Goal: Task Accomplishment & Management: Manage account settings

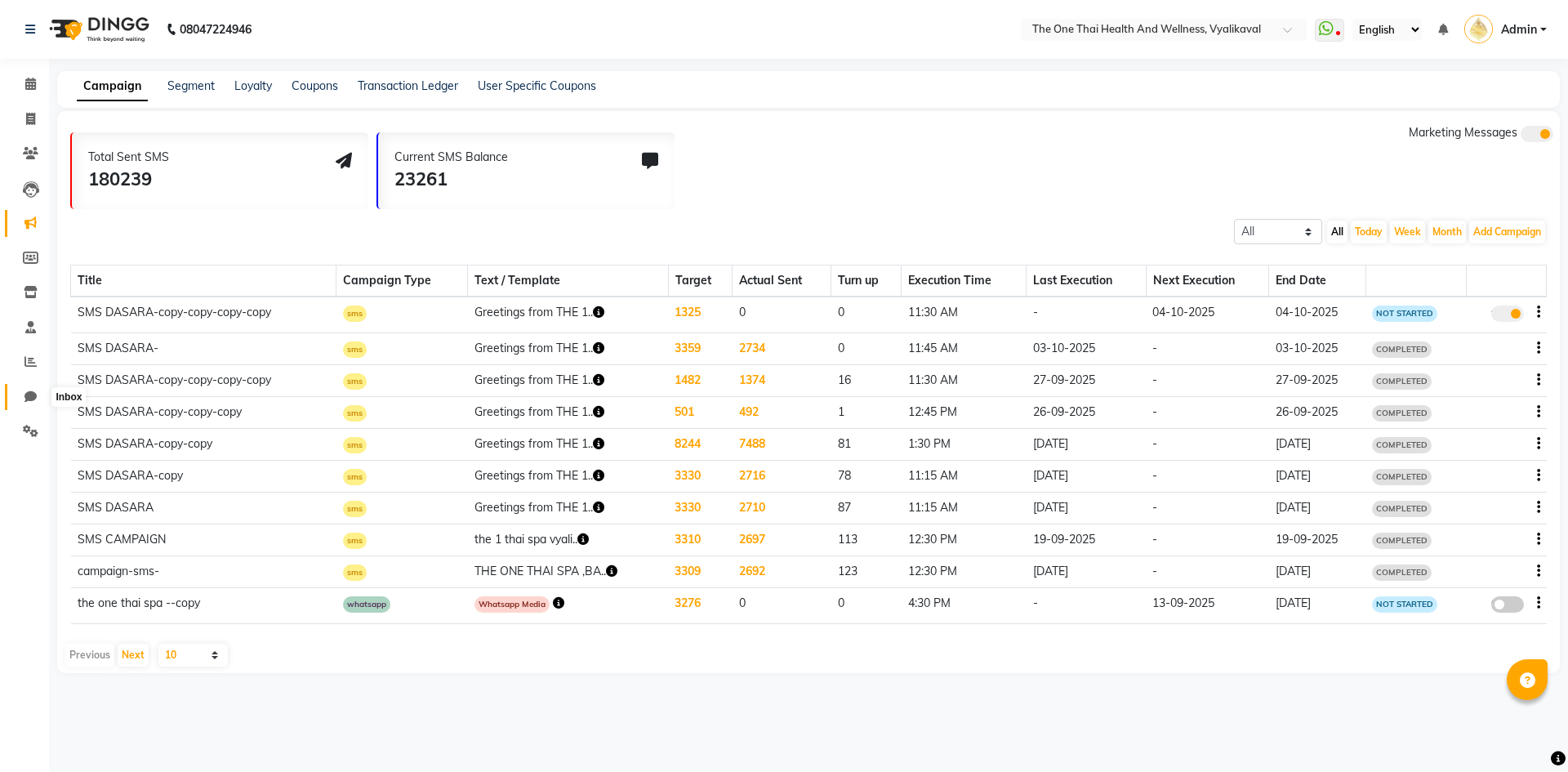
click at [32, 399] on icon at bounding box center [30, 397] width 12 height 12
select select "100"
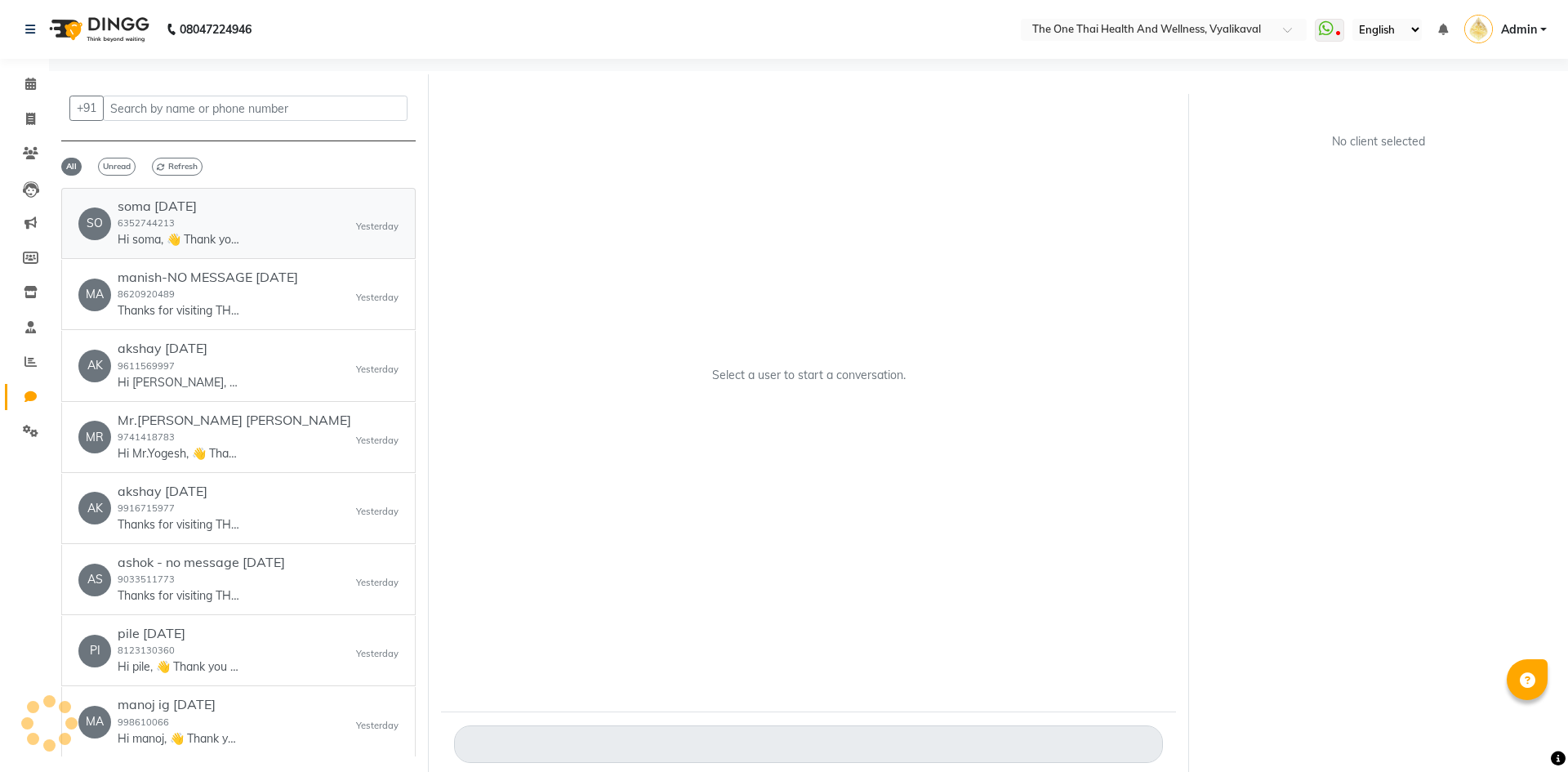
click at [235, 205] on h6 "soma 17nov24" at bounding box center [178, 206] width 122 height 16
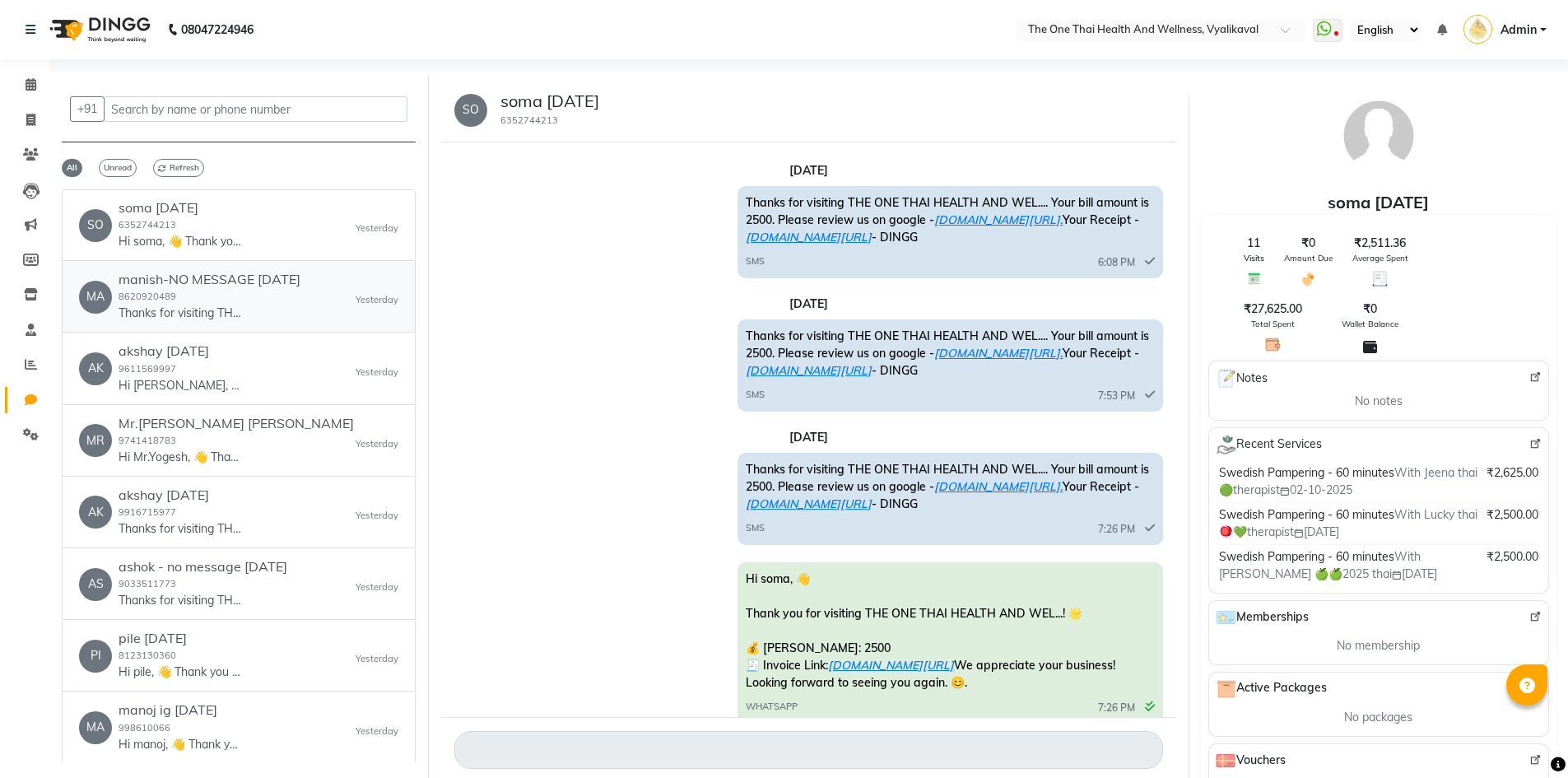
click at [236, 286] on div "manish-NO MESSAGE 2 oct 2025 8620920489 Thanks for visiting THE ONE THAI HEALTH…" at bounding box center [209, 297] width 182 height 50
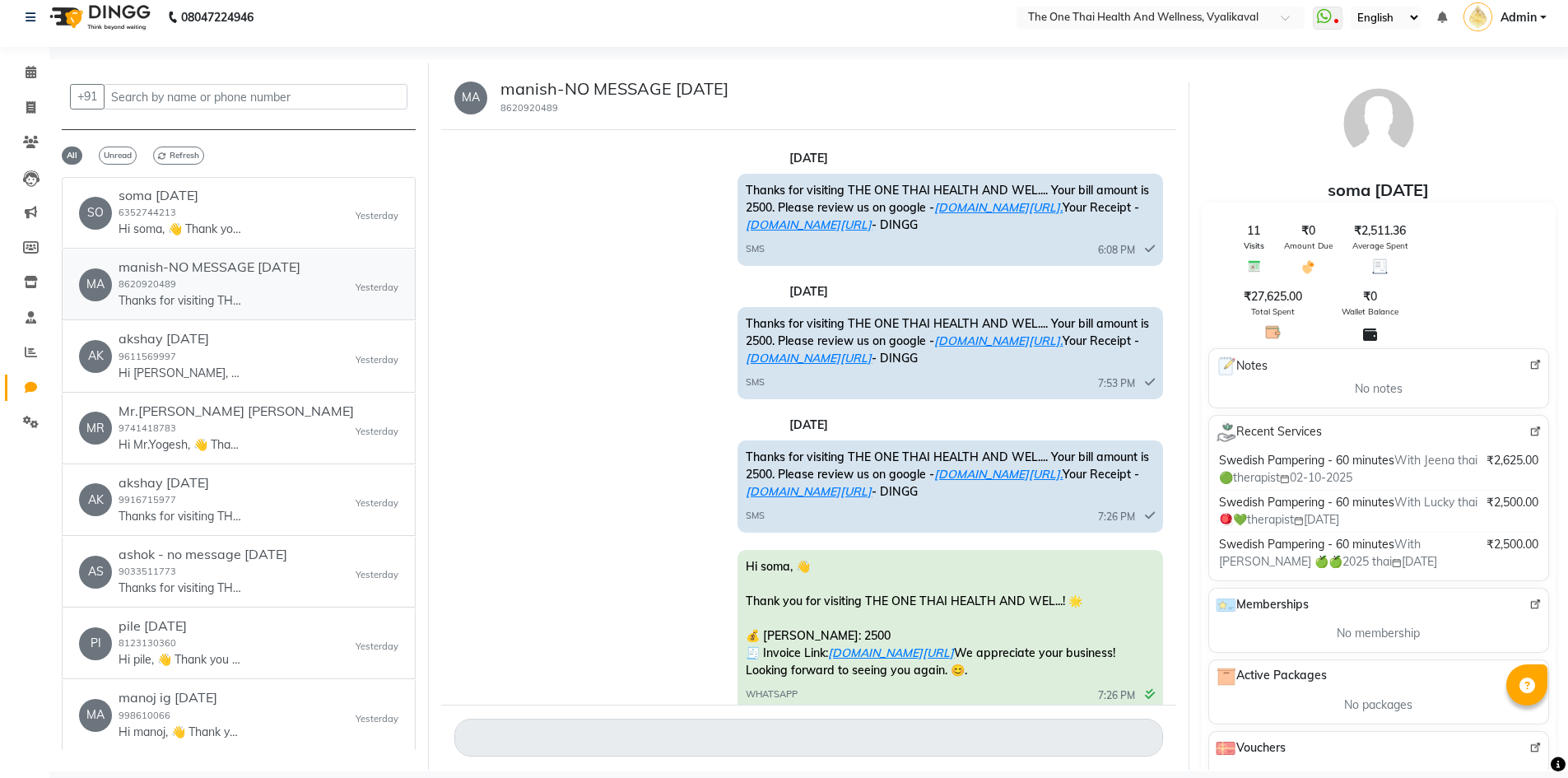
scroll to position [685, 0]
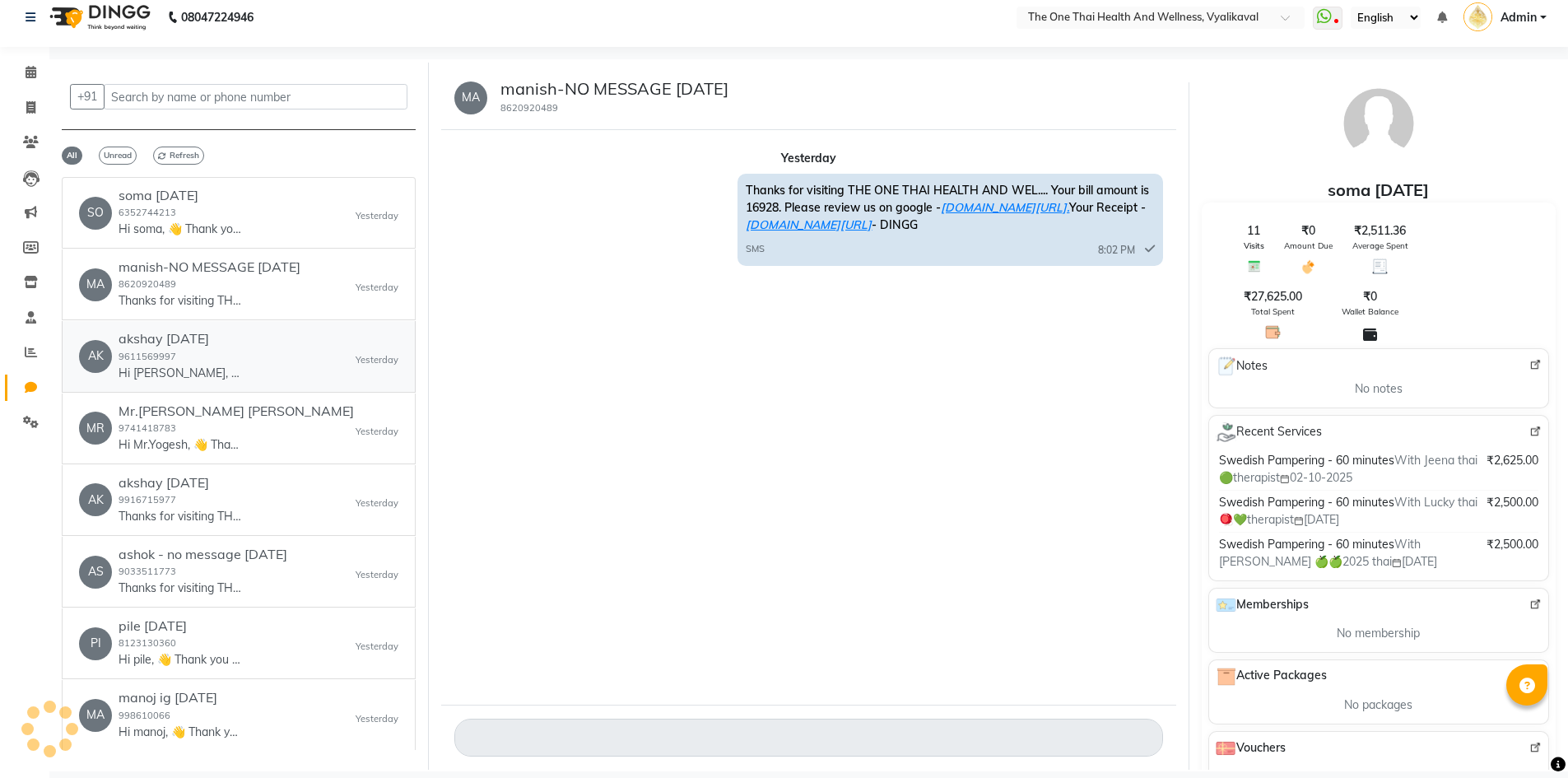
click at [287, 356] on div "AK akshay 10 sep 25 9611569997 Hi akshay, 👋 Thank you for visiting THE ONE THAI…" at bounding box center [238, 356] width 320 height 50
click at [323, 418] on div "MR Mr.Yogesh Yogesh 9741418783 Hi Mr.Yogesh, 👋 Thank you for visiting THE ONE T…" at bounding box center [238, 428] width 320 height 50
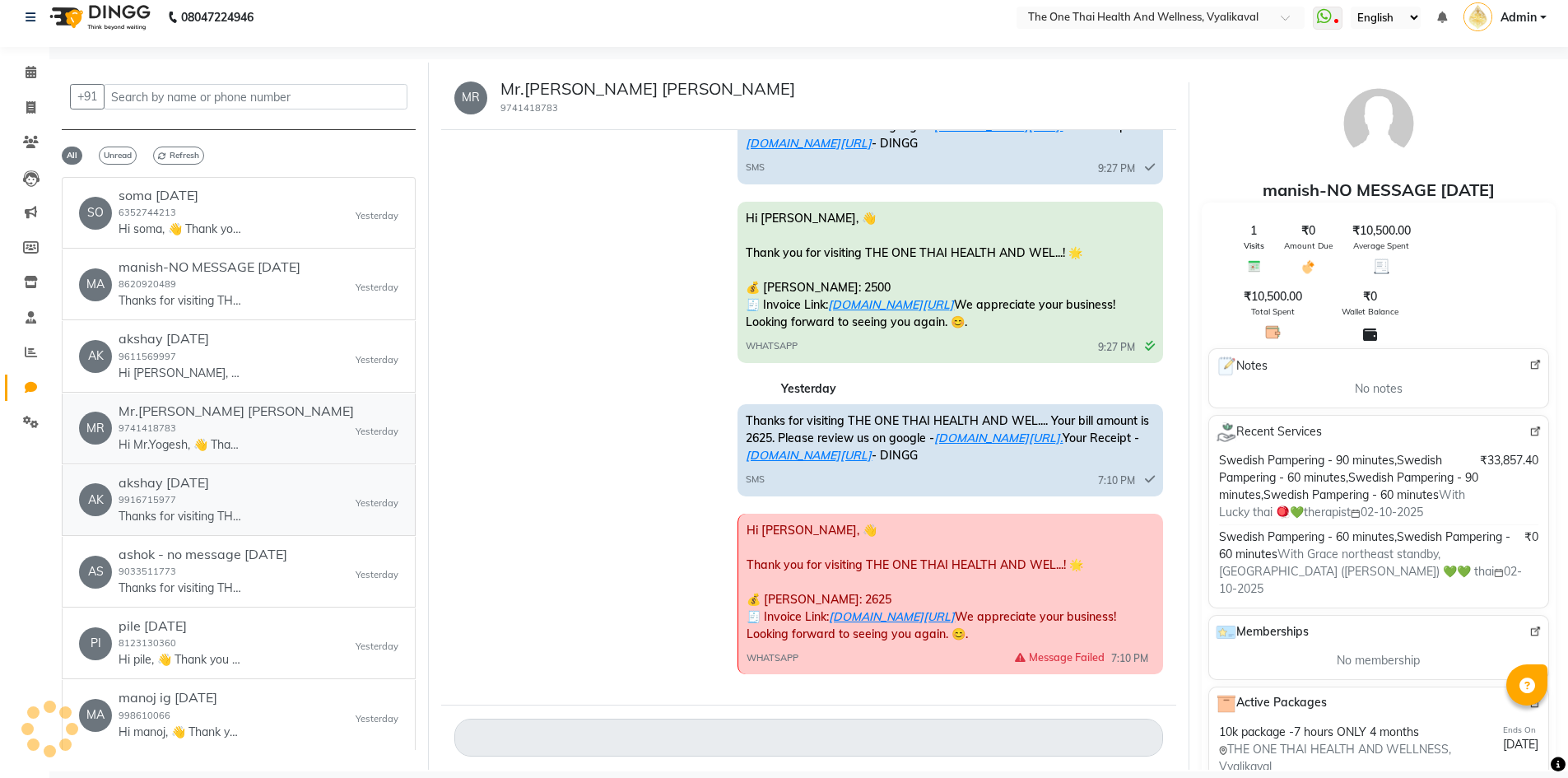
scroll to position [0, 0]
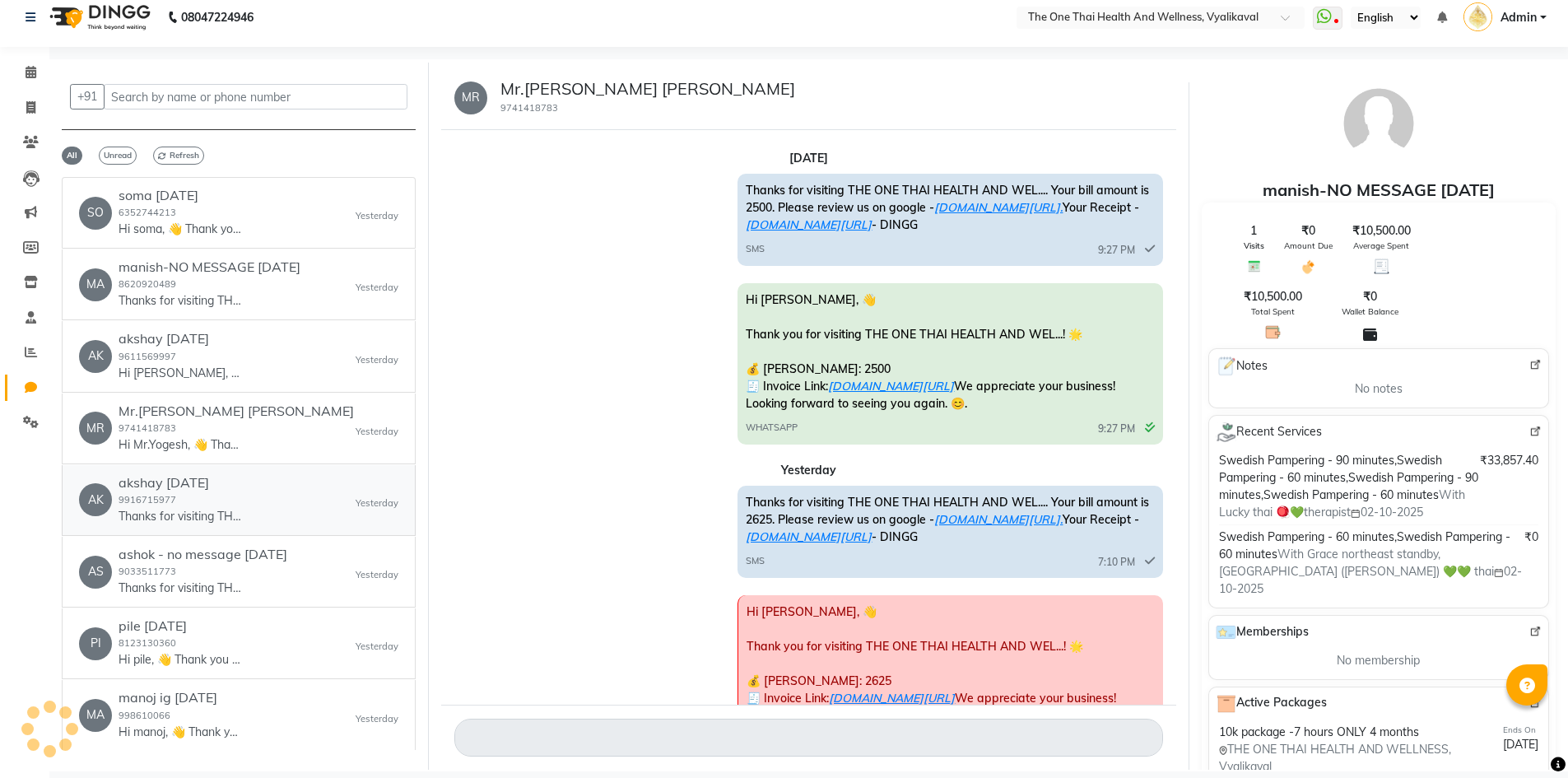
click at [301, 479] on div "AK akshay 2 oct 2025 9916715977 Thanks for visiting THE ONE THAI HEALTH AND WEL…" at bounding box center [238, 500] width 320 height 50
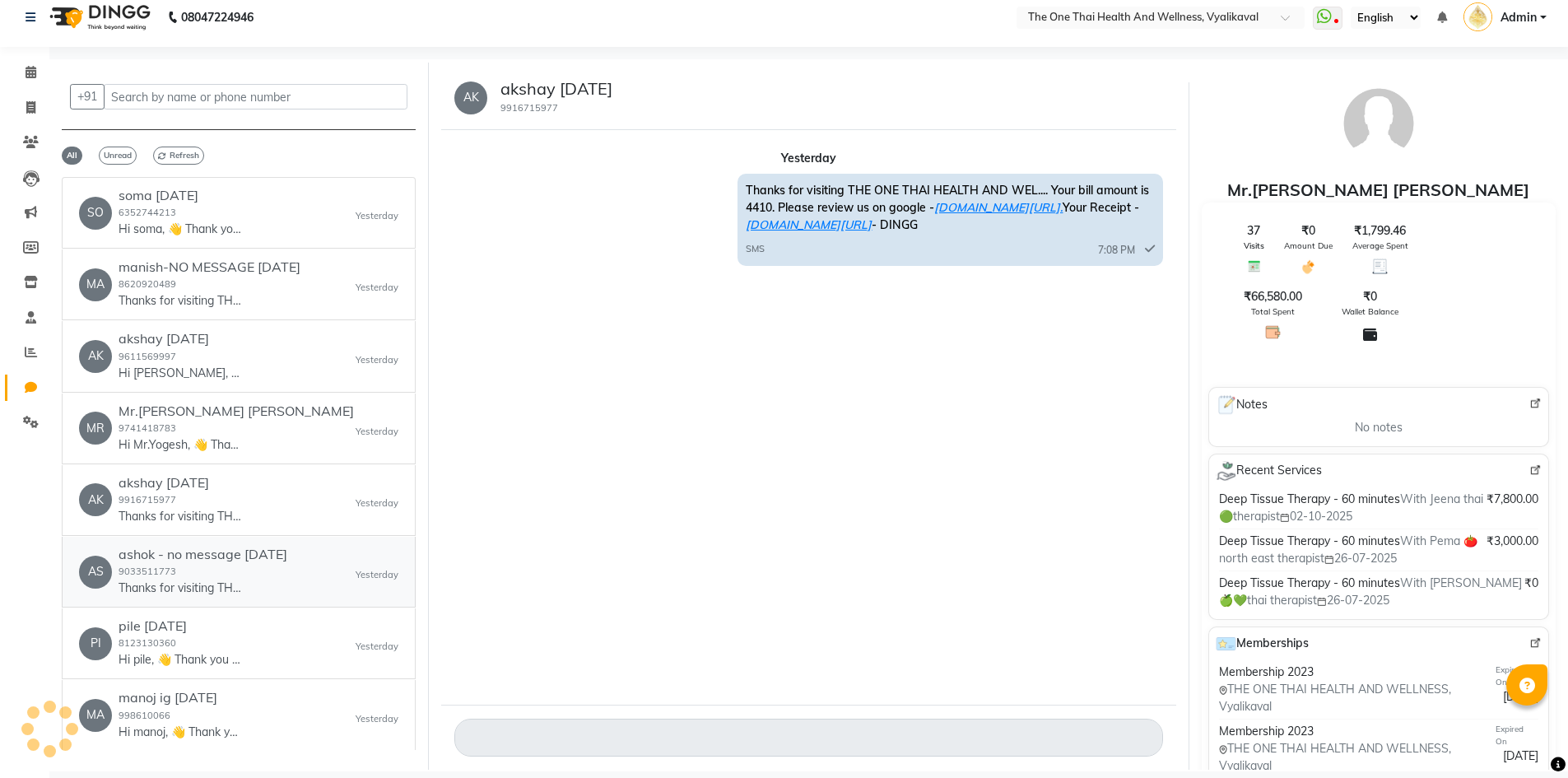
click at [250, 564] on div "ashok - no message 17 july 25 9033511773 Thanks for visiting THE ONE THAI HEALT…" at bounding box center [203, 572] width 169 height 50
click at [258, 621] on div "PI pile 7 july 2024 8123130360 Hi pile, 👋 Thank you for visiting THE ONE THAI H…" at bounding box center [238, 644] width 320 height 50
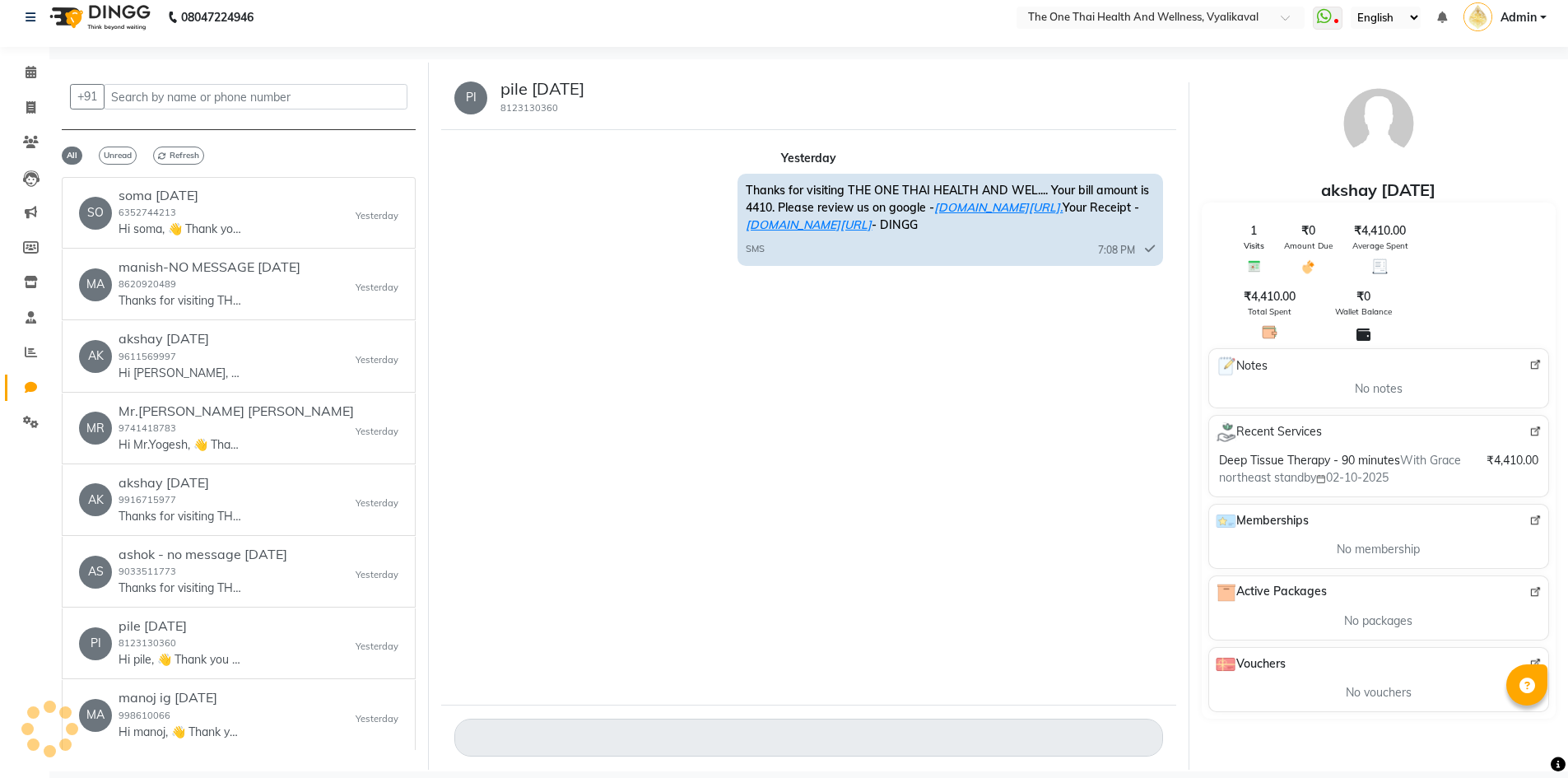
click at [272, 762] on div "HO Holla 11 may 24 9886613790 Hi Holla, 👋 Thank you for visiting THE ONE THAI H…" at bounding box center [238, 787] width 320 height 50
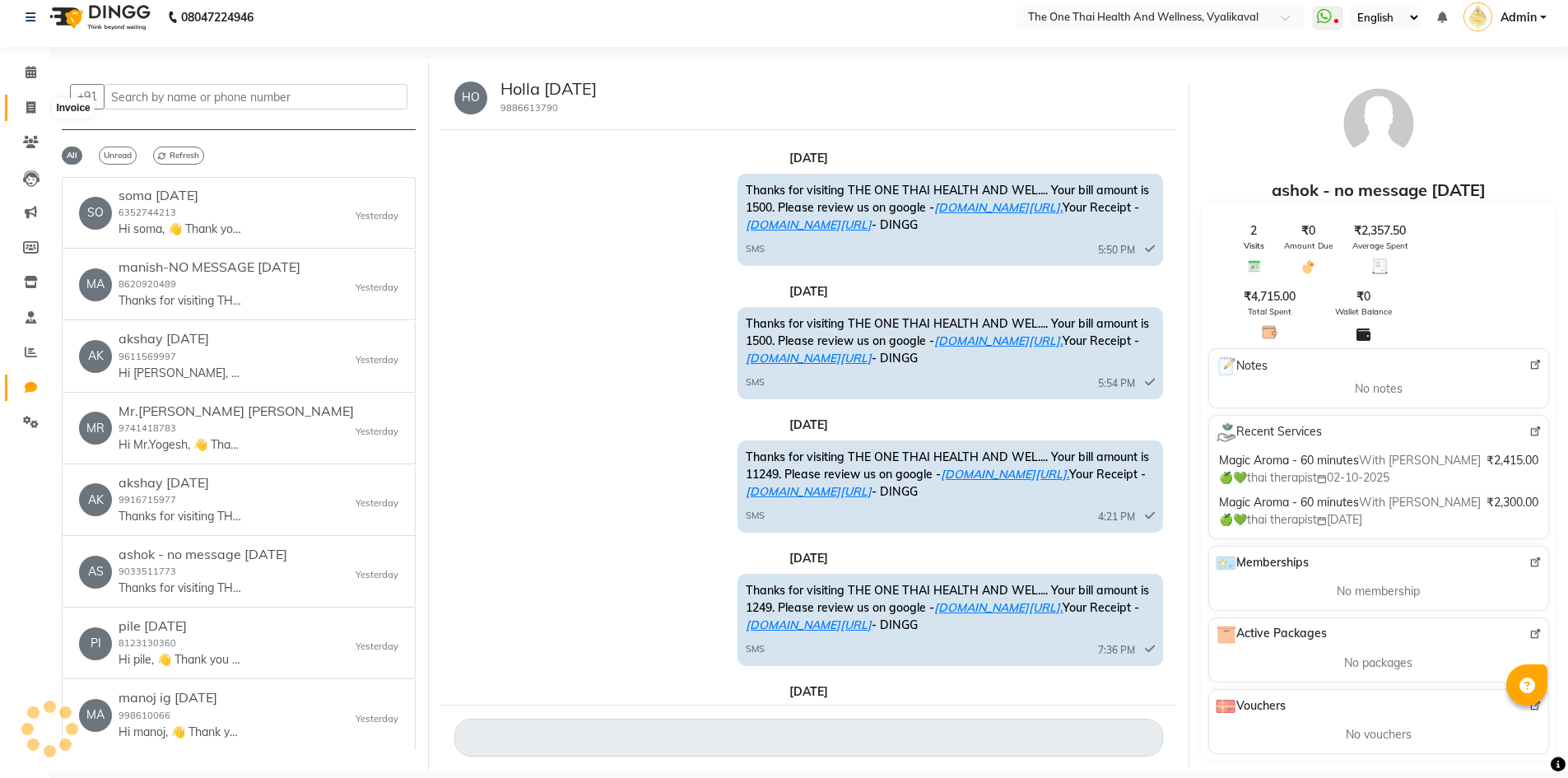
click at [28, 104] on icon at bounding box center [31, 107] width 9 height 12
select select "service"
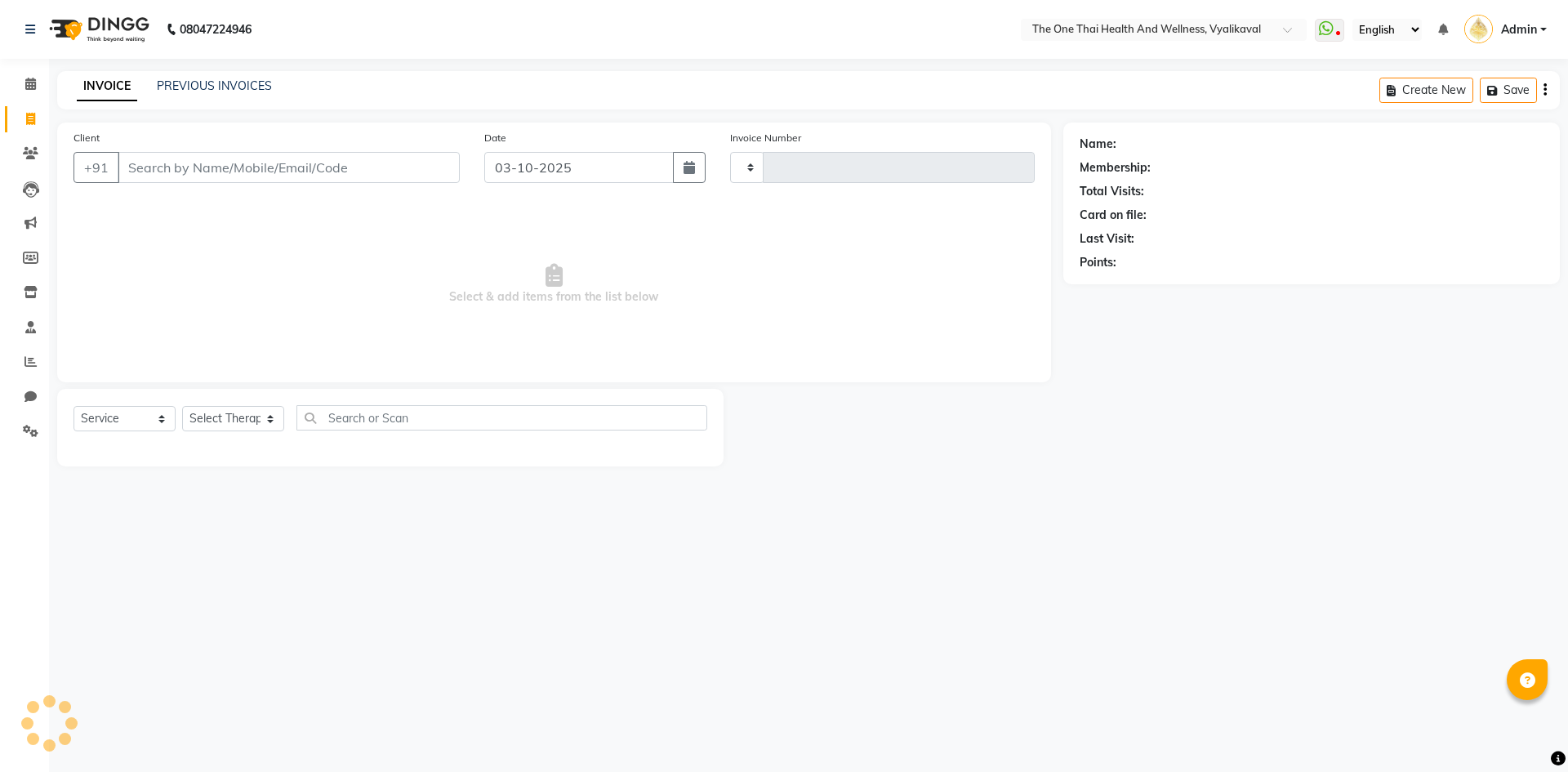
click at [170, 156] on input "Client" at bounding box center [289, 167] width 342 height 31
type input "2672"
select select "5972"
click at [153, 168] on input "Client" at bounding box center [289, 167] width 342 height 31
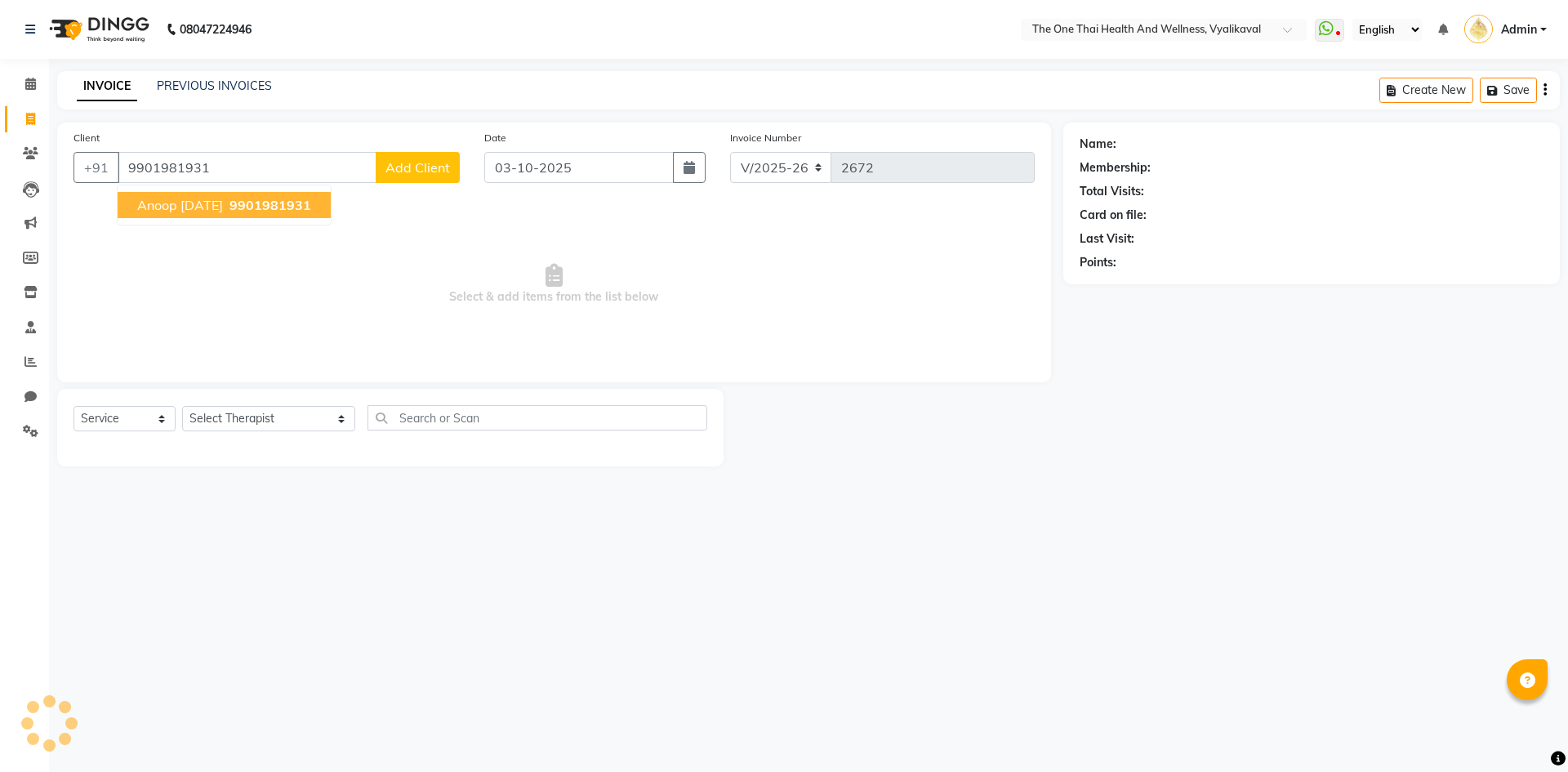
type input "9901981931"
click at [191, 206] on span "anoop 29nov24" at bounding box center [179, 205] width 86 height 17
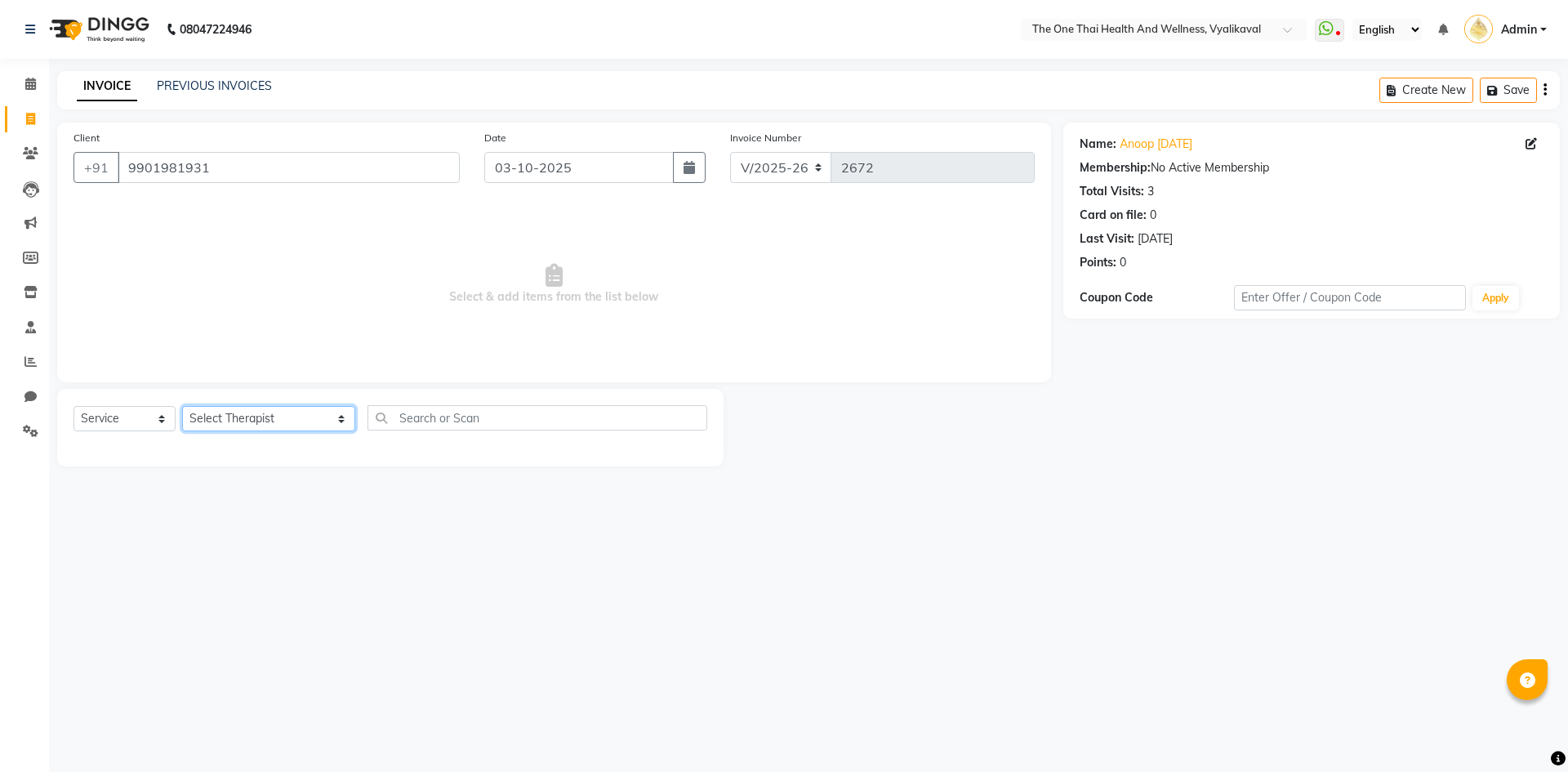
click at [207, 419] on select "Select Therapist Admin Alisha 💚🍏thai therapist Ammy ❤️northeast therapist Beaut…" at bounding box center [269, 419] width 173 height 26
select select "92757"
click at [182, 406] on select "Select Therapist Admin Alisha 💚🍏thai therapist Ammy ❤️northeast therapist Beaut…" at bounding box center [269, 419] width 173 height 26
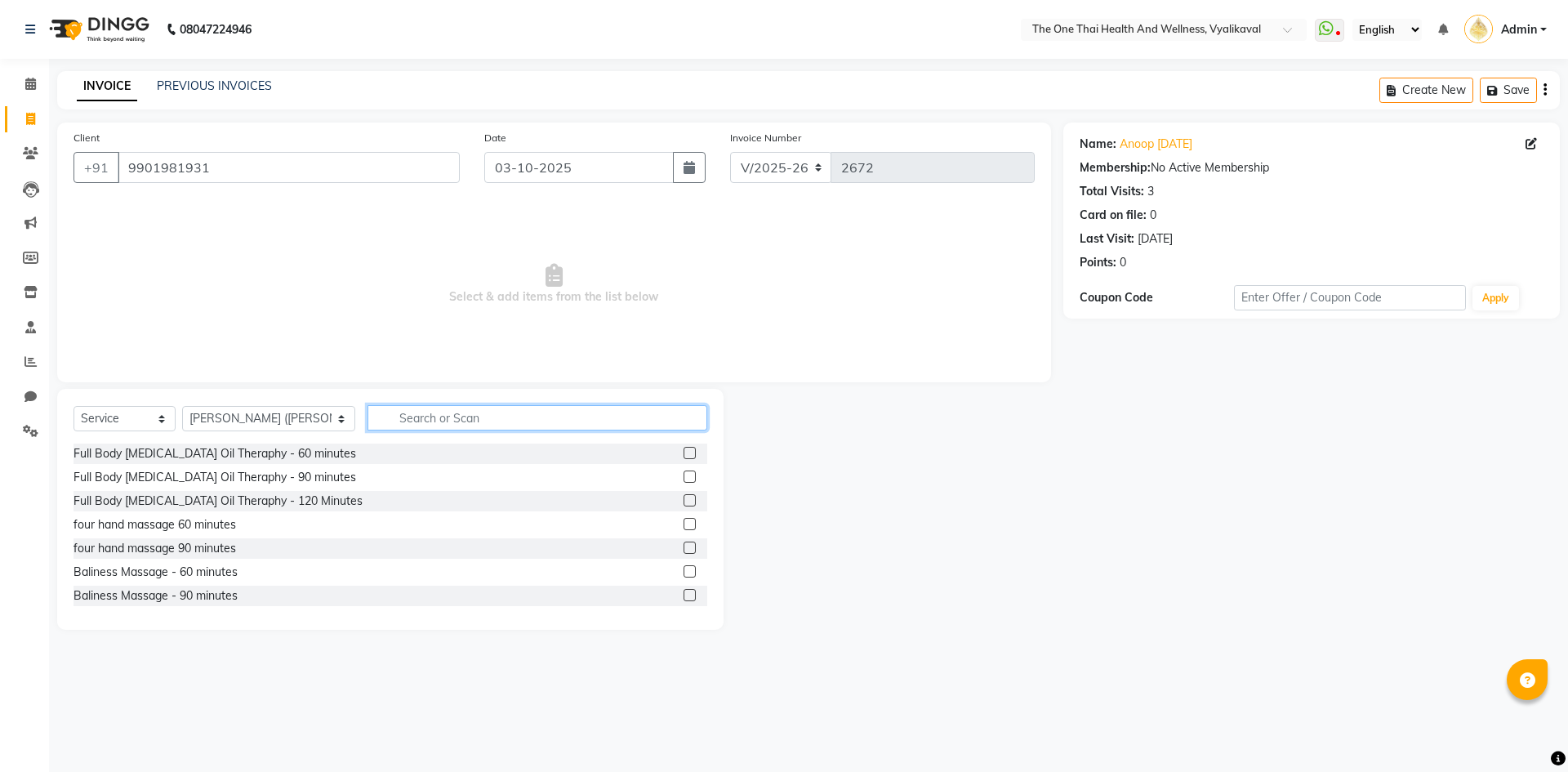
click at [368, 413] on input "text" at bounding box center [537, 419] width 339 height 26
type input "aroma"
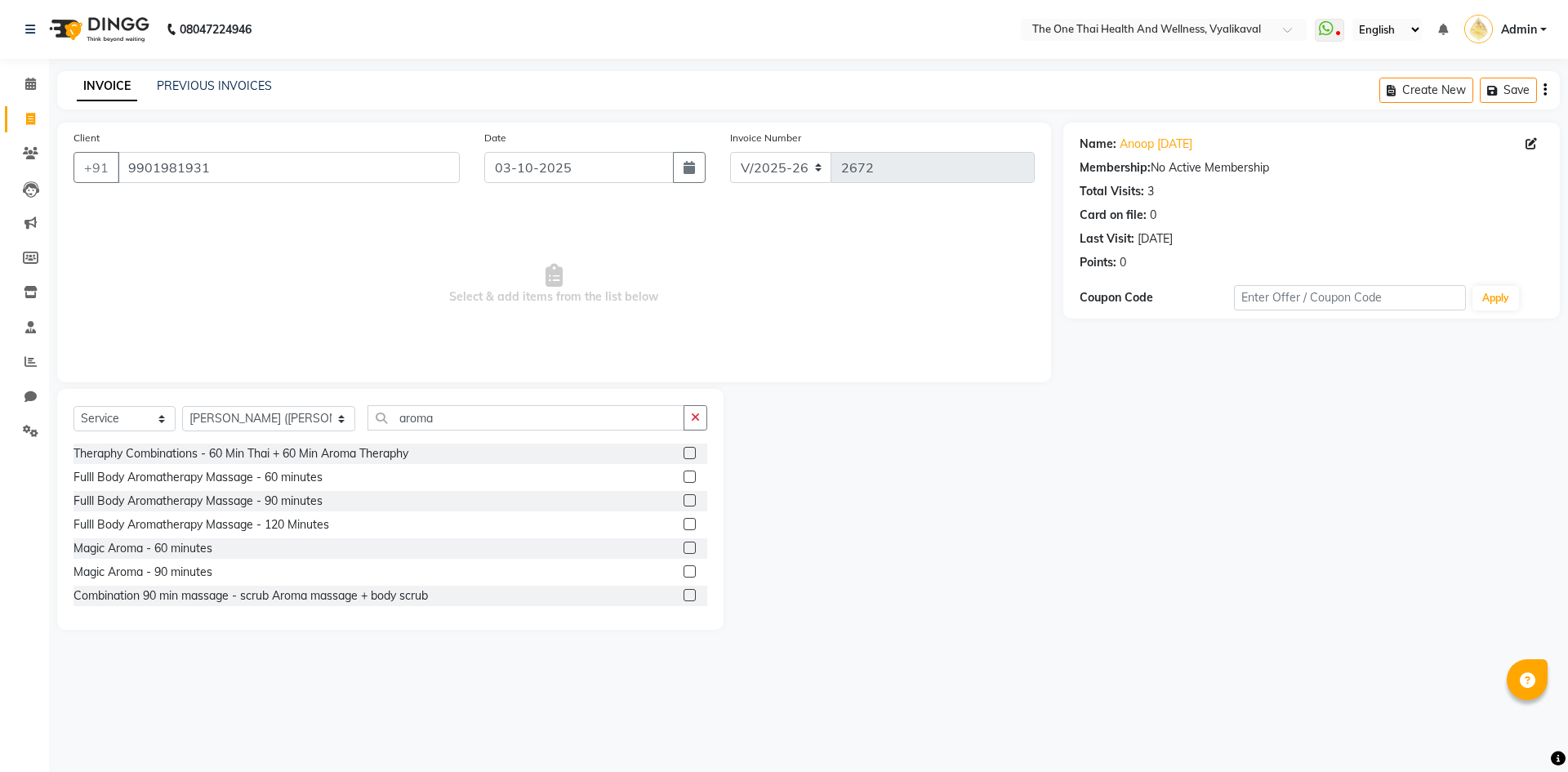
click at [683, 545] on label at bounding box center [689, 547] width 12 height 12
click at [683, 545] on input "checkbox" at bounding box center [689, 549] width 11 height 11
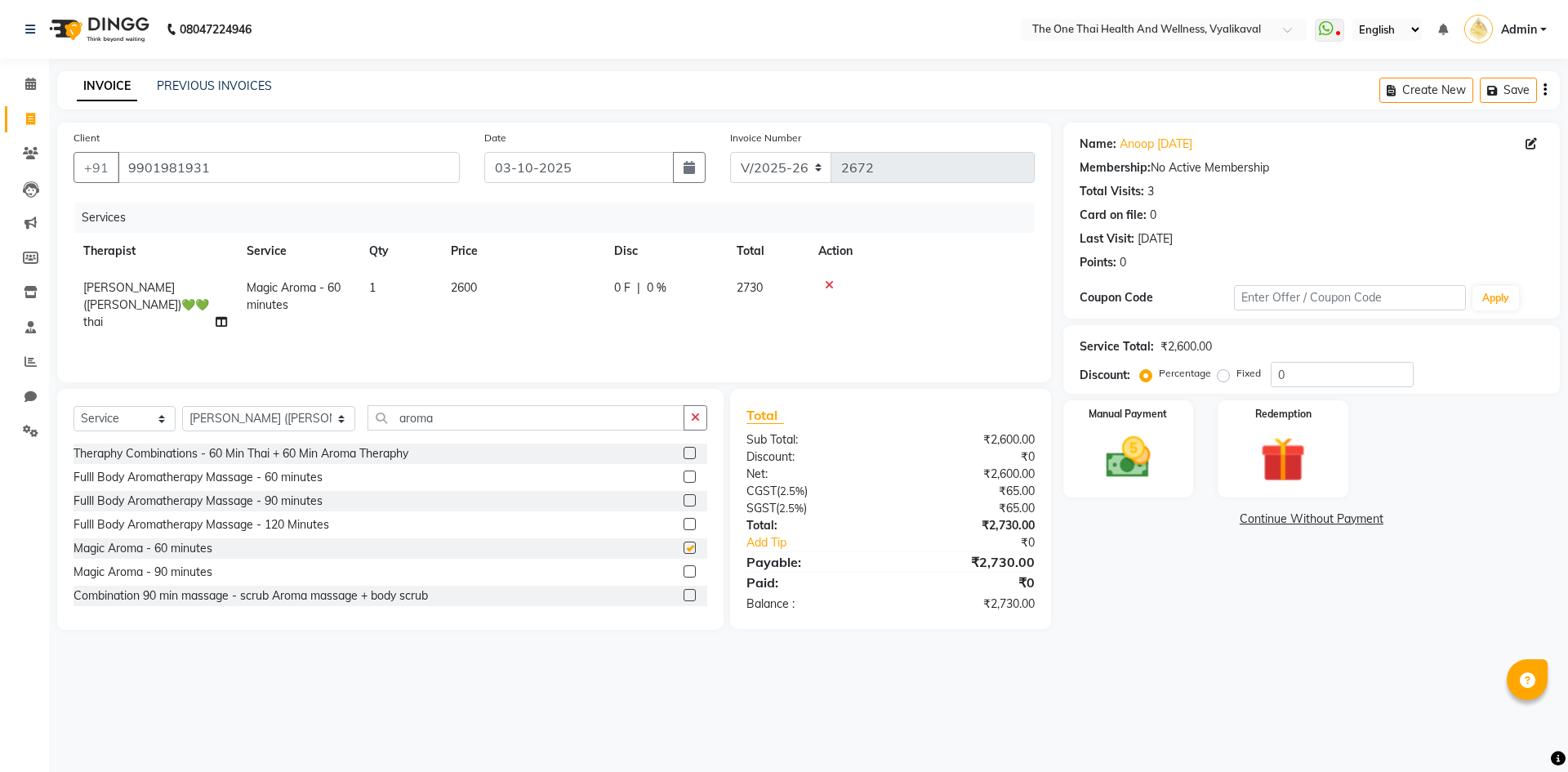
checkbox input "false"
drag, startPoint x: 1113, startPoint y: 451, endPoint x: 1131, endPoint y: 471, distance: 26.9
click at [1113, 452] on img at bounding box center [1128, 457] width 76 height 54
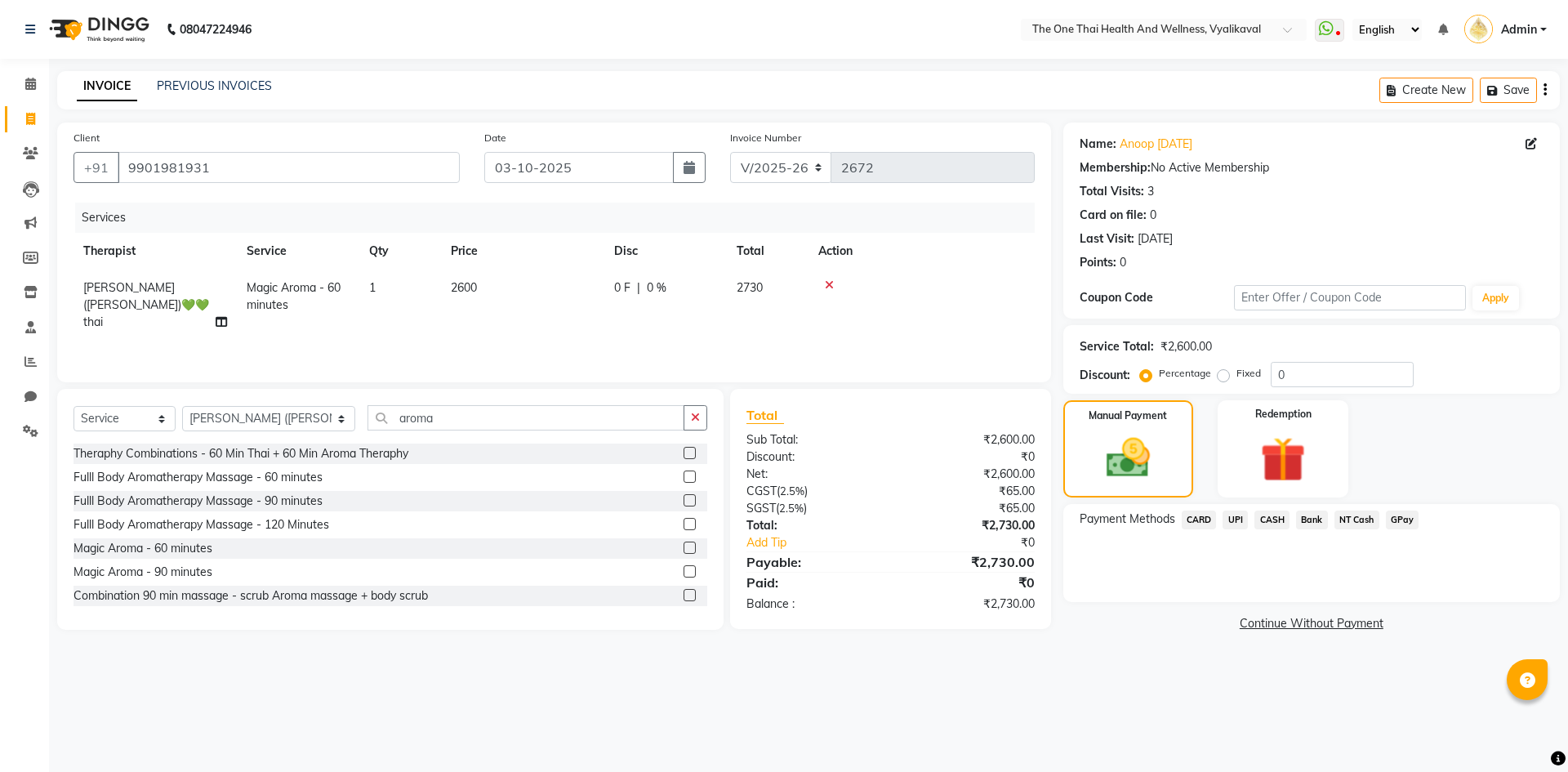
click at [1271, 520] on span "CASH" at bounding box center [1272, 520] width 35 height 18
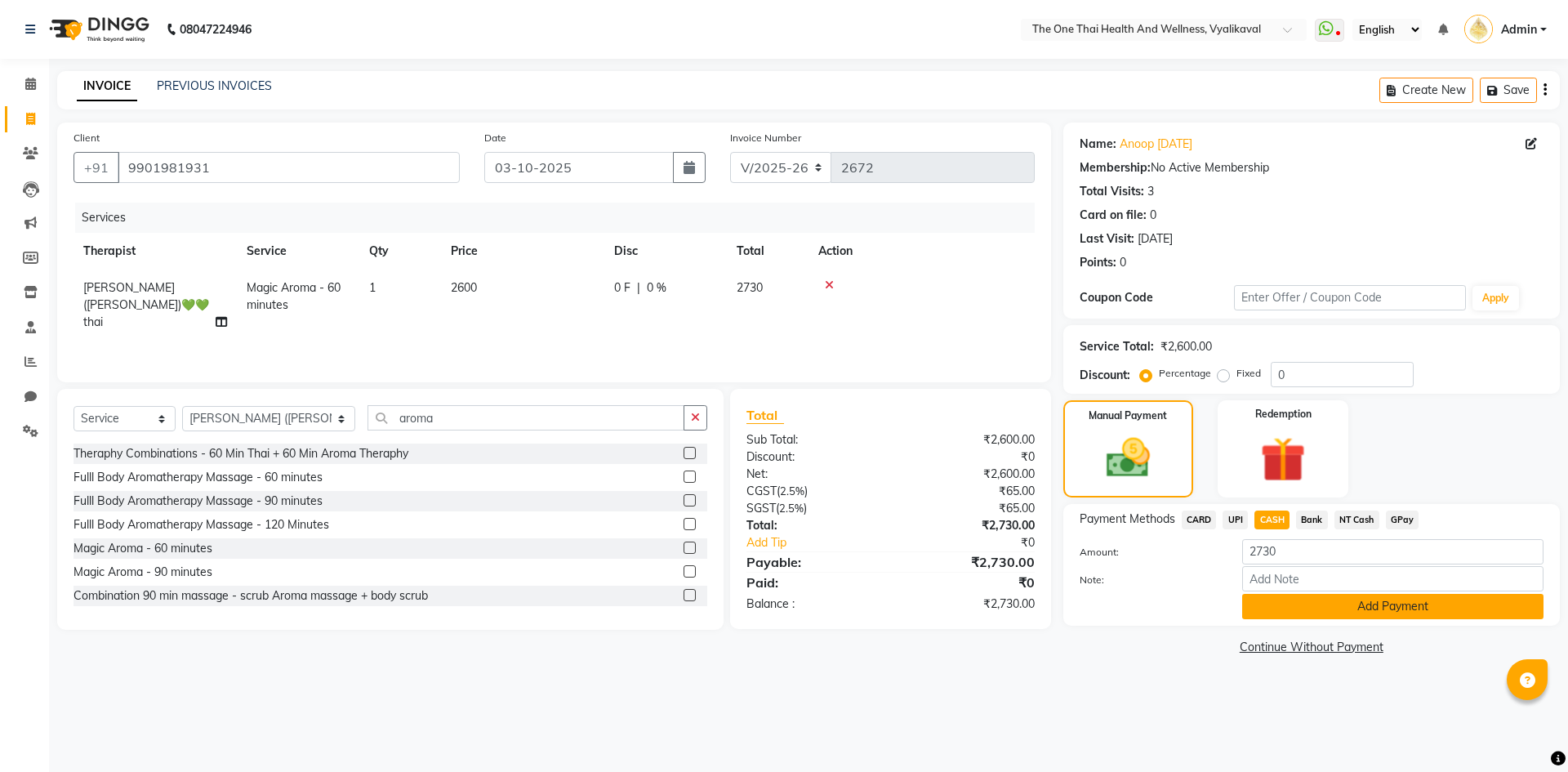
click at [1276, 610] on button "Add Payment" at bounding box center [1393, 607] width 302 height 26
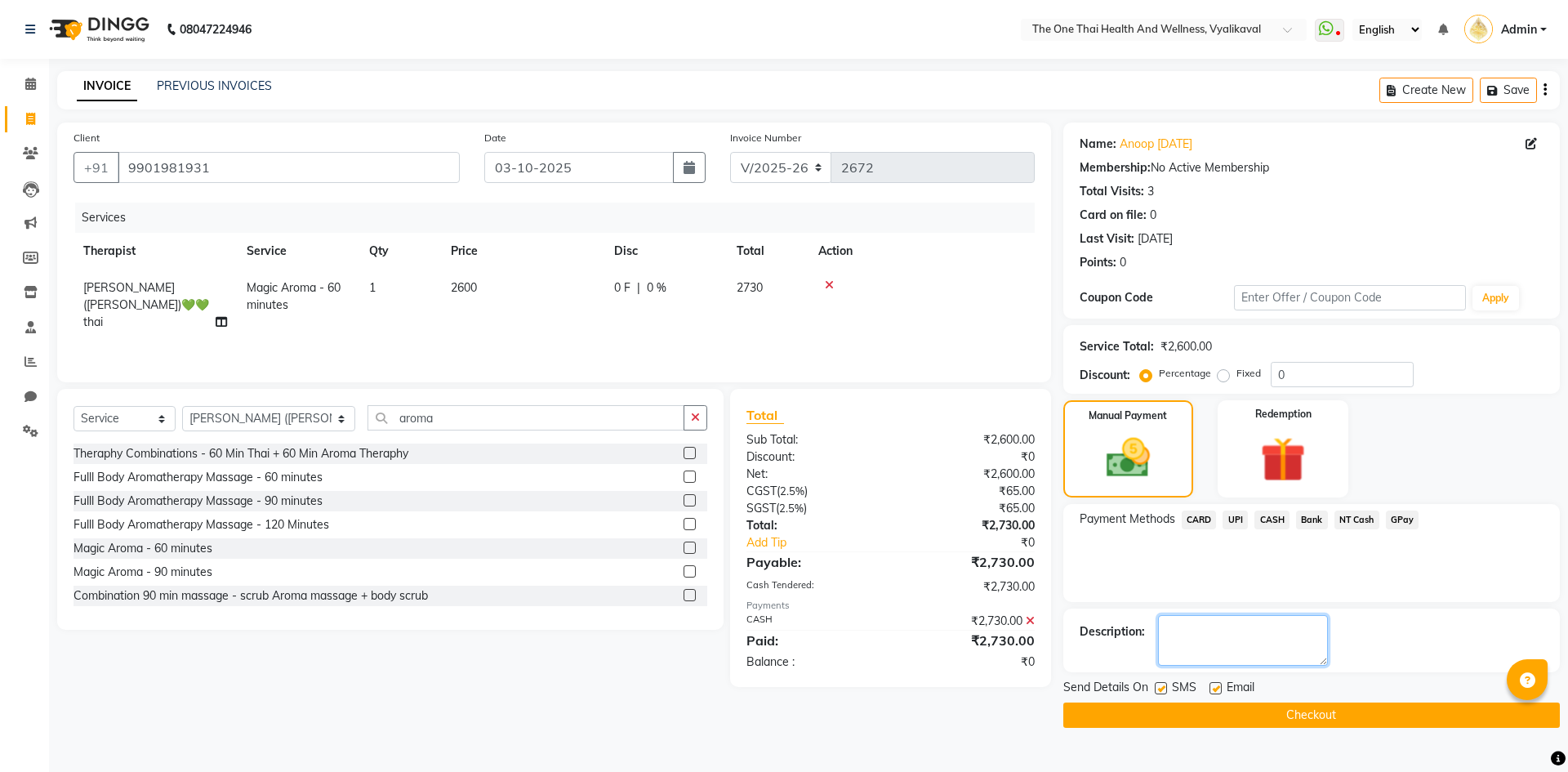
click at [1203, 636] on textarea at bounding box center [1242, 640] width 170 height 51
type textarea "2176"
click at [1204, 709] on button "Checkout" at bounding box center [1311, 716] width 497 height 26
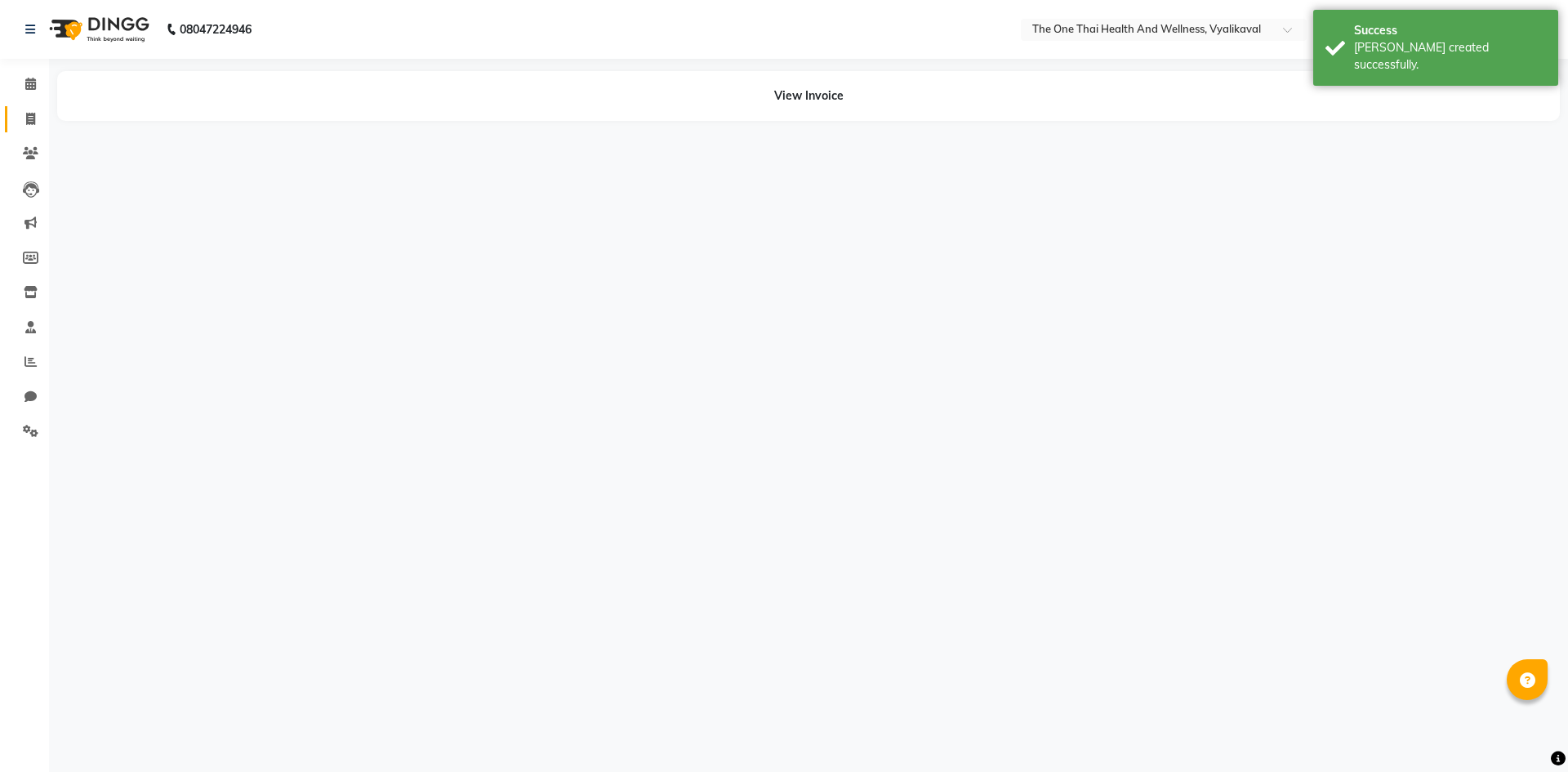
click at [28, 119] on icon at bounding box center [30, 119] width 9 height 12
select select "service"
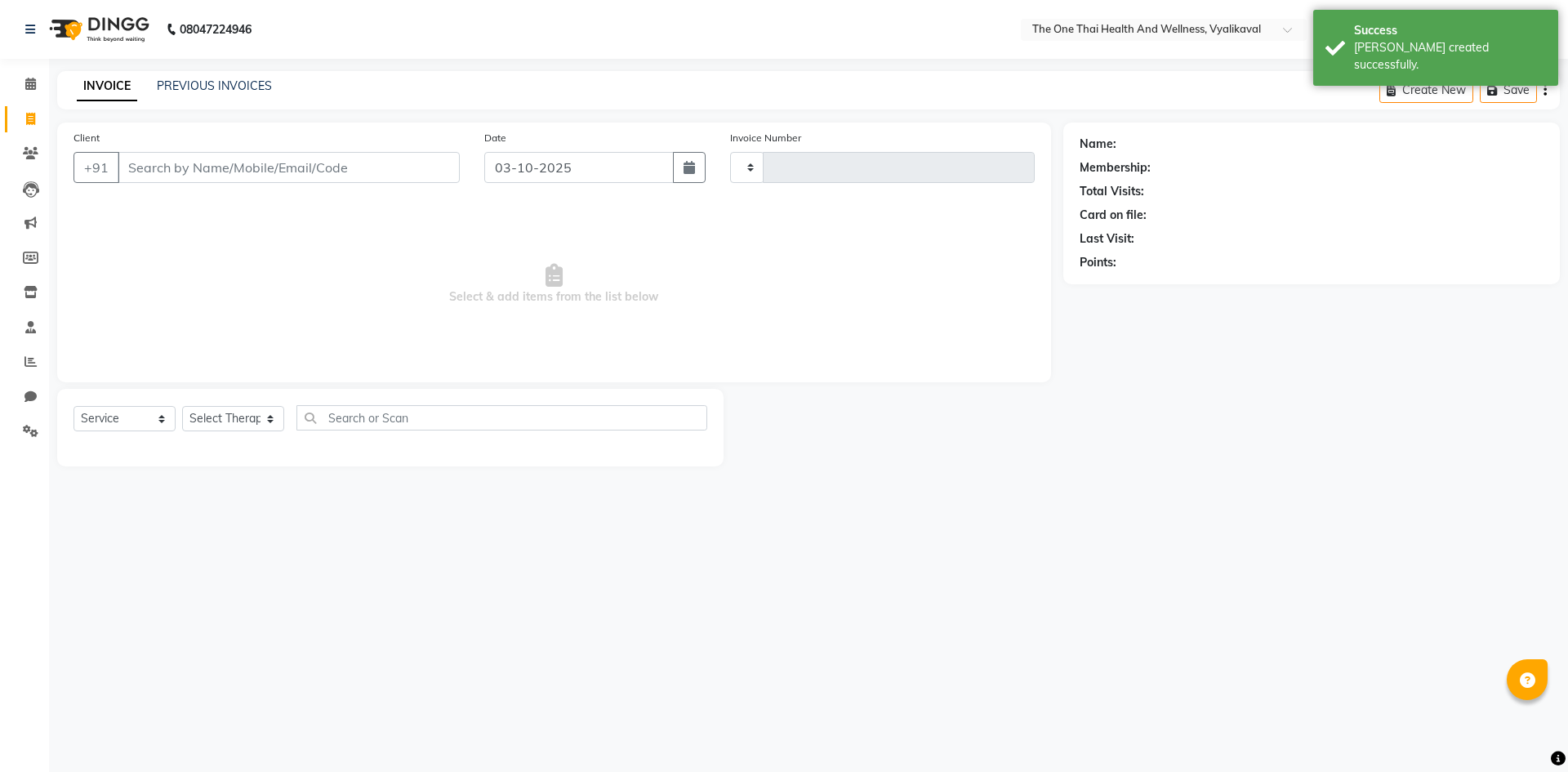
click at [143, 165] on input "Client" at bounding box center [289, 167] width 342 height 31
type input "2673"
select select "5972"
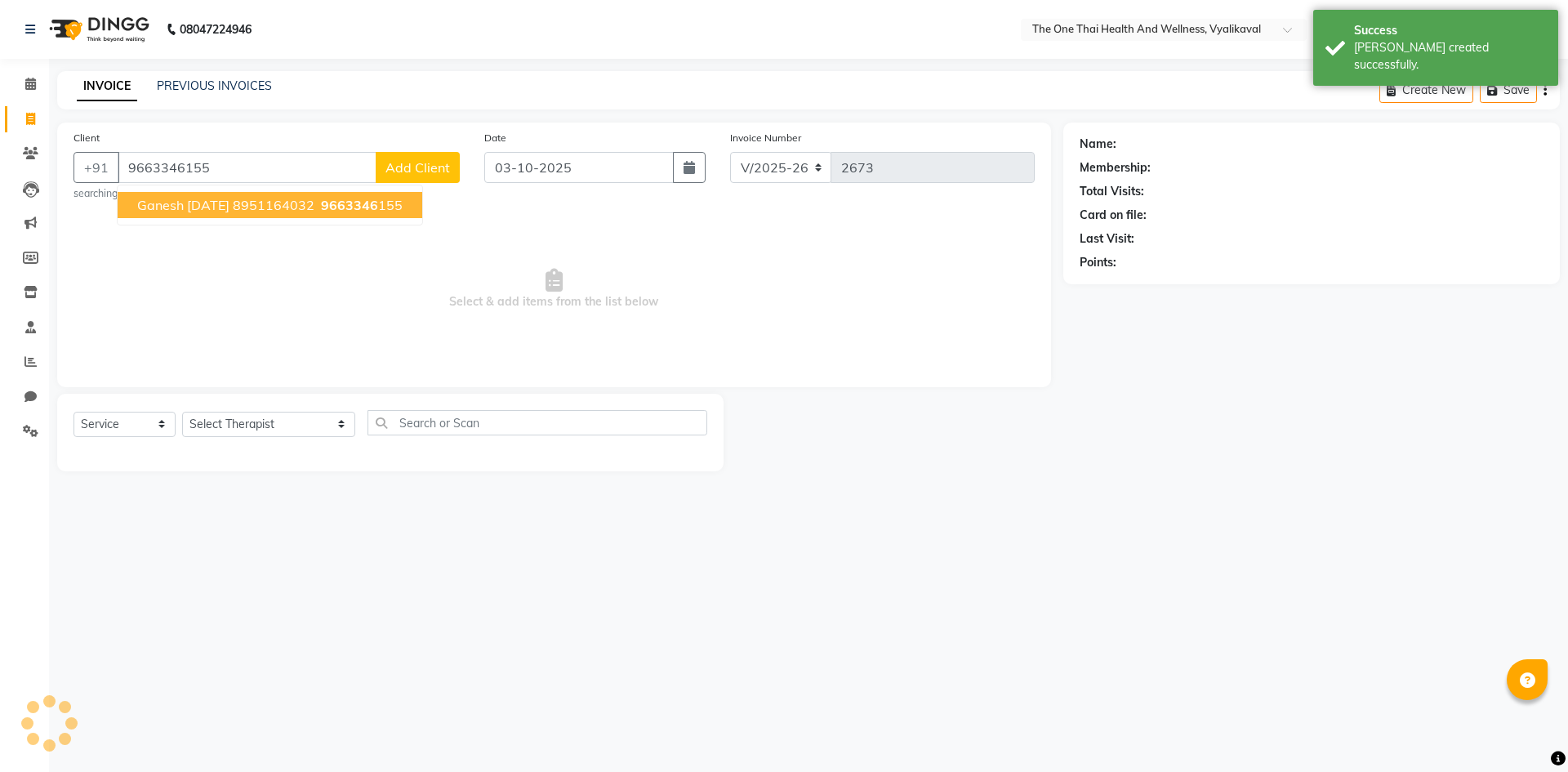
type input "9663346155"
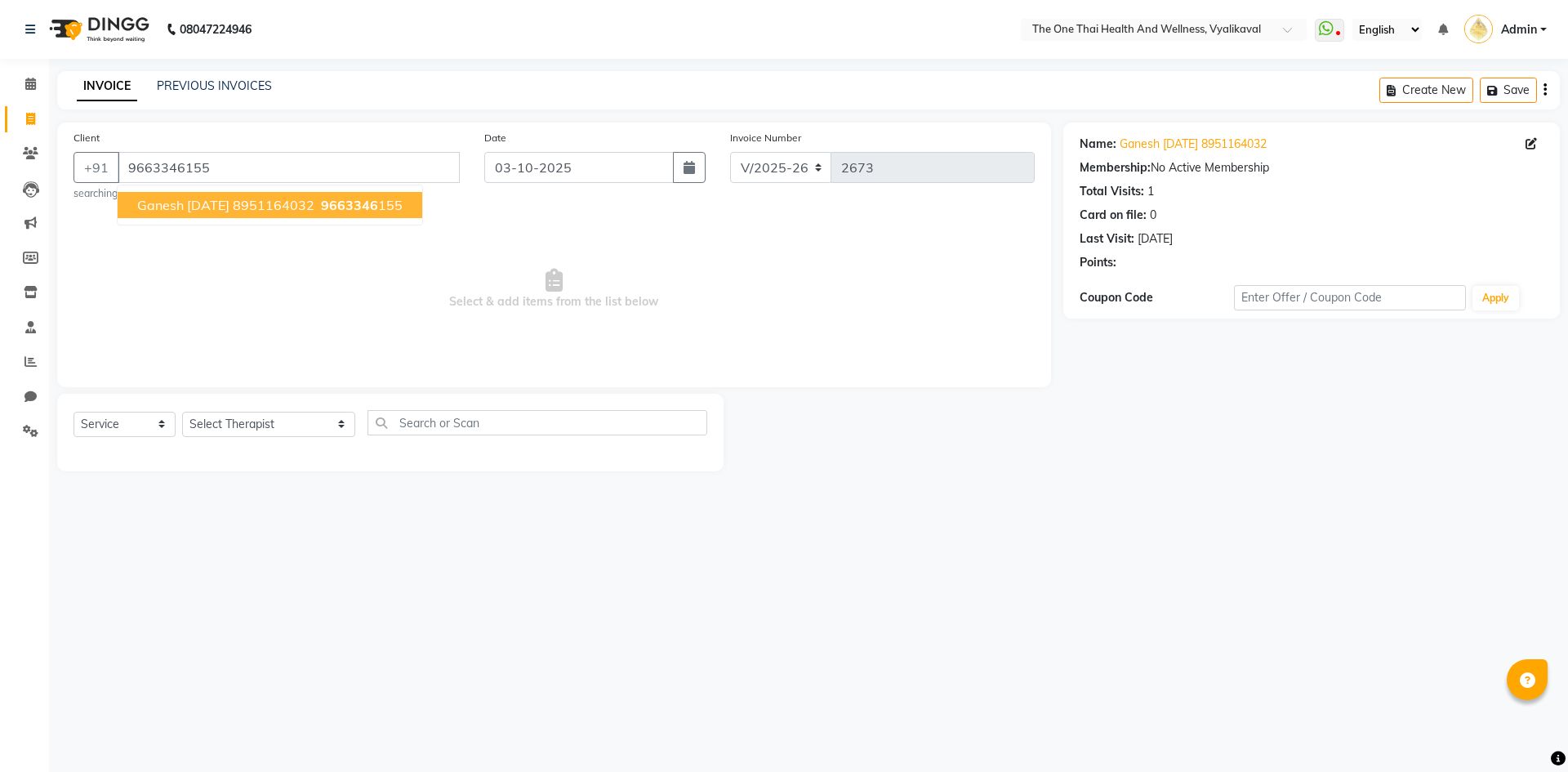
click at [189, 199] on span "ganesh 17 sep 25 8951164032" at bounding box center [225, 205] width 177 height 17
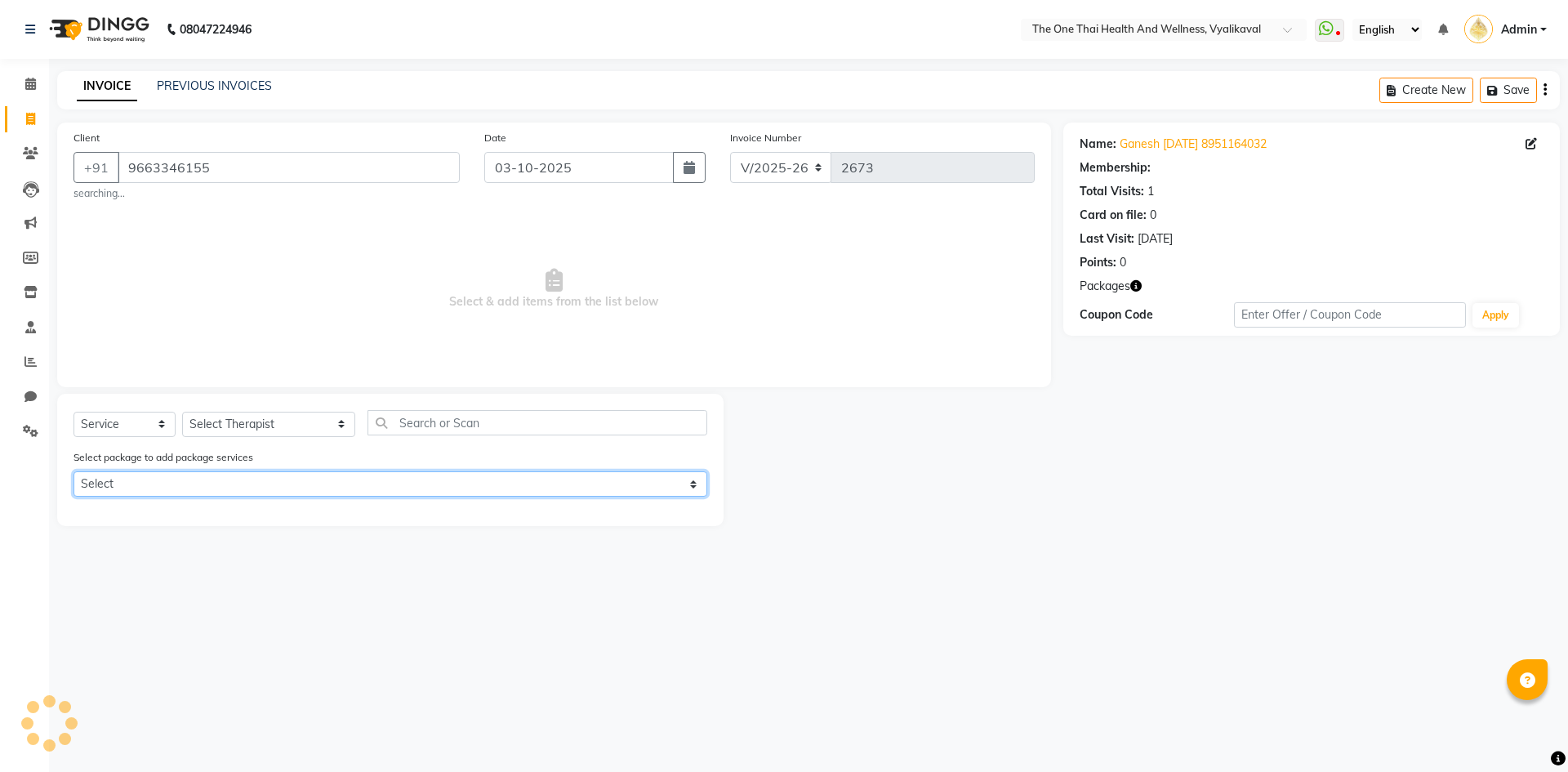
drag, startPoint x: 200, startPoint y: 478, endPoint x: 192, endPoint y: 495, distance: 18.8
click at [199, 484] on select "Select 6k package" at bounding box center [390, 484] width 634 height 26
click at [74, 471] on select "Select 6k package" at bounding box center [390, 484] width 634 height 26
select select "0: undefined"
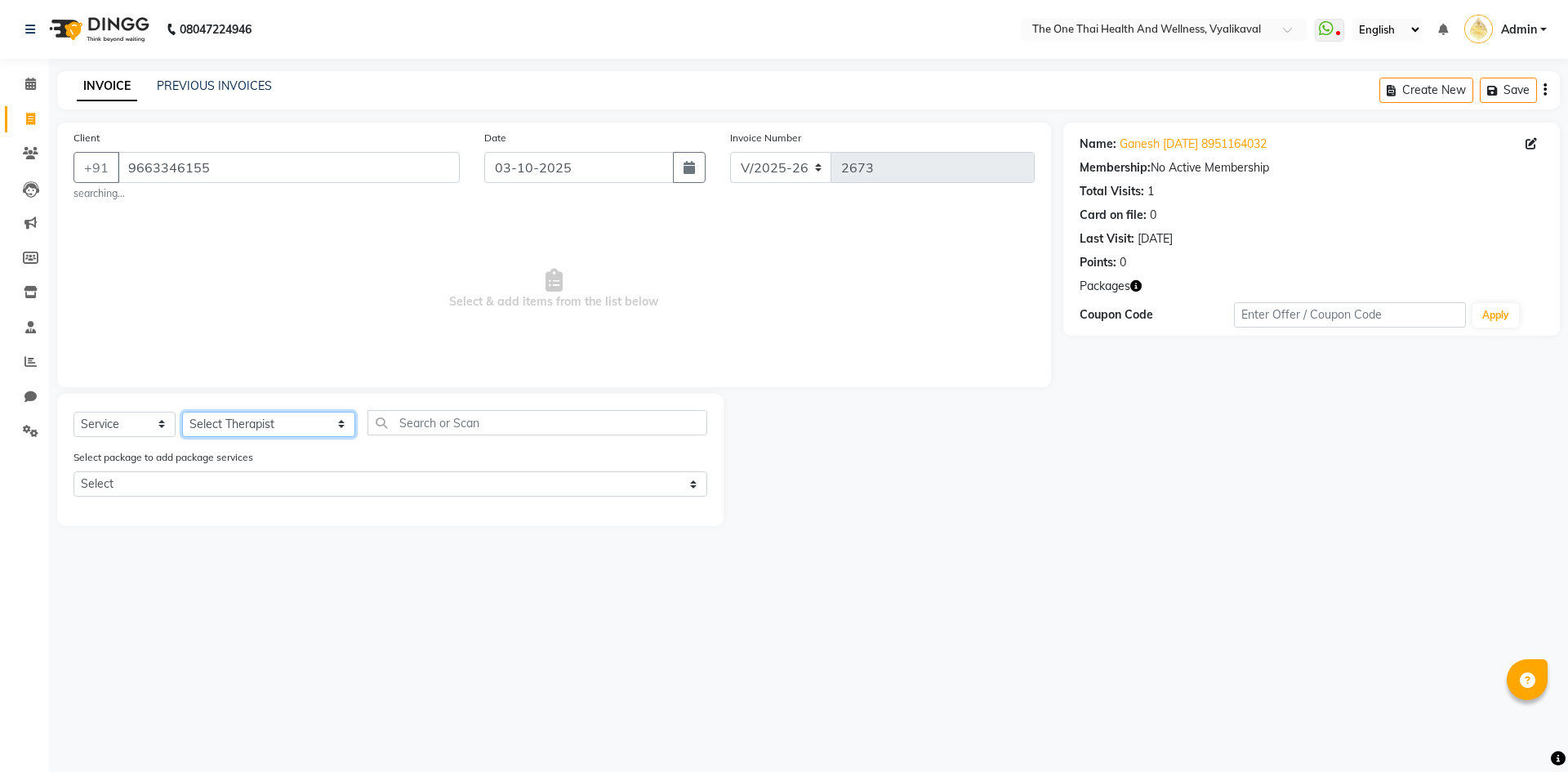
click at [259, 432] on select "Select Therapist Admin Alisha 💚🍏thai therapist Ammy ❤️northeast therapist Beaut…" at bounding box center [269, 425] width 173 height 26
select select "60154"
click at [182, 412] on select "Select Therapist Admin Alisha 💚🍏thai therapist Ammy ❤️northeast therapist Beaut…" at bounding box center [269, 425] width 173 height 26
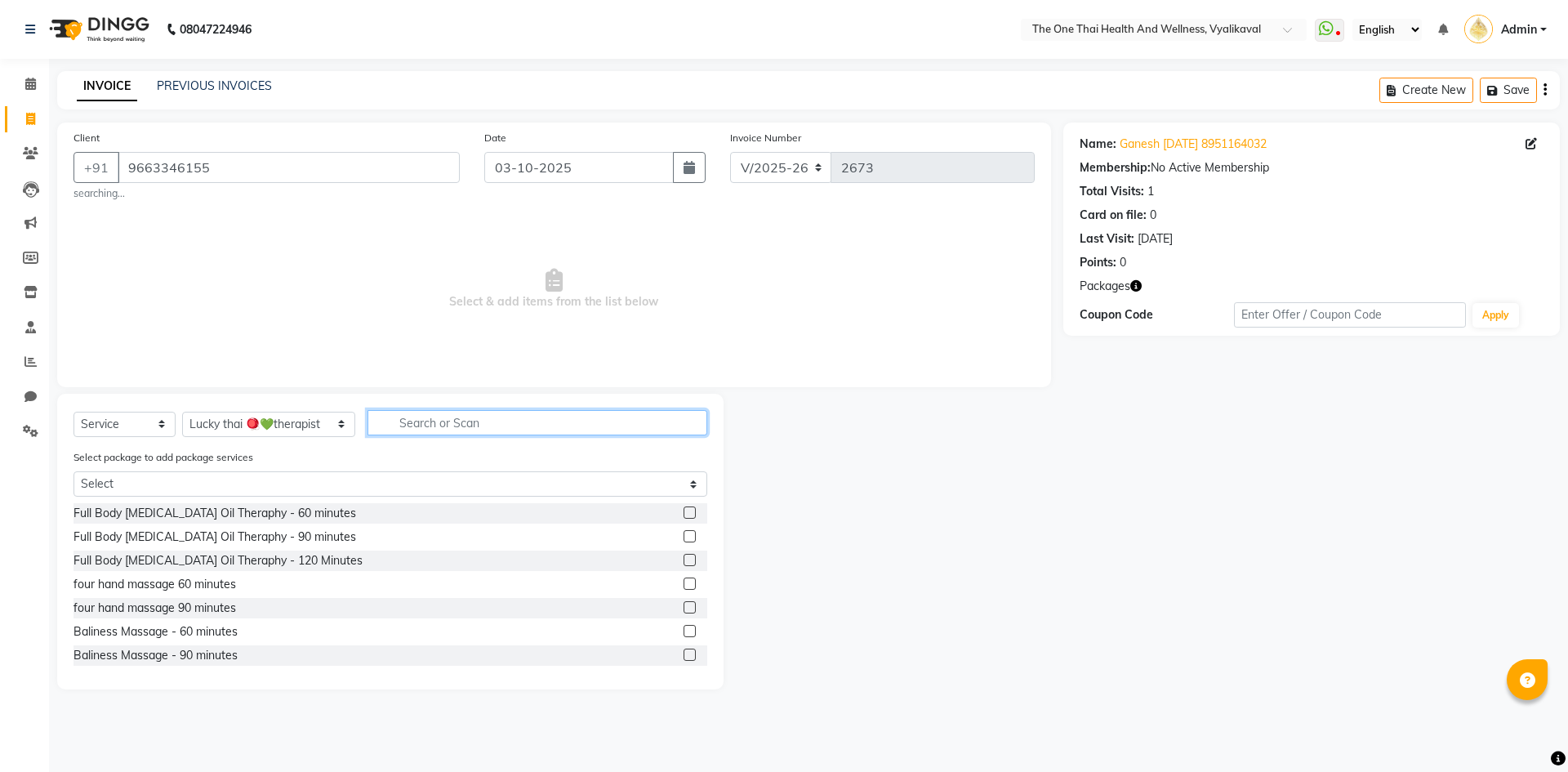
click at [381, 426] on input "text" at bounding box center [537, 423] width 339 height 26
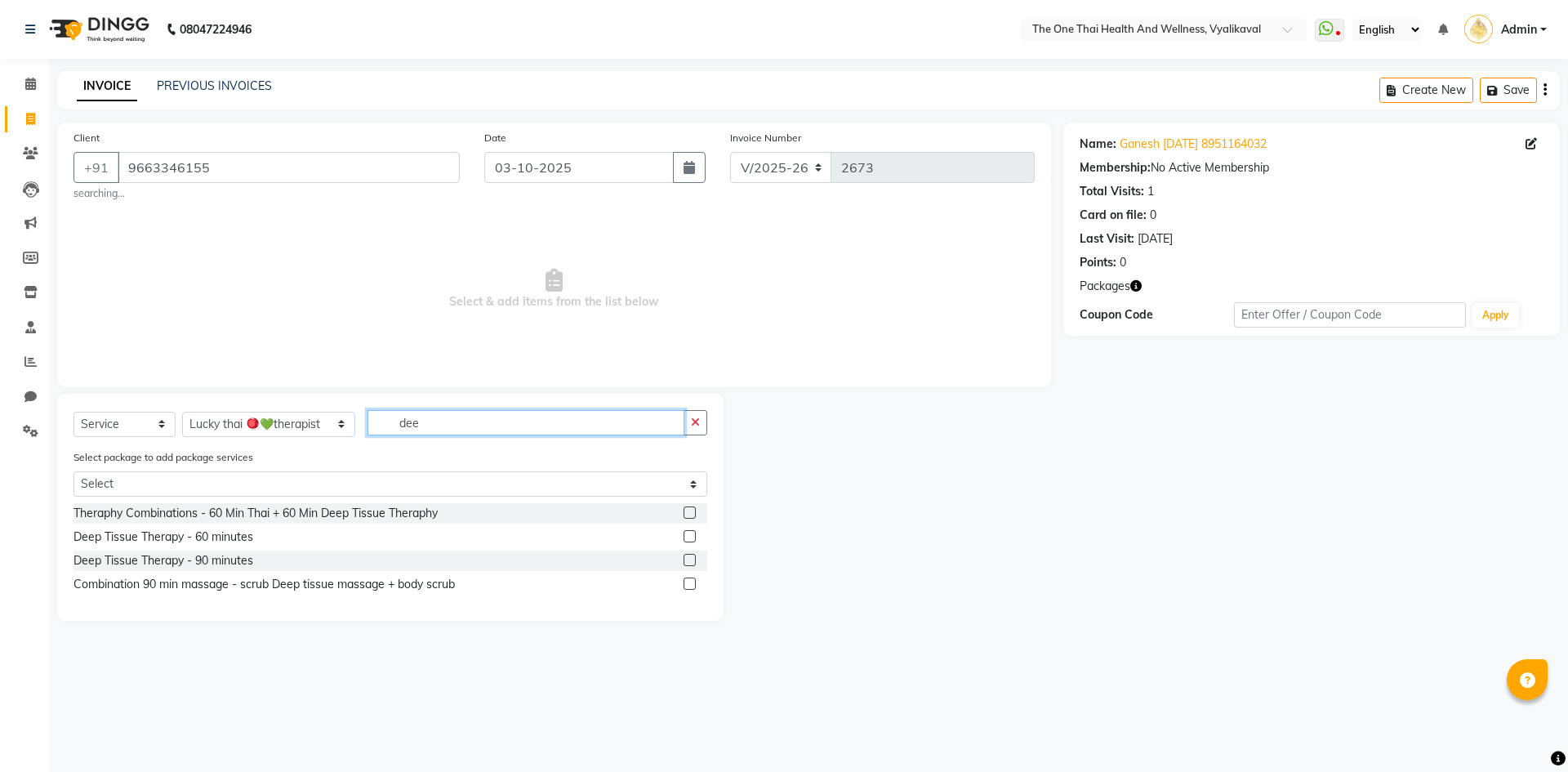
type input "dee"
click at [689, 559] on label at bounding box center [689, 559] width 12 height 12
click at [689, 559] on input "checkbox" at bounding box center [689, 561] width 11 height 11
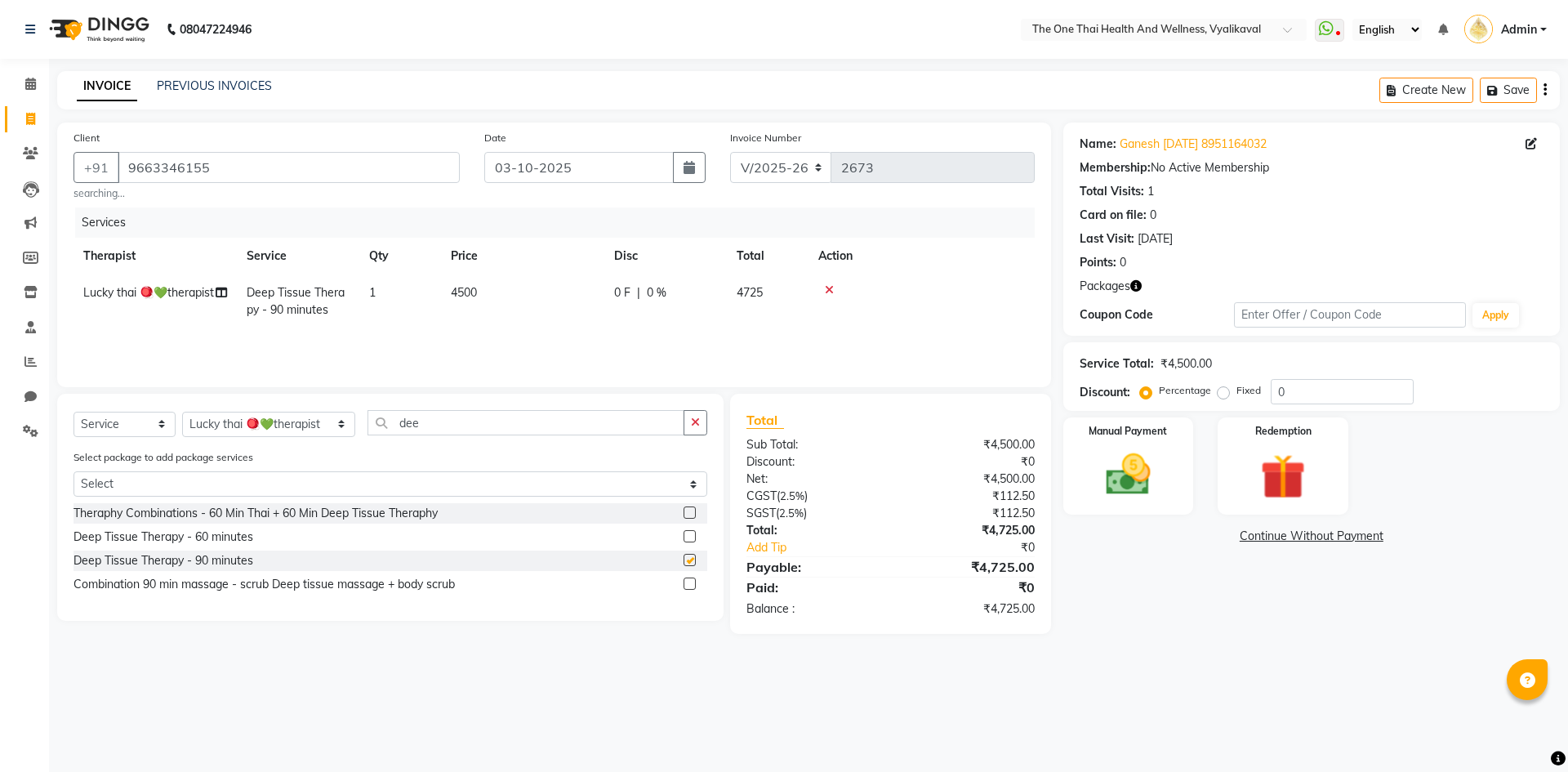
checkbox input "false"
click at [1238, 464] on div "Redemption" at bounding box center [1283, 466] width 135 height 100
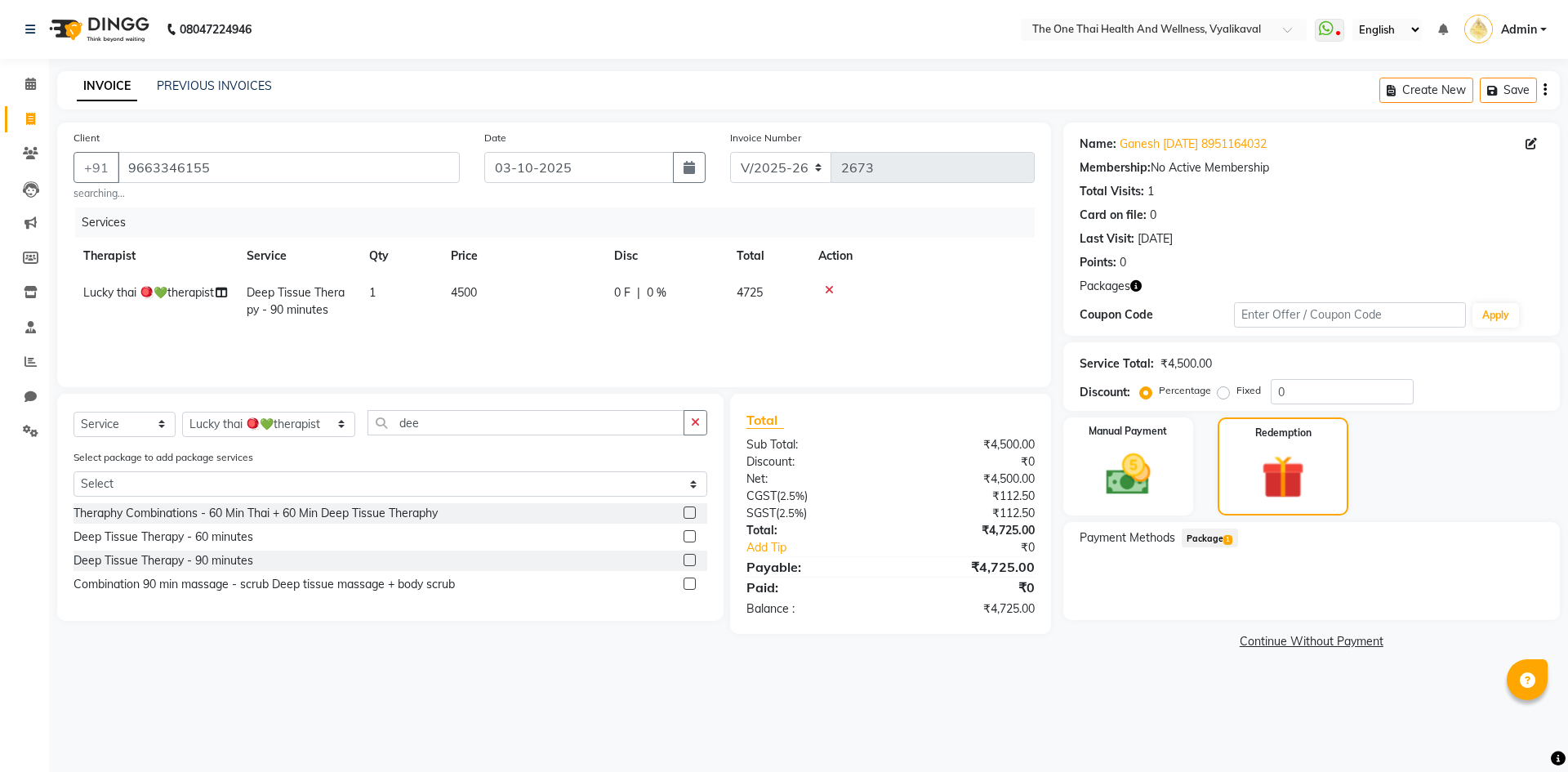
drag, startPoint x: 1209, startPoint y: 536, endPoint x: 1189, endPoint y: 521, distance: 25.0
click at [1209, 537] on span "Package 1" at bounding box center [1209, 538] width 56 height 18
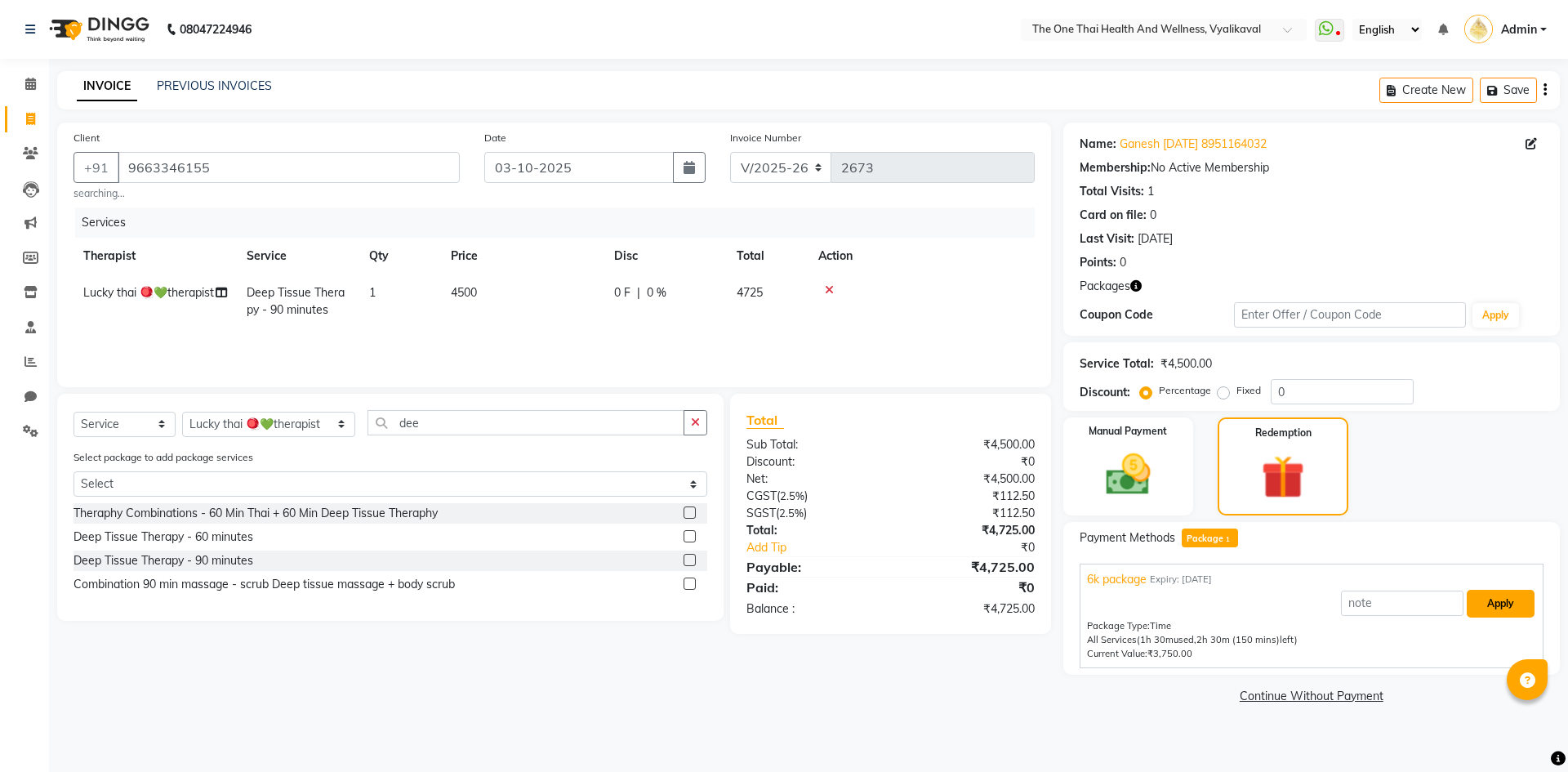
click at [1481, 610] on button "Apply" at bounding box center [1501, 604] width 68 height 28
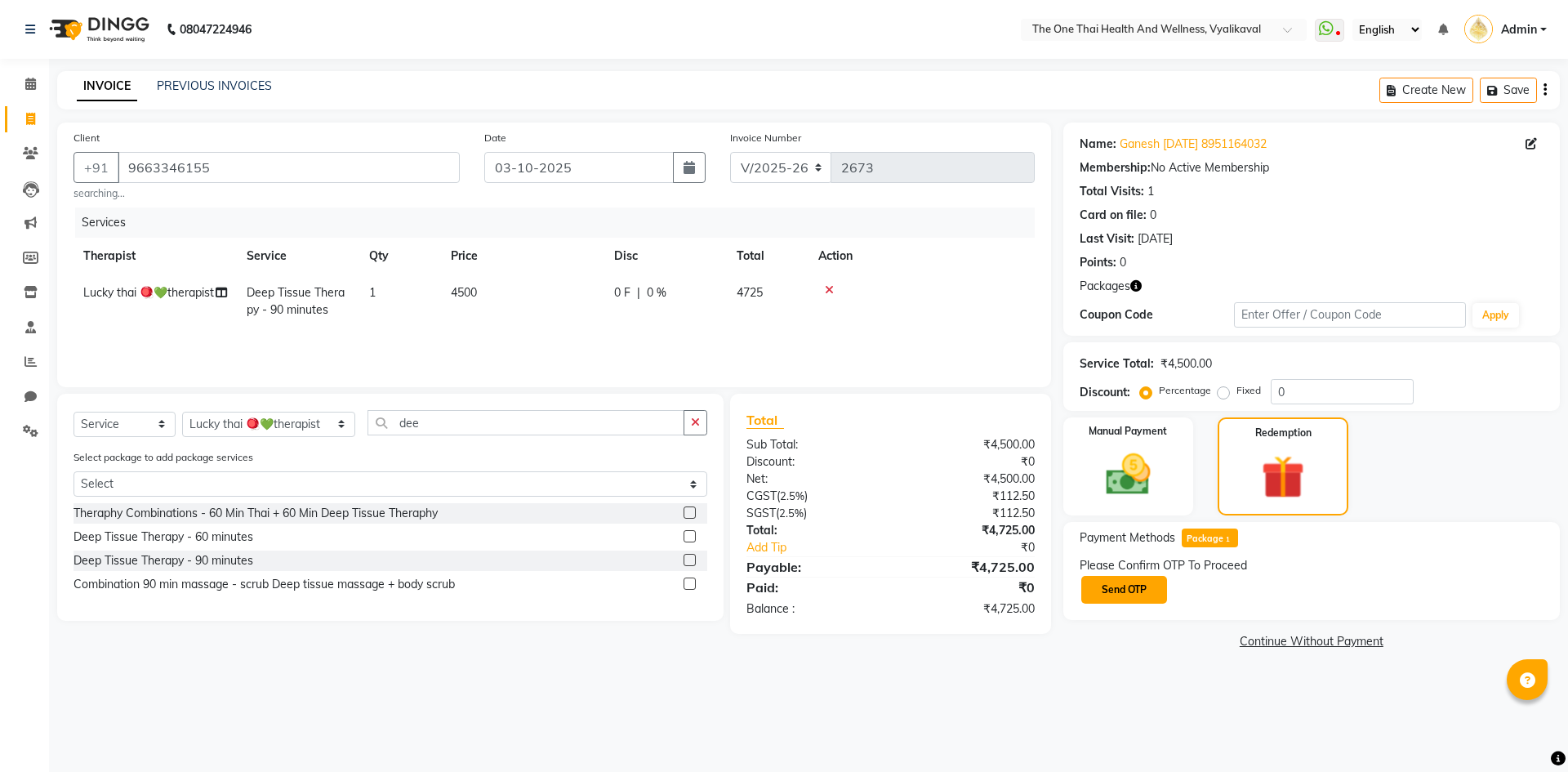
click at [1132, 597] on button "Send OTP" at bounding box center [1124, 590] width 86 height 28
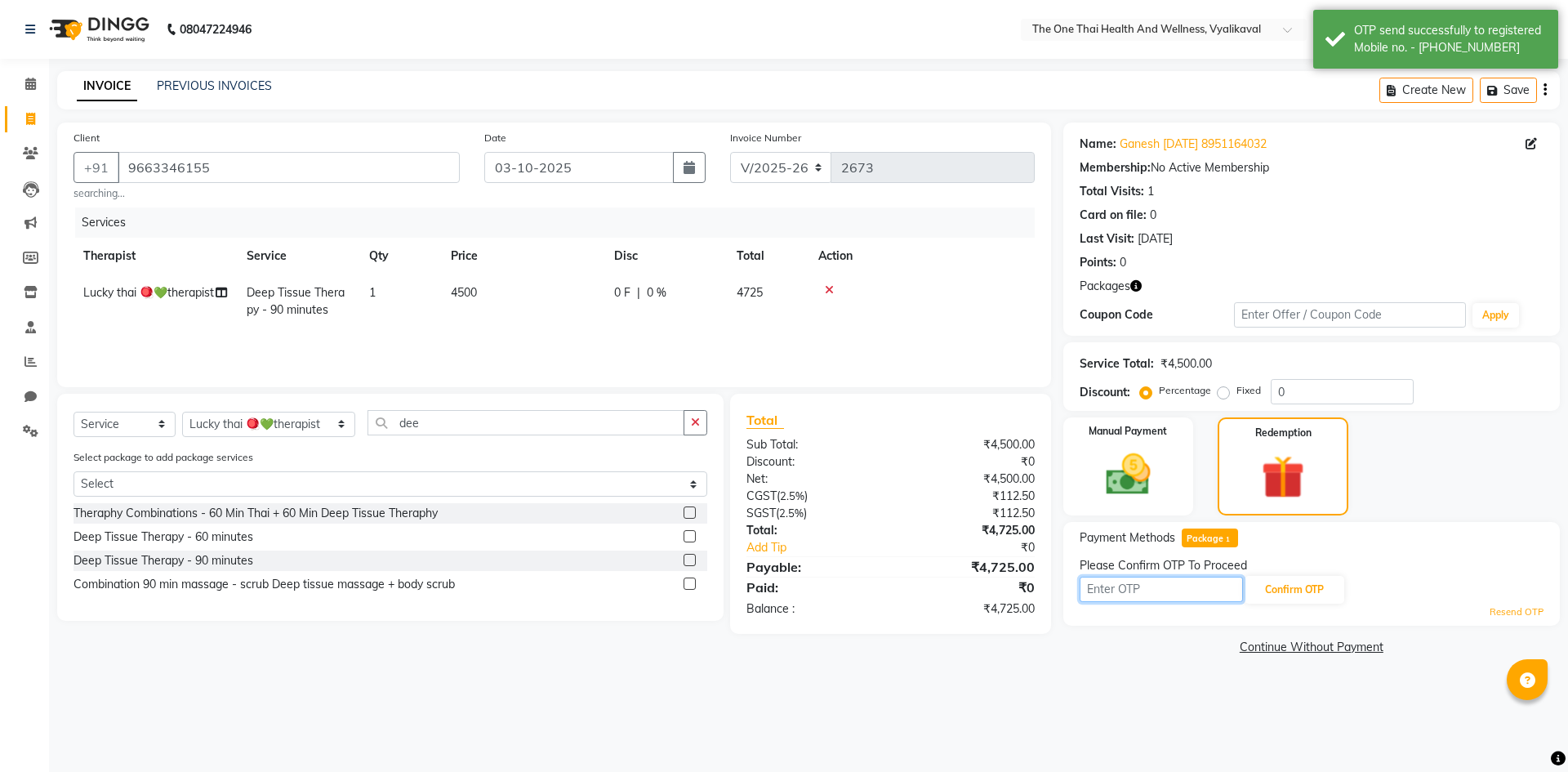
click at [1127, 586] on input "text" at bounding box center [1162, 590] width 164 height 26
type input "1664"
click at [1323, 599] on button "Confirm OTP" at bounding box center [1294, 590] width 99 height 28
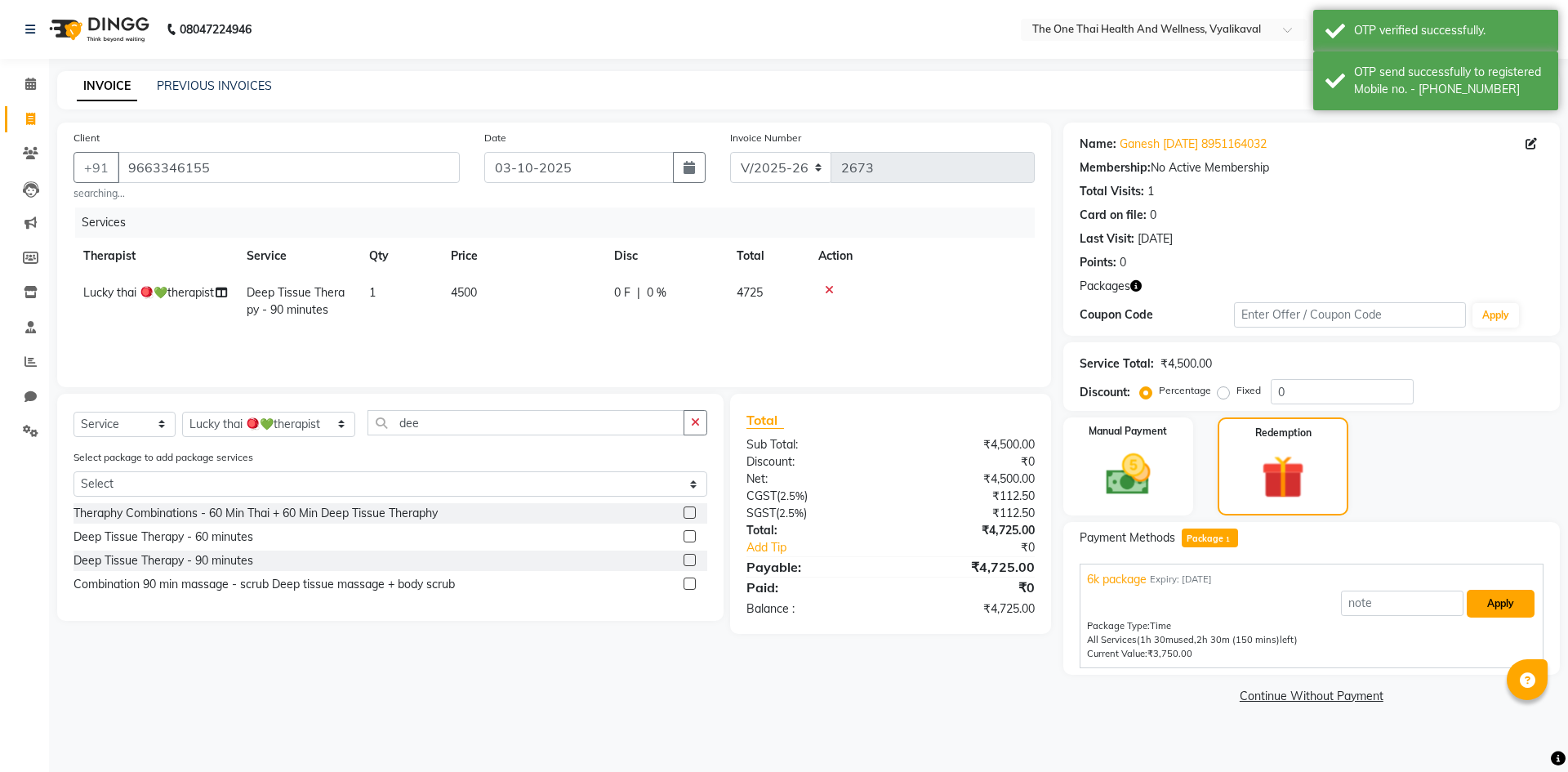
click at [1480, 607] on button "Apply" at bounding box center [1501, 604] width 68 height 28
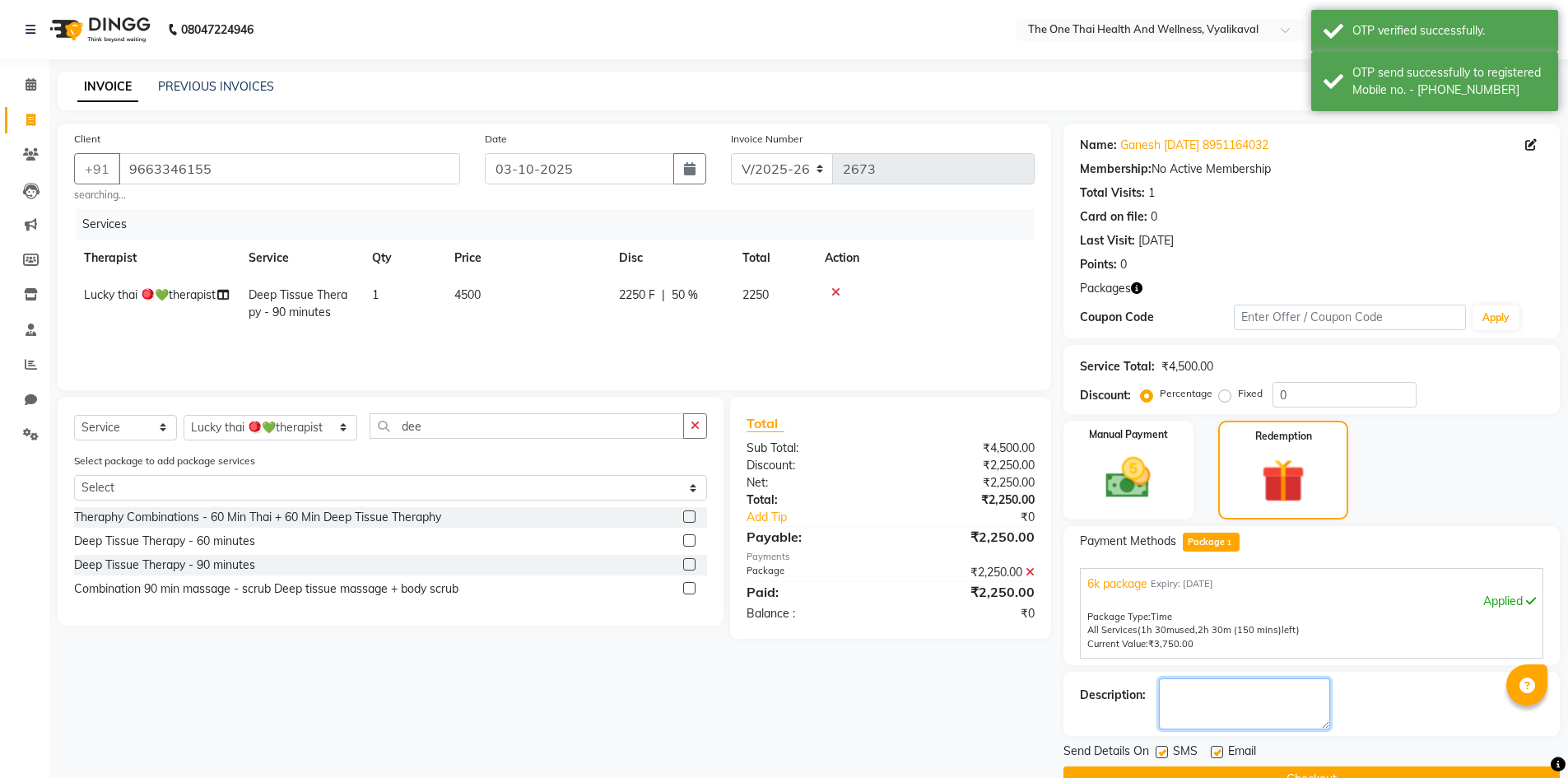
click at [1203, 721] on textarea at bounding box center [1244, 704] width 171 height 51
type textarea "2177"
click at [1203, 768] on button "Checkout" at bounding box center [1311, 780] width 497 height 26
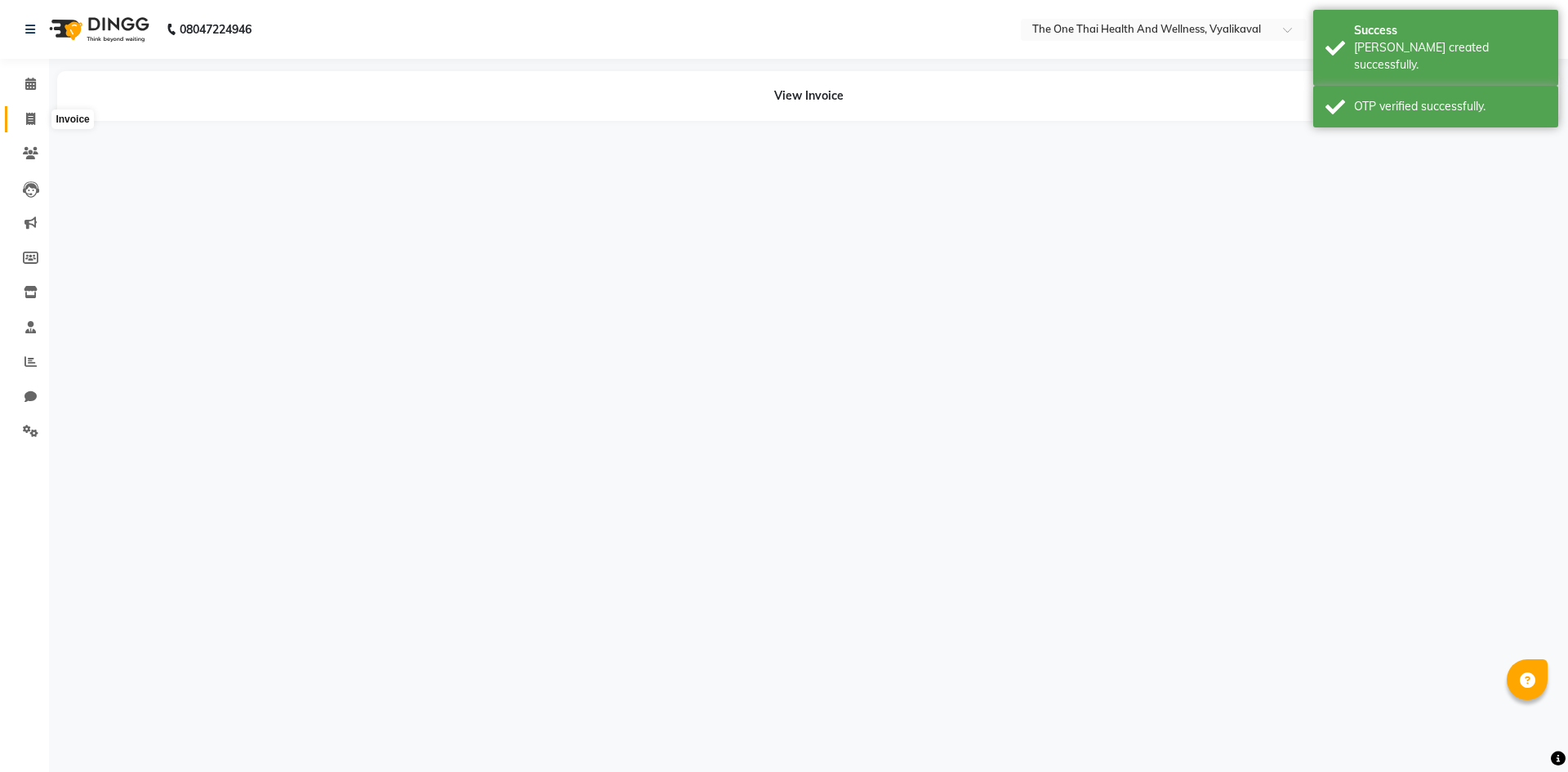
click at [29, 116] on icon at bounding box center [30, 119] width 9 height 12
select select "service"
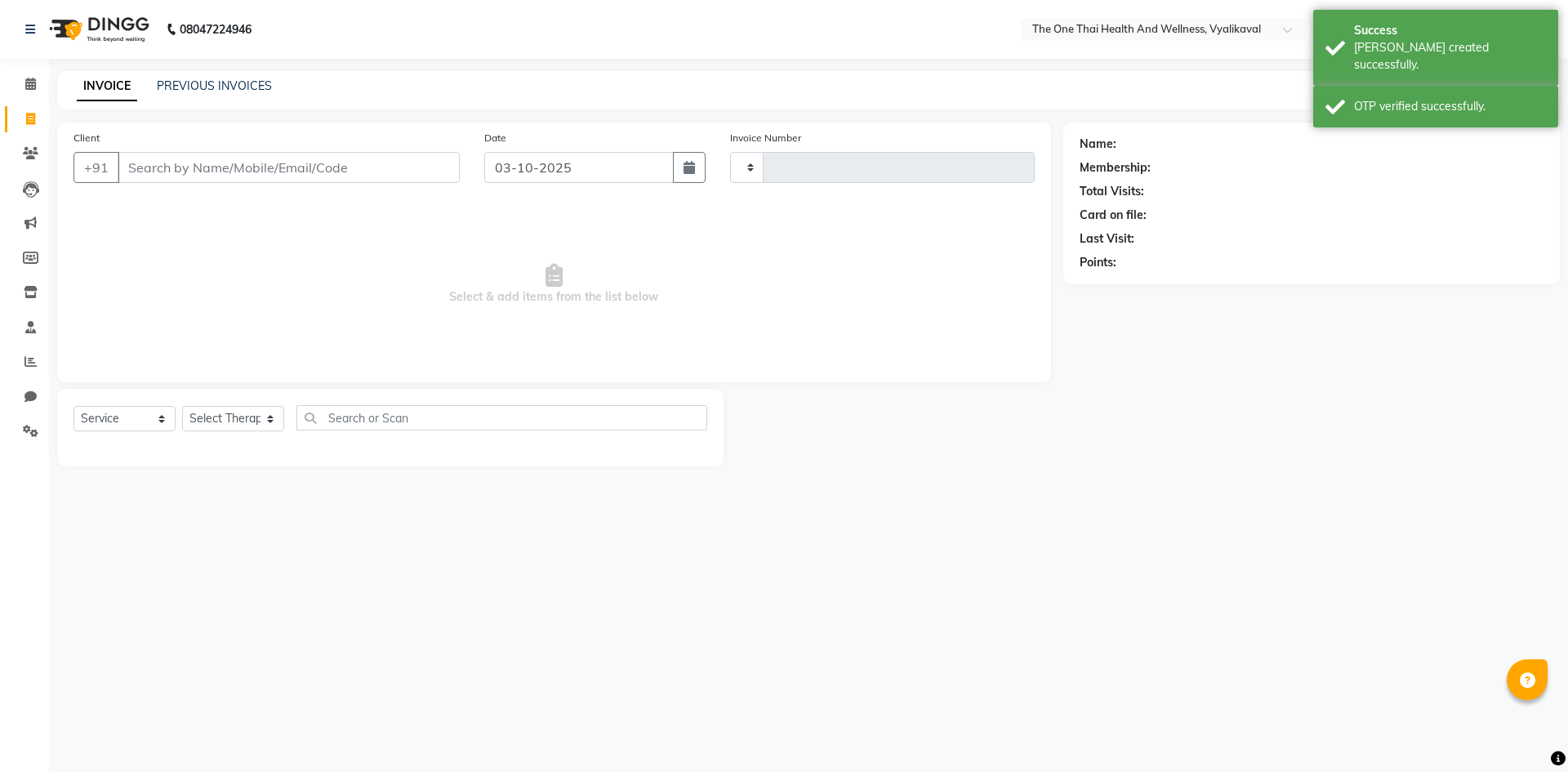
type input "2674"
click at [143, 169] on input "Client" at bounding box center [289, 167] width 342 height 31
select select "5972"
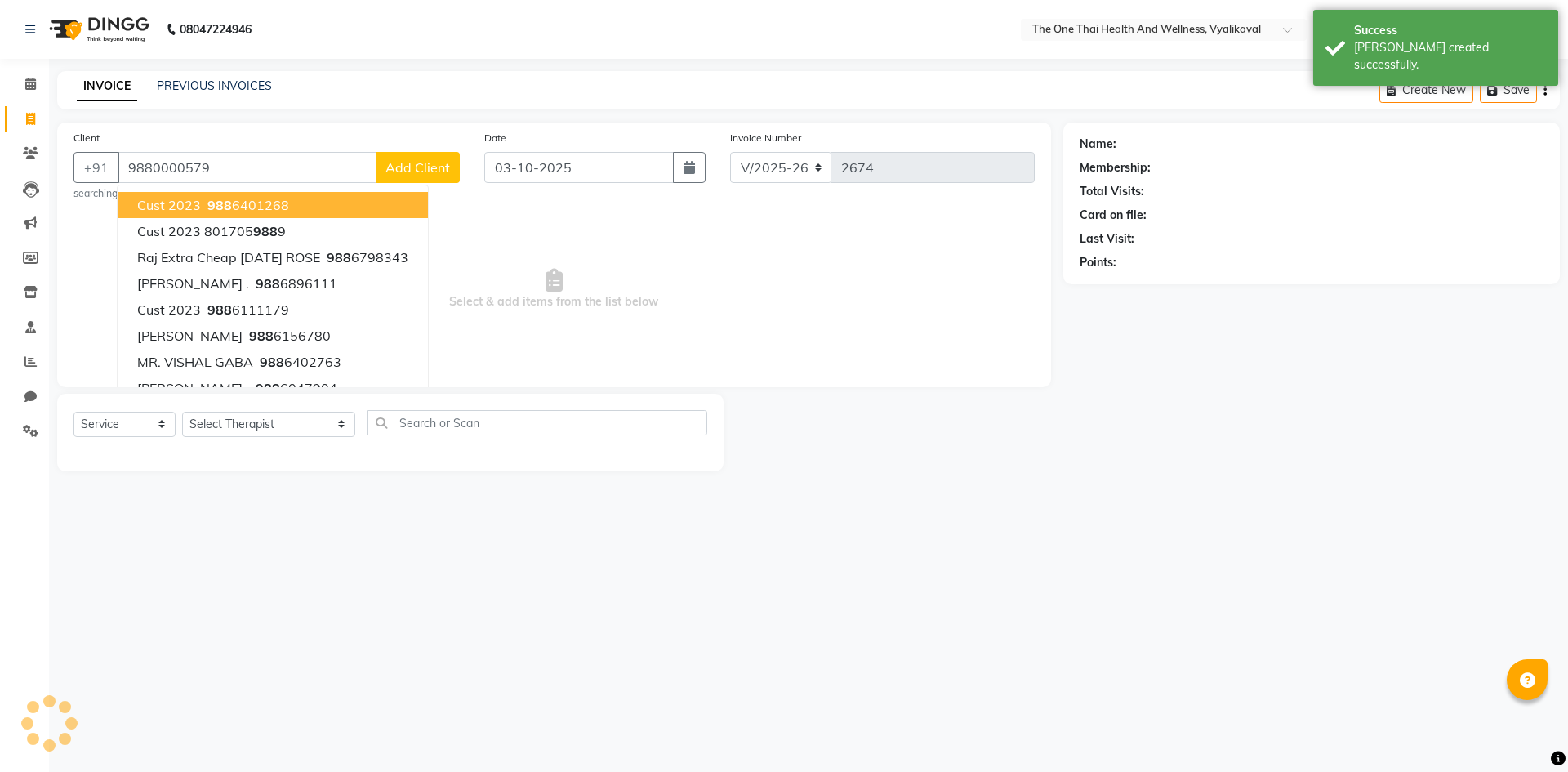
type input "9880000579"
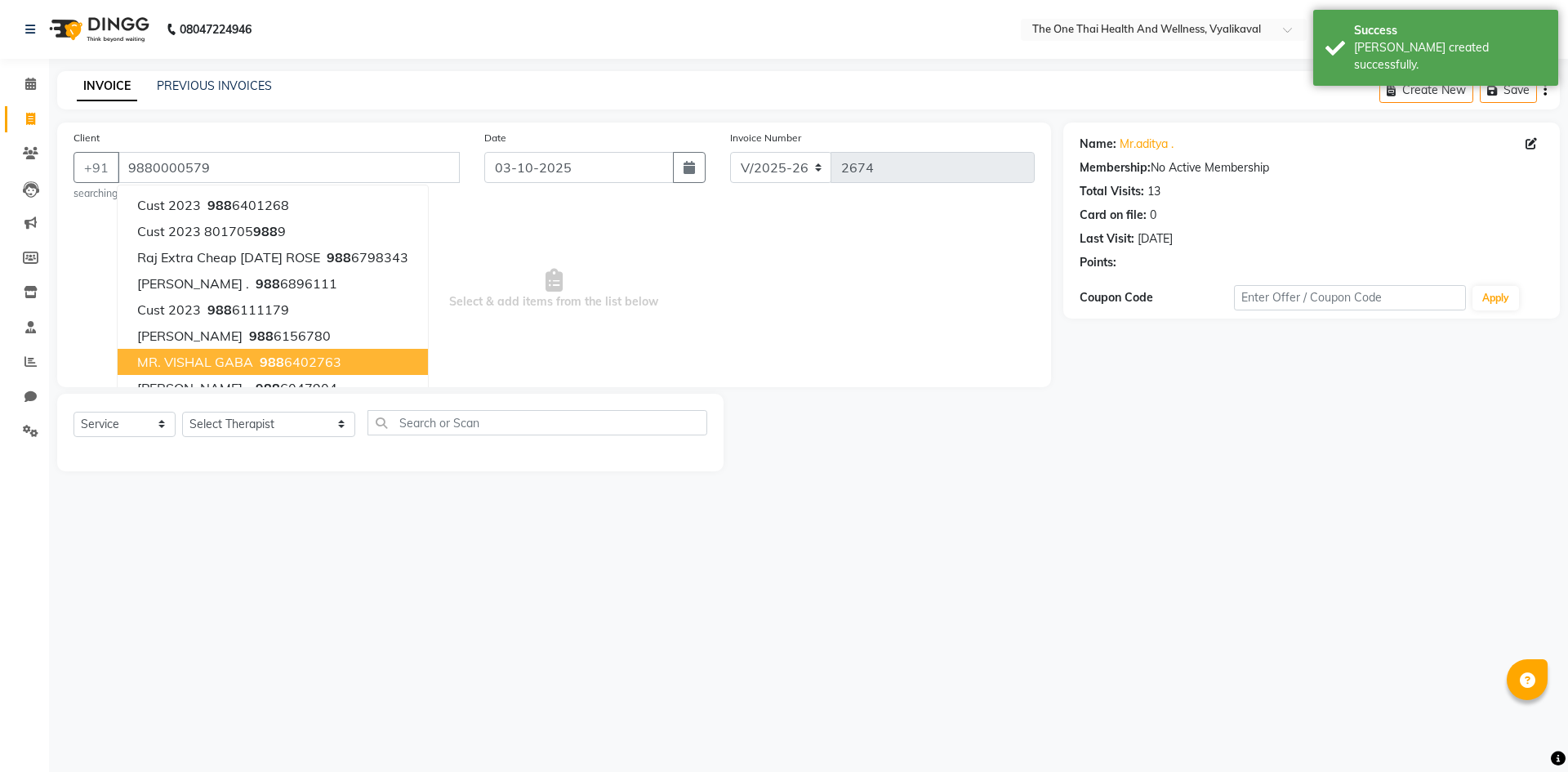
click at [475, 507] on div "08047224946 Select Location × The One Thai Health And Wellness, Vyalikaval What…" at bounding box center [784, 386] width 1568 height 772
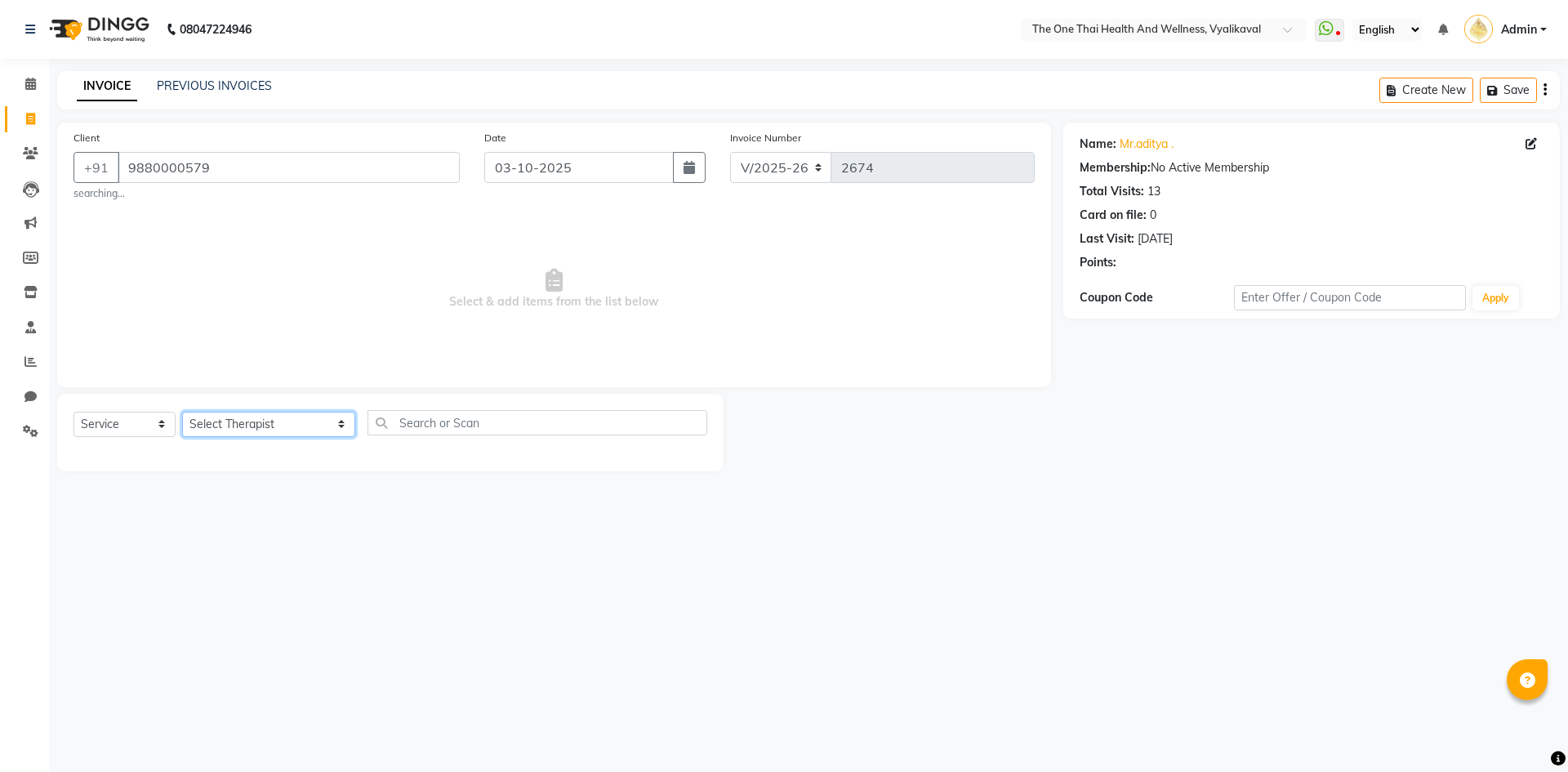
click at [251, 430] on select "Select Therapist Admin Alisha 💚🍏thai therapist Ammy ❤️northeast therapist Beaut…" at bounding box center [269, 425] width 173 height 26
select select "86643"
click at [182, 412] on select "Select Therapist Admin Alisha 💚🍏thai therapist Ammy ❤️northeast therapist Beaut…" at bounding box center [269, 425] width 173 height 26
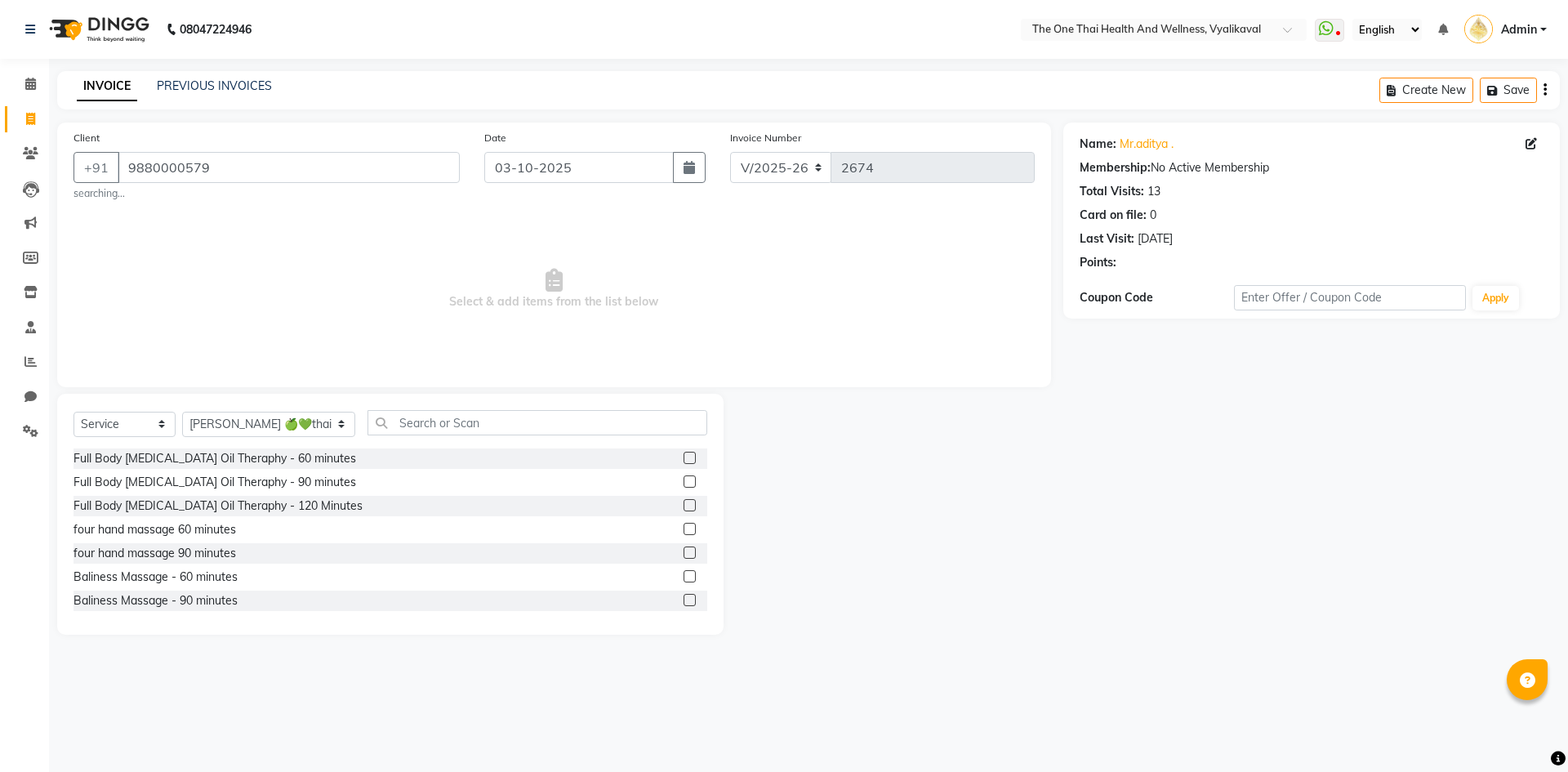
click at [386, 409] on div "Select Service Product Membership Package Voucher Prepaid Gift Card Select Ther…" at bounding box center [390, 514] width 667 height 241
click at [386, 412] on input "text" at bounding box center [537, 423] width 339 height 26
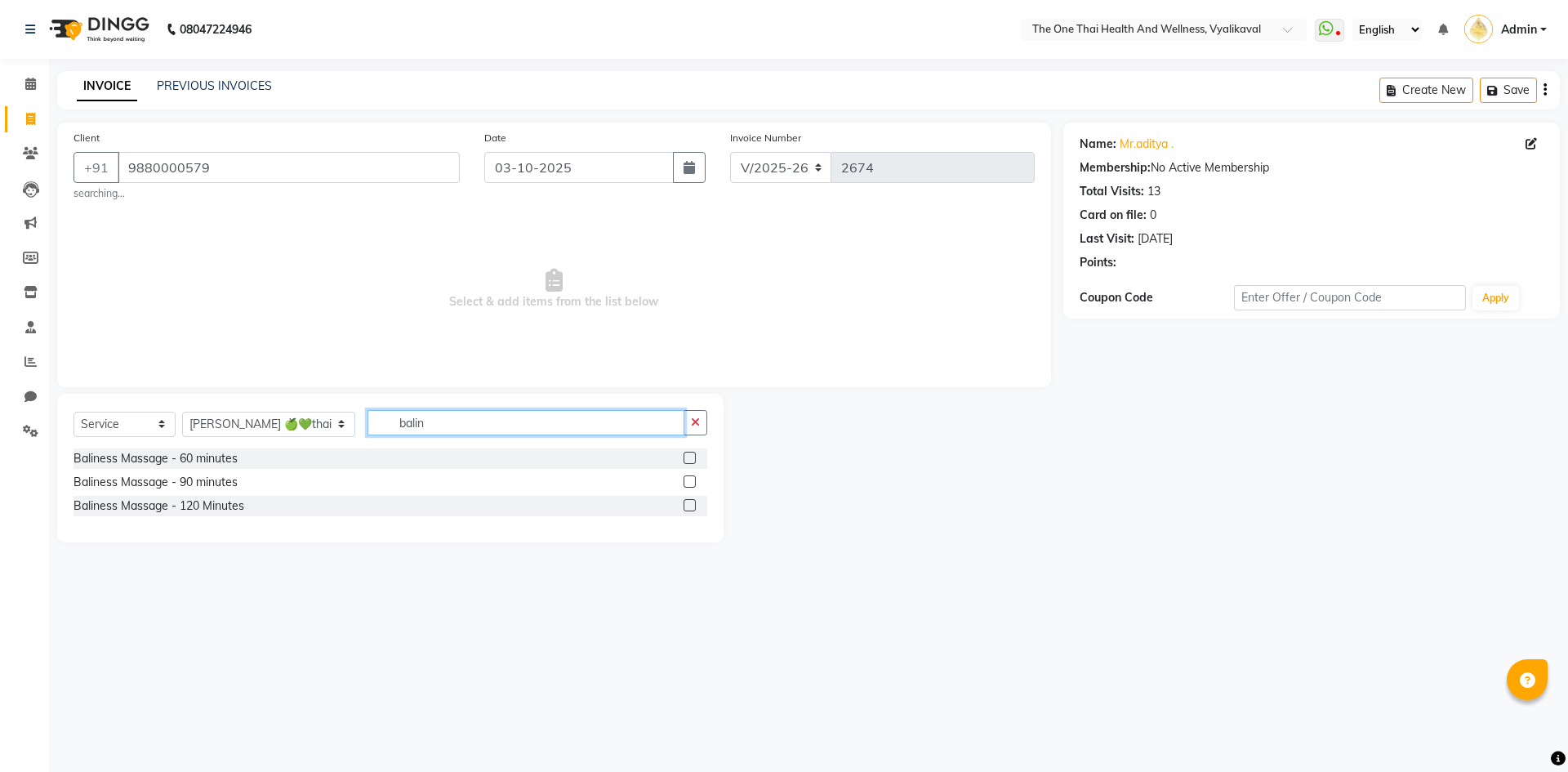
type input "balin"
click at [686, 452] on label at bounding box center [689, 457] width 12 height 12
click at [686, 454] on input "checkbox" at bounding box center [689, 459] width 11 height 11
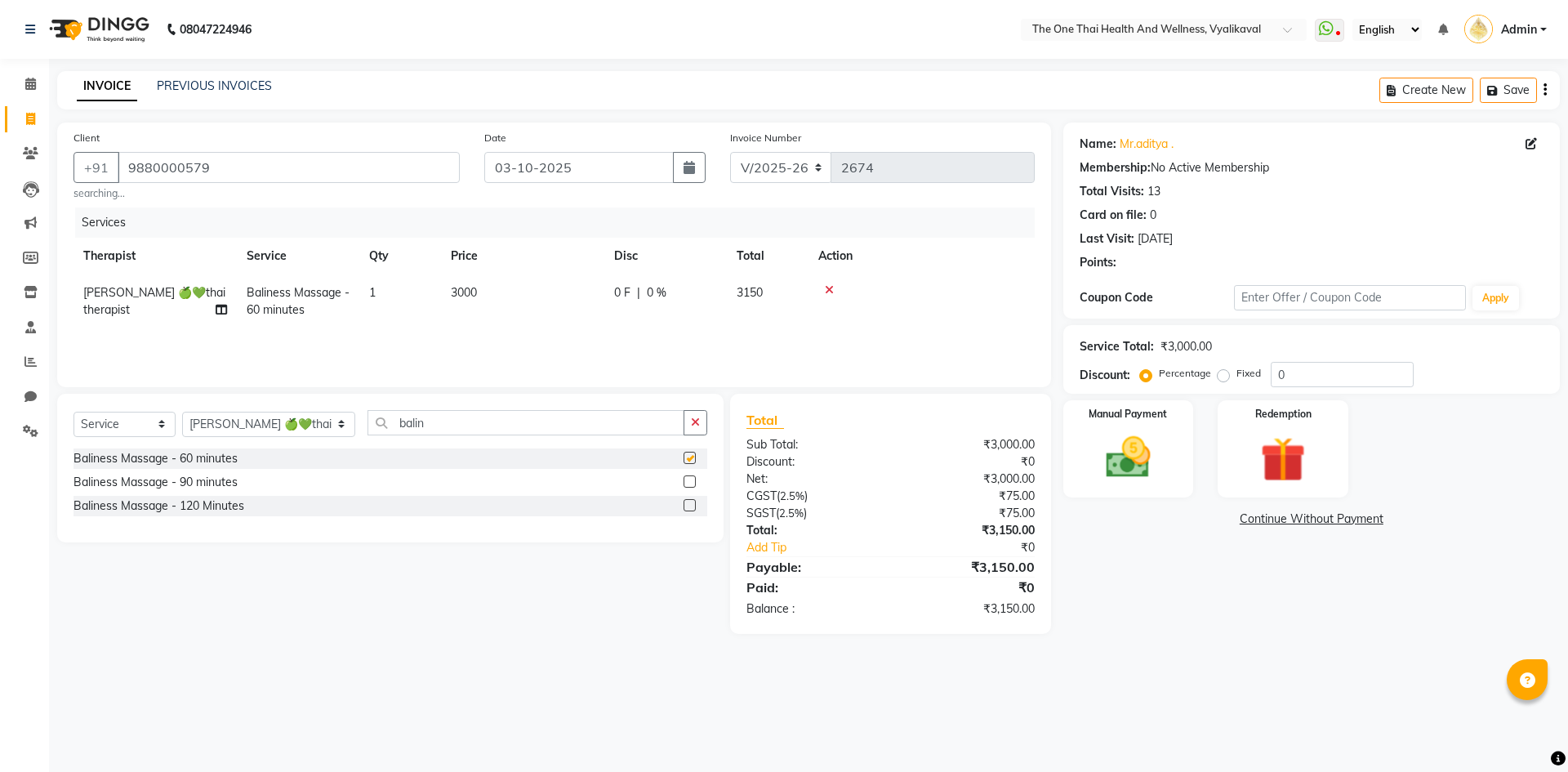
checkbox input "false"
click at [634, 294] on div "0 F | 0 %" at bounding box center [666, 293] width 103 height 17
select select "86643"
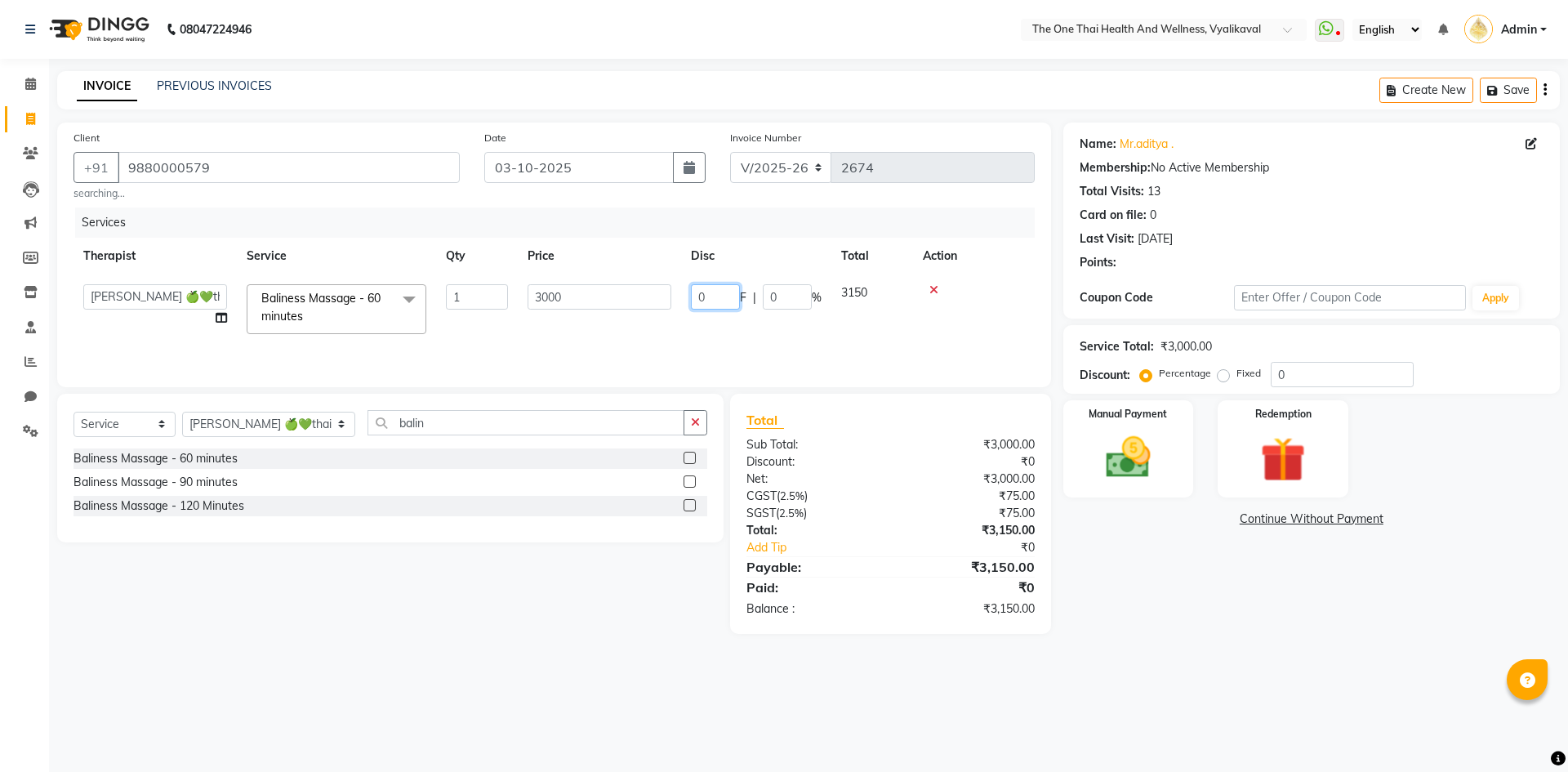
click at [696, 294] on input "0" at bounding box center [715, 297] width 49 height 26
type input "300"
click at [756, 340] on div "Services Therapist Service Qty Price Disc Total Action Admin Alisha 💚🍏thai ther…" at bounding box center [554, 290] width 961 height 164
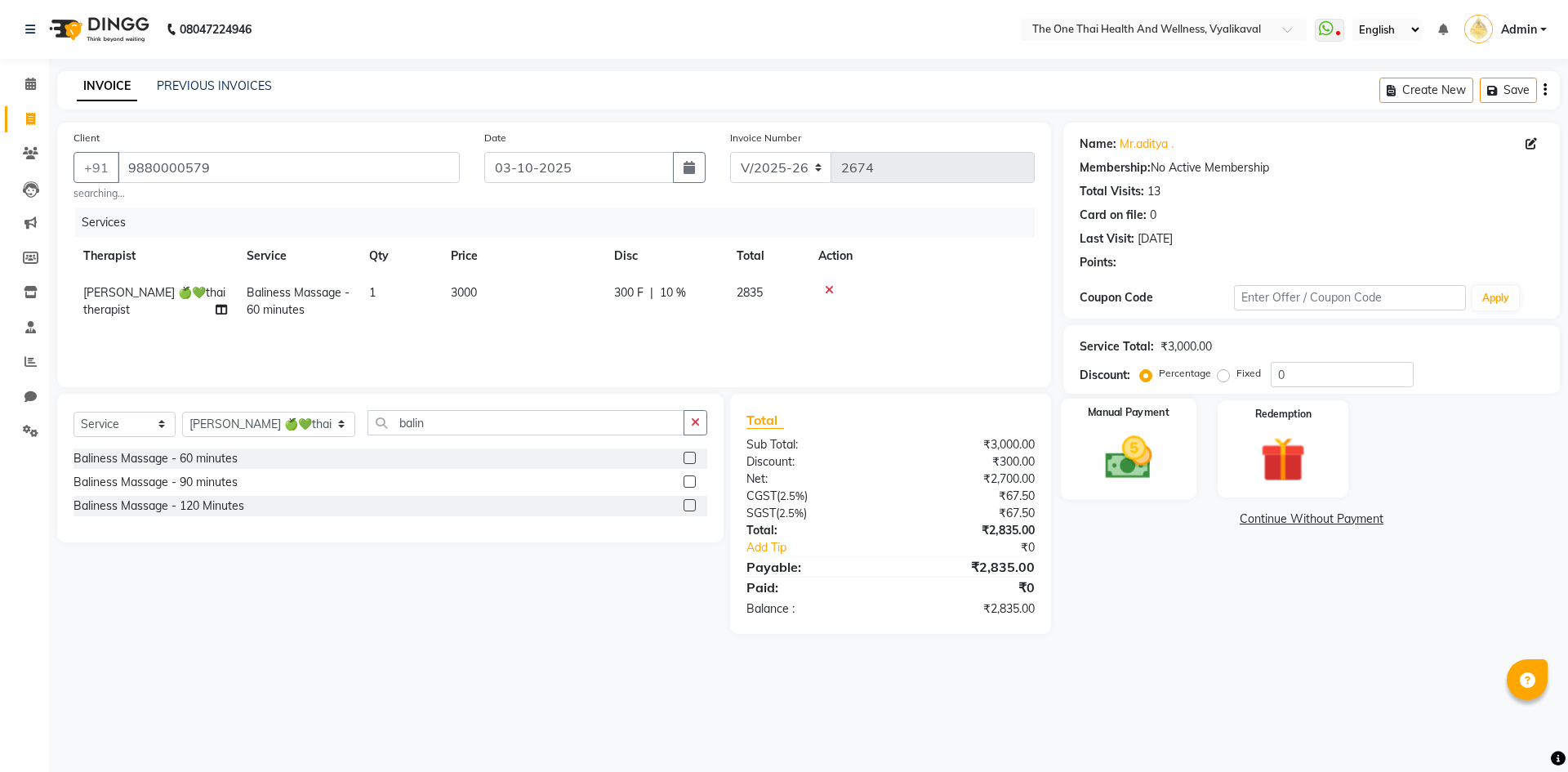
click at [1142, 447] on img at bounding box center [1128, 457] width 76 height 54
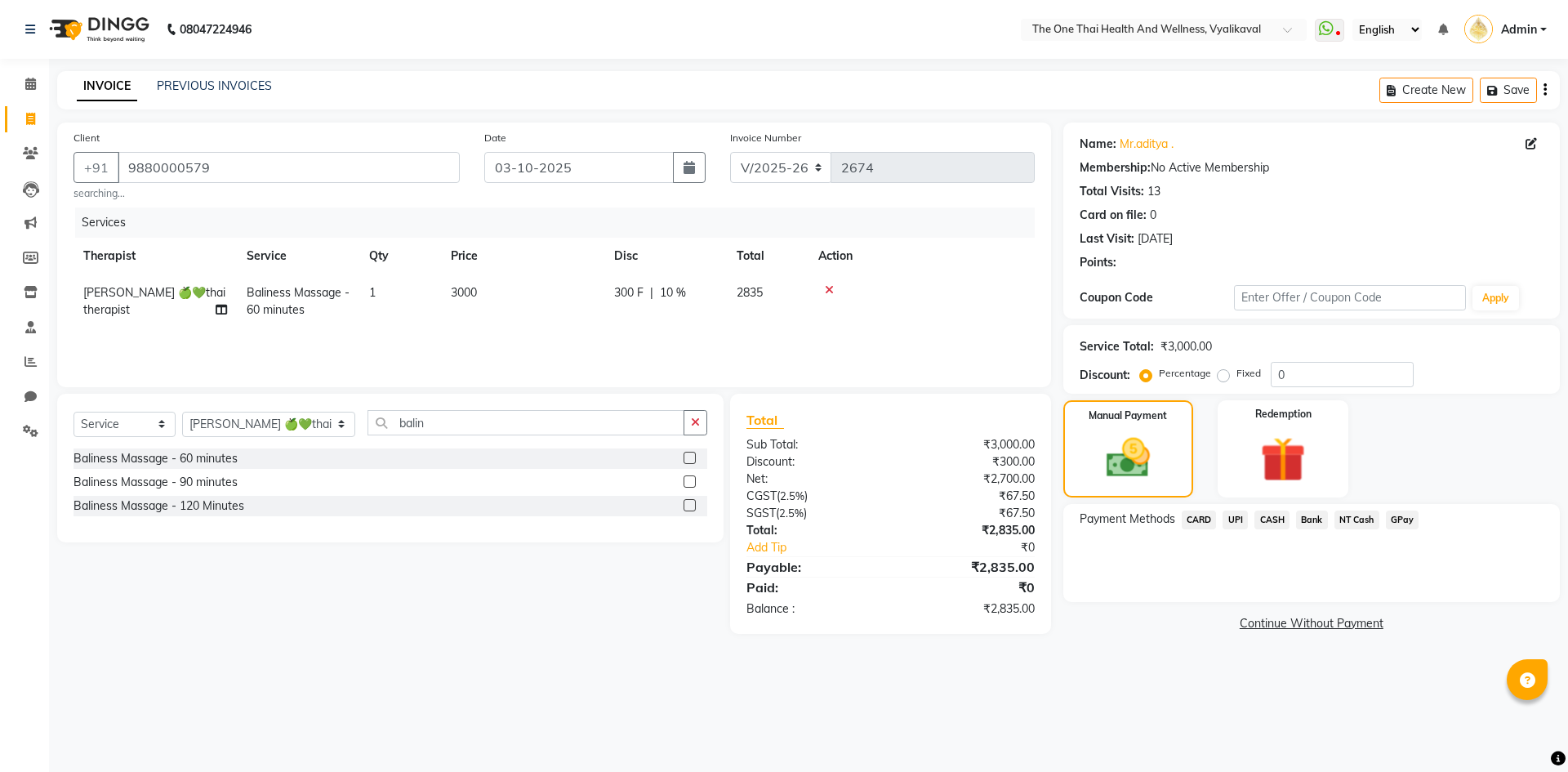
click at [1268, 519] on span "CASH" at bounding box center [1272, 520] width 35 height 18
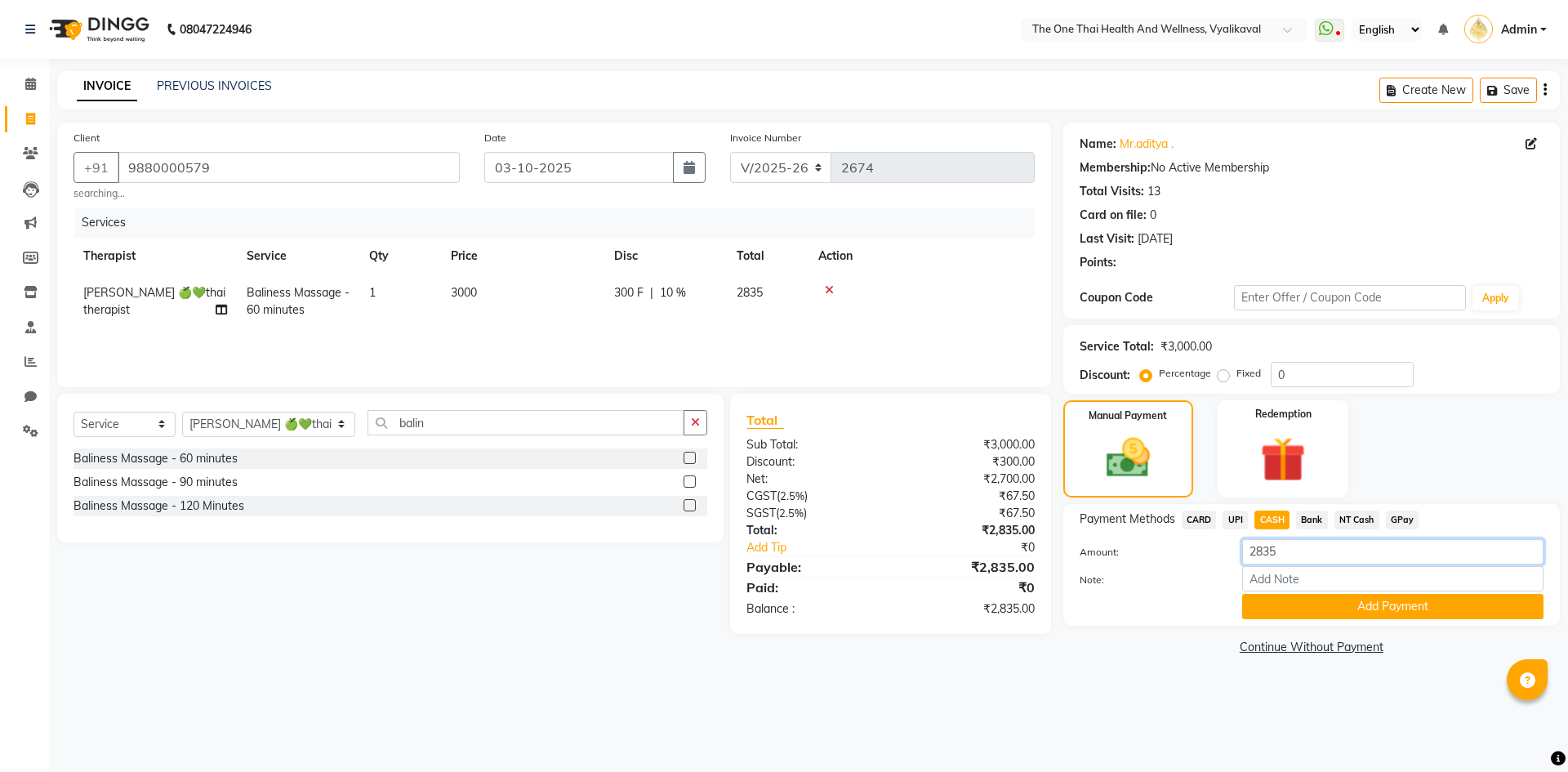
click at [1281, 548] on input "2835" at bounding box center [1393, 552] width 302 height 26
click at [1265, 551] on input "2835" at bounding box center [1393, 552] width 302 height 26
type input "2535"
click at [1266, 612] on button "Add Payment" at bounding box center [1393, 607] width 302 height 26
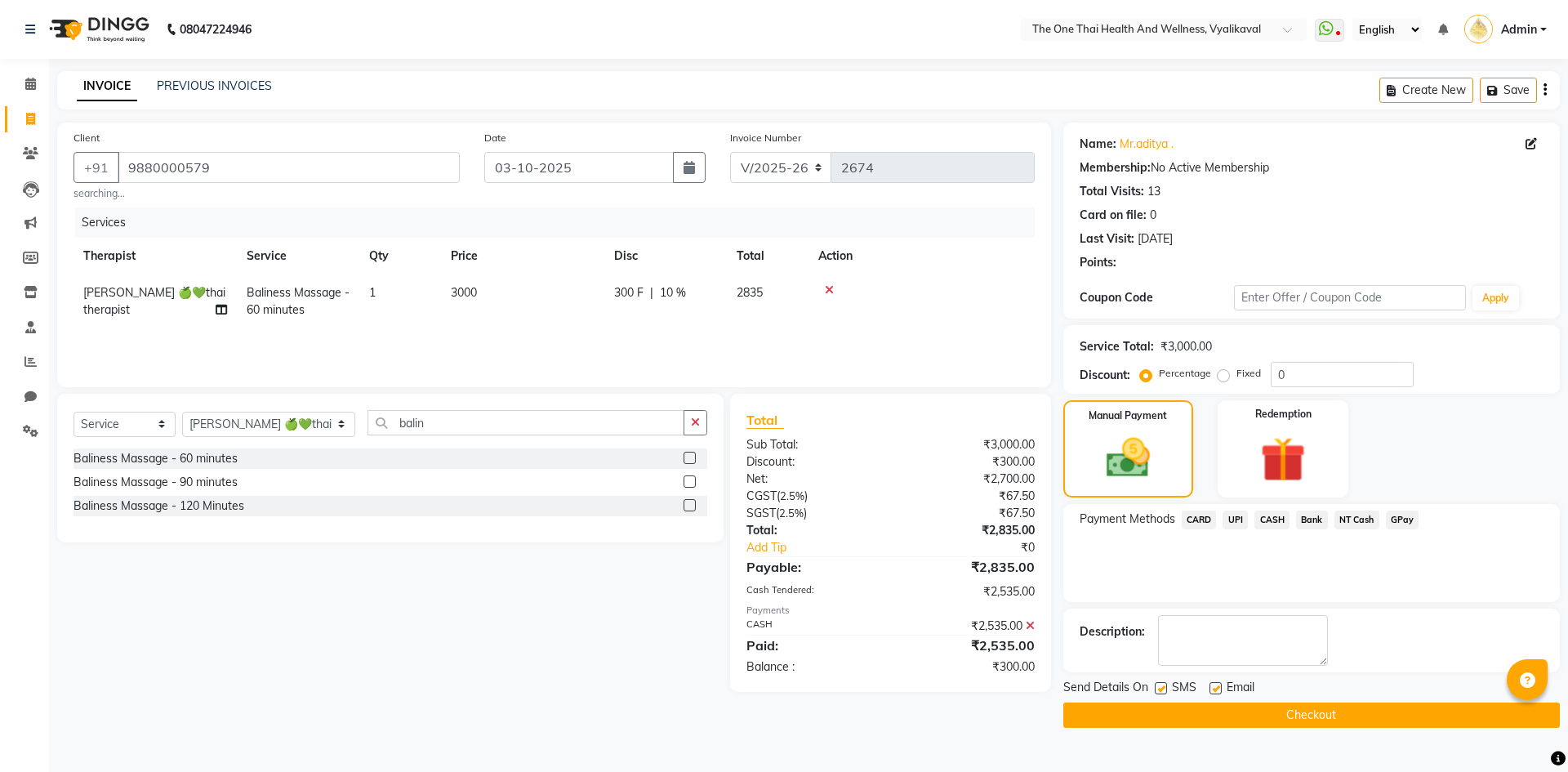
click at [1260, 518] on span "CASH" at bounding box center [1272, 520] width 35 height 18
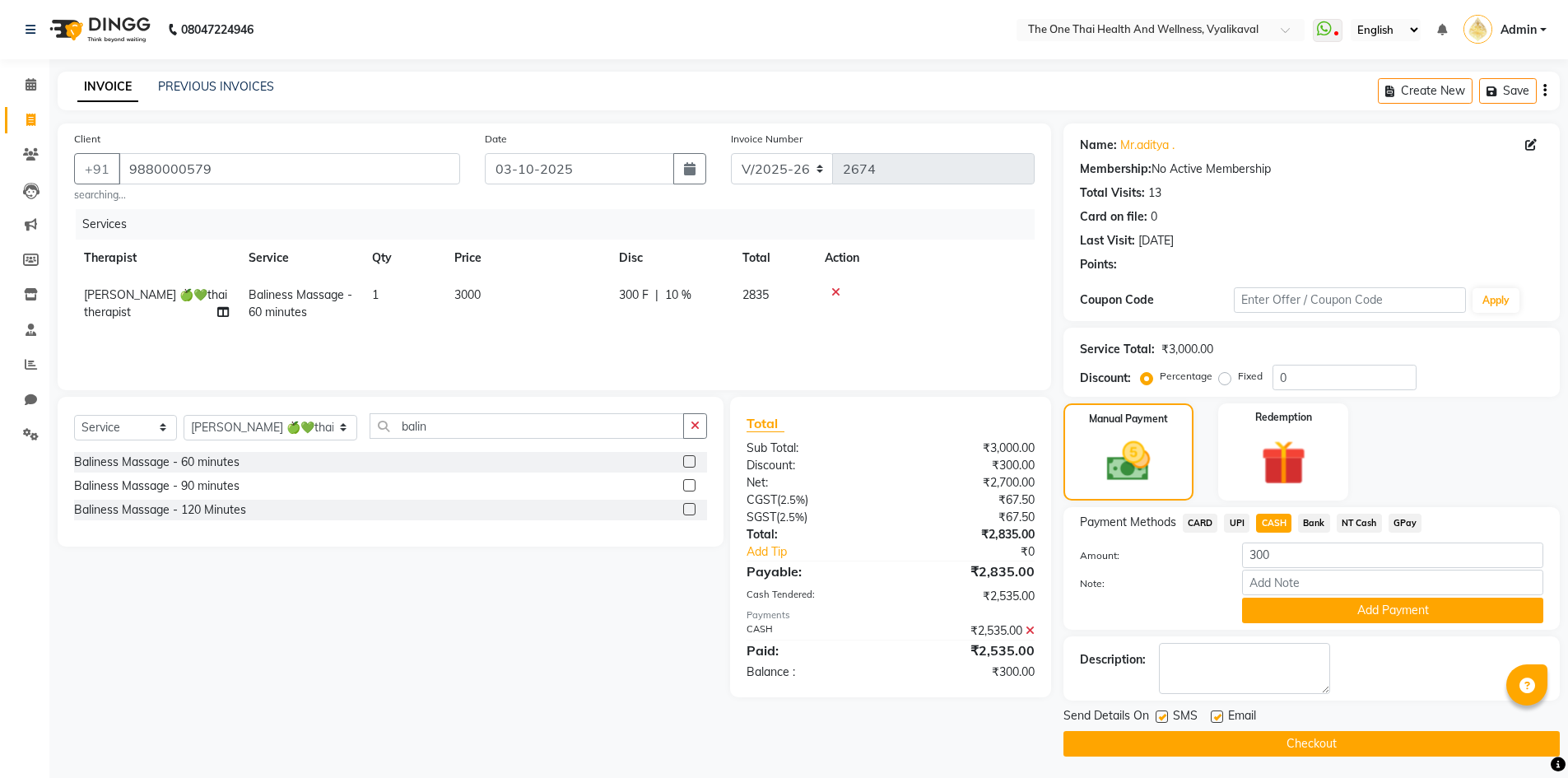
click at [1032, 629] on icon at bounding box center [1031, 631] width 9 height 11
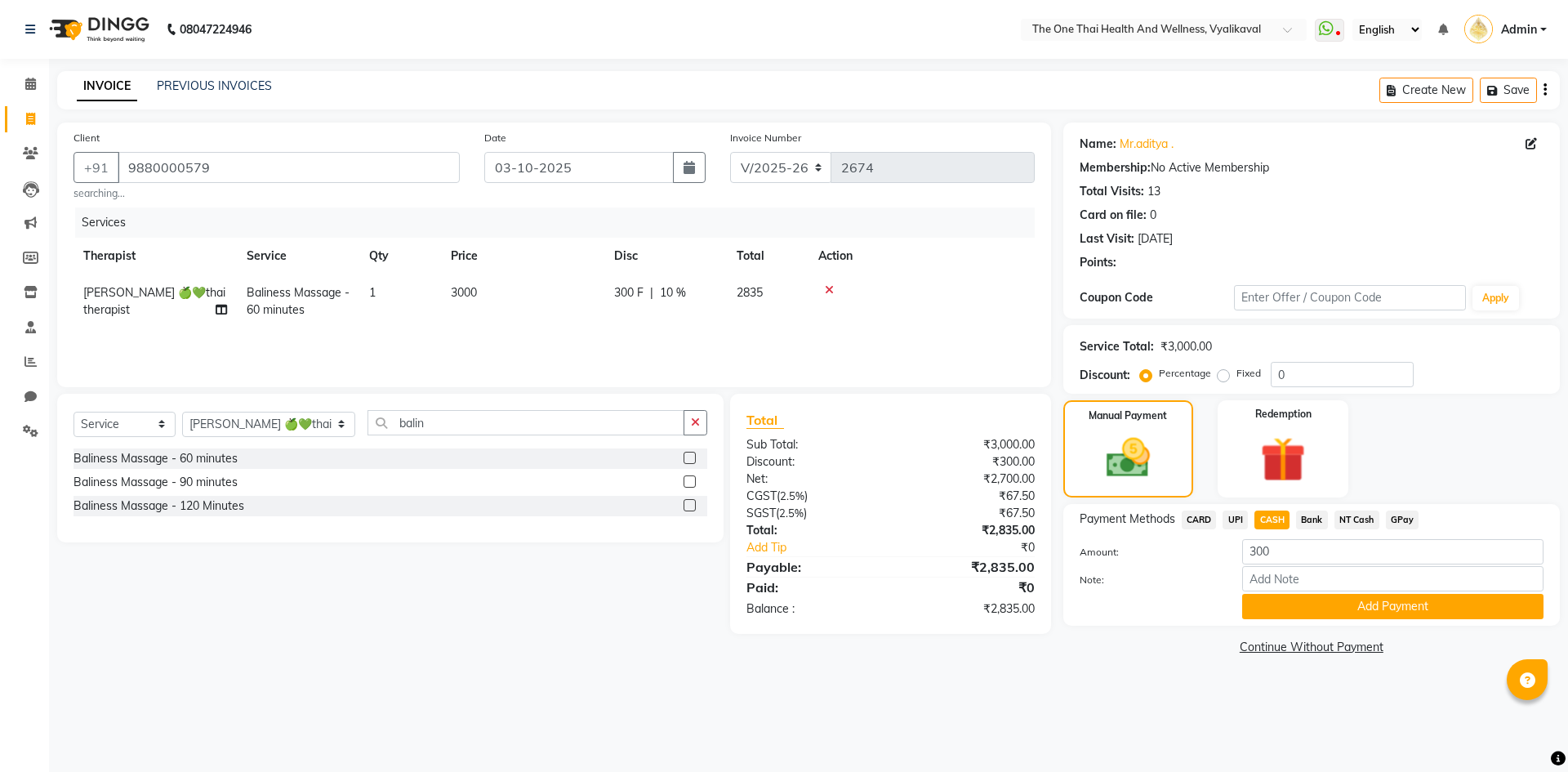
click at [1232, 524] on span "UPI" at bounding box center [1235, 520] width 26 height 18
click at [1261, 552] on input "2835" at bounding box center [1393, 552] width 302 height 26
type input "2635"
click at [1296, 601] on button "Add Payment" at bounding box center [1393, 607] width 302 height 26
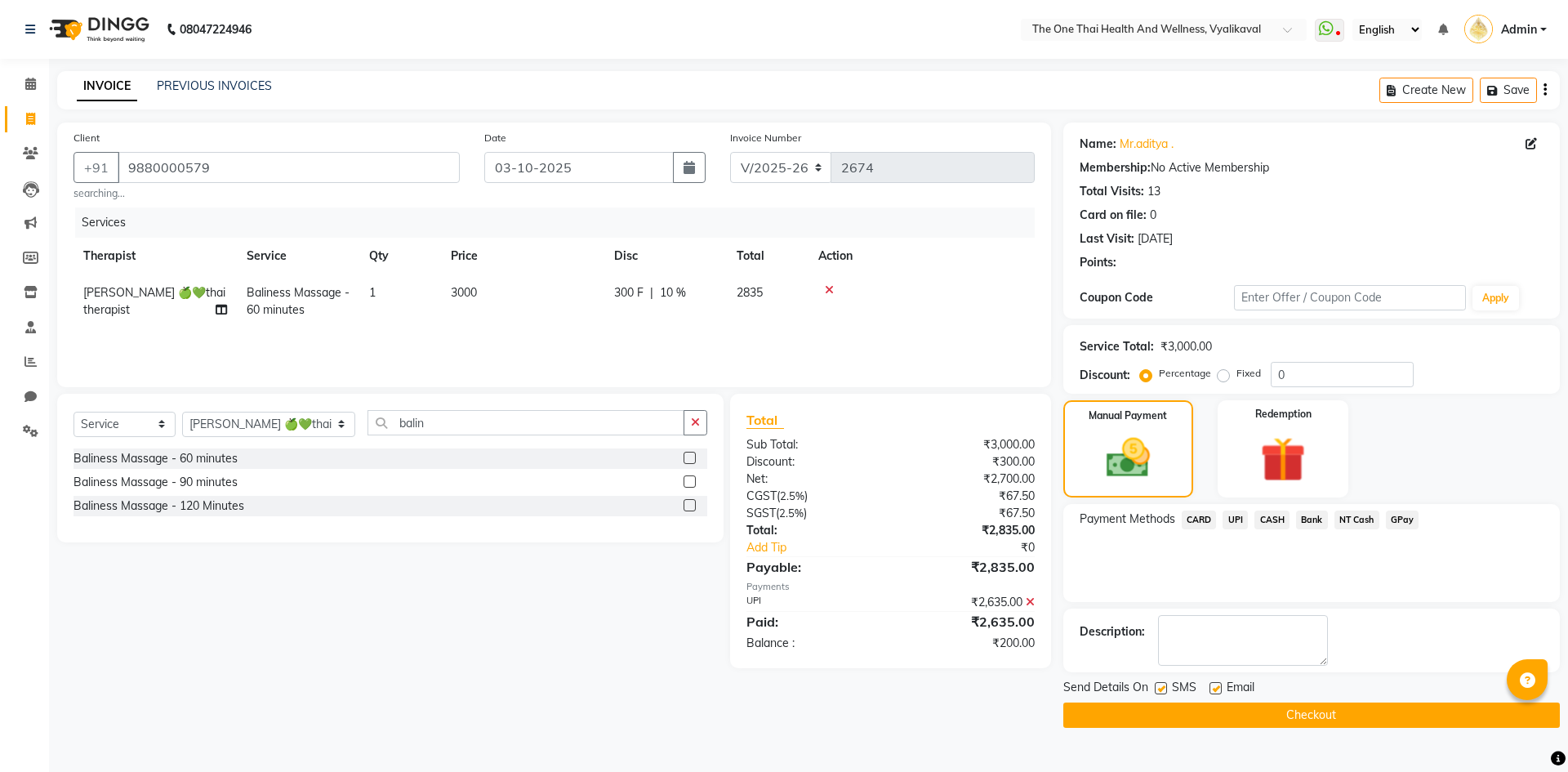
click at [1272, 515] on span "CASH" at bounding box center [1272, 520] width 35 height 18
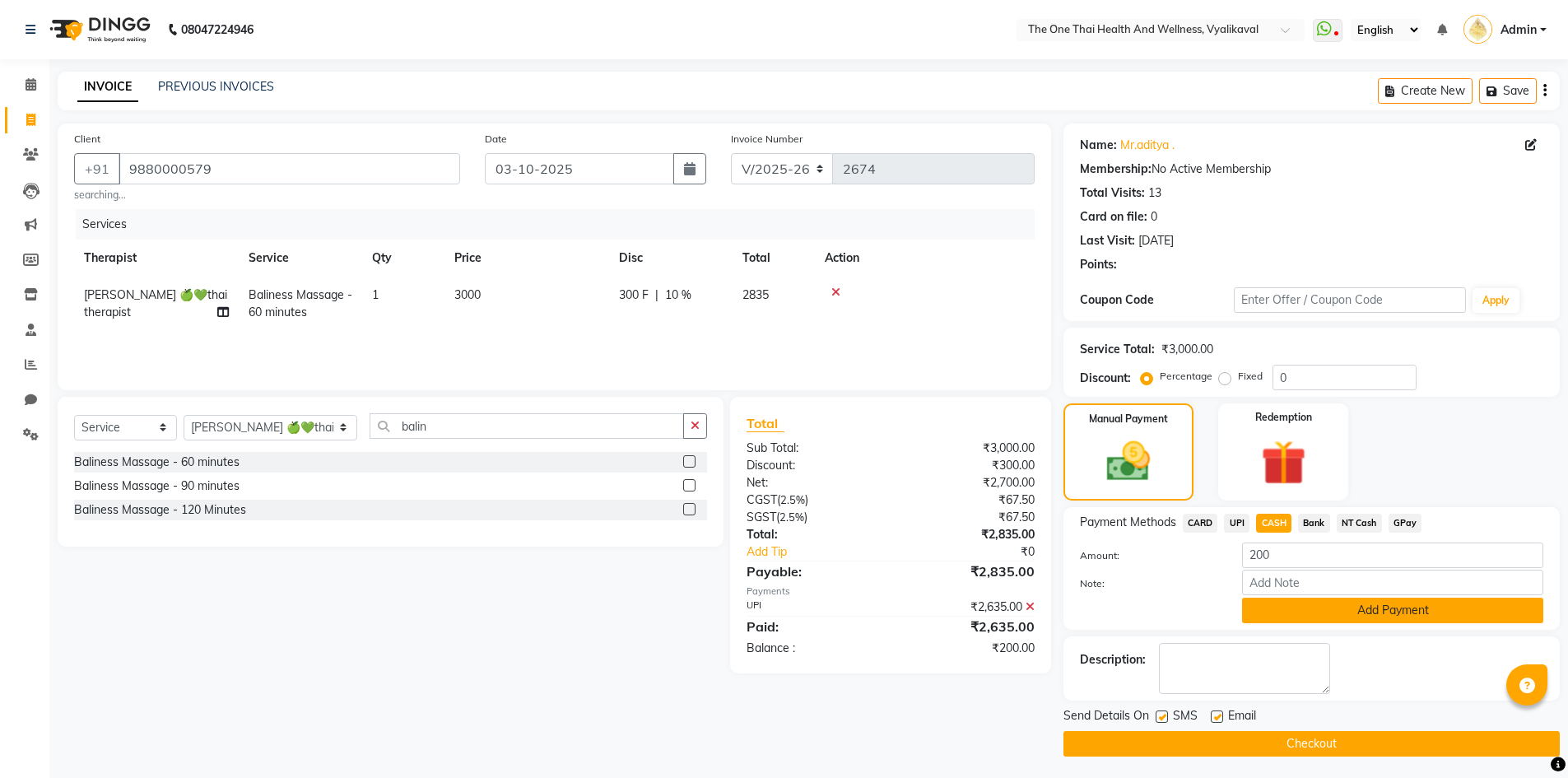
click at [1284, 610] on button "Add Payment" at bounding box center [1392, 611] width 301 height 26
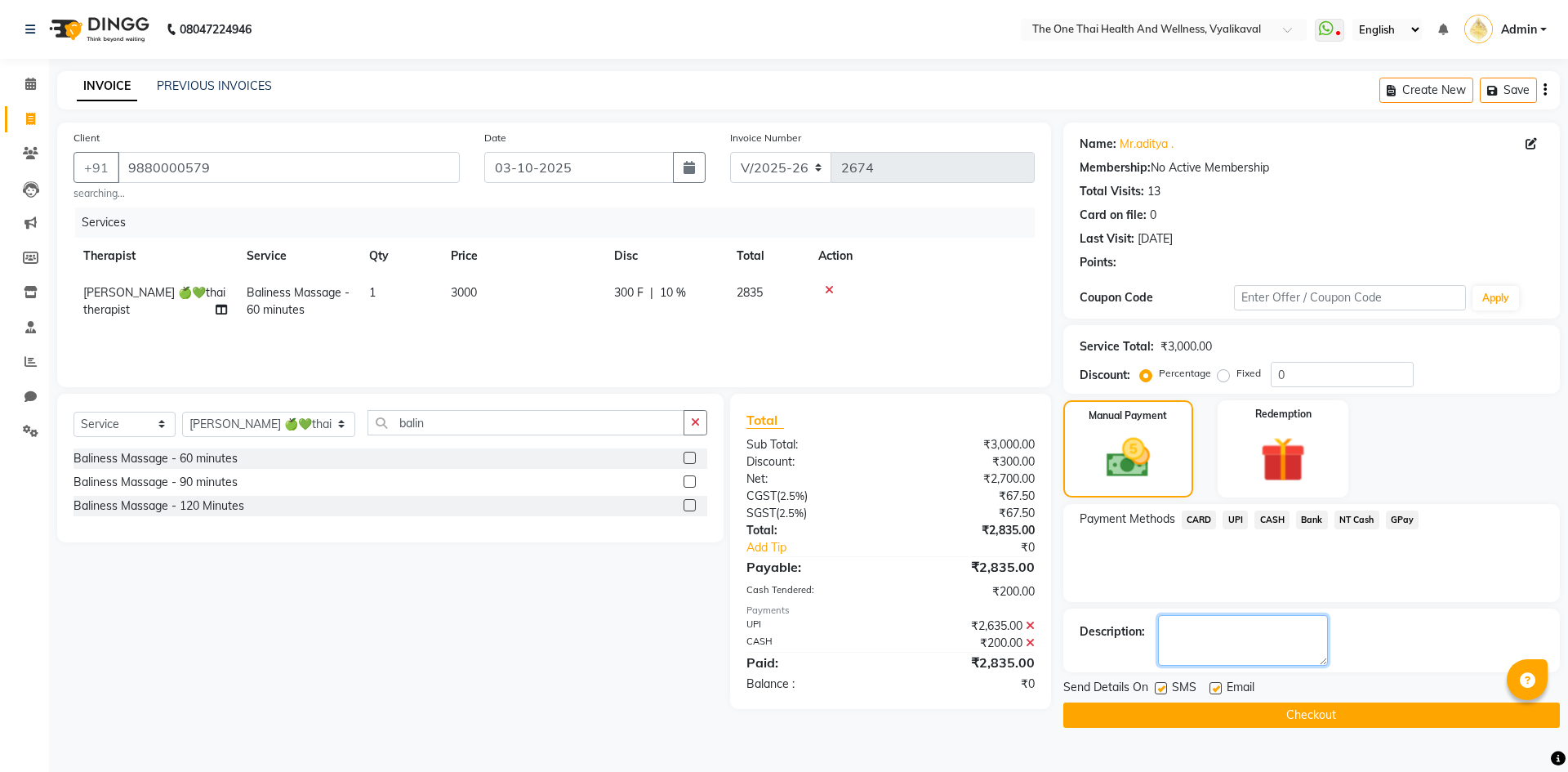
click at [1222, 652] on textarea at bounding box center [1242, 640] width 170 height 51
type textarea "2178"
click at [1242, 719] on button "Checkout" at bounding box center [1311, 716] width 497 height 26
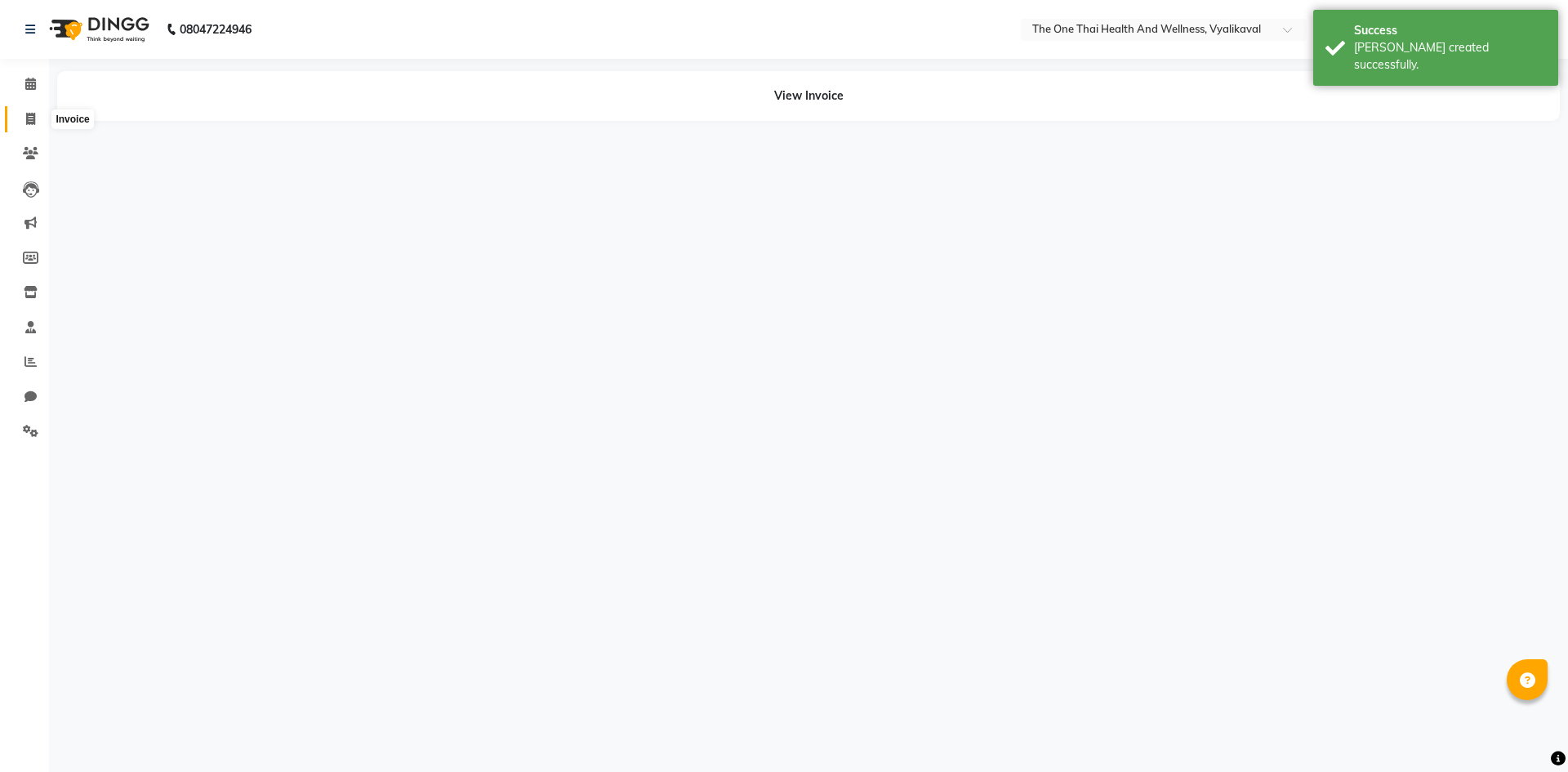
click at [35, 120] on icon at bounding box center [30, 119] width 9 height 12
select select "service"
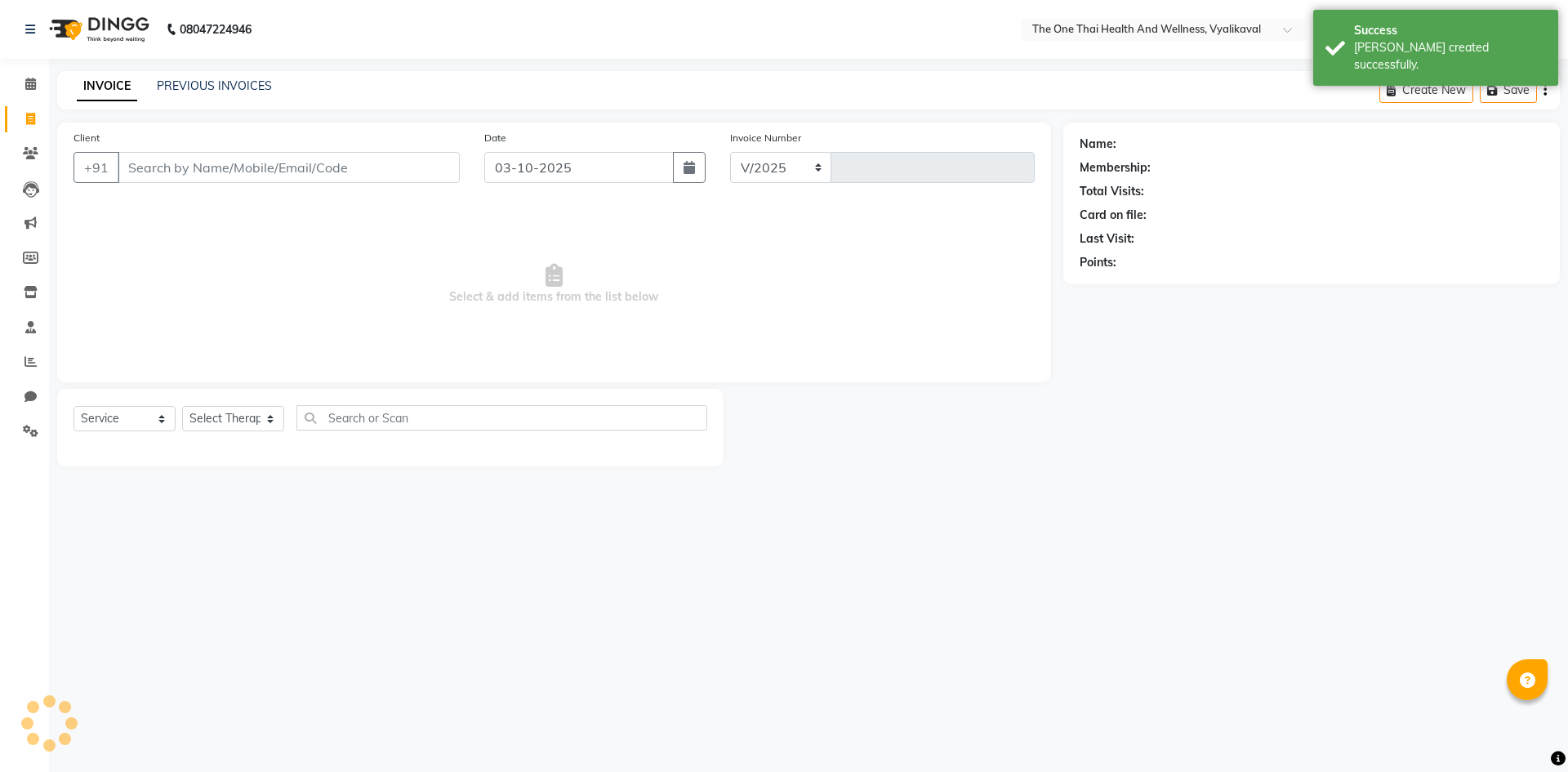
select select "5972"
type input "2675"
click at [144, 166] on input "Client" at bounding box center [289, 167] width 342 height 31
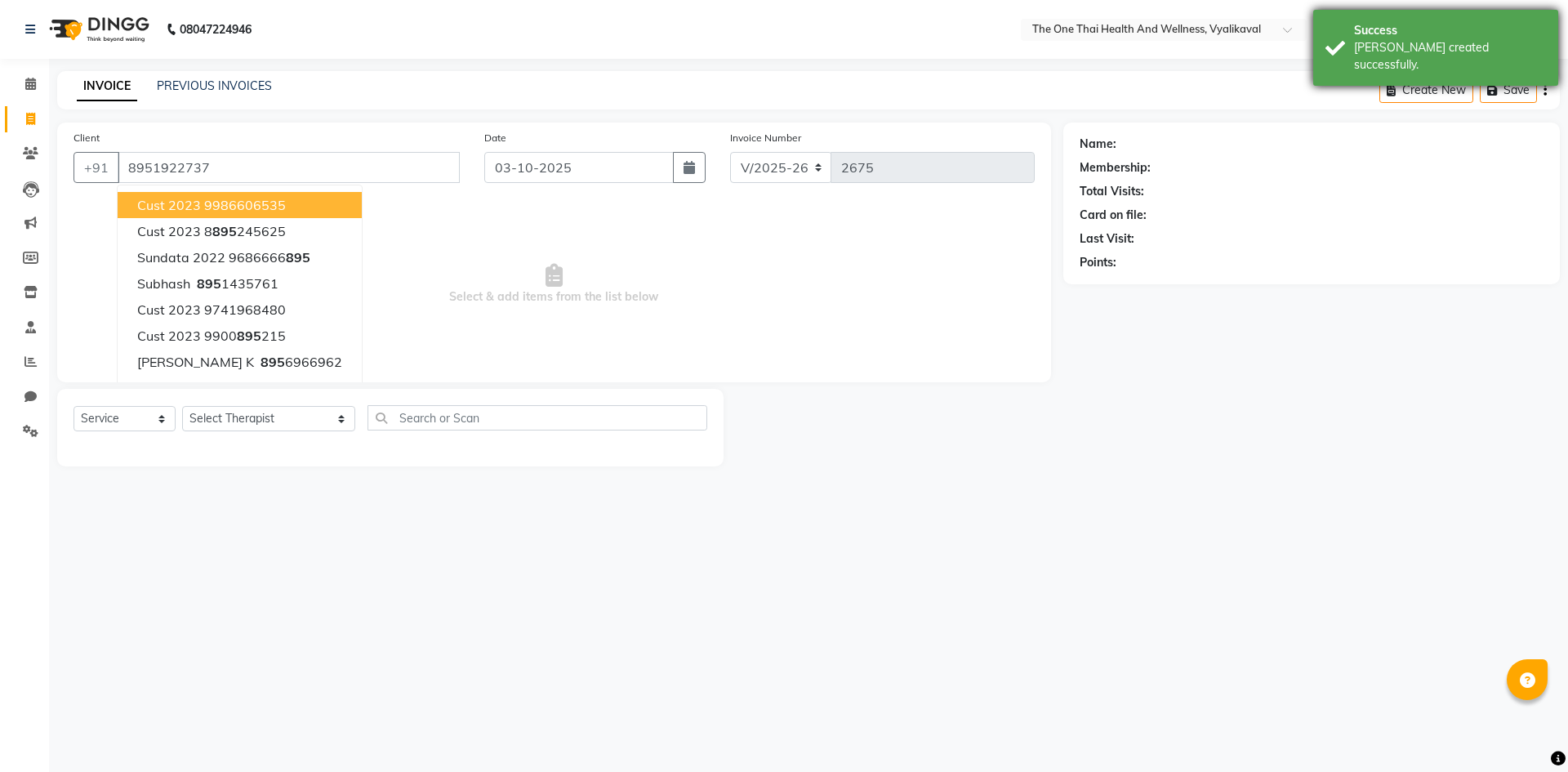
type input "8951922737"
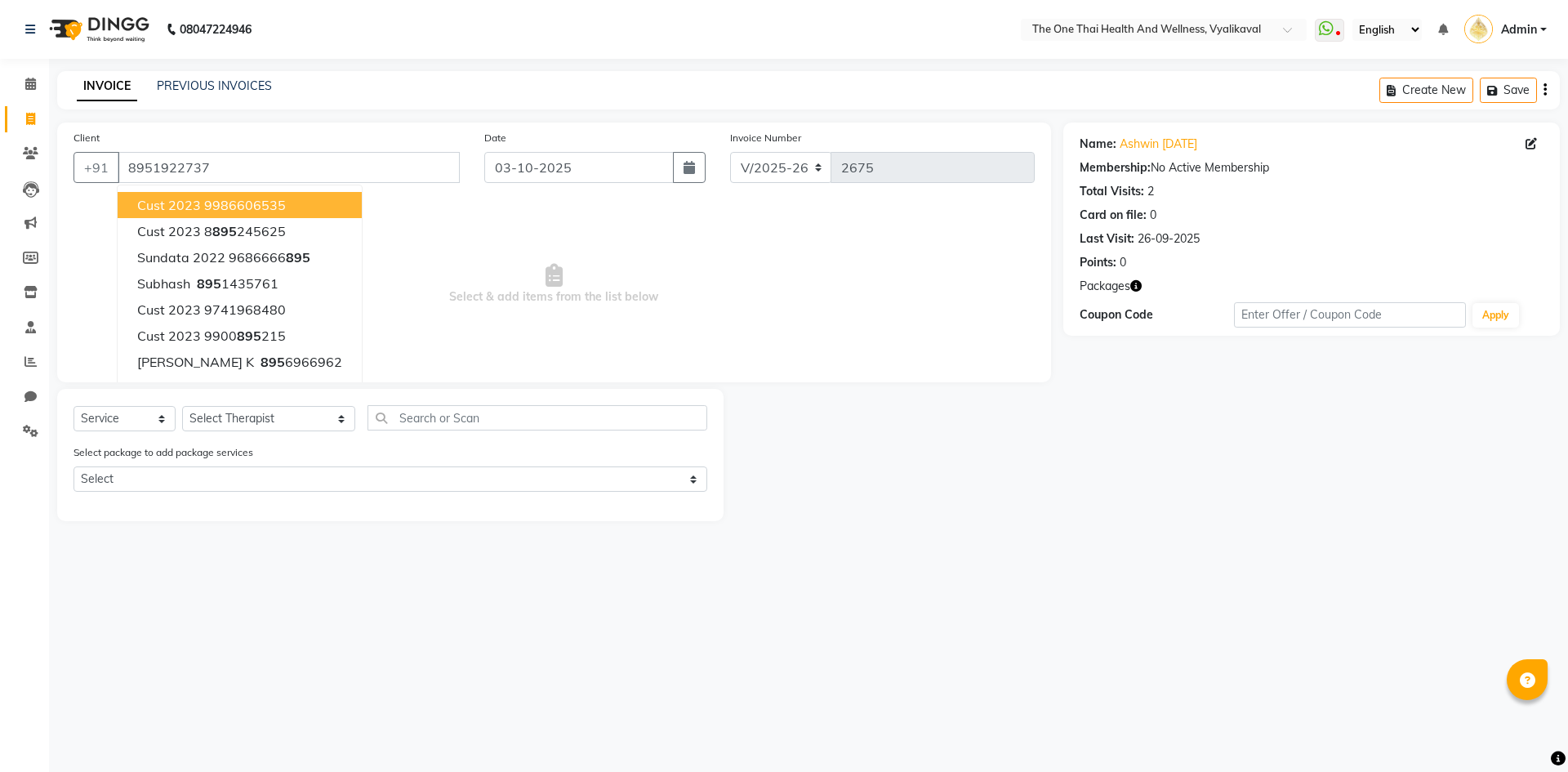
click at [521, 280] on span "Select & add items from the list below" at bounding box center [554, 284] width 961 height 164
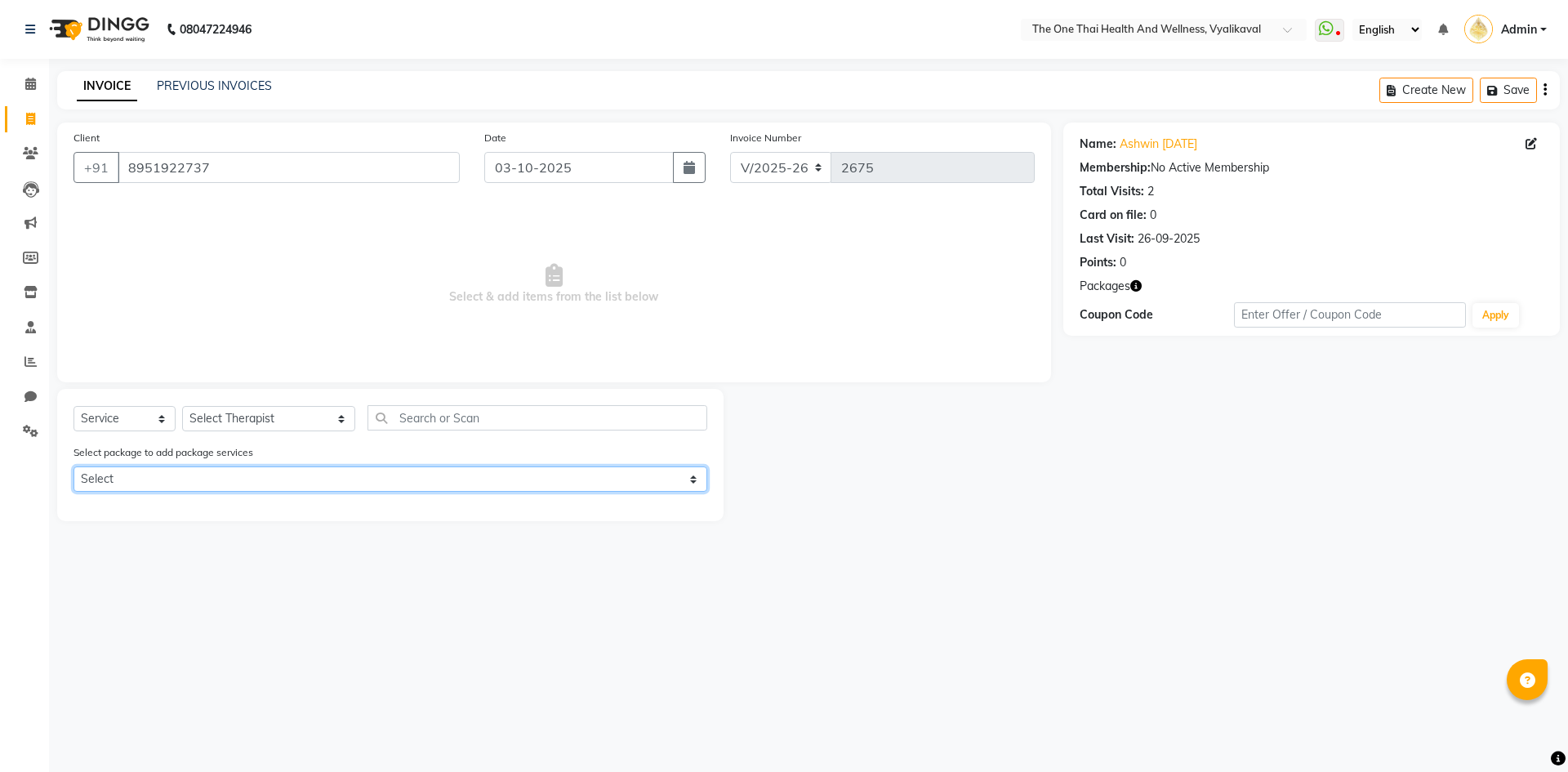
drag, startPoint x: 258, startPoint y: 471, endPoint x: 245, endPoint y: 490, distance: 23.0
click at [258, 471] on select "Select 6k package" at bounding box center [390, 479] width 634 height 26
select select "1: Object"
click at [74, 467] on select "Select 6k package" at bounding box center [390, 479] width 634 height 26
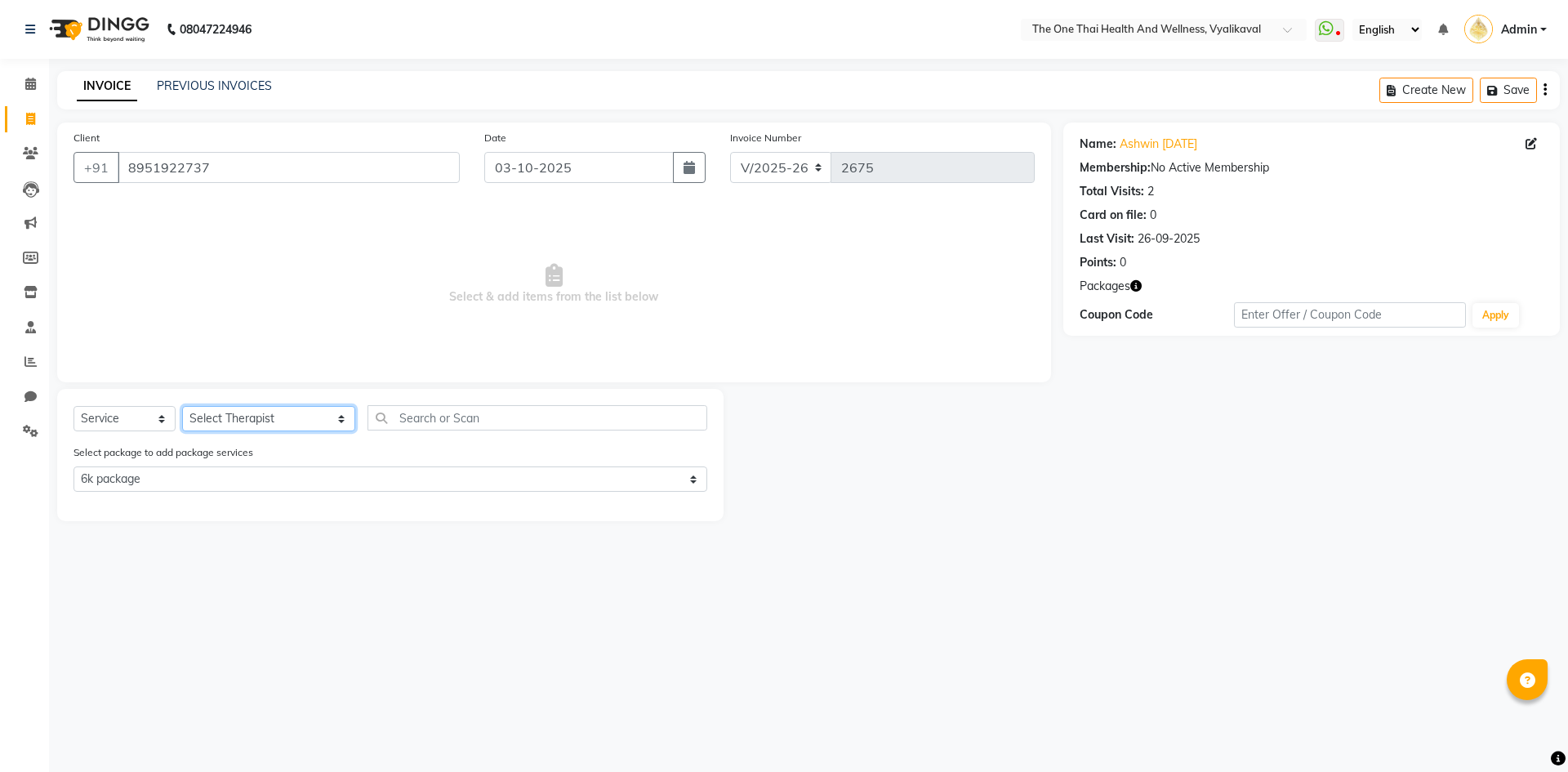
click at [269, 420] on select "Select Therapist Admin Alisha 💚🍏thai therapist Ammy ❤️northeast therapist Beaut…" at bounding box center [269, 419] width 173 height 26
select select "58596"
click at [182, 406] on select "Select Therapist Admin Alisha 💚🍏thai therapist Ammy ❤️northeast therapist Beaut…" at bounding box center [269, 419] width 173 height 26
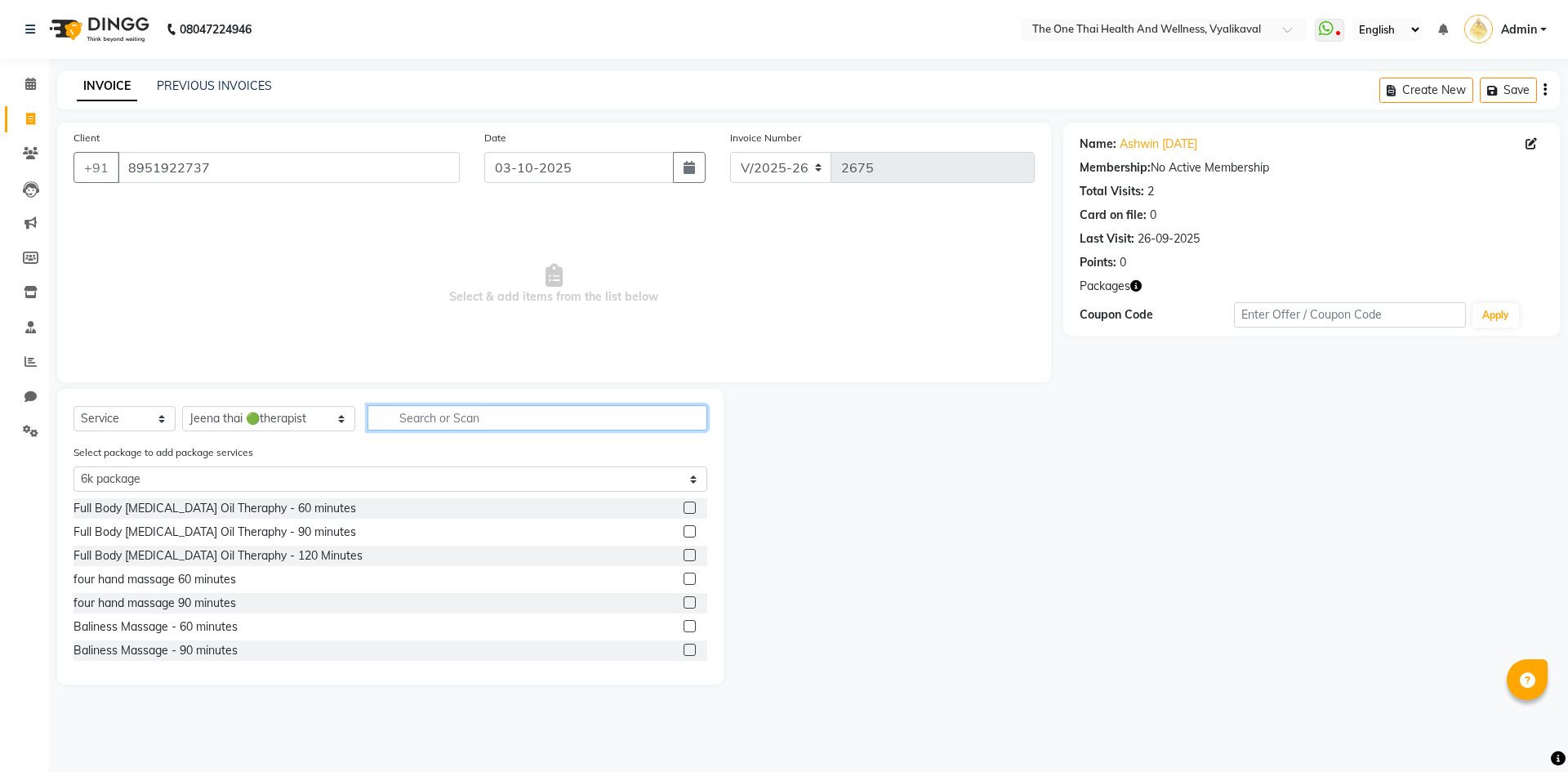
click at [368, 416] on input "text" at bounding box center [537, 419] width 339 height 26
type input "s"
select select "0: undefined"
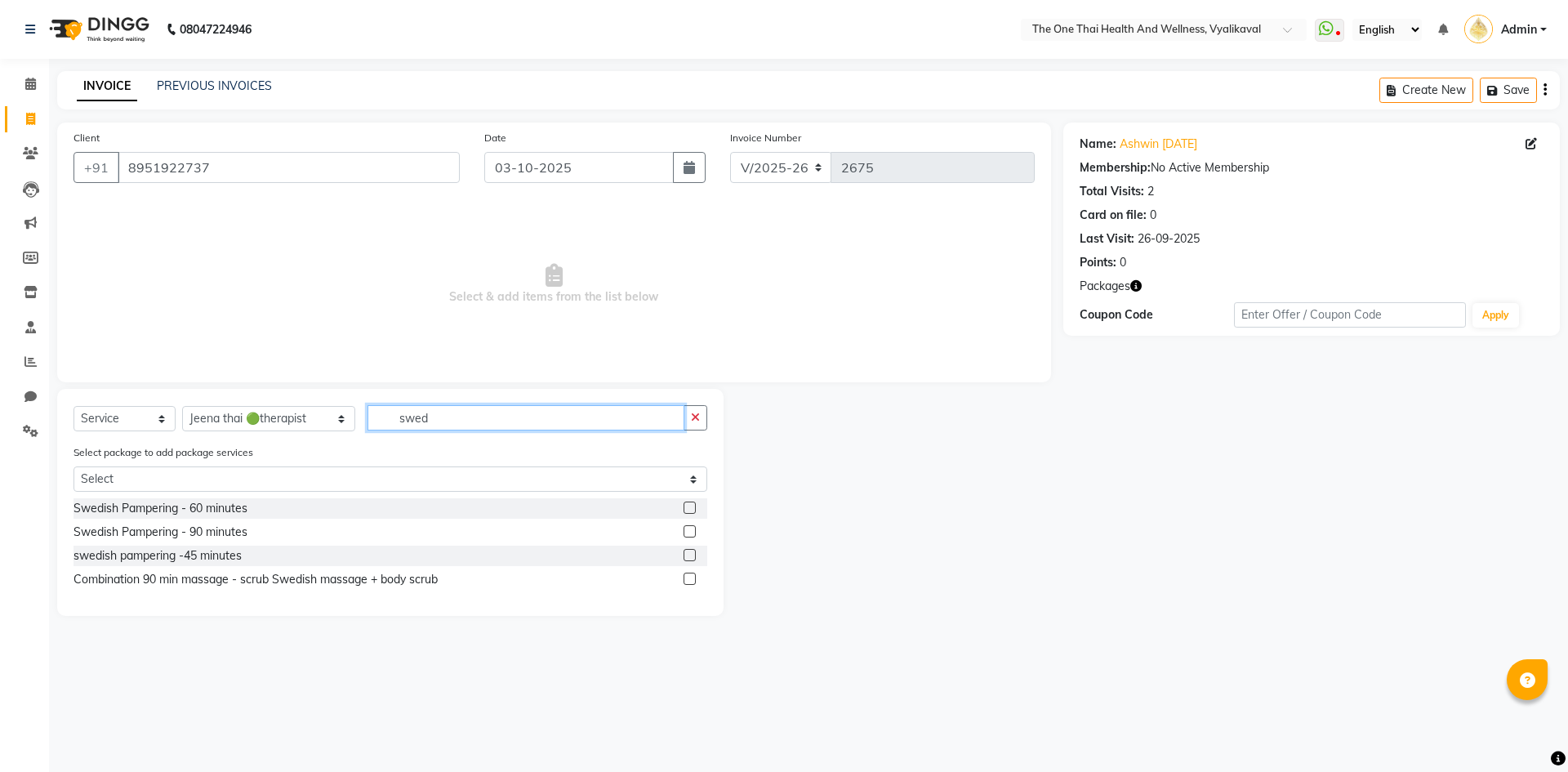
type input "swed"
click at [690, 510] on label at bounding box center [689, 507] width 12 height 12
click at [690, 510] on input "checkbox" at bounding box center [689, 509] width 11 height 11
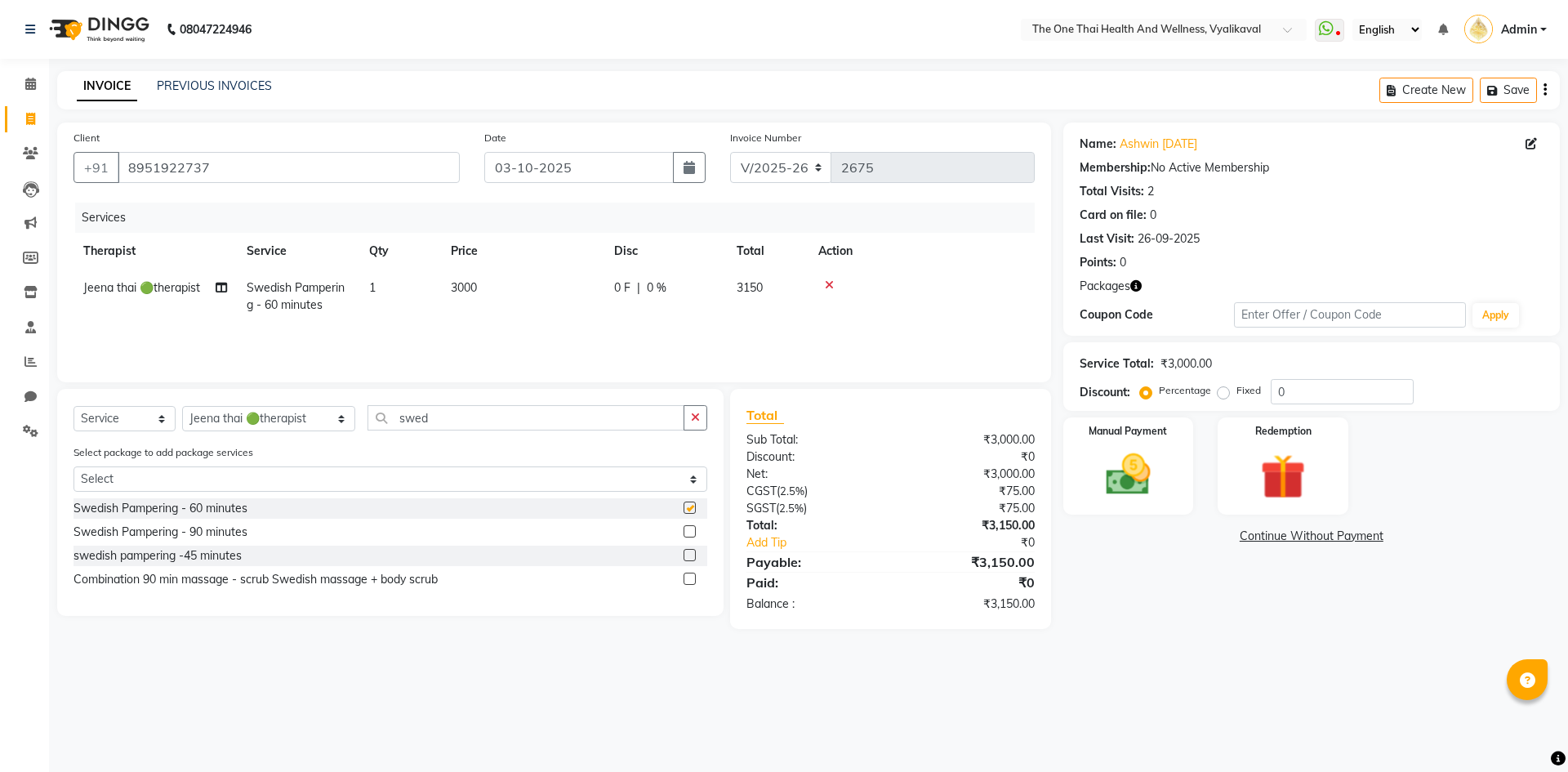
checkbox input "false"
click at [1273, 447] on div "Redemption" at bounding box center [1283, 466] width 135 height 100
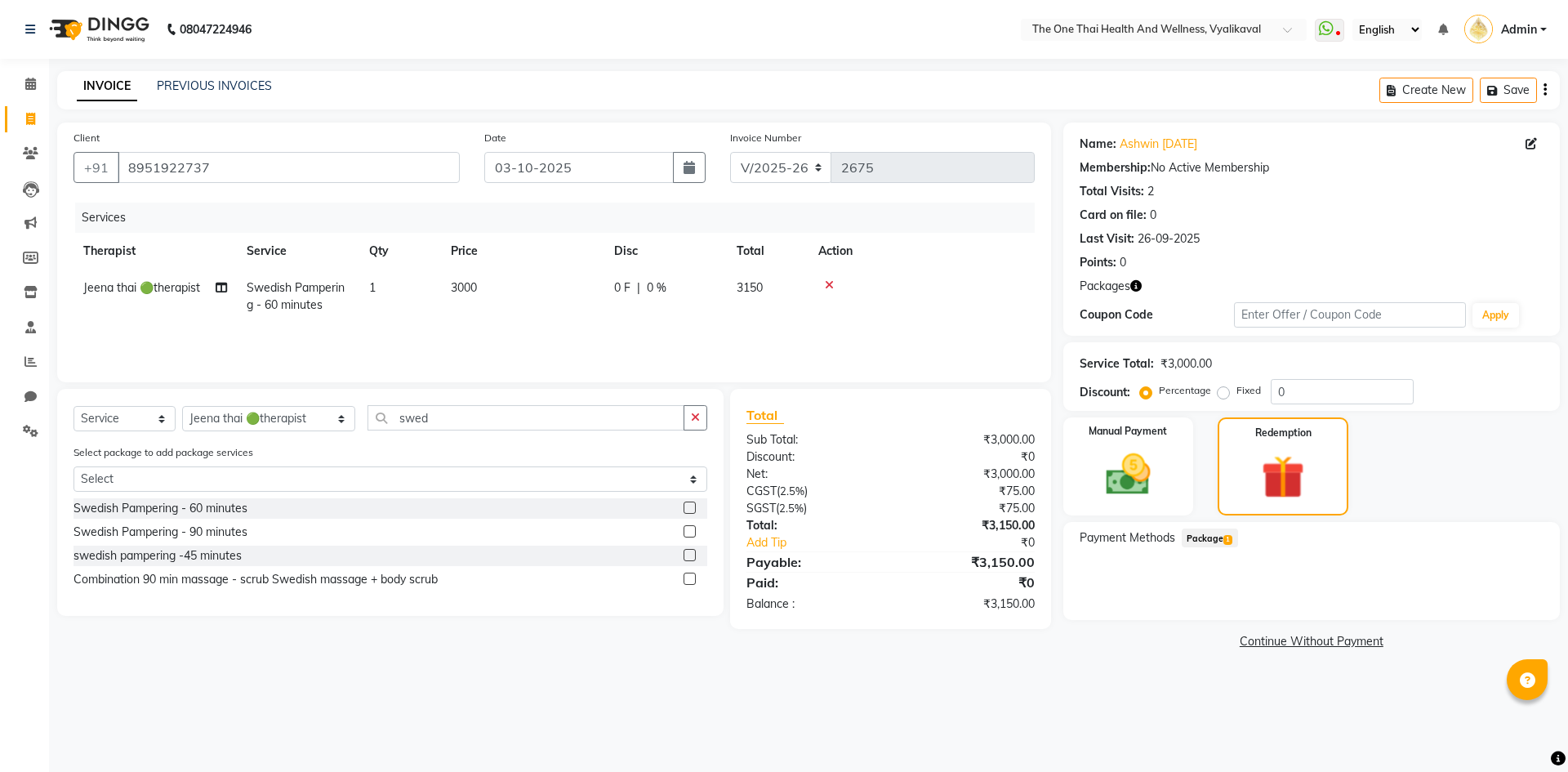
click at [1219, 534] on span "Package 1" at bounding box center [1209, 538] width 56 height 18
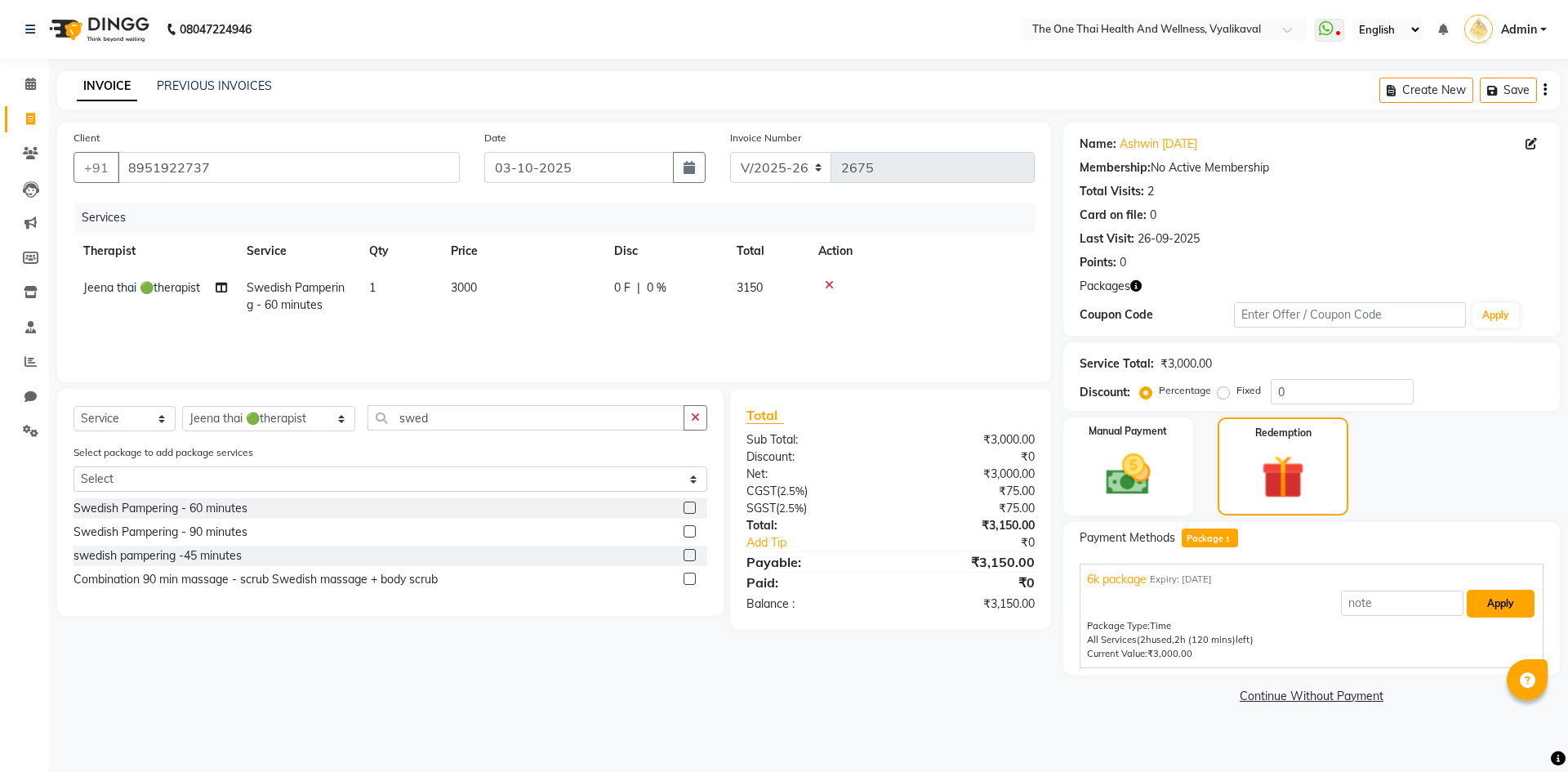
click at [1478, 603] on button "Apply" at bounding box center [1501, 604] width 68 height 28
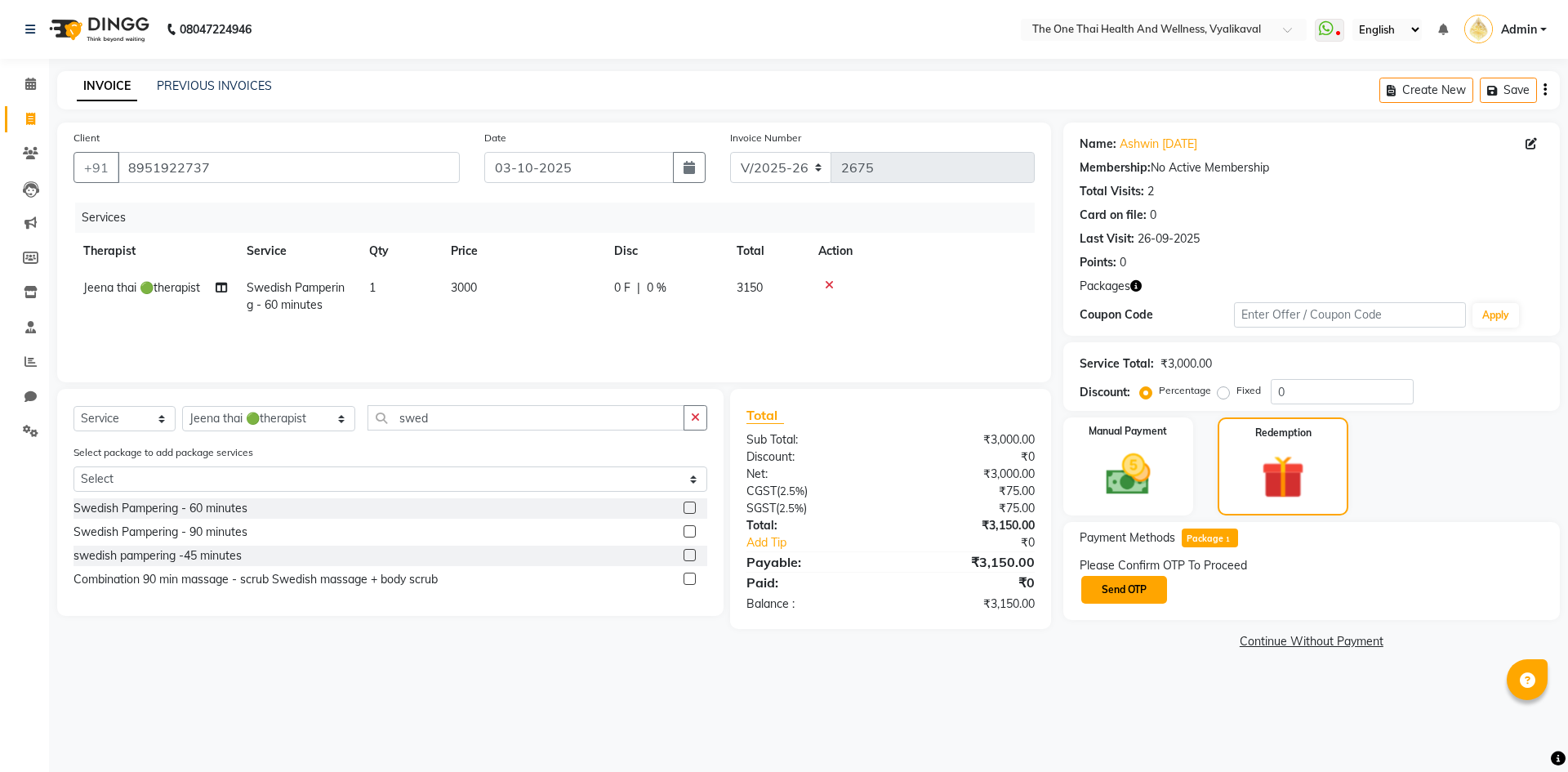
click at [1118, 585] on button "Send OTP" at bounding box center [1124, 590] width 86 height 28
click at [1118, 588] on input "text" at bounding box center [1162, 590] width 164 height 26
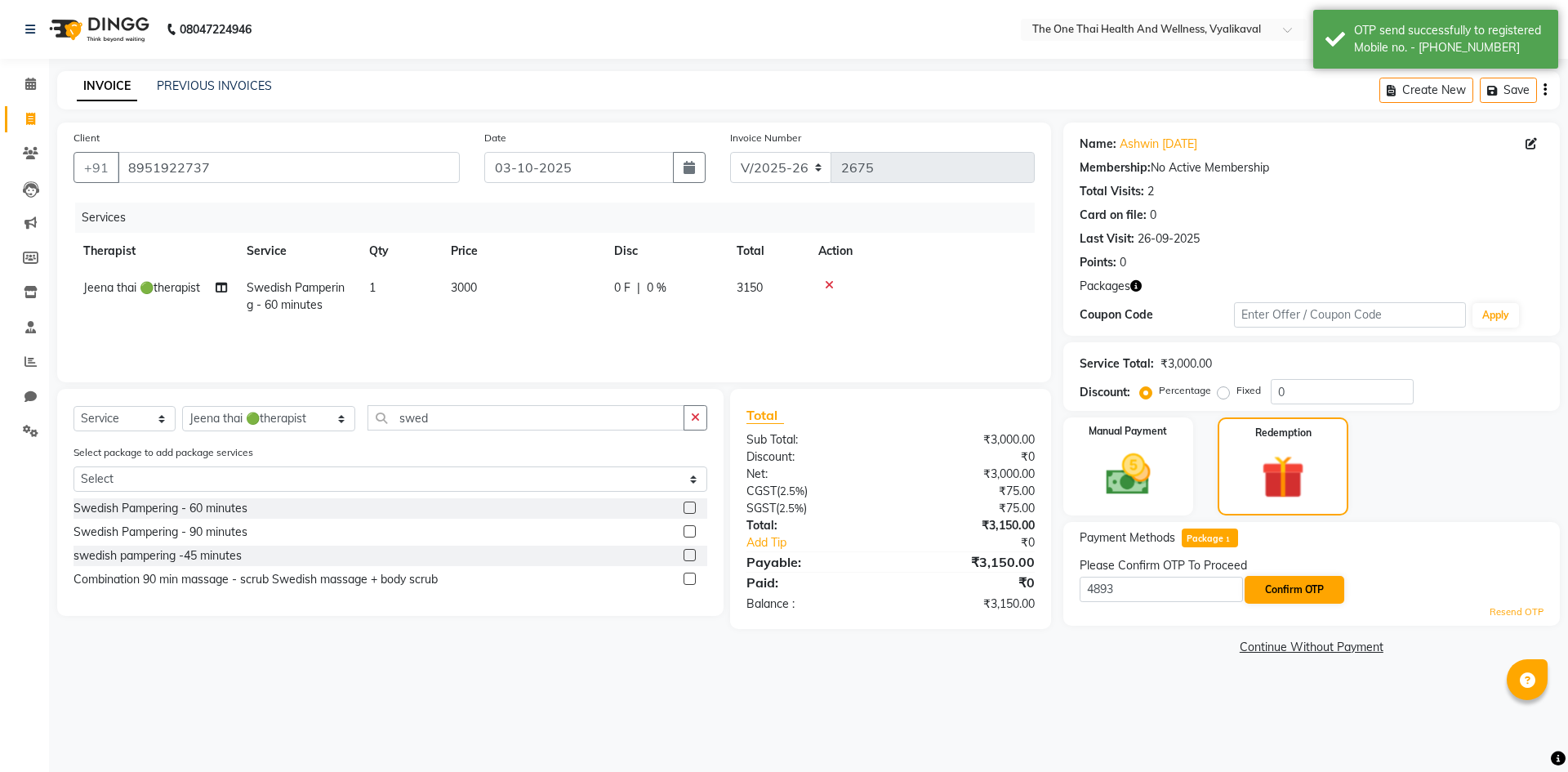
type input "4893"
click at [1269, 597] on button "Confirm OTP" at bounding box center [1294, 590] width 99 height 28
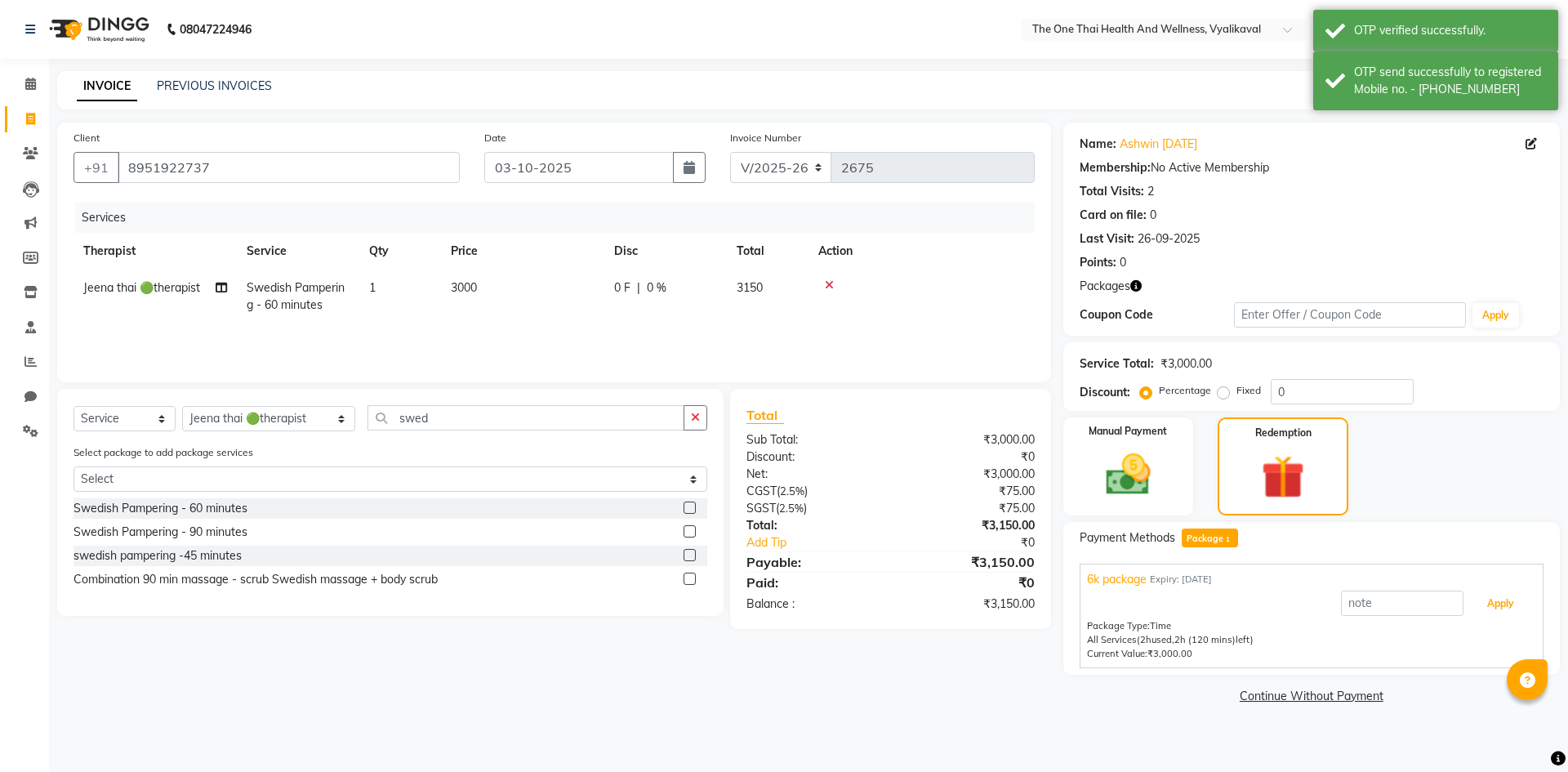
click at [1490, 610] on button "Apply" at bounding box center [1501, 604] width 68 height 28
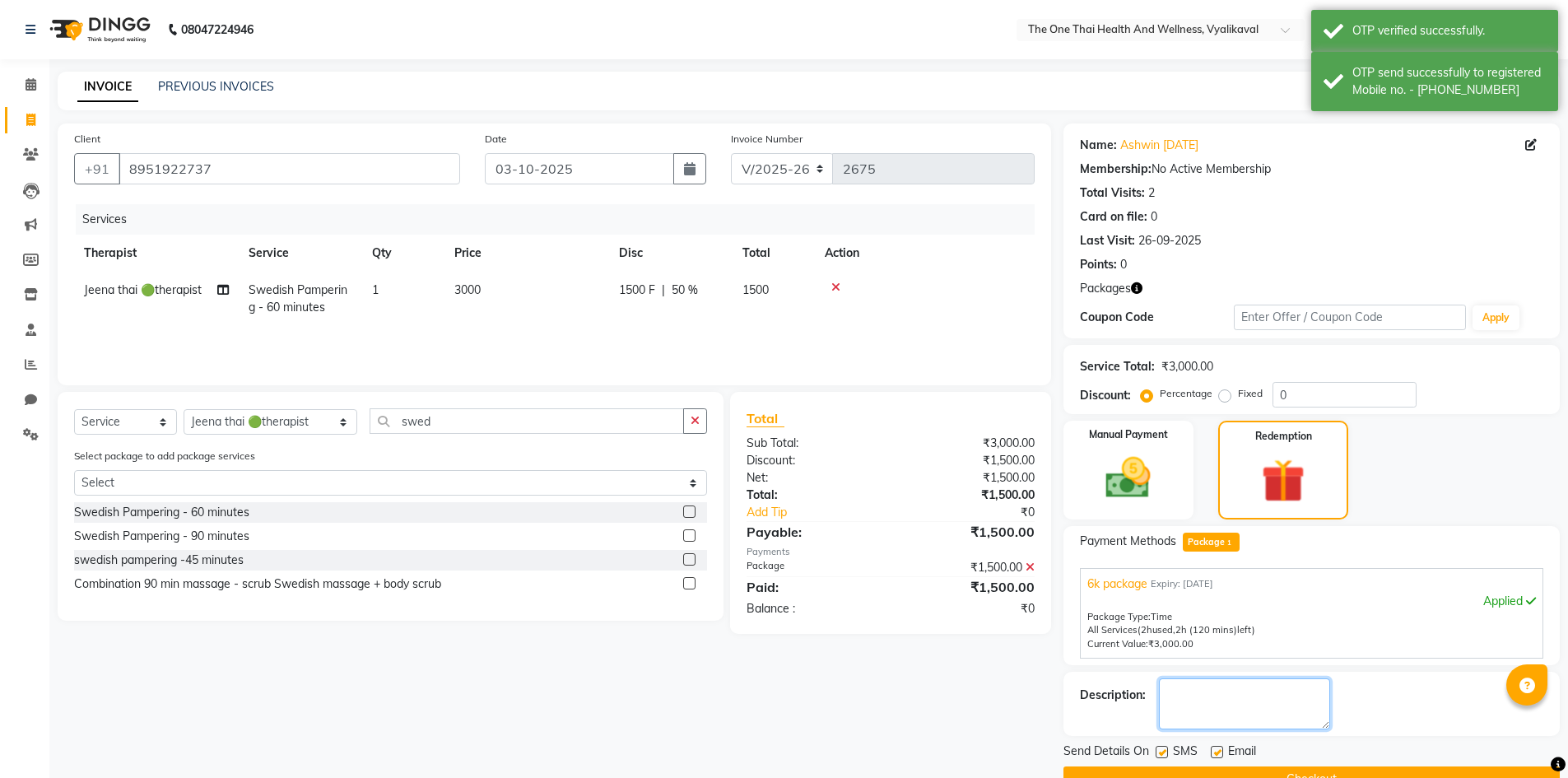
click at [1271, 687] on textarea at bounding box center [1244, 704] width 171 height 51
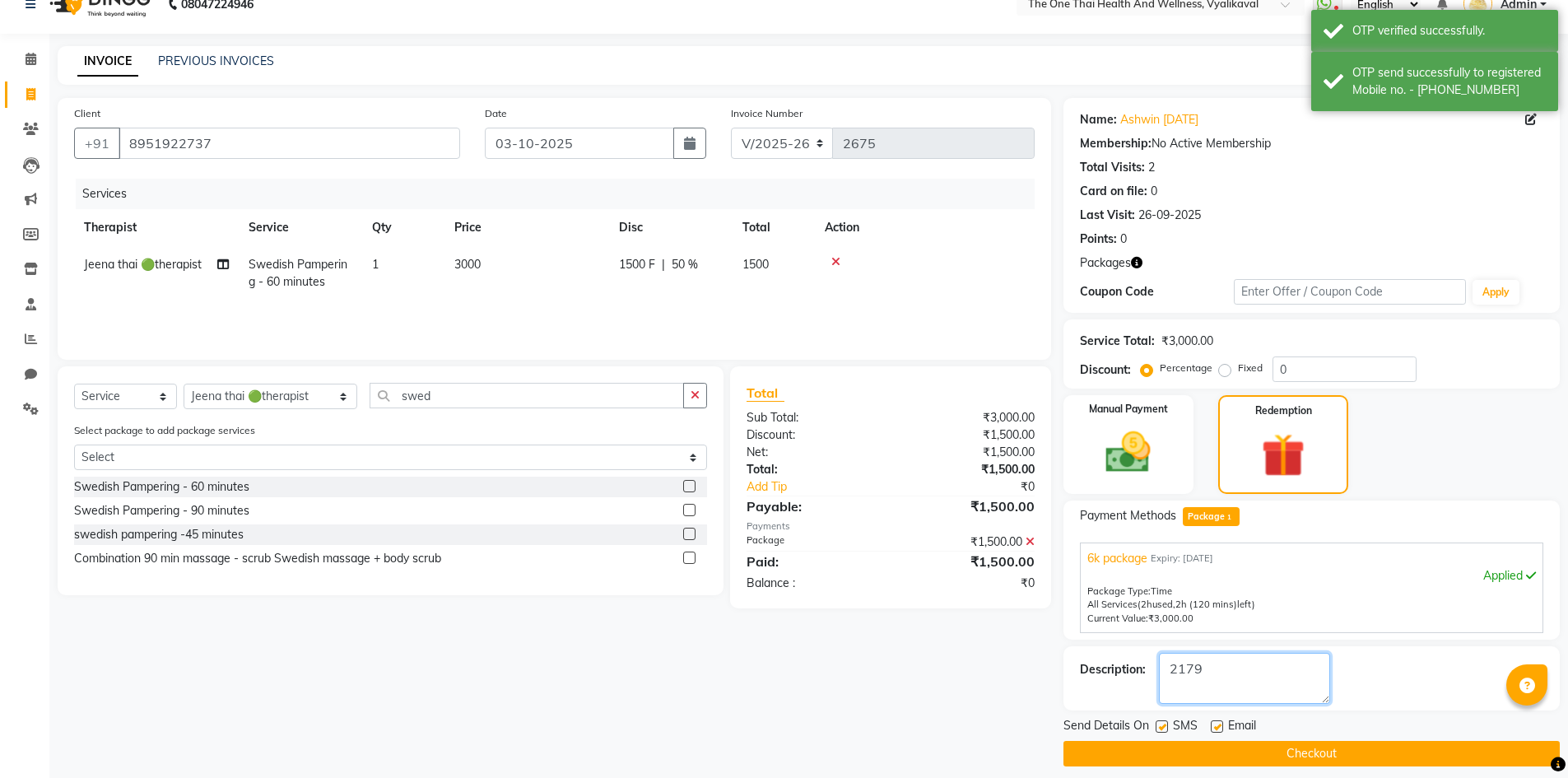
scroll to position [39, 0]
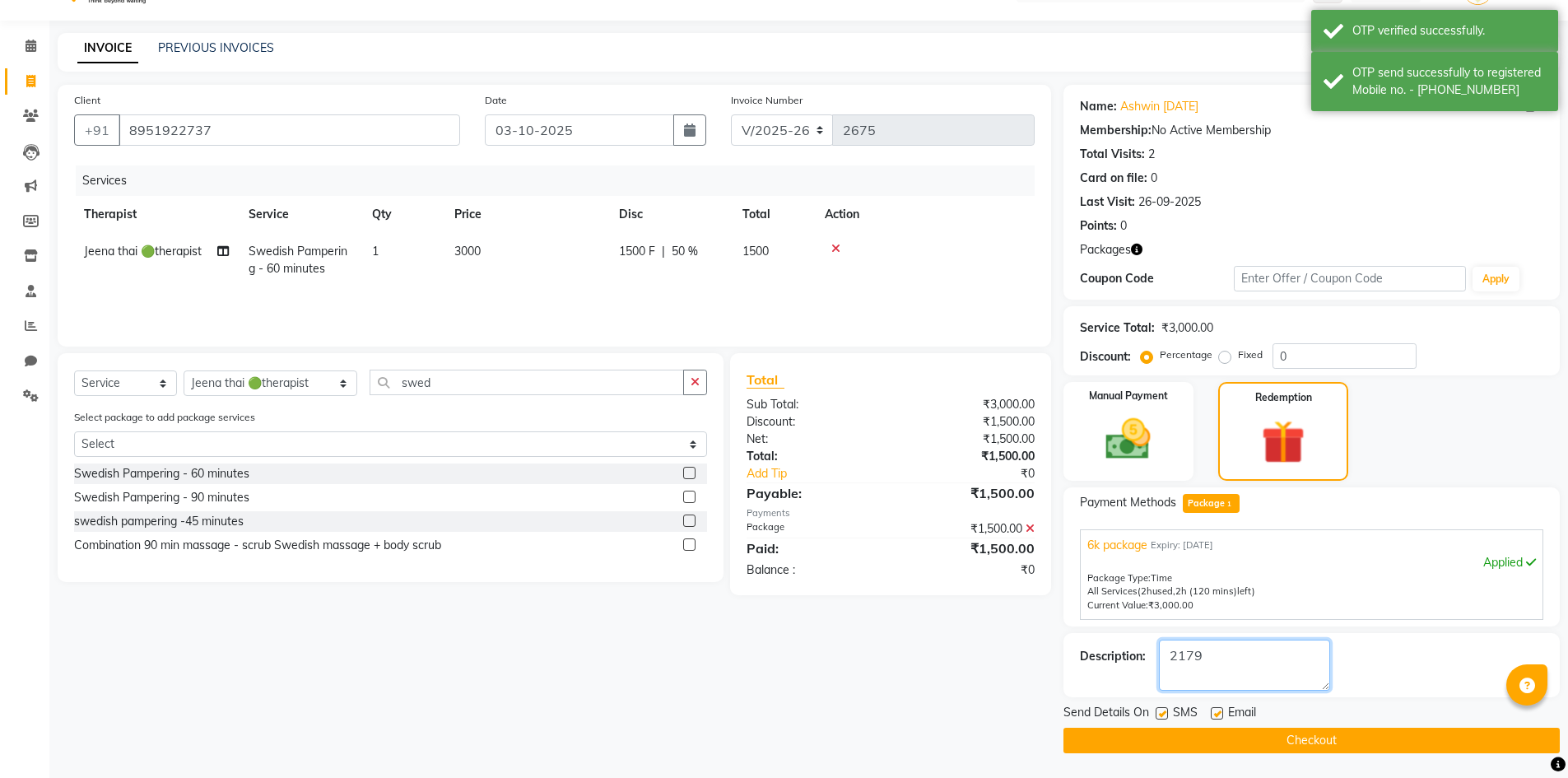
type textarea "2179"
click at [1291, 736] on button "Checkout" at bounding box center [1311, 741] width 497 height 26
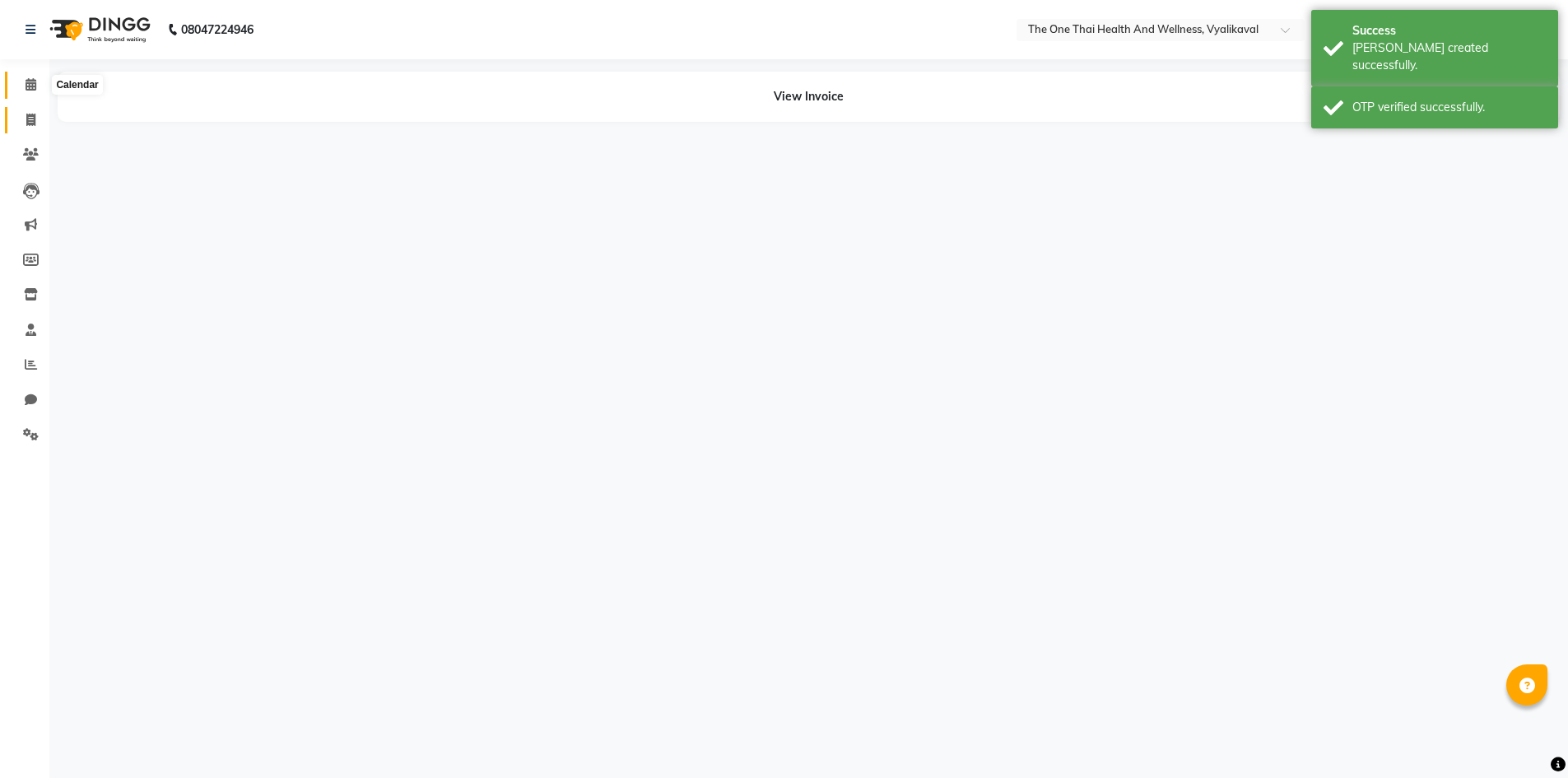
drag, startPoint x: 30, startPoint y: 89, endPoint x: 43, endPoint y: 126, distance: 39.2
click at [30, 89] on icon at bounding box center [32, 83] width 11 height 12
click at [32, 114] on icon at bounding box center [31, 120] width 9 height 12
select select "service"
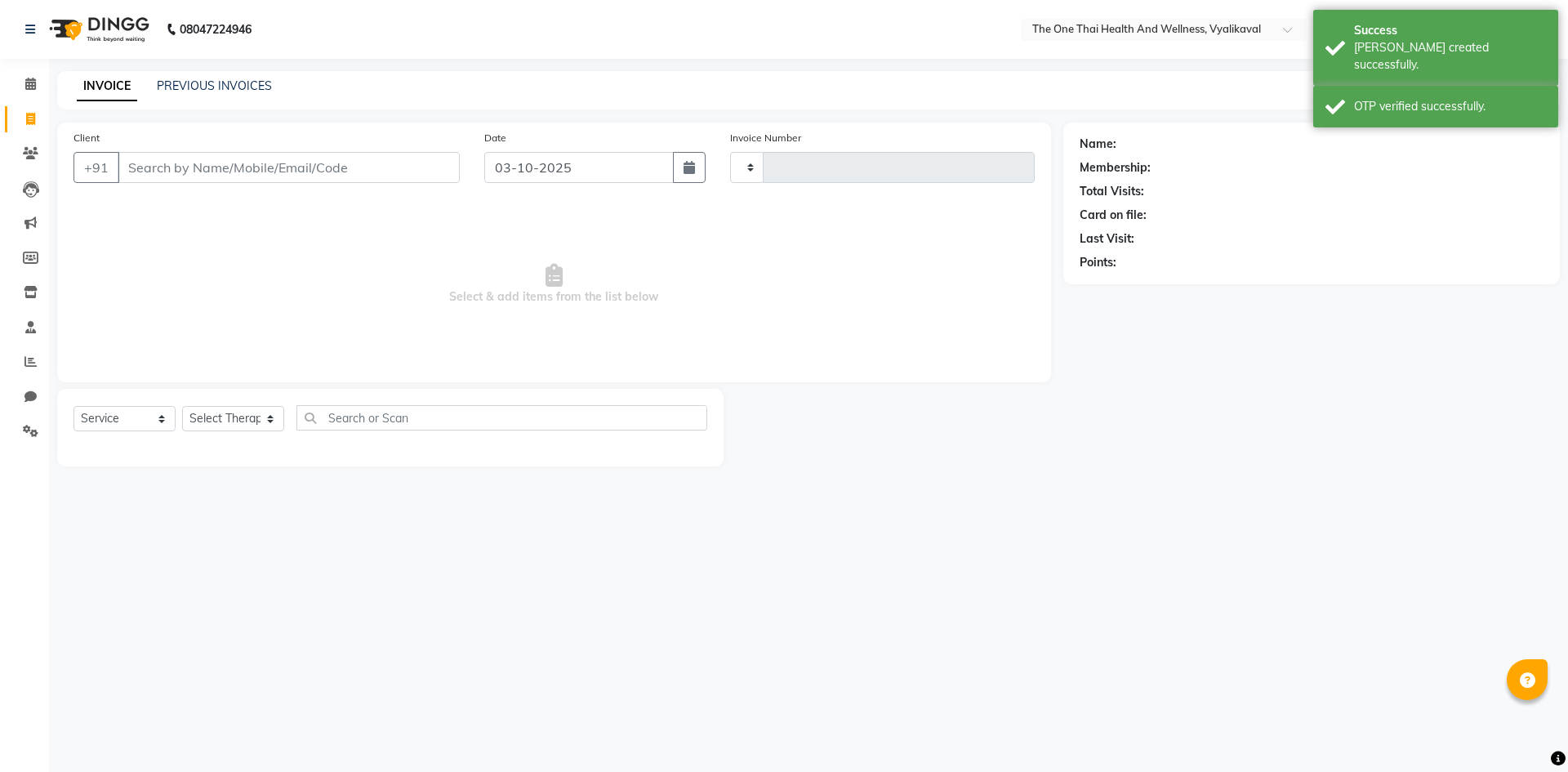
click at [144, 170] on input "Client" at bounding box center [289, 167] width 342 height 31
select select "5972"
type input "2676"
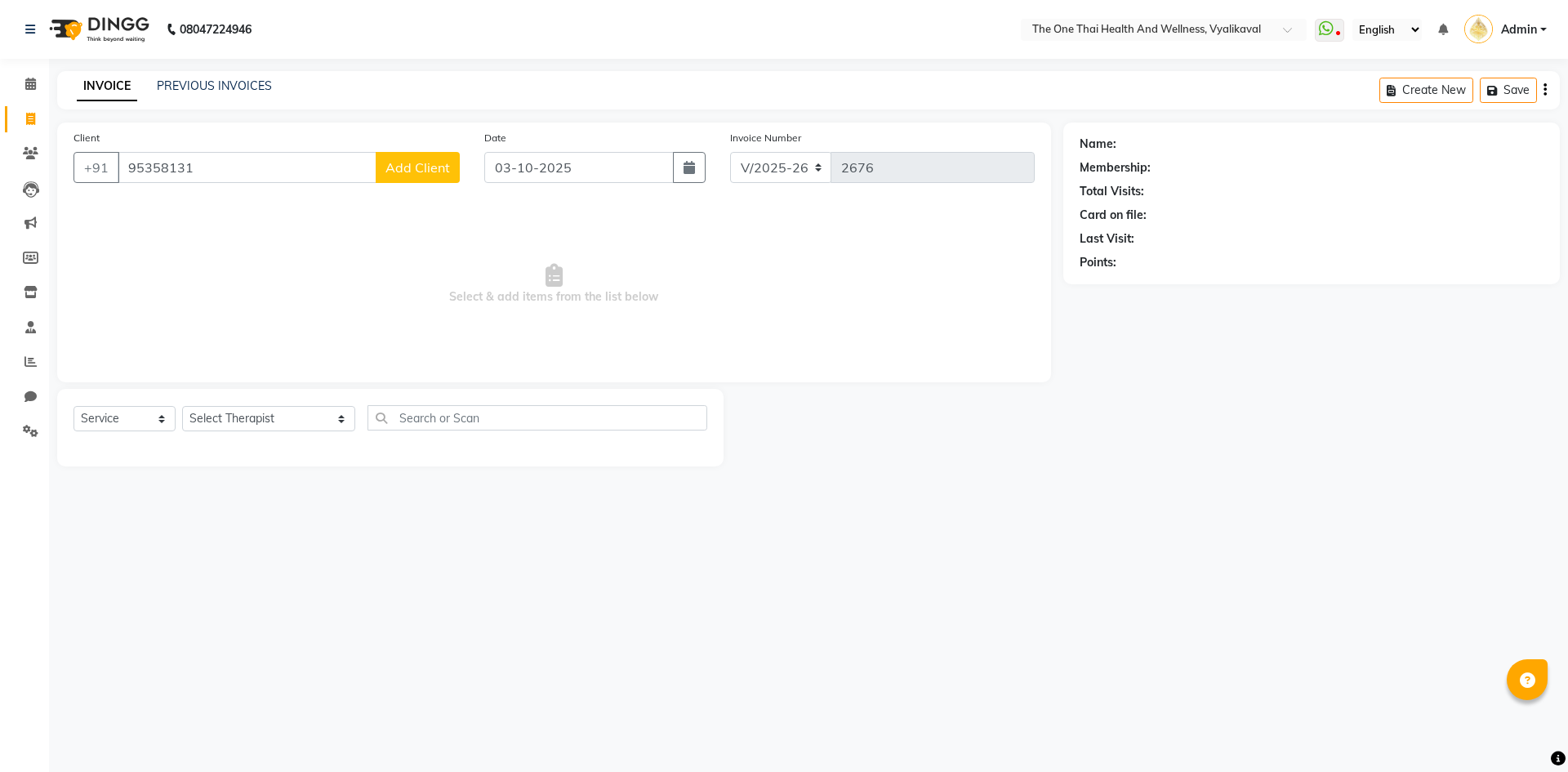
click at [223, 172] on input "95358131" at bounding box center [247, 167] width 259 height 31
type input "9"
click at [314, 207] on span "935358" at bounding box center [319, 205] width 49 height 17
type input "9353581318"
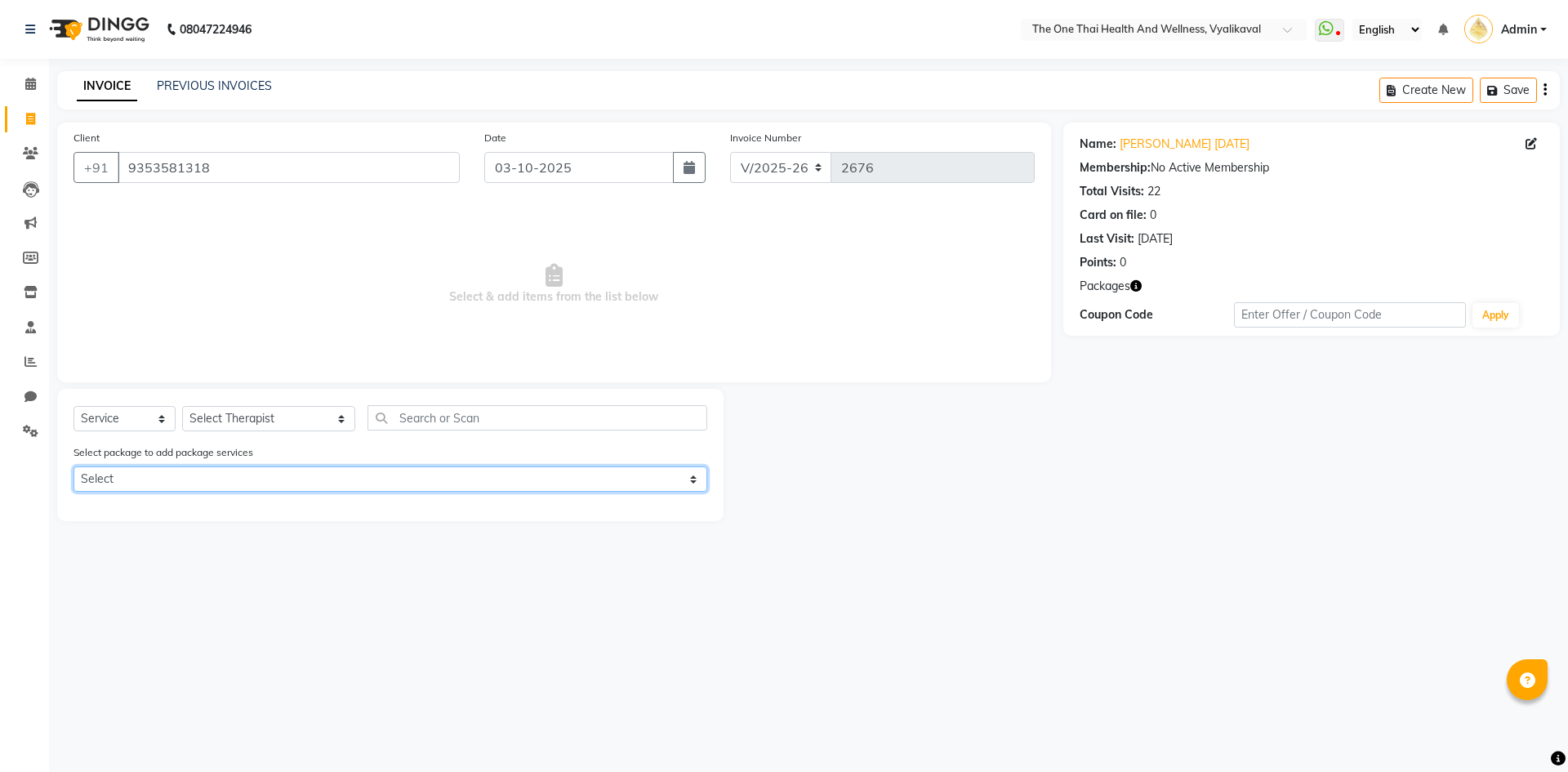
drag, startPoint x: 220, startPoint y: 471, endPoint x: 209, endPoint y: 491, distance: 22.8
click at [220, 472] on select "Select 10k package 8 hours first 15 days only OFFER" at bounding box center [390, 479] width 634 height 26
select select "1: Object"
click at [74, 467] on select "Select 10k package 8 hours first 15 days only OFFER" at bounding box center [390, 479] width 634 height 26
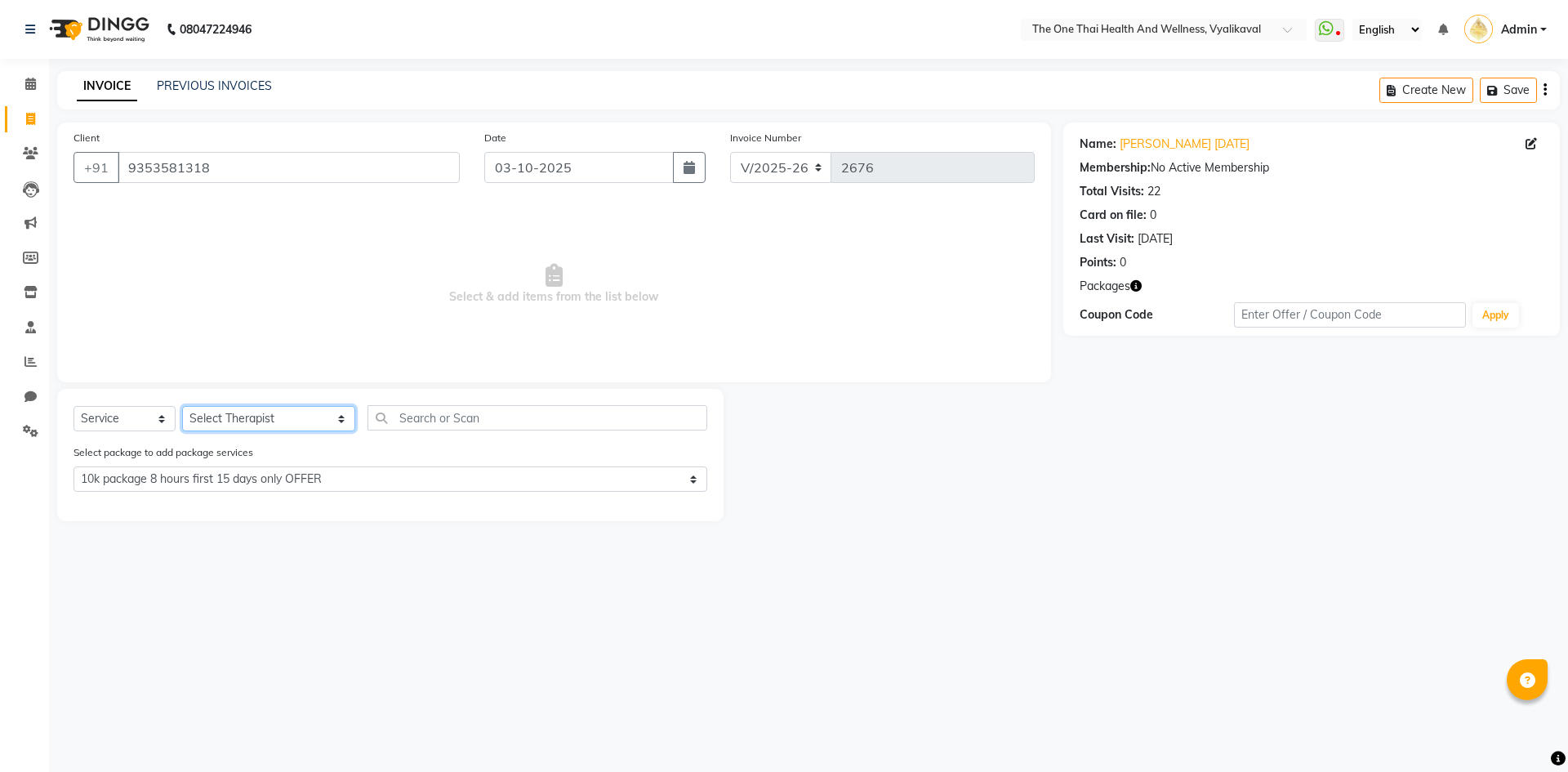
click at [233, 409] on select "Select Therapist Admin Alisha 💚🍏thai therapist Ammy ❤️northeast therapist Beaut…" at bounding box center [269, 419] width 173 height 26
select select "83204"
click at [182, 406] on select "Select Therapist Admin Alisha 💚🍏thai therapist Ammy ❤️northeast therapist Beaut…" at bounding box center [269, 419] width 173 height 26
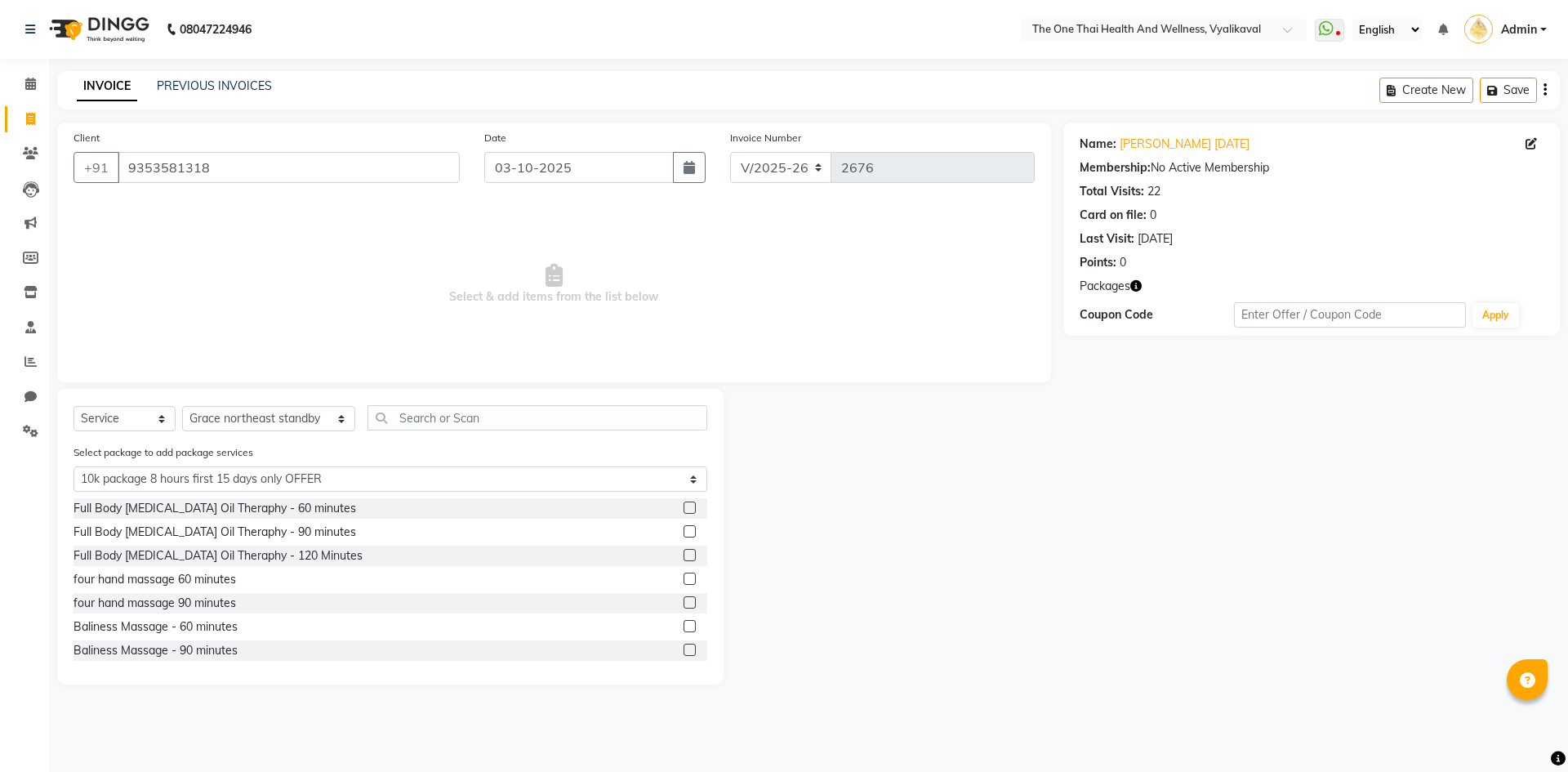
click at [373, 405] on div "Select Service Product Membership Package Voucher Prepaid Gift Card Select Ther…" at bounding box center [390, 536] width 667 height 295
click at [371, 411] on input "text" at bounding box center [537, 419] width 339 height 26
type input "d"
select select "0: undefined"
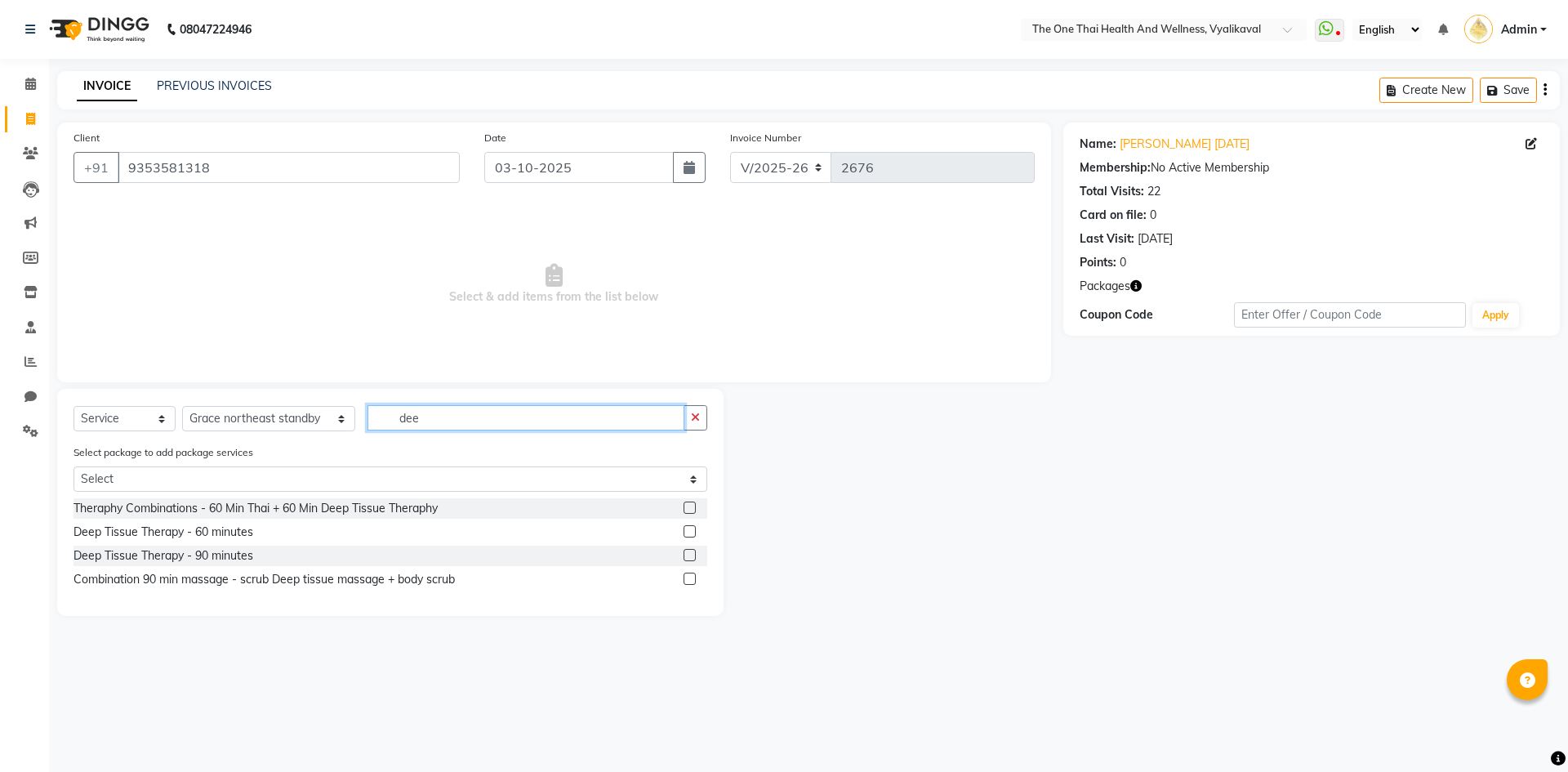
type input "dee"
click at [692, 530] on label at bounding box center [689, 531] width 12 height 12
click at [692, 530] on input "checkbox" at bounding box center [689, 533] width 11 height 11
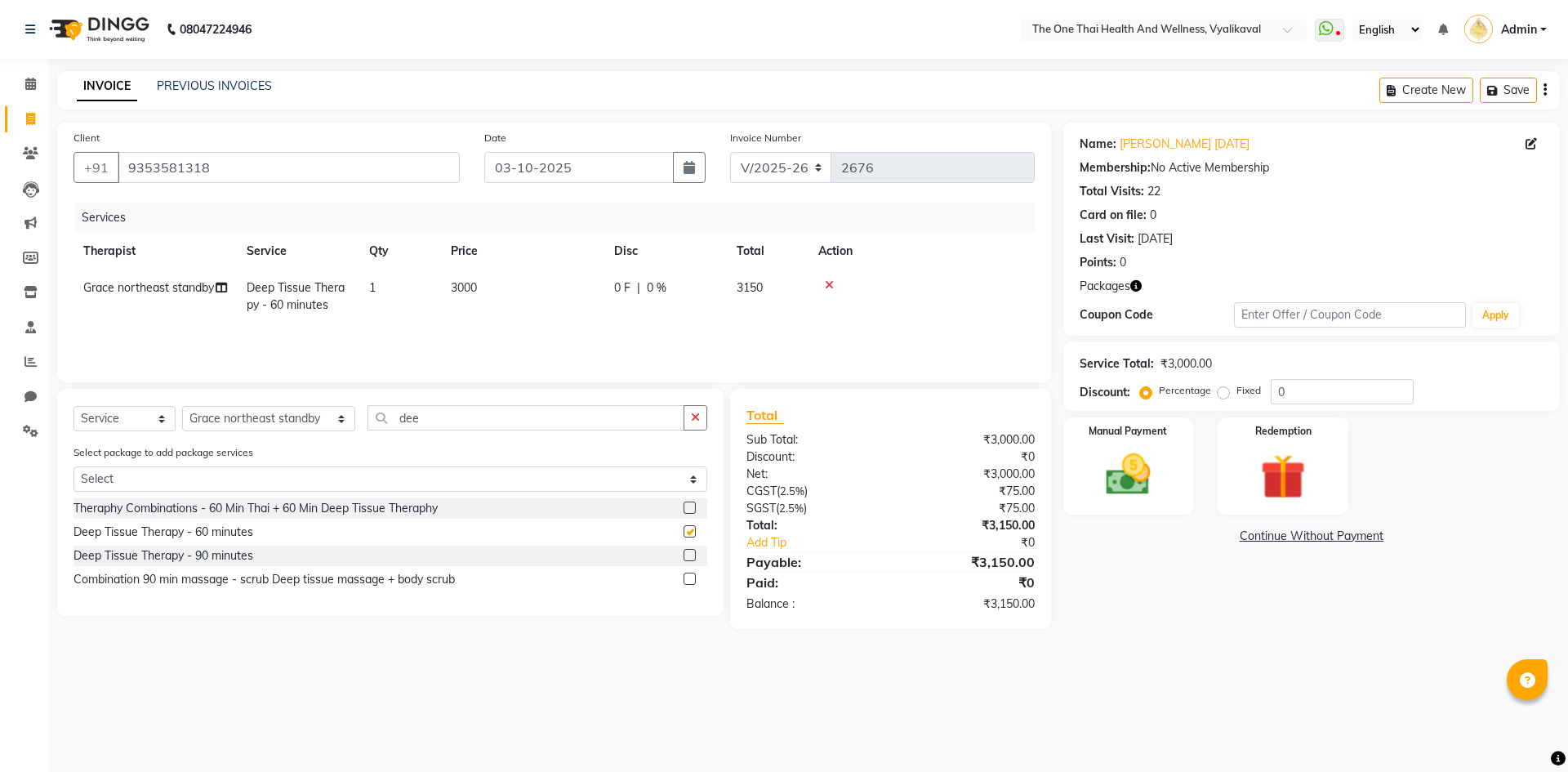
checkbox input "false"
click at [1247, 464] on img at bounding box center [1282, 477] width 76 height 58
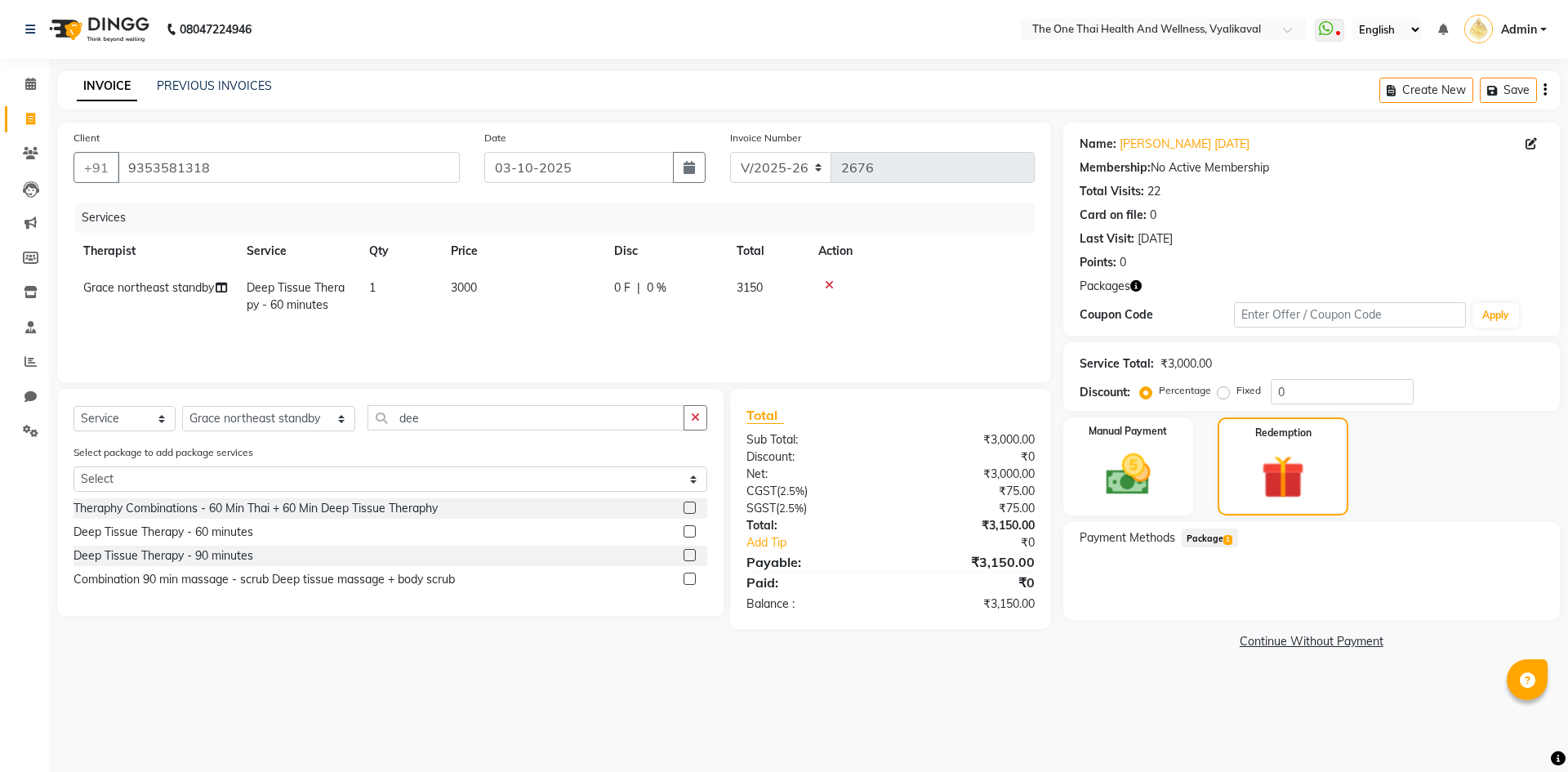
click at [1213, 544] on span "Package 1" at bounding box center [1209, 538] width 56 height 18
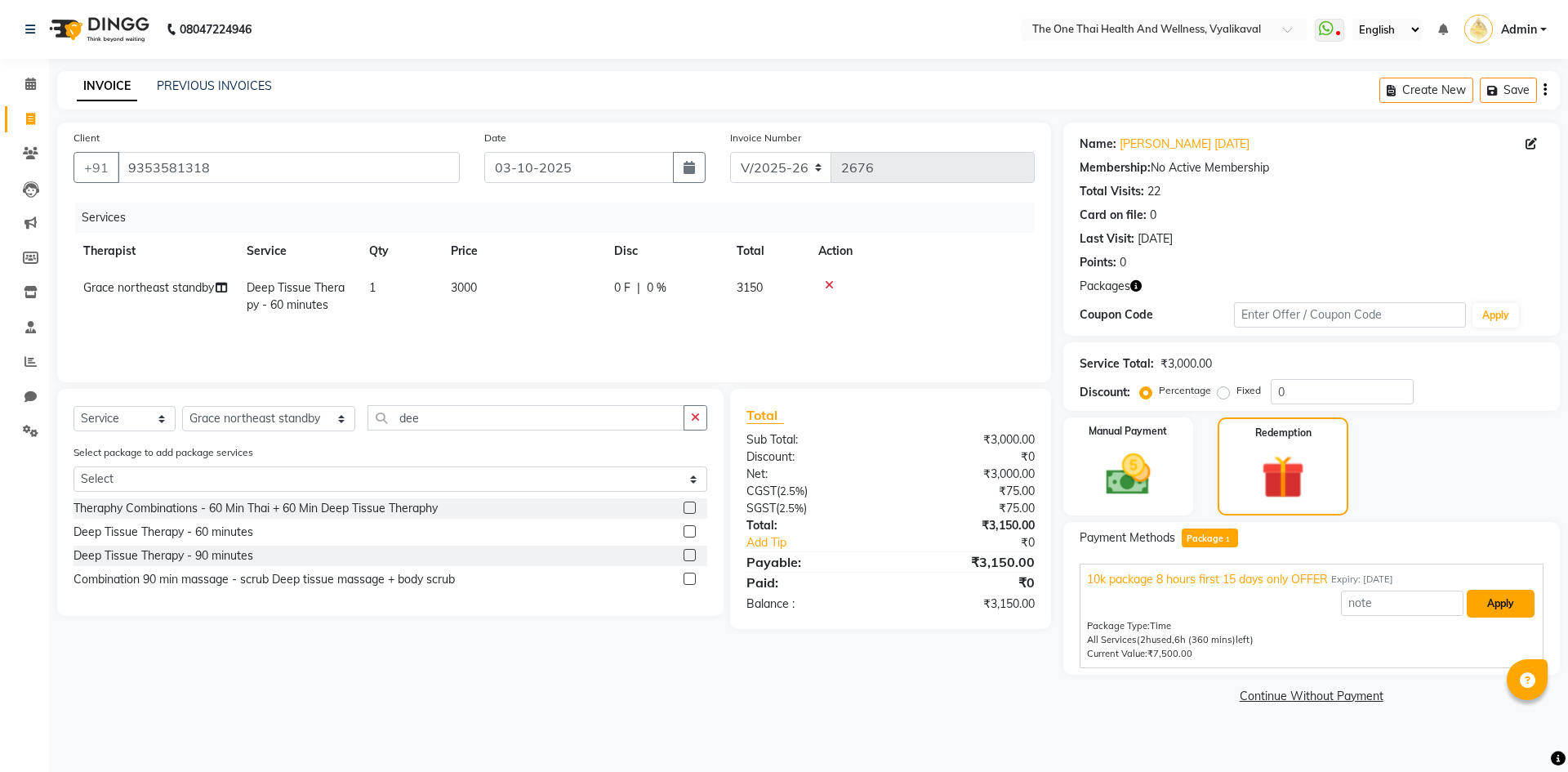
click at [1527, 598] on button "Apply" at bounding box center [1501, 604] width 68 height 28
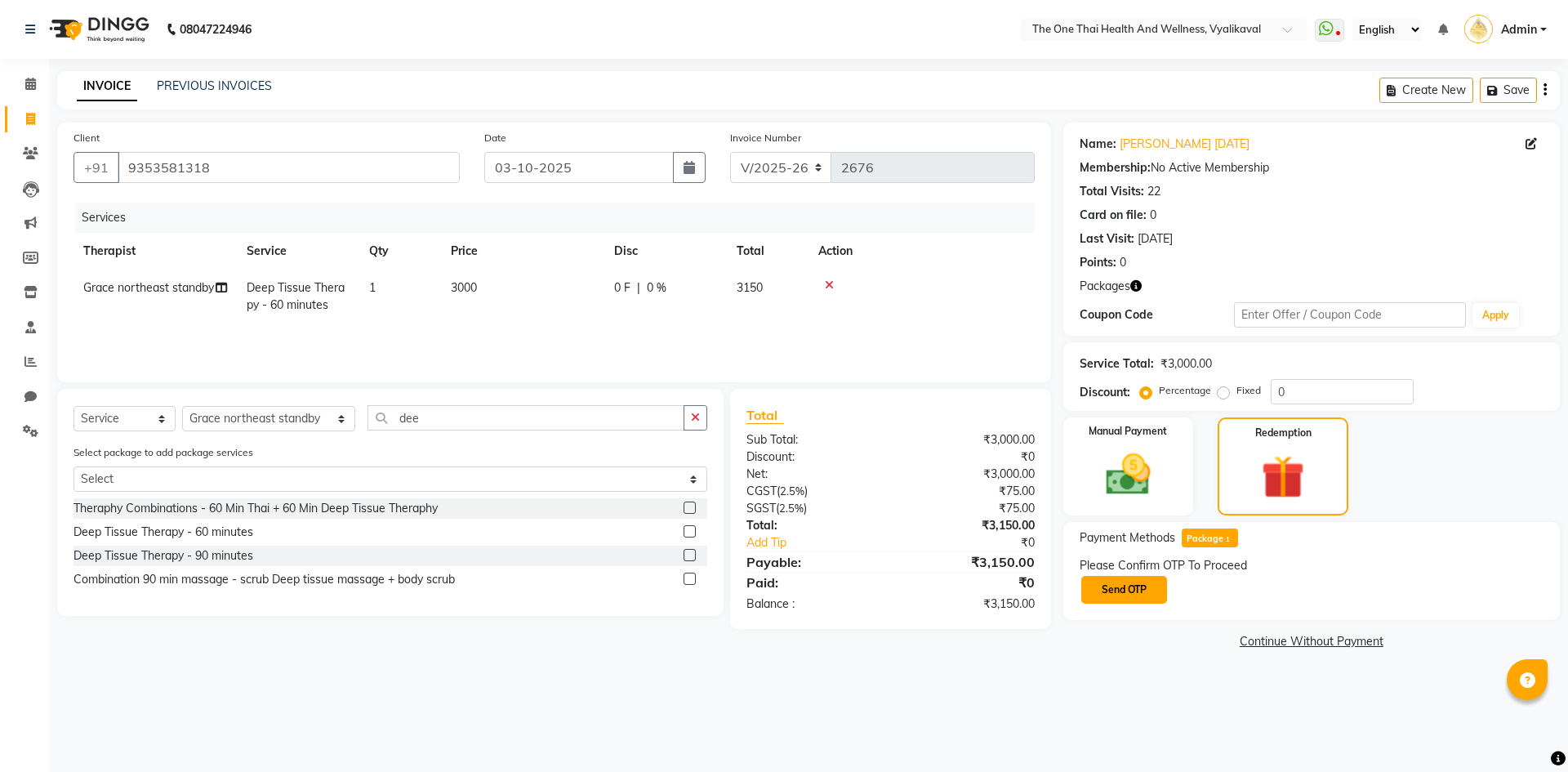
click at [1157, 598] on button "Send OTP" at bounding box center [1124, 590] width 86 height 28
drag, startPoint x: 1157, startPoint y: 598, endPoint x: 1144, endPoint y: 592, distance: 14.3
click at [1145, 593] on input "text" at bounding box center [1162, 590] width 164 height 26
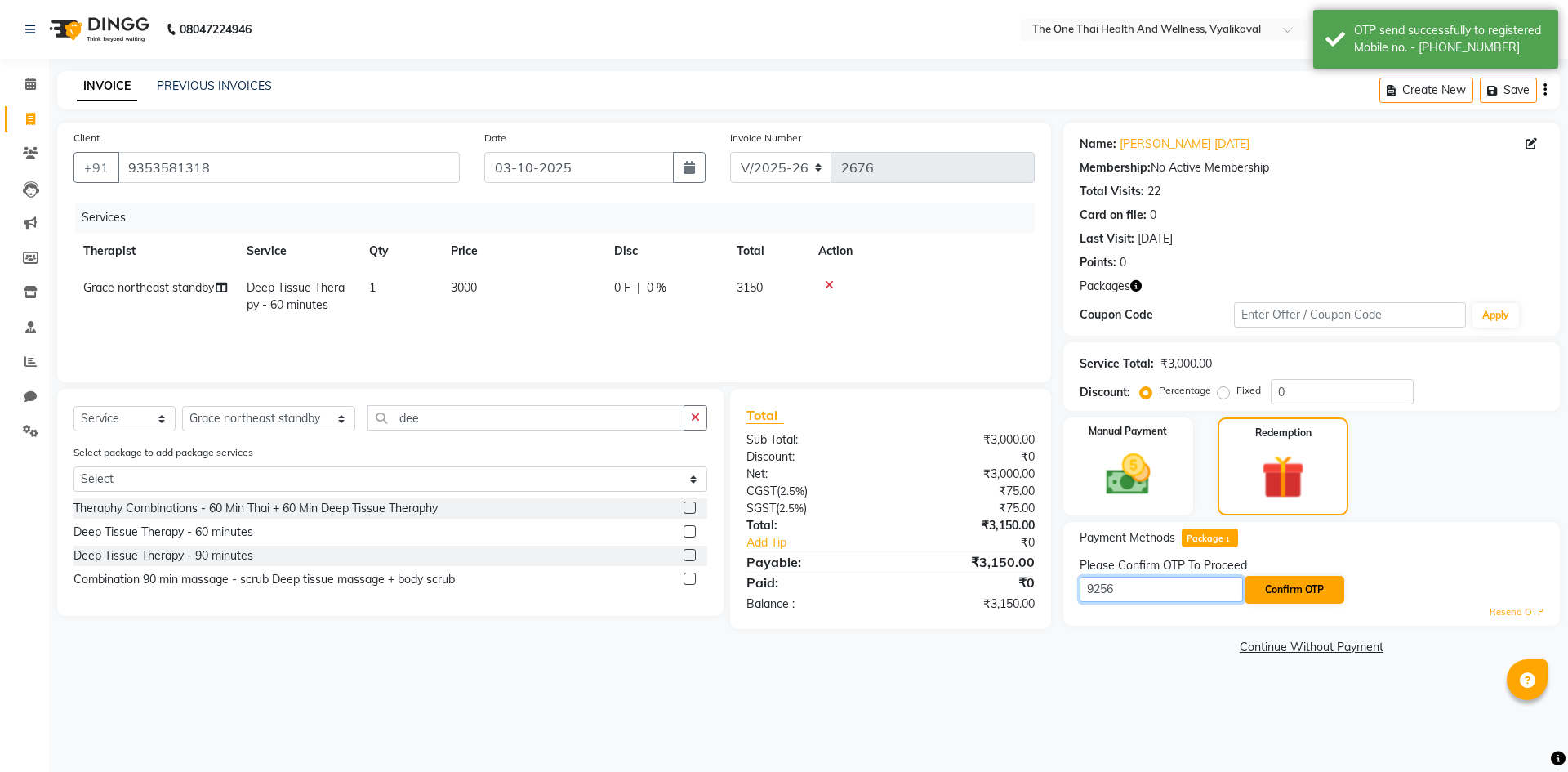
type input "9256"
click at [1283, 595] on button "Confirm OTP" at bounding box center [1294, 590] width 99 height 28
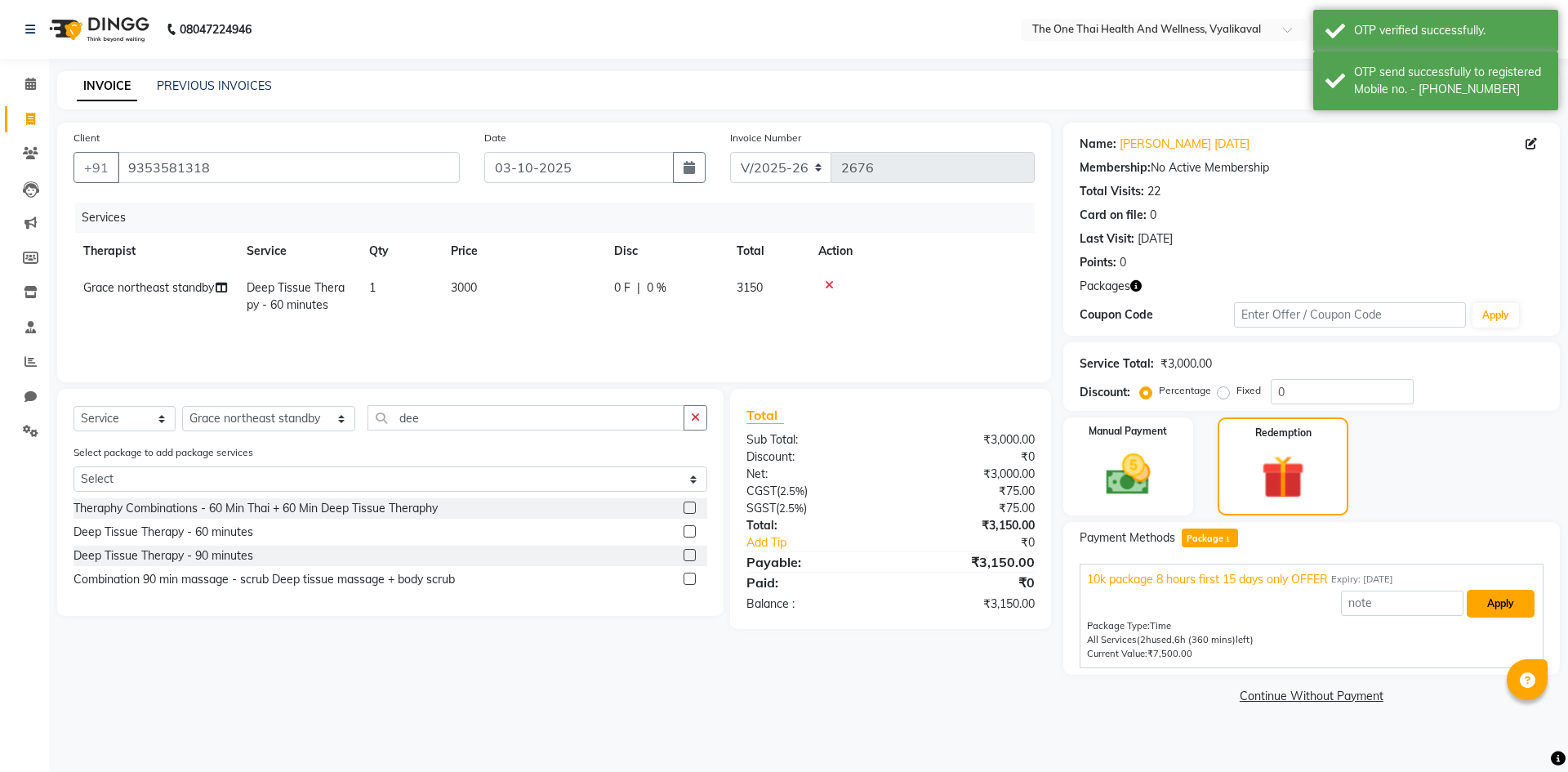
click at [1485, 614] on button "Apply" at bounding box center [1501, 604] width 68 height 28
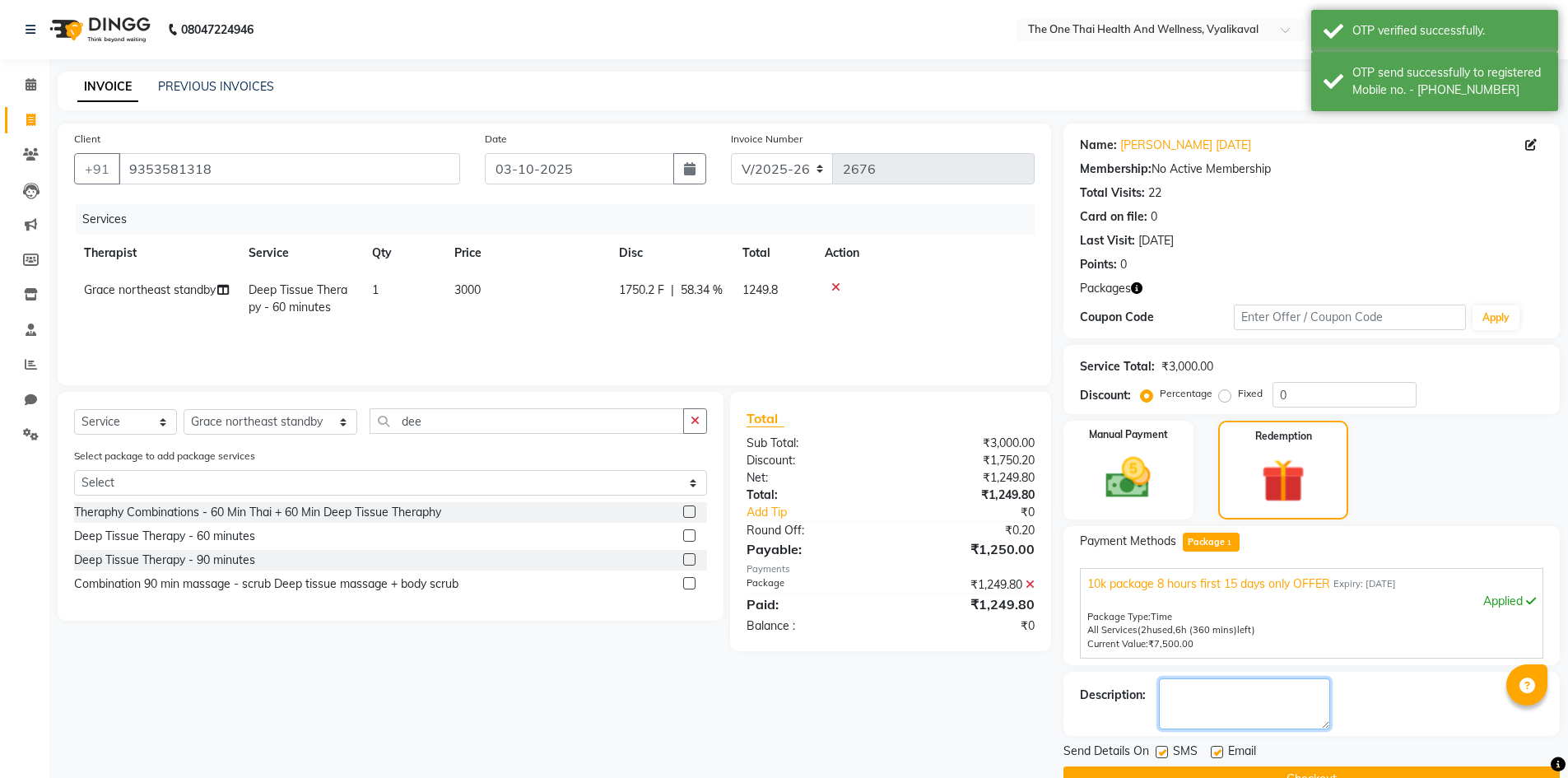
click at [1276, 695] on textarea at bounding box center [1244, 704] width 171 height 51
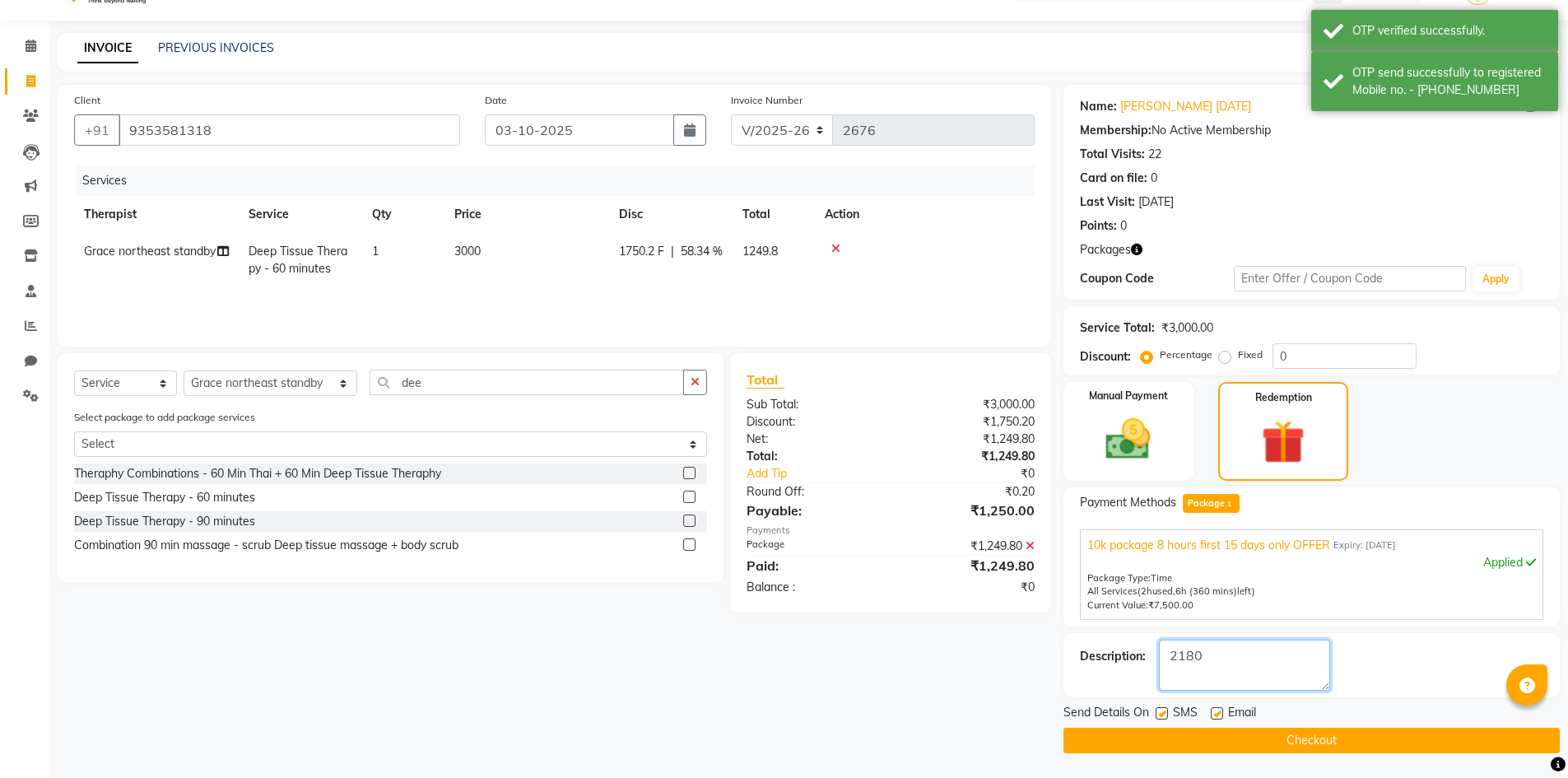
type textarea "2180"
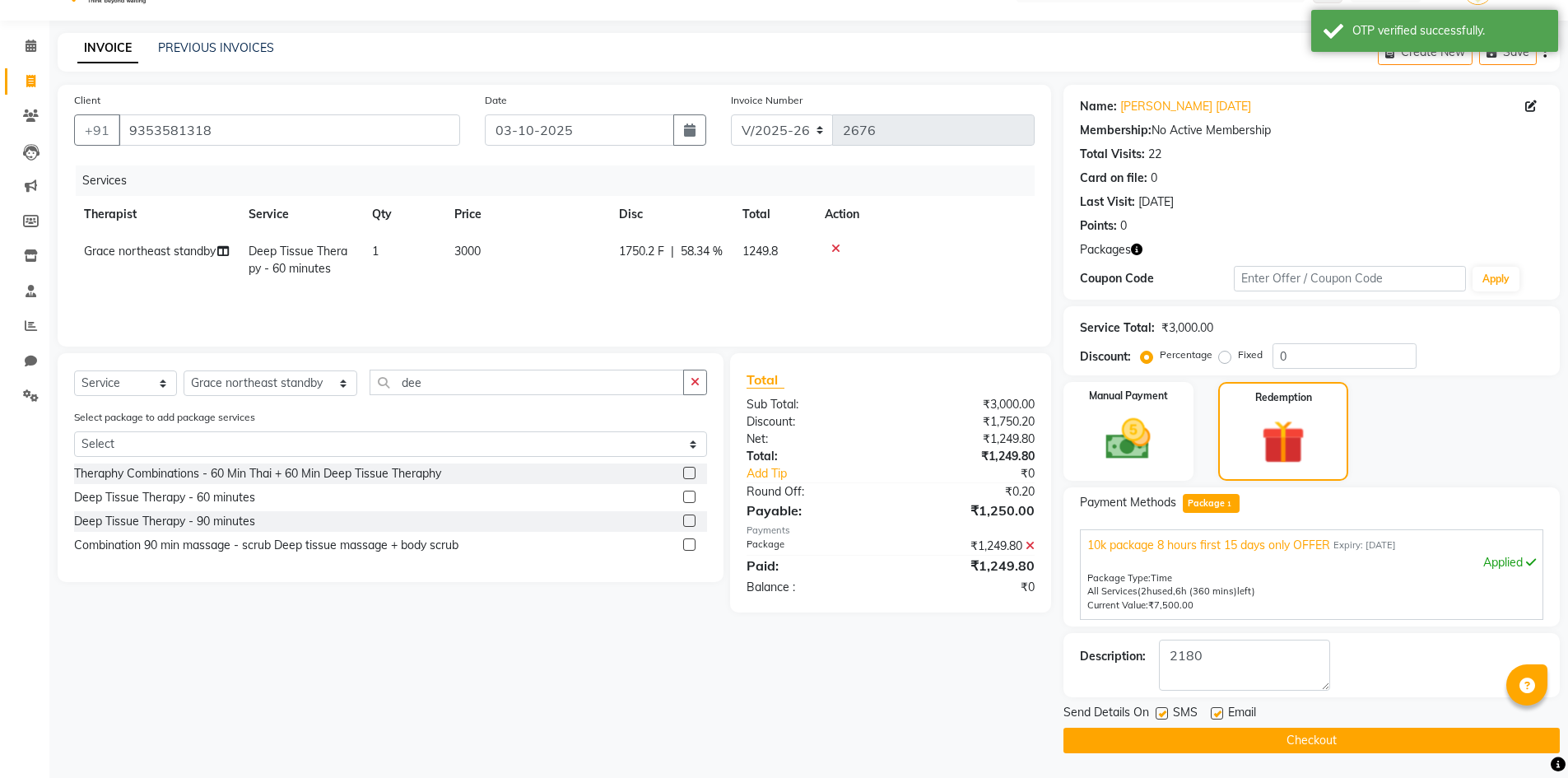
click at [1206, 742] on button "Checkout" at bounding box center [1311, 741] width 497 height 26
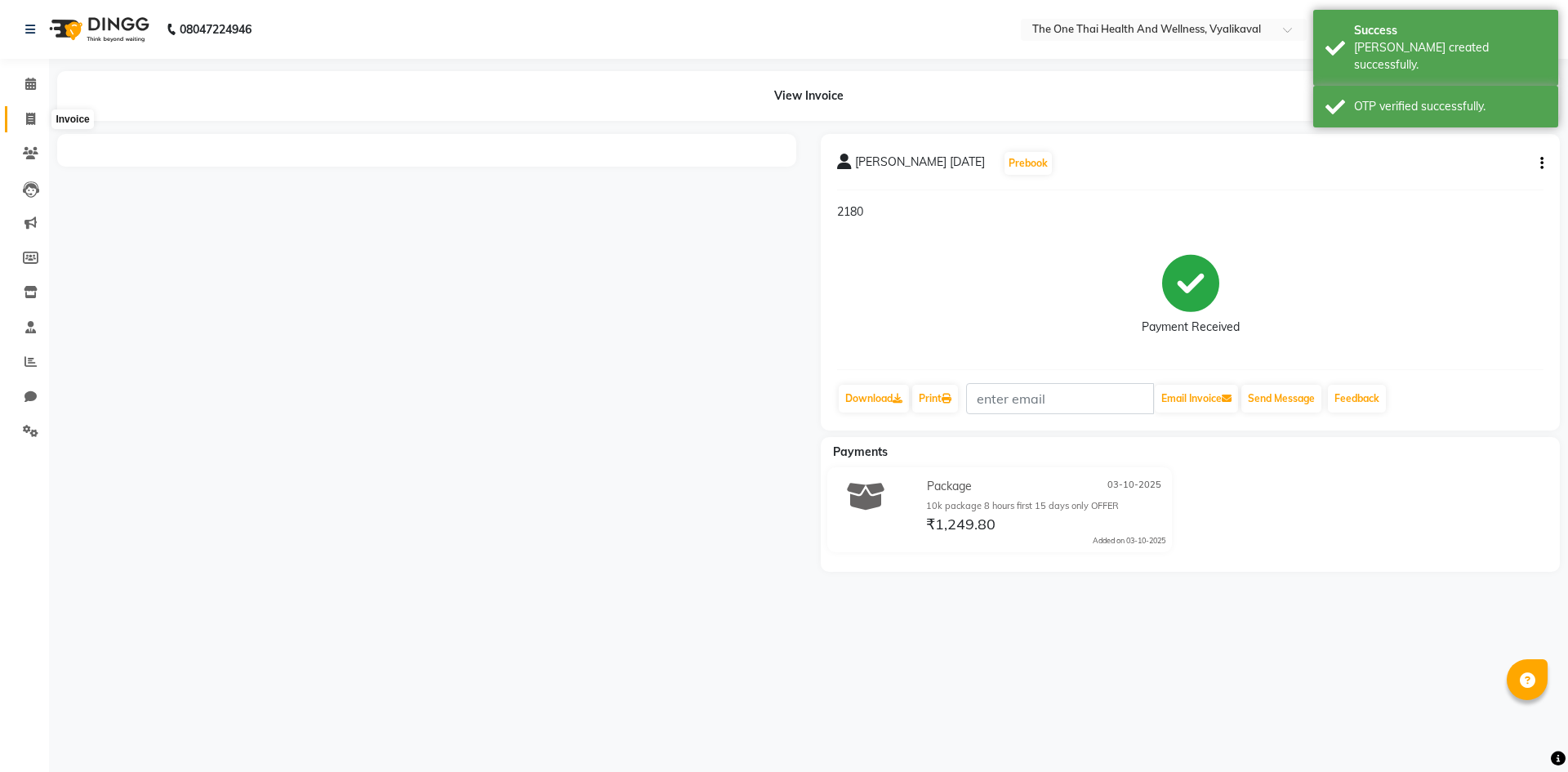
click at [29, 113] on icon at bounding box center [30, 119] width 9 height 12
select select "service"
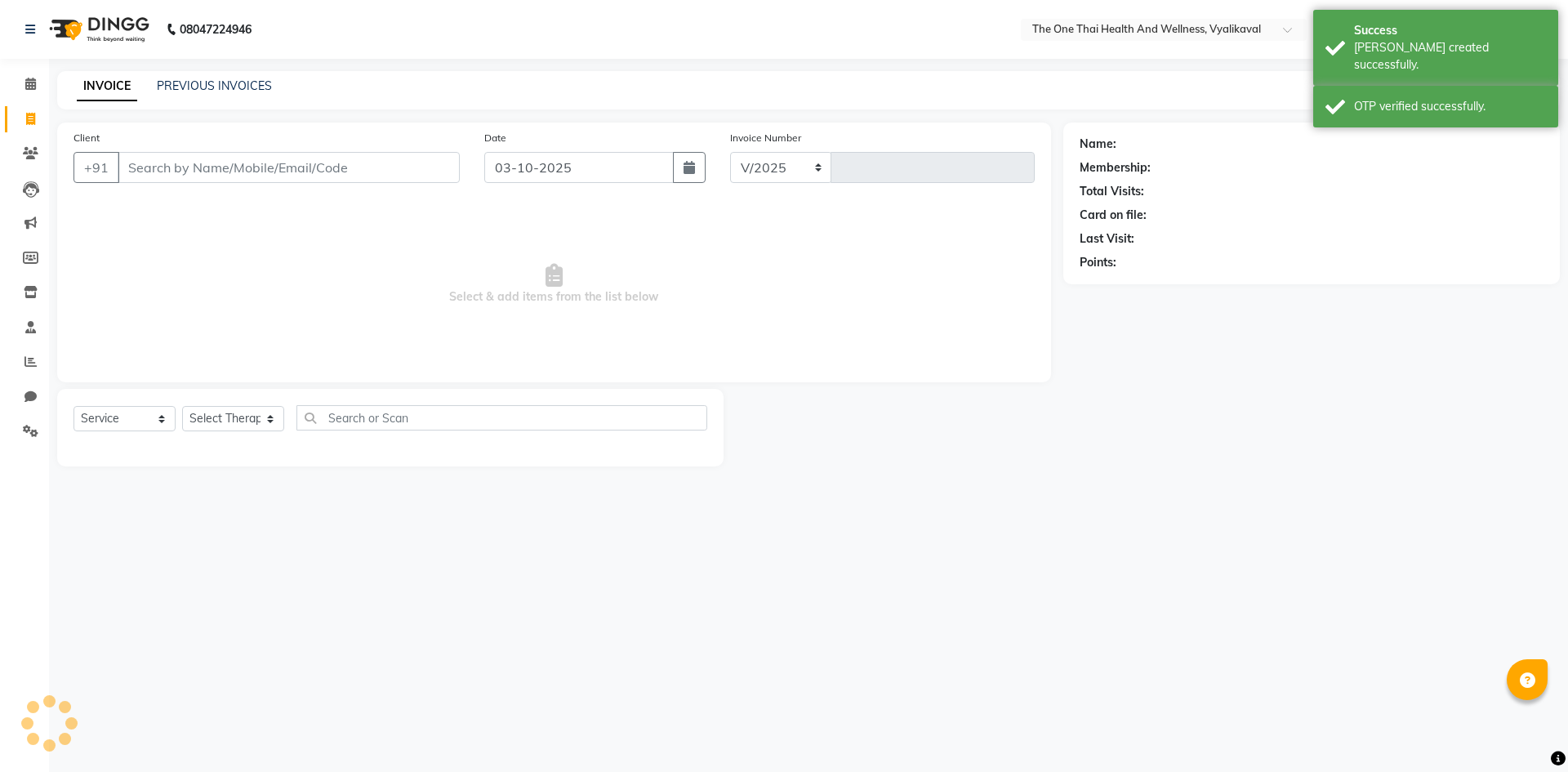
select select "5972"
type input "2677"
click at [135, 178] on input "Client" at bounding box center [289, 167] width 342 height 31
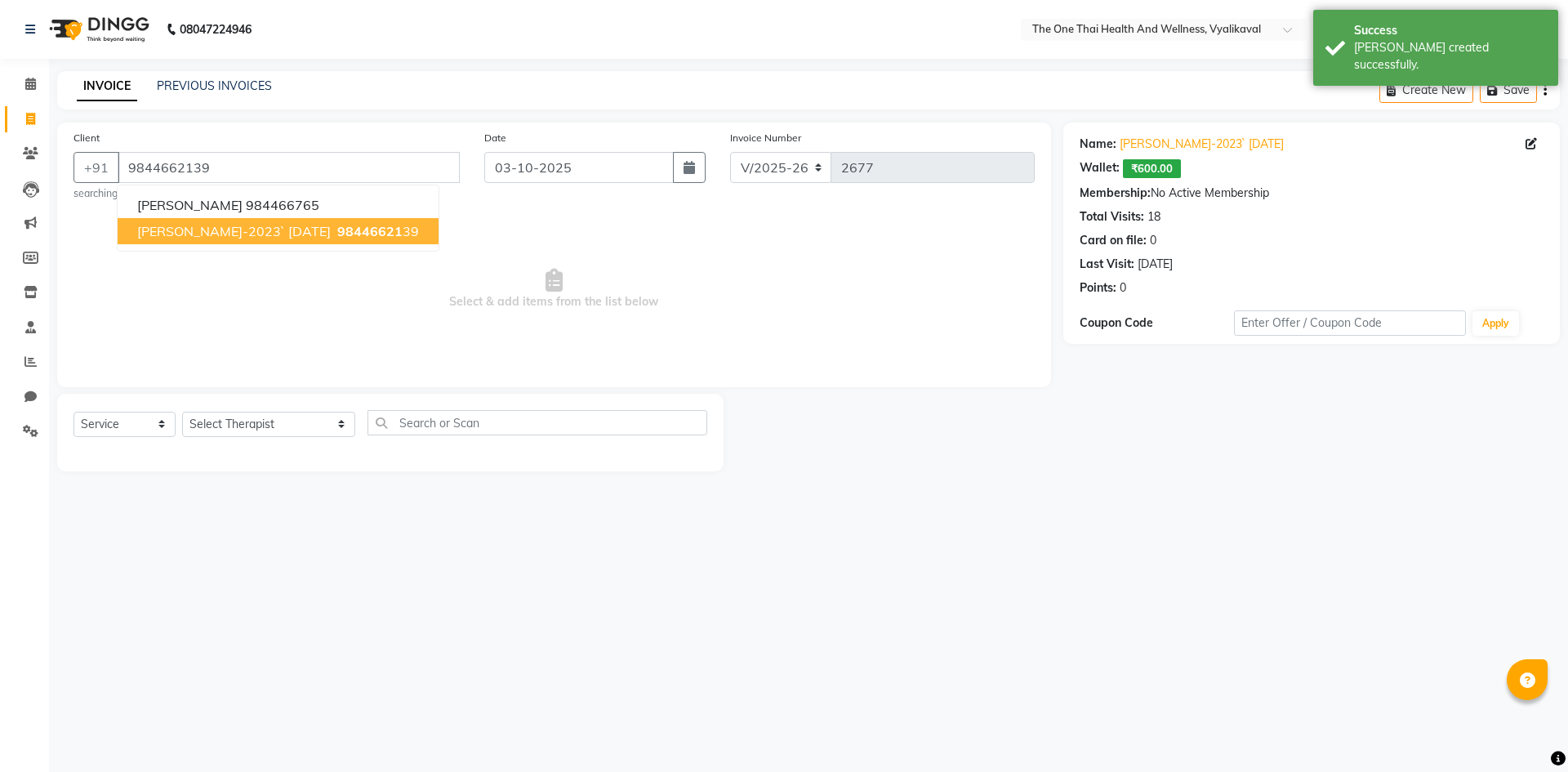
click at [220, 238] on span "Mr.Anand-2023` 31 may 2024" at bounding box center [234, 231] width 193 height 17
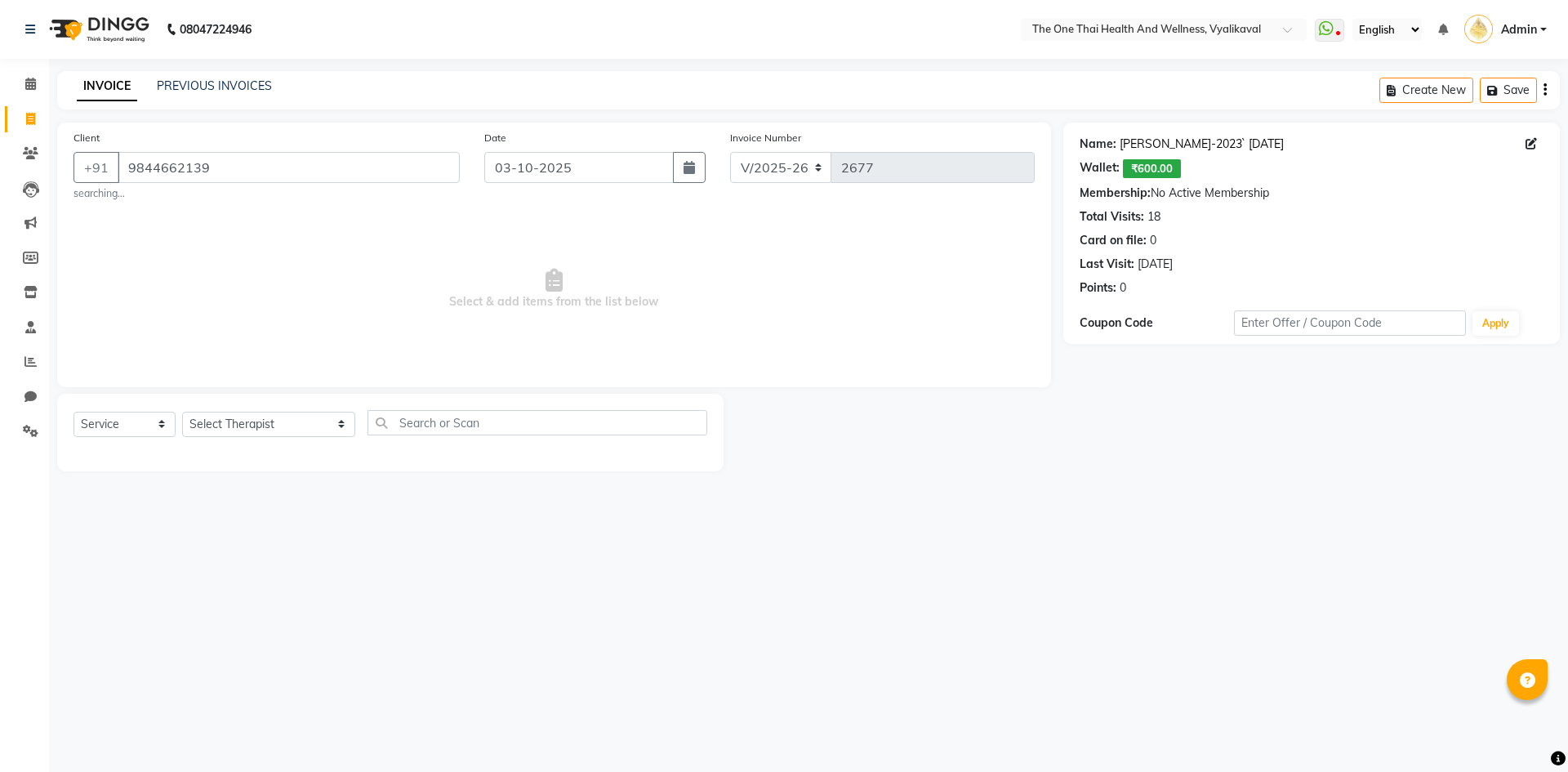
click at [1184, 141] on link "Mr.anand-2023` 31 May 2024" at bounding box center [1202, 144] width 165 height 17
click at [240, 164] on input "9844662139" at bounding box center [289, 167] width 342 height 31
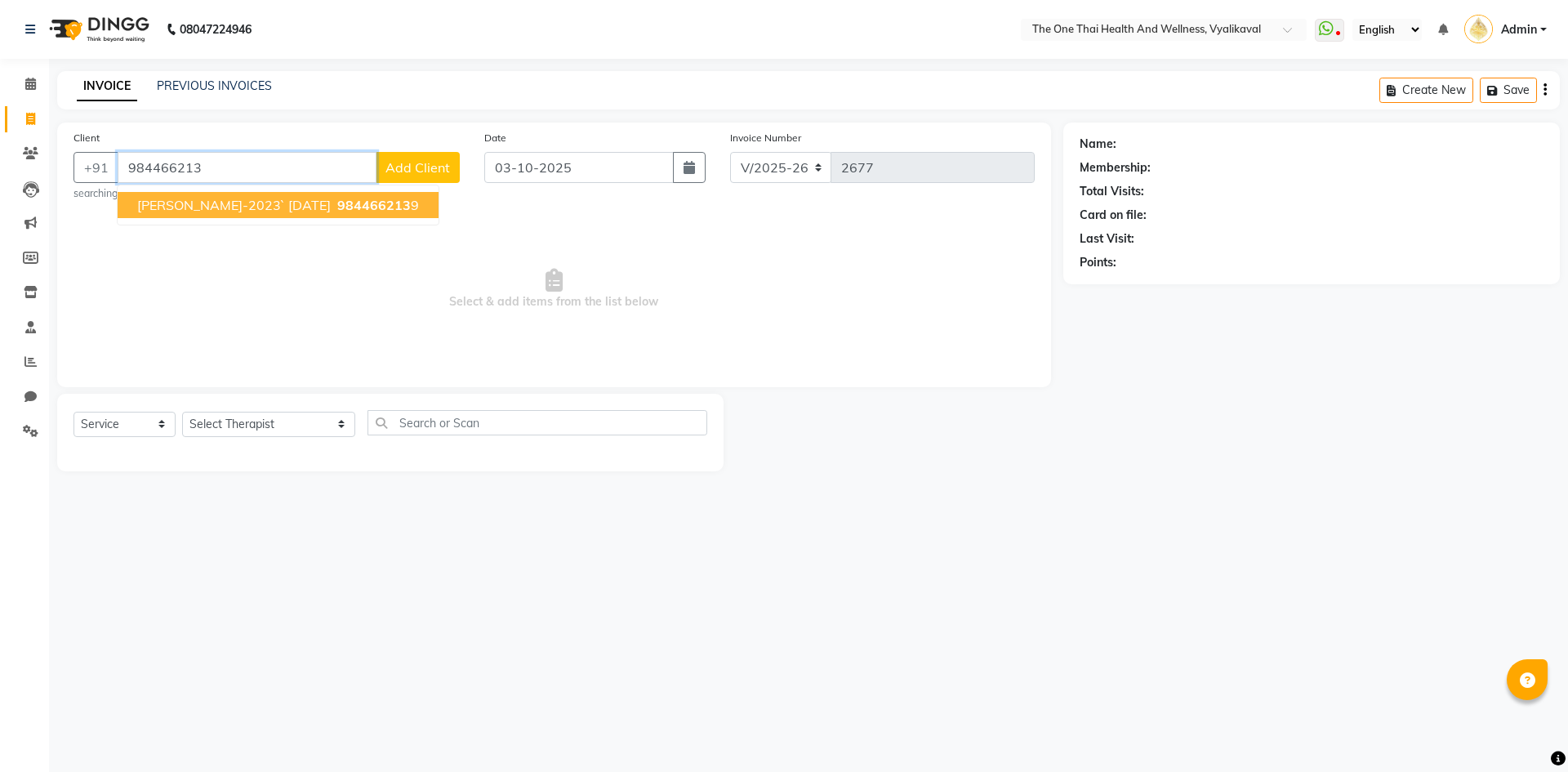
type input "9844662139"
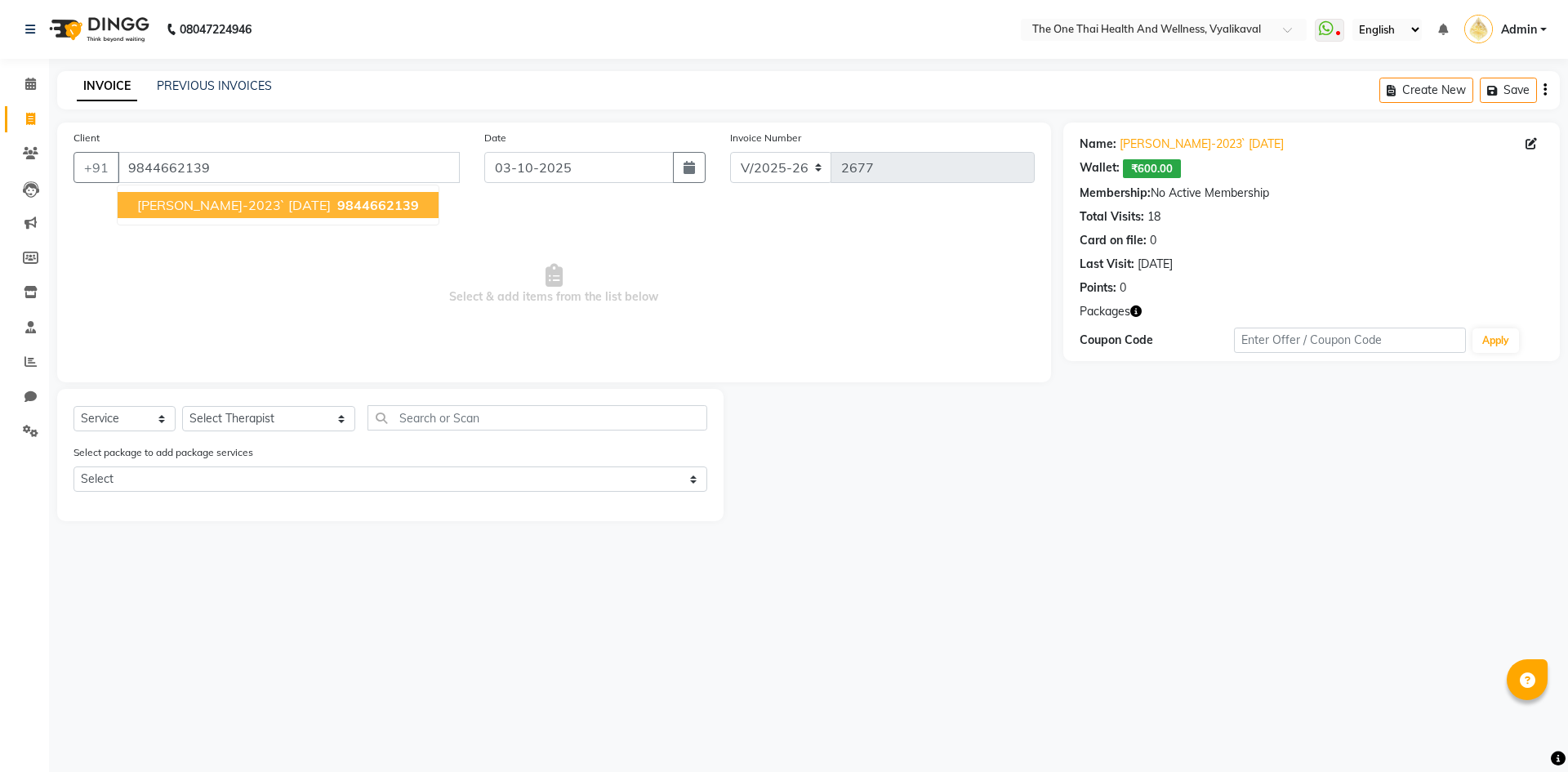
click at [249, 195] on button "Mr.Anand-2023` 31 may 2024 9844662139" at bounding box center [278, 205] width 321 height 26
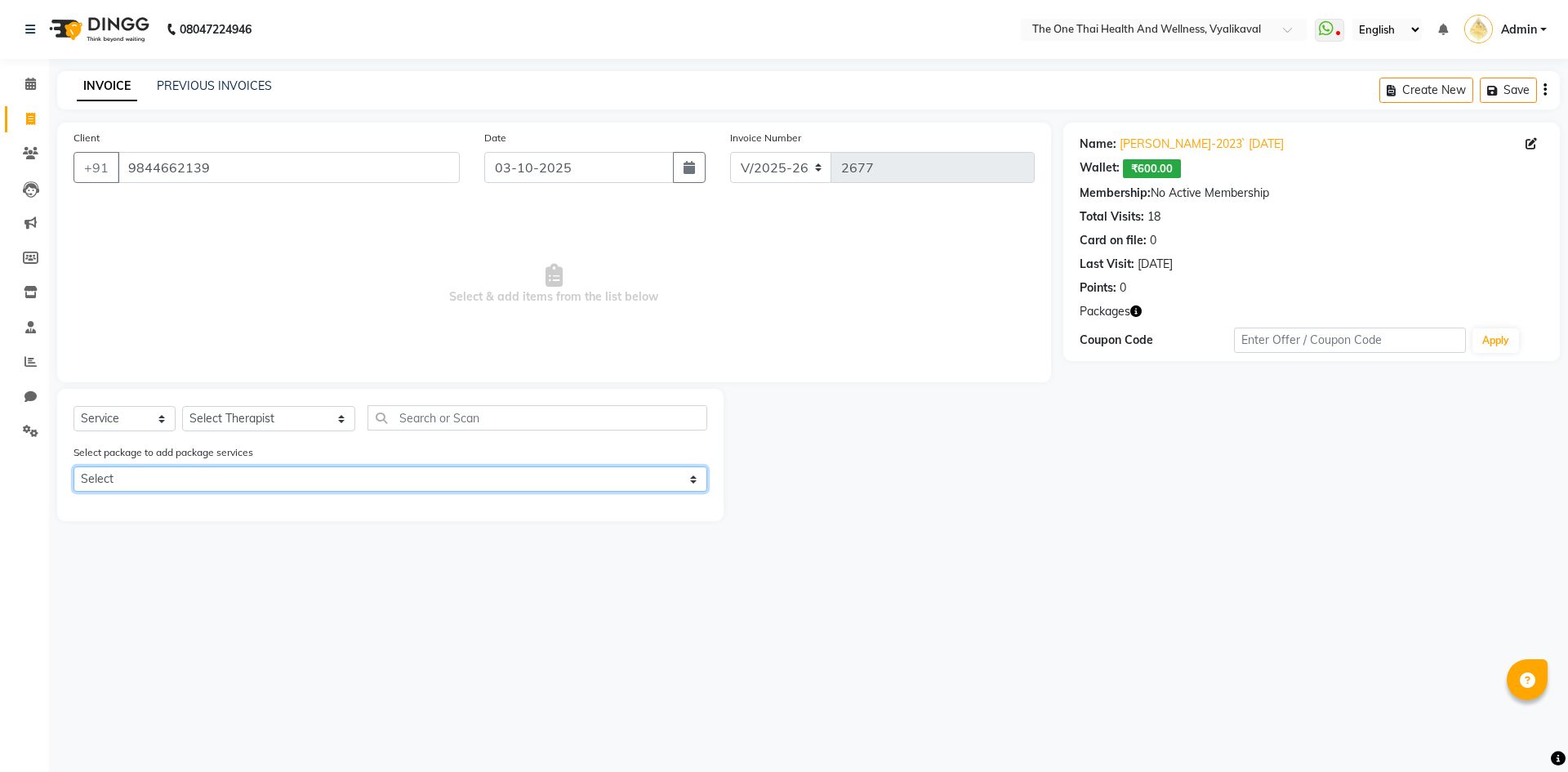
click at [191, 487] on select "Select 6k package" at bounding box center [390, 479] width 634 height 26
select select "1: Object"
click at [74, 467] on select "Select 6k package" at bounding box center [390, 479] width 634 height 26
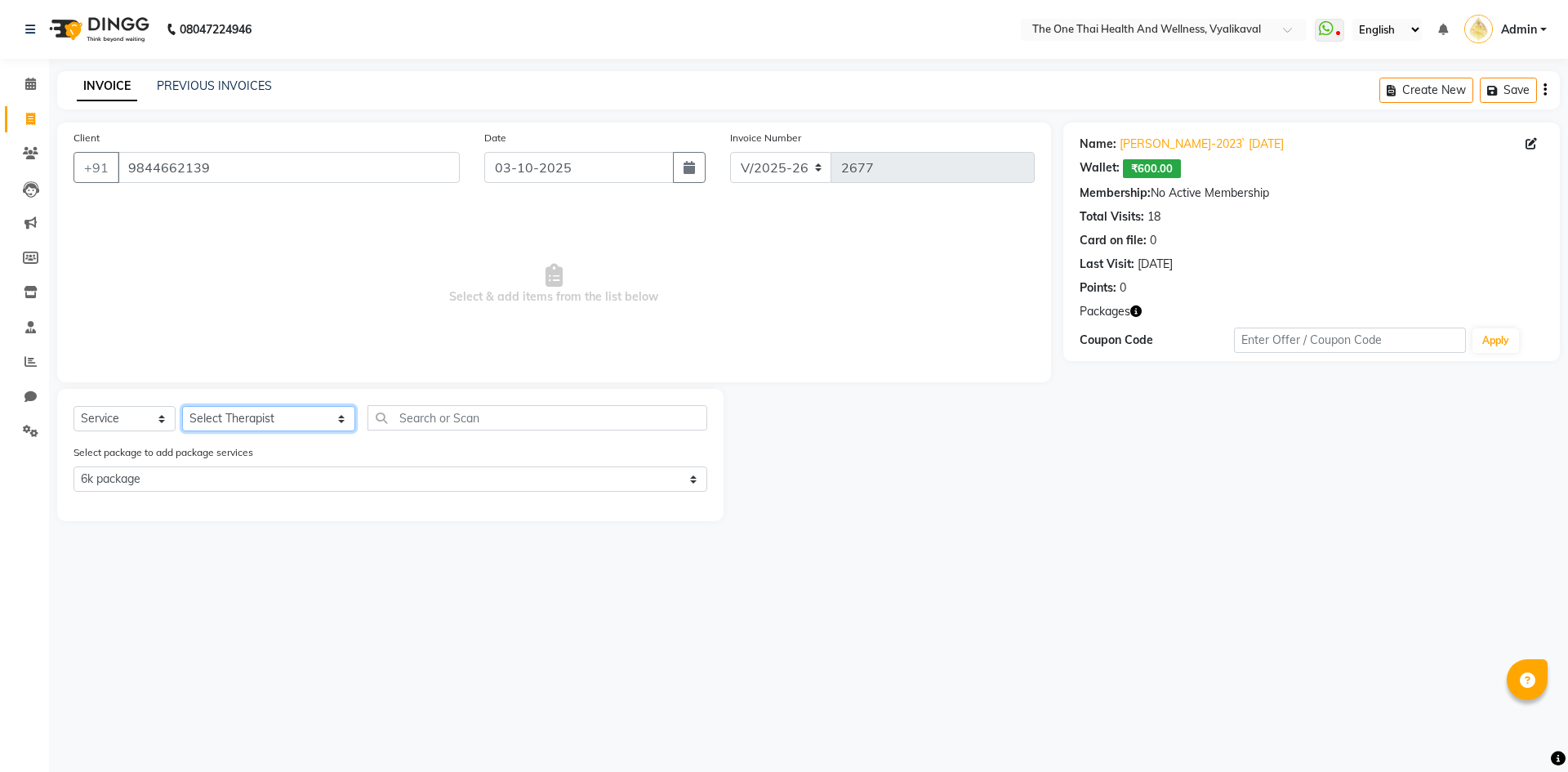
click at [231, 425] on select "Select Therapist Admin Alisha 💚🍏thai therapist Ammy ❤️northeast therapist Beaut…" at bounding box center [269, 419] width 173 height 26
select select "92756"
click at [182, 406] on select "Select Therapist Admin Alisha 💚🍏thai therapist Ammy ❤️northeast therapist Beaut…" at bounding box center [269, 419] width 173 height 26
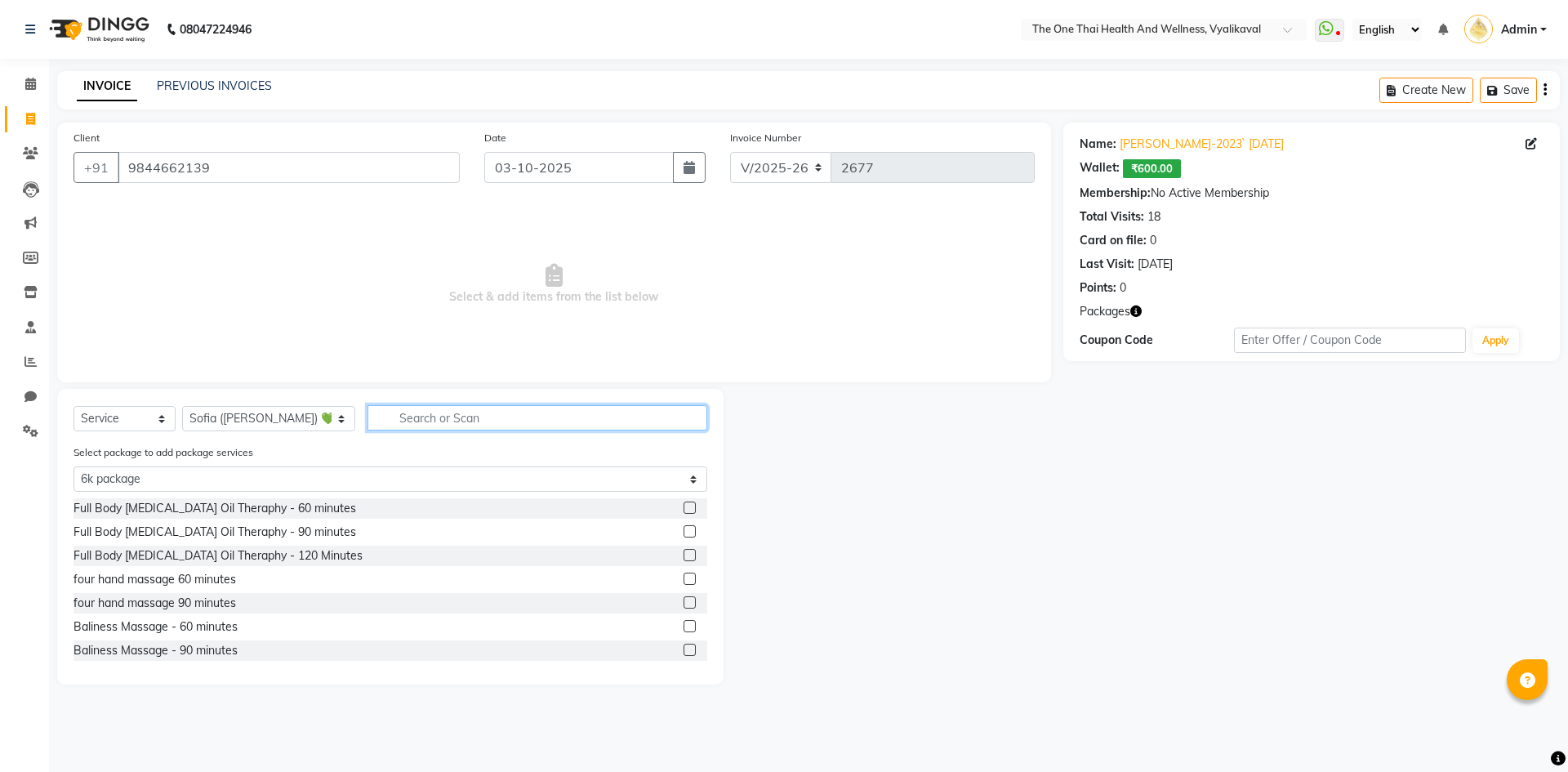
click at [368, 410] on input "text" at bounding box center [537, 419] width 339 height 26
type input "s"
select select "0: undefined"
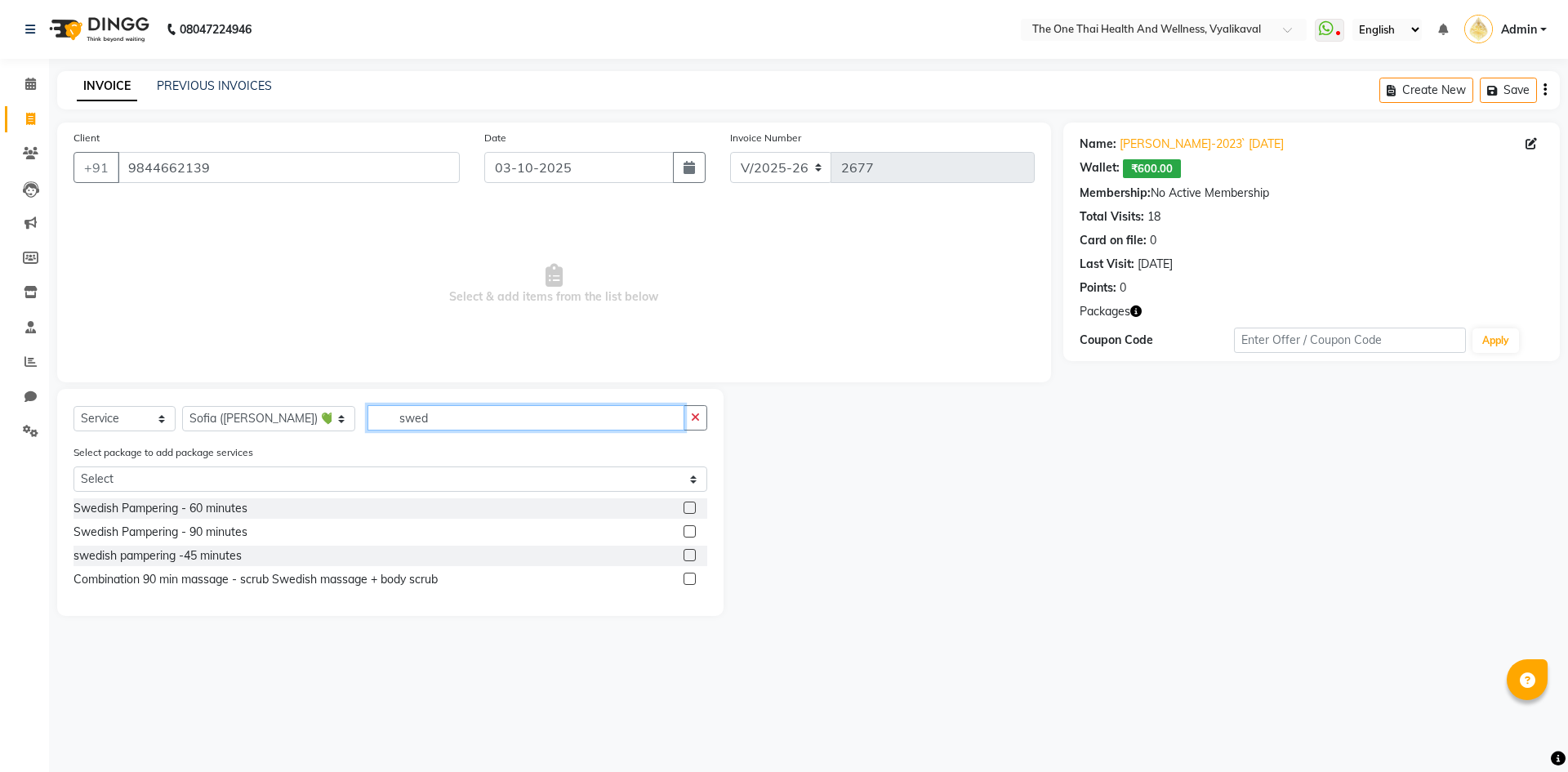
type input "swed"
click at [691, 503] on label at bounding box center [689, 507] width 12 height 12
click at [691, 503] on input "checkbox" at bounding box center [689, 509] width 11 height 11
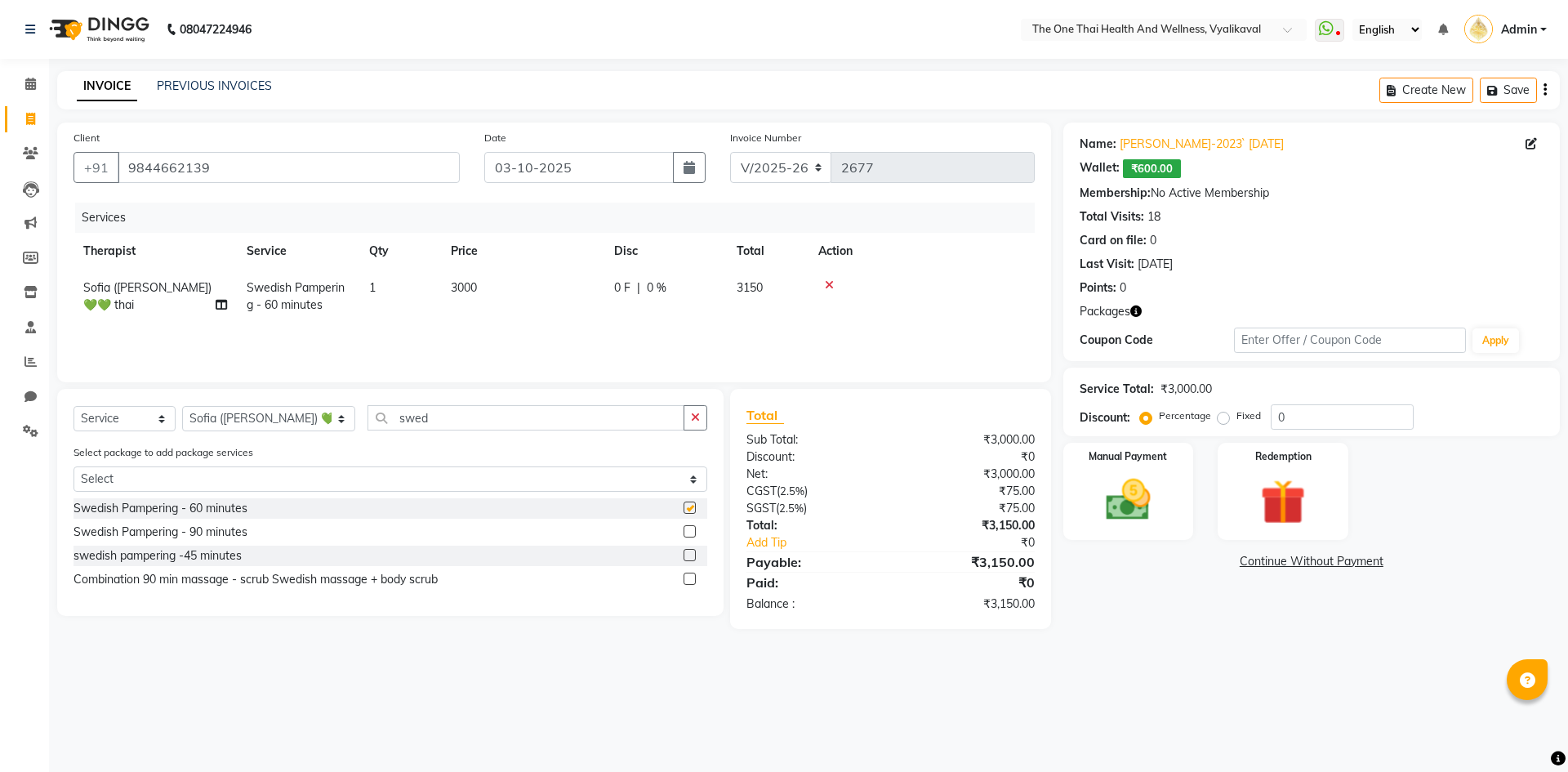
checkbox input "false"
click at [1252, 473] on img at bounding box center [1282, 501] width 76 height 58
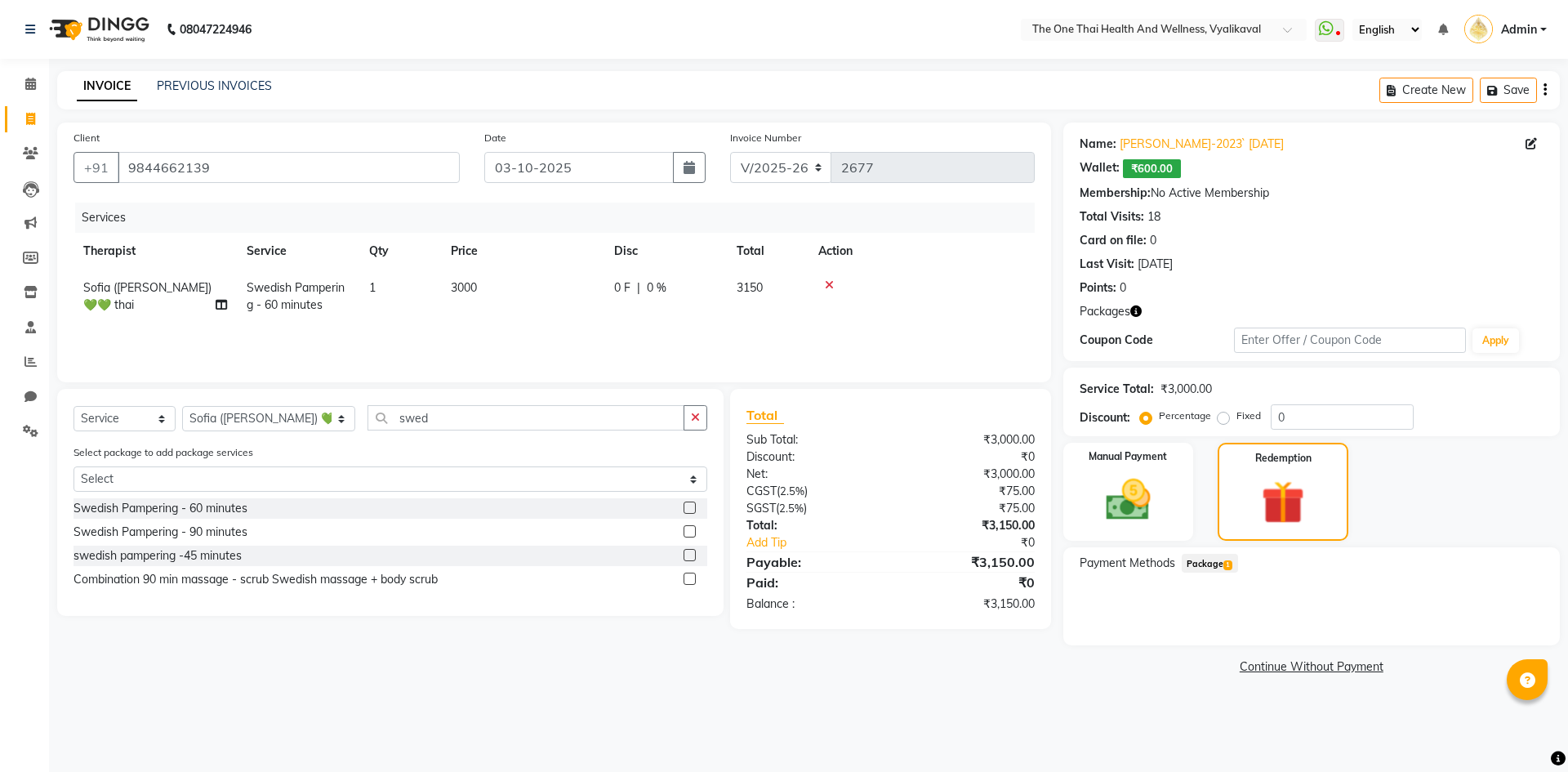
click at [1217, 569] on span "Package 1" at bounding box center [1209, 563] width 56 height 18
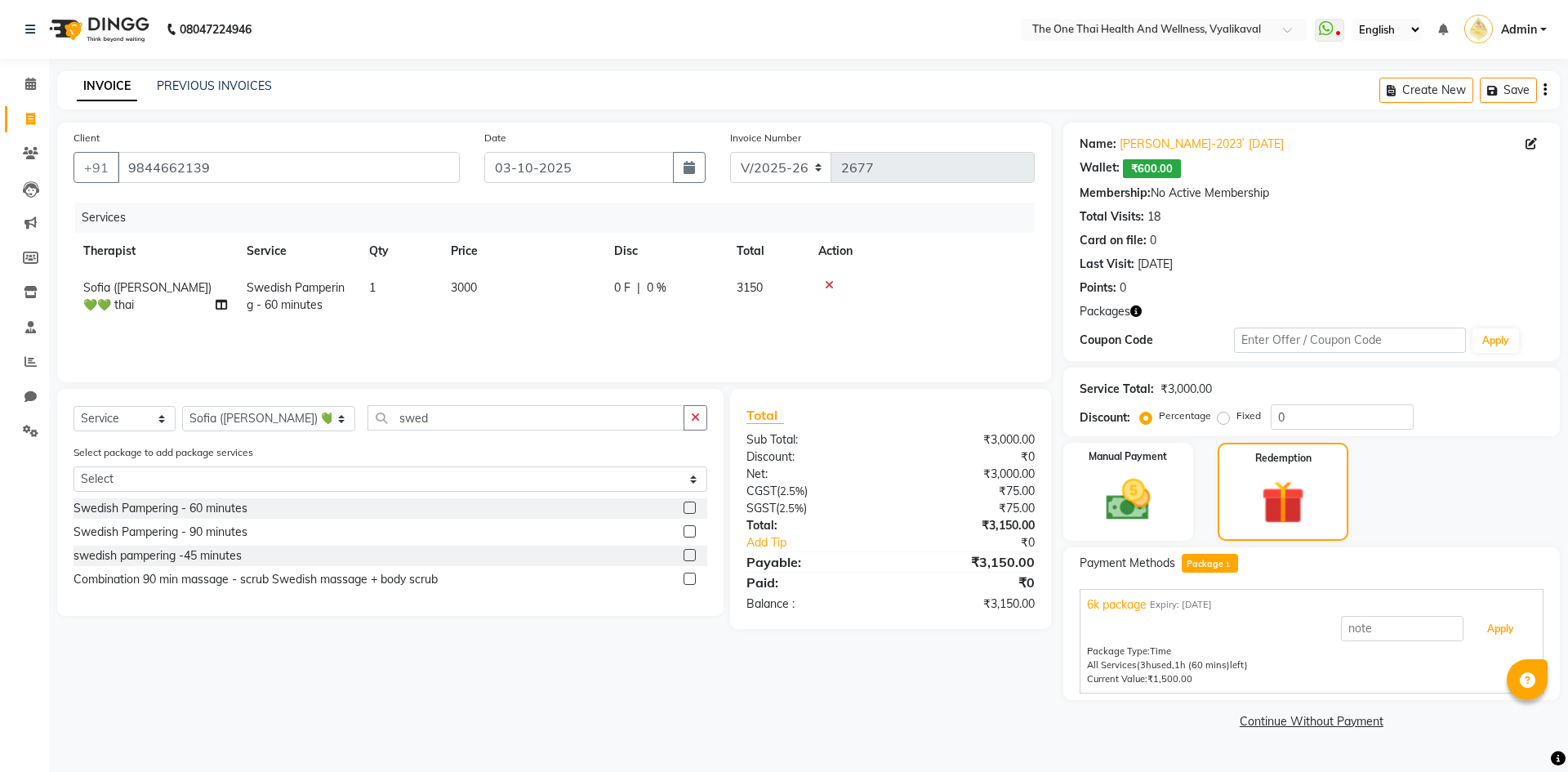
click at [1483, 630] on button "Apply" at bounding box center [1501, 629] width 68 height 28
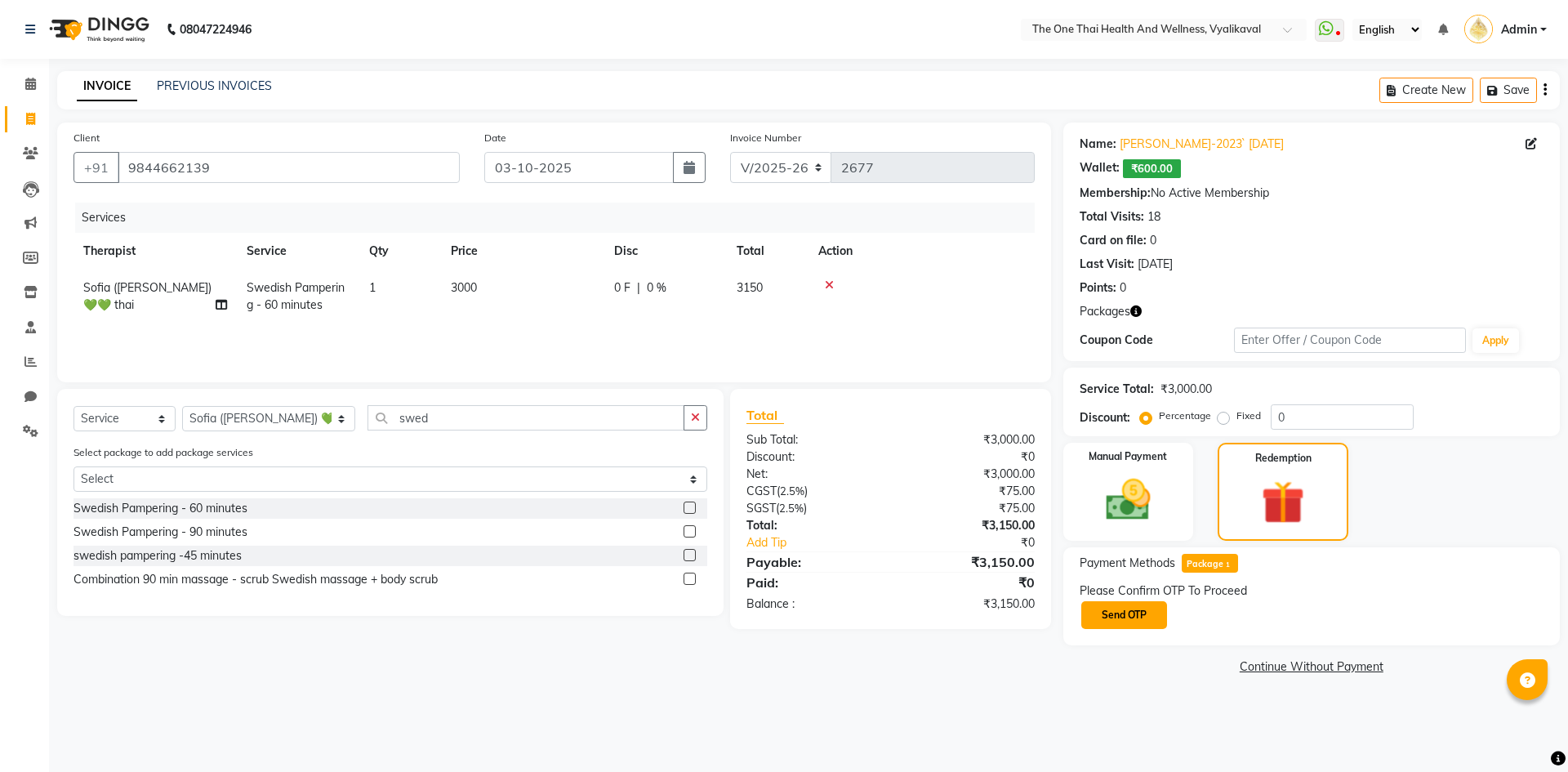
click at [1130, 622] on button "Send OTP" at bounding box center [1124, 616] width 86 height 28
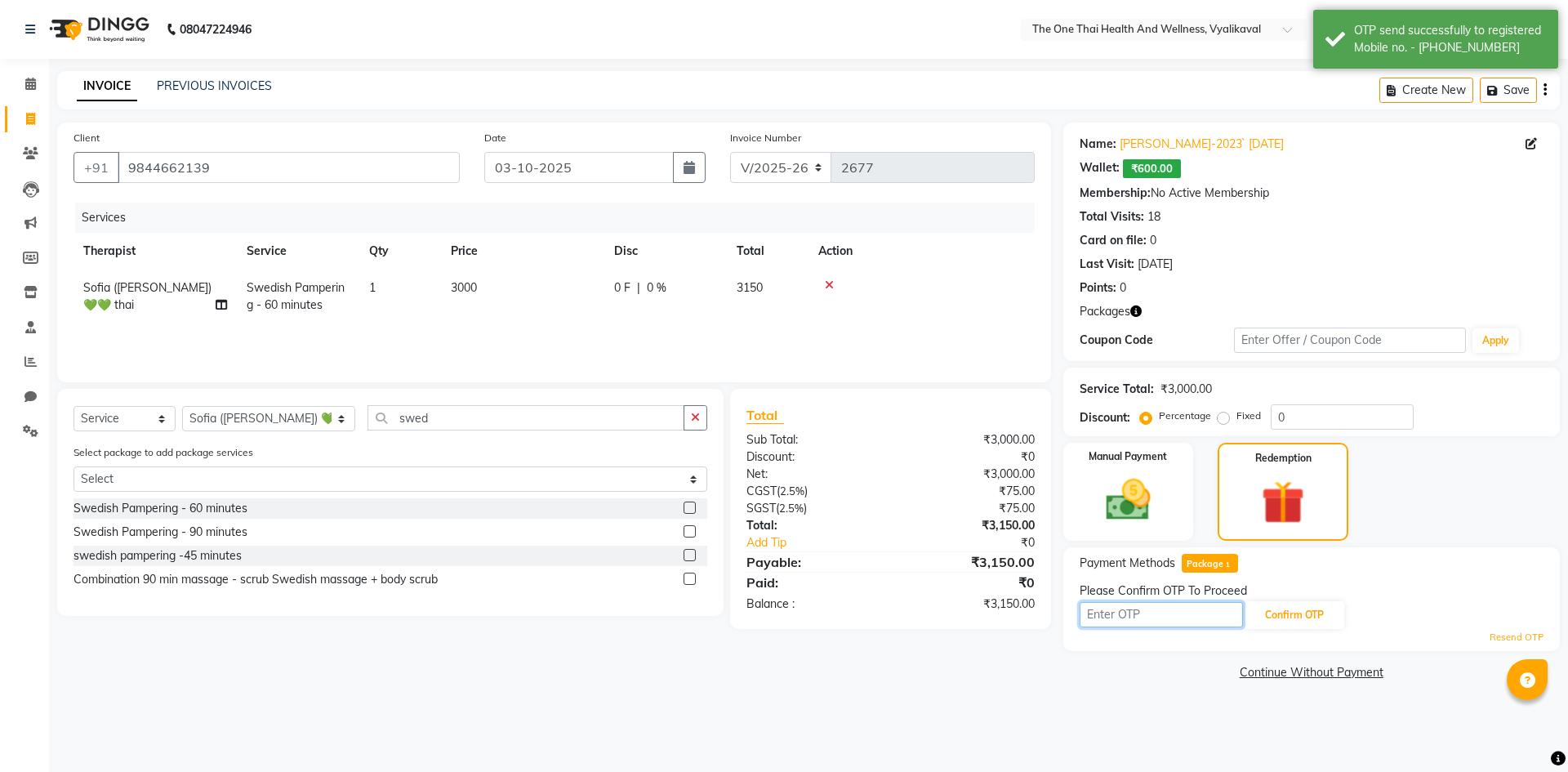
drag, startPoint x: 1130, startPoint y: 621, endPoint x: 1123, endPoint y: 616, distance: 8.6
click at [1130, 621] on input "text" at bounding box center [1162, 616] width 164 height 26
type input "4480"
click at [1310, 610] on button "Confirm OTP" at bounding box center [1294, 616] width 99 height 28
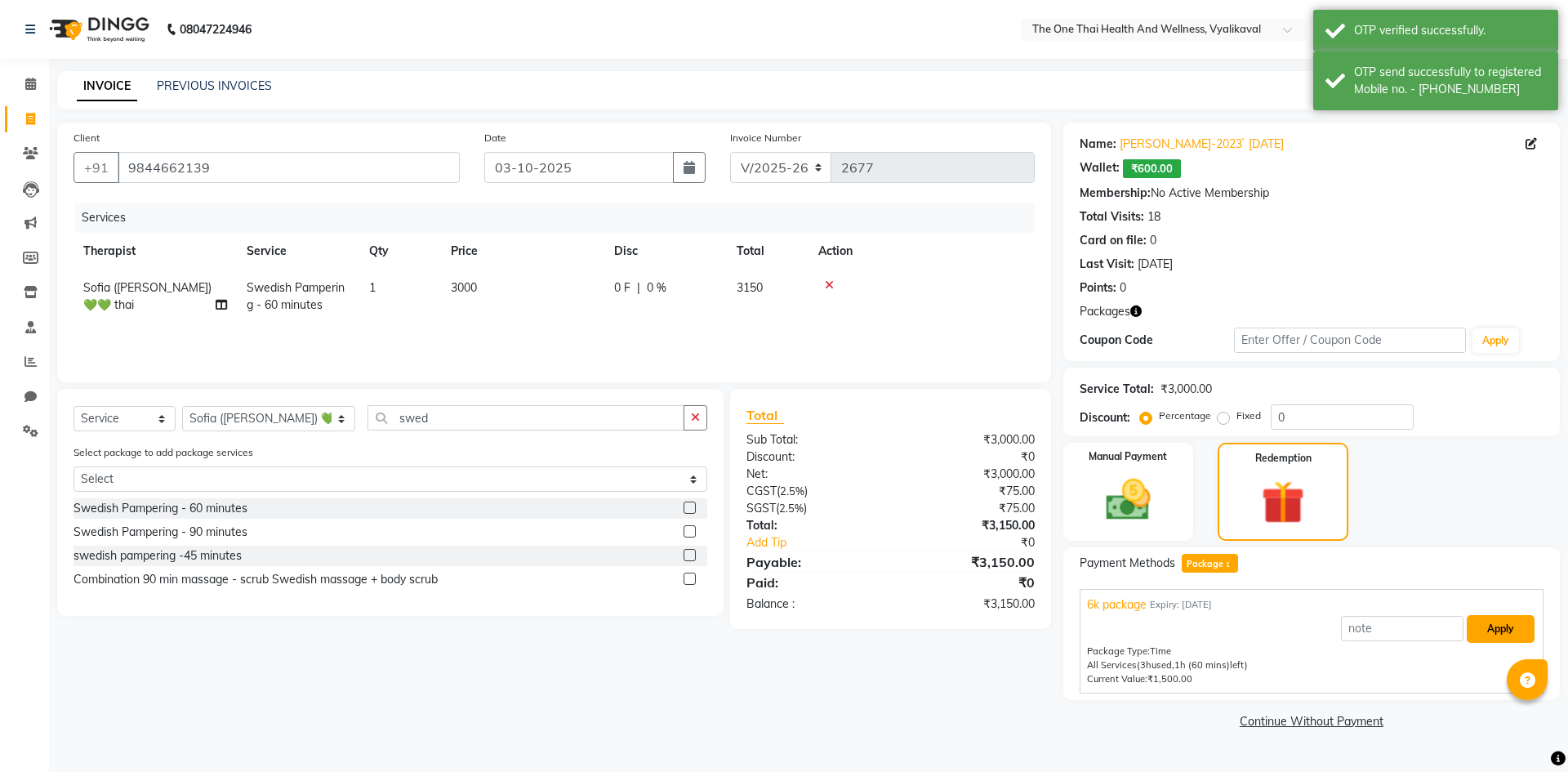
click at [1483, 634] on button "Apply" at bounding box center [1501, 629] width 68 height 28
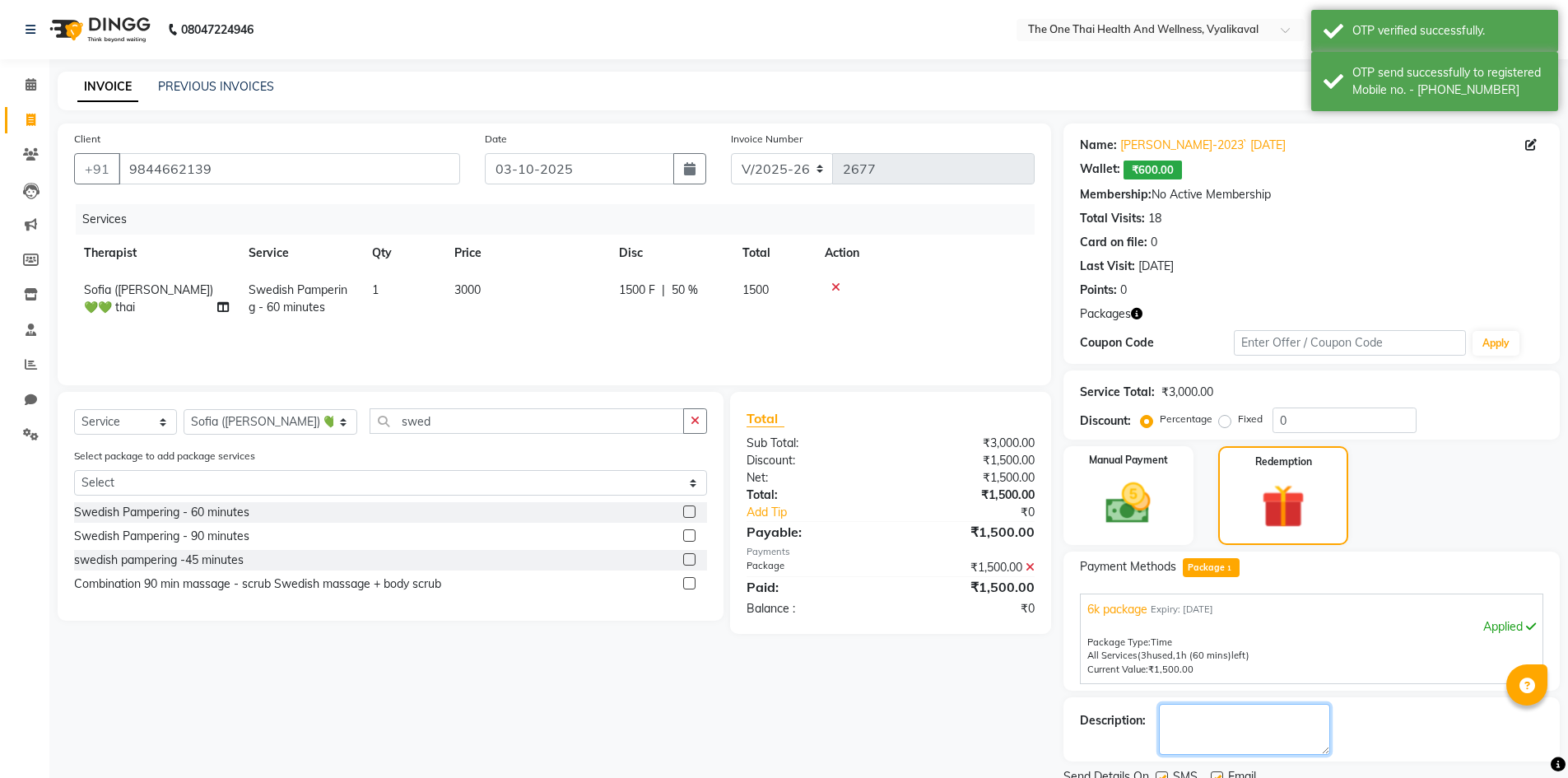
click at [1251, 718] on textarea at bounding box center [1244, 729] width 171 height 51
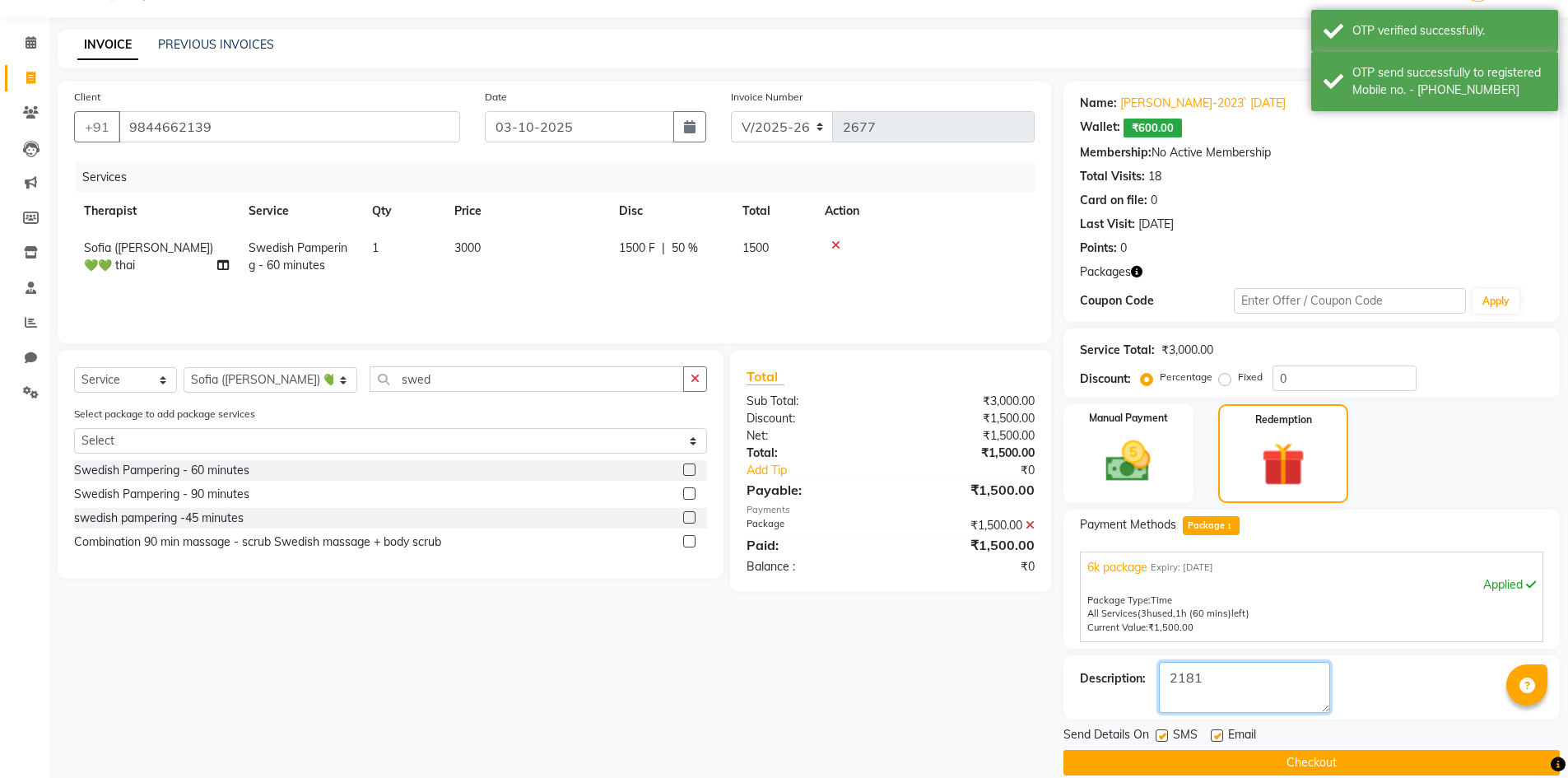
scroll to position [64, 0]
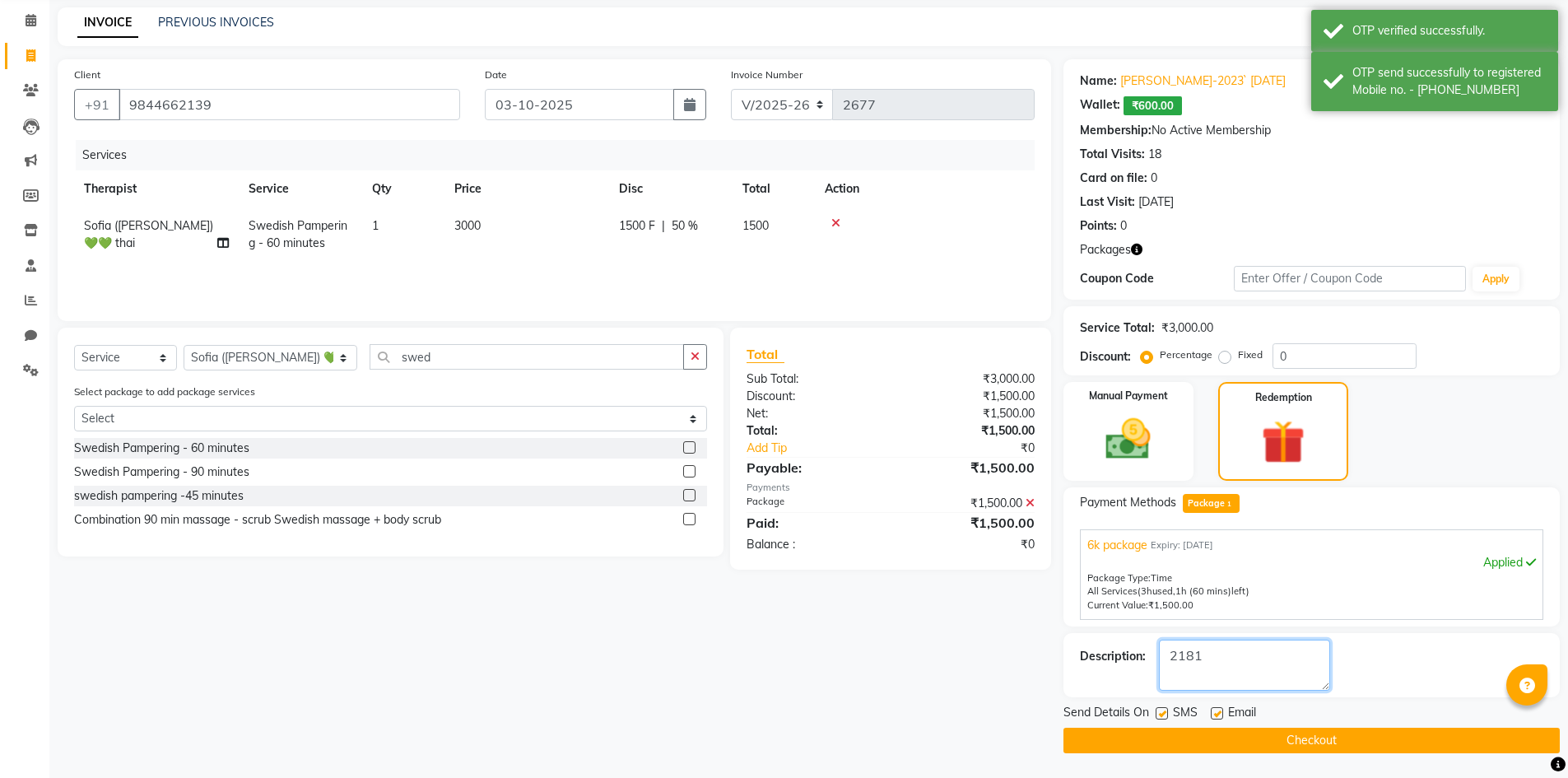
type textarea "2181"
click at [1251, 732] on button "Checkout" at bounding box center [1311, 741] width 497 height 26
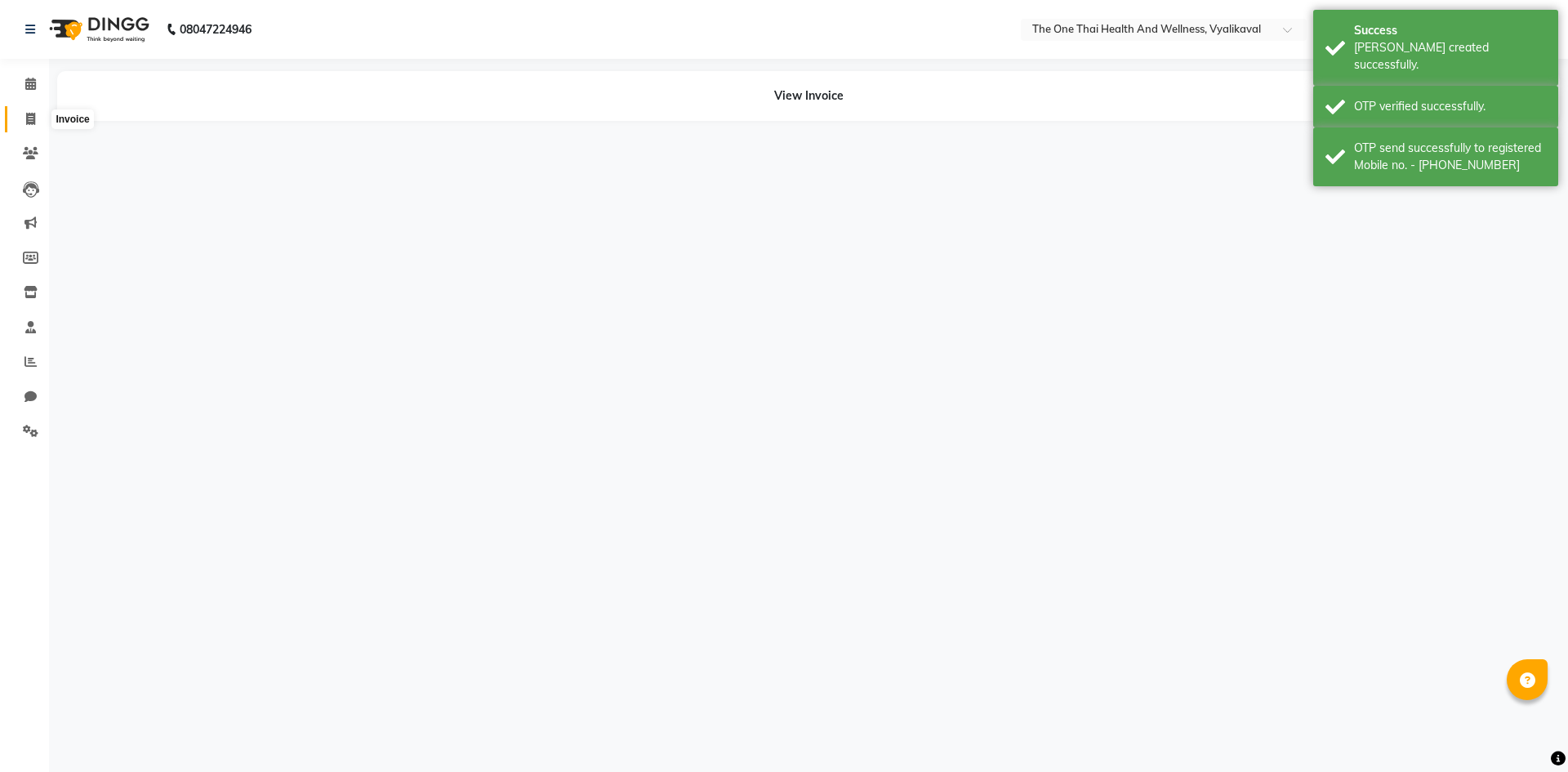
click at [30, 121] on icon at bounding box center [30, 119] width 9 height 12
select select "service"
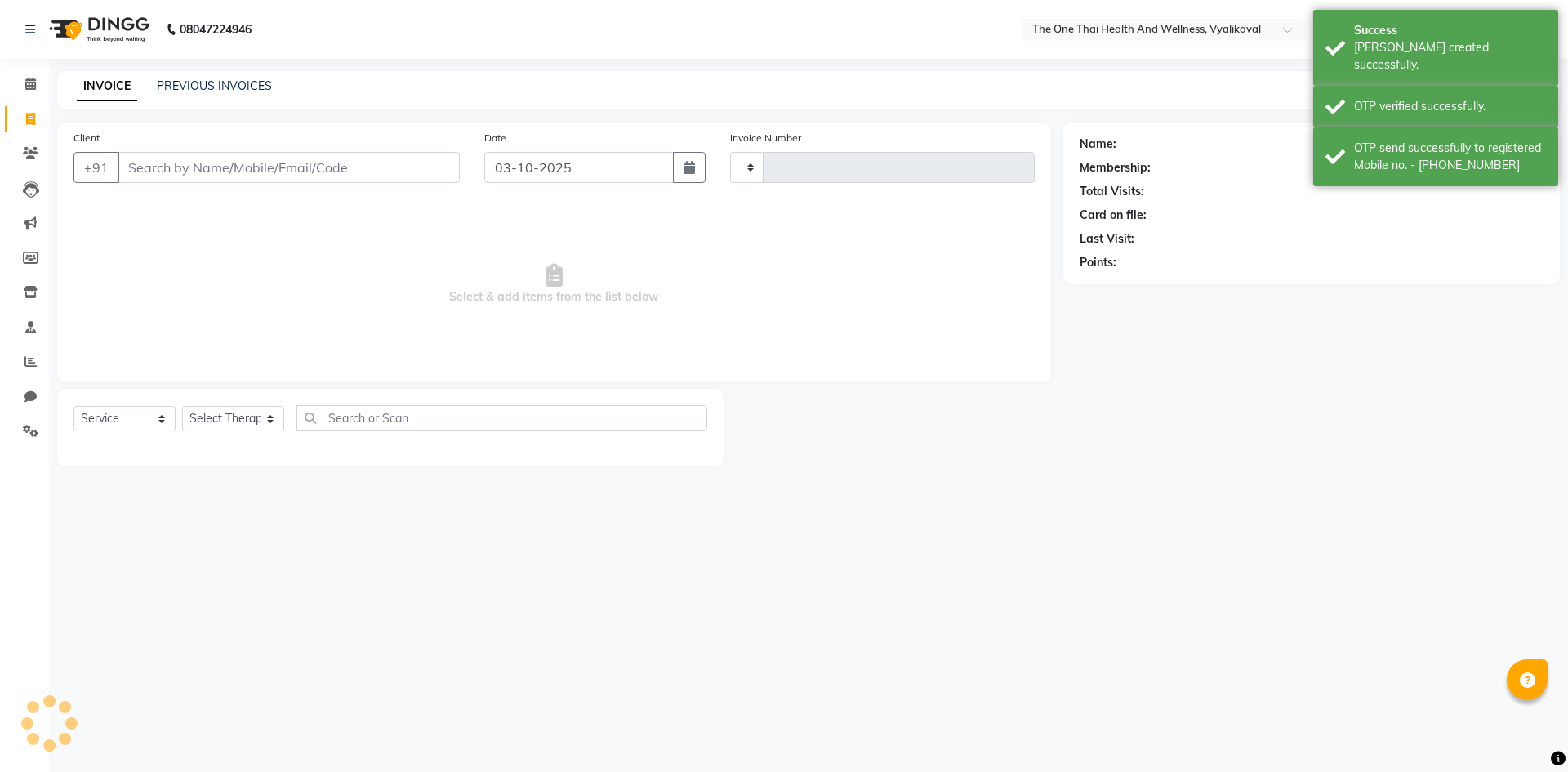
click at [149, 168] on input "Client" at bounding box center [289, 167] width 342 height 31
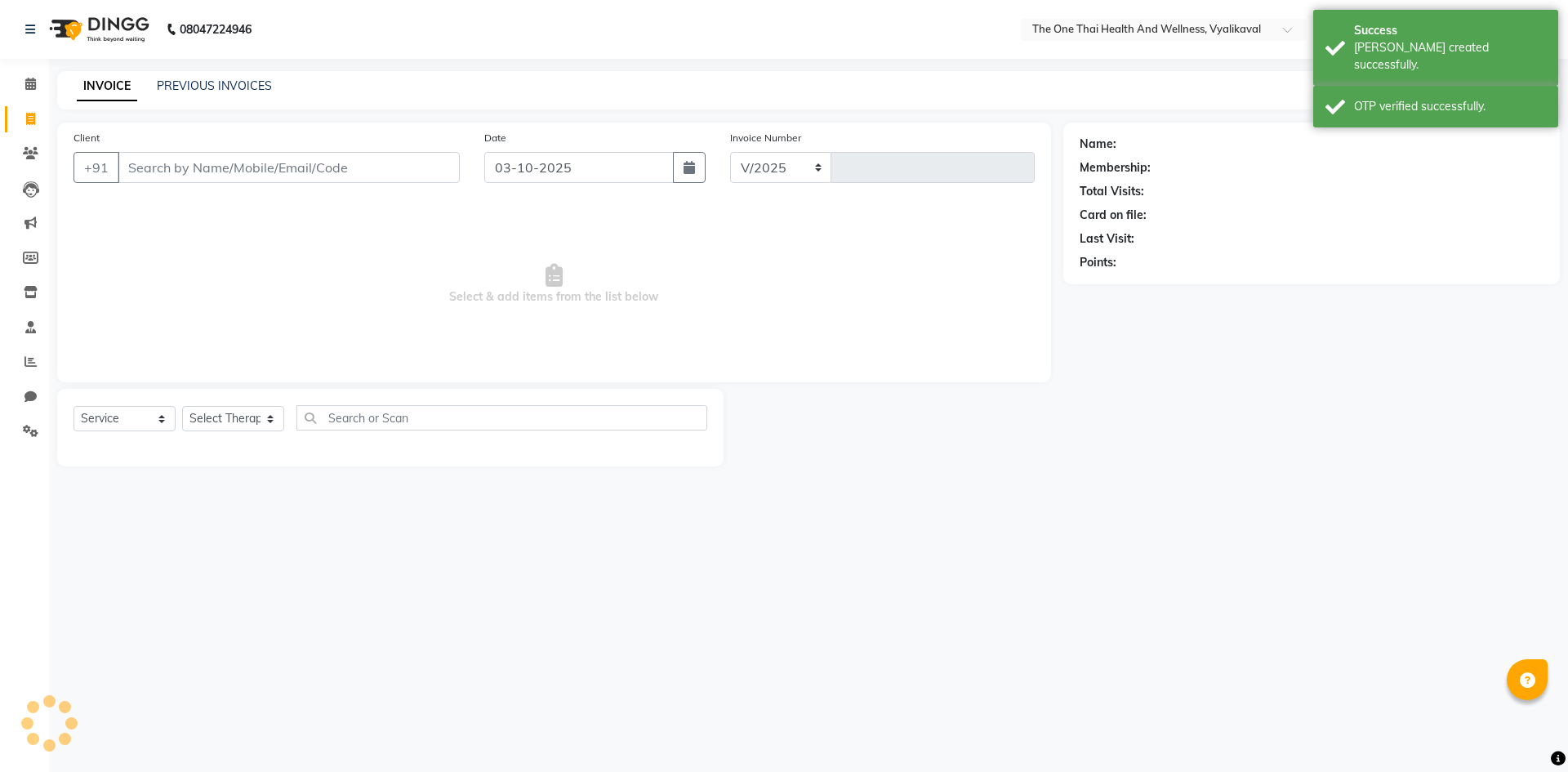
select select "5972"
type input "2678"
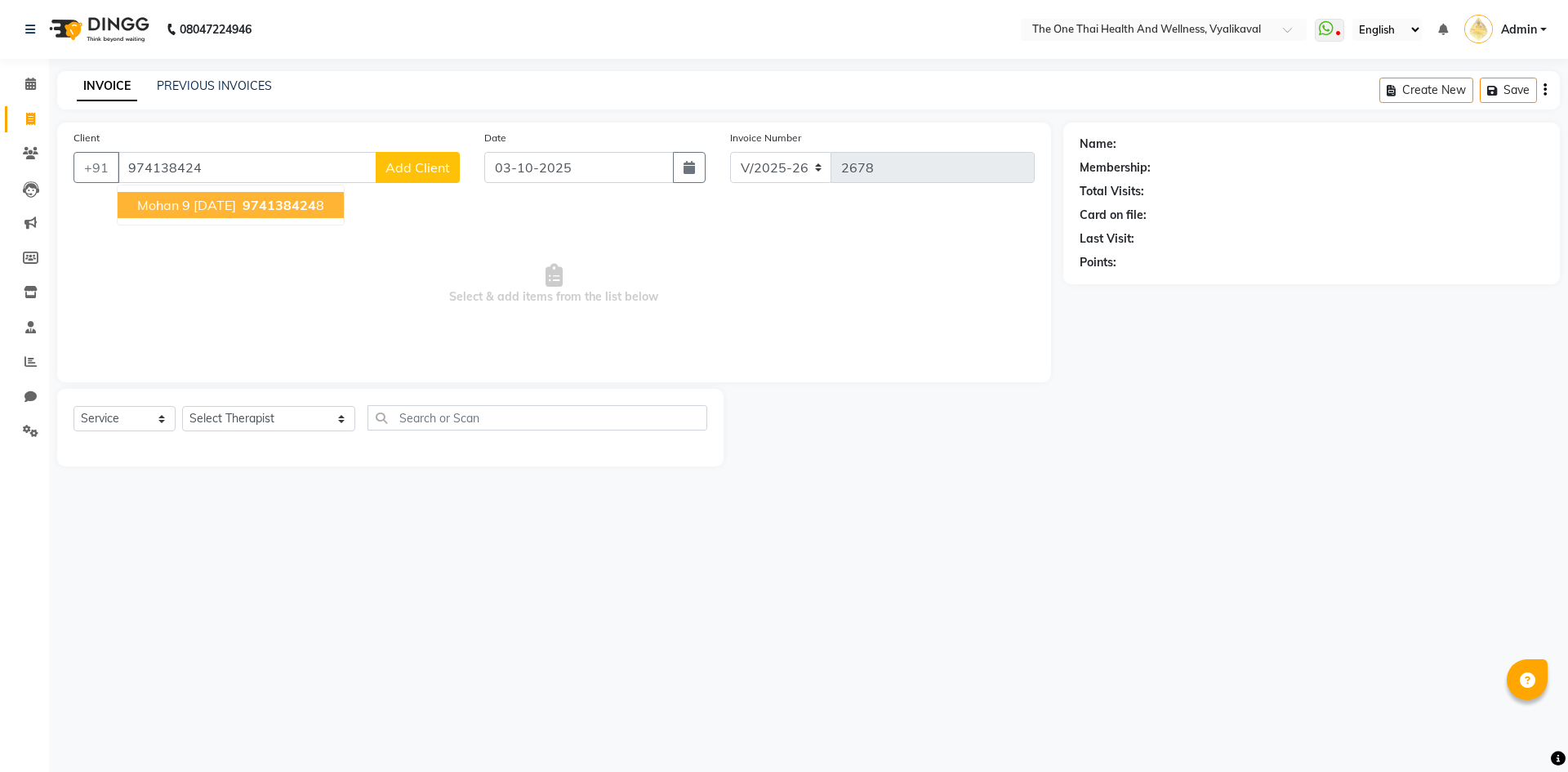
click at [297, 202] on span "974138424" at bounding box center [280, 205] width 74 height 17
type input "9741384248"
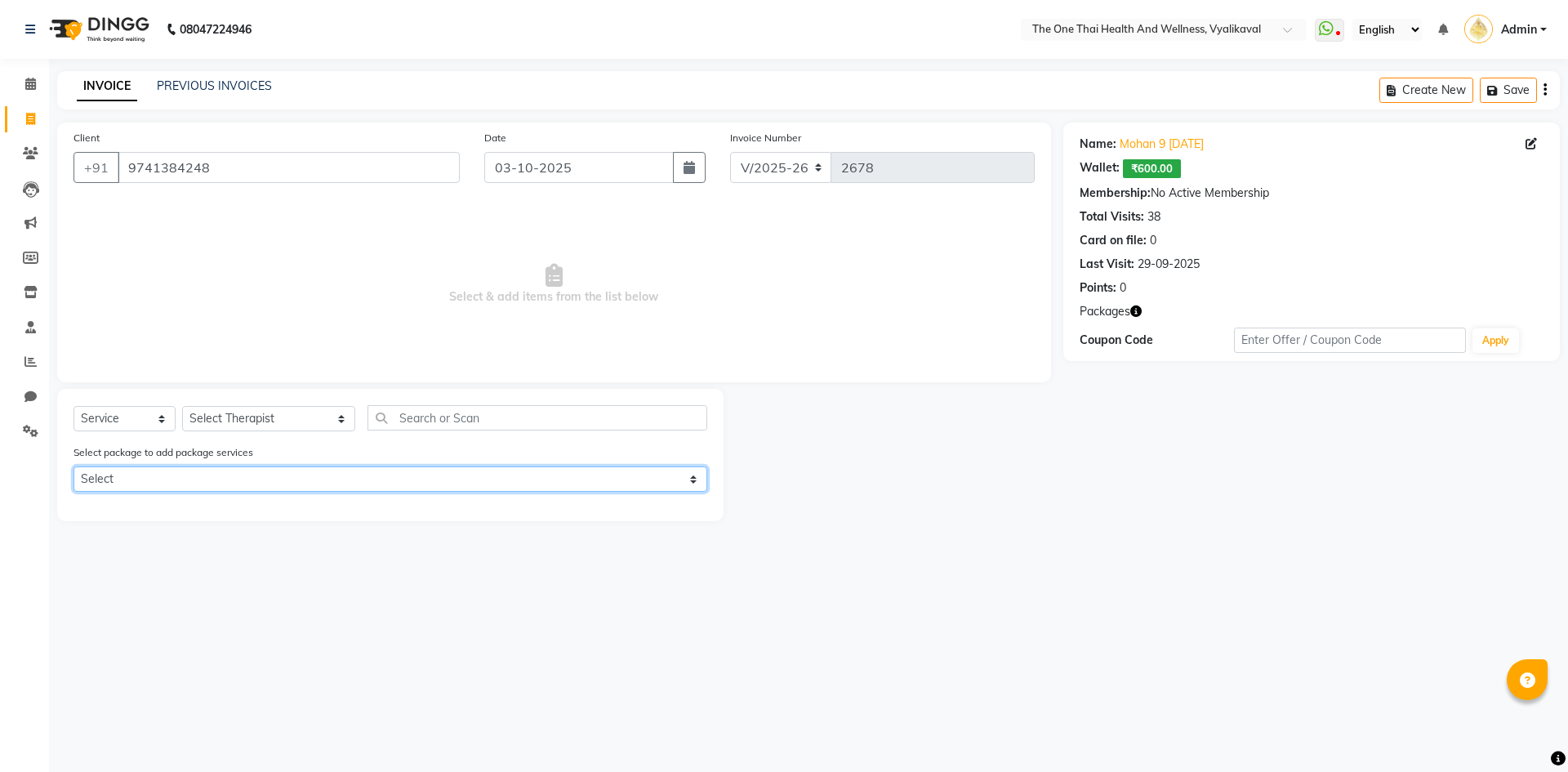
click at [264, 478] on select "Select 10k package 8 hours first 15 days only OFFER 10k package 8 hours first 1…" at bounding box center [390, 479] width 634 height 26
select select "1: Object"
click at [74, 467] on select "Select 10k package 8 hours first 15 days only OFFER 10k package 8 hours first 1…" at bounding box center [390, 479] width 634 height 26
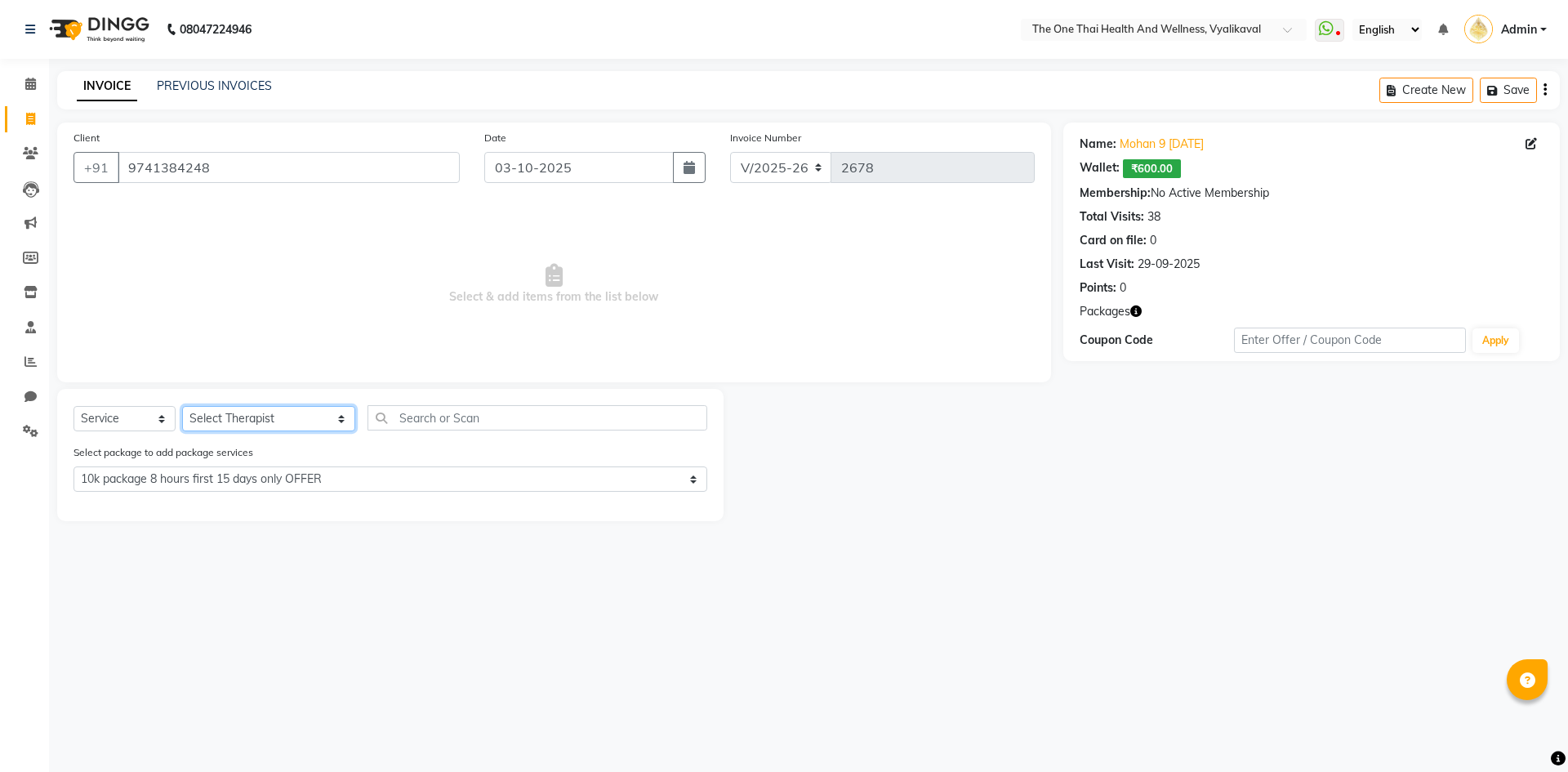
click at [239, 420] on select "Select Therapist Admin Alisha 💚🍏thai therapist Ammy ❤️northeast therapist Beaut…" at bounding box center [269, 419] width 173 height 26
select select "91473"
click at [182, 406] on select "Select Therapist Admin Alisha 💚🍏thai therapist Ammy ❤️northeast therapist Beaut…" at bounding box center [269, 419] width 173 height 26
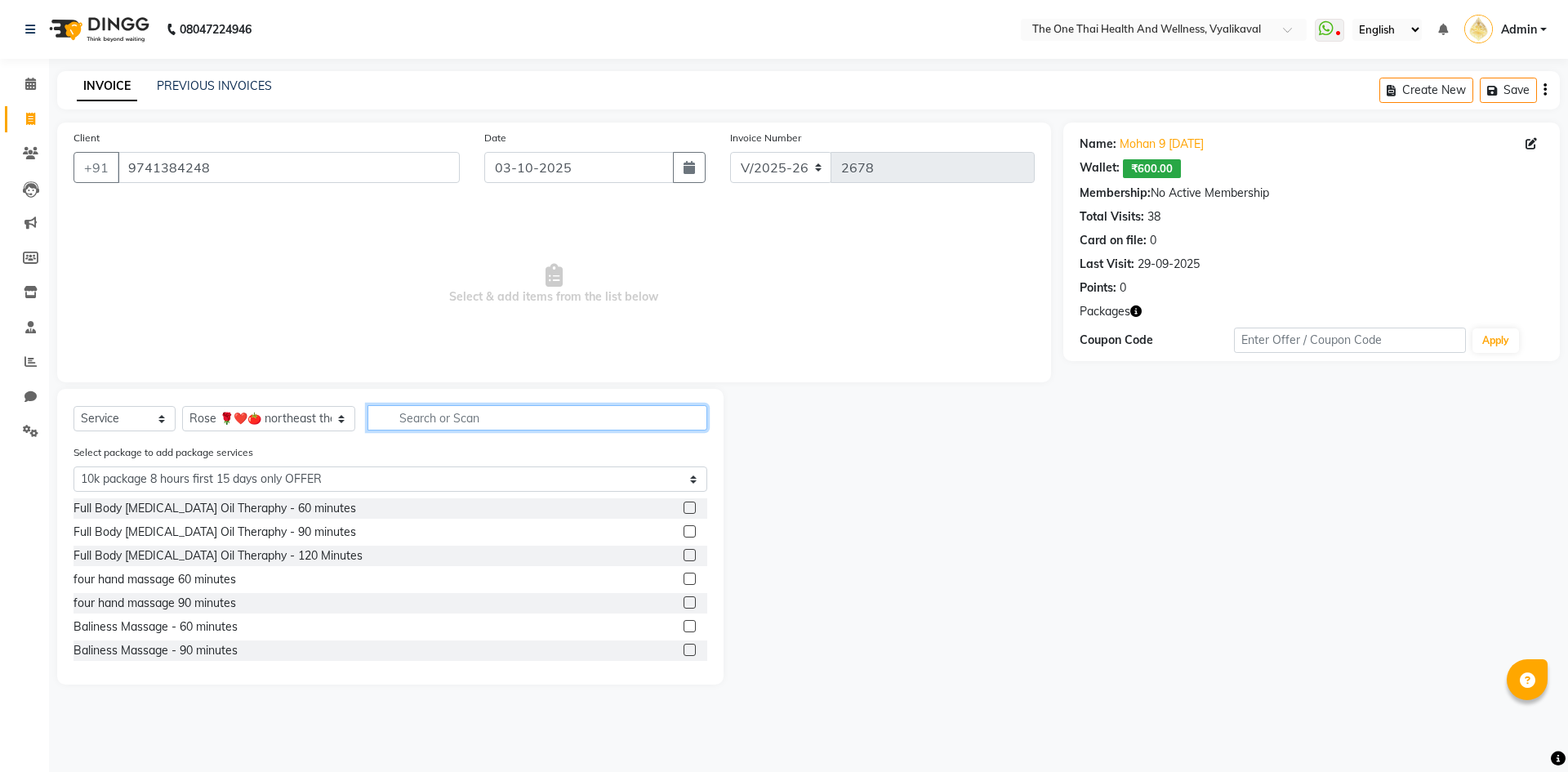
click at [372, 409] on input "text" at bounding box center [537, 419] width 339 height 26
type input "ba"
select select "0: undefined"
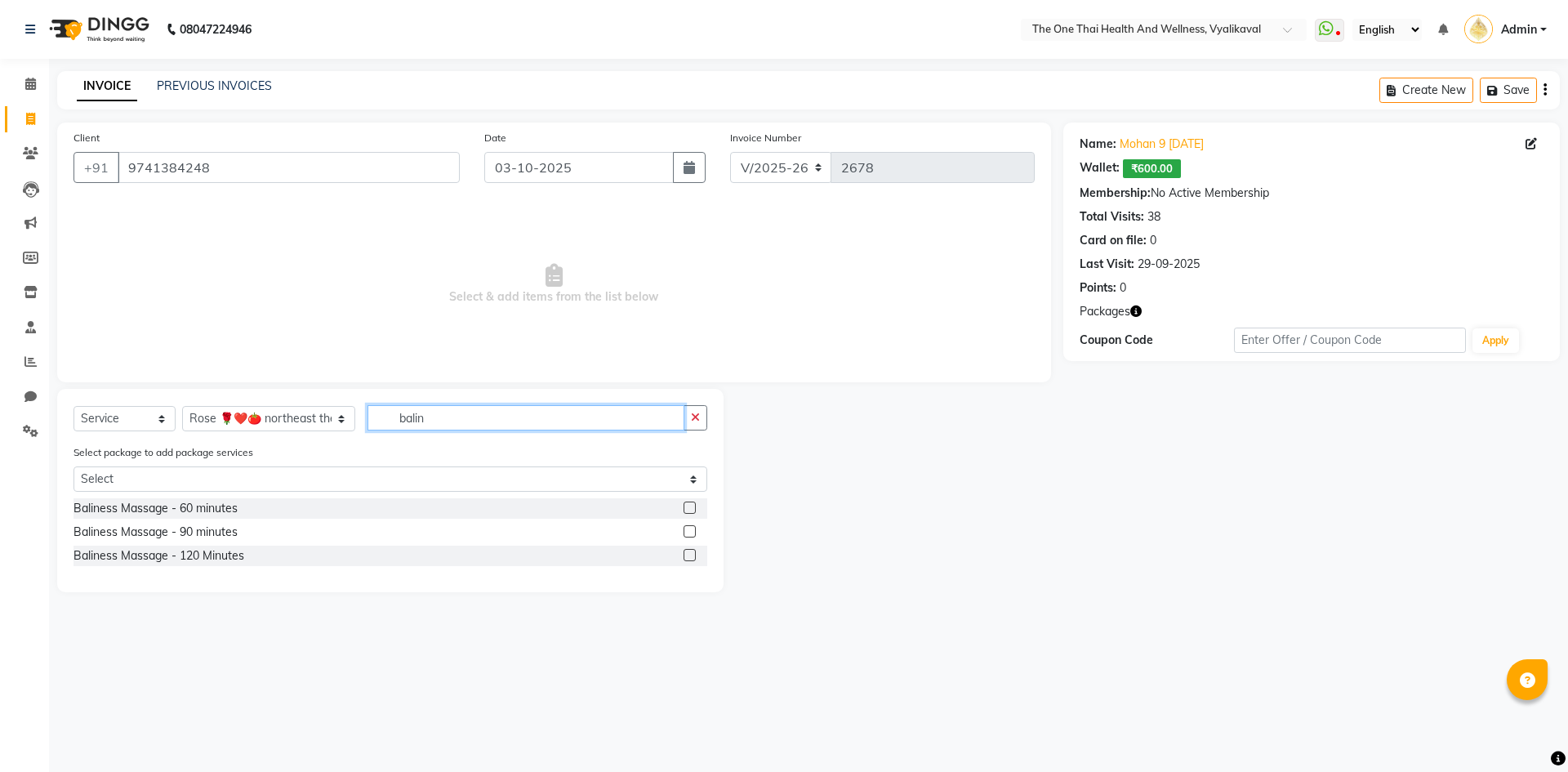
type input "balin"
click at [688, 507] on label at bounding box center [689, 507] width 12 height 12
click at [688, 507] on input "checkbox" at bounding box center [689, 509] width 11 height 11
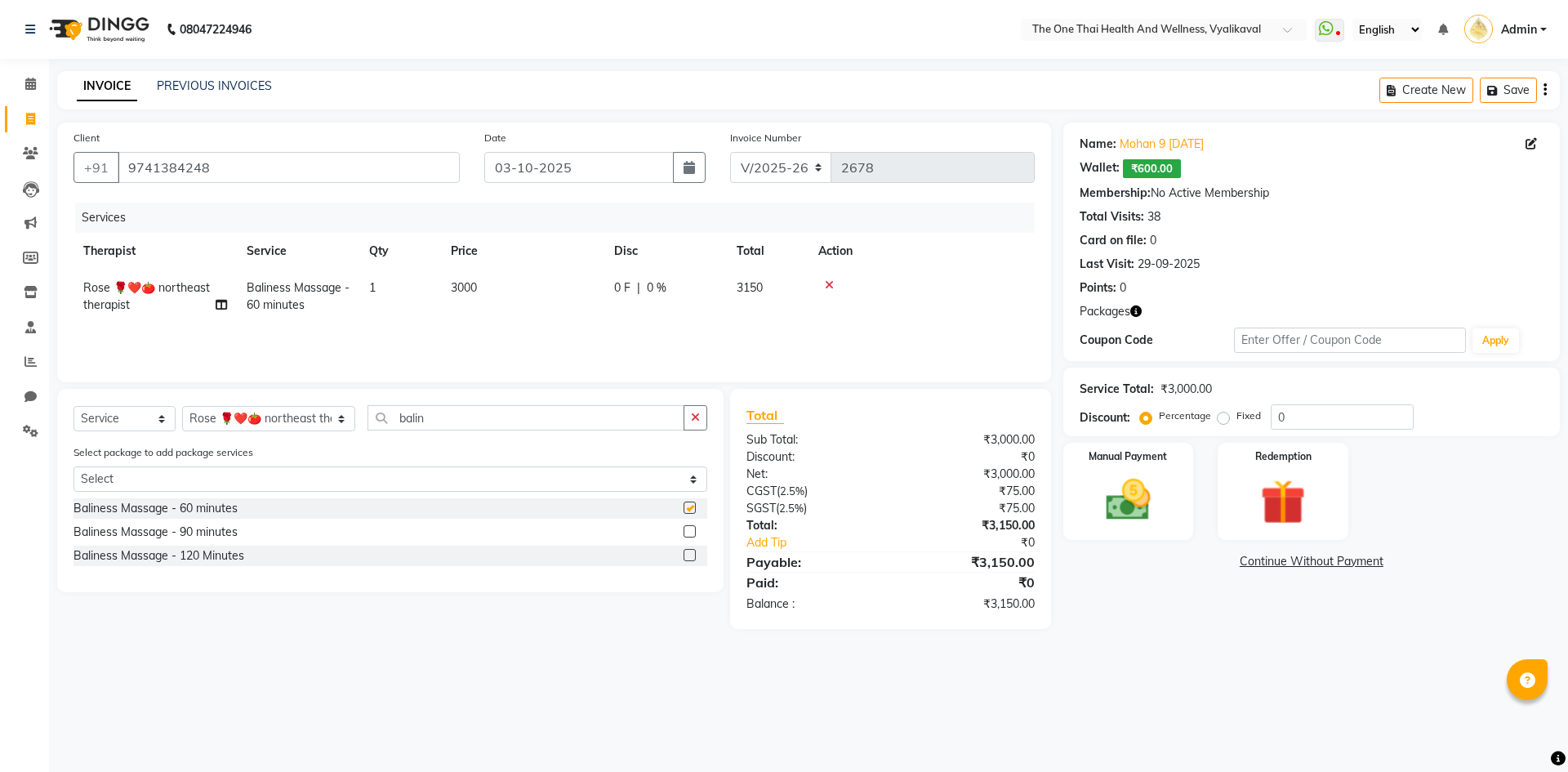
checkbox input "false"
click at [1237, 495] on div "Redemption" at bounding box center [1283, 491] width 135 height 100
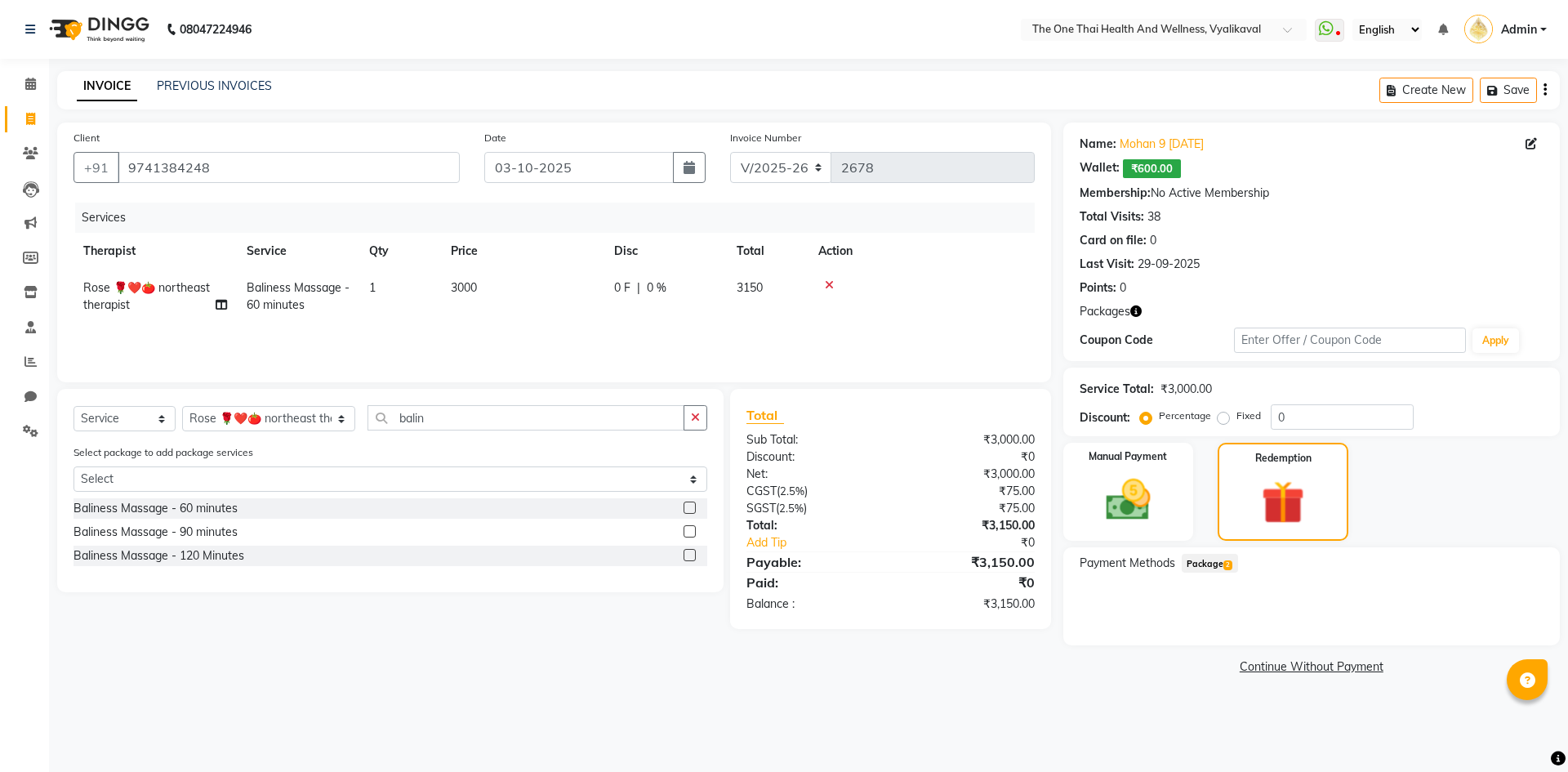
click at [1213, 559] on span "Package 2" at bounding box center [1209, 563] width 56 height 18
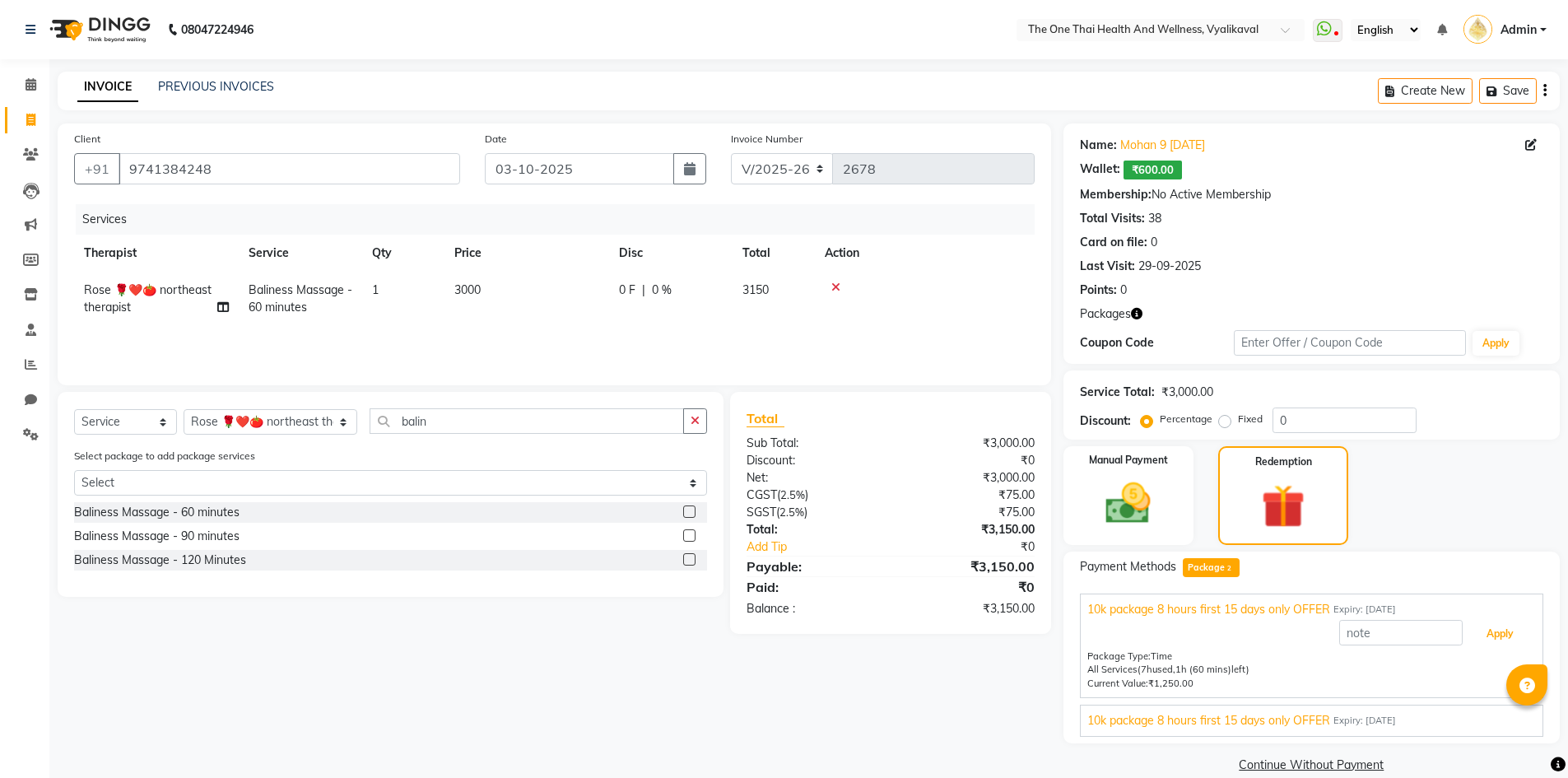
drag, startPoint x: 1477, startPoint y: 631, endPoint x: 1244, endPoint y: 638, distance: 233.1
click at [1477, 631] on button "Apply" at bounding box center [1500, 634] width 69 height 28
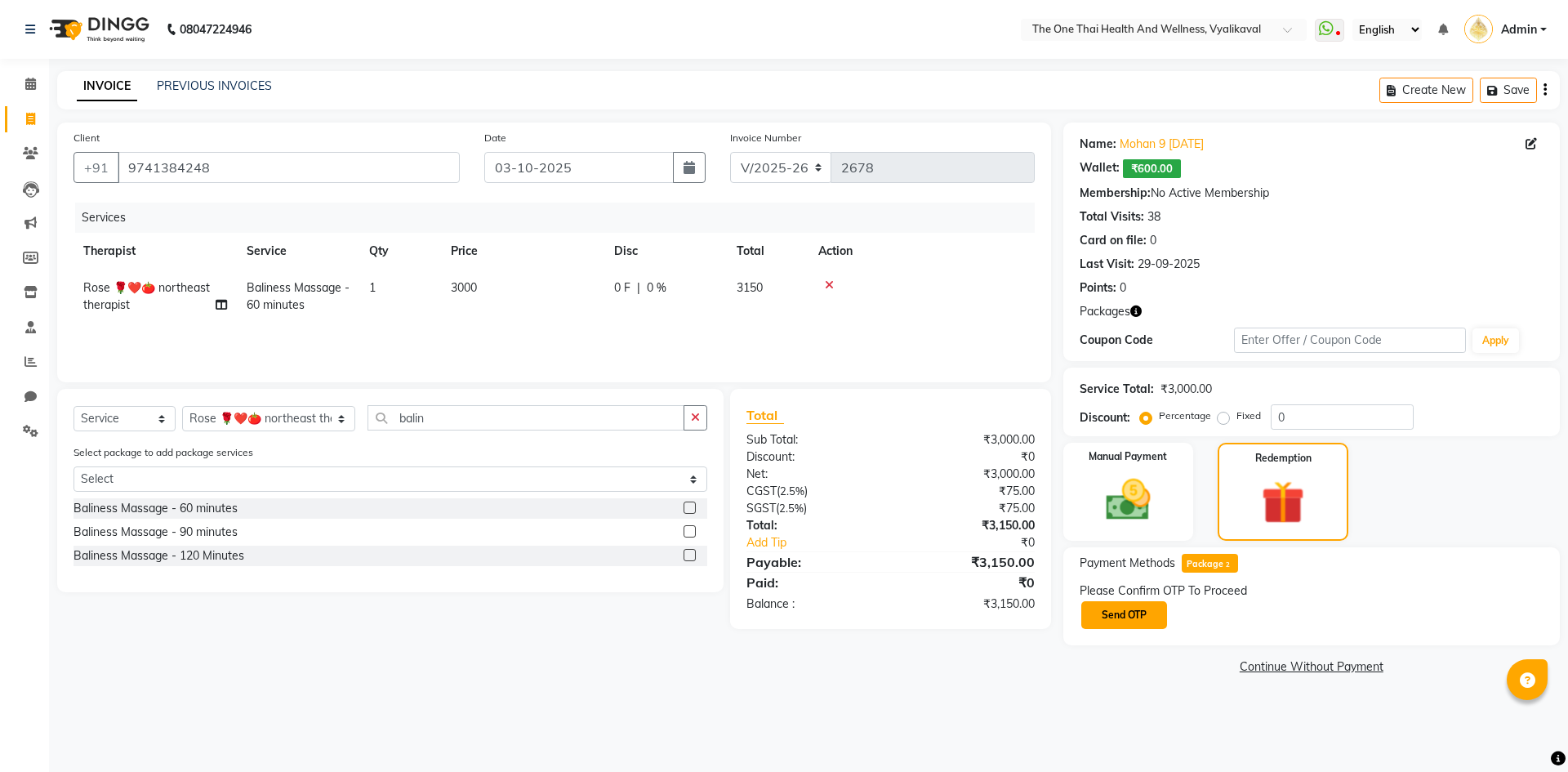
click at [1136, 615] on button "Send OTP" at bounding box center [1124, 616] width 86 height 28
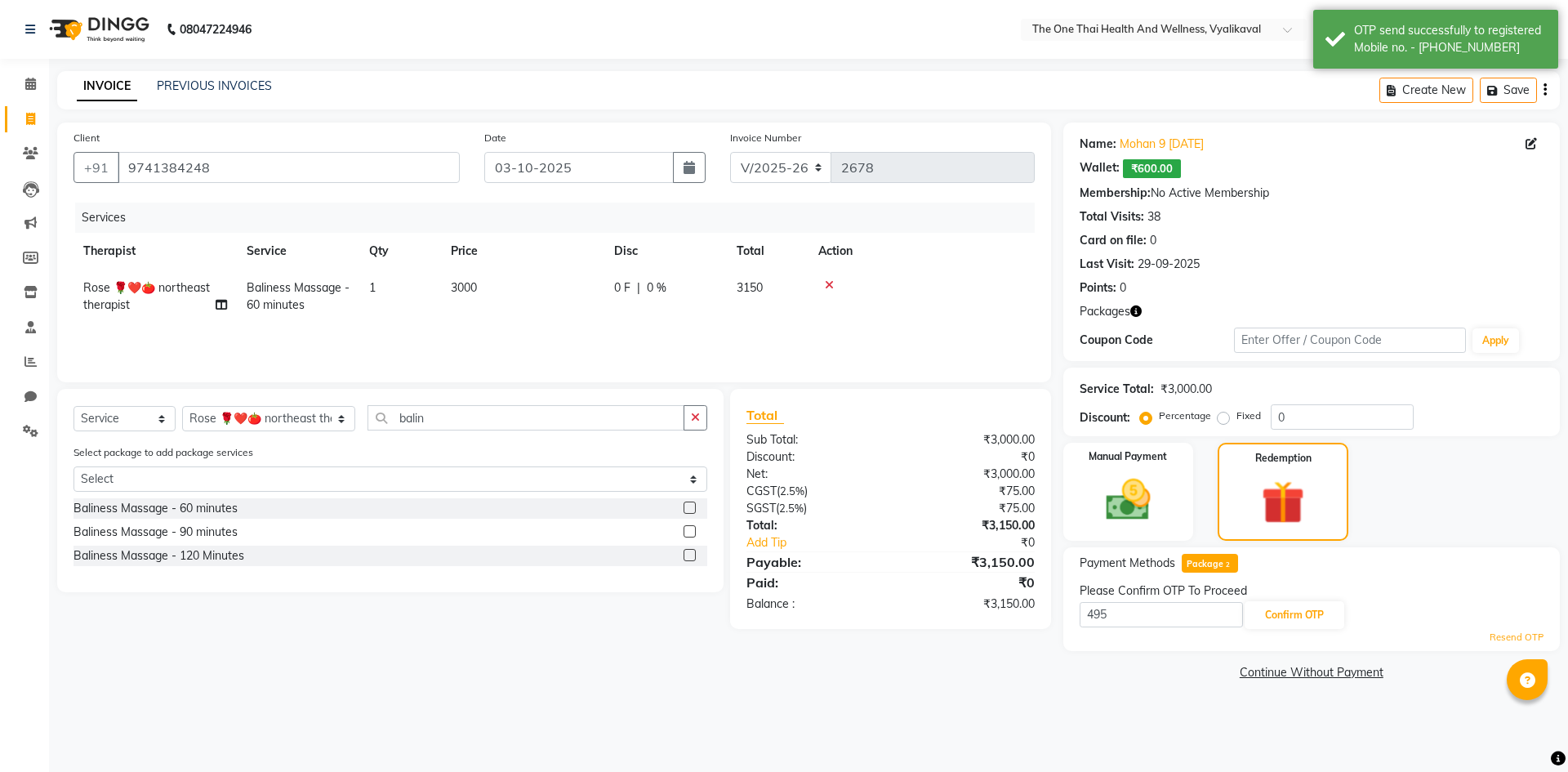
type input "4954"
click at [1273, 625] on button "Confirm OTP" at bounding box center [1294, 616] width 99 height 28
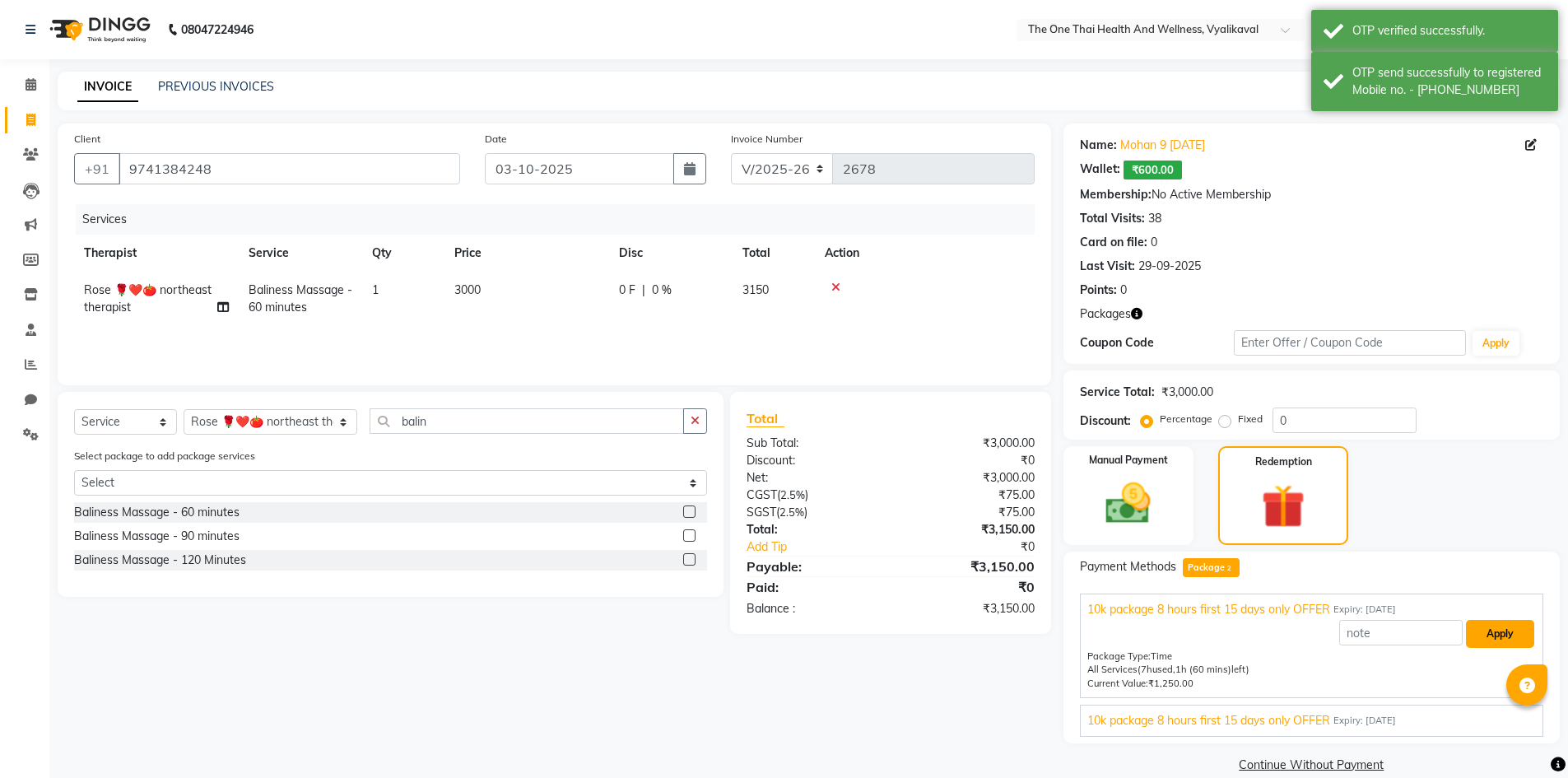
click at [1501, 641] on button "Apply" at bounding box center [1500, 634] width 69 height 28
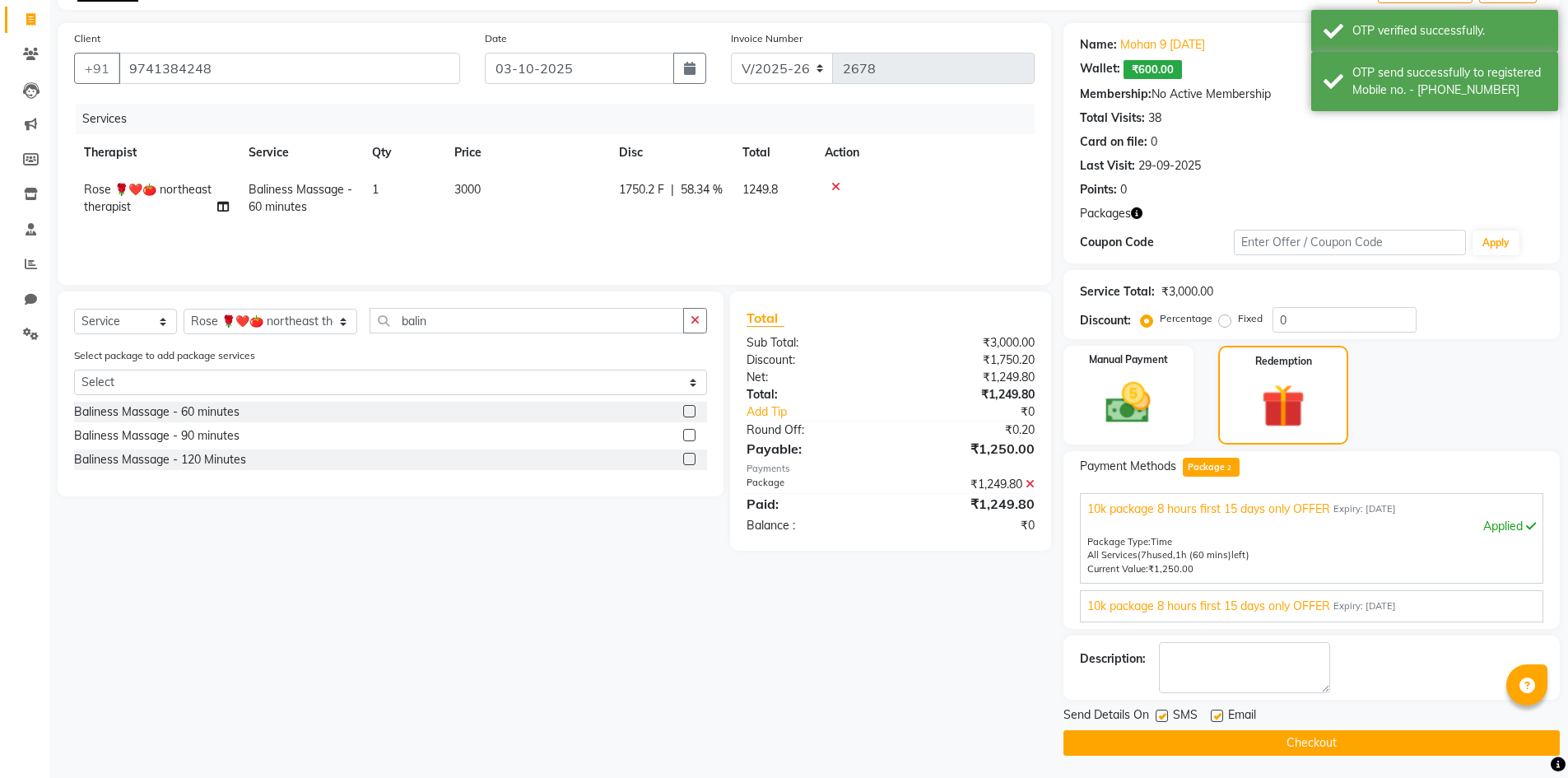
scroll to position [103, 0]
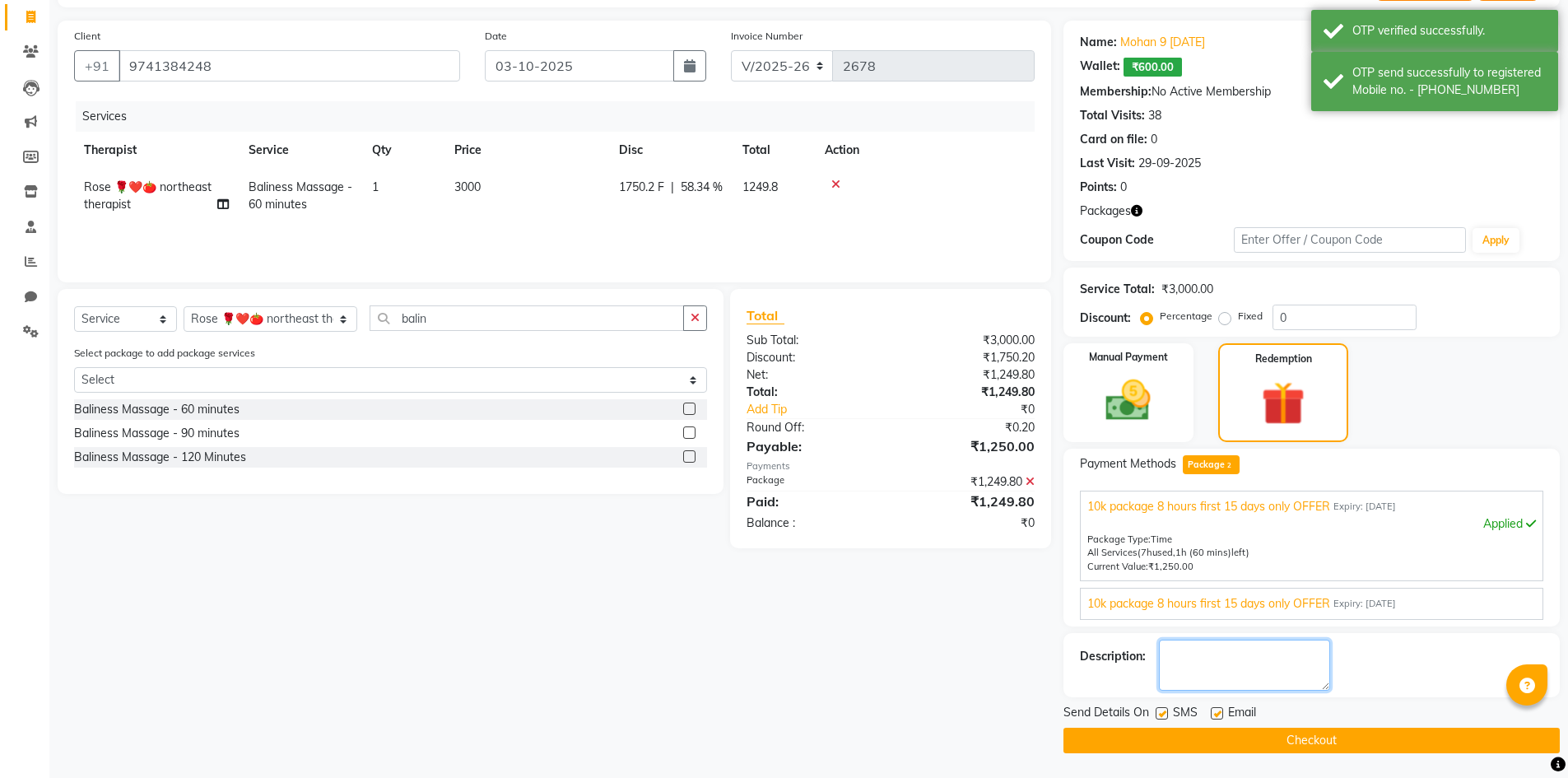
click at [1224, 673] on textarea at bounding box center [1244, 665] width 171 height 51
type textarea "2182"
click at [1195, 747] on button "Checkout" at bounding box center [1311, 741] width 497 height 26
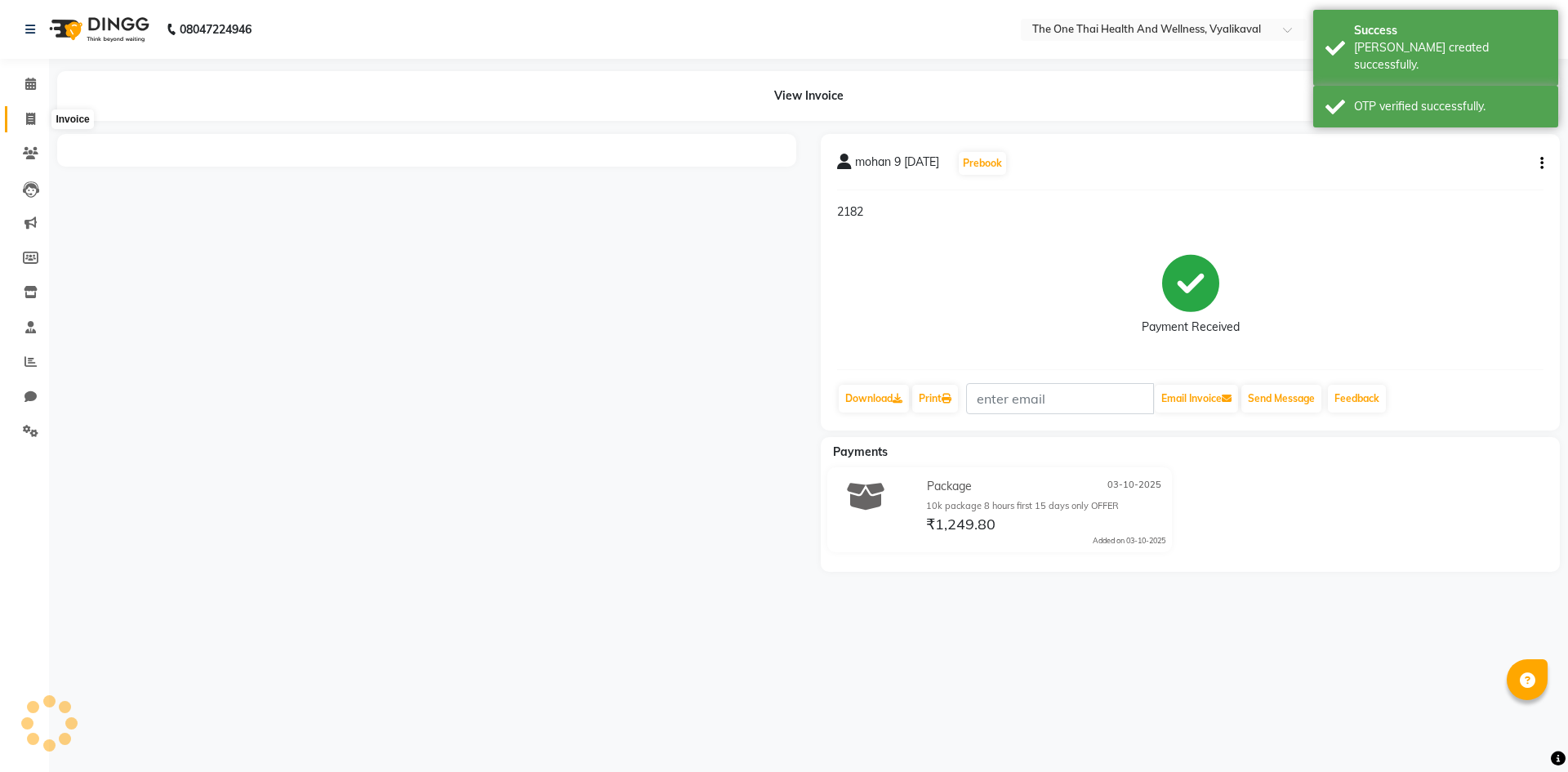
click at [26, 116] on icon at bounding box center [30, 119] width 9 height 12
select select "service"
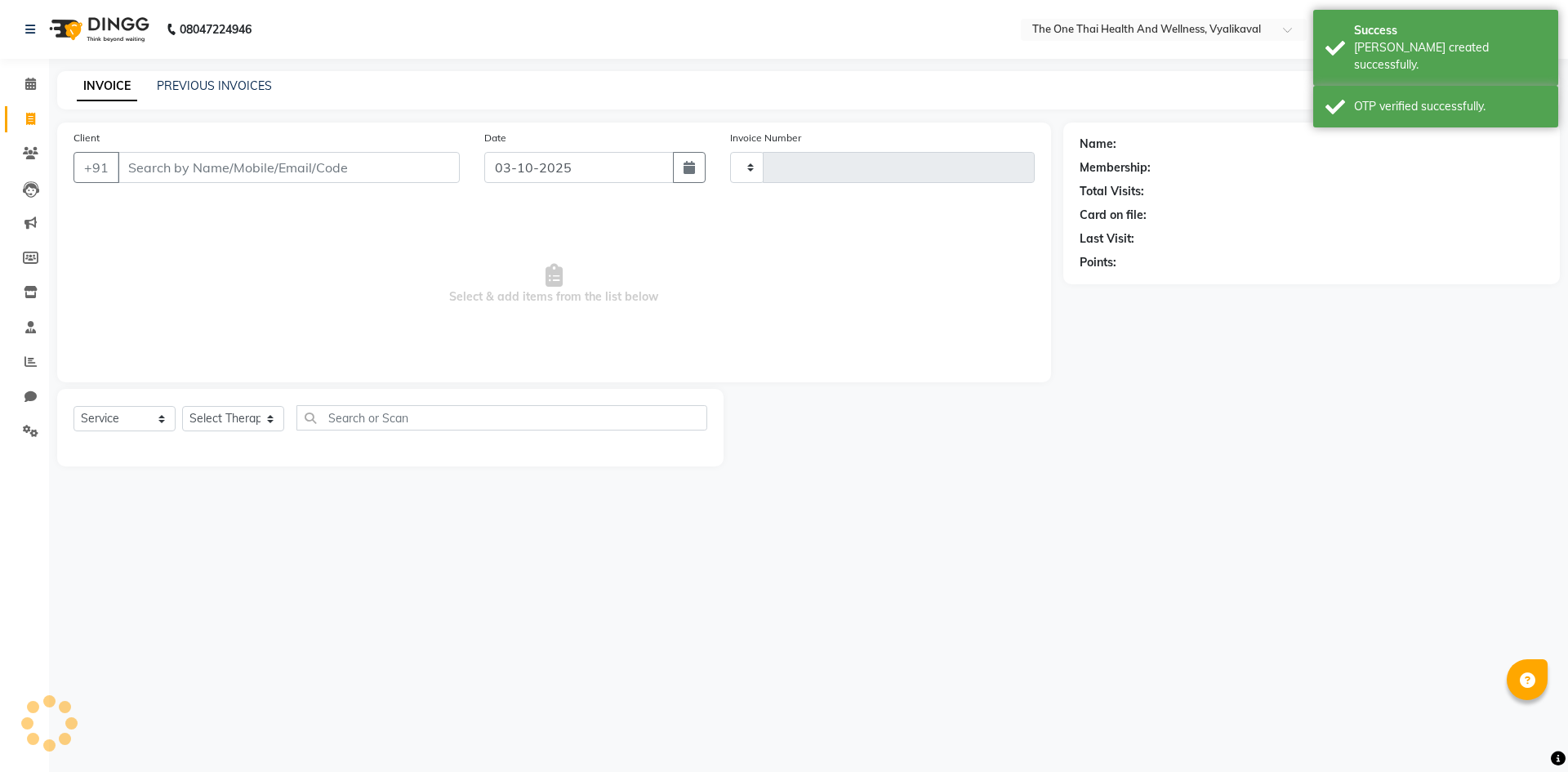
type input "2679"
click at [155, 165] on input "Client" at bounding box center [289, 167] width 342 height 31
select select "5972"
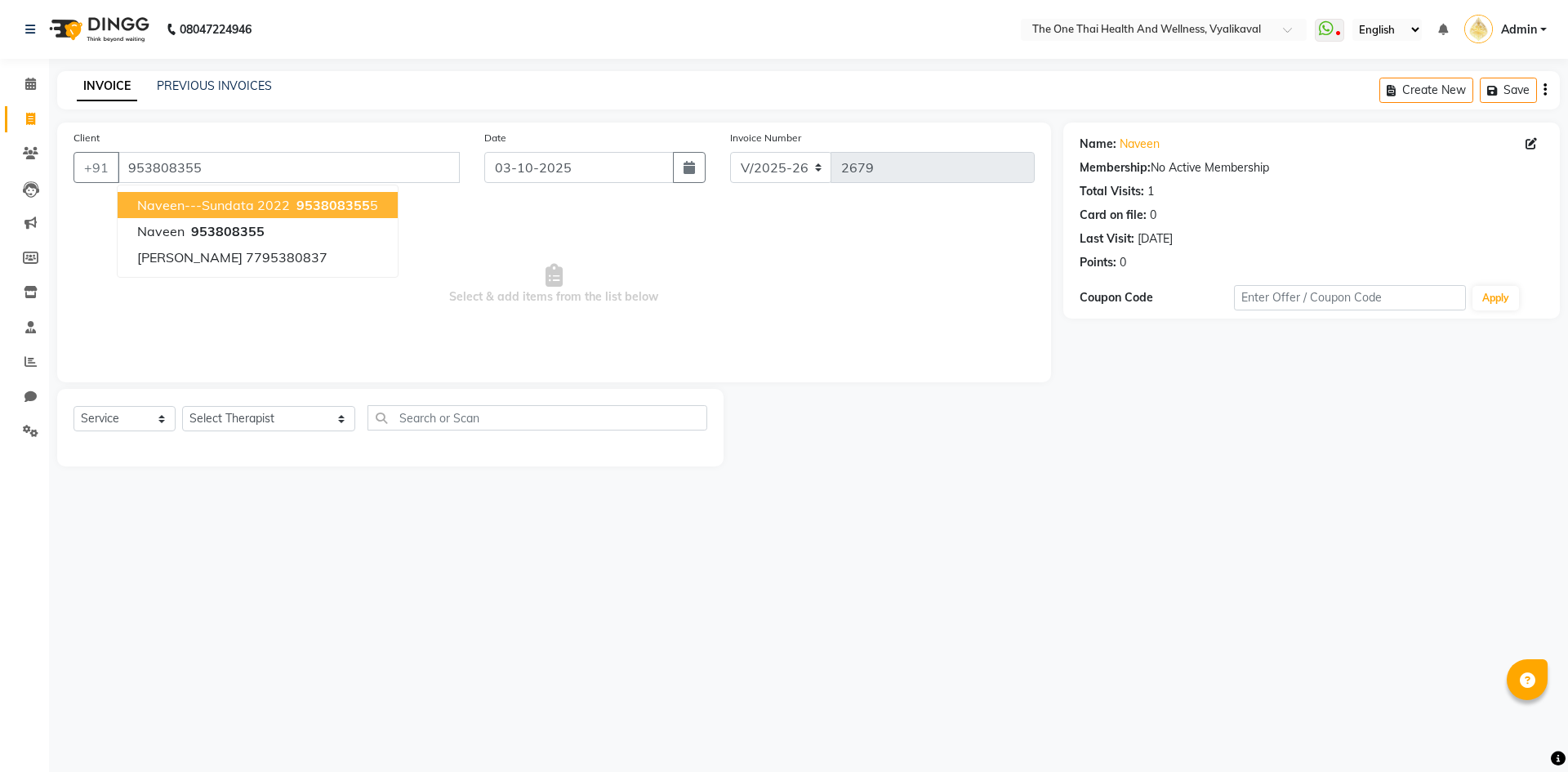
click at [305, 204] on span "953808355" at bounding box center [333, 205] width 74 height 17
type input "9538083555"
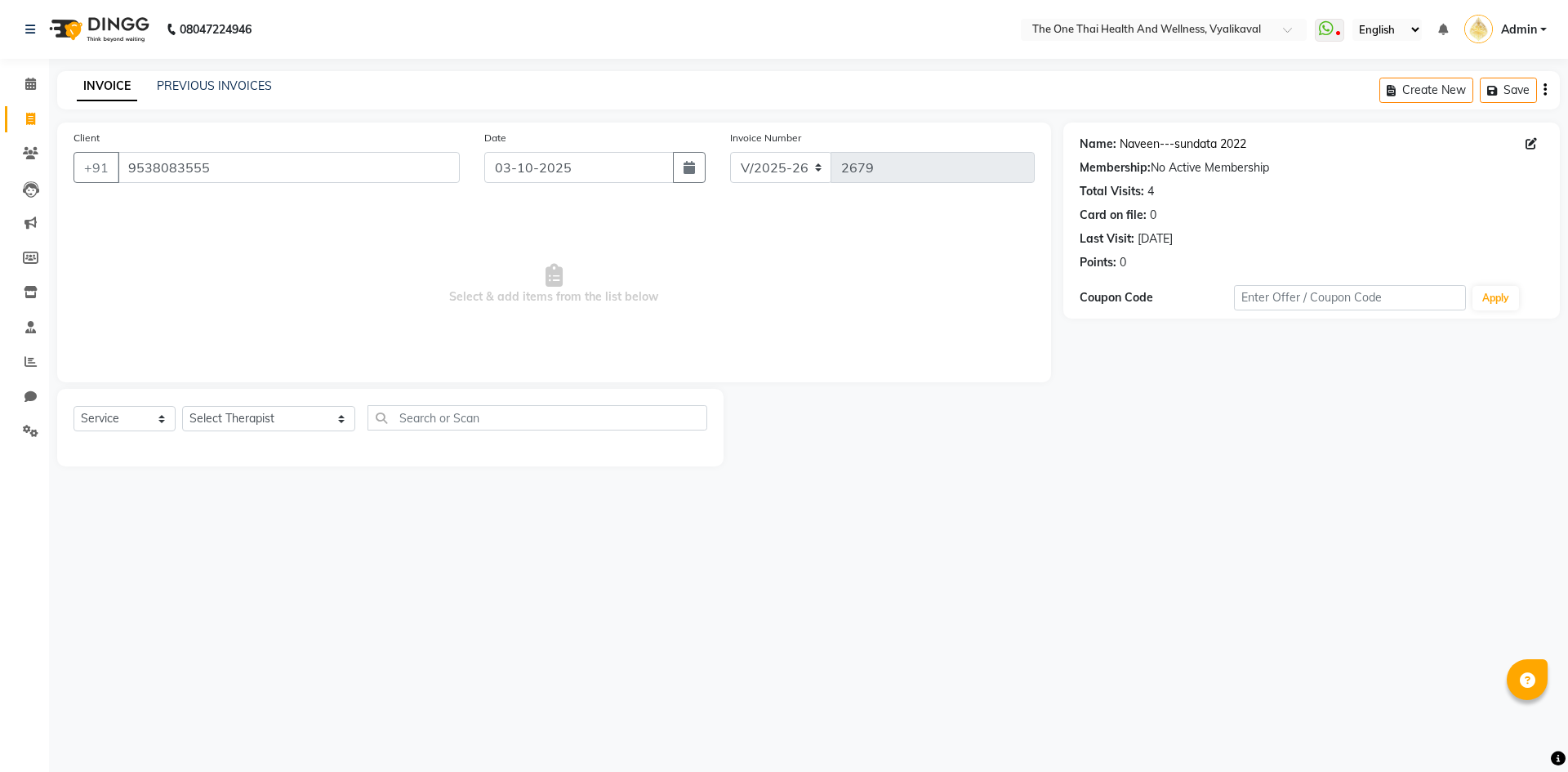
click at [1215, 138] on link "Naveen---sundata 2022" at bounding box center [1184, 144] width 127 height 17
click at [1529, 144] on icon at bounding box center [1531, 144] width 11 height 11
select select "male"
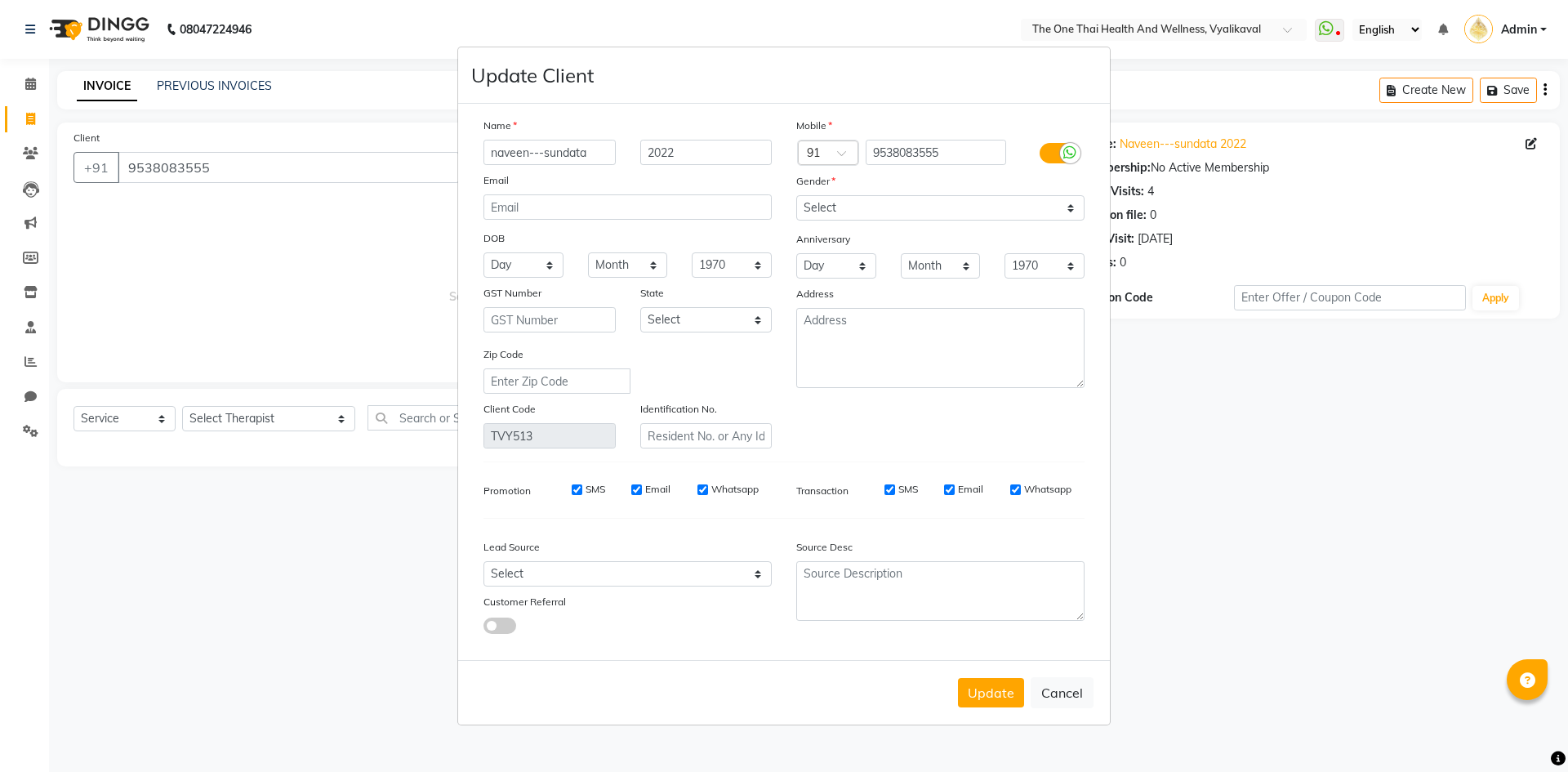
click at [605, 151] on input "naveen---sundata" at bounding box center [550, 153] width 132 height 26
type input "naveen---sundata22"
click at [704, 150] on input "2022" at bounding box center [706, 153] width 132 height 26
type input "2"
type input "8 april 2024"
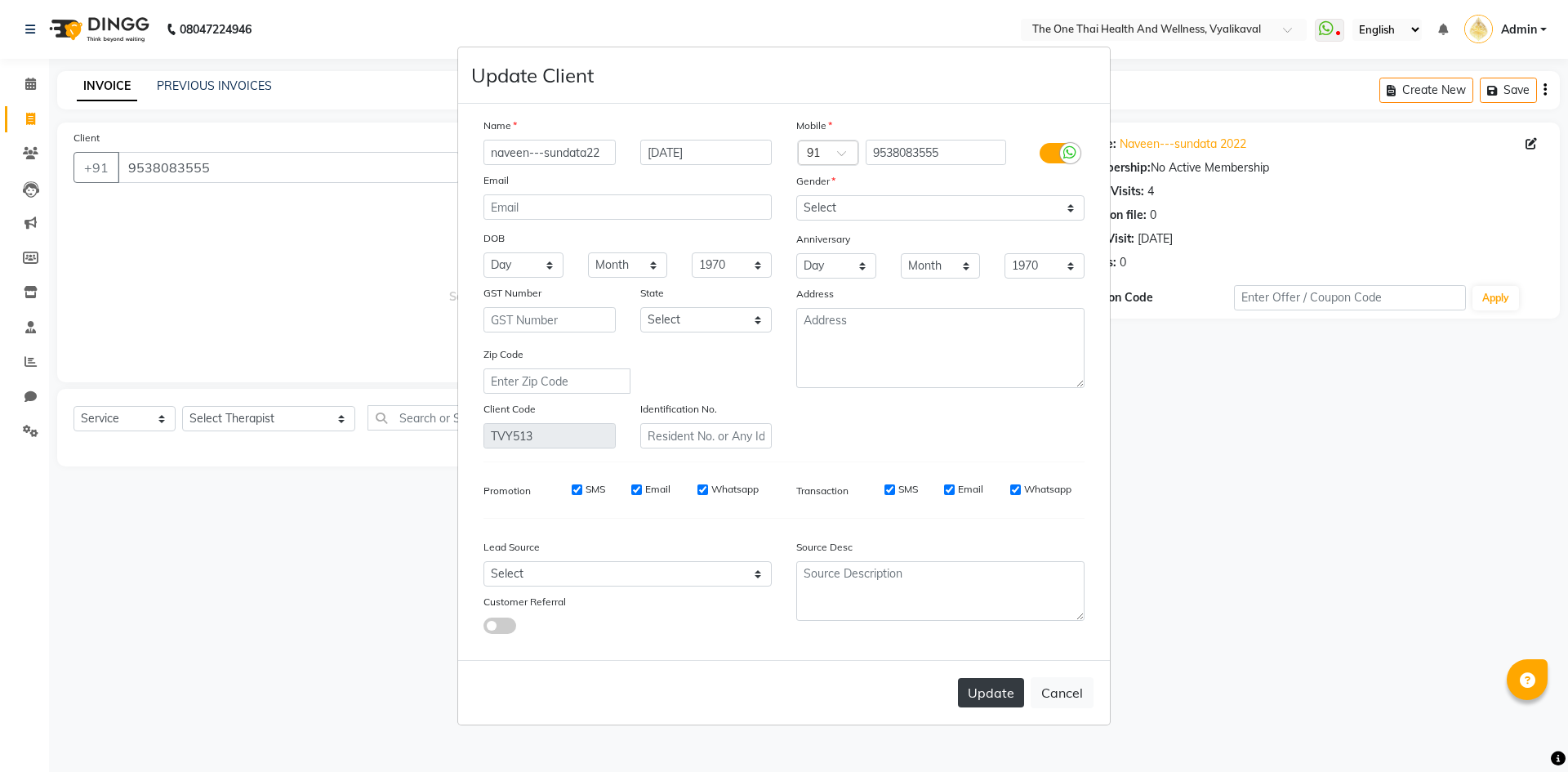
click at [989, 681] on button "Update" at bounding box center [991, 693] width 66 height 29
select select
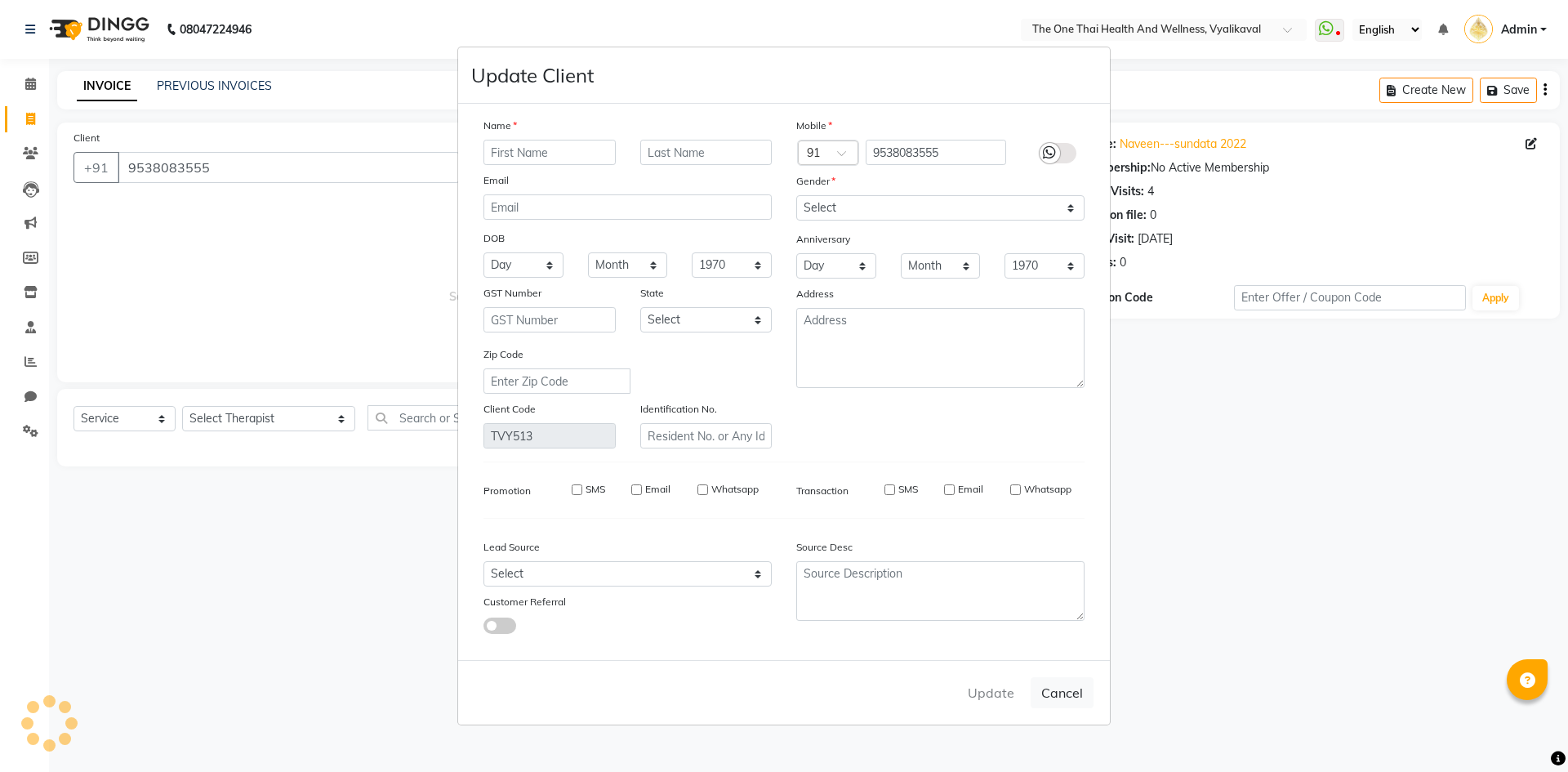
select select
checkbox input "false"
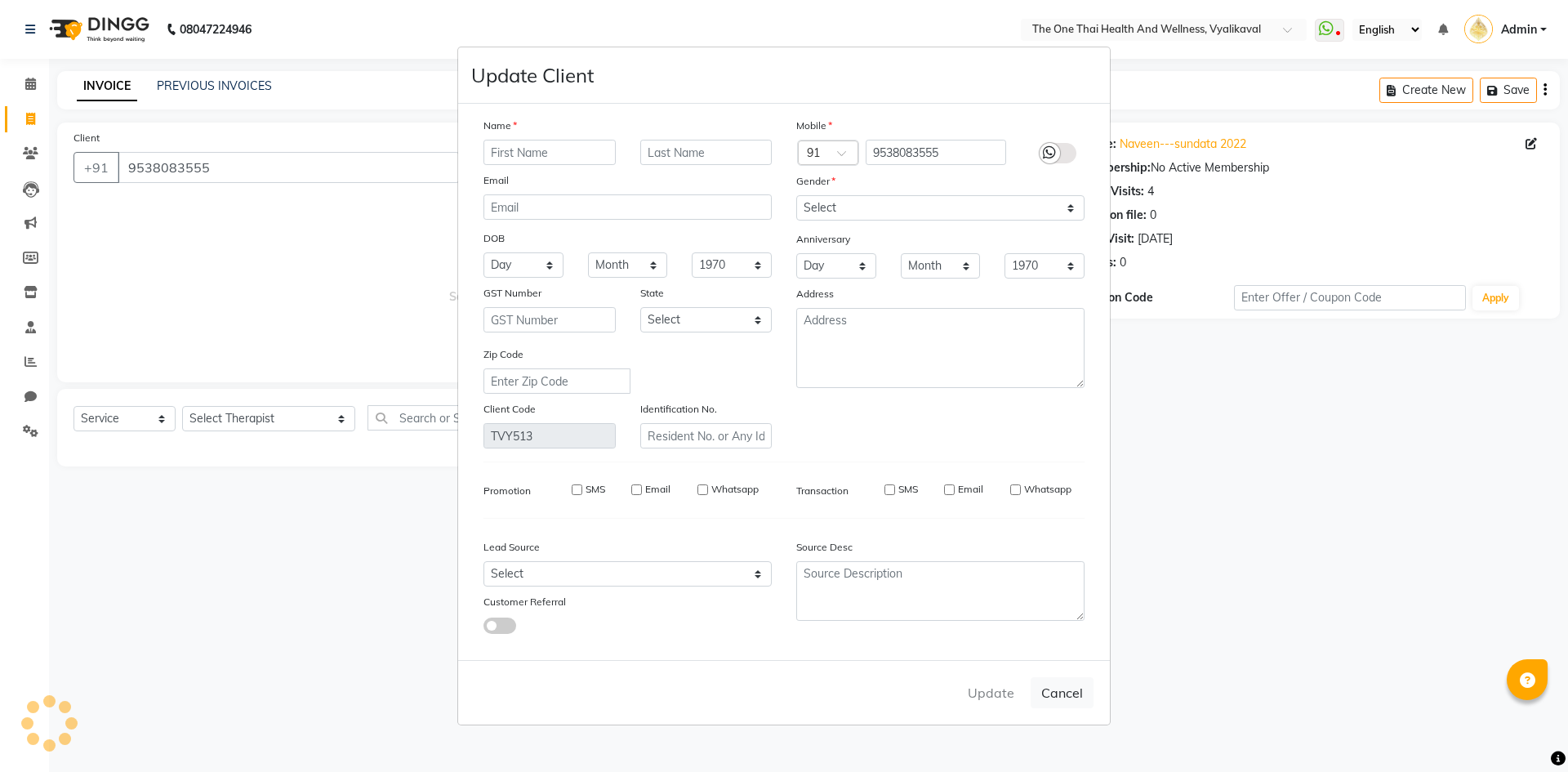
checkbox input "false"
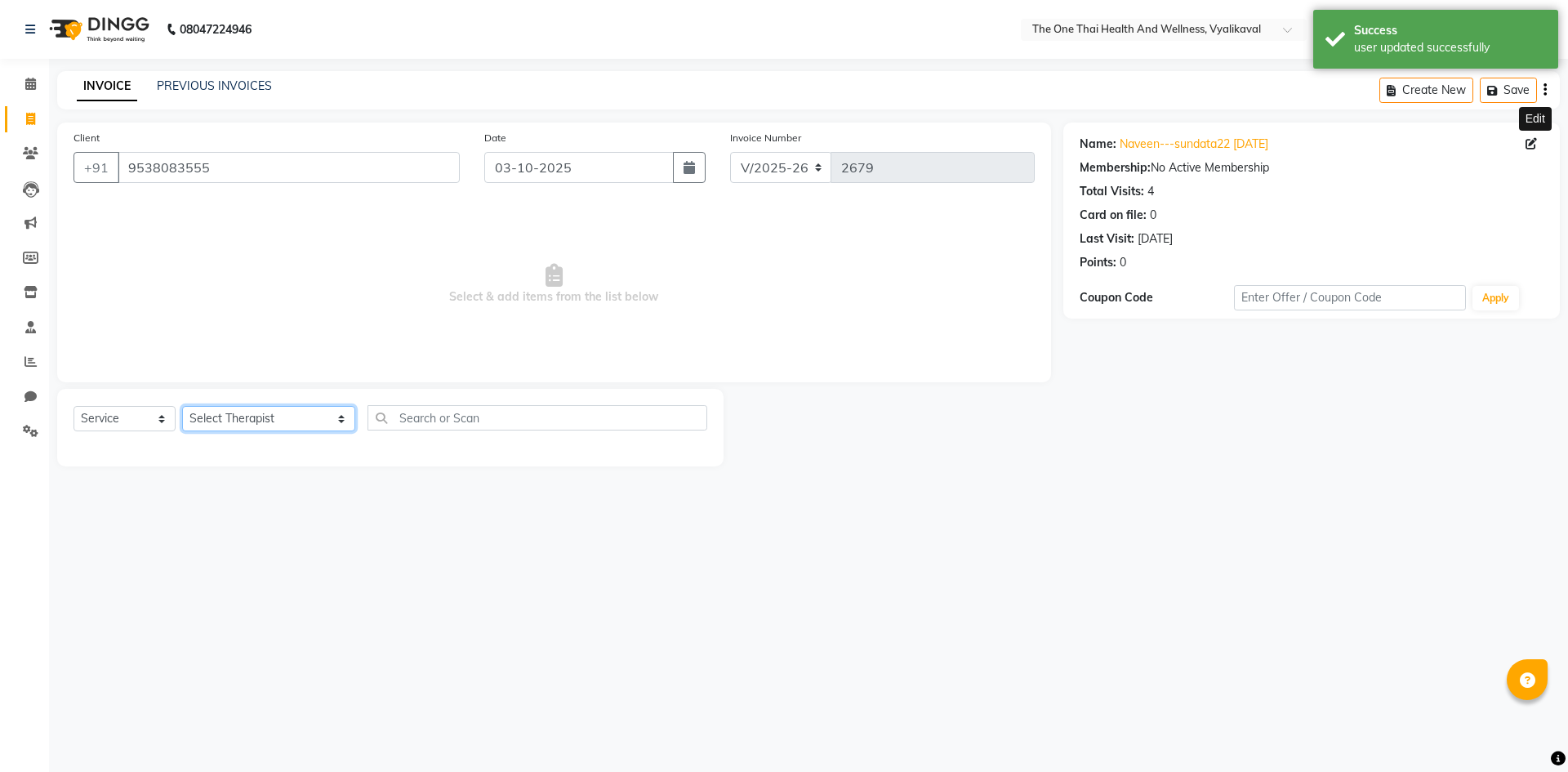
drag, startPoint x: 231, startPoint y: 429, endPoint x: 235, endPoint y: 420, distance: 9.8
click at [232, 426] on select "Select Therapist Admin Alisha 💚🍏thai therapist Ammy ❤️northeast therapist Beaut…" at bounding box center [269, 419] width 173 height 26
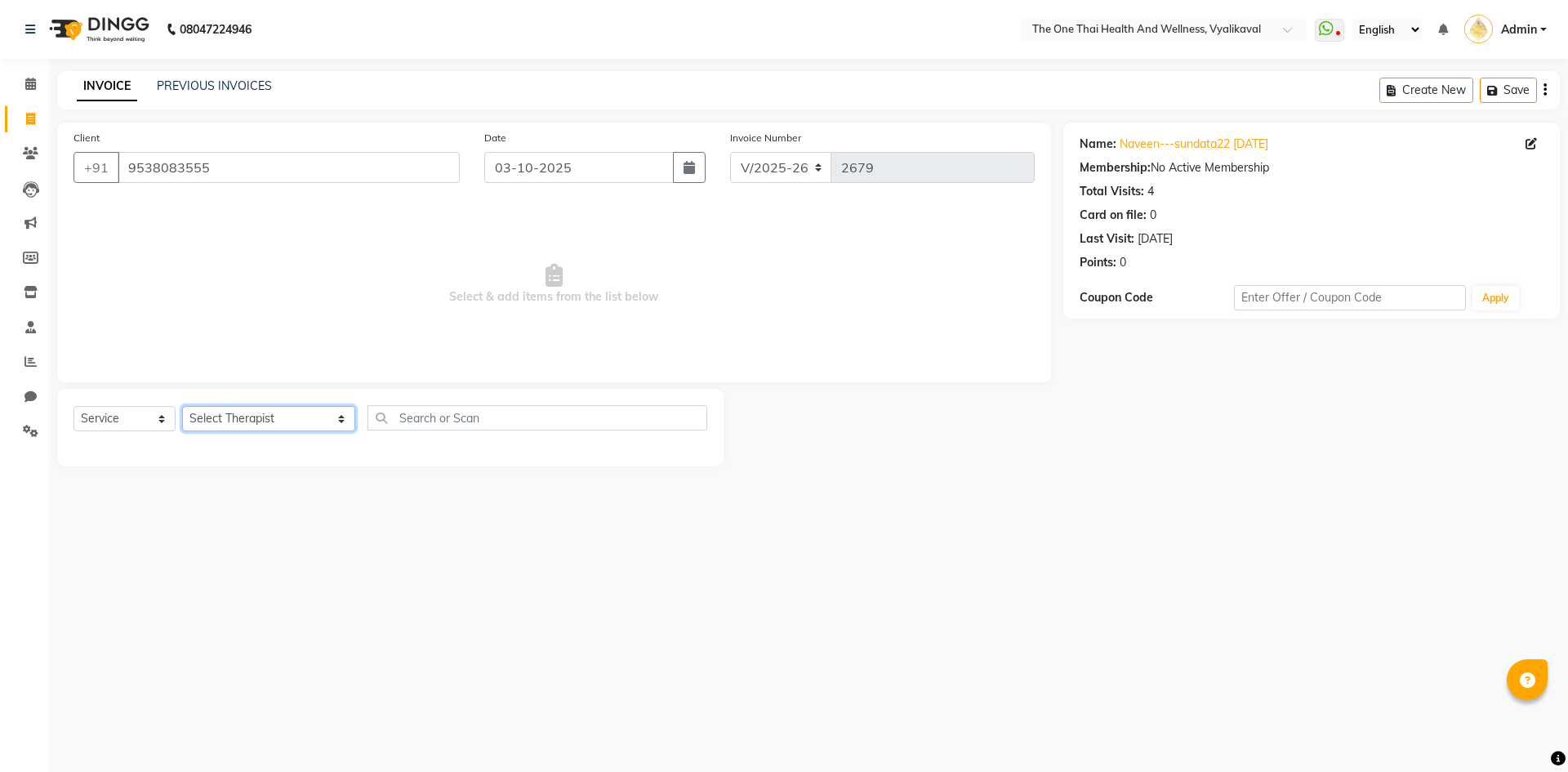
select select "82979"
click at [182, 406] on select "Select Therapist Admin Alisha 💚🍏thai therapist Ammy ❤️northeast therapist Beaut…" at bounding box center [269, 419] width 173 height 26
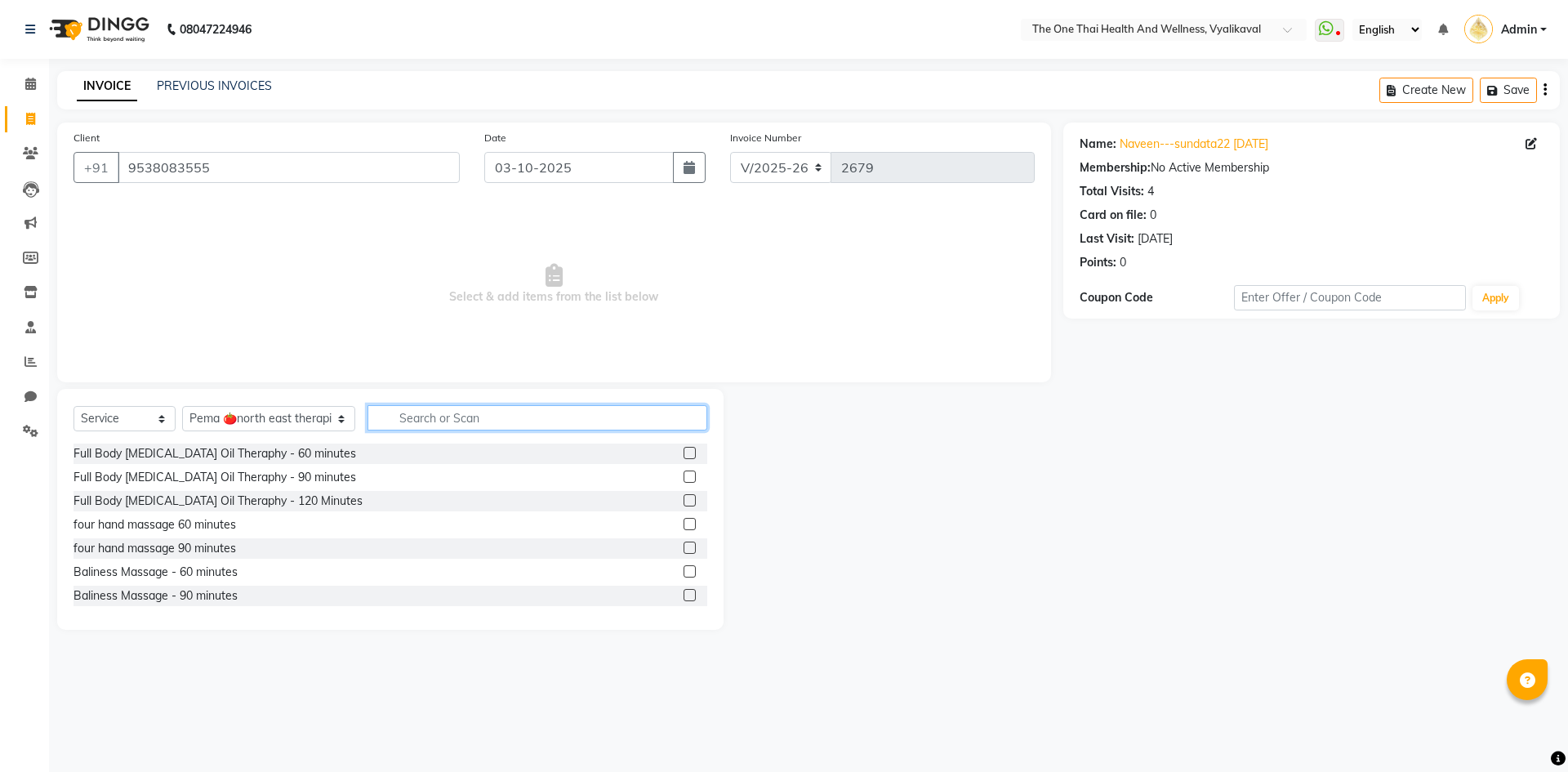
click at [368, 416] on input "text" at bounding box center [537, 419] width 339 height 26
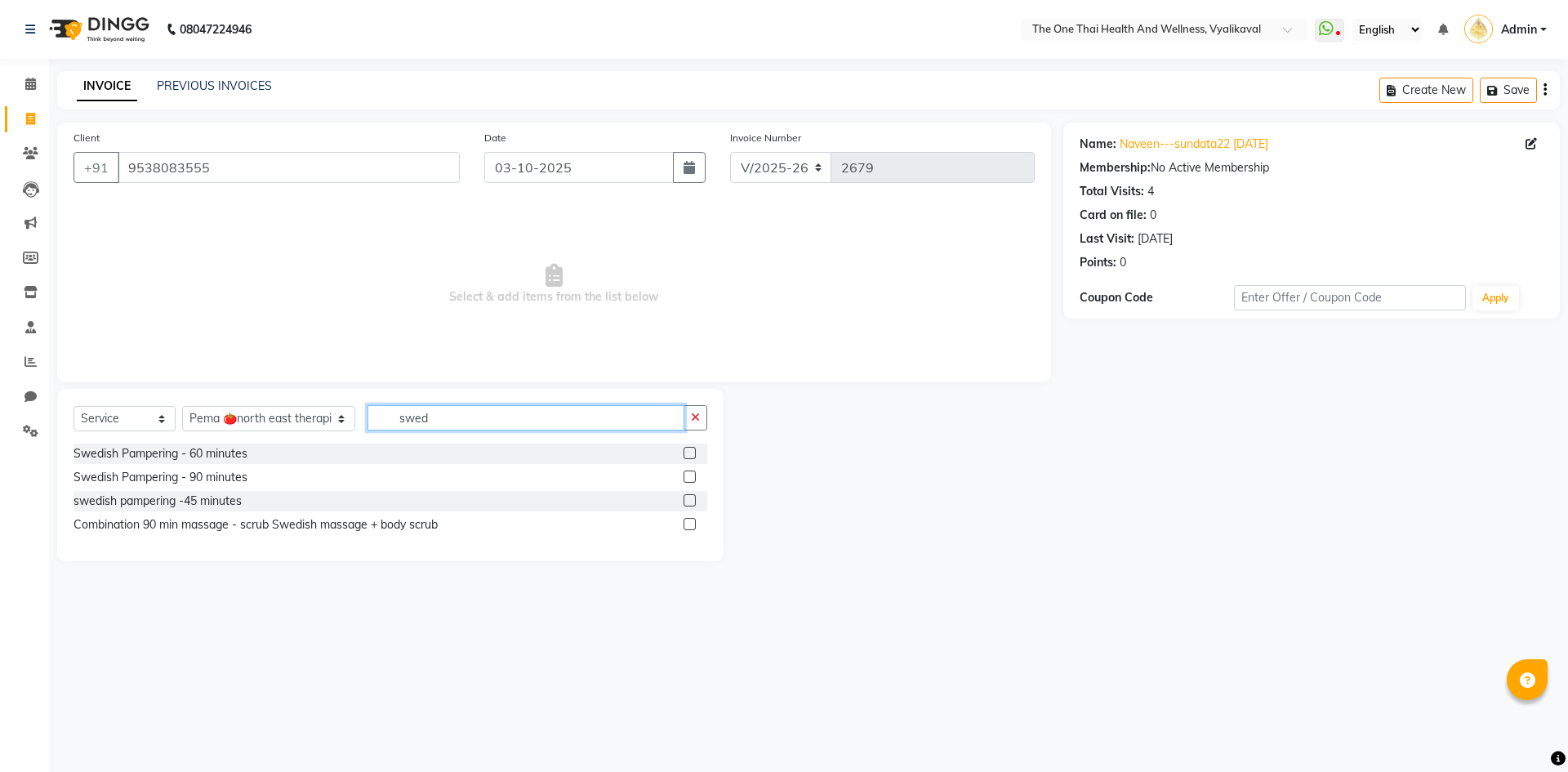
type input "swed"
click at [684, 451] on label at bounding box center [689, 453] width 12 height 12
click at [684, 451] on input "checkbox" at bounding box center [689, 455] width 11 height 11
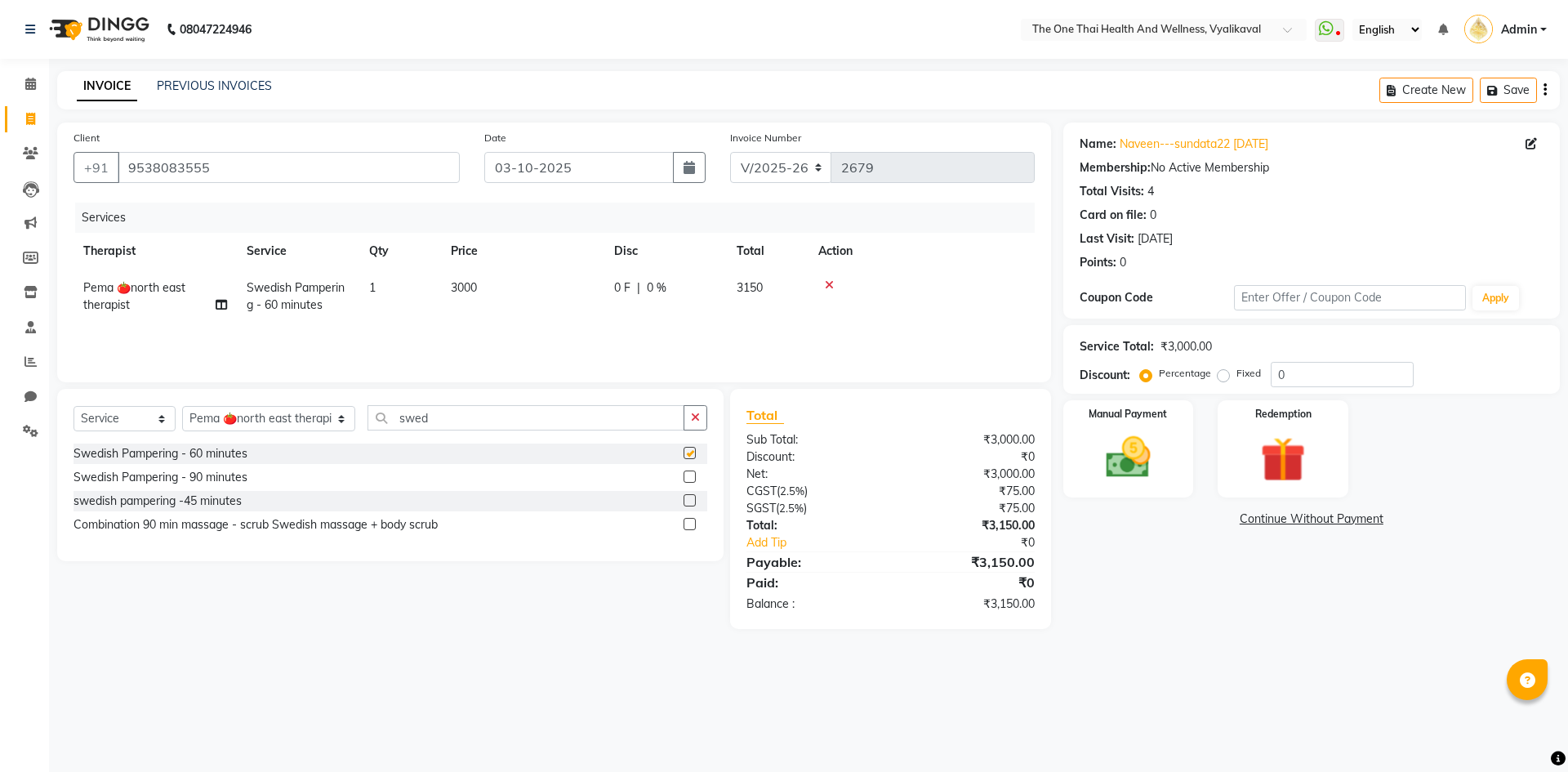
checkbox input "false"
click at [641, 286] on div "0 F | 0 %" at bounding box center [666, 288] width 103 height 17
select select "82979"
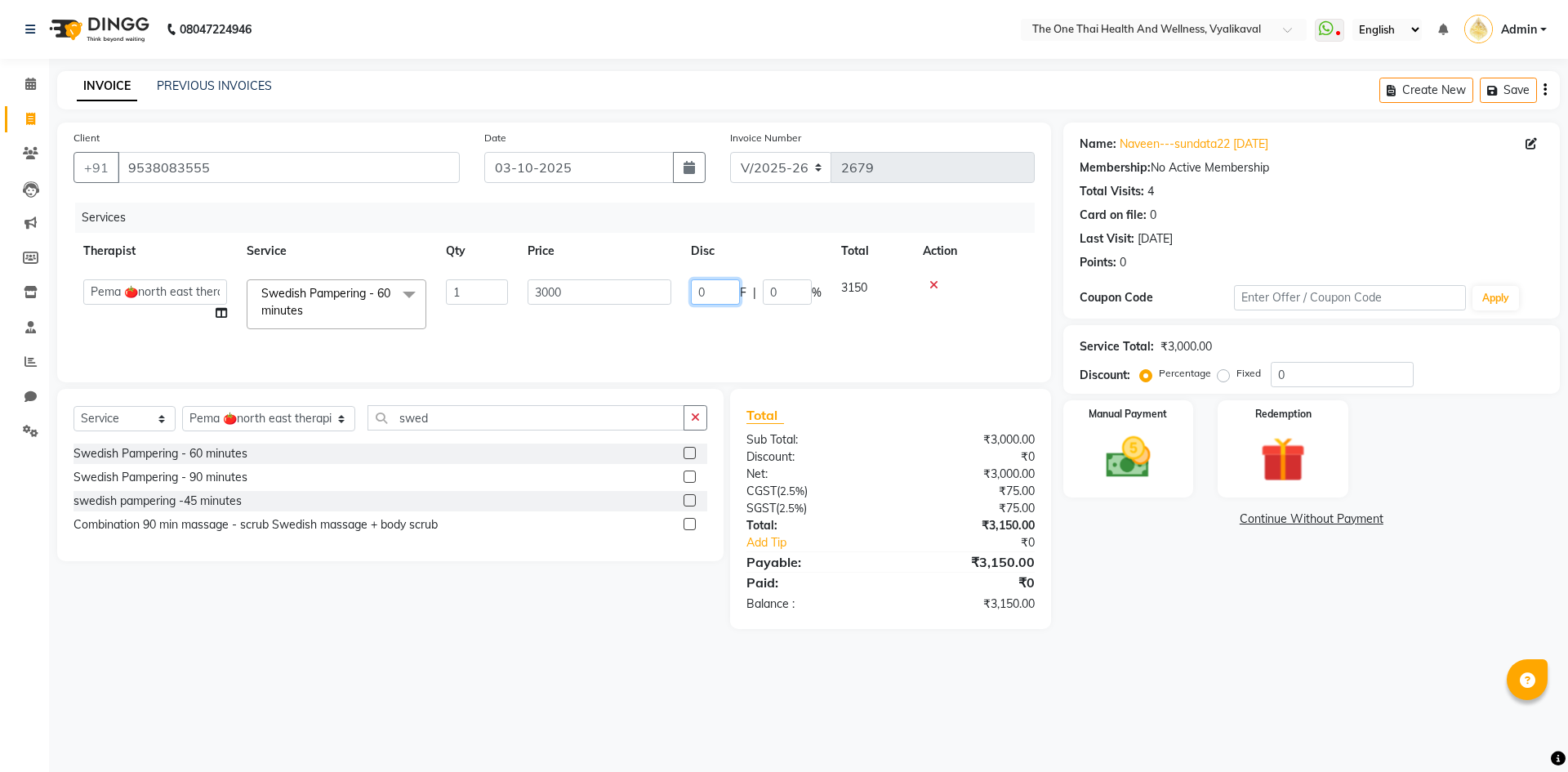
click at [693, 288] on input "0" at bounding box center [715, 293] width 49 height 26
type input "500"
click at [725, 320] on td "500 F | 0 %" at bounding box center [756, 304] width 150 height 69
select select "82979"
click at [1157, 434] on img at bounding box center [1128, 457] width 76 height 54
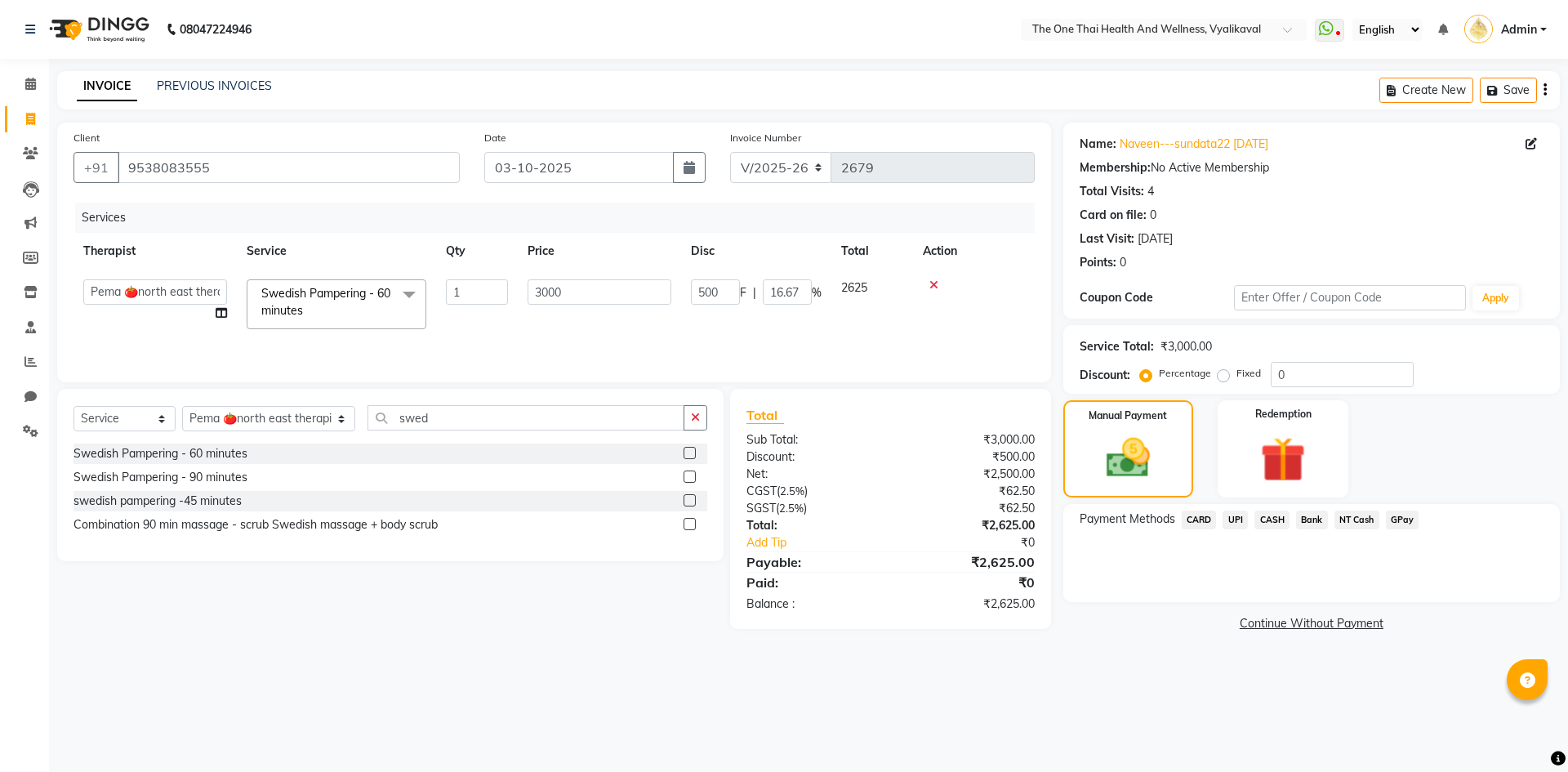
click at [1244, 516] on span "UPI" at bounding box center [1235, 520] width 26 height 18
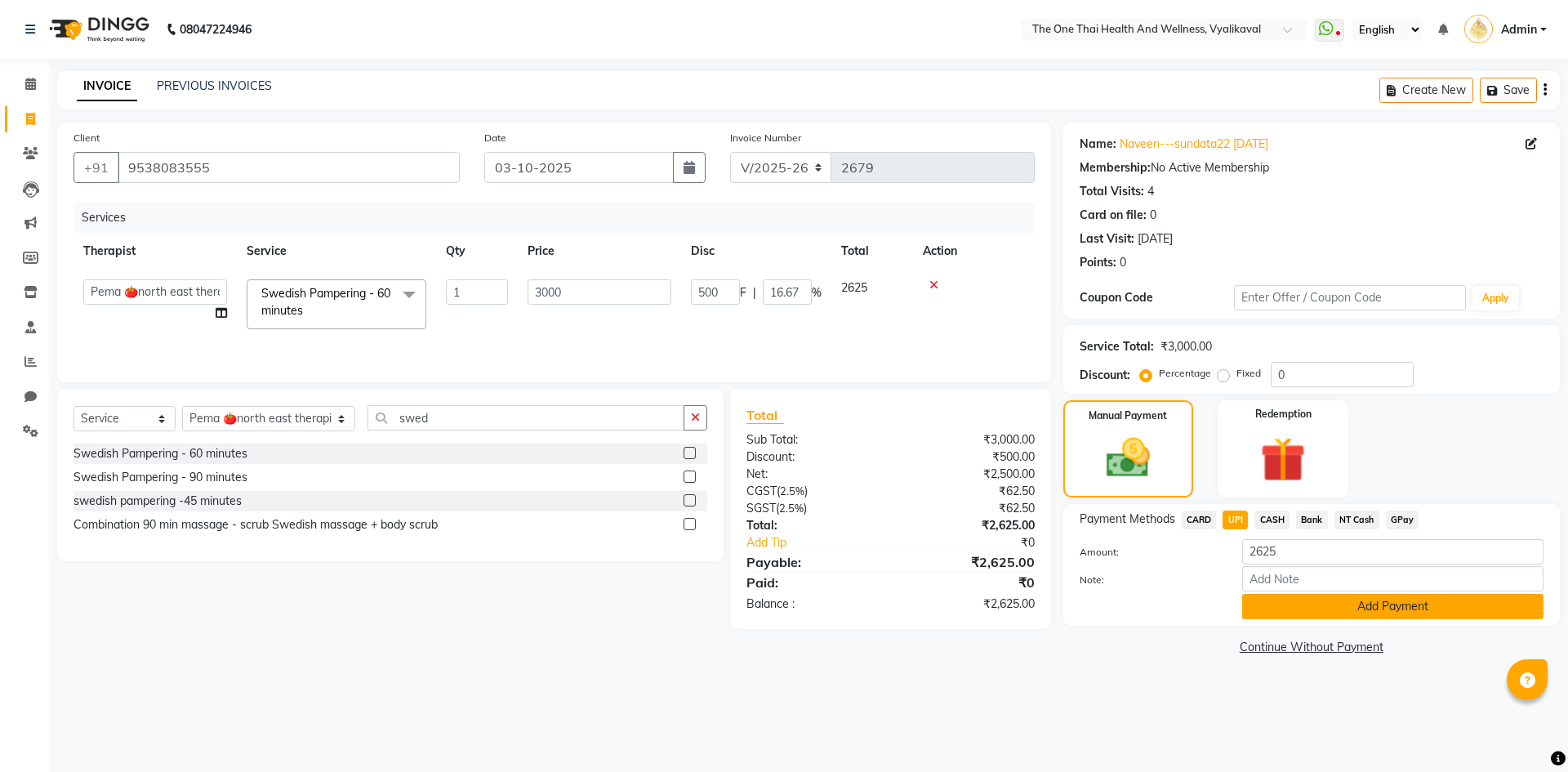
click at [1276, 613] on button "Add Payment" at bounding box center [1393, 607] width 302 height 26
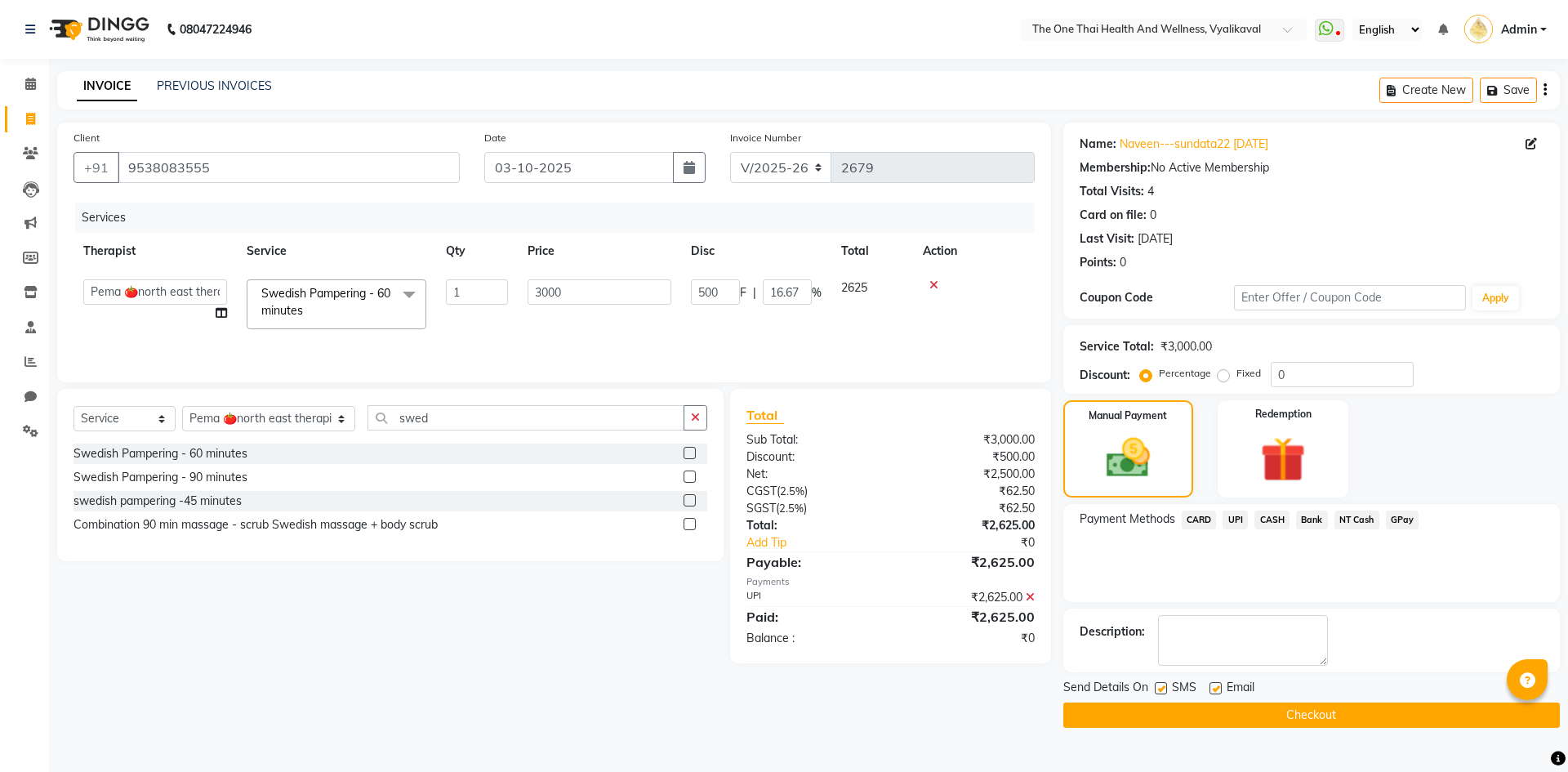
click at [1216, 631] on textarea at bounding box center [1242, 640] width 170 height 51
type textarea "2183"
click at [1207, 709] on button "Checkout" at bounding box center [1311, 716] width 497 height 26
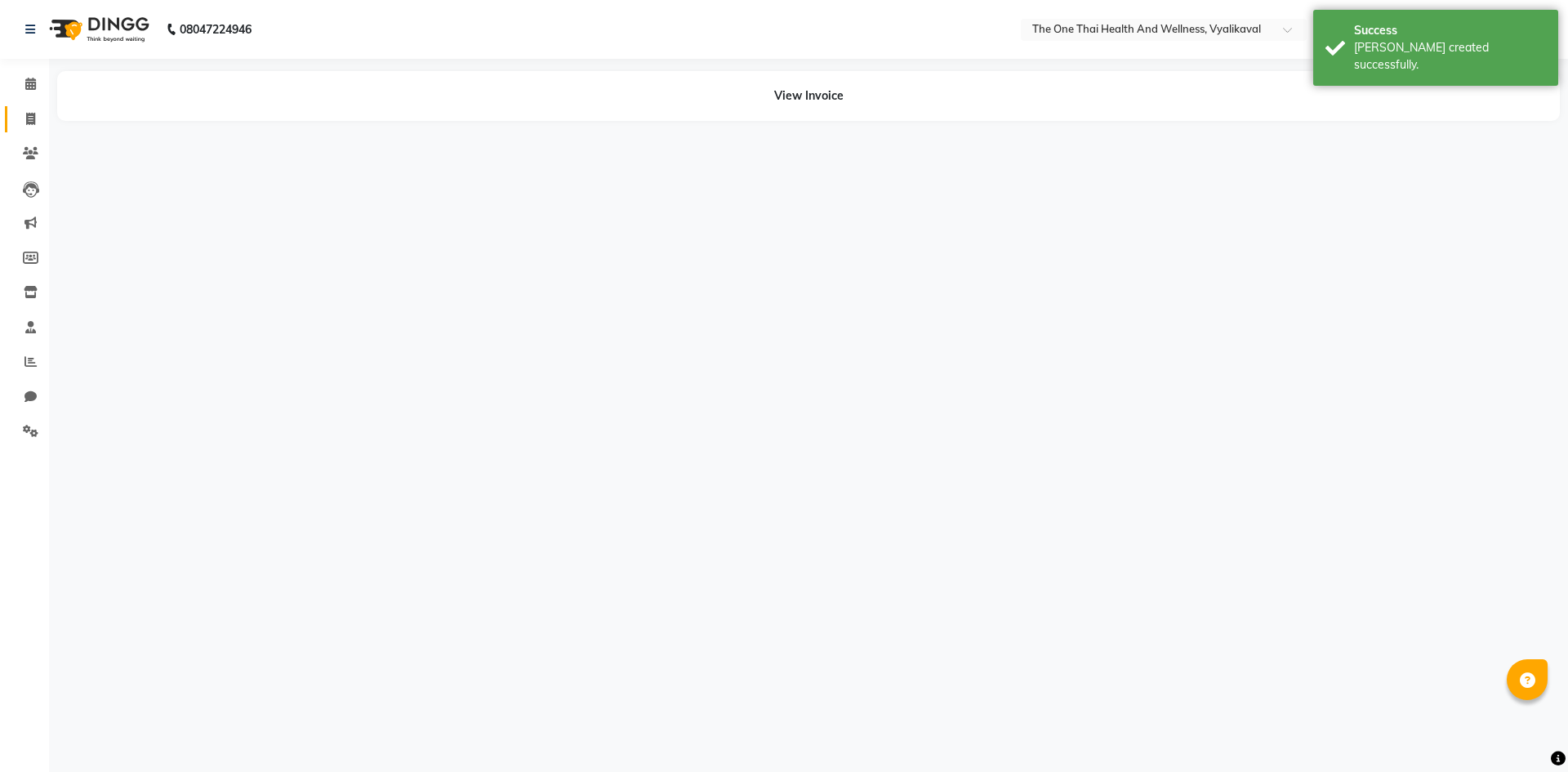
click at [28, 119] on icon at bounding box center [30, 119] width 9 height 12
select select "service"
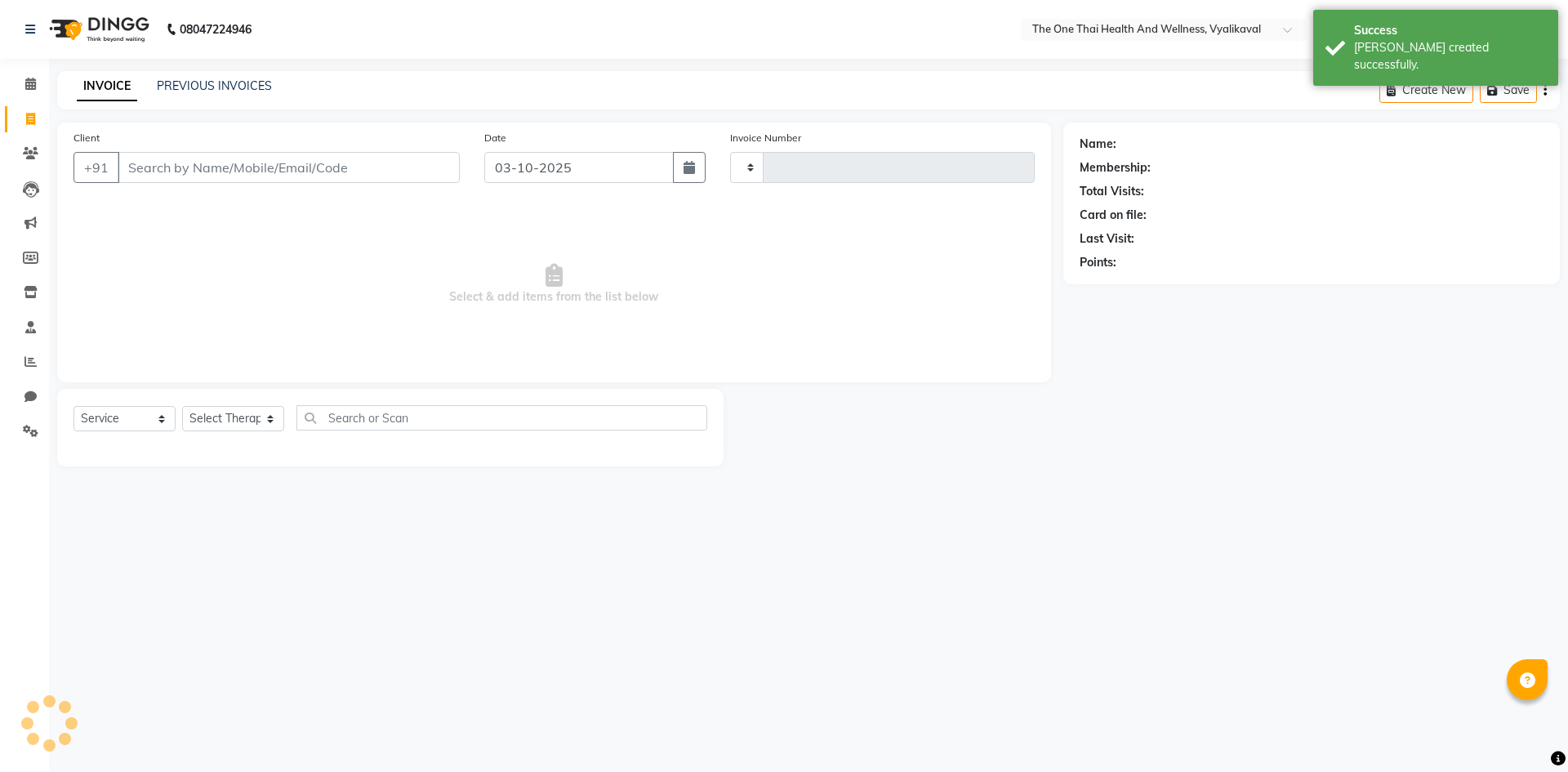
click at [167, 174] on input "Client" at bounding box center [289, 167] width 342 height 31
select select "5972"
type input "2680"
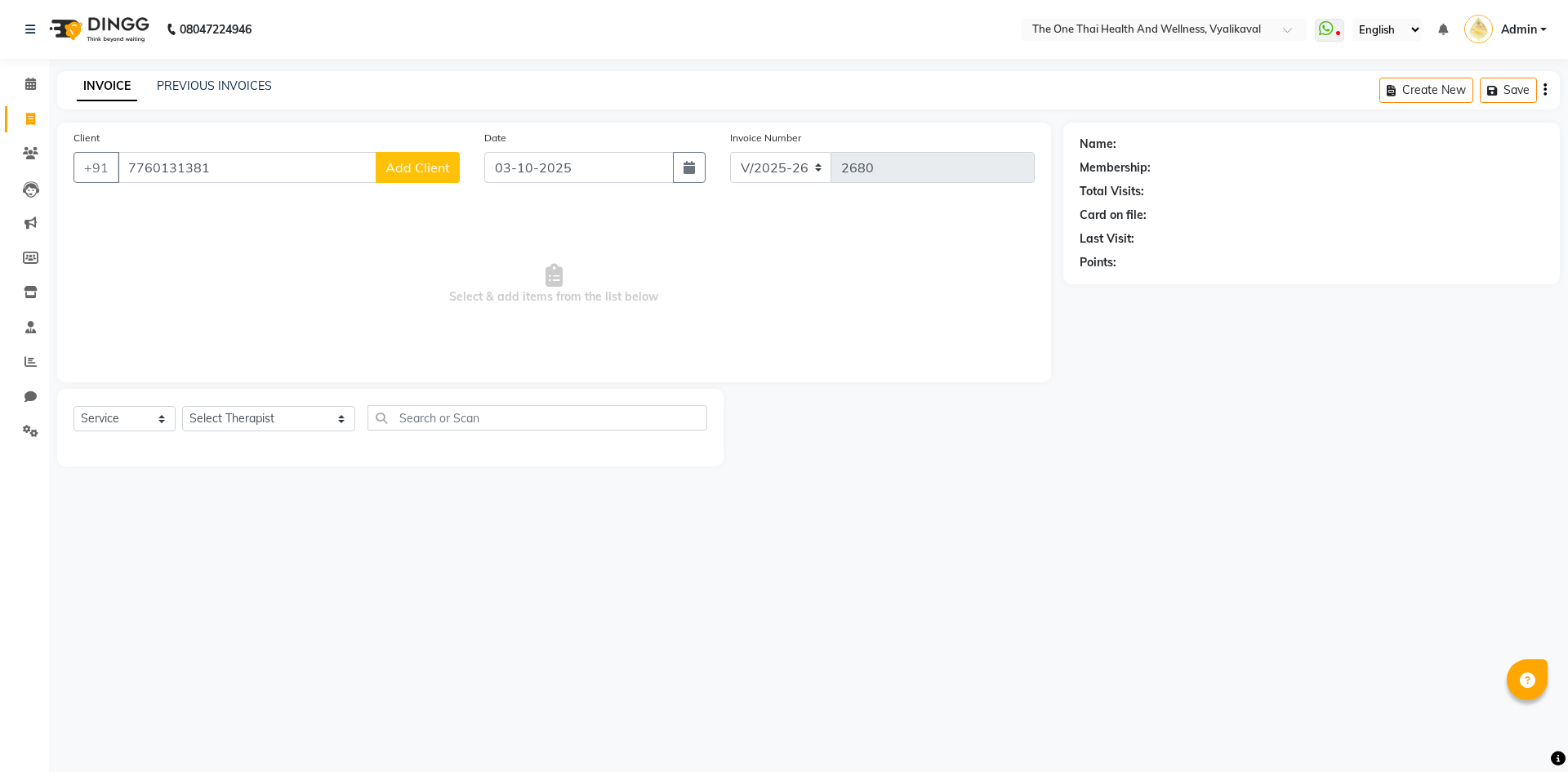
type input "7760131381"
click at [444, 168] on span "Add Client" at bounding box center [418, 167] width 64 height 17
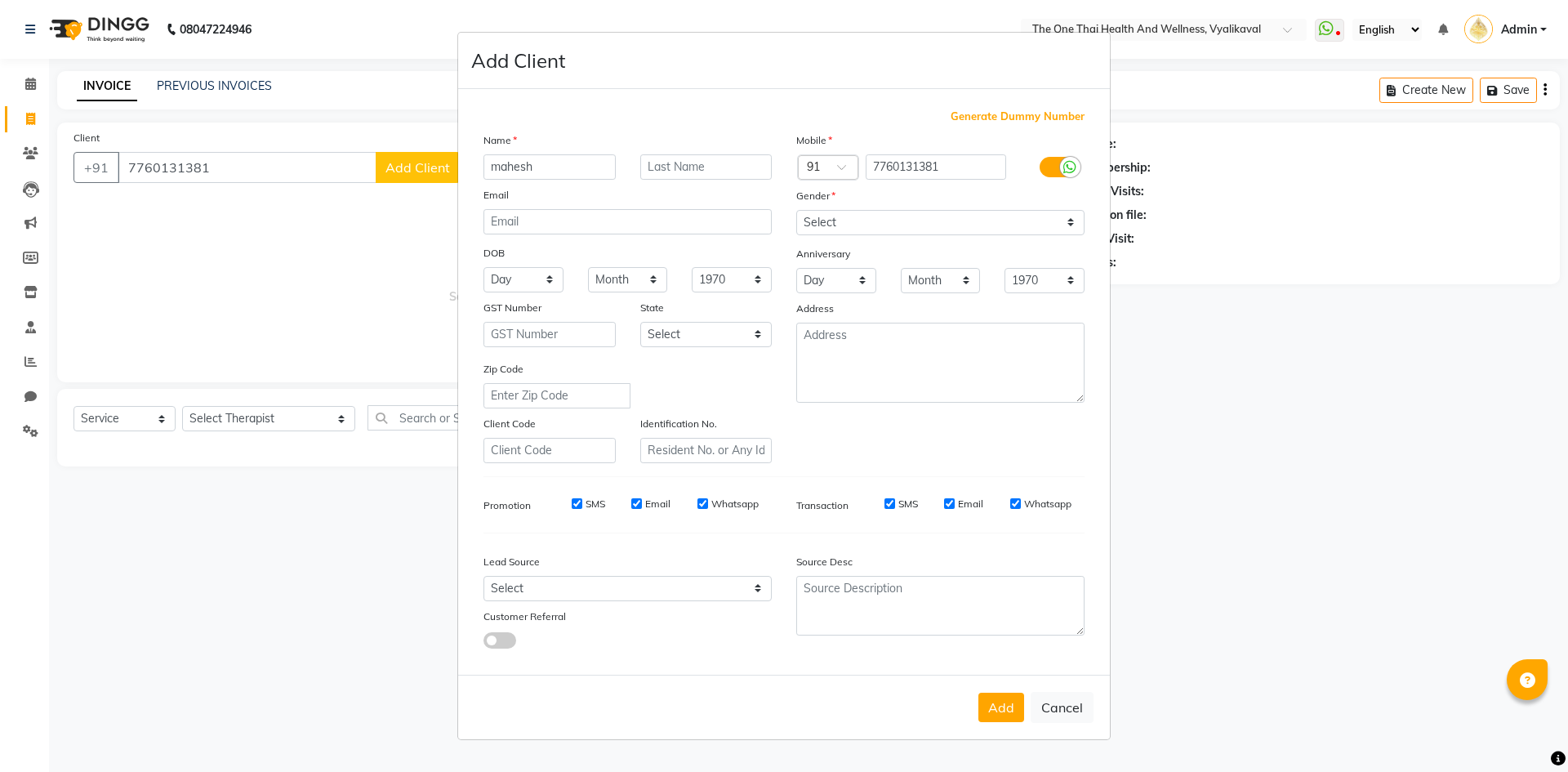
type input "mahesh"
type input "3 oct 25"
click at [828, 229] on select "Select Male Female Other Prefer Not To Say" at bounding box center [941, 223] width 289 height 26
select select "male"
click at [796, 210] on select "Select Male Female Other Prefer Not To Say" at bounding box center [941, 223] width 289 height 26
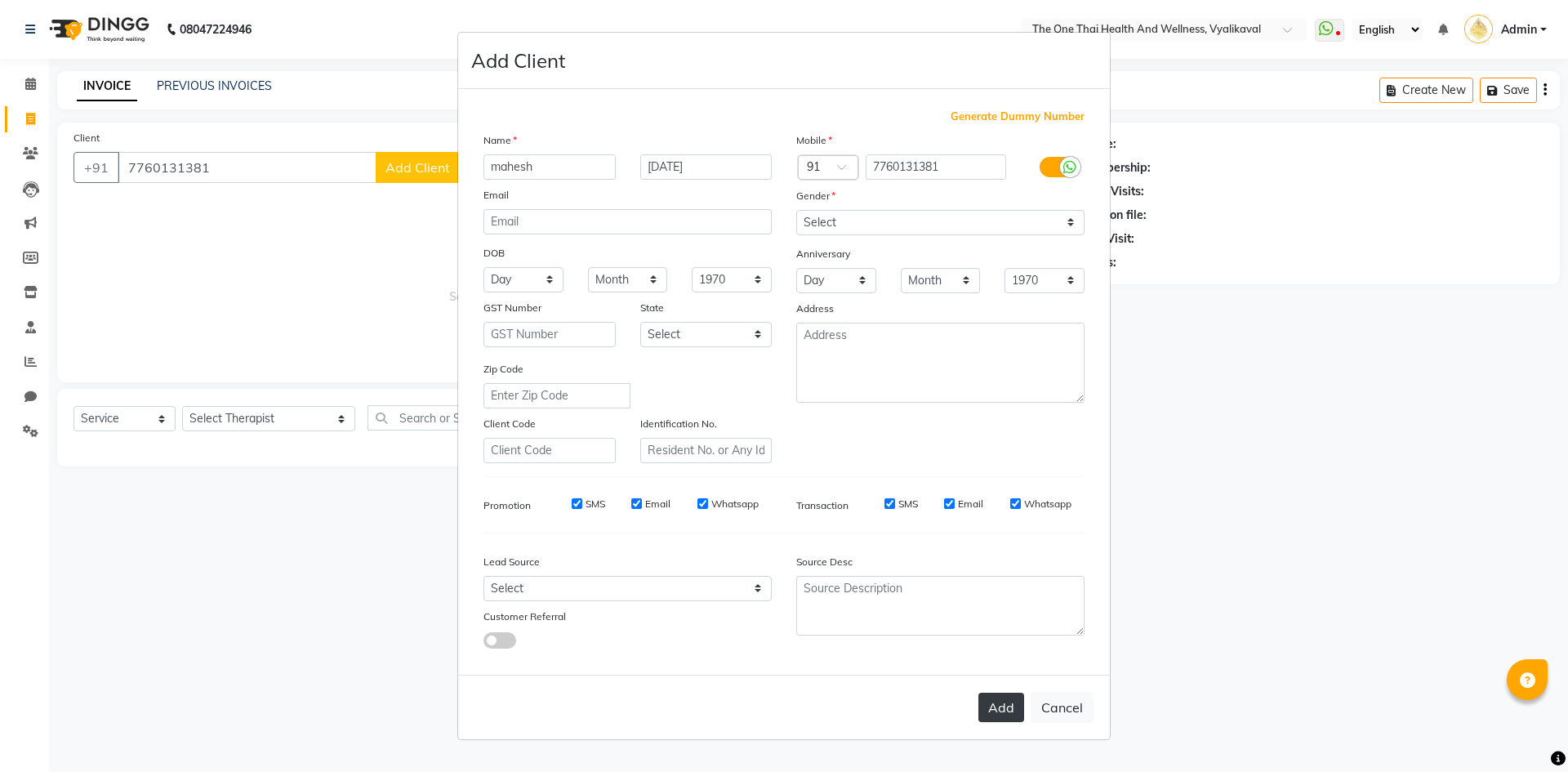
click at [992, 697] on button "Add" at bounding box center [1001, 708] width 46 height 29
select select
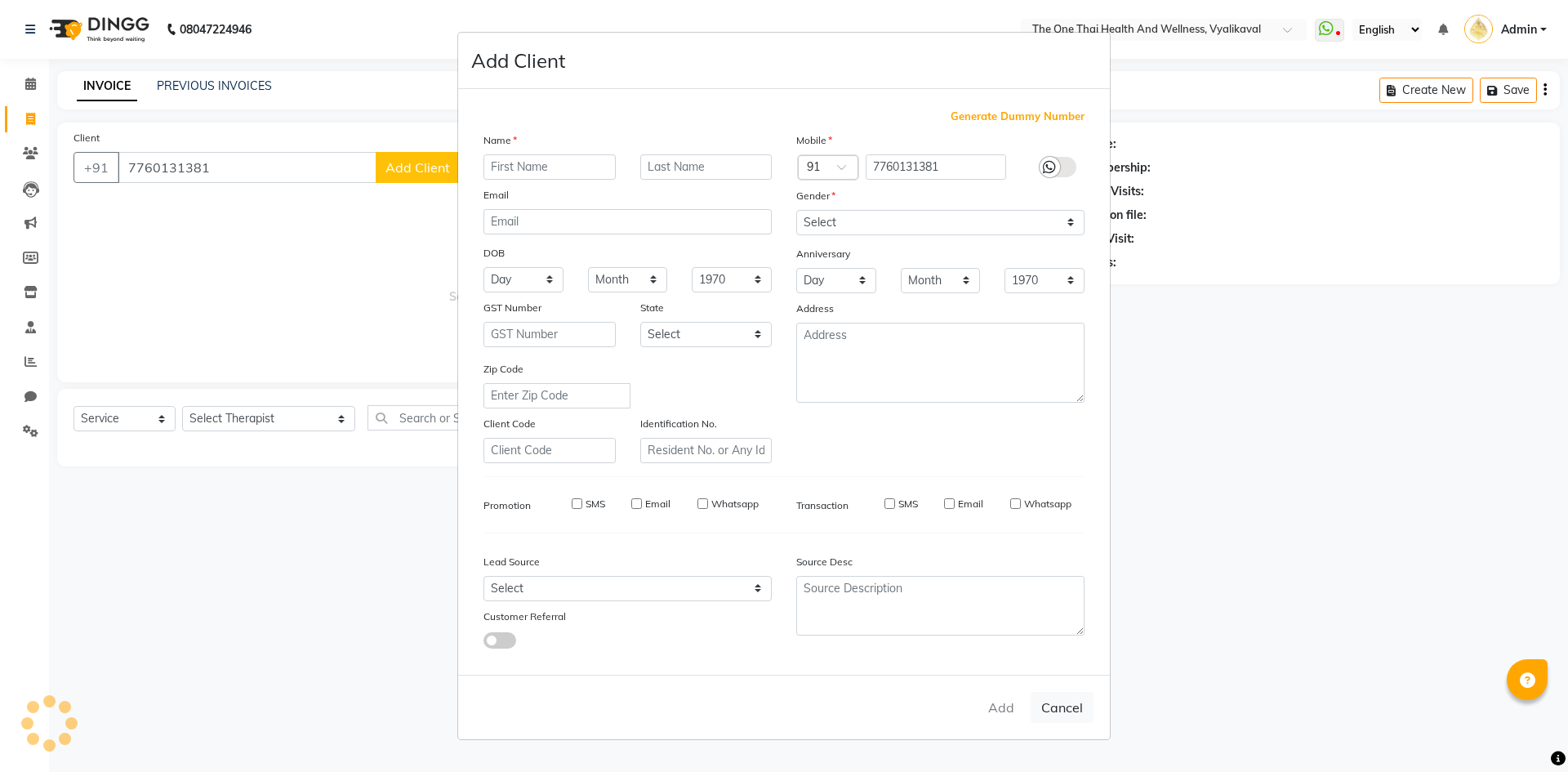
select select
checkbox input "false"
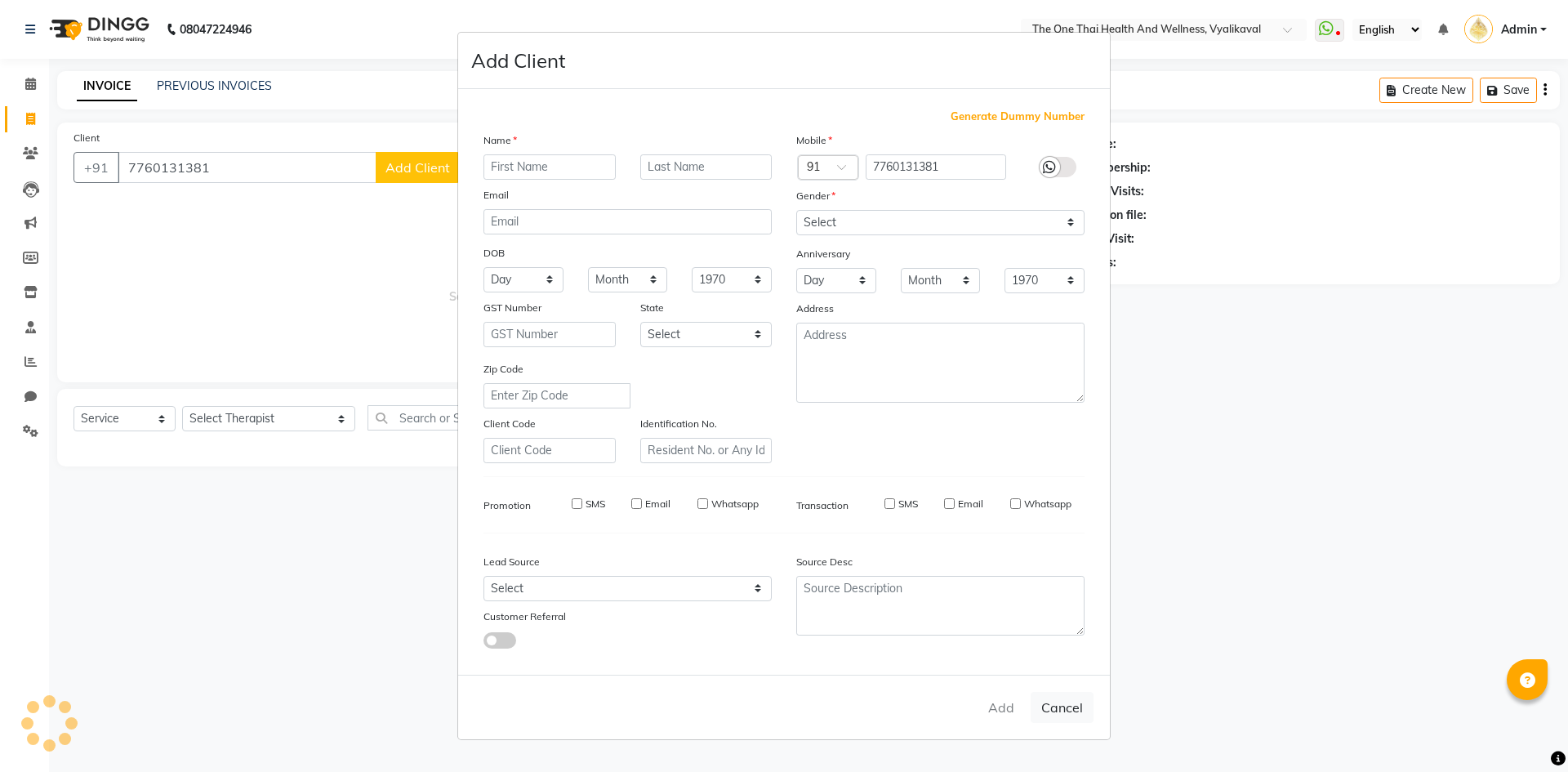
checkbox input "false"
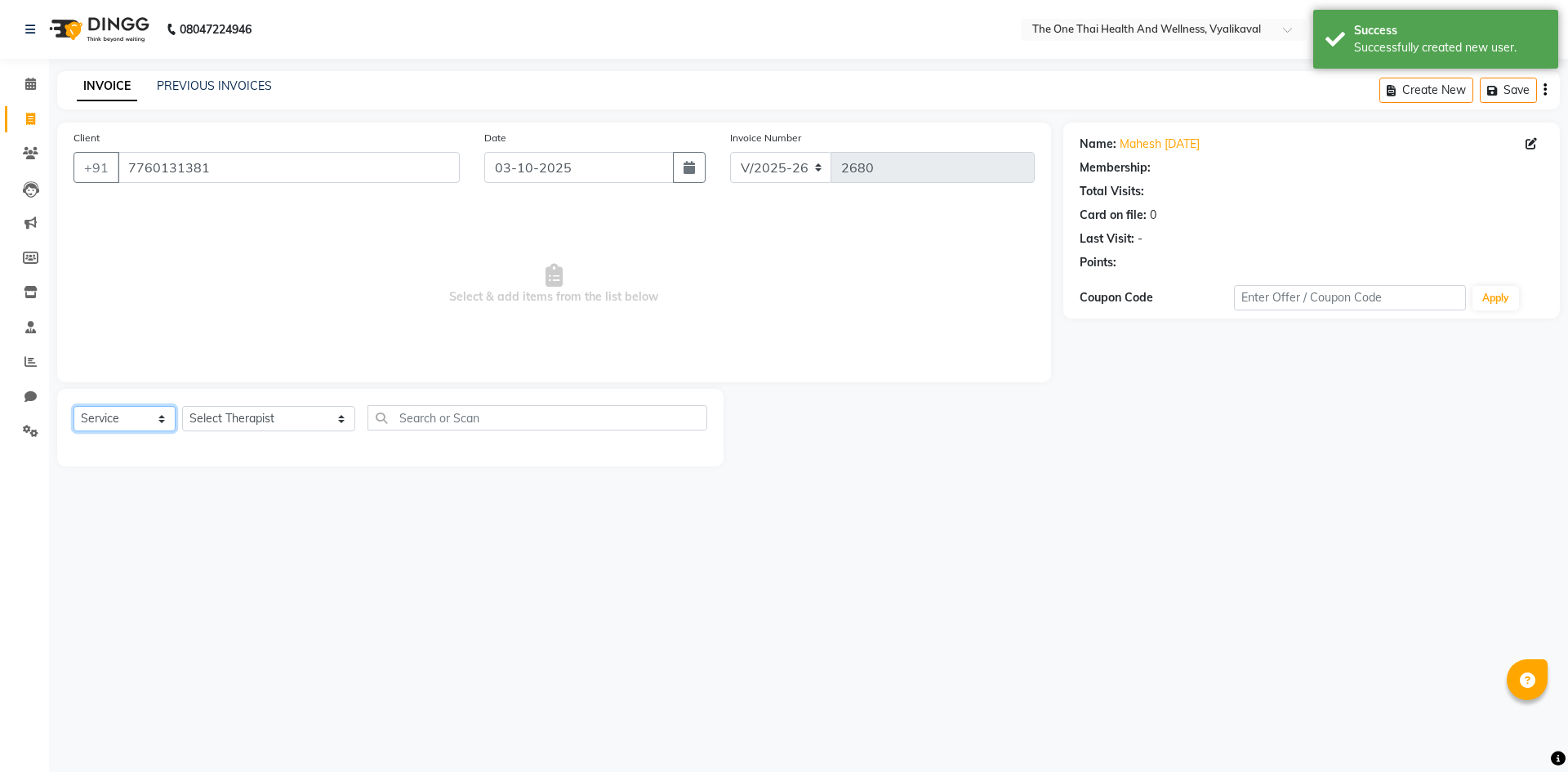
click at [151, 421] on select "Select Service Product Membership Package Voucher Prepaid Gift Card" at bounding box center [124, 419] width 102 height 26
select select "package"
click at [74, 406] on select "Select Service Product Membership Package Voucher Prepaid Gift Card" at bounding box center [124, 419] width 102 height 26
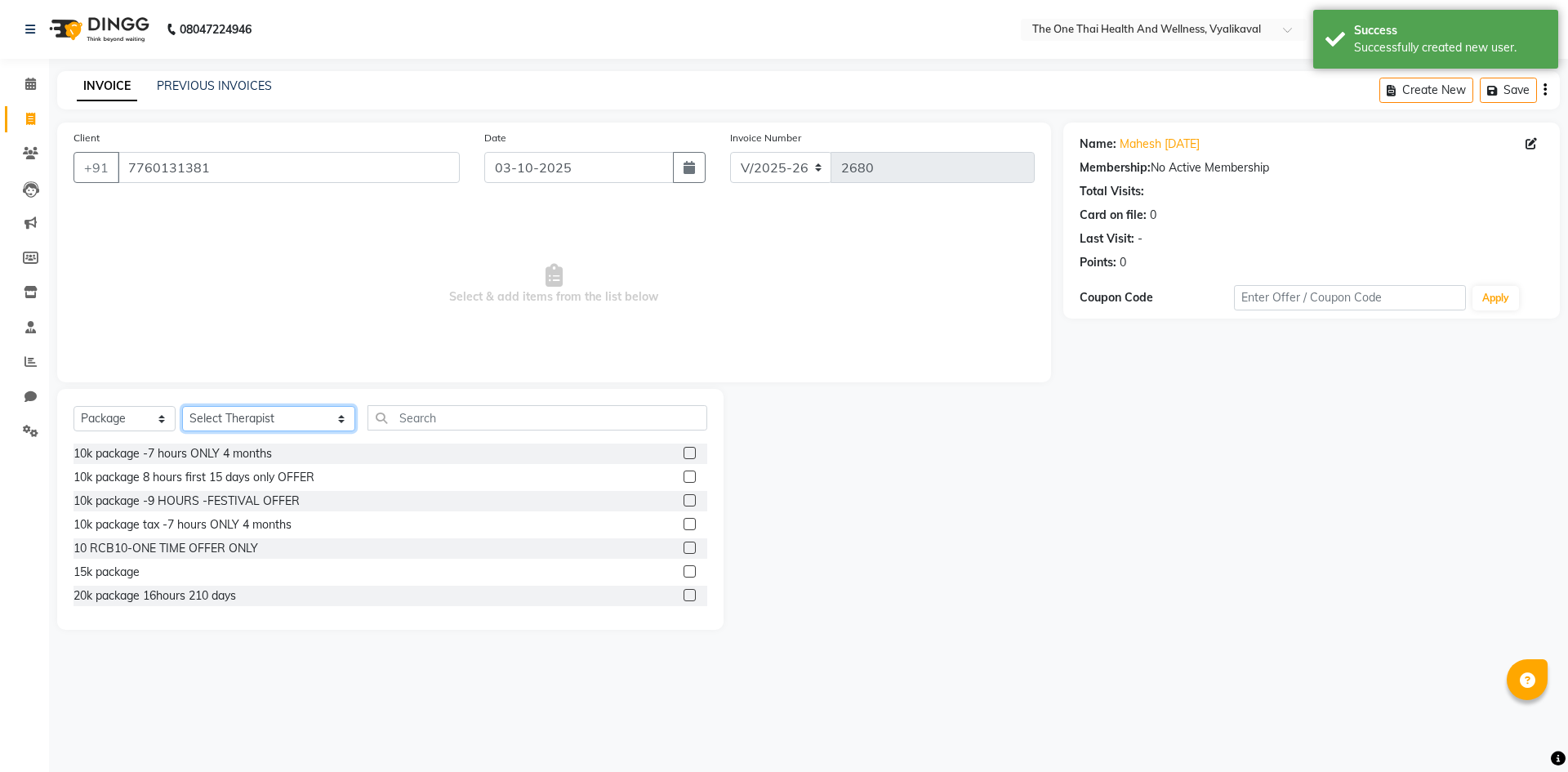
click at [225, 423] on select "Select Therapist Admin Alisha 💚🍏thai therapist Ammy ❤️northeast therapist Beaut…" at bounding box center [269, 419] width 173 height 26
select select "46939"
click at [182, 406] on select "Select Therapist Admin Alisha 💚🍏thai therapist Ammy ❤️northeast therapist Beaut…" at bounding box center [269, 419] width 173 height 26
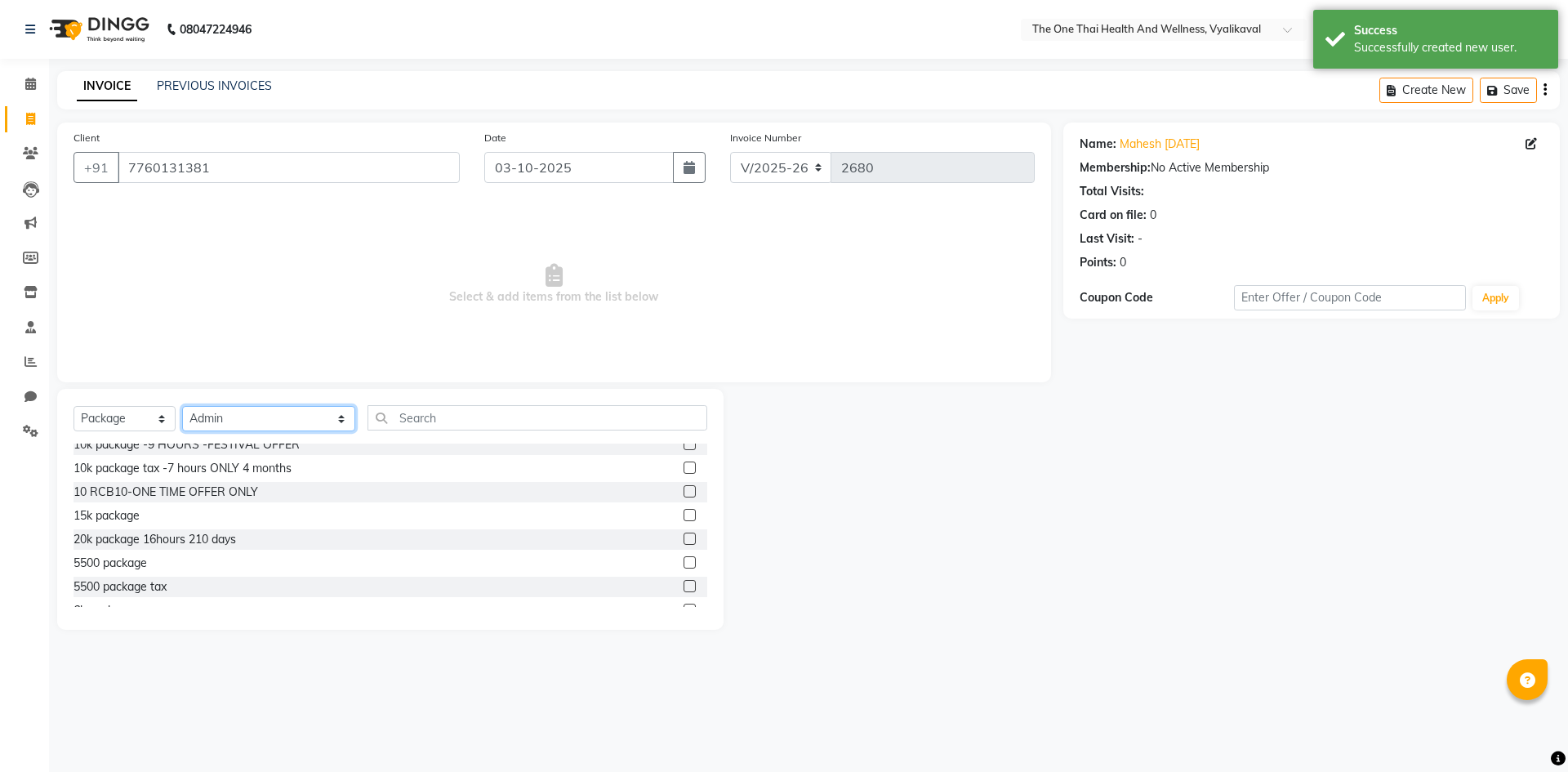
scroll to position [82, 0]
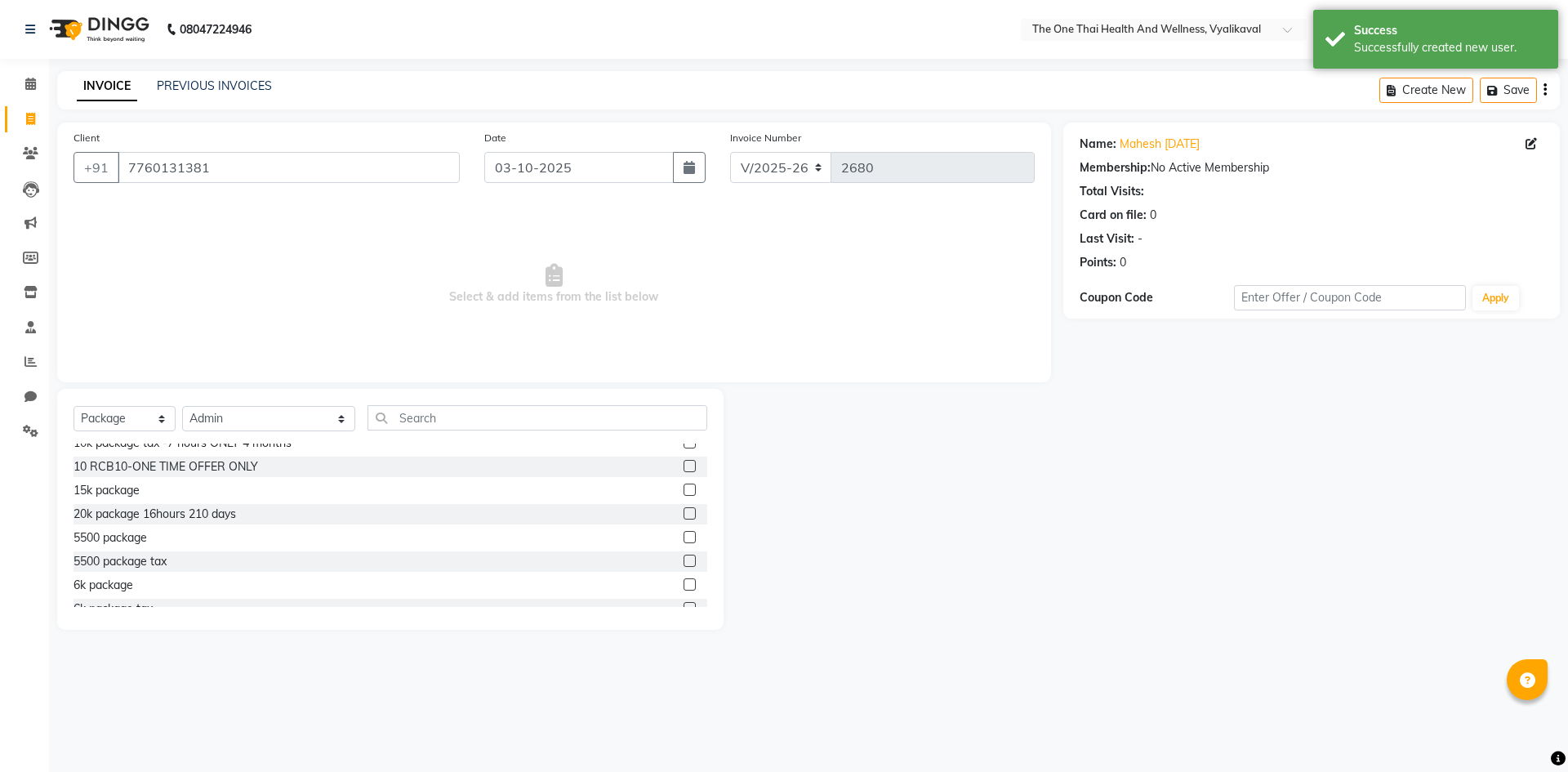
click at [683, 581] on label at bounding box center [689, 584] width 12 height 12
click at [683, 581] on input "checkbox" at bounding box center [689, 586] width 11 height 11
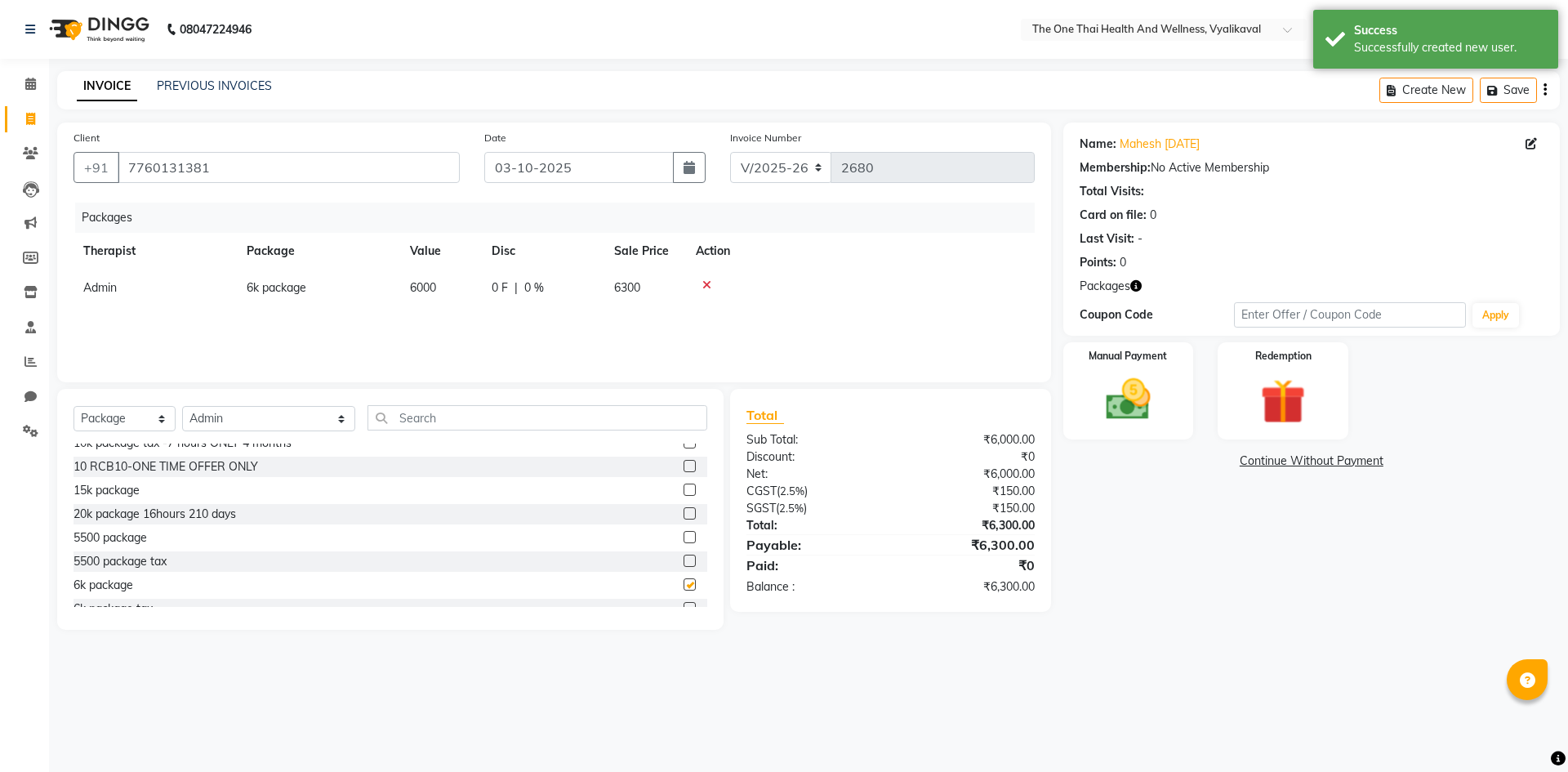
checkbox input "false"
click at [1092, 418] on img at bounding box center [1128, 399] width 76 height 54
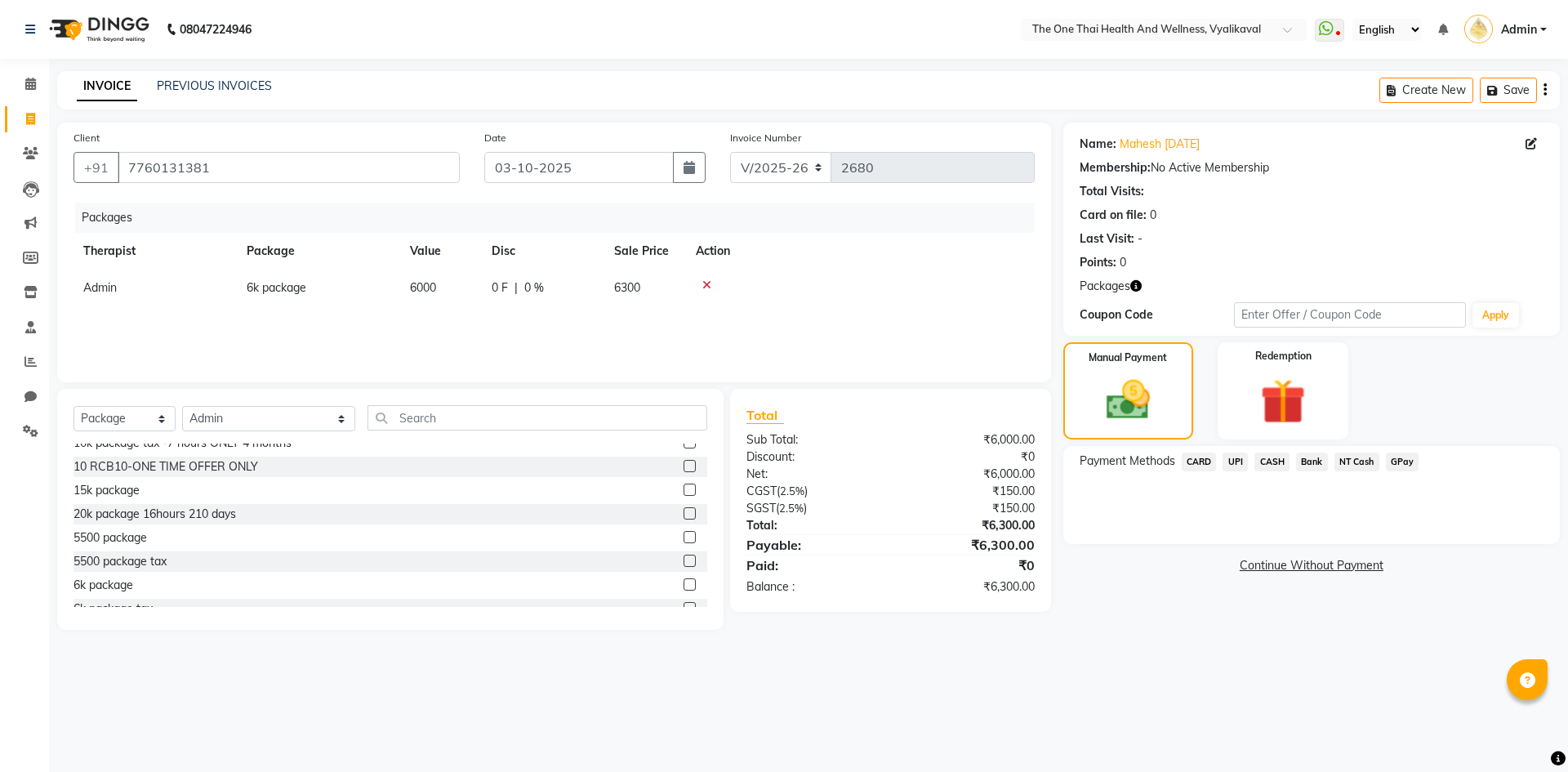
click at [1279, 463] on span "CASH" at bounding box center [1272, 462] width 35 height 18
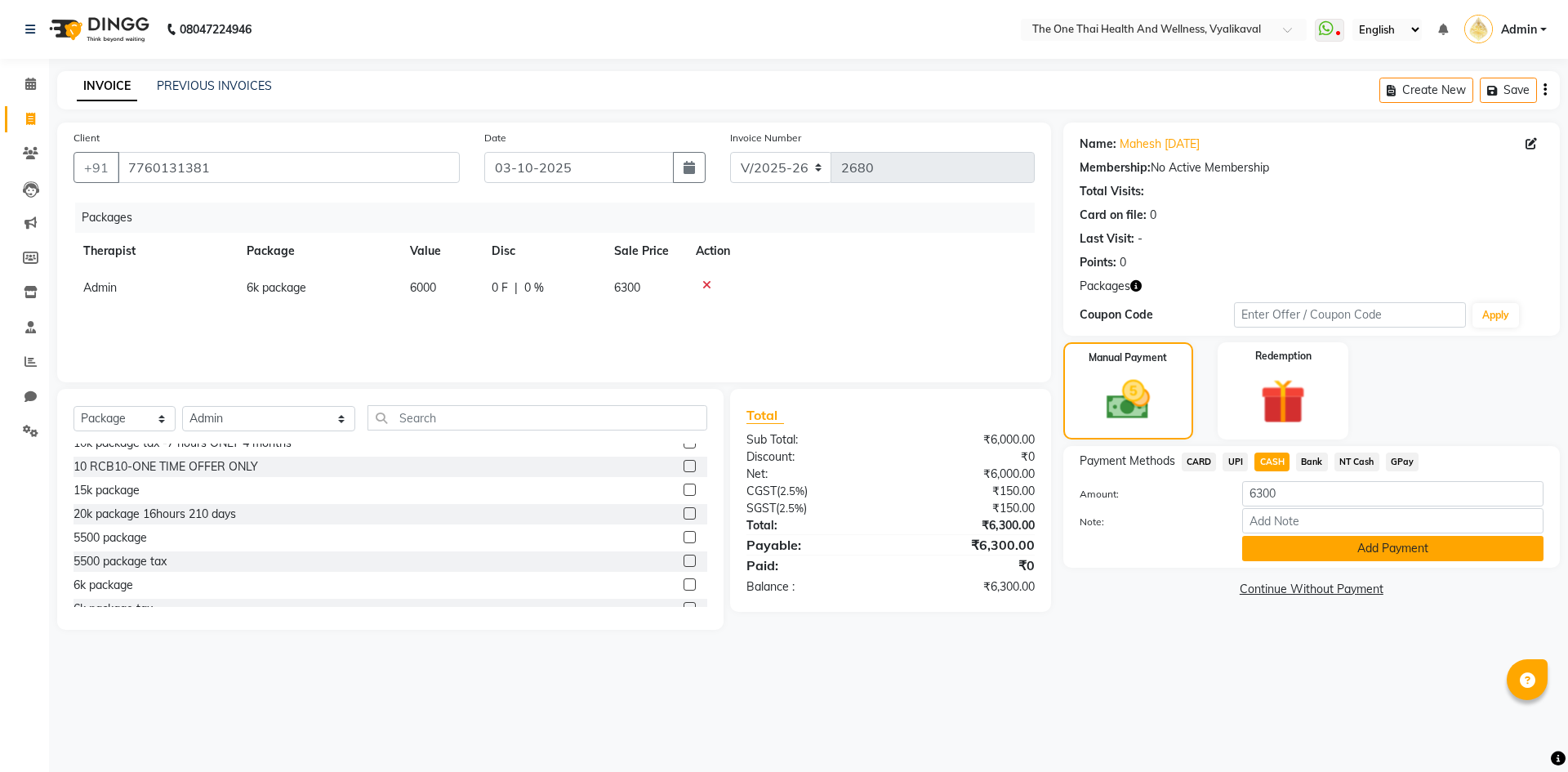
click at [1277, 549] on button "Add Payment" at bounding box center [1393, 549] width 302 height 26
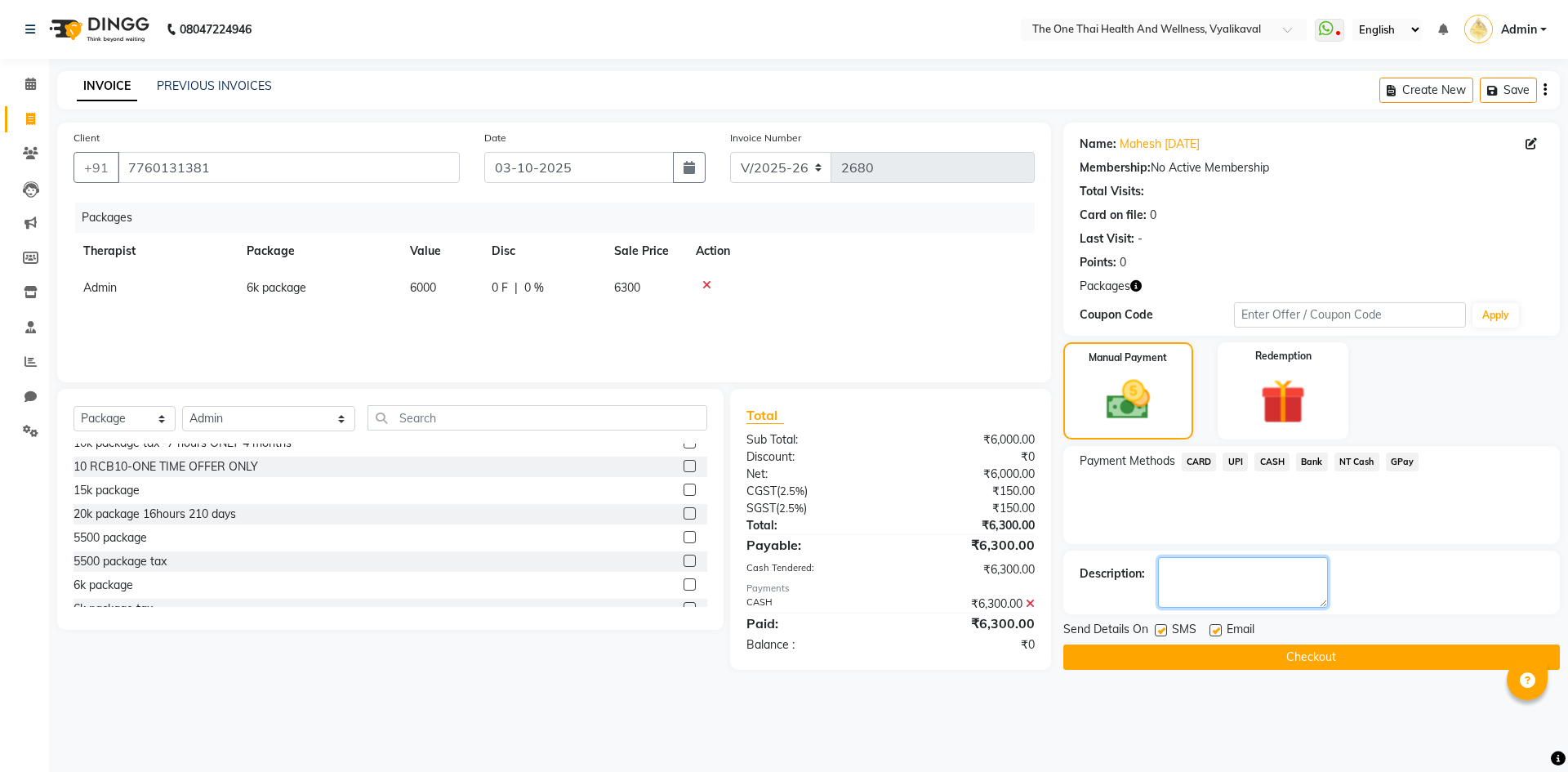
click at [1244, 566] on textarea at bounding box center [1242, 582] width 170 height 51
type textarea "2184"
click at [101, 421] on select "Select Service Product Membership Package Voucher Prepaid Gift Card" at bounding box center [124, 419] width 102 height 26
select select "service"
click at [74, 406] on select "Select Service Product Membership Package Voucher Prepaid Gift Card" at bounding box center [124, 419] width 102 height 26
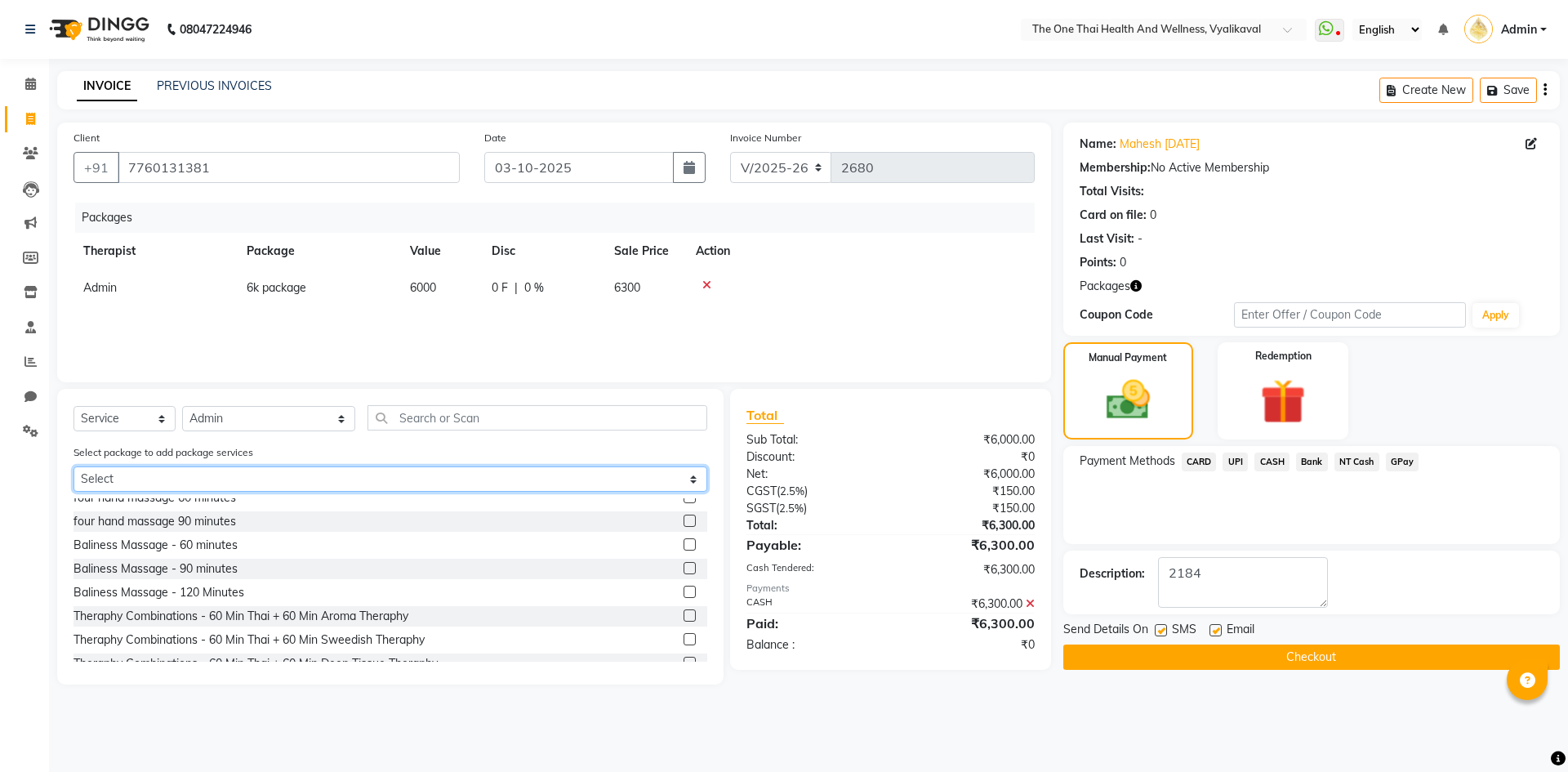
click at [172, 474] on select "Select 6k package" at bounding box center [390, 479] width 634 height 26
select select "1: Object"
click at [74, 467] on select "Select 6k package" at bounding box center [390, 479] width 634 height 26
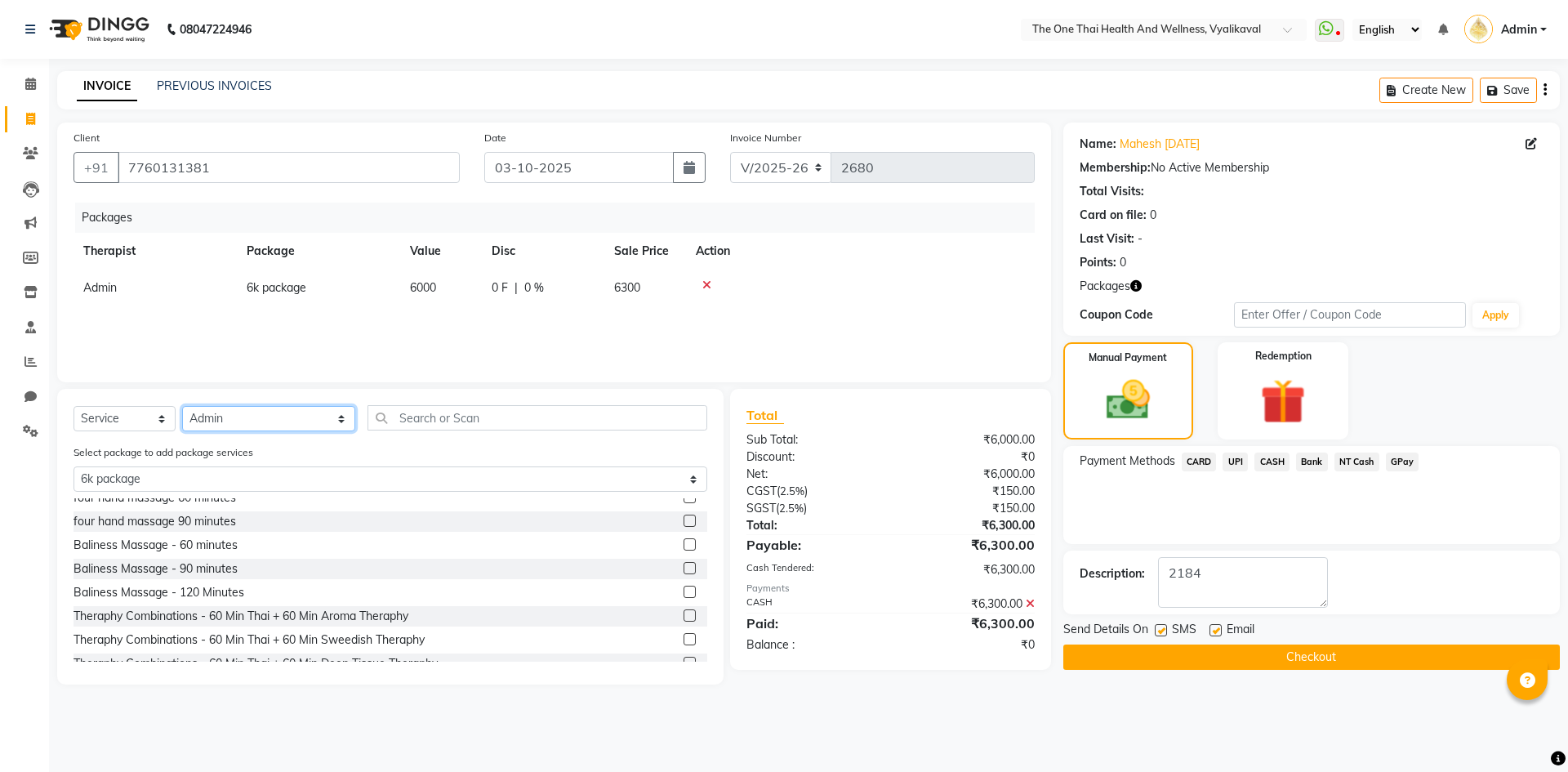
click at [223, 427] on select "Select Therapist Admin Alisha 💚🍏thai therapist Ammy ❤️northeast therapist Beaut…" at bounding box center [269, 419] width 173 height 26
select select "92757"
click at [182, 406] on select "Select Therapist Admin Alisha 💚🍏thai therapist Ammy ❤️northeast therapist Beaut…" at bounding box center [269, 419] width 173 height 26
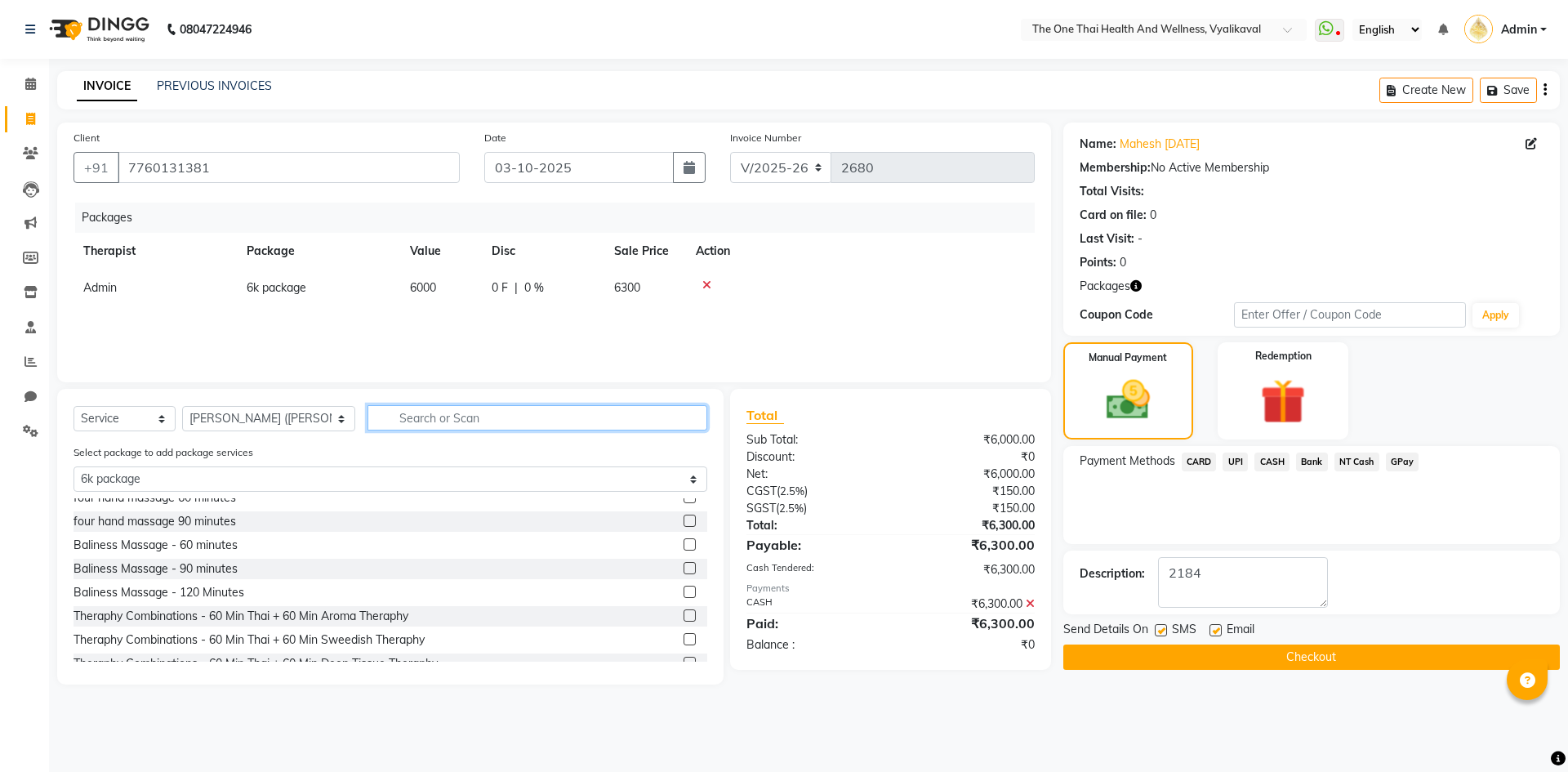
click at [368, 417] on input "text" at bounding box center [537, 419] width 339 height 26
type input "d"
select select "0: undefined"
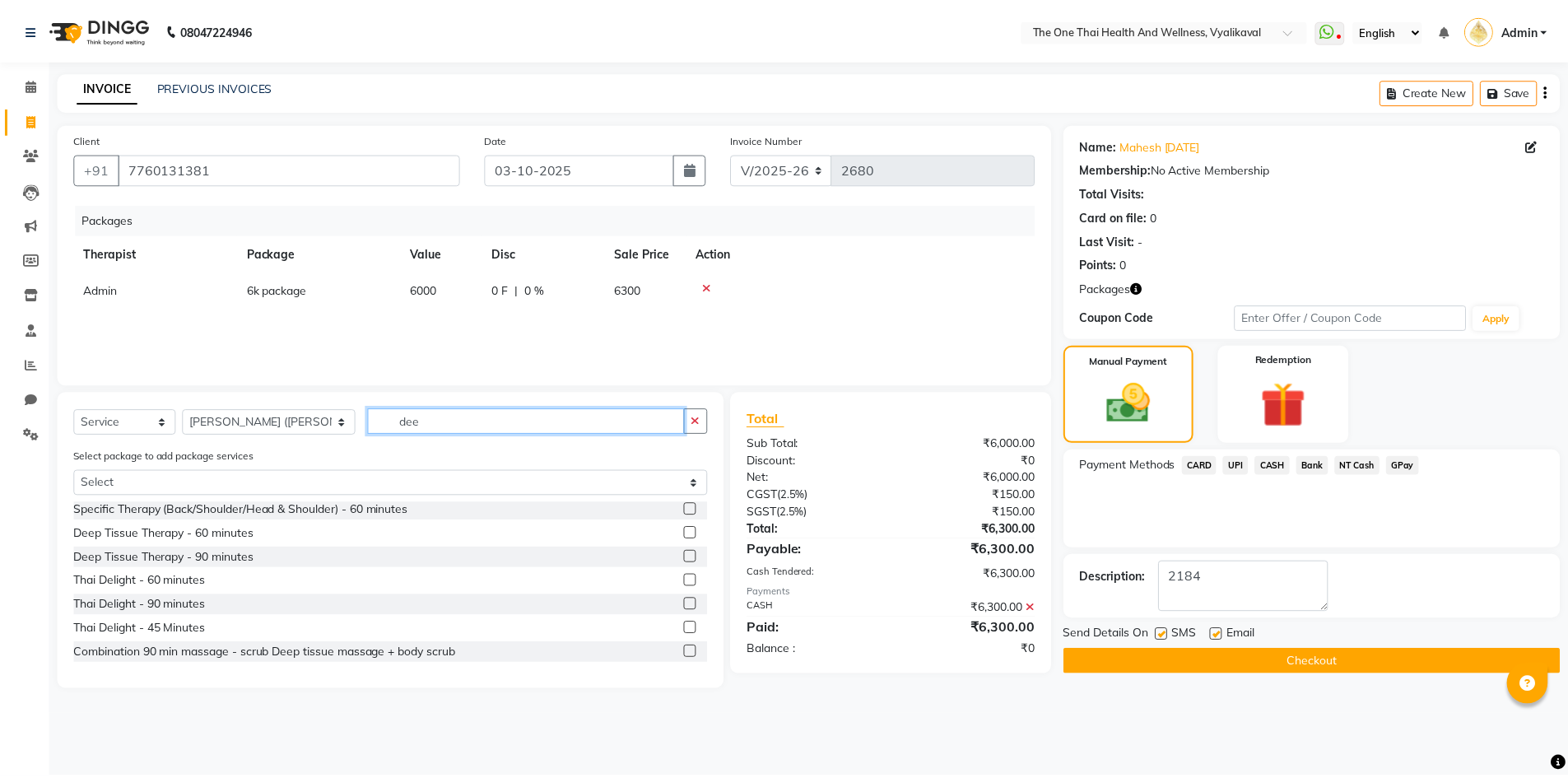
scroll to position [0, 0]
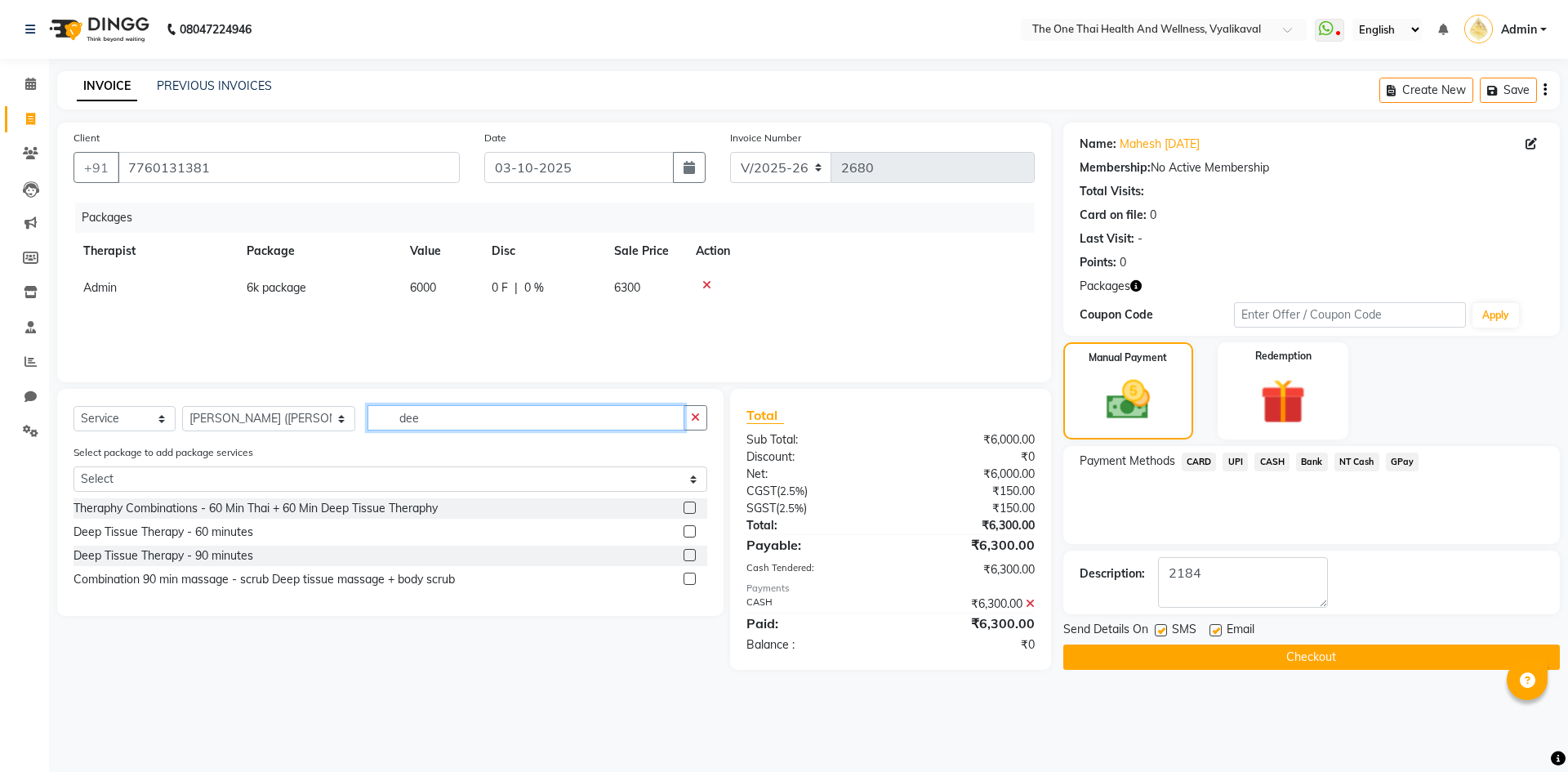
type input "dee"
click at [685, 528] on label at bounding box center [689, 531] width 12 height 12
click at [685, 528] on input "checkbox" at bounding box center [689, 533] width 11 height 11
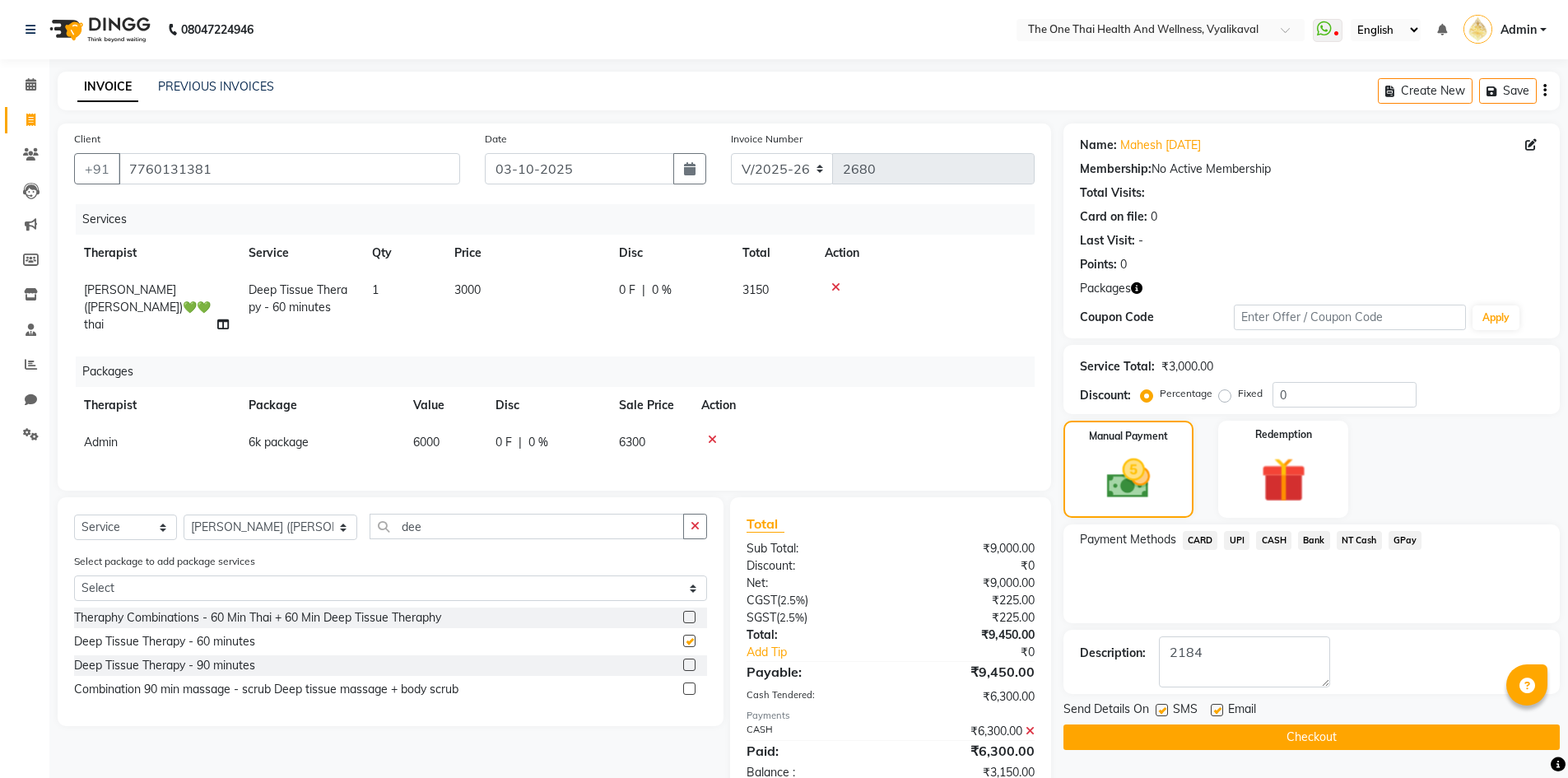
checkbox input "false"
click at [279, 521] on select "Select Therapist Admin Alisha 💚🍏thai therapist Ammy ❤️northeast therapist Beaut…" at bounding box center [270, 528] width 173 height 26
select select "86643"
click at [183, 515] on select "Select Therapist Admin Alisha 💚🍏thai therapist Ammy ❤️northeast therapist Beaut…" at bounding box center [270, 528] width 173 height 26
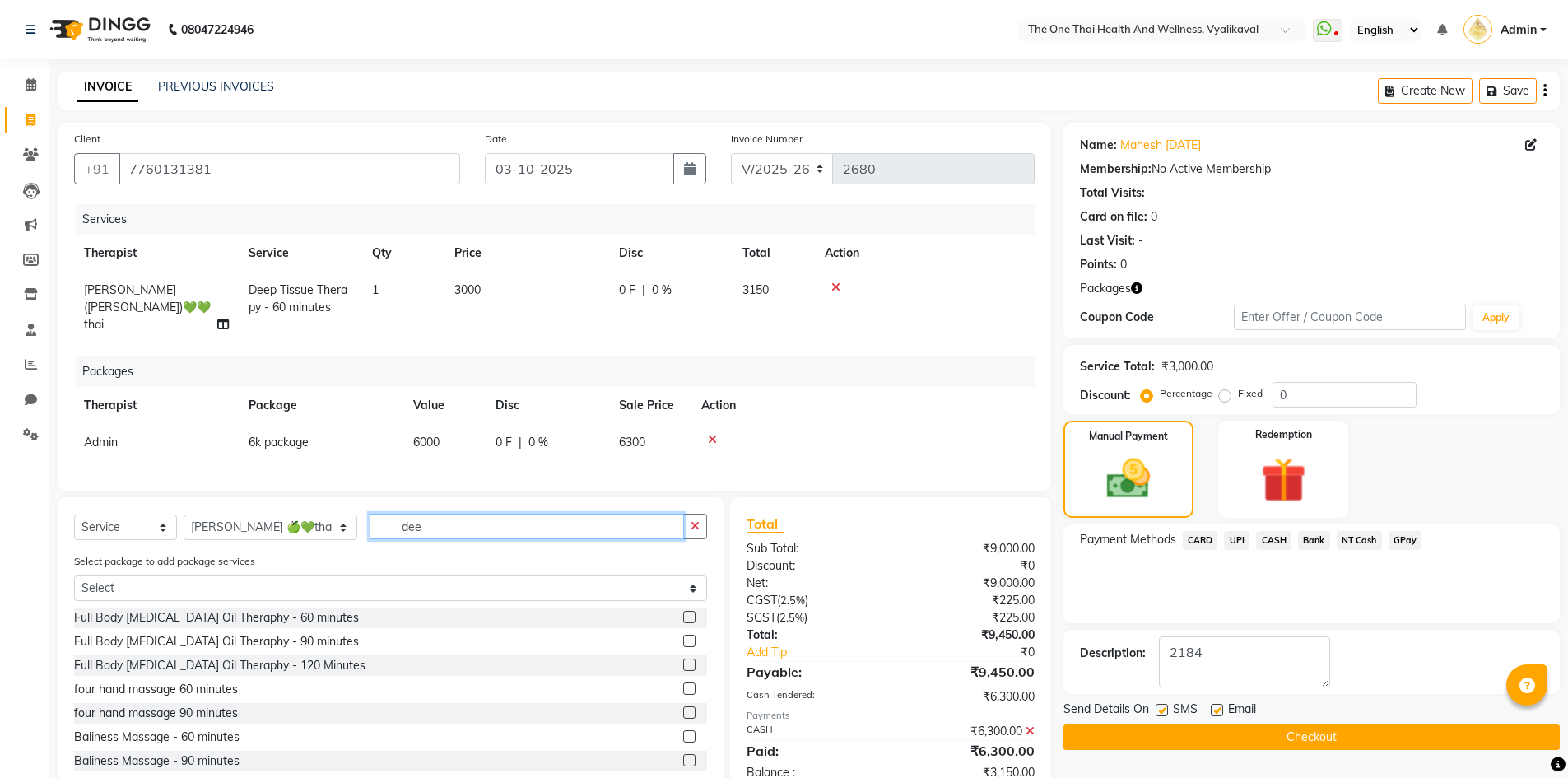
click at [416, 527] on input "dee" at bounding box center [526, 527] width 314 height 26
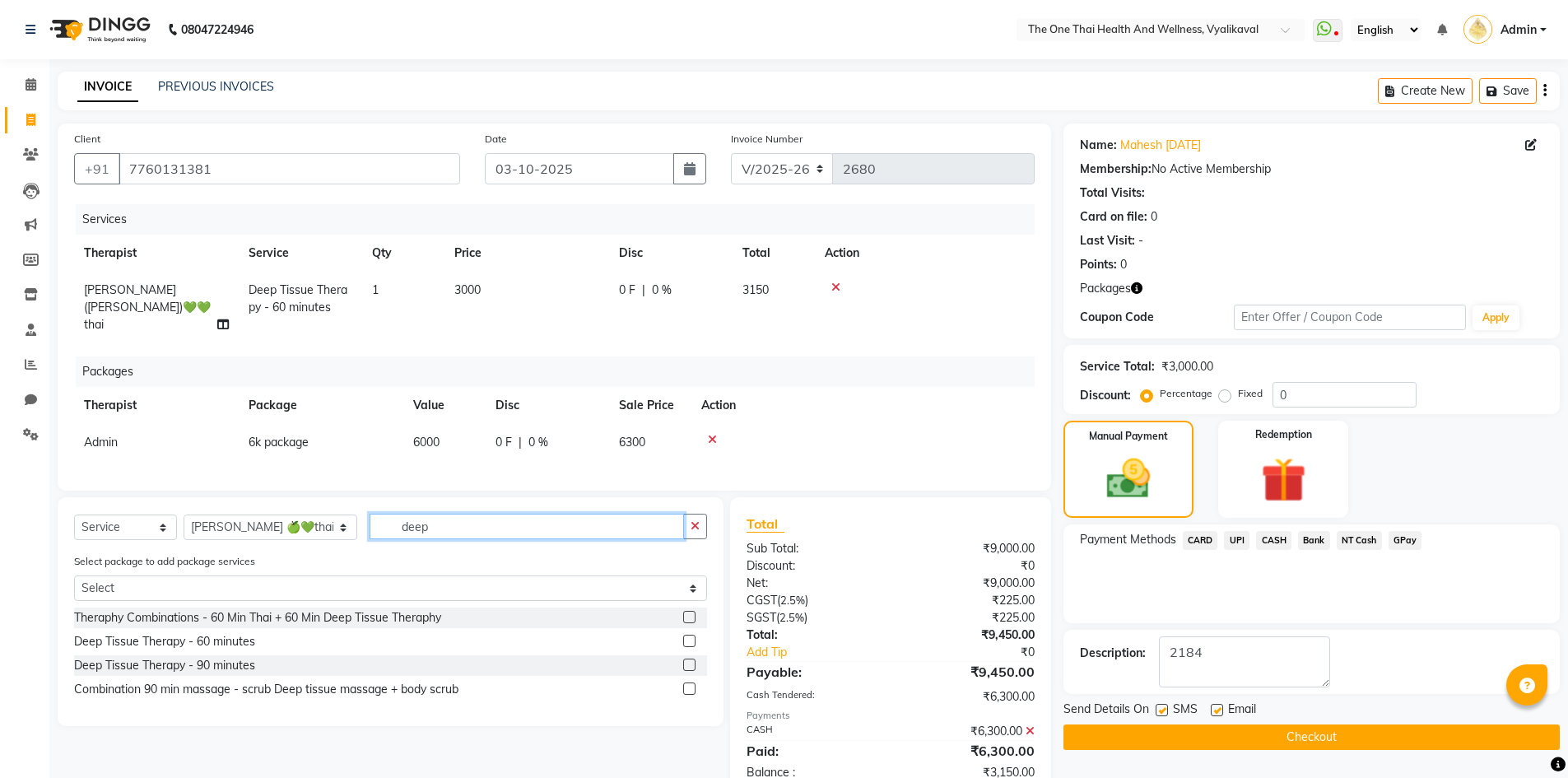
type input "deep"
click at [684, 660] on label at bounding box center [689, 664] width 12 height 12
click at [684, 660] on input "checkbox" at bounding box center [689, 666] width 11 height 11
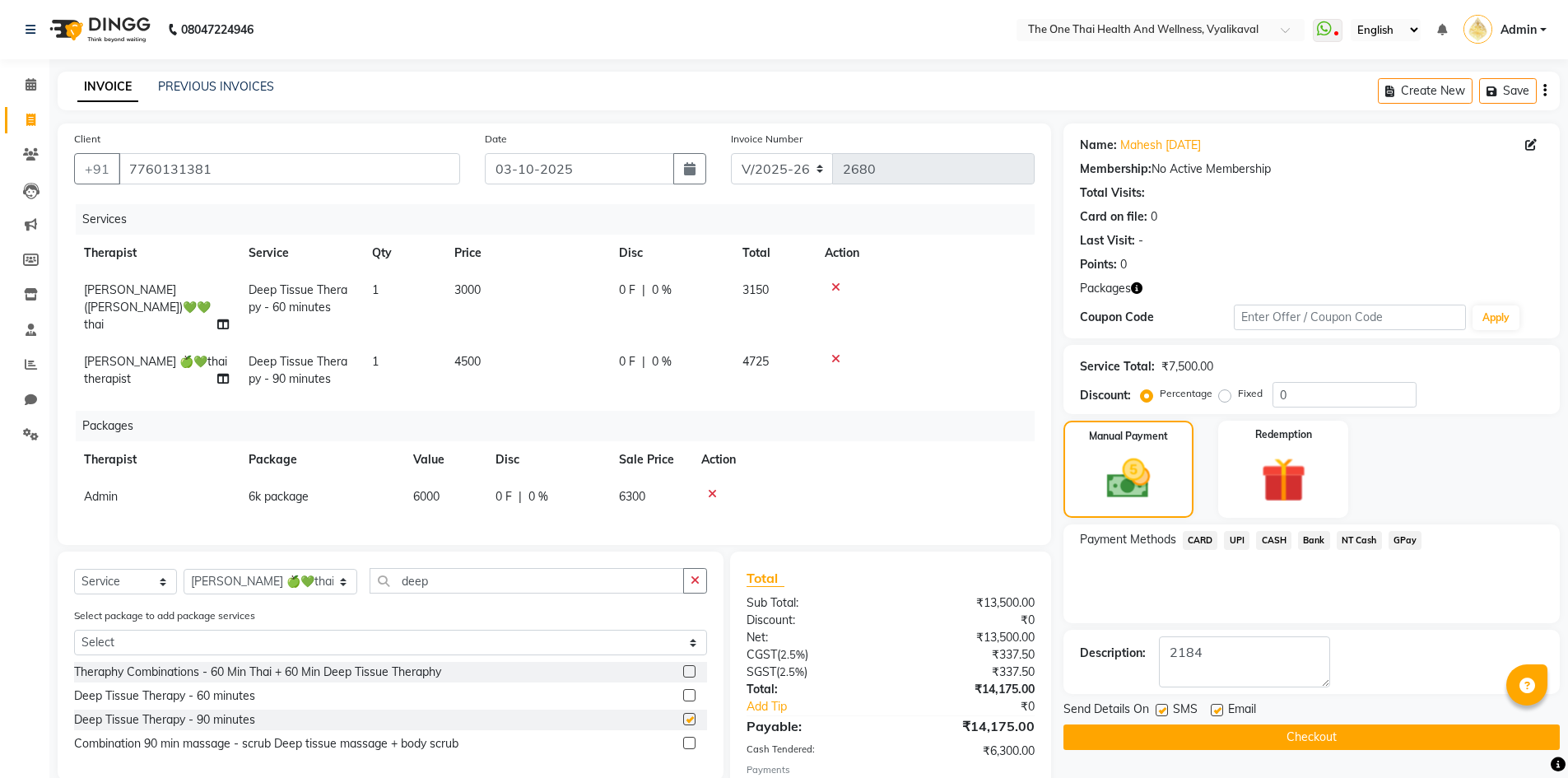
checkbox input "false"
drag, startPoint x: 1266, startPoint y: 466, endPoint x: 1244, endPoint y: 497, distance: 38.0
click at [1266, 467] on img at bounding box center [1283, 480] width 76 height 58
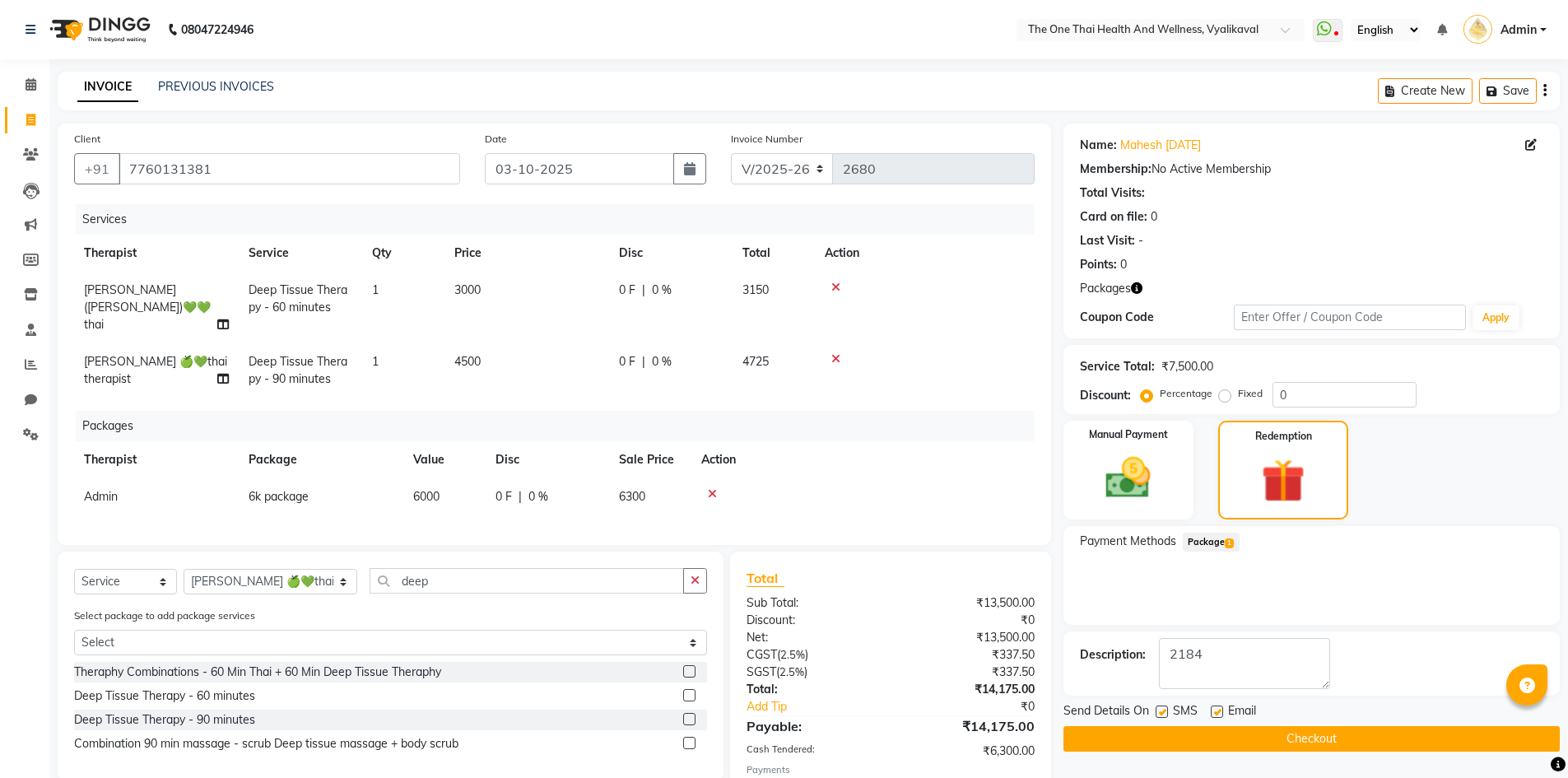
click at [1210, 542] on span "Package 1" at bounding box center [1210, 542] width 57 height 19
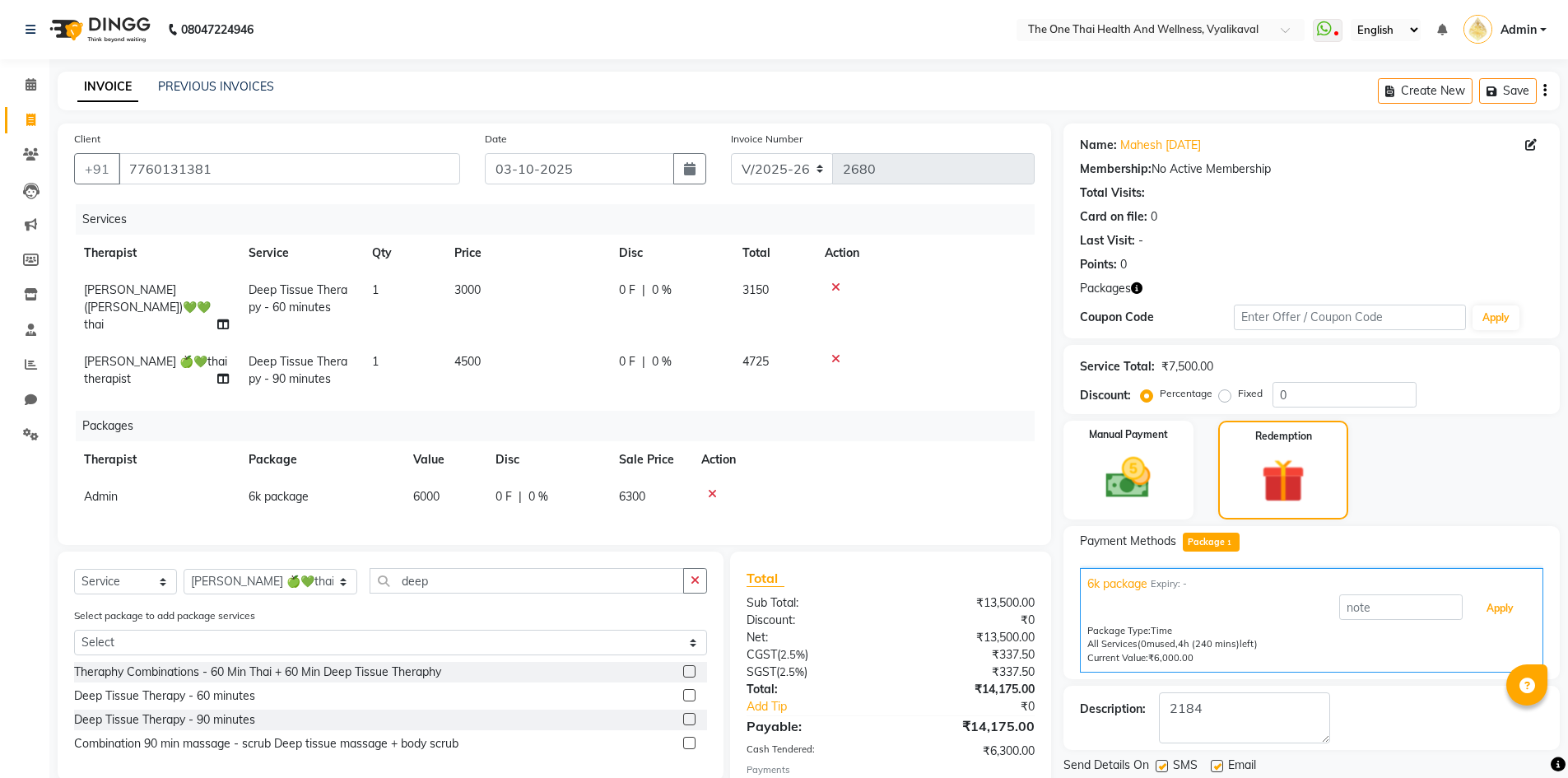
drag, startPoint x: 1486, startPoint y: 606, endPoint x: 1263, endPoint y: 621, distance: 223.5
click at [1486, 607] on button "Apply" at bounding box center [1500, 608] width 69 height 28
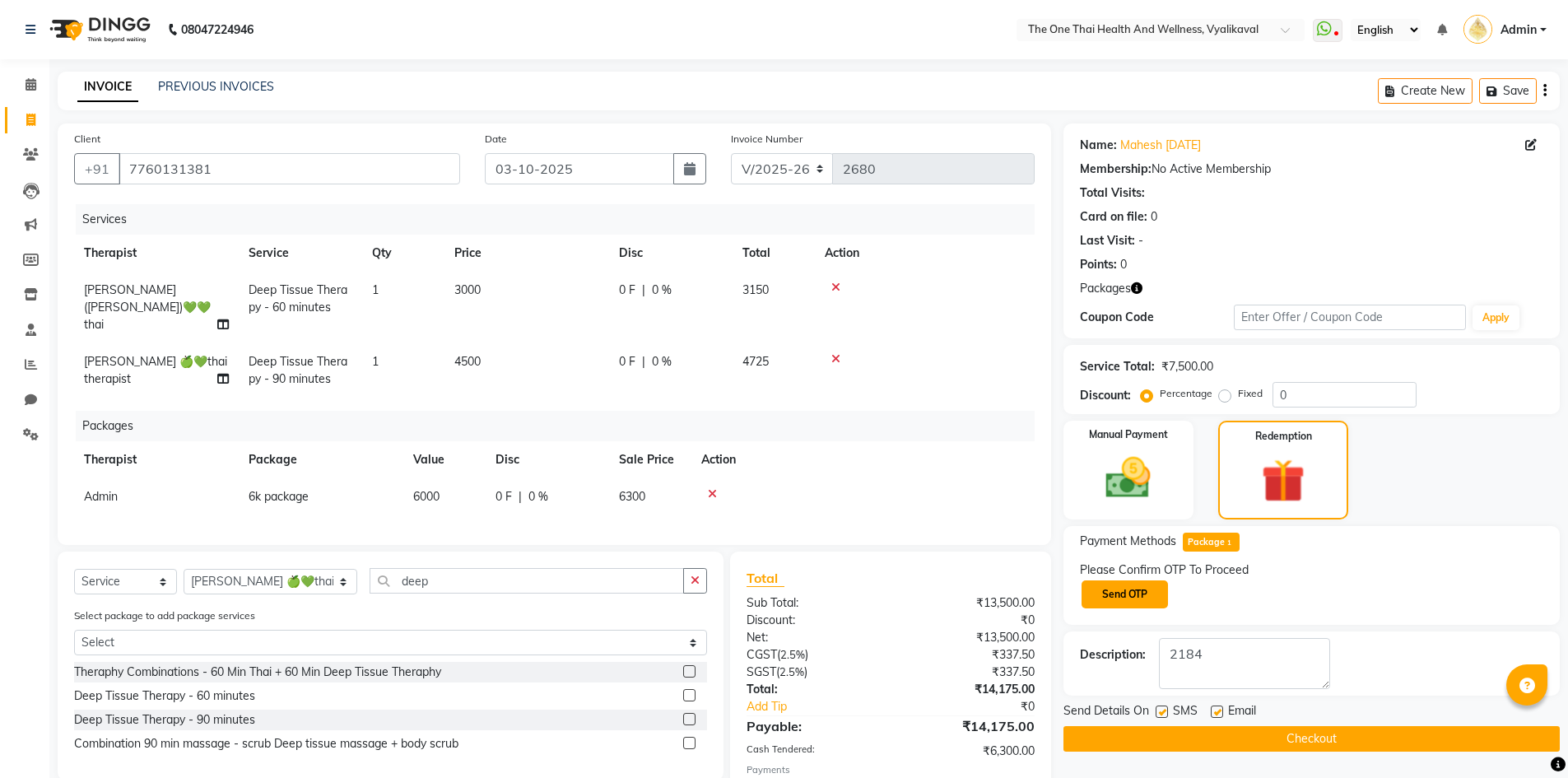
click at [1129, 599] on button "Send OTP" at bounding box center [1124, 594] width 86 height 28
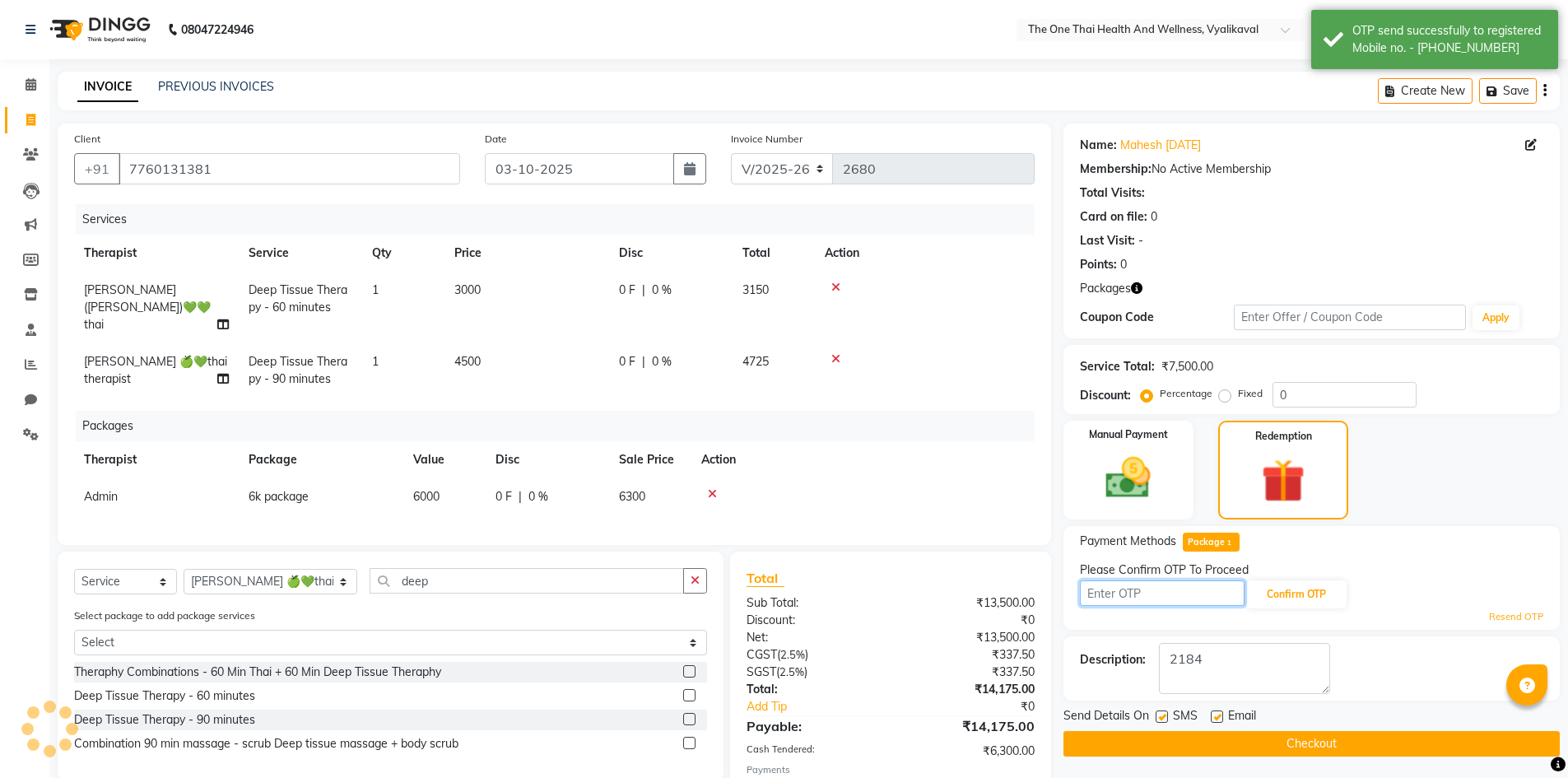
click at [1121, 592] on input "text" at bounding box center [1162, 593] width 165 height 26
type input "6649"
click at [1275, 597] on button "Confirm OTP" at bounding box center [1296, 594] width 100 height 28
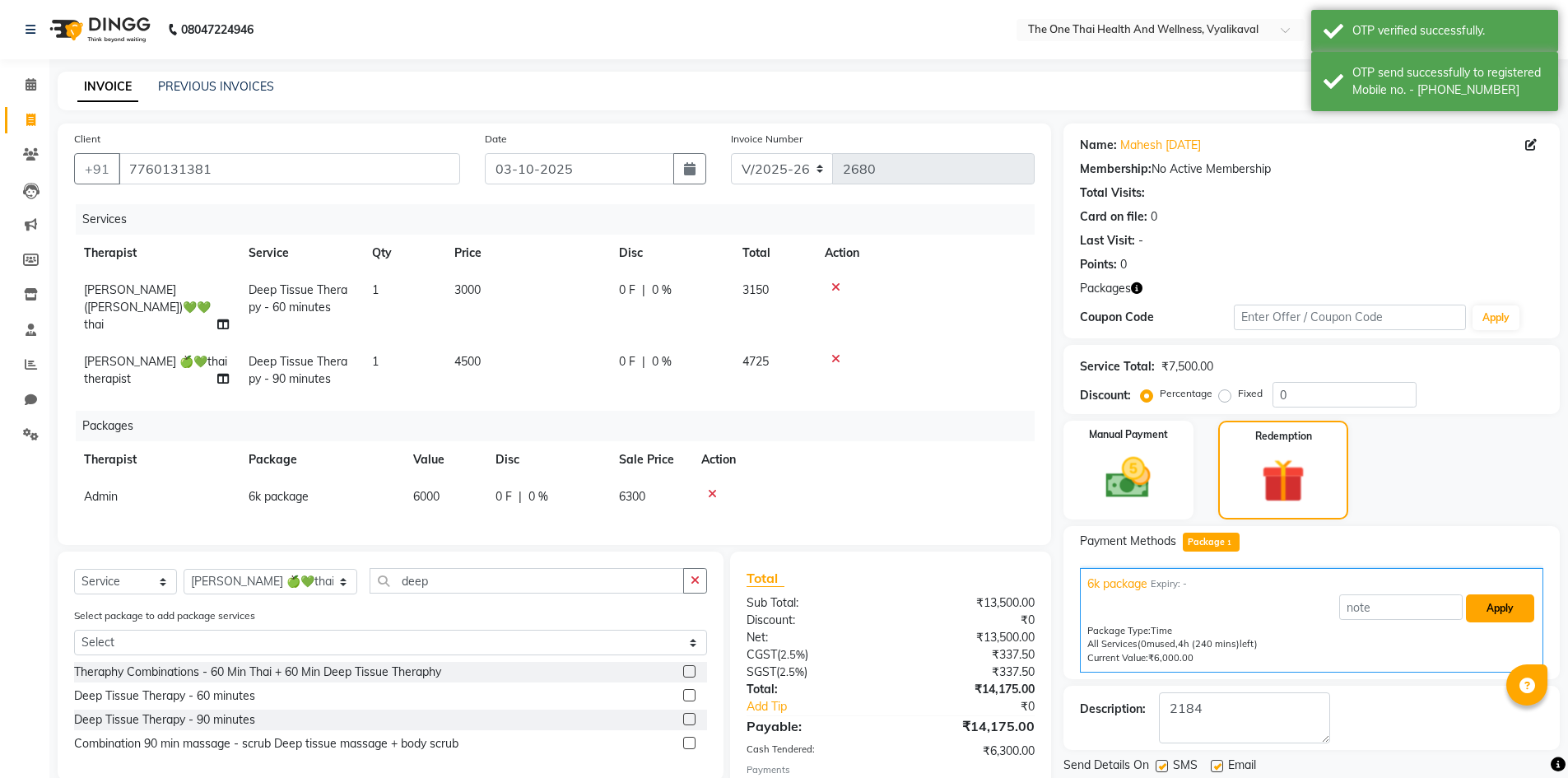
click at [1503, 607] on button "Apply" at bounding box center [1500, 608] width 69 height 28
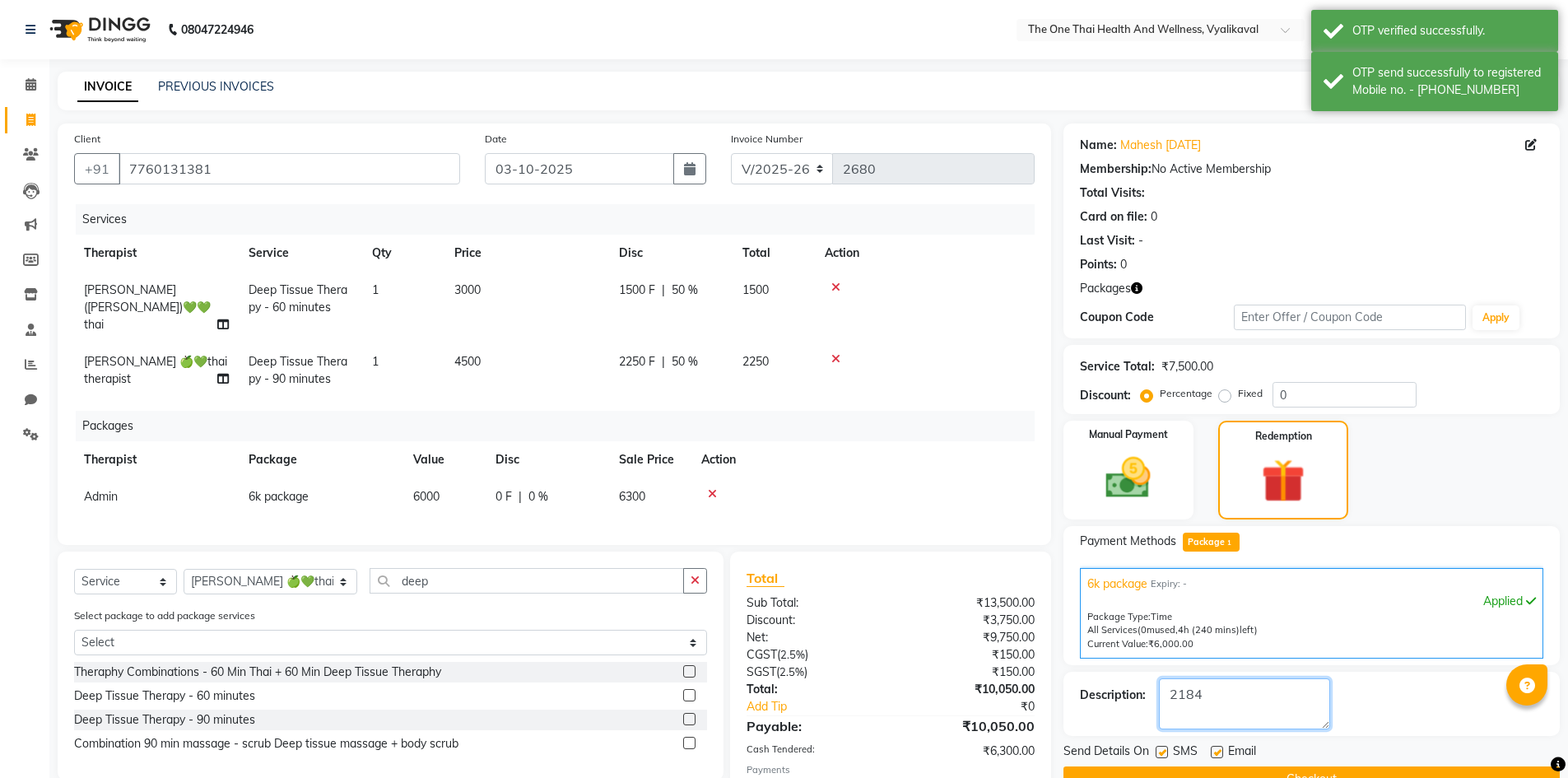
click at [1275, 708] on textarea at bounding box center [1244, 704] width 171 height 51
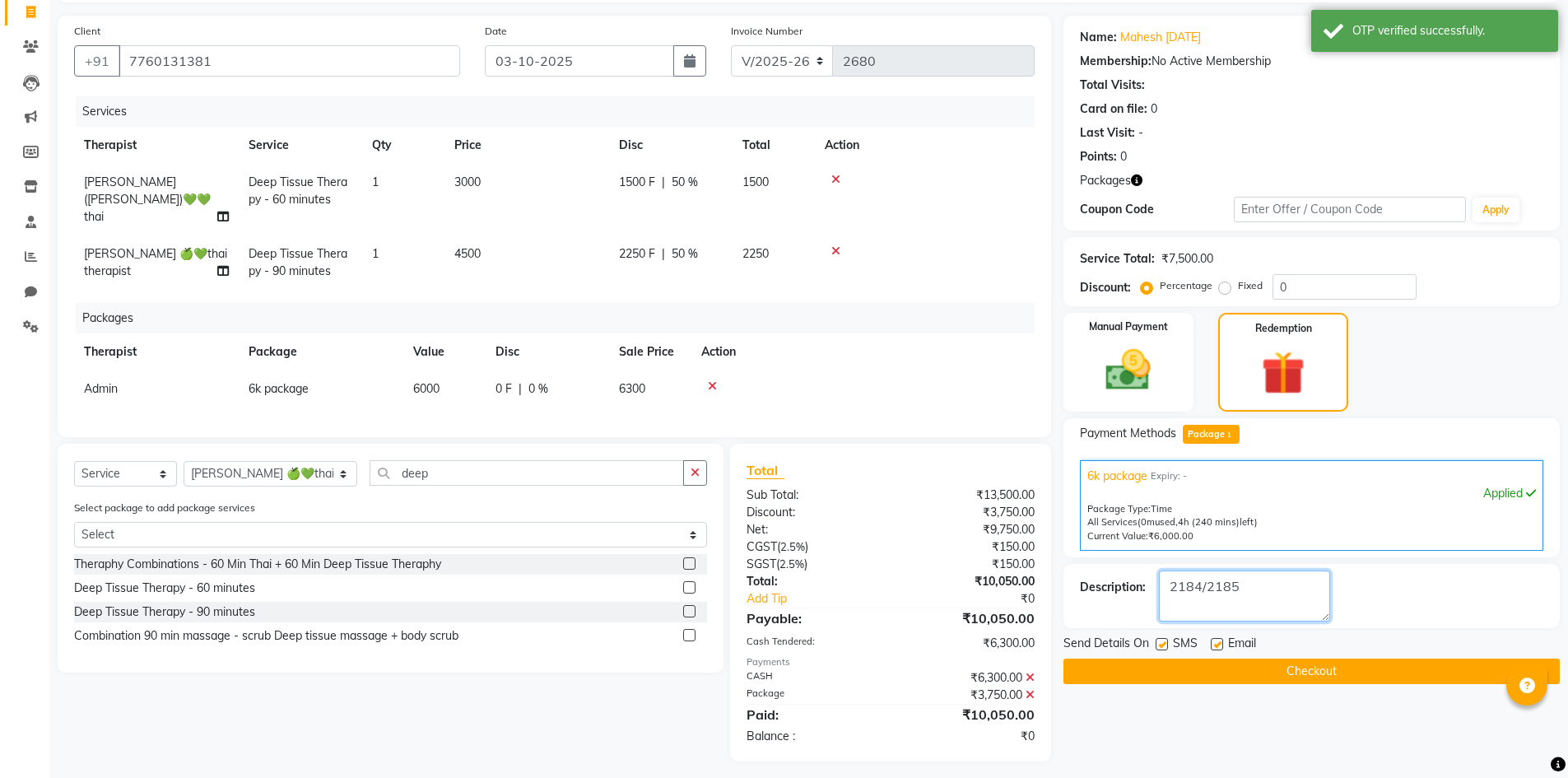
scroll to position [111, 0]
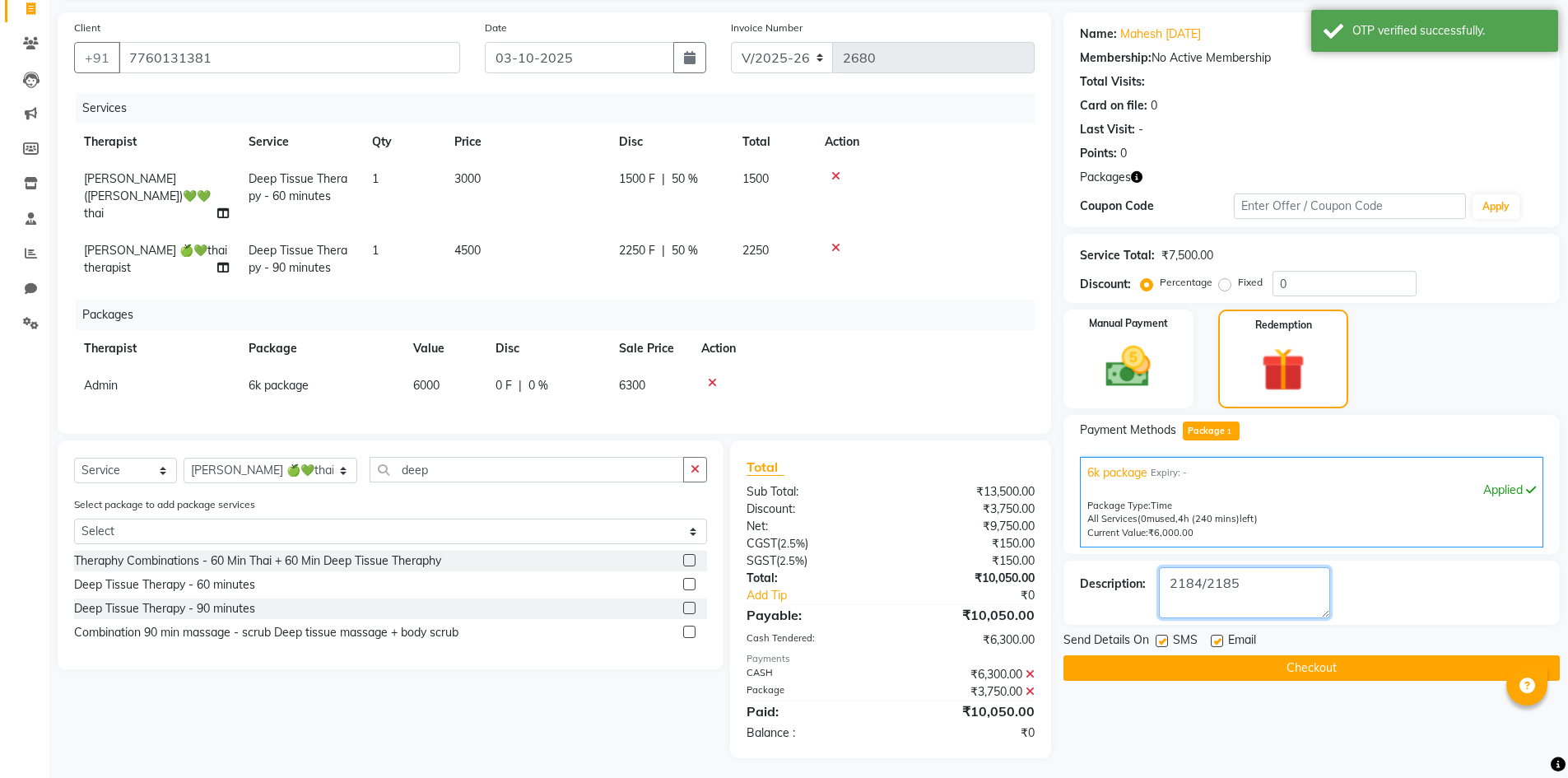
type textarea "2184/2185"
click at [1243, 672] on button "Checkout" at bounding box center [1311, 669] width 497 height 26
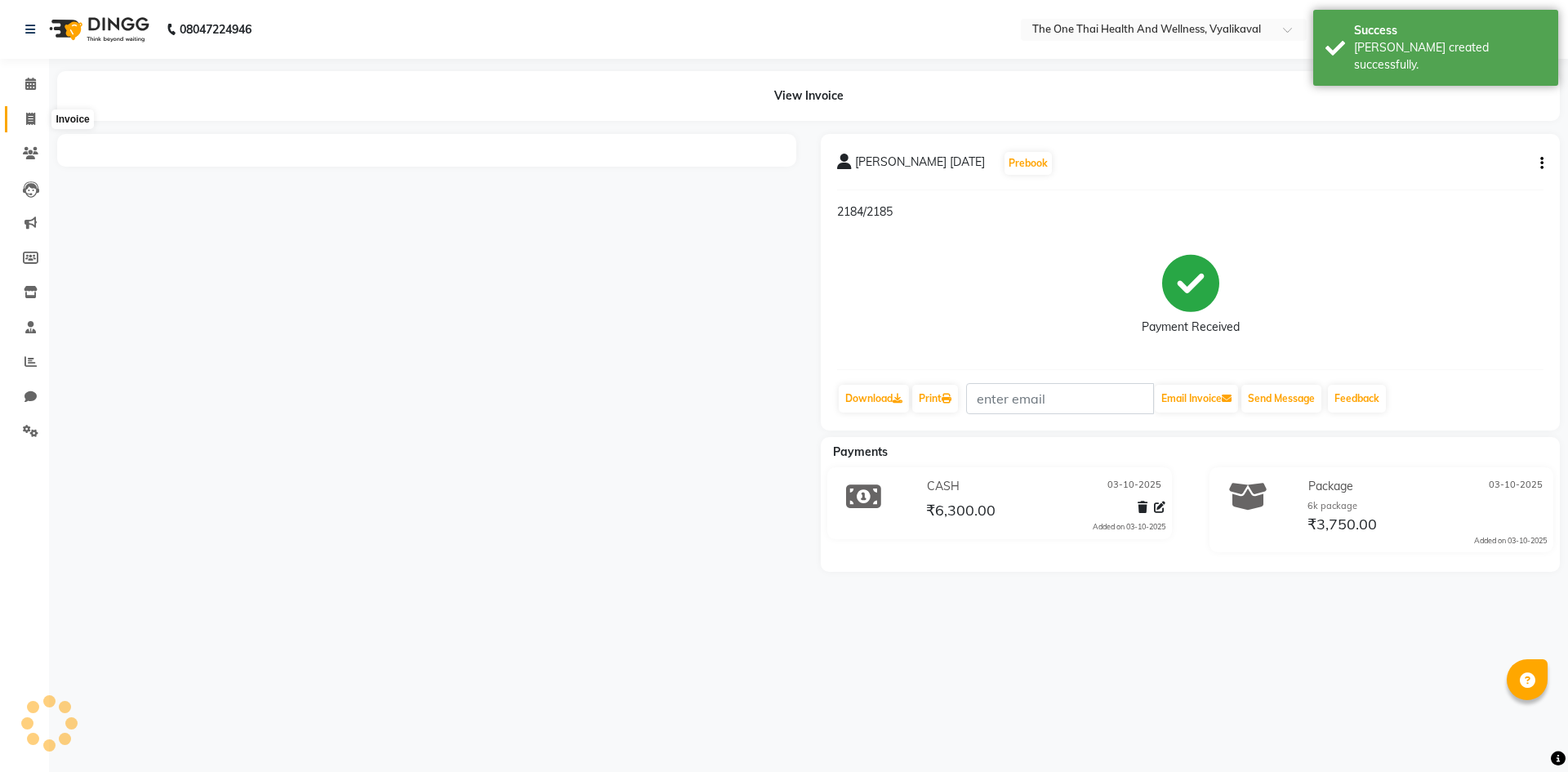
click at [33, 121] on icon at bounding box center [30, 119] width 9 height 12
select select "service"
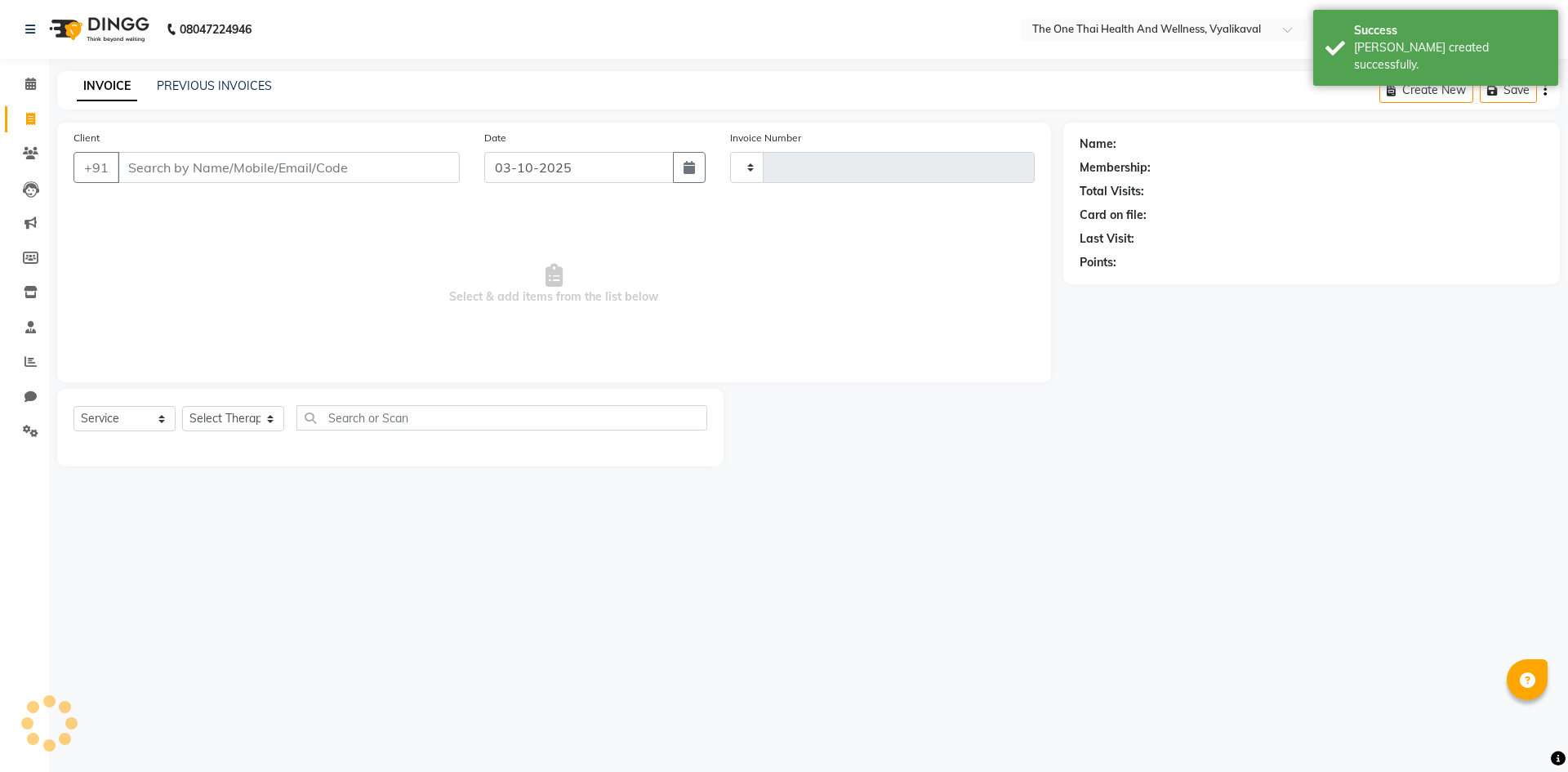
click at [165, 168] on input "Client" at bounding box center [289, 167] width 342 height 31
type input "2681"
select select "5972"
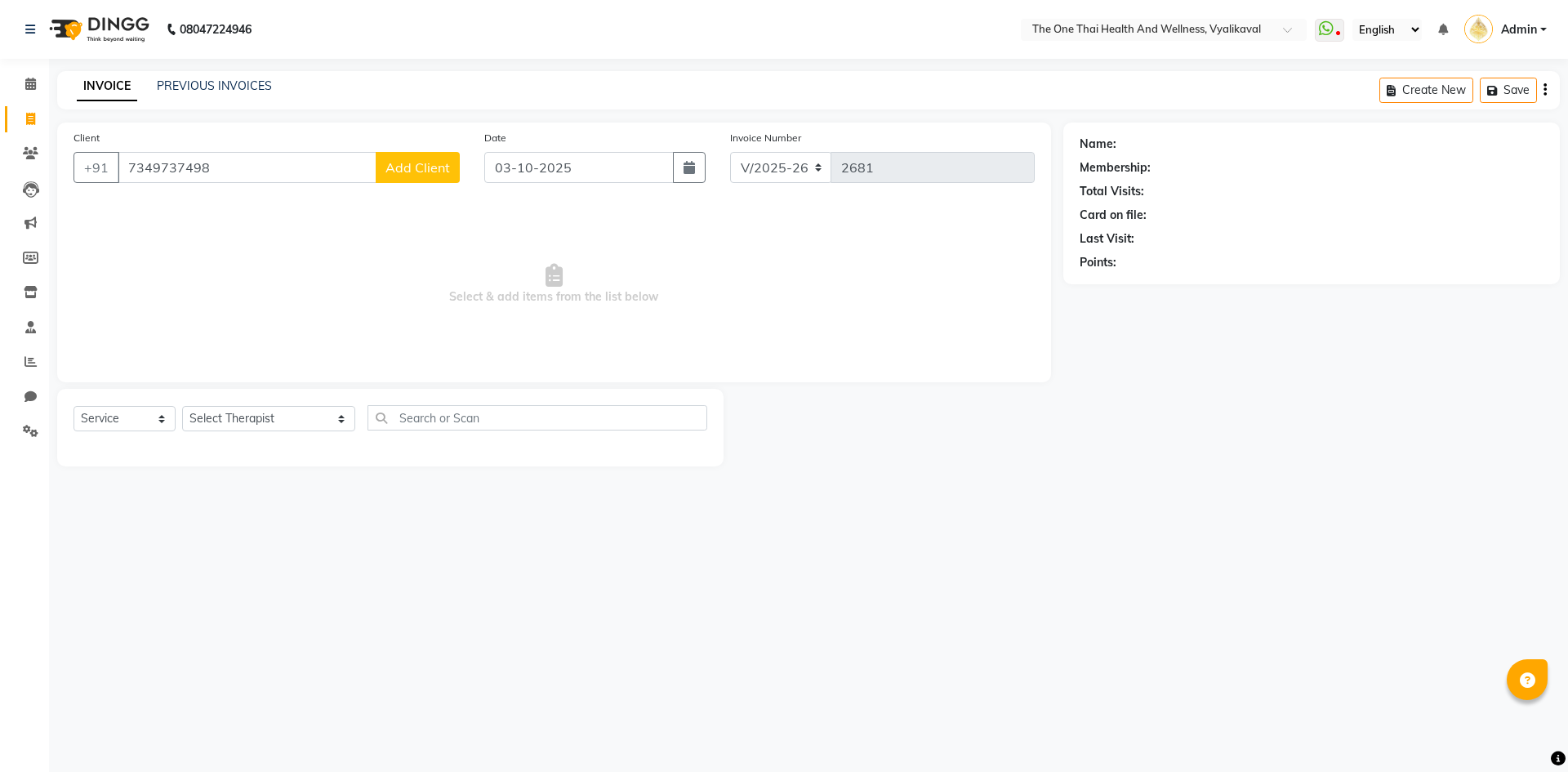
type input "7349737498"
click at [403, 178] on button "Add Client" at bounding box center [418, 167] width 84 height 31
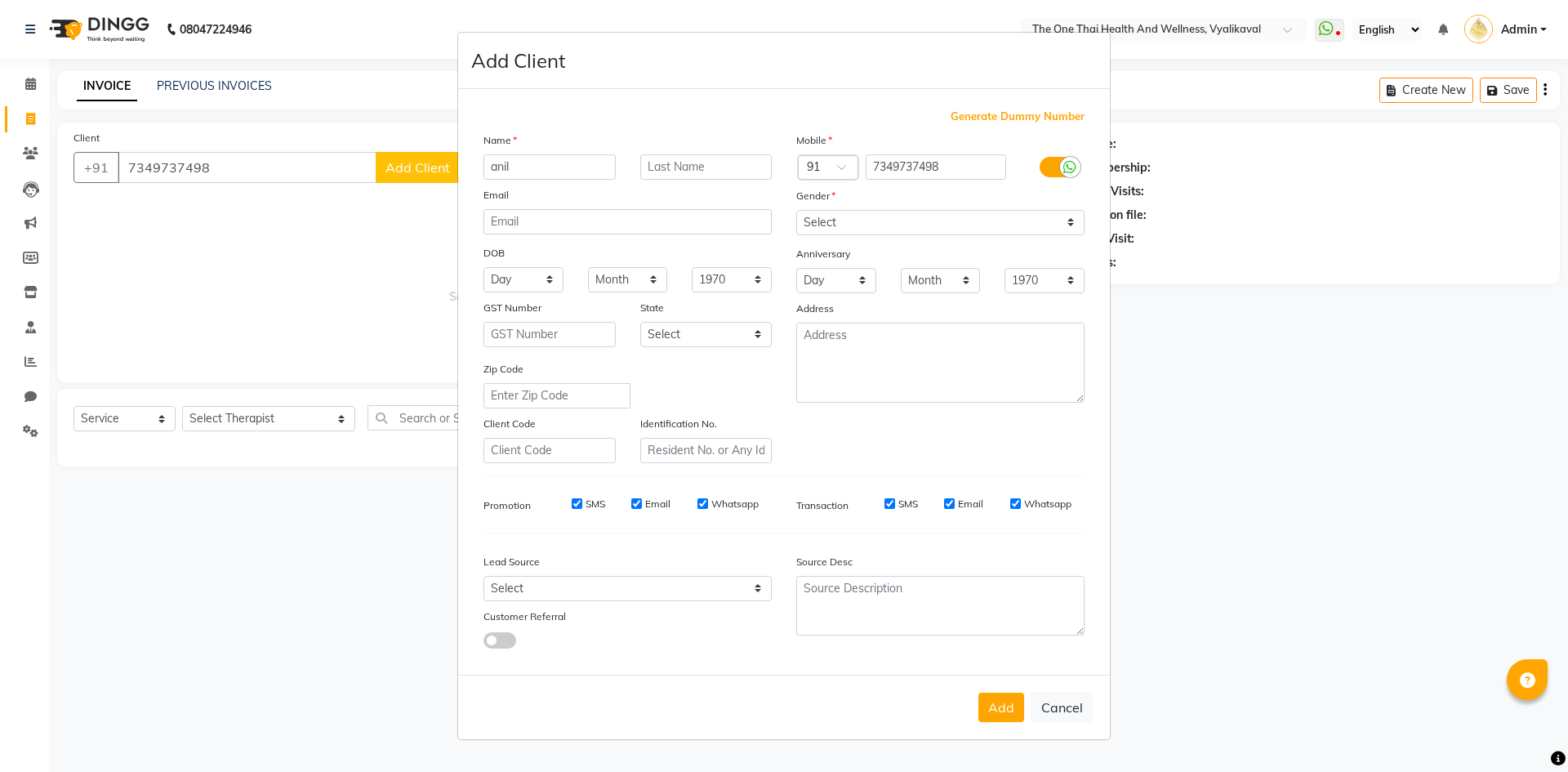
type input "anil"
type input "3 oct 25"
click at [811, 220] on select "Select Male Female Other Prefer Not To Say" at bounding box center [941, 223] width 289 height 26
select select "male"
click at [796, 210] on select "Select Male Female Other Prefer Not To Say" at bounding box center [941, 223] width 289 height 26
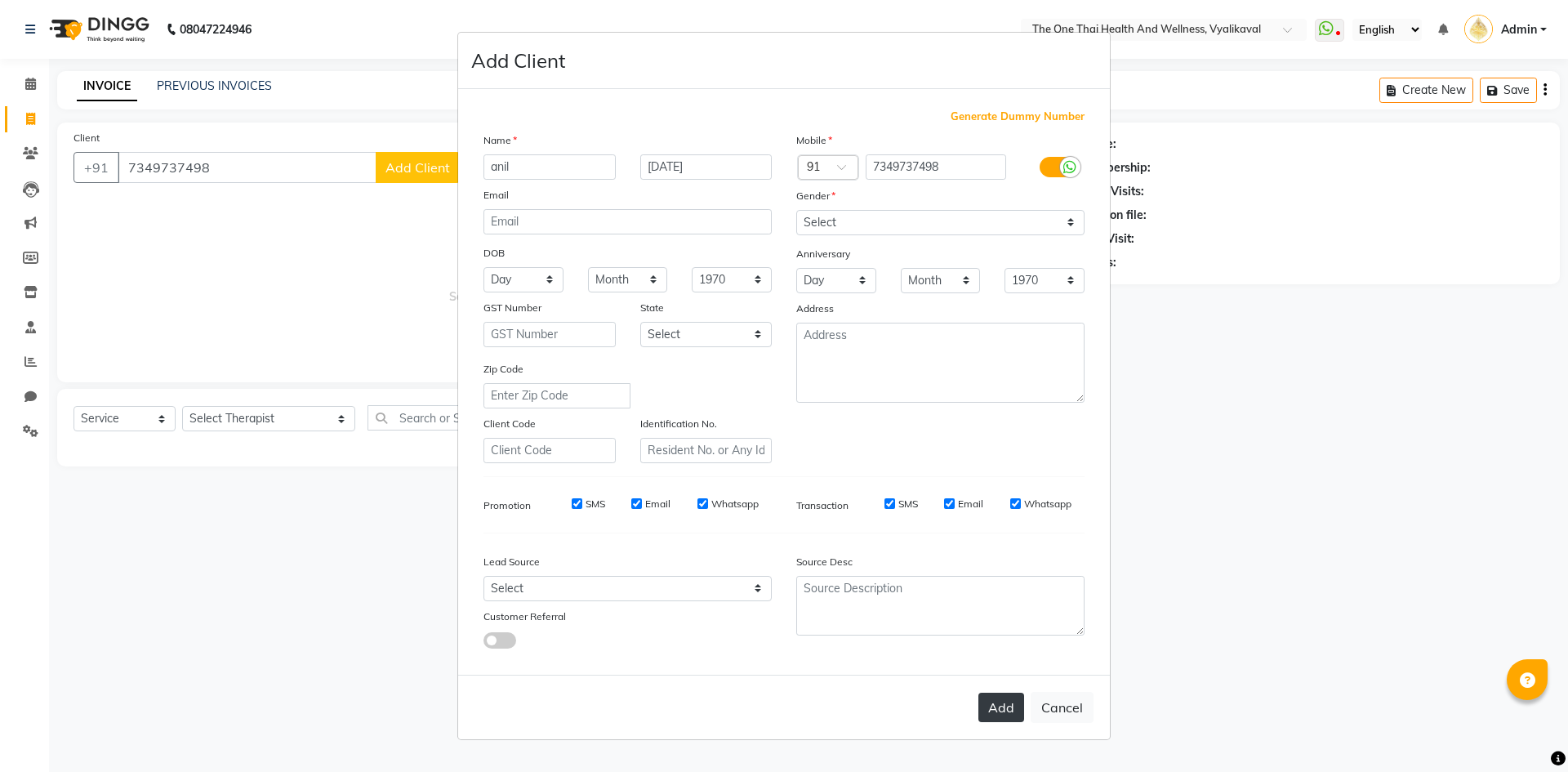
click at [1001, 699] on button "Add" at bounding box center [1001, 708] width 46 height 29
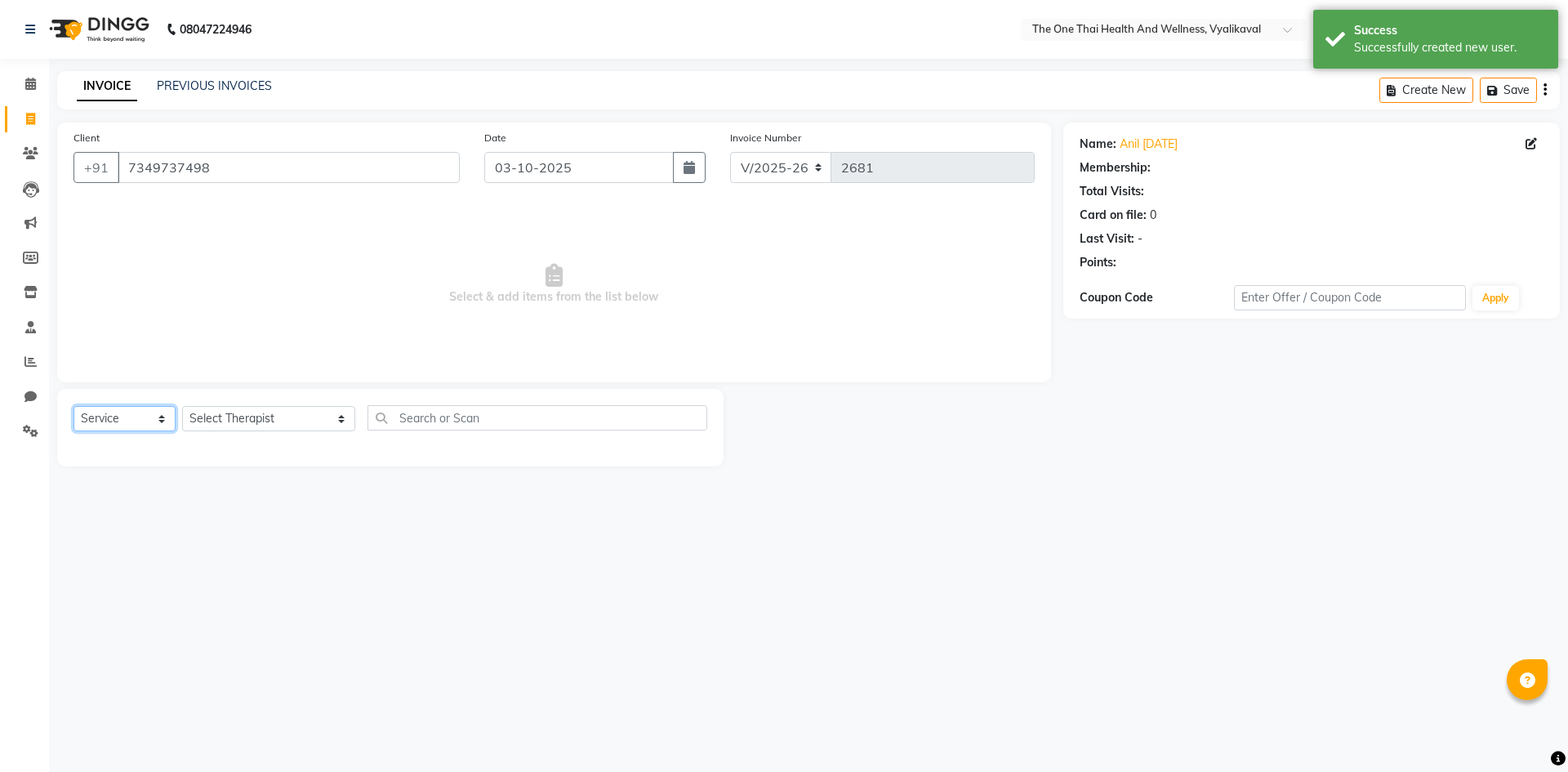
click at [152, 412] on select "Select Service Product Membership Package Voucher Prepaid Gift Card" at bounding box center [124, 419] width 102 height 26
select select "package"
click at [74, 406] on select "Select Service Product Membership Package Voucher Prepaid Gift Card" at bounding box center [124, 419] width 102 height 26
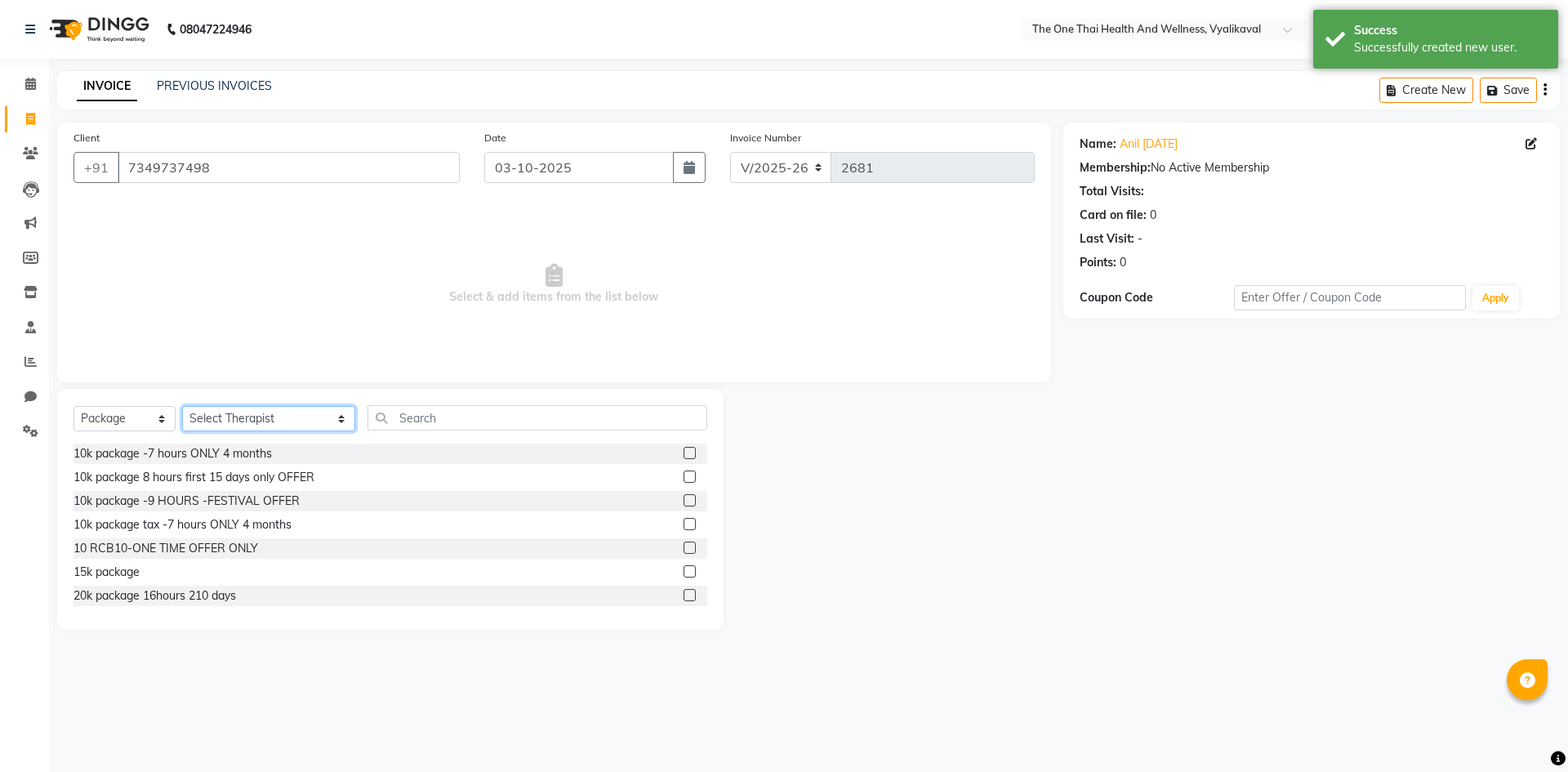
click at [217, 423] on select "Select Therapist Admin Alisha 💚🍏thai therapist Ammy ❤️northeast therapist Beaut…" at bounding box center [269, 419] width 173 height 26
select select "46939"
click at [182, 406] on select "Select Therapist Admin Alisha 💚🍏thai therapist Ammy ❤️northeast therapist Beaut…" at bounding box center [269, 419] width 173 height 26
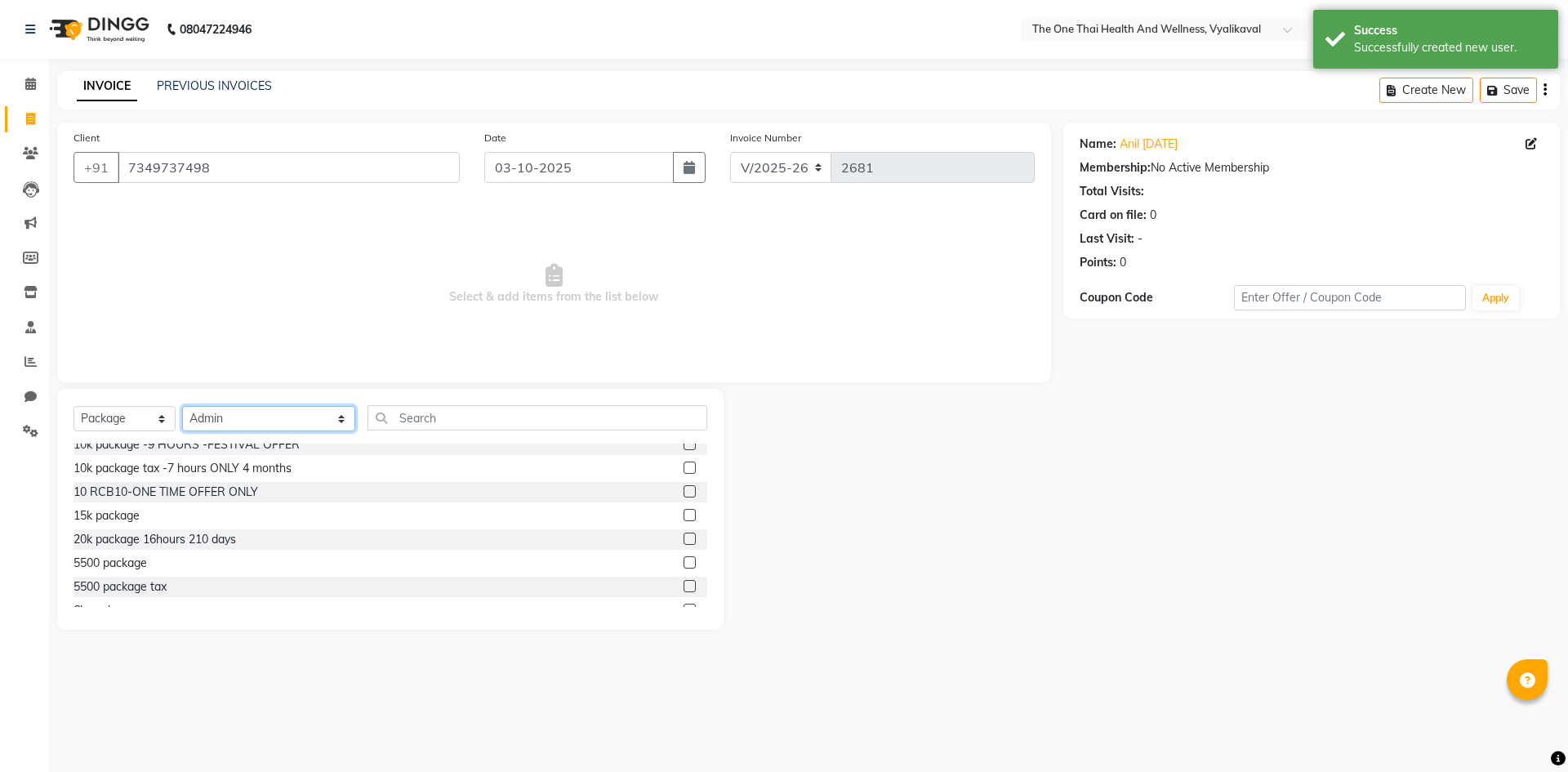
scroll to position [82, 0]
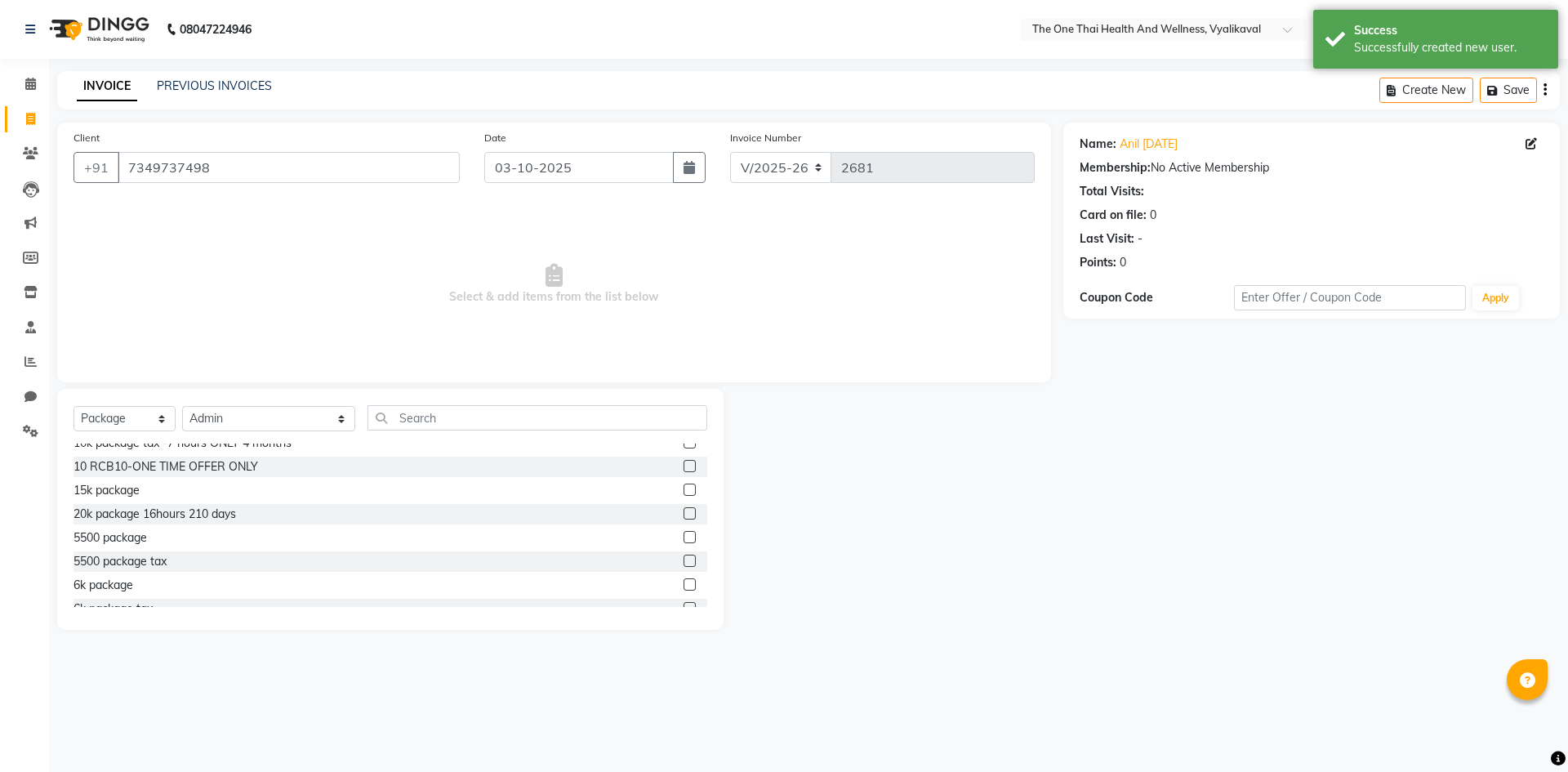
click at [683, 584] on label at bounding box center [689, 584] width 12 height 12
click at [683, 584] on input "checkbox" at bounding box center [689, 586] width 11 height 11
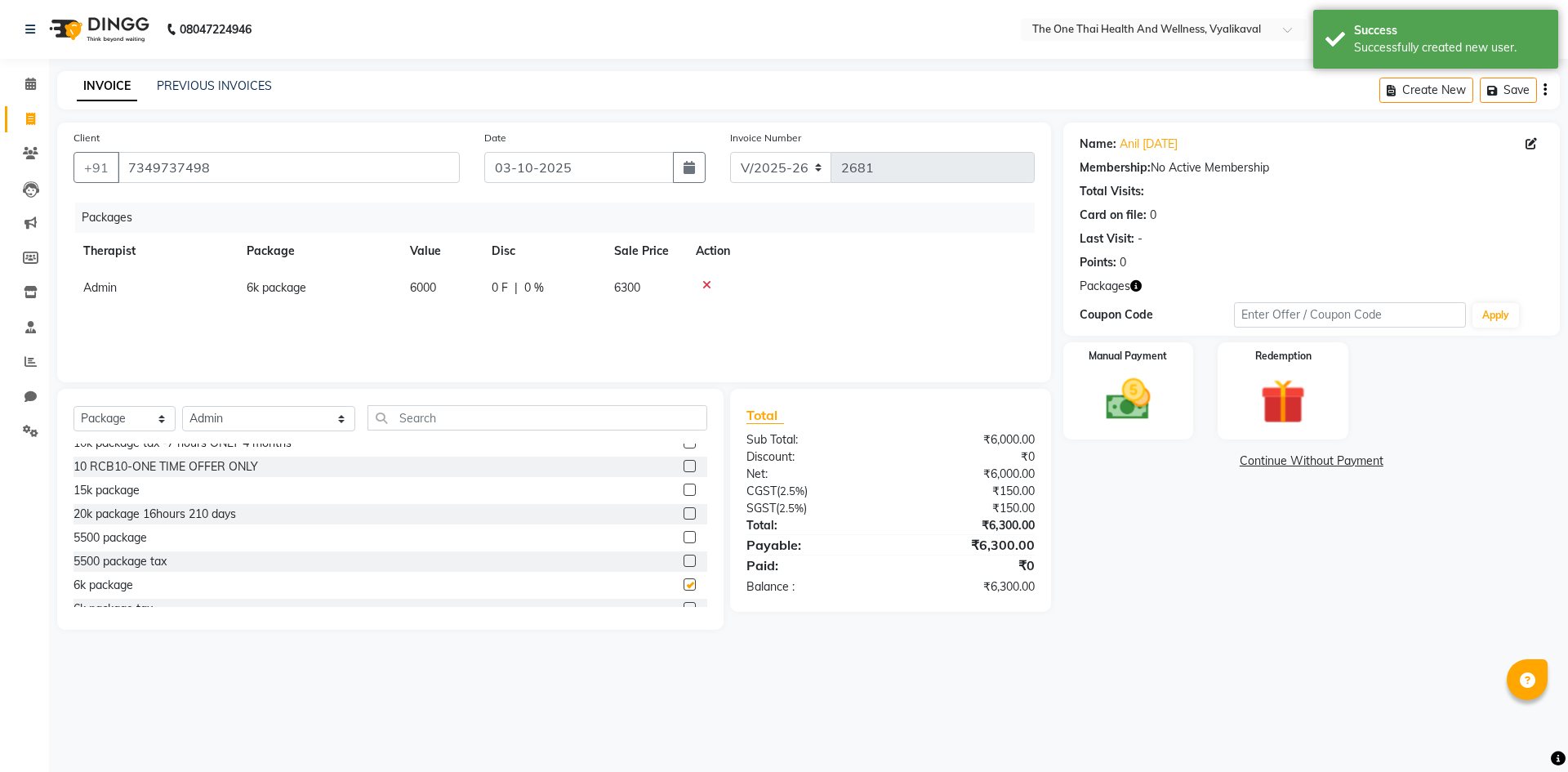
checkbox input "false"
click at [1150, 394] on img at bounding box center [1128, 399] width 76 height 54
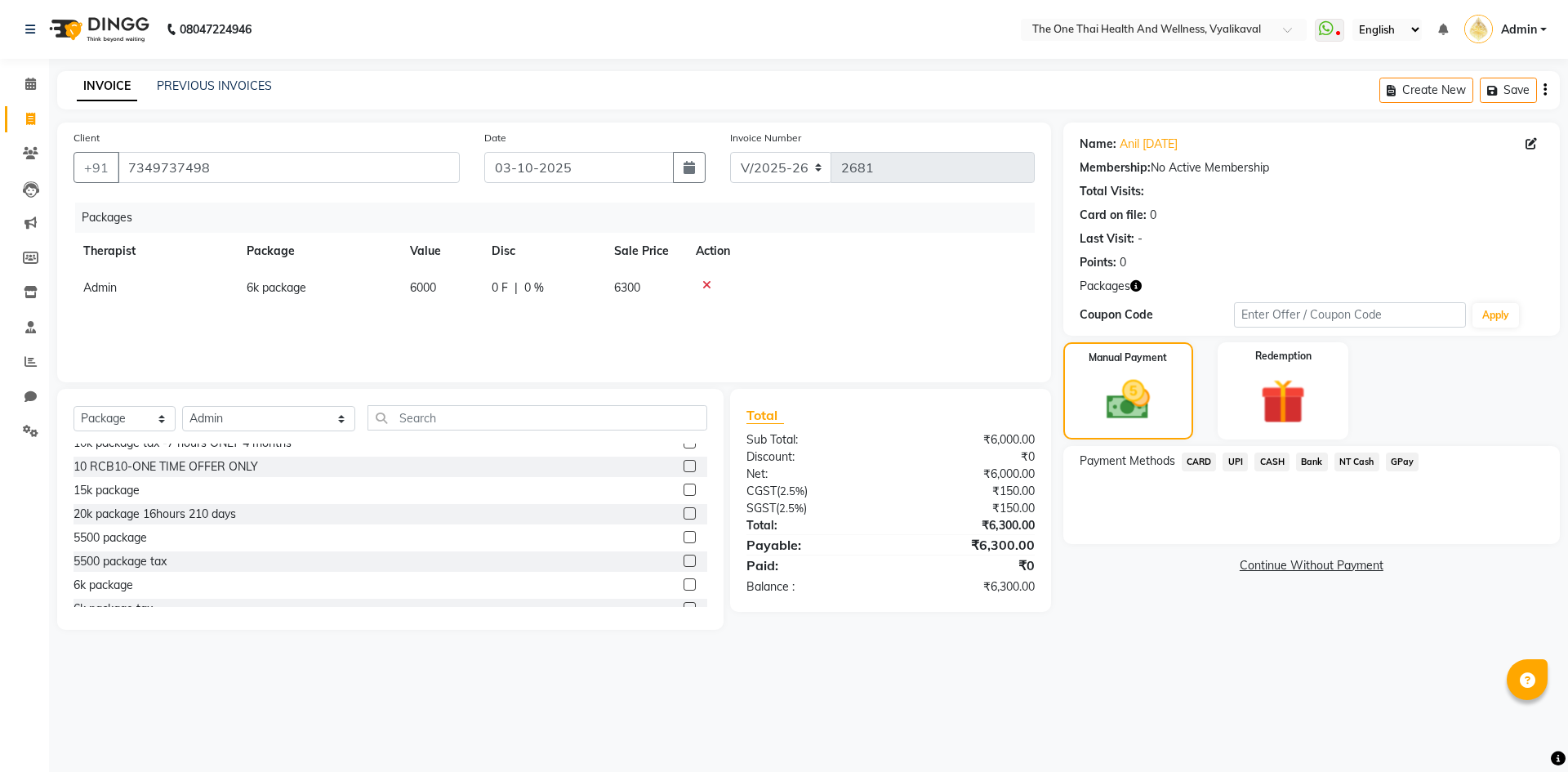
click at [1237, 462] on span "UPI" at bounding box center [1235, 462] width 26 height 18
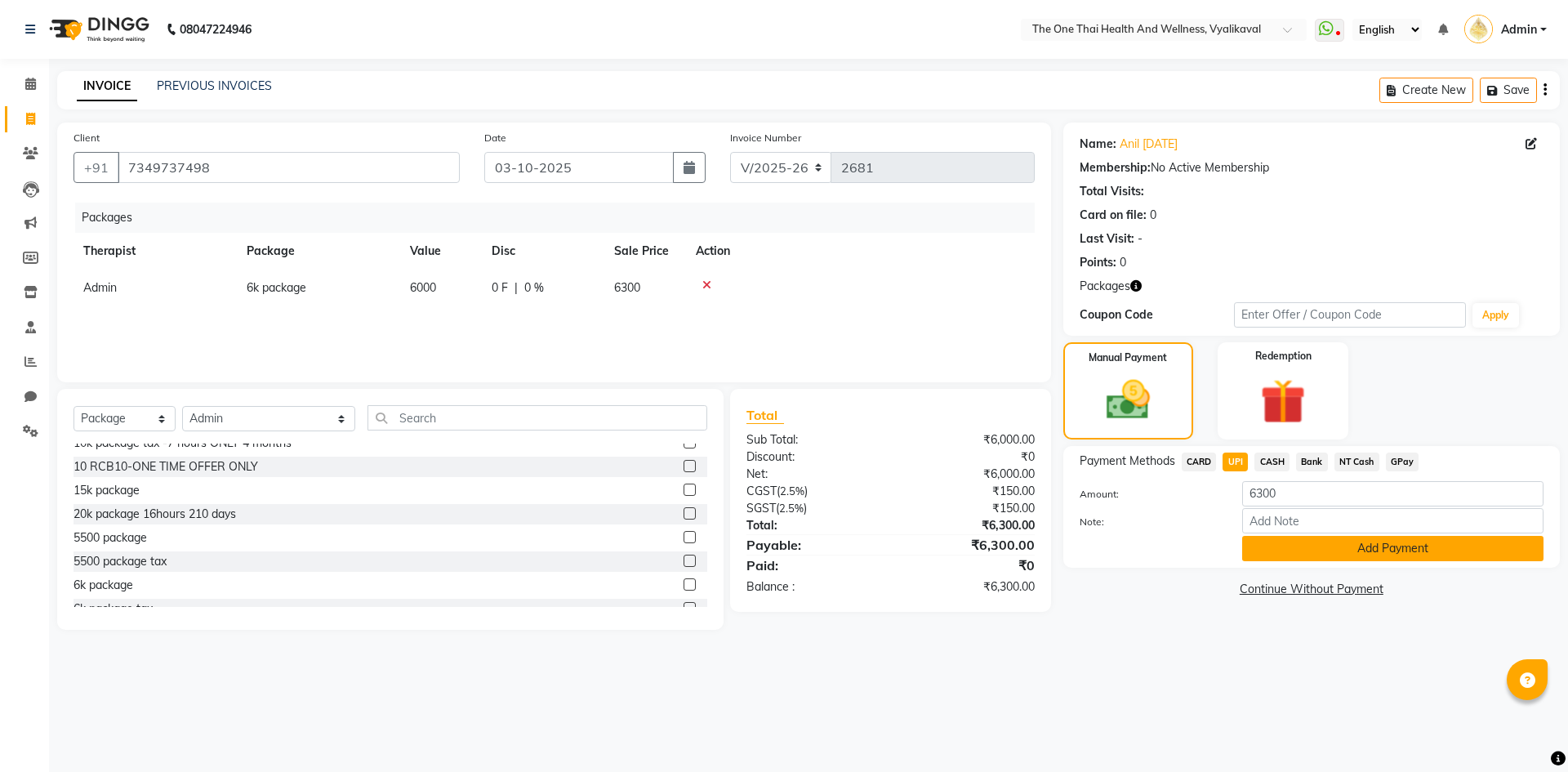
click at [1266, 553] on button "Add Payment" at bounding box center [1393, 549] width 302 height 26
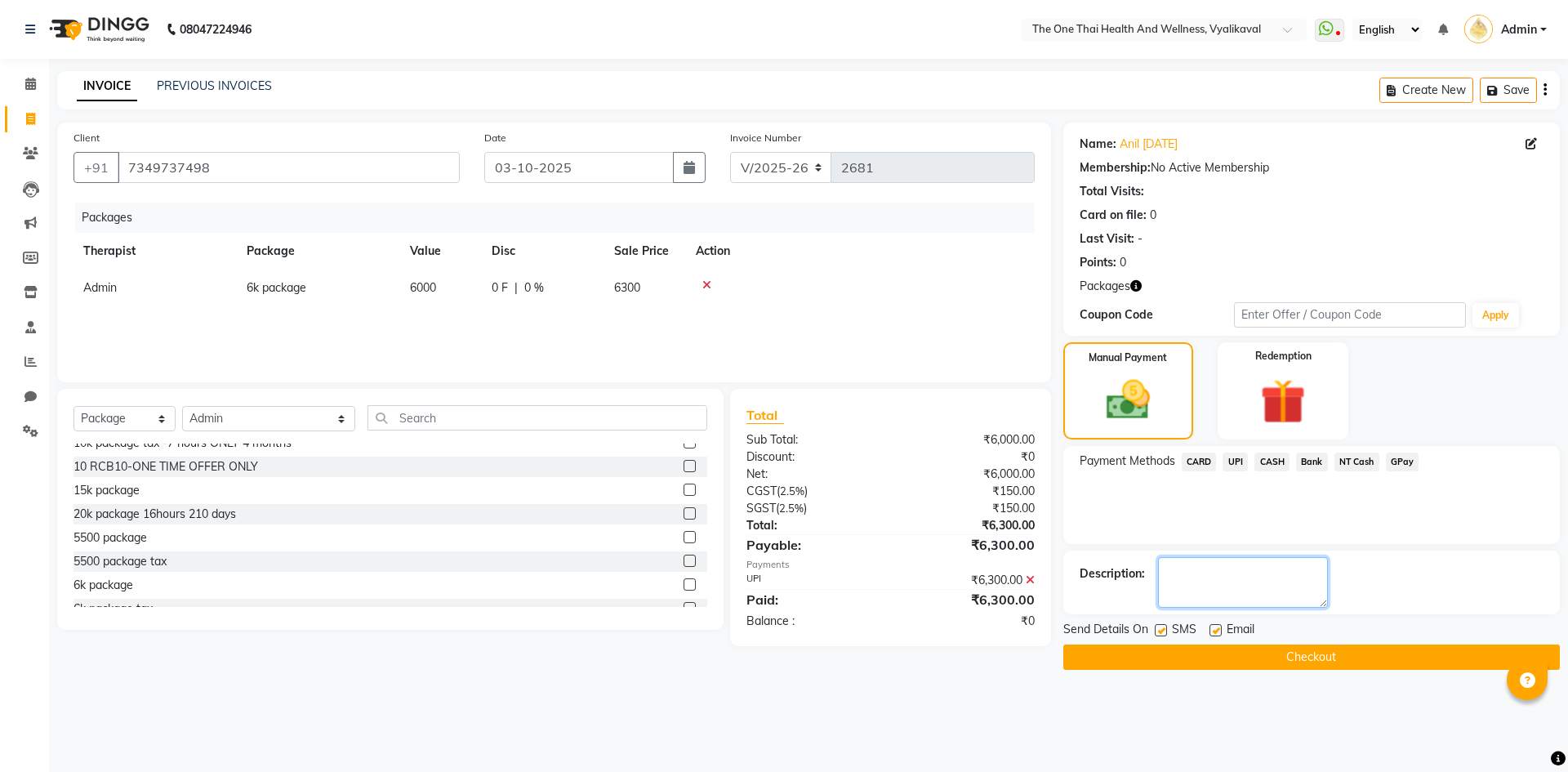
click at [1229, 581] on textarea at bounding box center [1242, 582] width 170 height 51
type textarea "2186"
click at [161, 424] on select "Select Service Product Membership Package Voucher Prepaid Gift Card" at bounding box center [124, 419] width 102 height 26
select select "service"
click at [74, 406] on select "Select Service Product Membership Package Voucher Prepaid Gift Card" at bounding box center [124, 419] width 102 height 26
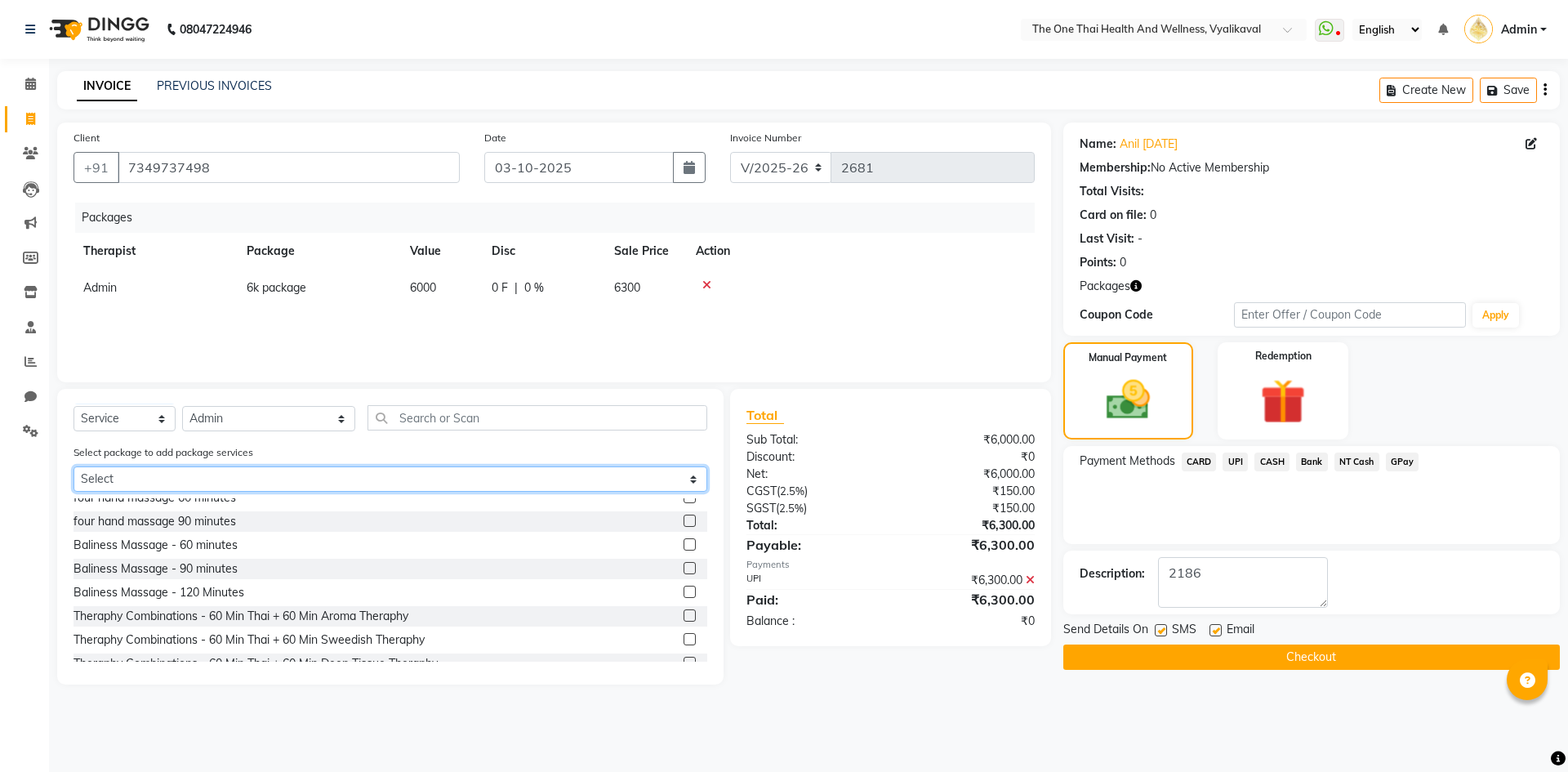
click at [240, 470] on select "Select 6k package" at bounding box center [390, 479] width 634 height 26
select select "1: Object"
click at [74, 467] on select "Select 6k package" at bounding box center [390, 479] width 634 height 26
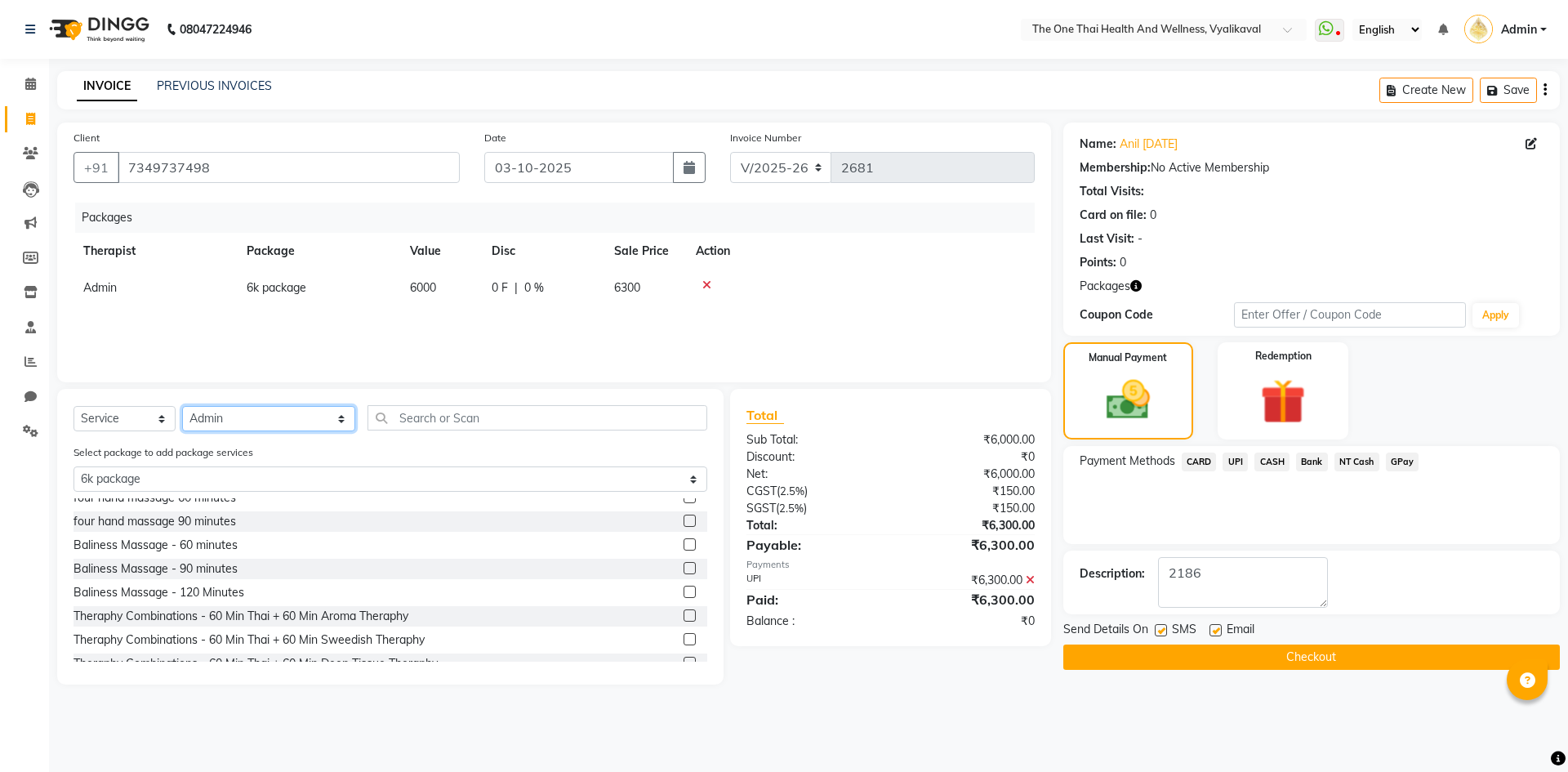
click at [259, 423] on select "Select Therapist Admin Alisha 💚🍏thai therapist Ammy ❤️northeast therapist Beaut…" at bounding box center [269, 419] width 173 height 26
select select "60154"
click at [182, 406] on select "Select Therapist Admin Alisha 💚🍏thai therapist Ammy ❤️northeast therapist Beaut…" at bounding box center [269, 419] width 173 height 26
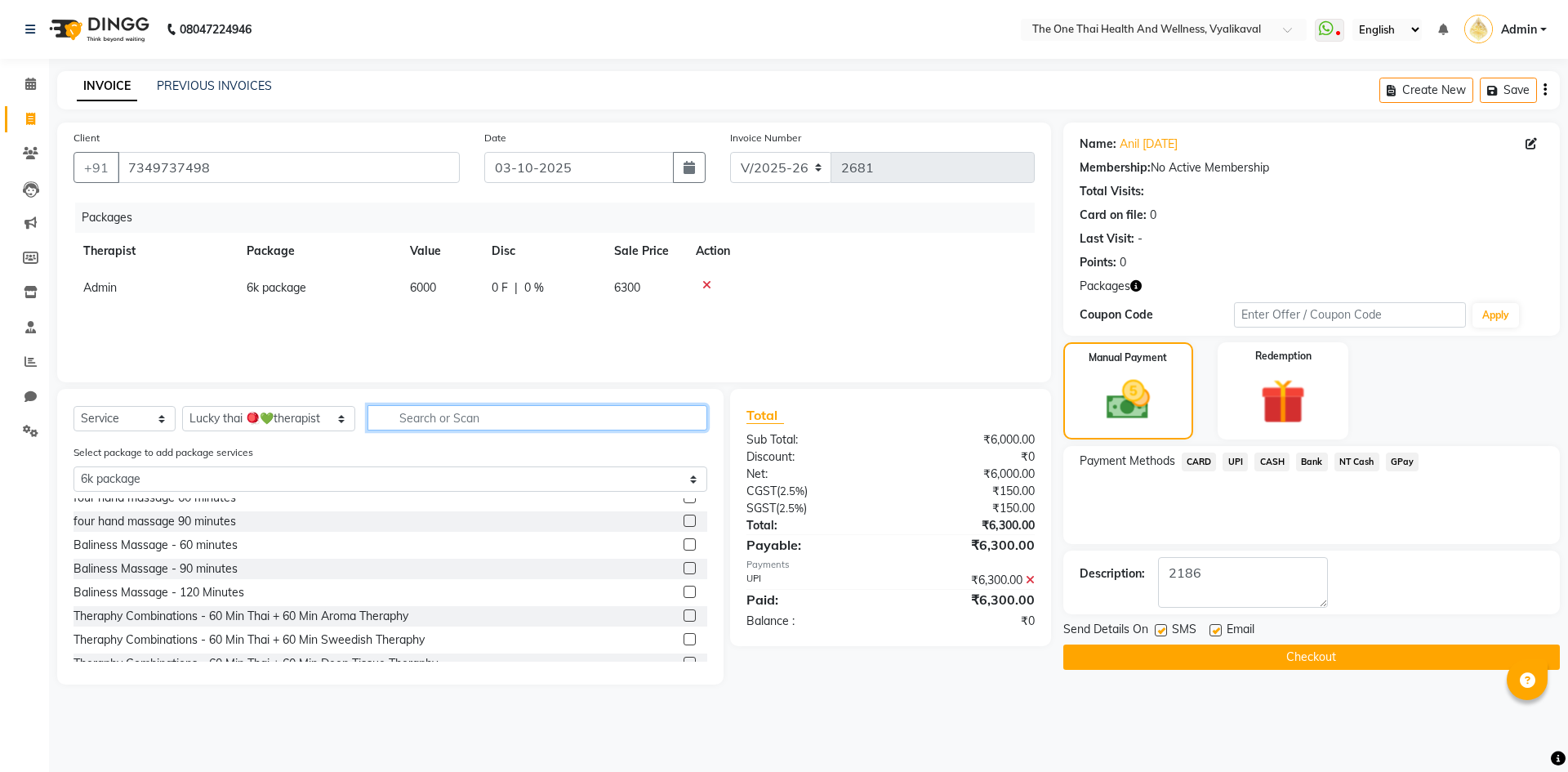
click at [386, 417] on input "text" at bounding box center [537, 419] width 339 height 26
type input "d"
select select "0: undefined"
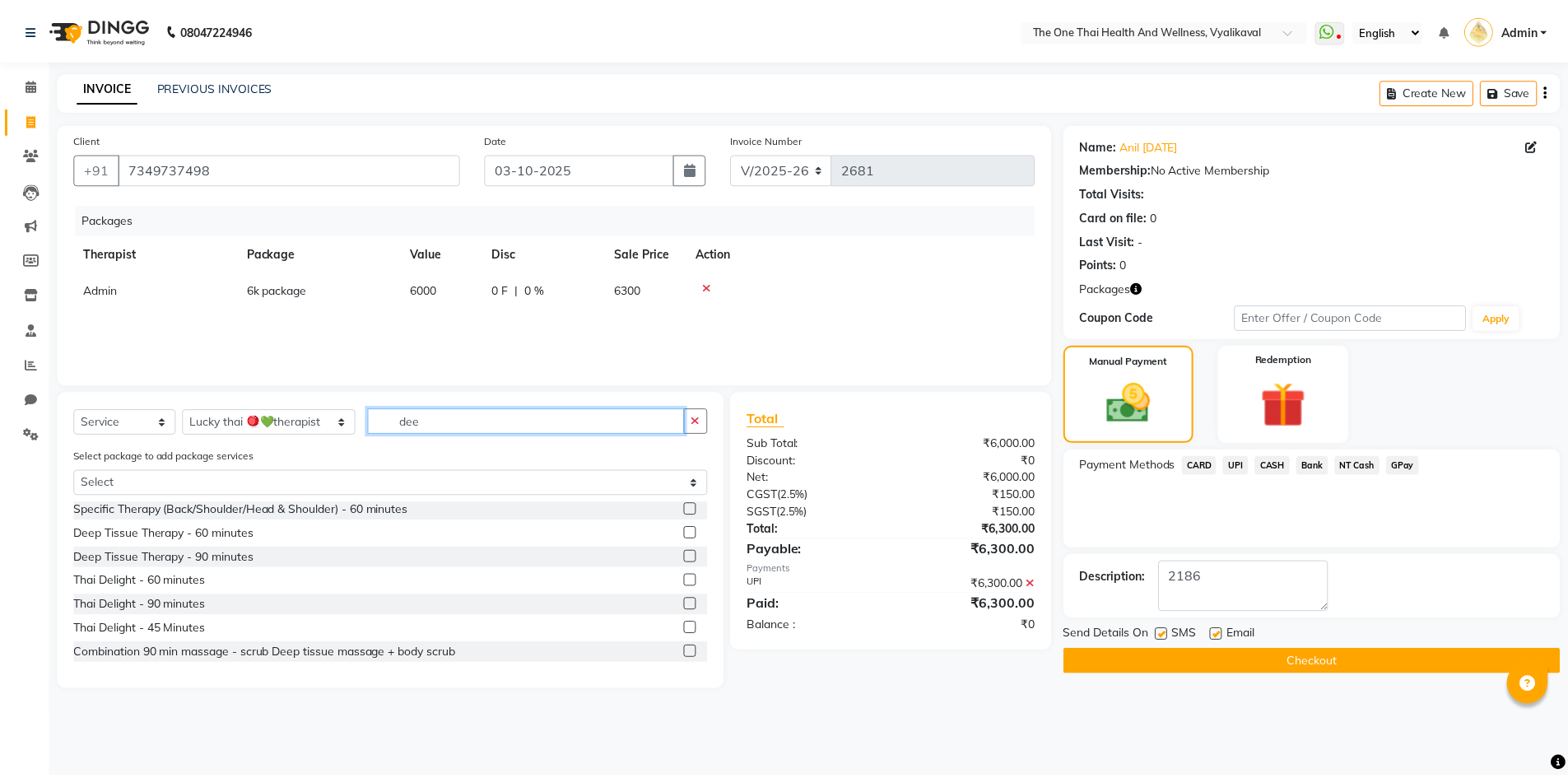
scroll to position [0, 0]
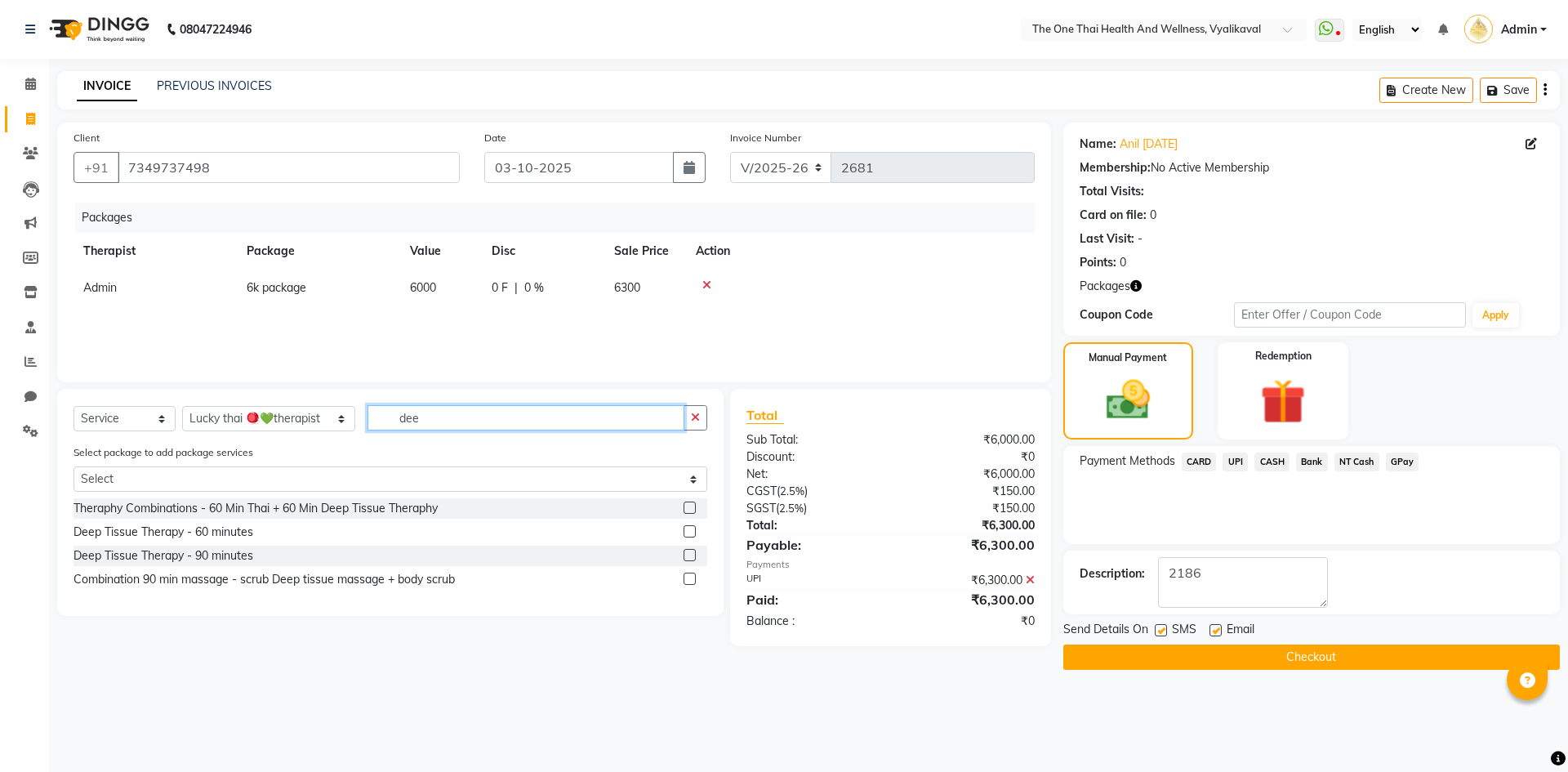
type input "dee"
click at [687, 533] on label at bounding box center [689, 531] width 12 height 12
click at [687, 533] on input "checkbox" at bounding box center [689, 533] width 11 height 11
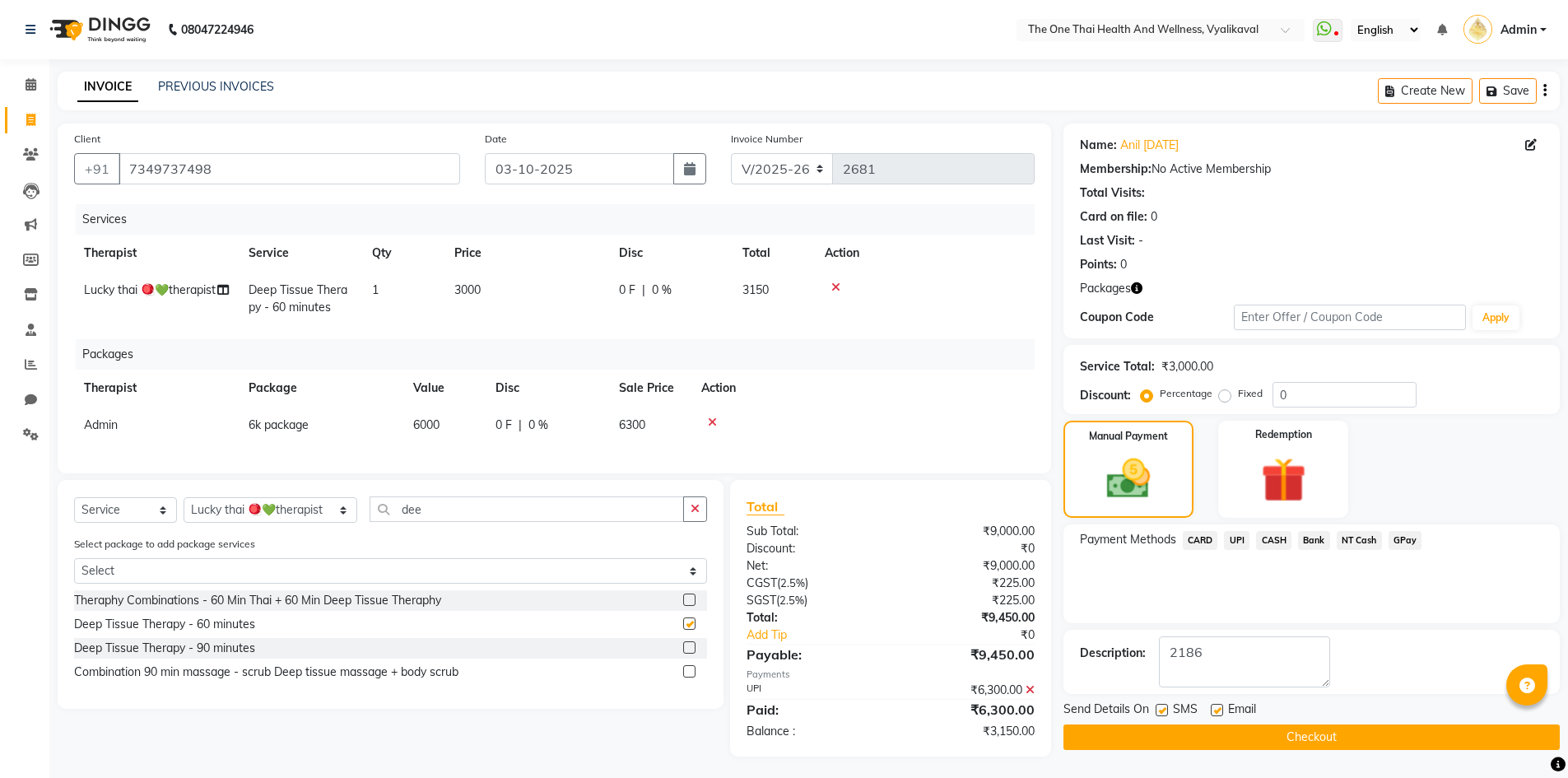
checkbox input "false"
click at [1269, 458] on img at bounding box center [1283, 480] width 76 height 58
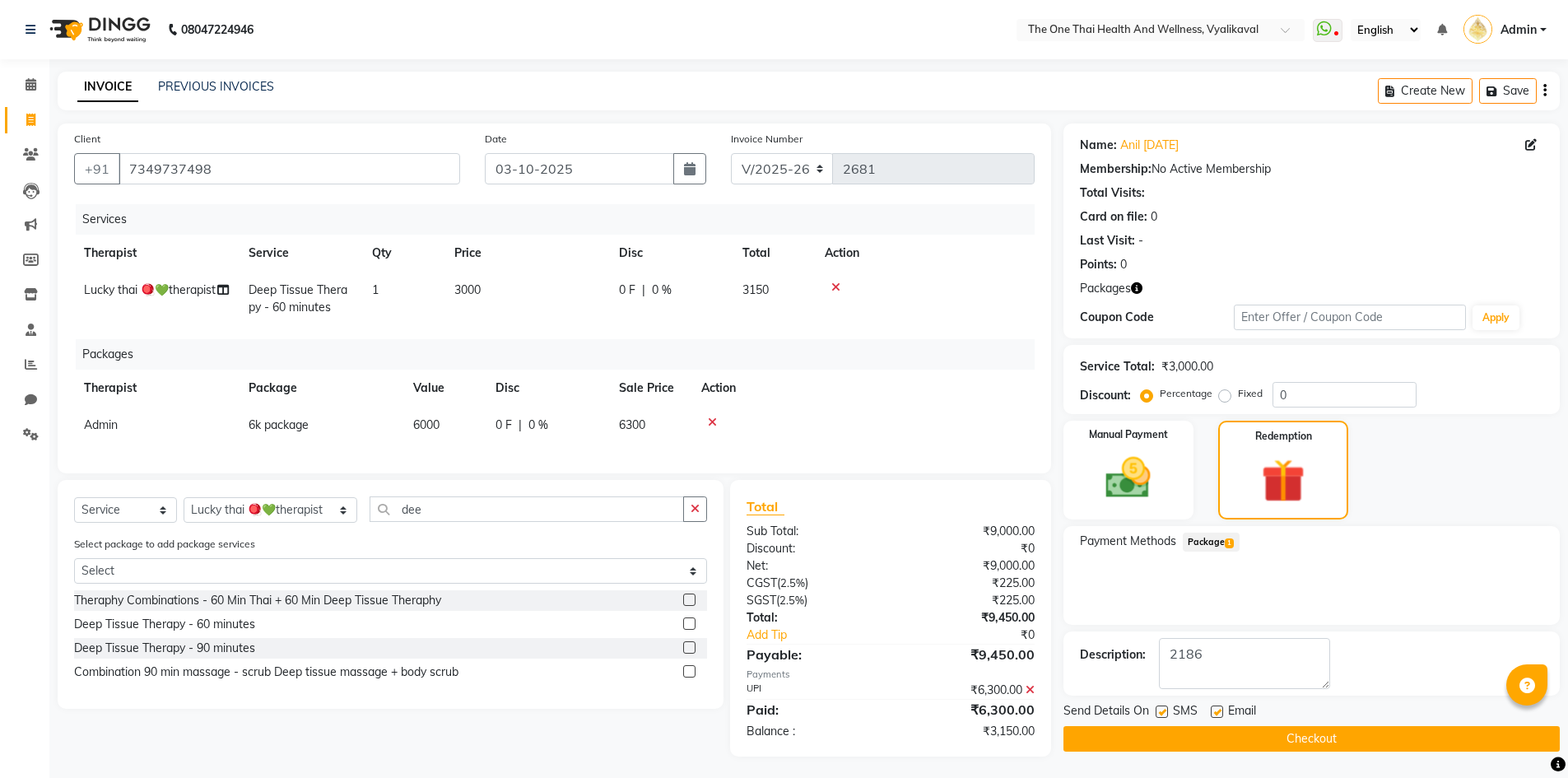
click at [1211, 537] on span "Package 1" at bounding box center [1210, 542] width 57 height 19
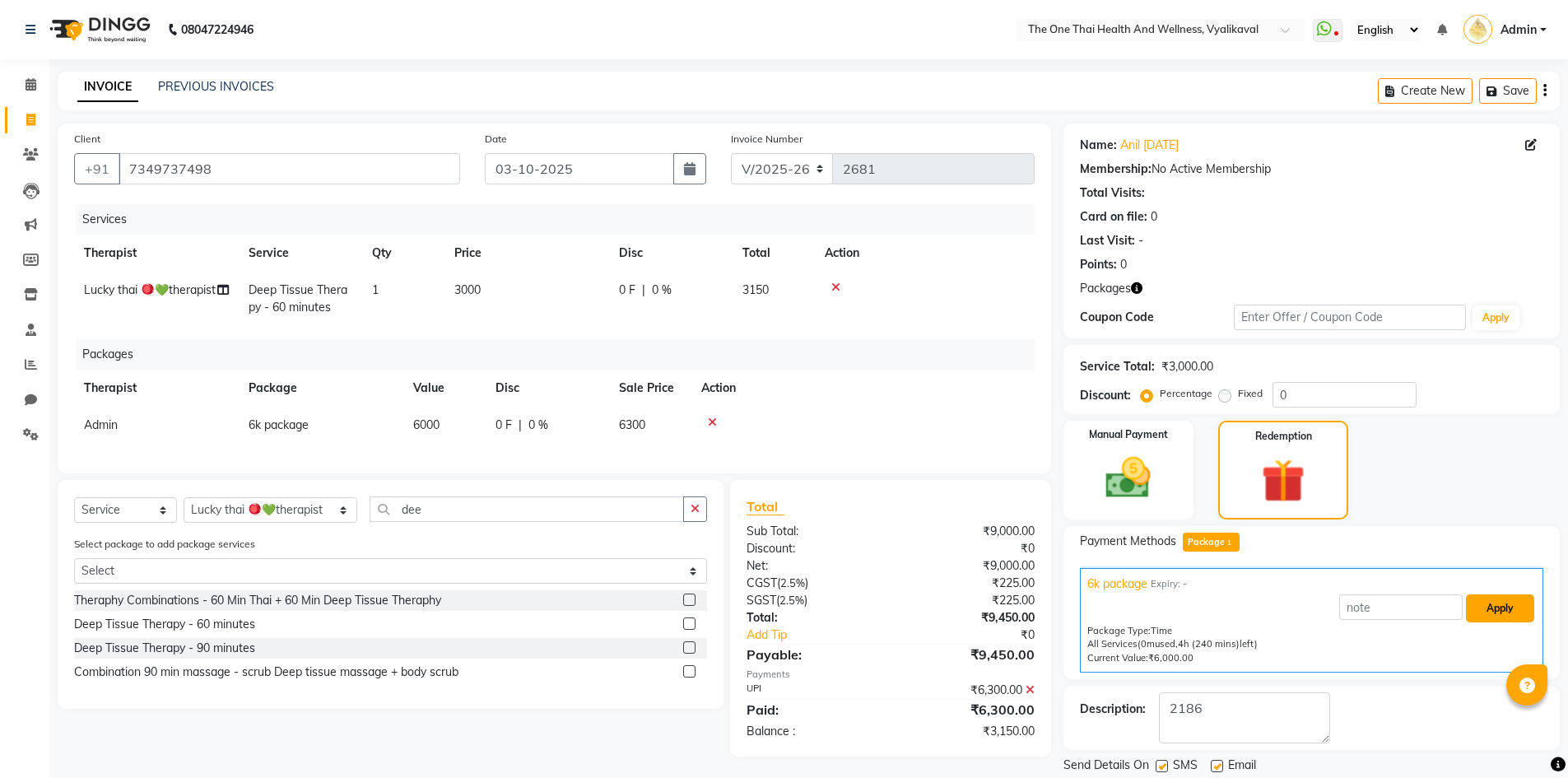
click at [1483, 606] on button "Apply" at bounding box center [1500, 608] width 69 height 28
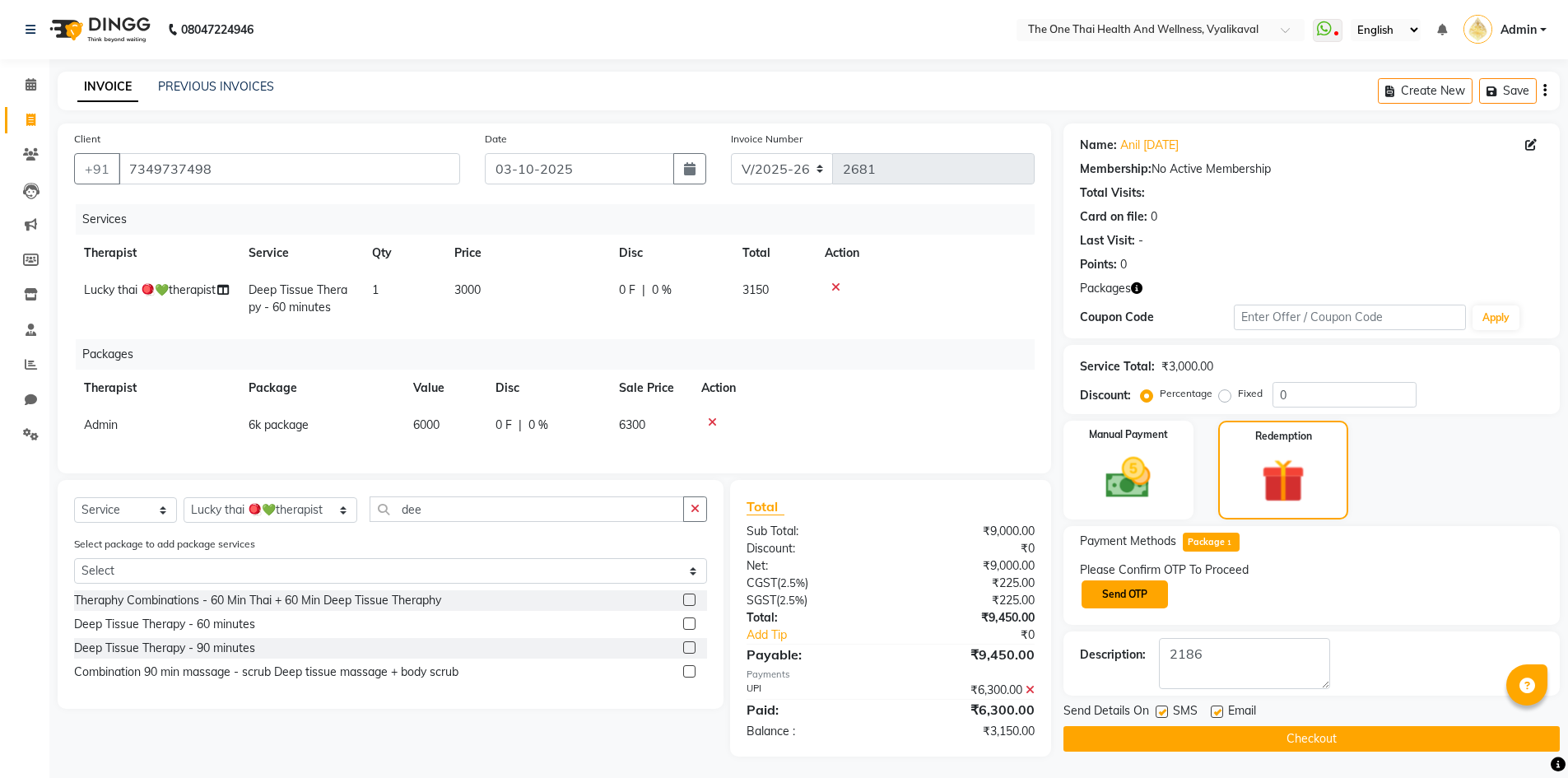
click at [1149, 606] on button "Send OTP" at bounding box center [1124, 594] width 86 height 28
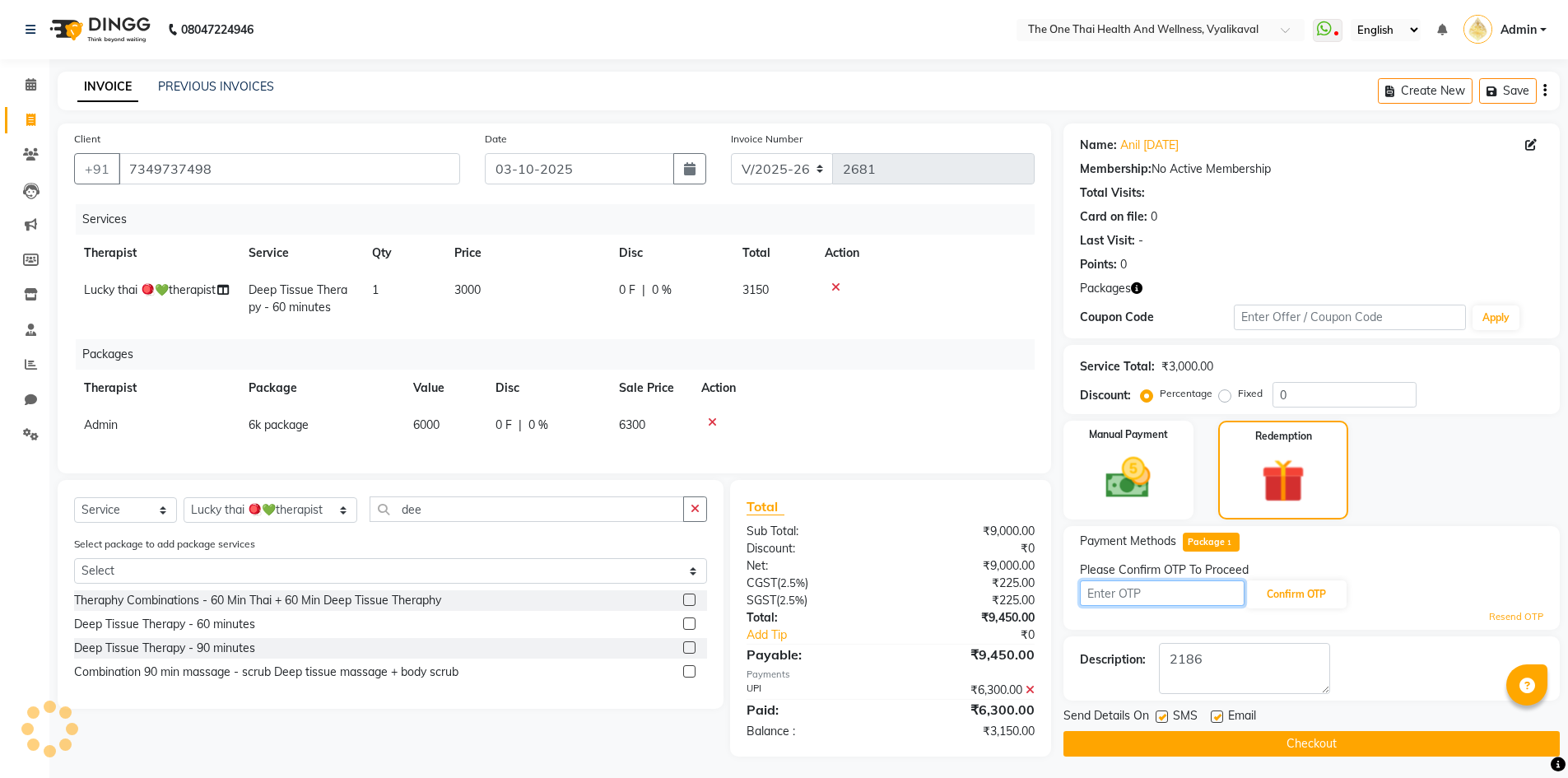
click at [1141, 599] on input "text" at bounding box center [1162, 593] width 165 height 26
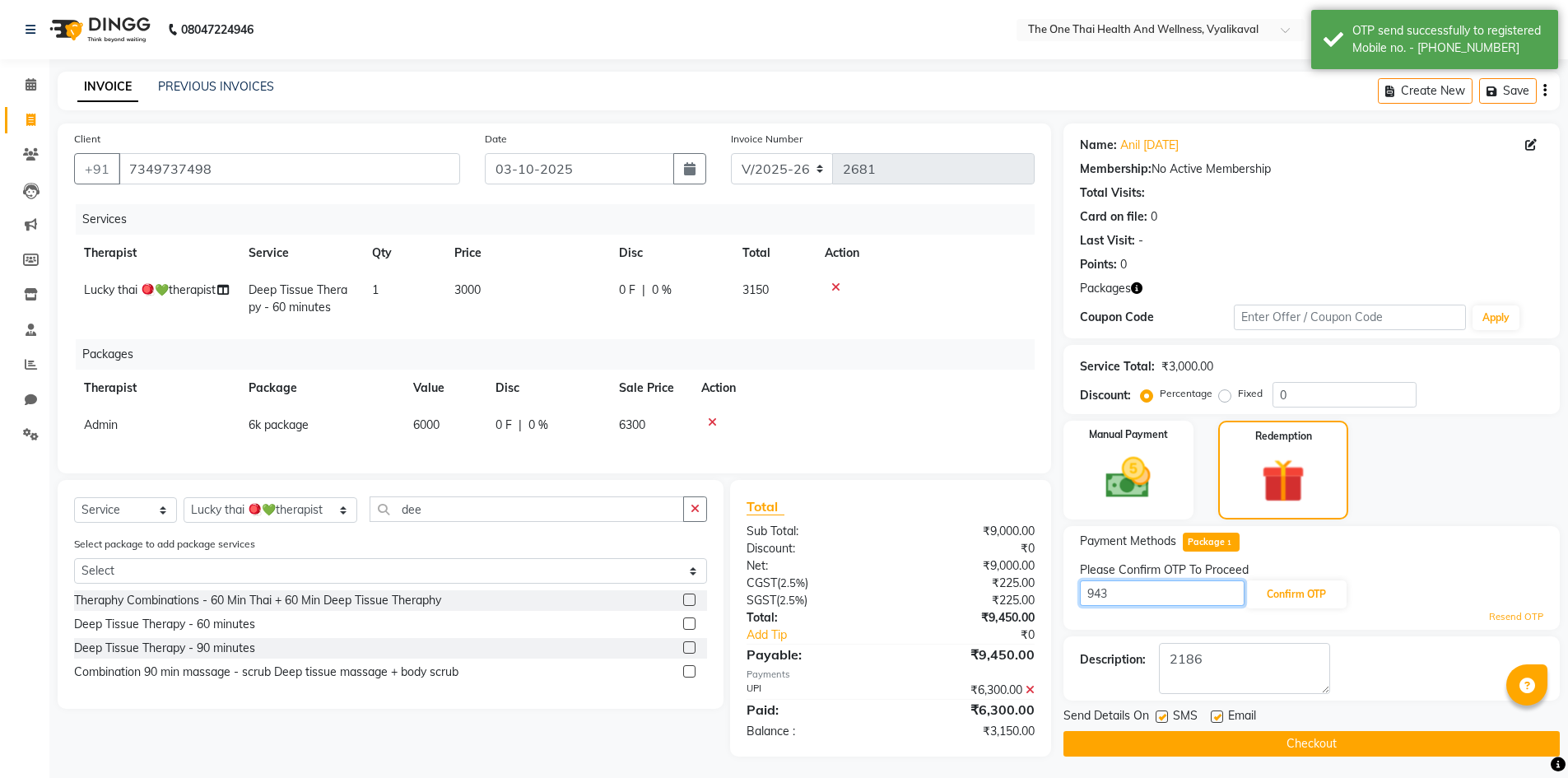
type input "9435"
click at [1284, 580] on button "Confirm OTP" at bounding box center [1296, 594] width 100 height 28
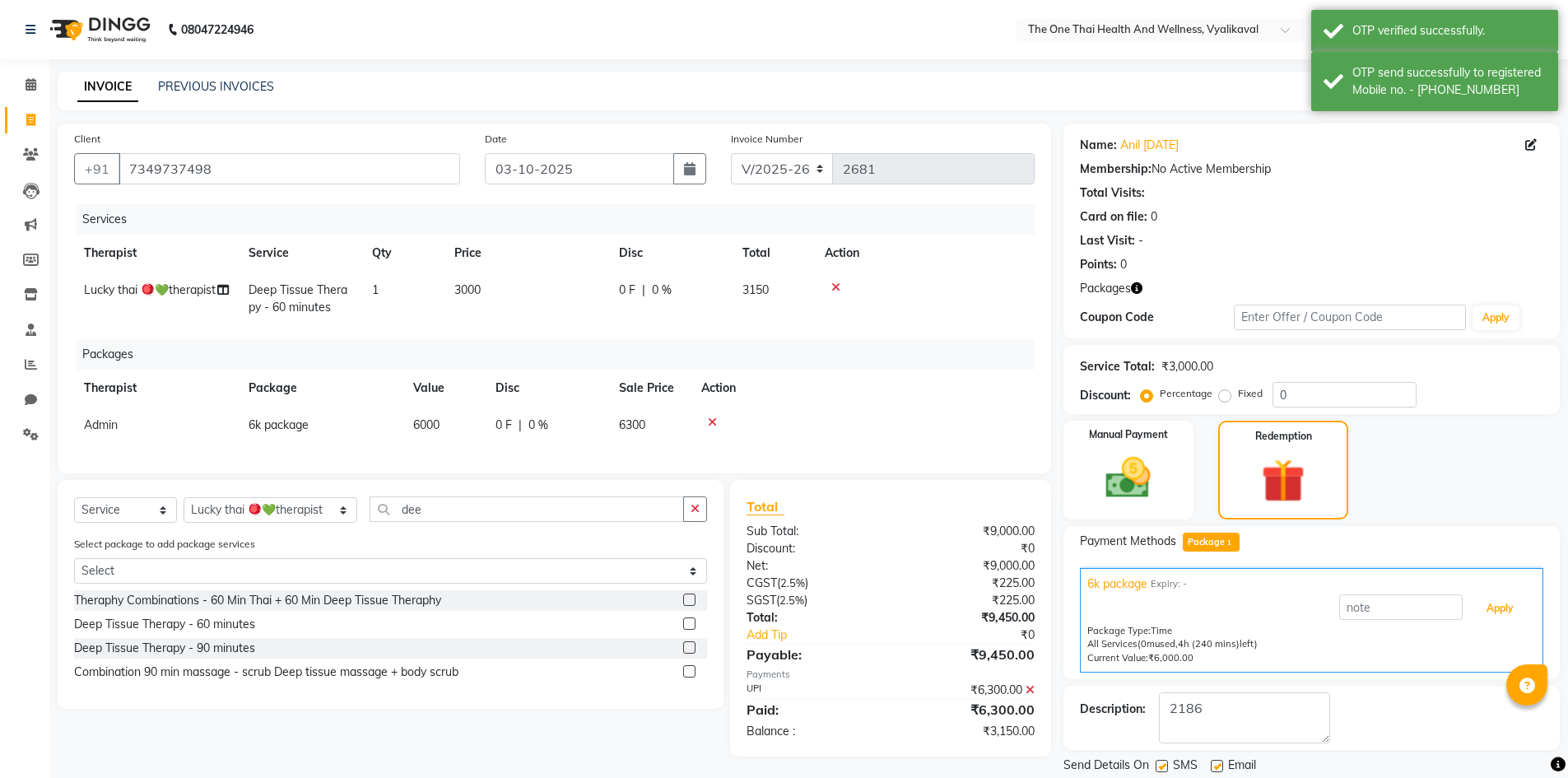
click at [1469, 619] on button "Apply" at bounding box center [1500, 608] width 69 height 28
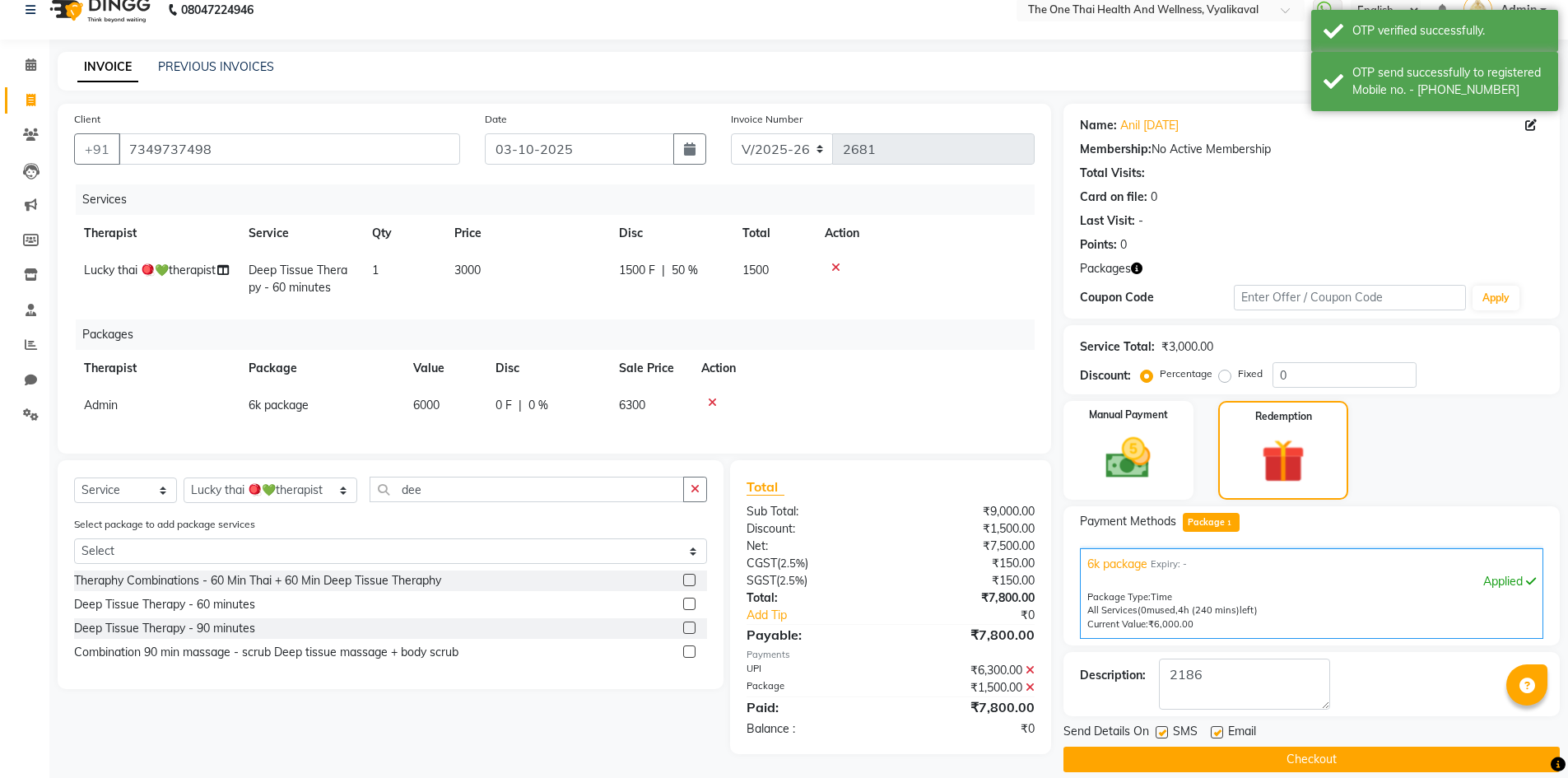
scroll to position [39, 0]
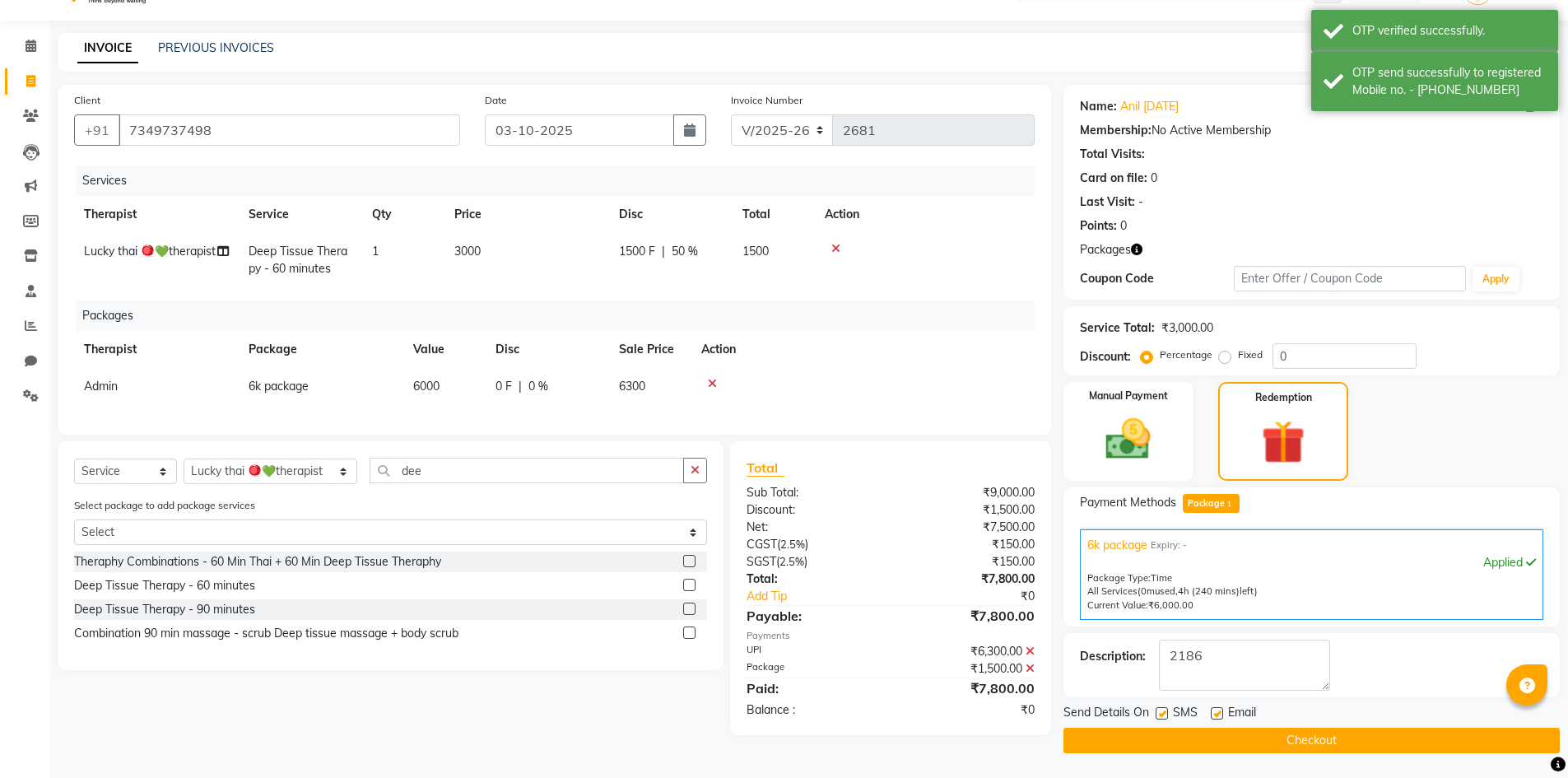
click at [1321, 730] on button "Checkout" at bounding box center [1311, 741] width 497 height 26
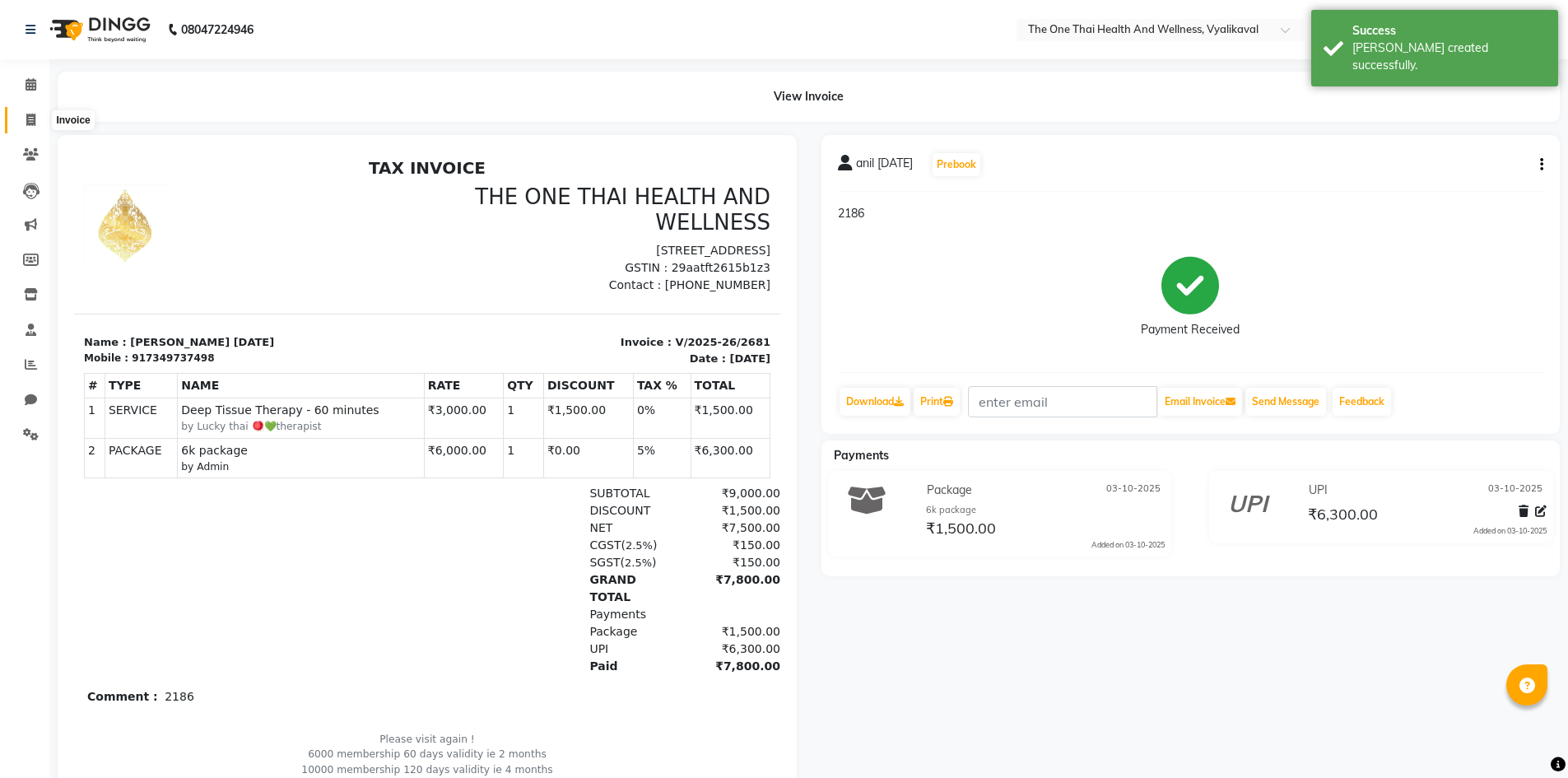
click at [33, 118] on icon at bounding box center [31, 120] width 9 height 12
select select "5972"
select select "service"
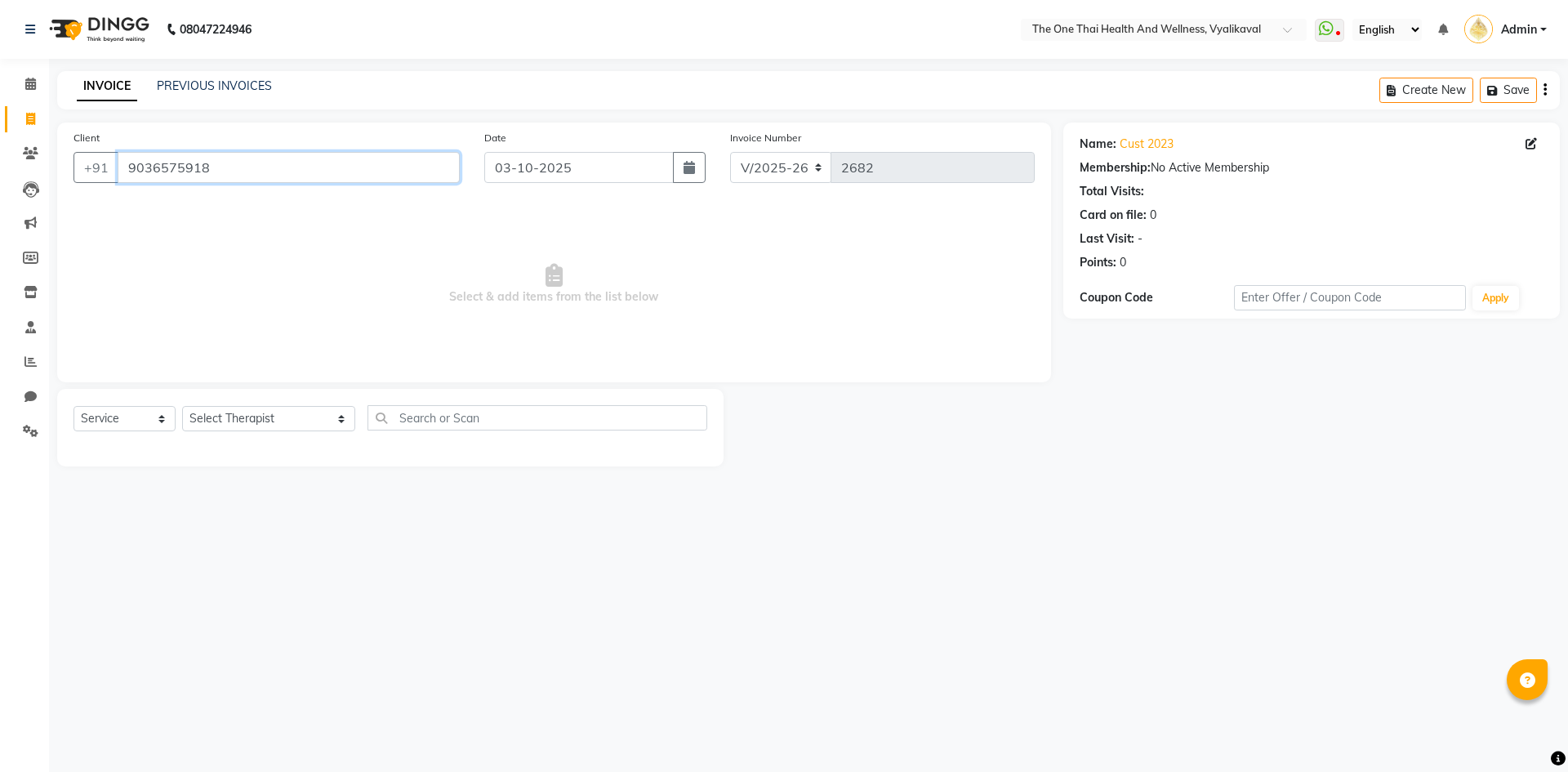
click at [222, 165] on input "9036575918" at bounding box center [289, 167] width 342 height 31
type input "9036575112"
click at [411, 175] on span "Add Client" at bounding box center [418, 167] width 64 height 17
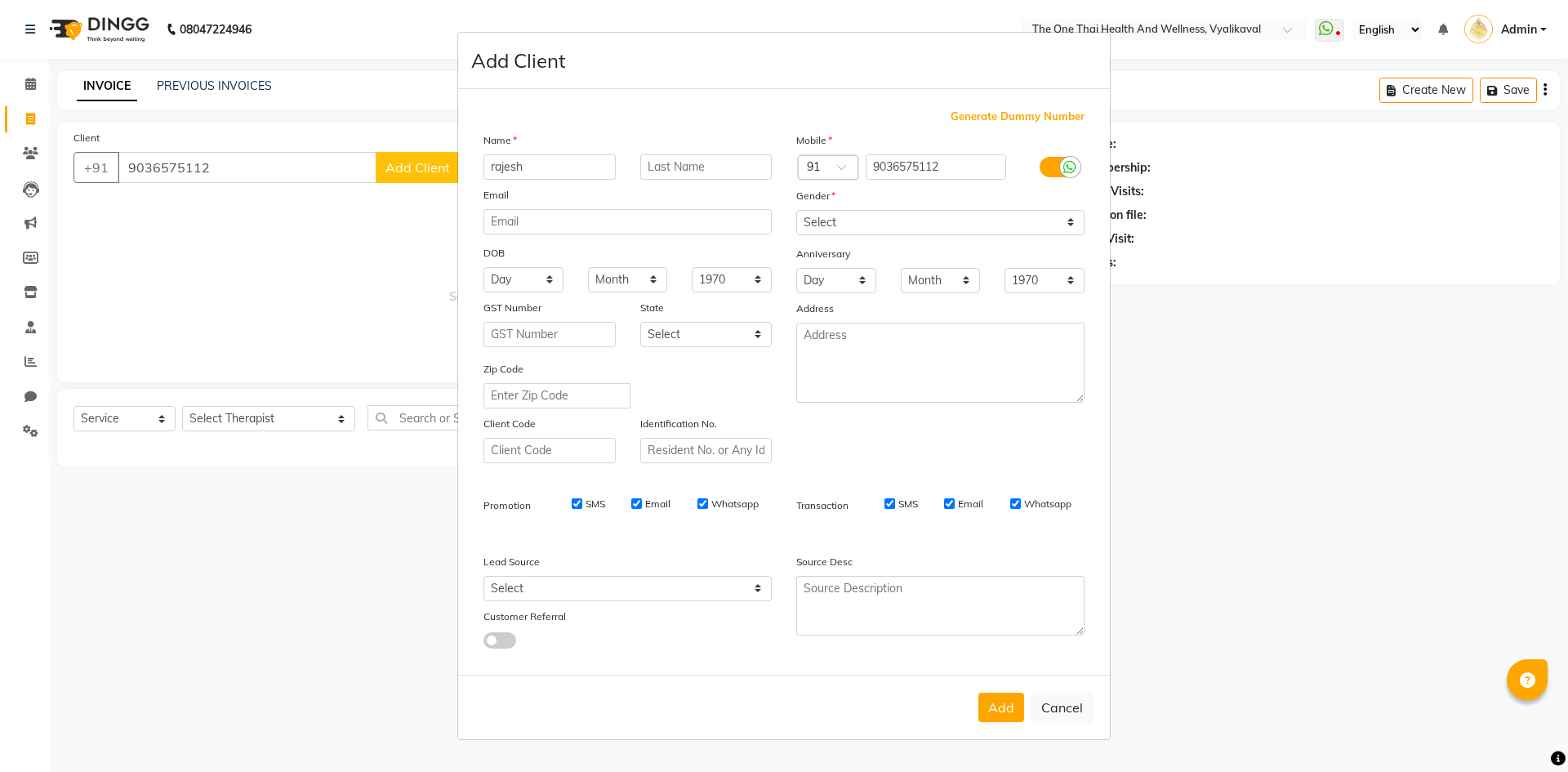
type input "rajesh"
click at [654, 157] on input "9 oct 25" at bounding box center [706, 167] width 132 height 26
type input "3 oct 25"
drag, startPoint x: 888, startPoint y: 213, endPoint x: 873, endPoint y: 233, distance: 25.0
click at [888, 213] on select "Select Male Female Other Prefer Not To Say" at bounding box center [941, 223] width 289 height 26
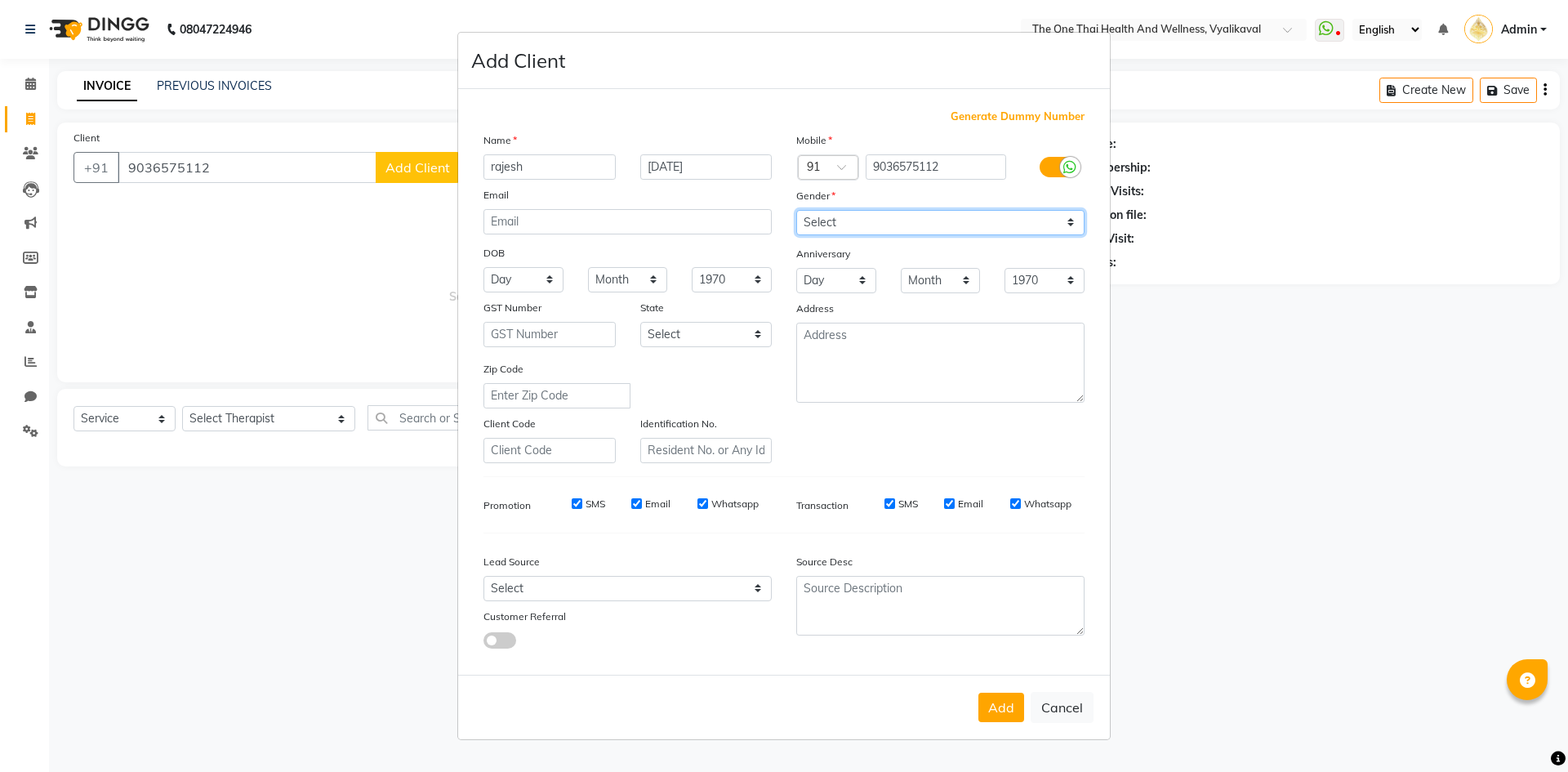
select select "male"
click at [796, 210] on select "Select Male Female Other Prefer Not To Say" at bounding box center [941, 223] width 289 height 26
click at [992, 698] on button "Add" at bounding box center [1001, 708] width 46 height 29
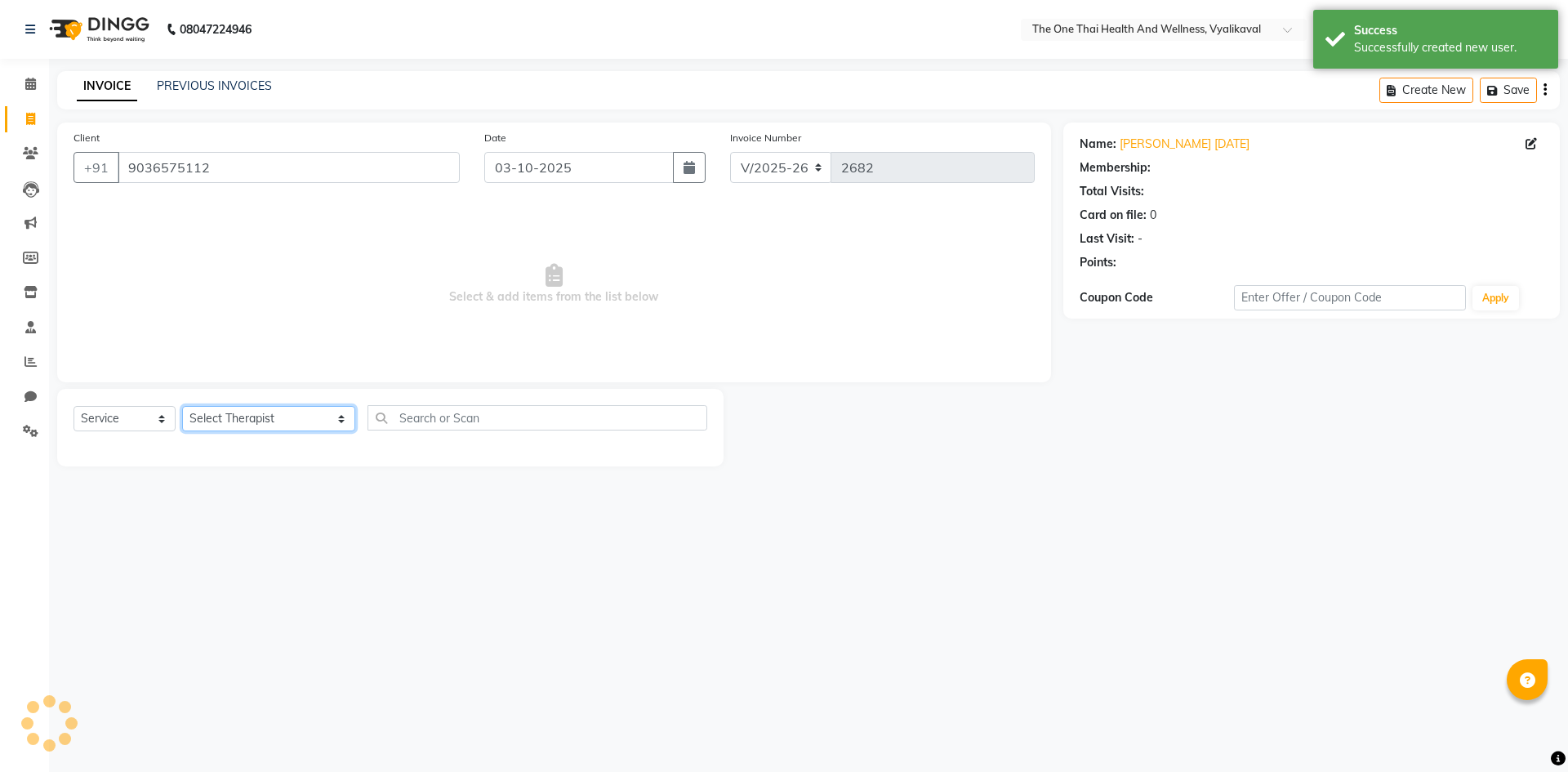
click at [252, 419] on select "Select Therapist Admin Alisha 💚🍏thai therapist Ammy ❤️northeast therapist Beaut…" at bounding box center [269, 419] width 173 height 26
select select "58596"
click at [182, 406] on select "Select Therapist Admin Alisha 💚🍏thai therapist Ammy ❤️northeast therapist Beaut…" at bounding box center [269, 419] width 173 height 26
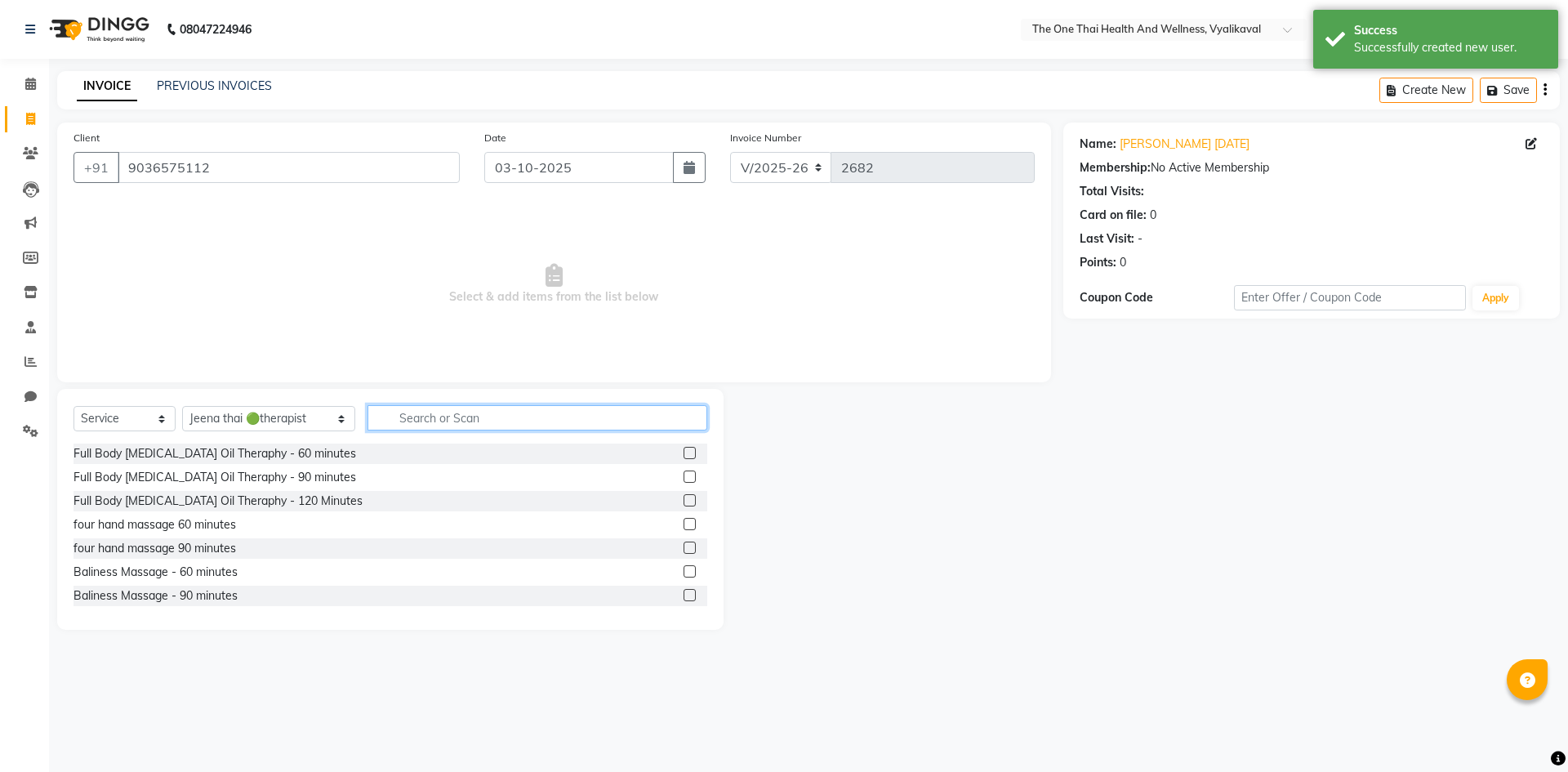
click at [390, 409] on input "text" at bounding box center [537, 419] width 339 height 26
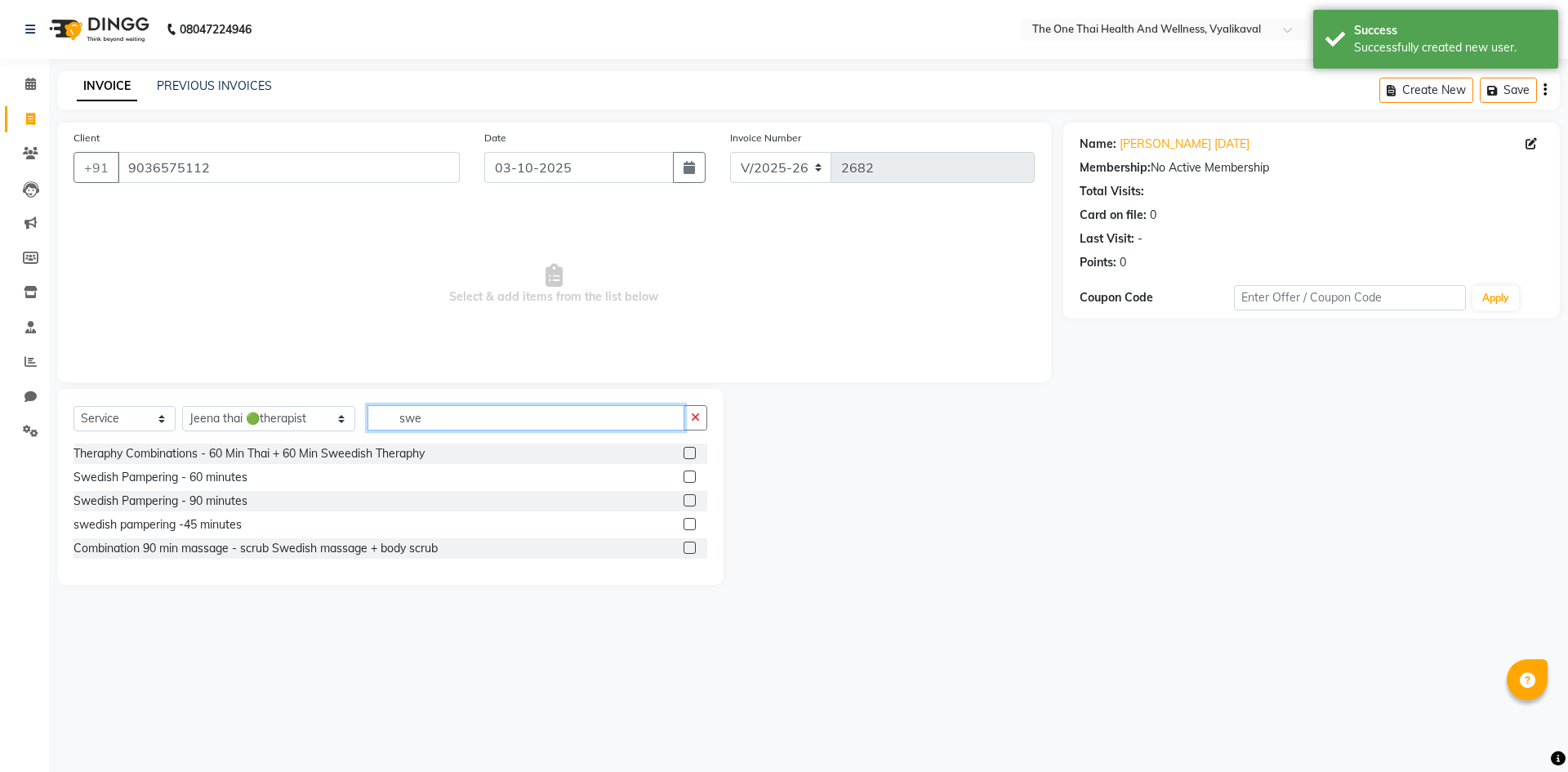
type input "swe"
click at [691, 478] on label at bounding box center [689, 477] width 12 height 12
click at [691, 478] on input "checkbox" at bounding box center [689, 478] width 11 height 11
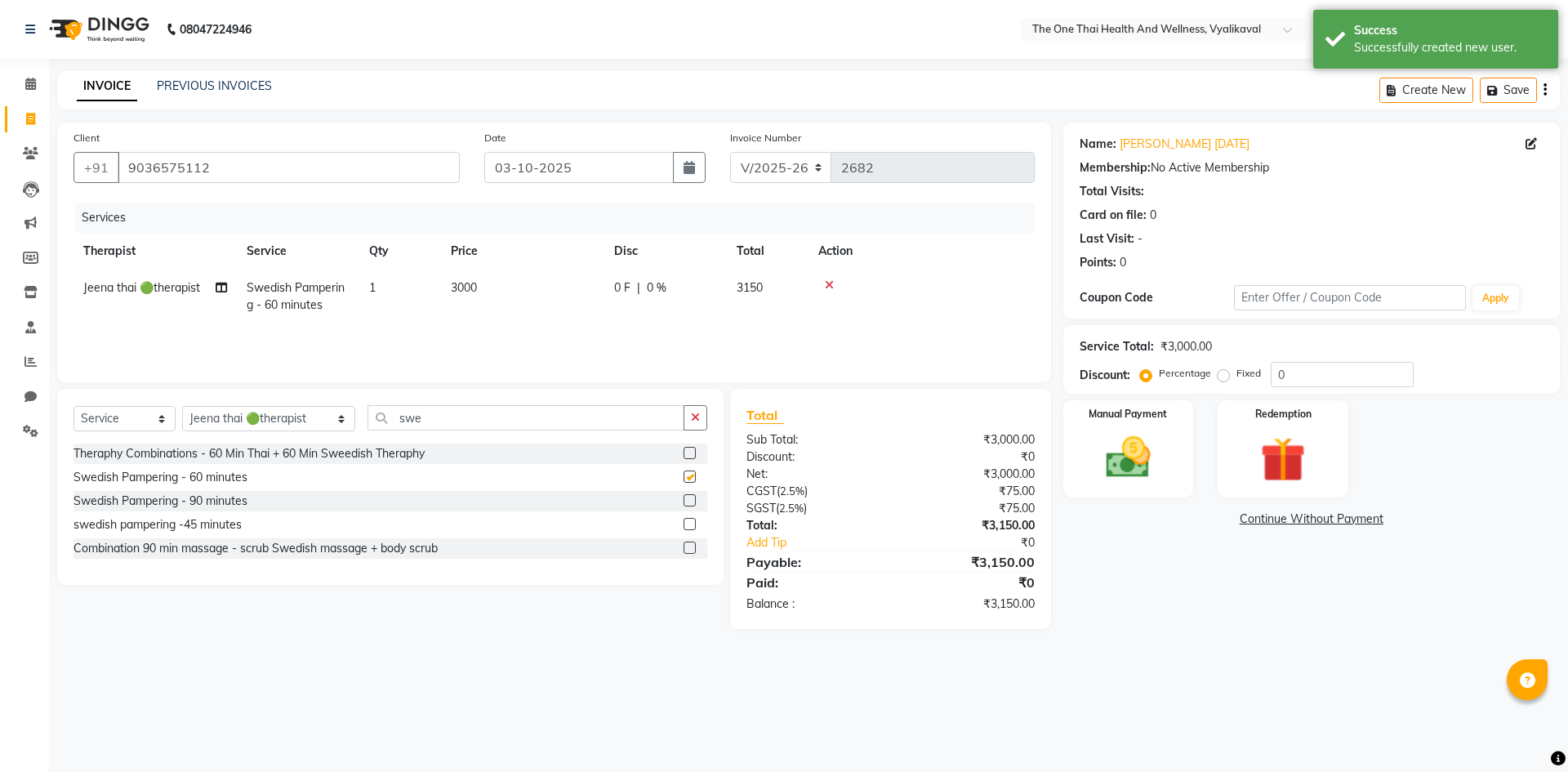
checkbox input "false"
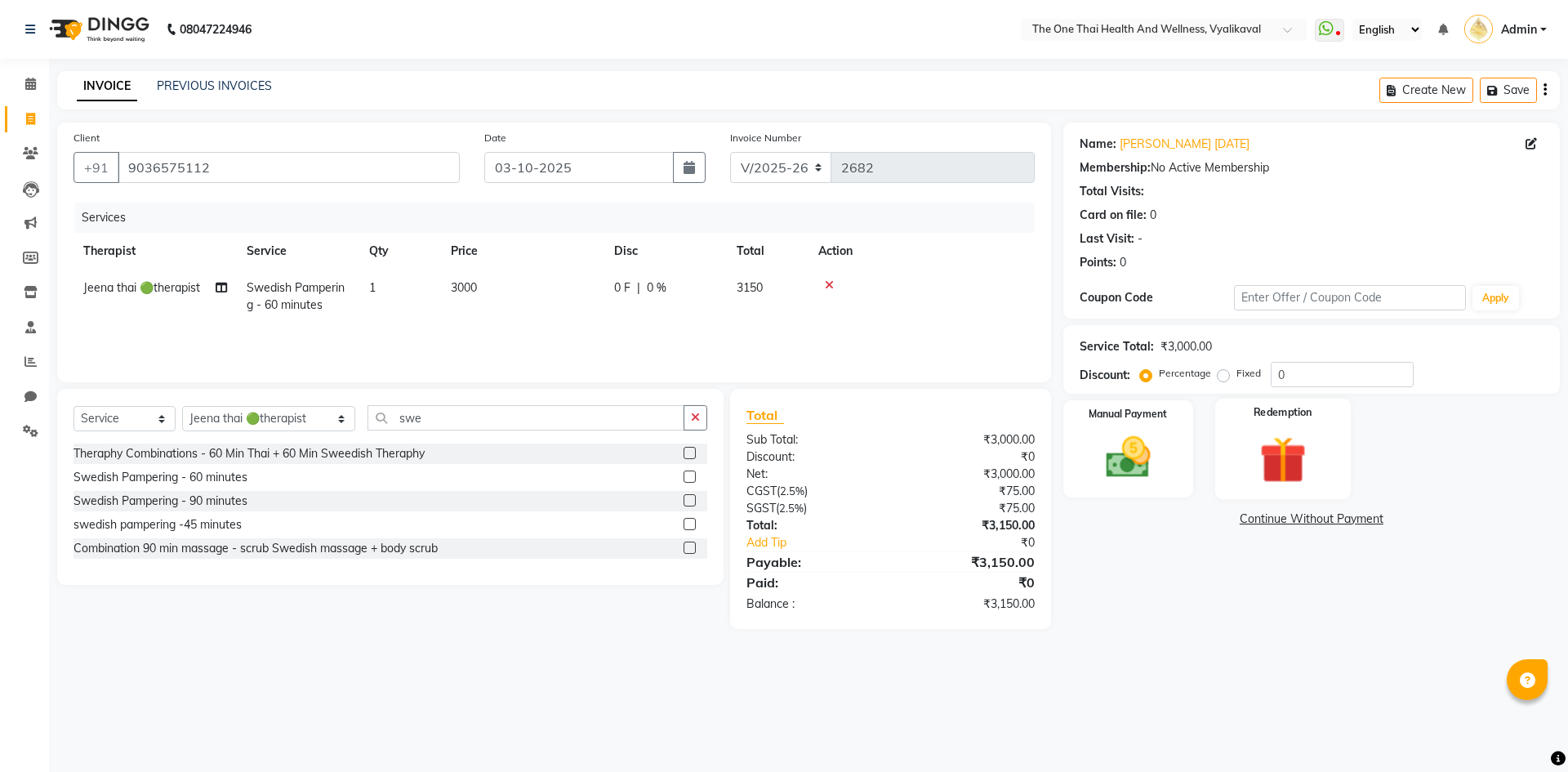
click at [1294, 459] on img at bounding box center [1282, 459] width 76 height 58
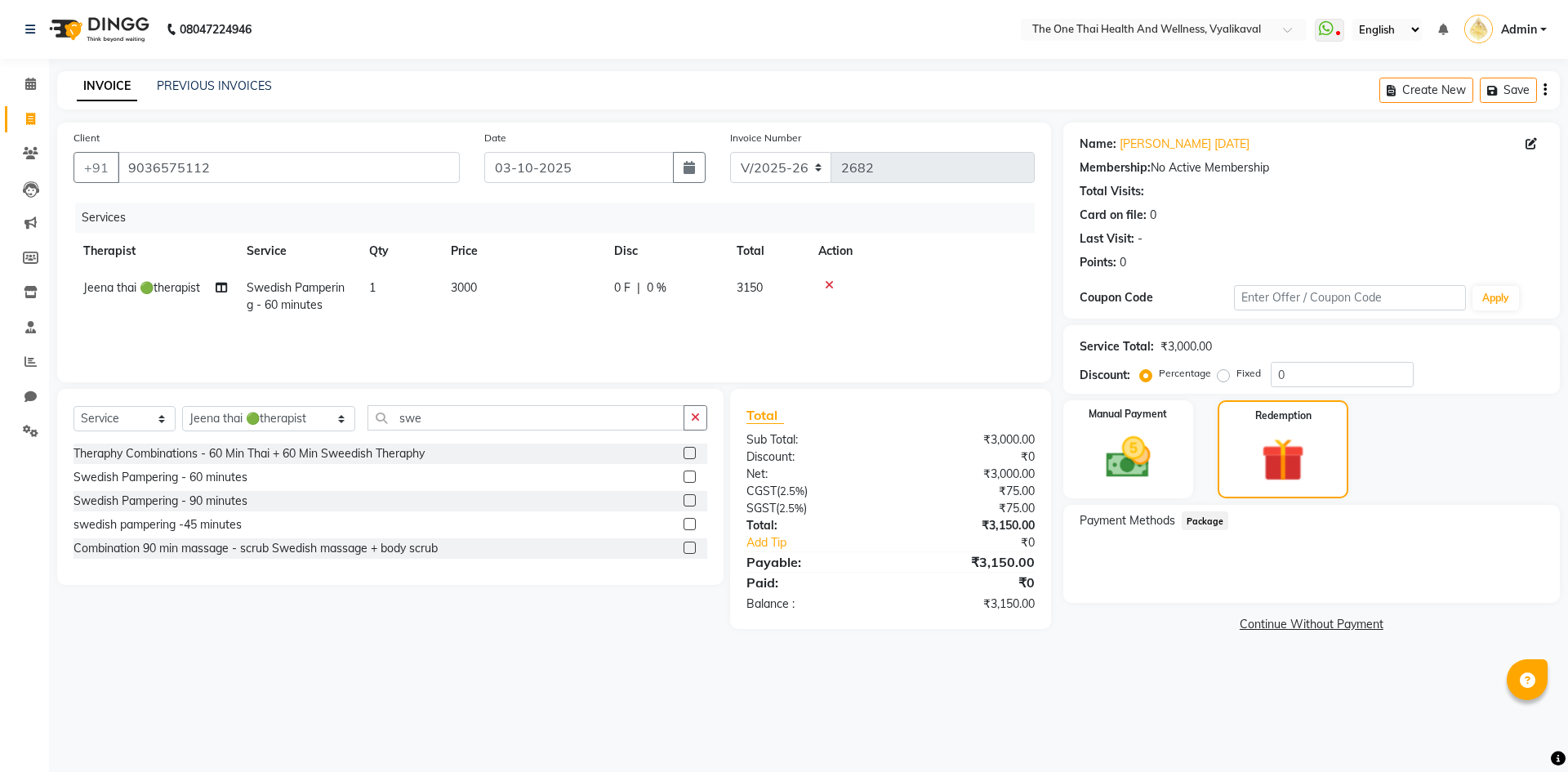
click at [1214, 519] on span "Package" at bounding box center [1206, 521] width 48 height 18
click at [1101, 448] on img at bounding box center [1128, 457] width 76 height 54
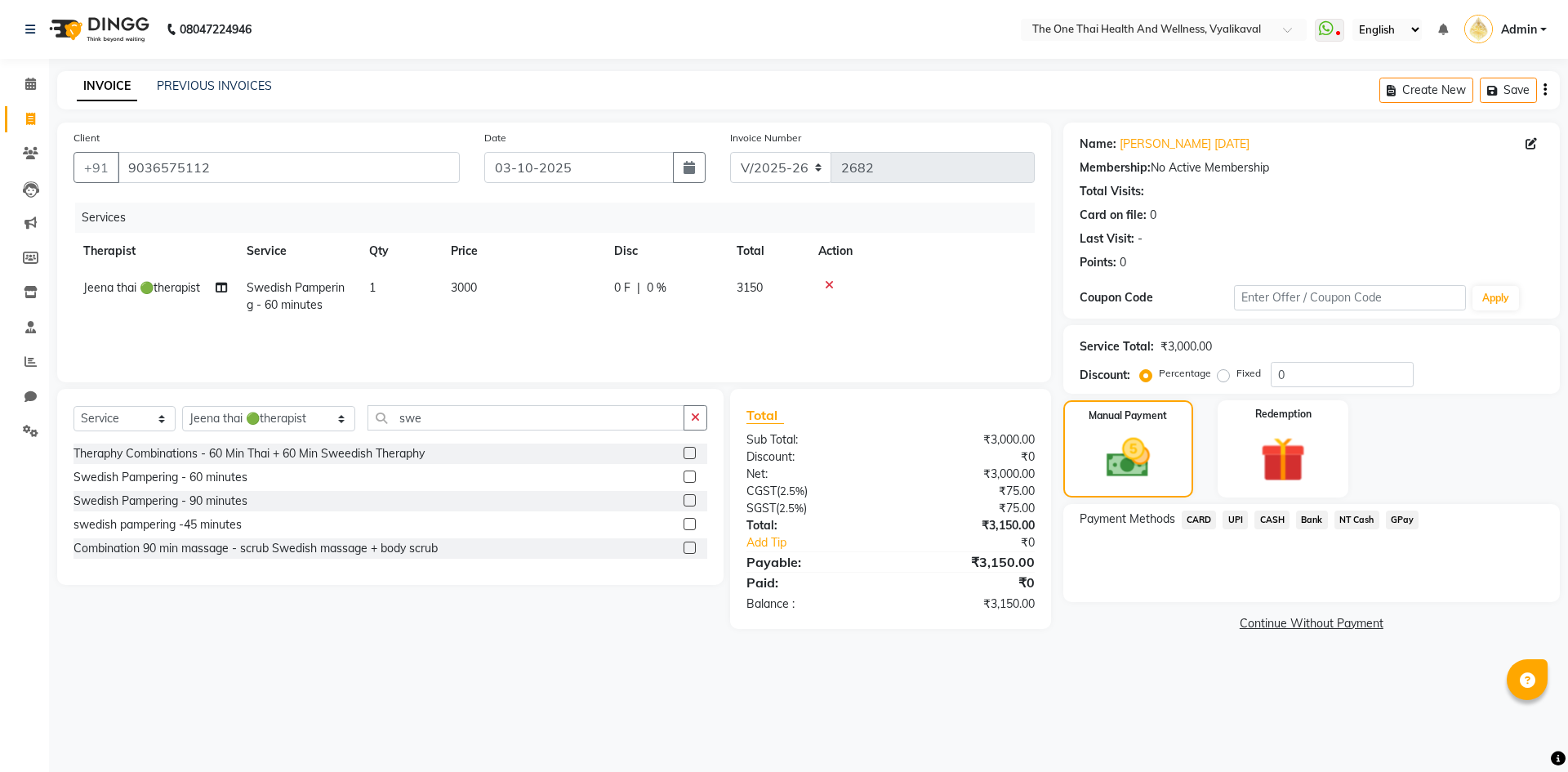
click at [653, 282] on span "0 %" at bounding box center [656, 288] width 19 height 17
select select "58596"
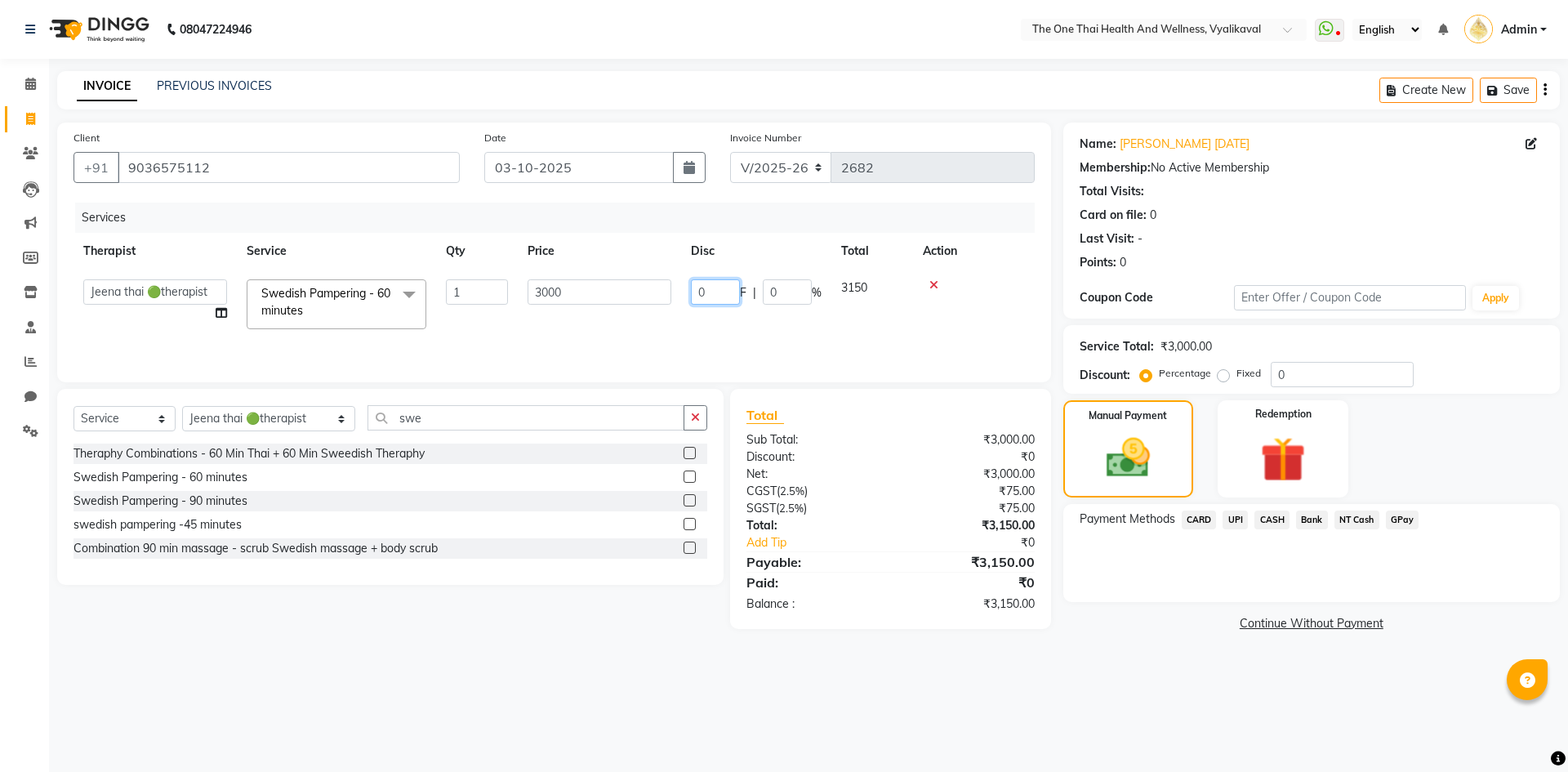
click at [695, 289] on input "0" at bounding box center [715, 293] width 49 height 26
type input "500"
click at [734, 328] on div "Services Therapist Service Qty Price Disc Total Action Admin Alisha 💚🍏thai ther…" at bounding box center [554, 284] width 961 height 164
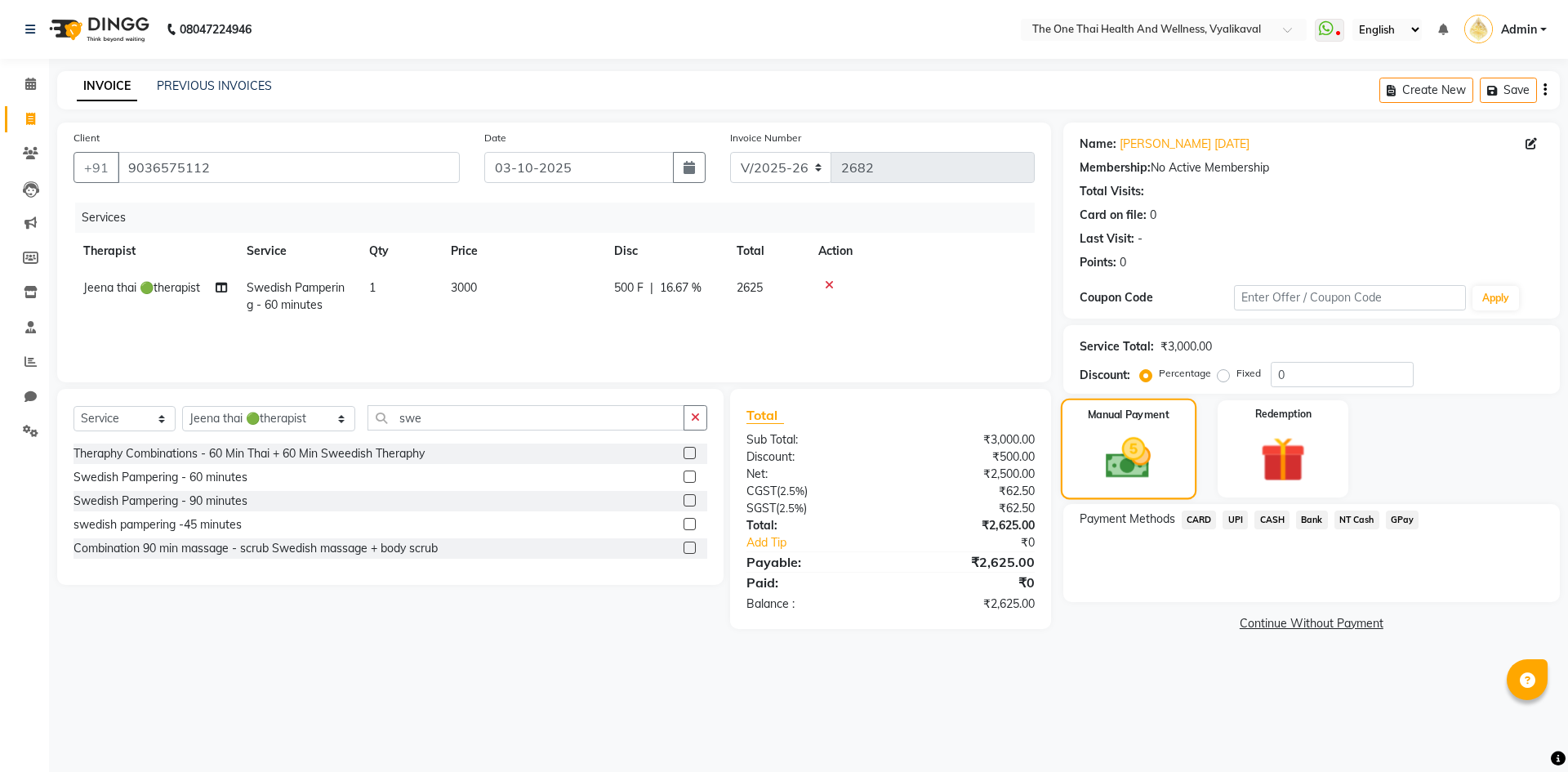
click at [1108, 478] on img at bounding box center [1128, 458] width 74 height 52
click at [1242, 524] on span "UPI" at bounding box center [1235, 520] width 26 height 18
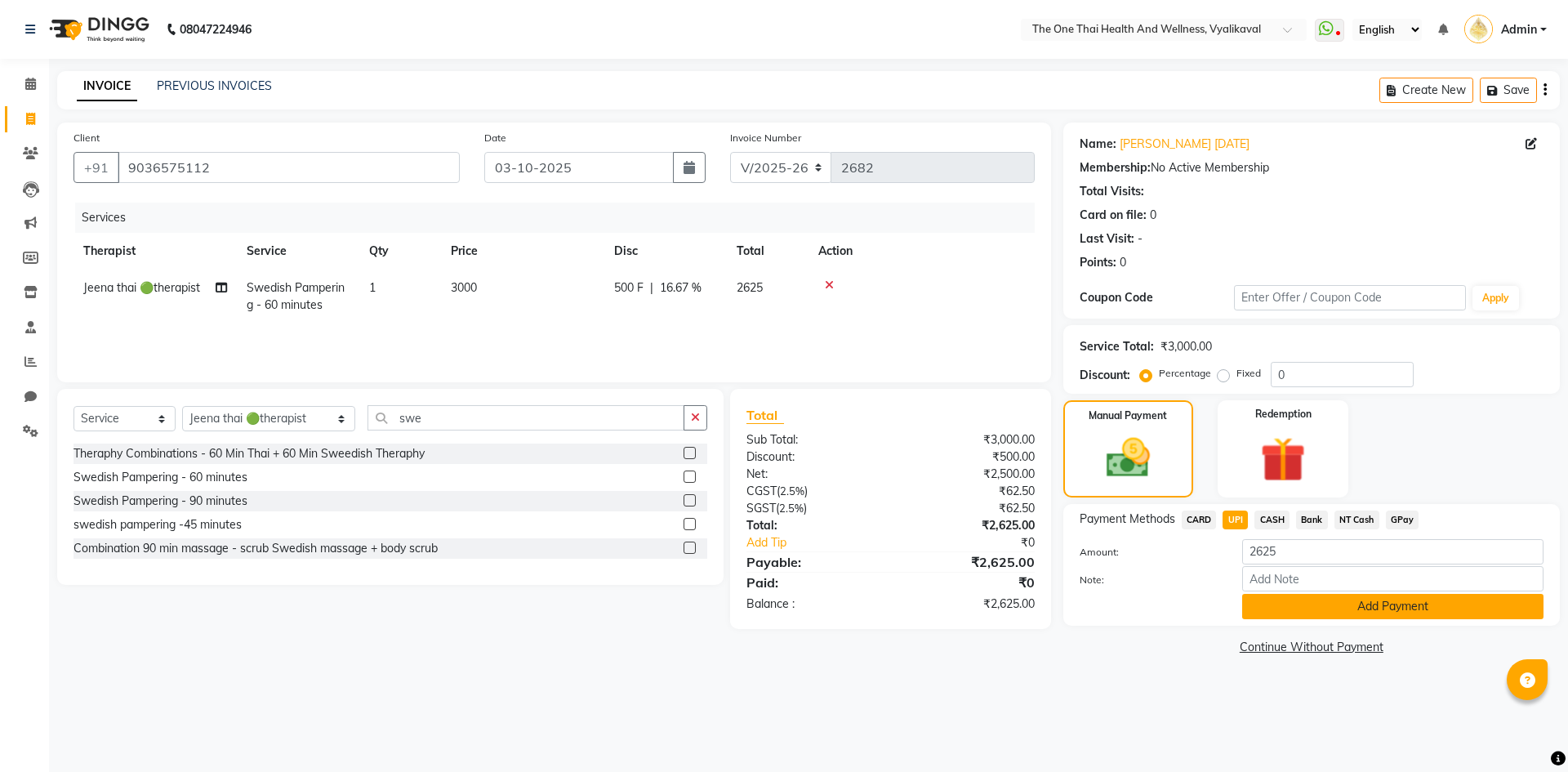
click at [1274, 603] on button "Add Payment" at bounding box center [1393, 607] width 302 height 26
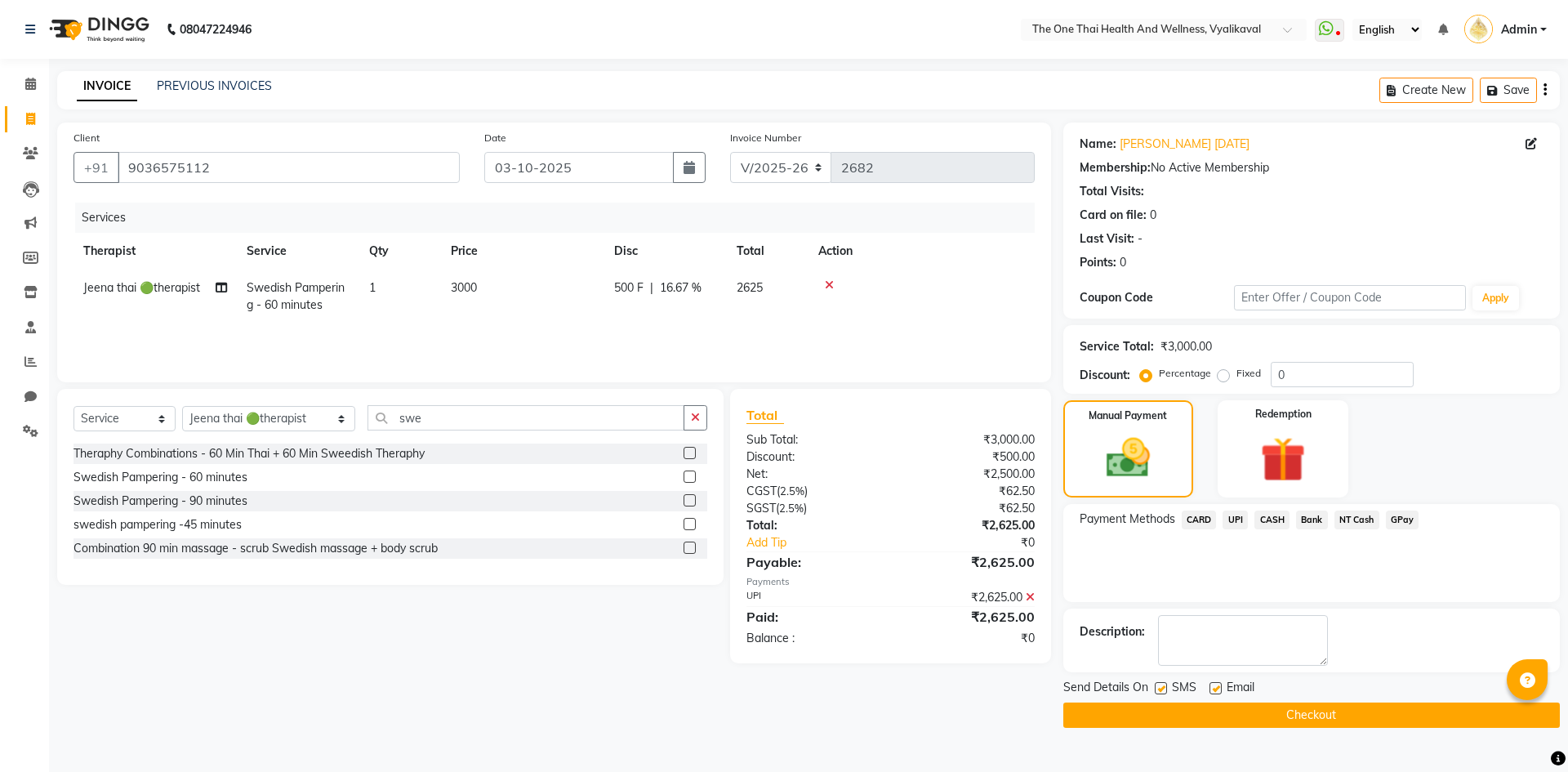
click at [1242, 626] on textarea at bounding box center [1242, 640] width 170 height 51
type textarea "2187"
click at [1319, 725] on button "Checkout" at bounding box center [1311, 716] width 497 height 26
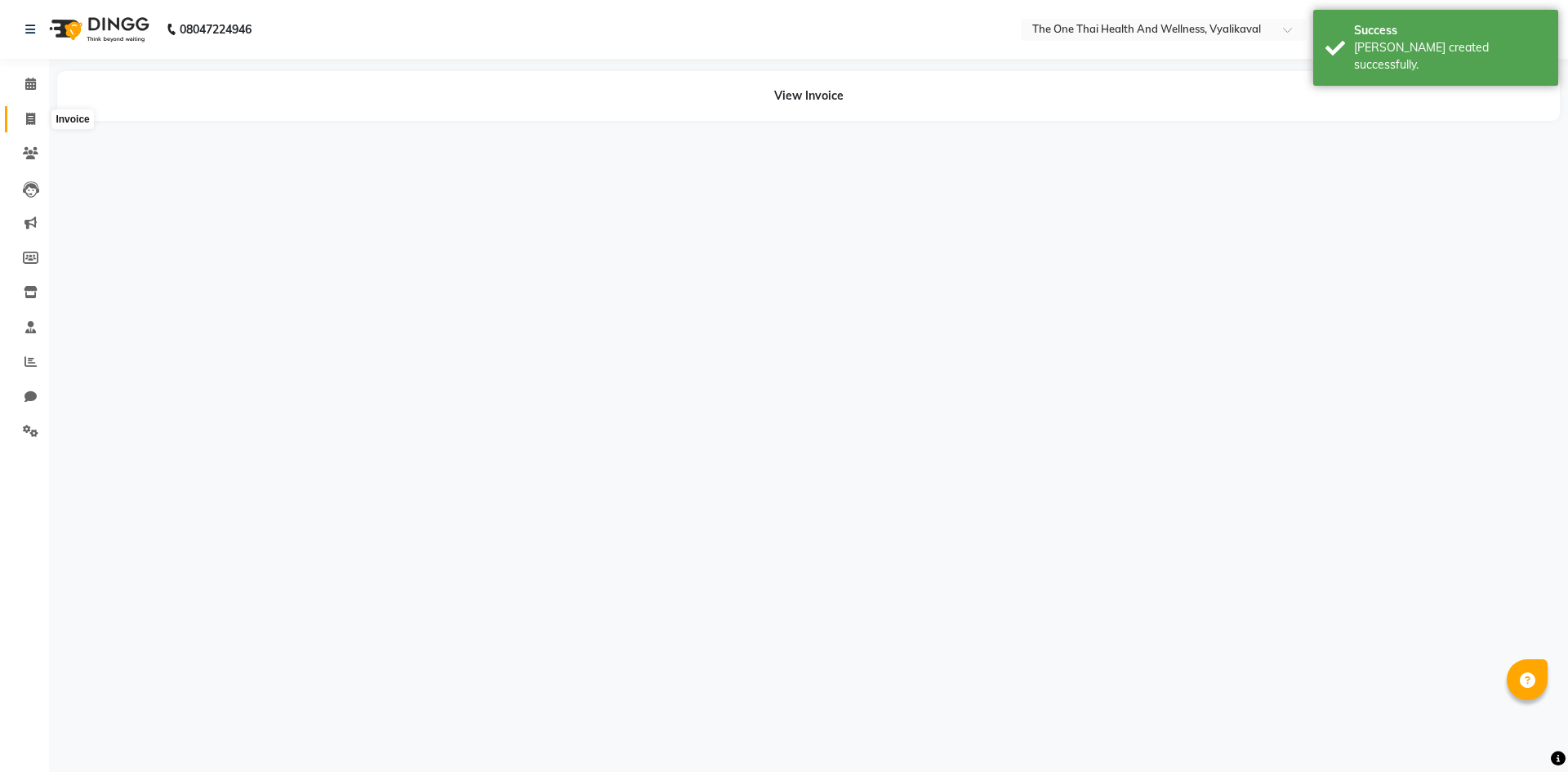
click at [31, 125] on span at bounding box center [30, 120] width 29 height 18
select select "service"
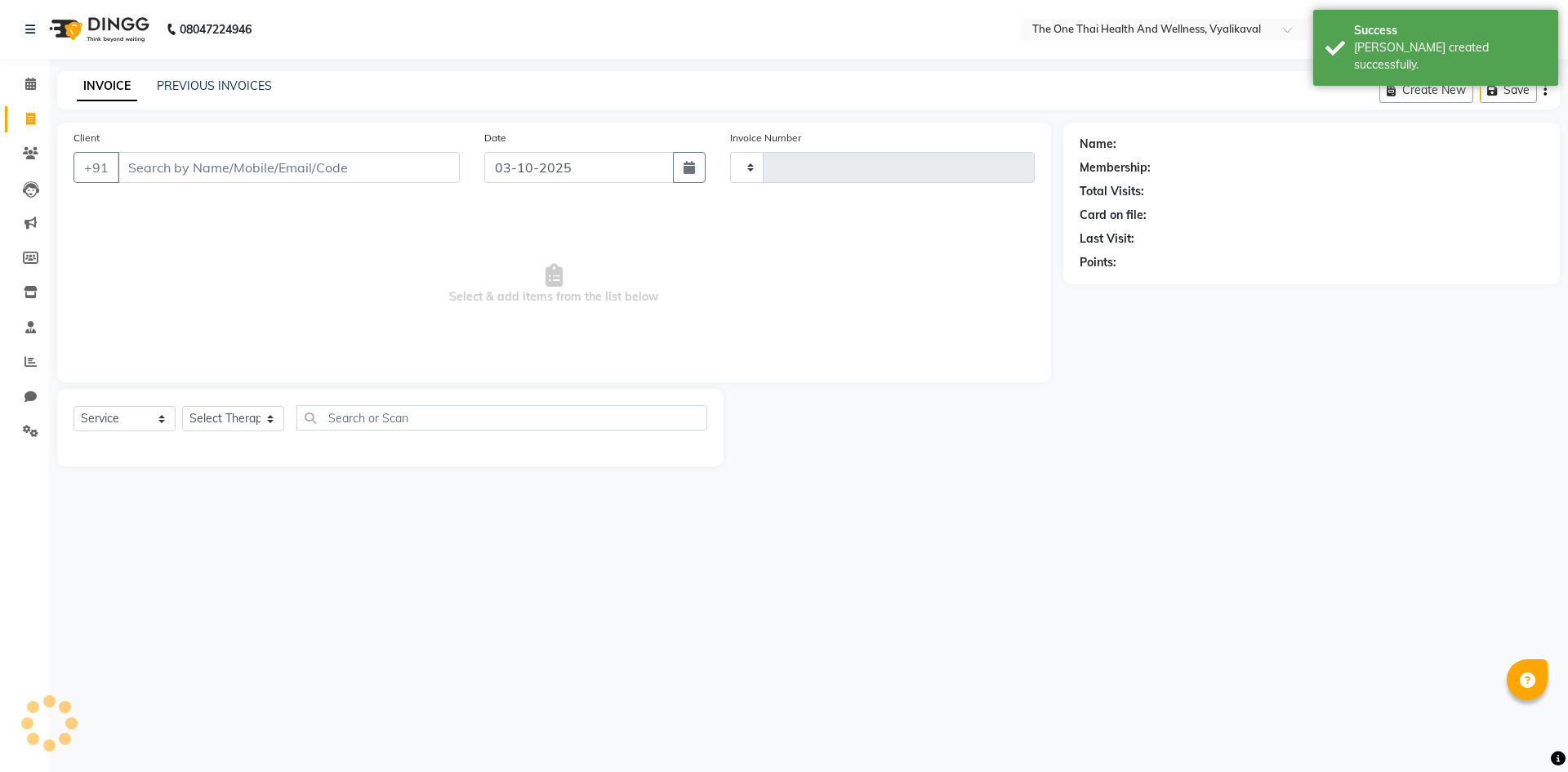
click at [144, 159] on input "Client" at bounding box center [289, 167] width 342 height 31
select select "5972"
type input "2683"
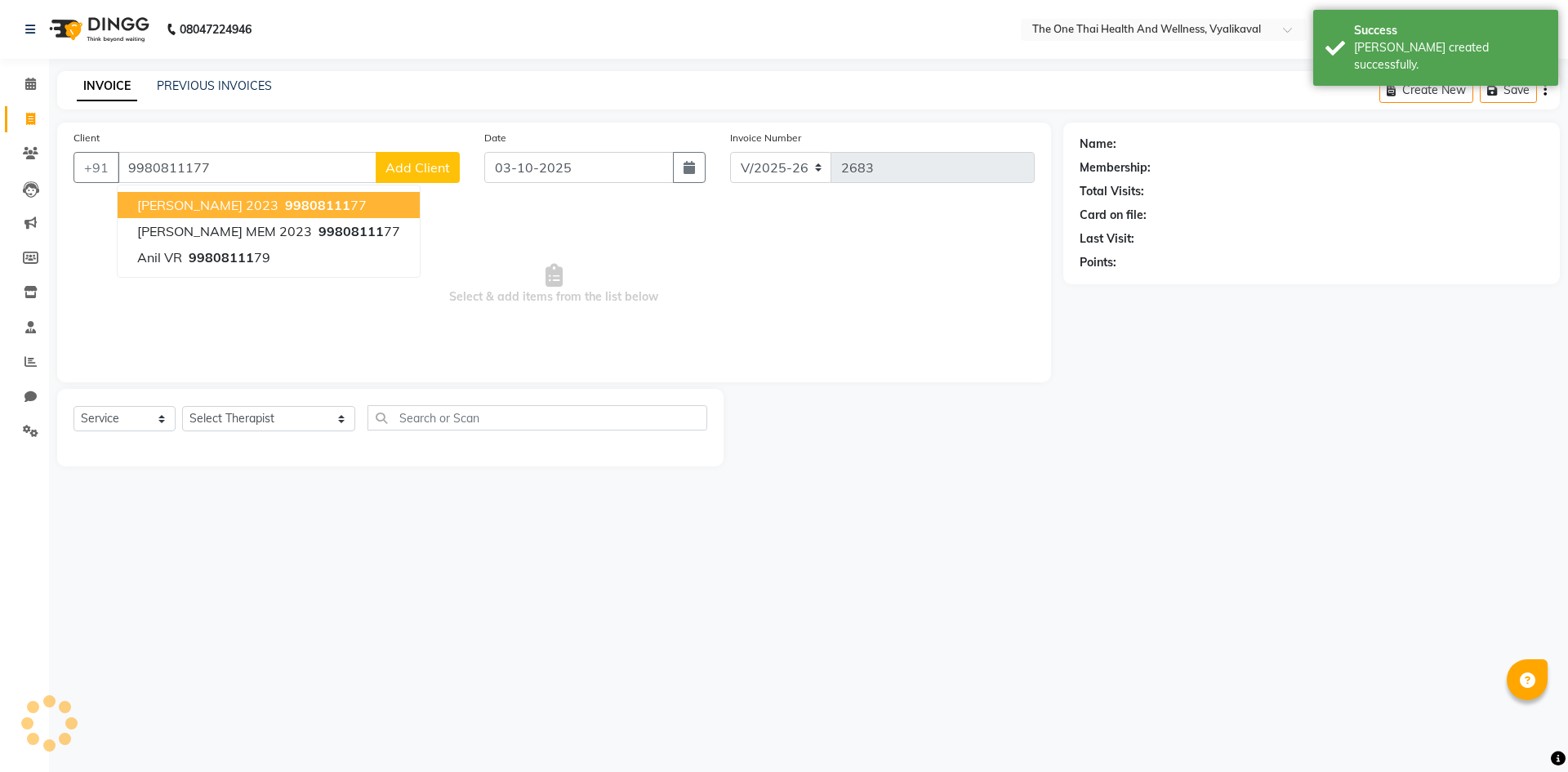
type input "9980811177"
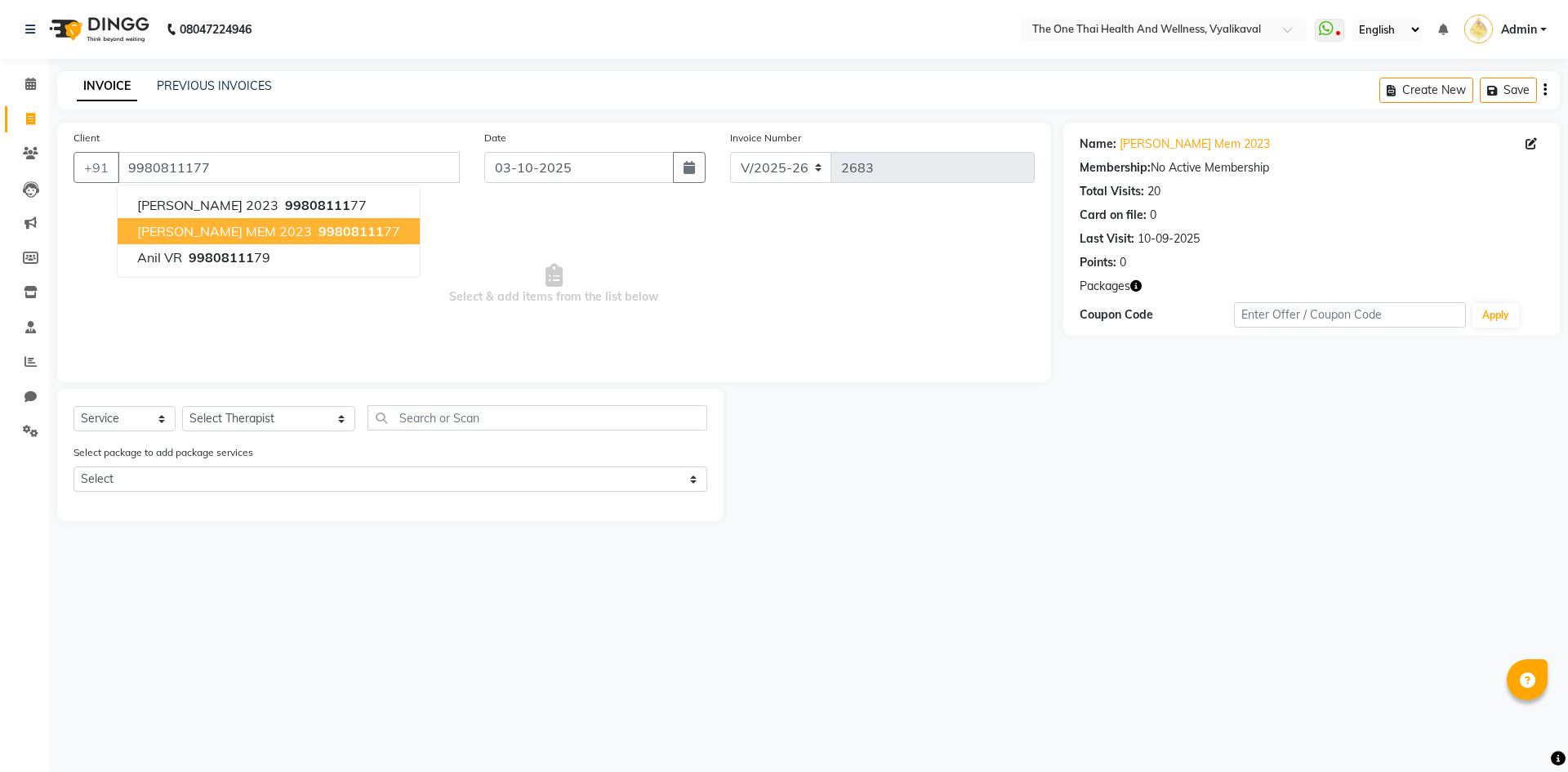
click at [340, 230] on span "99808111" at bounding box center [350, 231] width 65 height 17
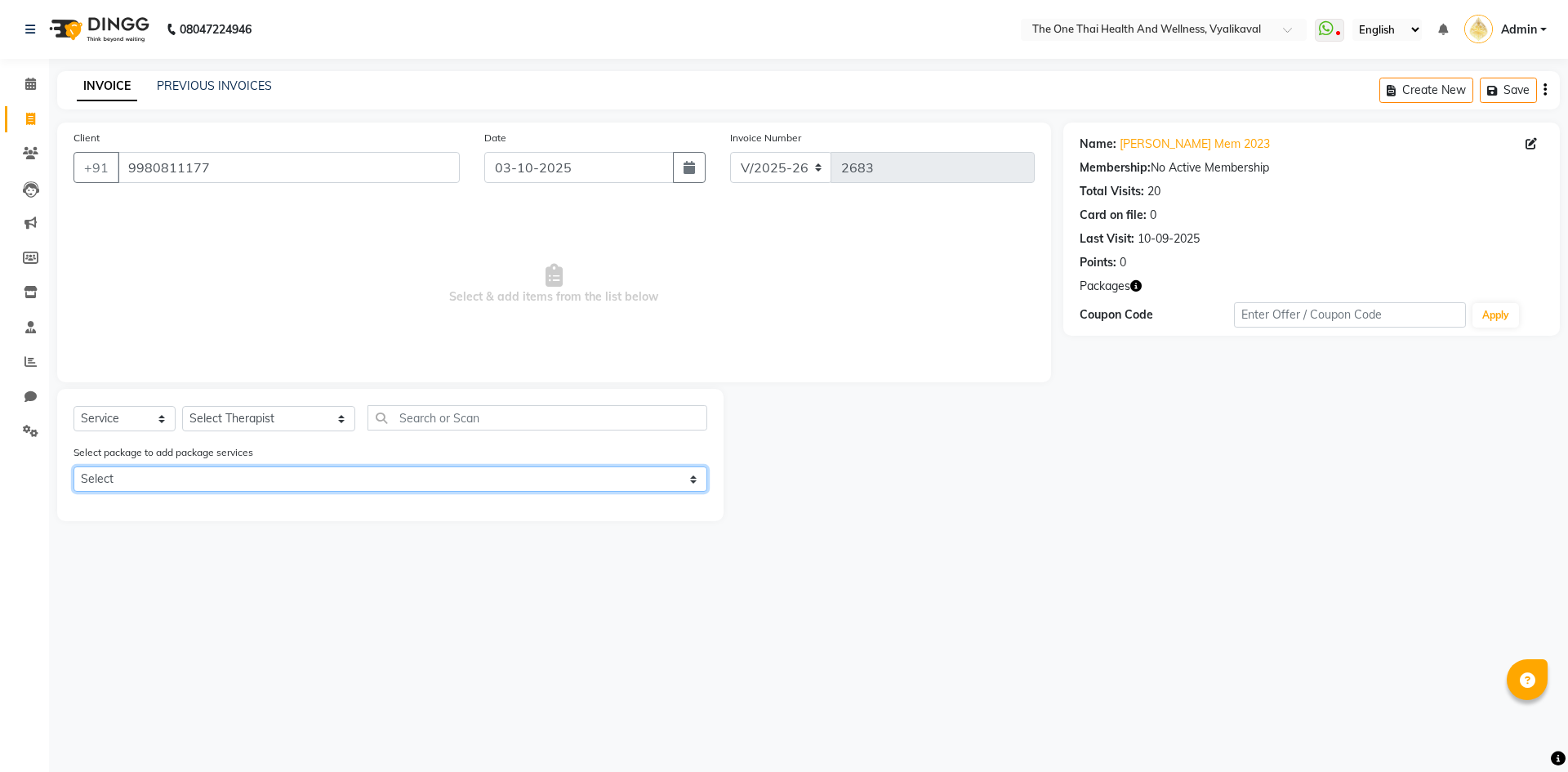
click at [247, 483] on select "Select 6k package" at bounding box center [390, 479] width 634 height 26
select select "1: Object"
click at [74, 467] on select "Select 6k package" at bounding box center [390, 479] width 634 height 26
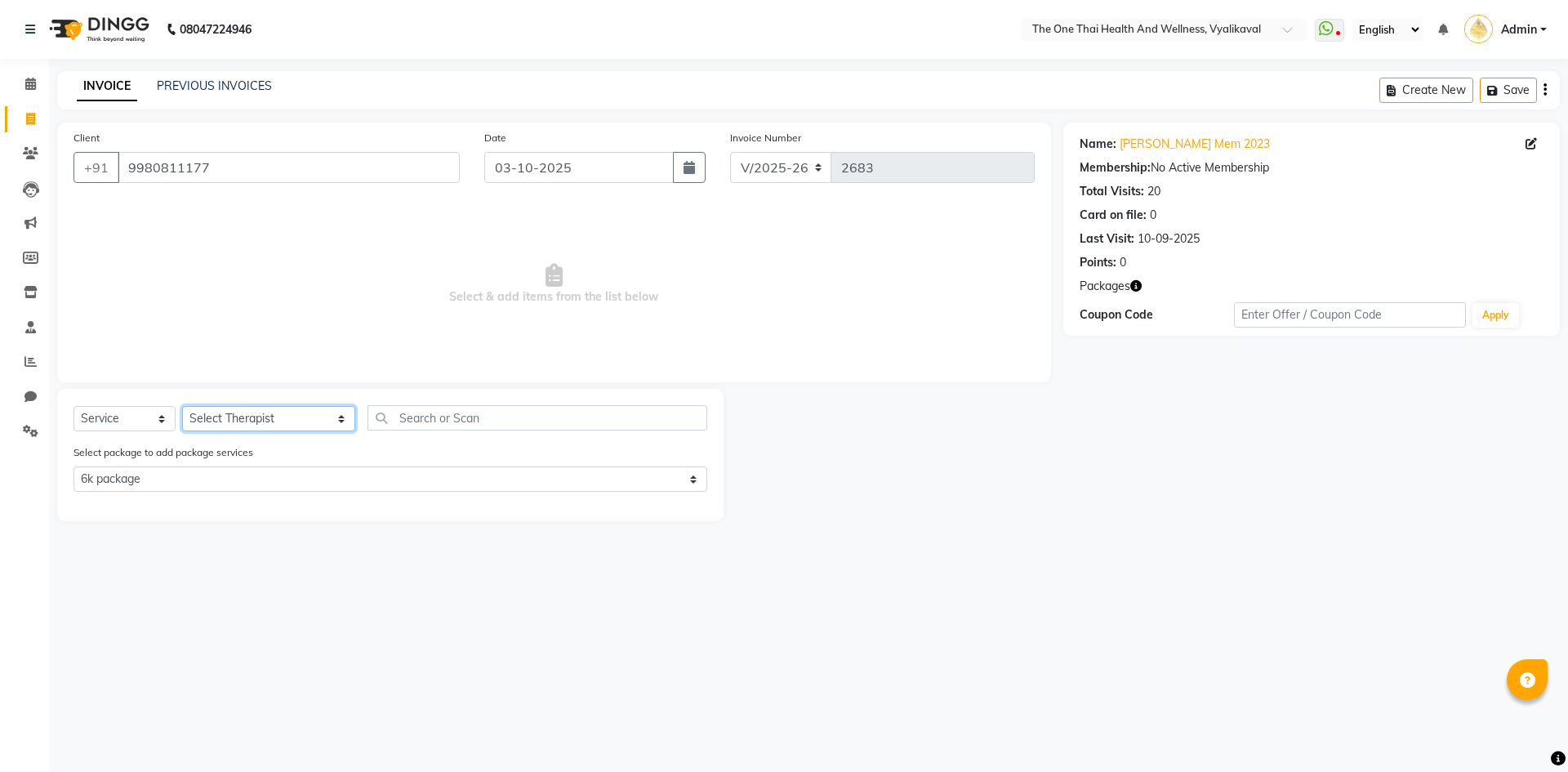
click at [248, 409] on select "Select Therapist Admin Alisha 💚🍏thai therapist Ammy ❤️northeast therapist Beaut…" at bounding box center [269, 419] width 173 height 26
select select "92756"
click at [182, 406] on select "Select Therapist Admin Alisha 💚🍏thai therapist Ammy ❤️northeast therapist Beaut…" at bounding box center [269, 419] width 173 height 26
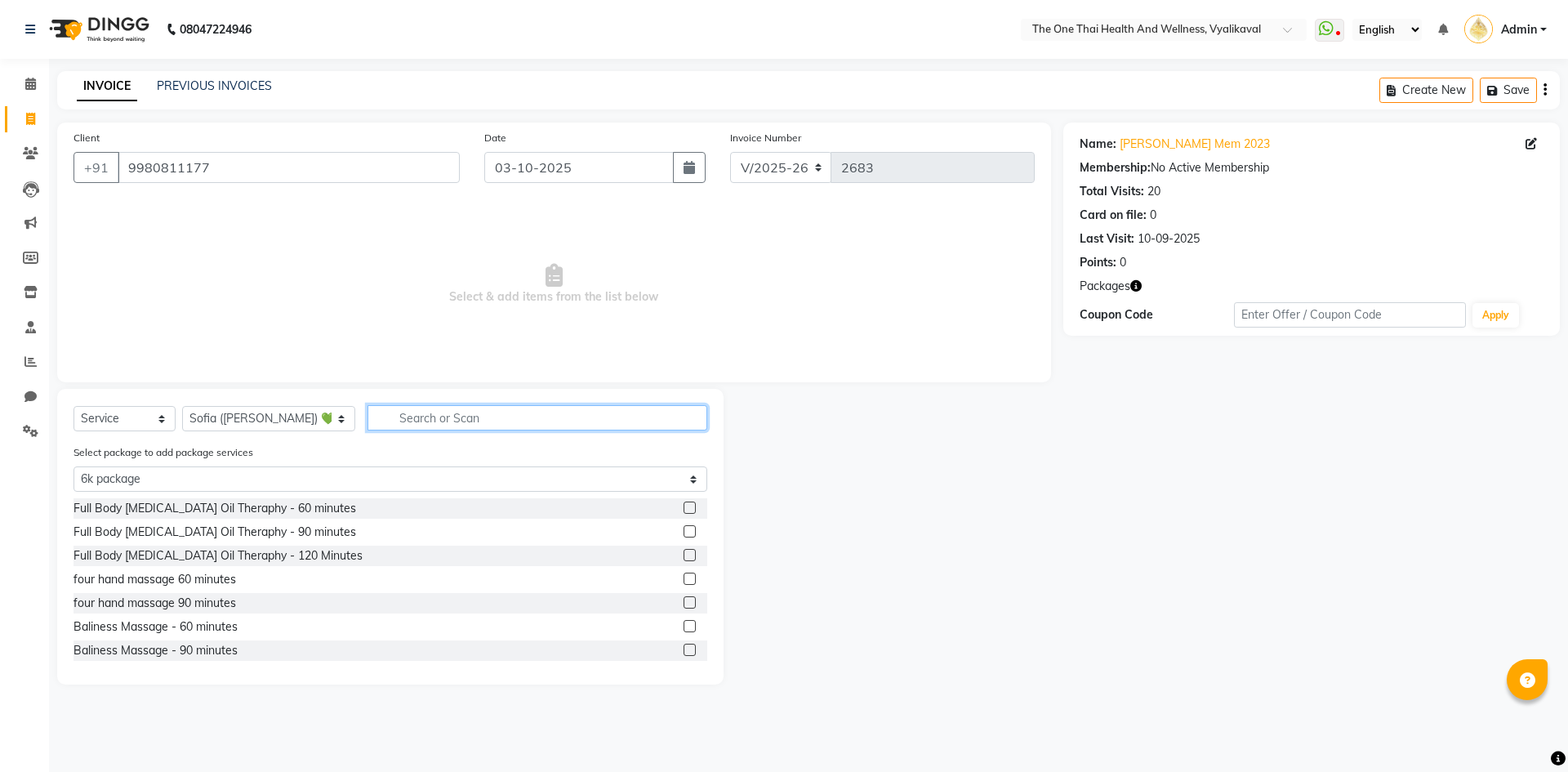
click at [372, 416] on input "text" at bounding box center [537, 419] width 339 height 26
type input "si"
select select "0: undefined"
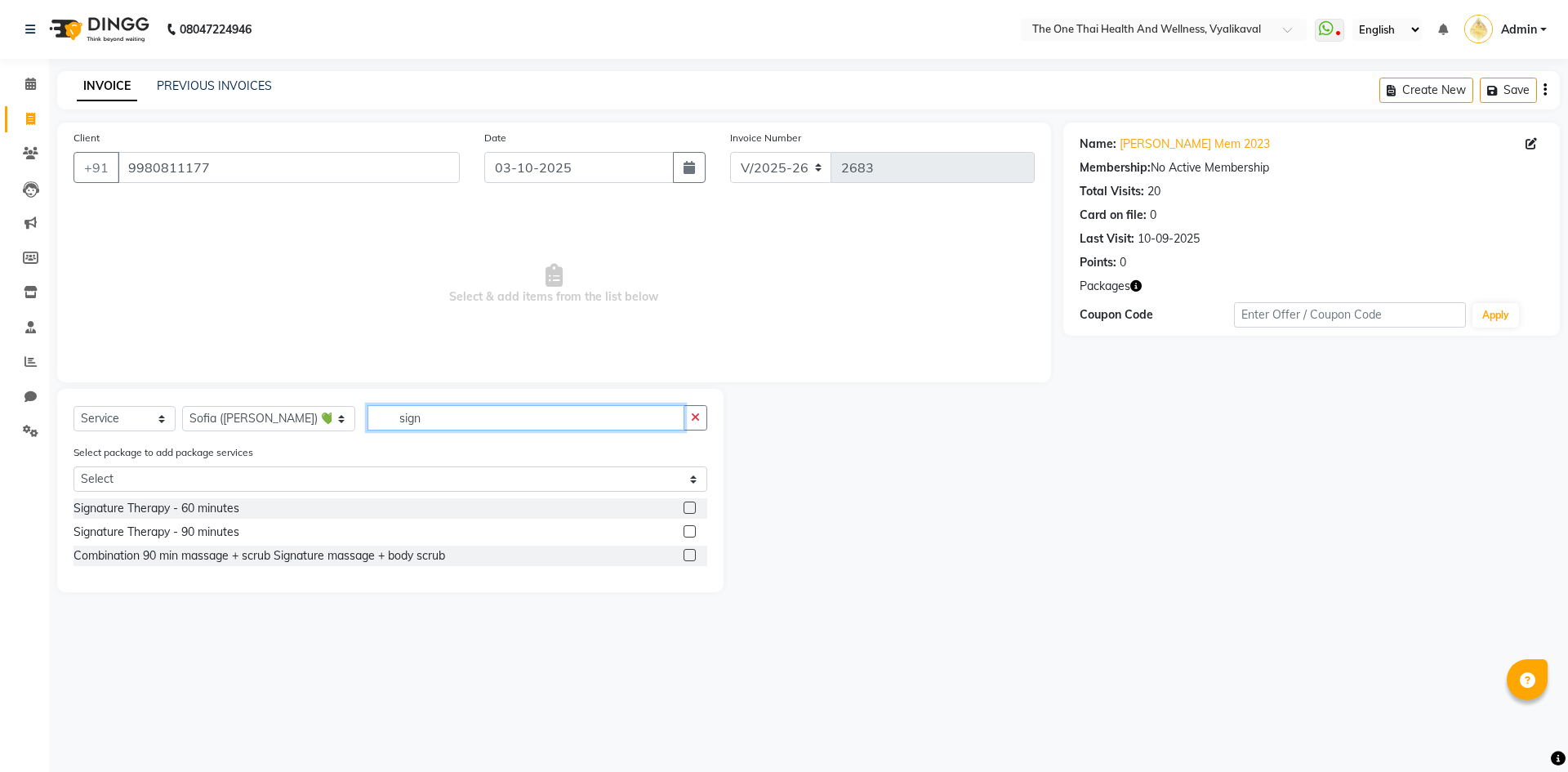
type input "sign"
click at [690, 529] on label at bounding box center [689, 531] width 12 height 12
click at [690, 529] on input "checkbox" at bounding box center [689, 533] width 11 height 11
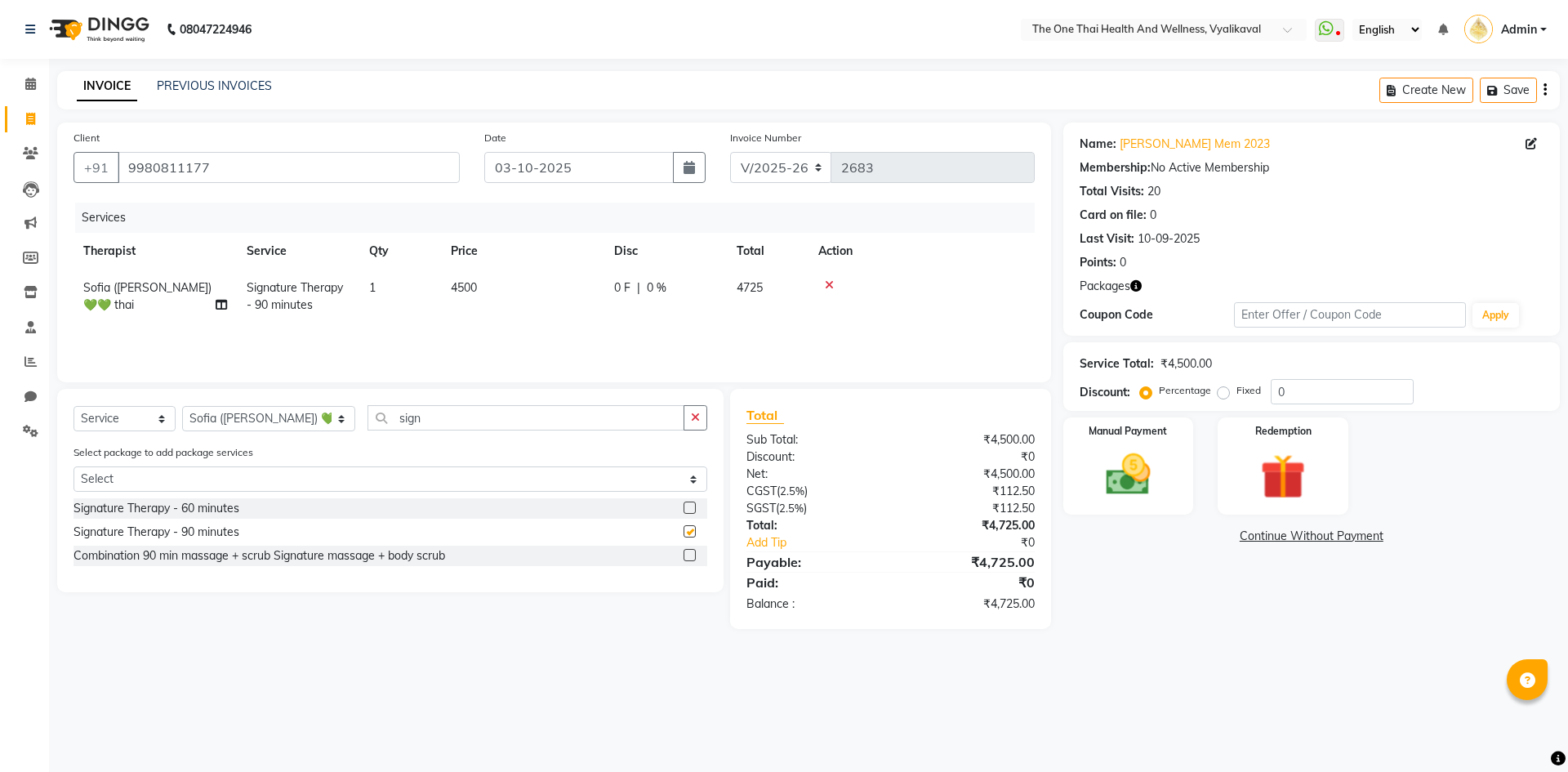
checkbox input "false"
click at [1289, 465] on img at bounding box center [1282, 477] width 76 height 58
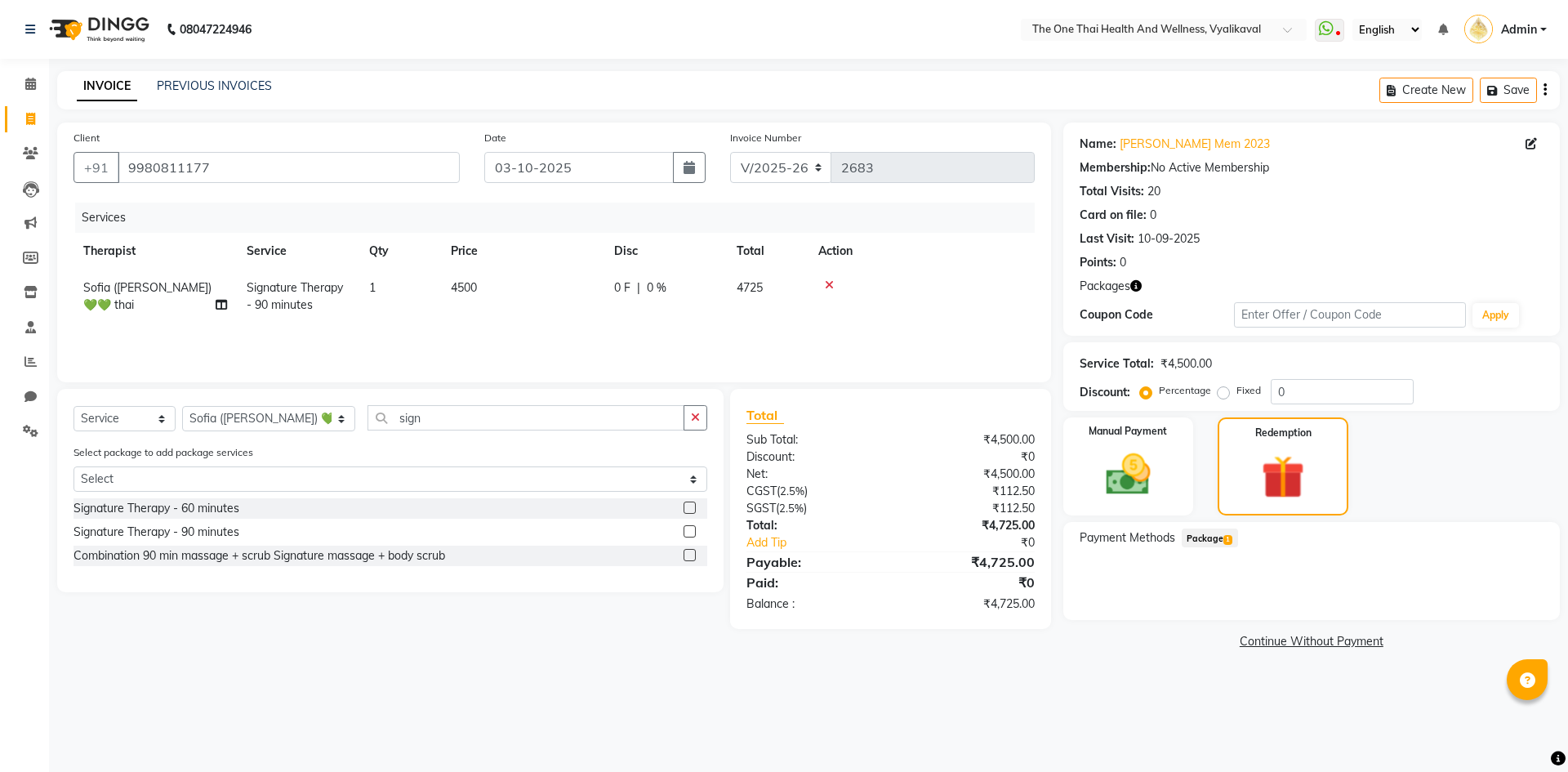
click at [1216, 526] on div "Payment Methods Package 1" at bounding box center [1311, 571] width 497 height 98
click at [1219, 536] on span "Package 1" at bounding box center [1209, 538] width 56 height 18
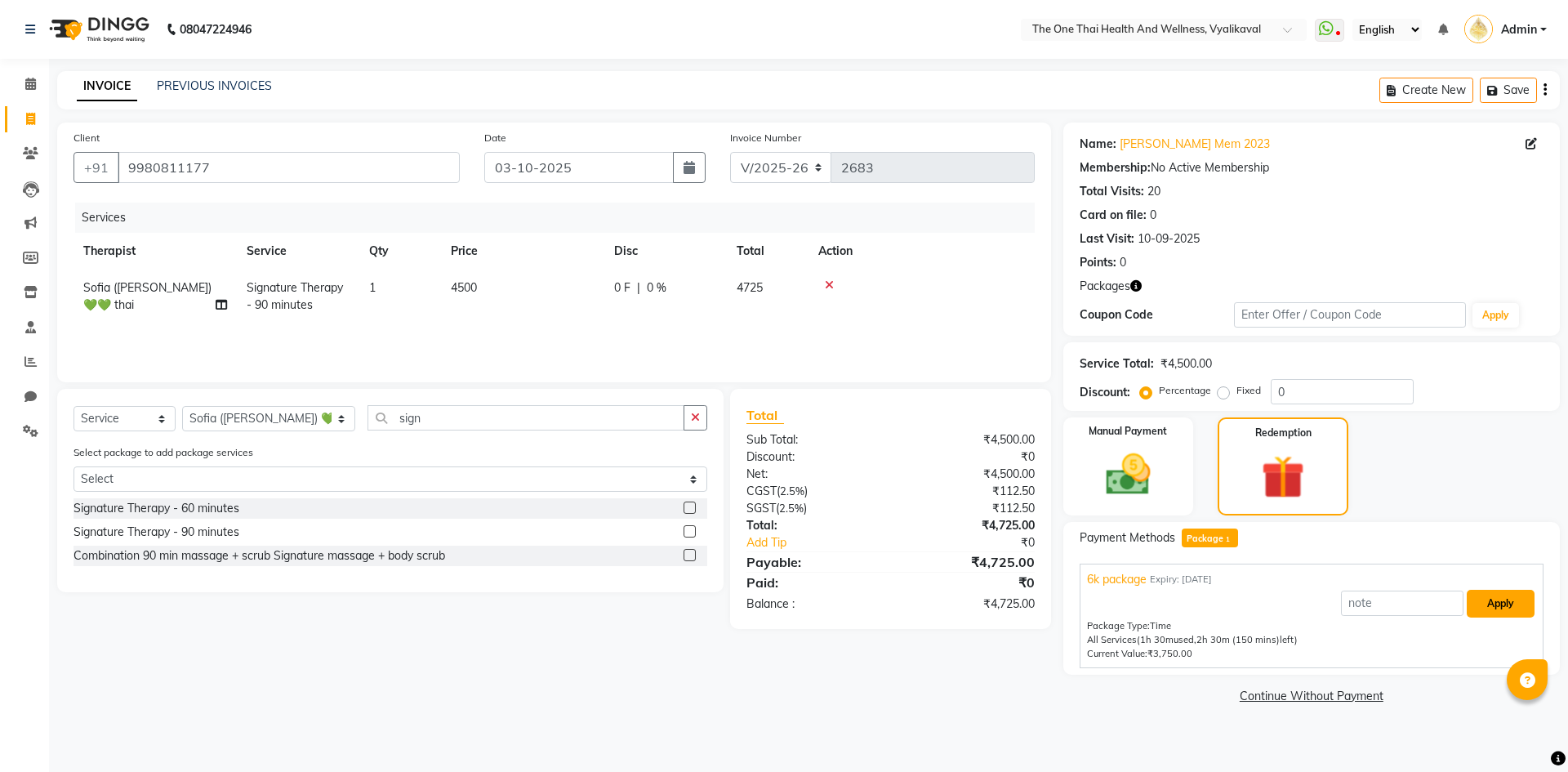
click at [1486, 597] on button "Apply" at bounding box center [1501, 604] width 68 height 28
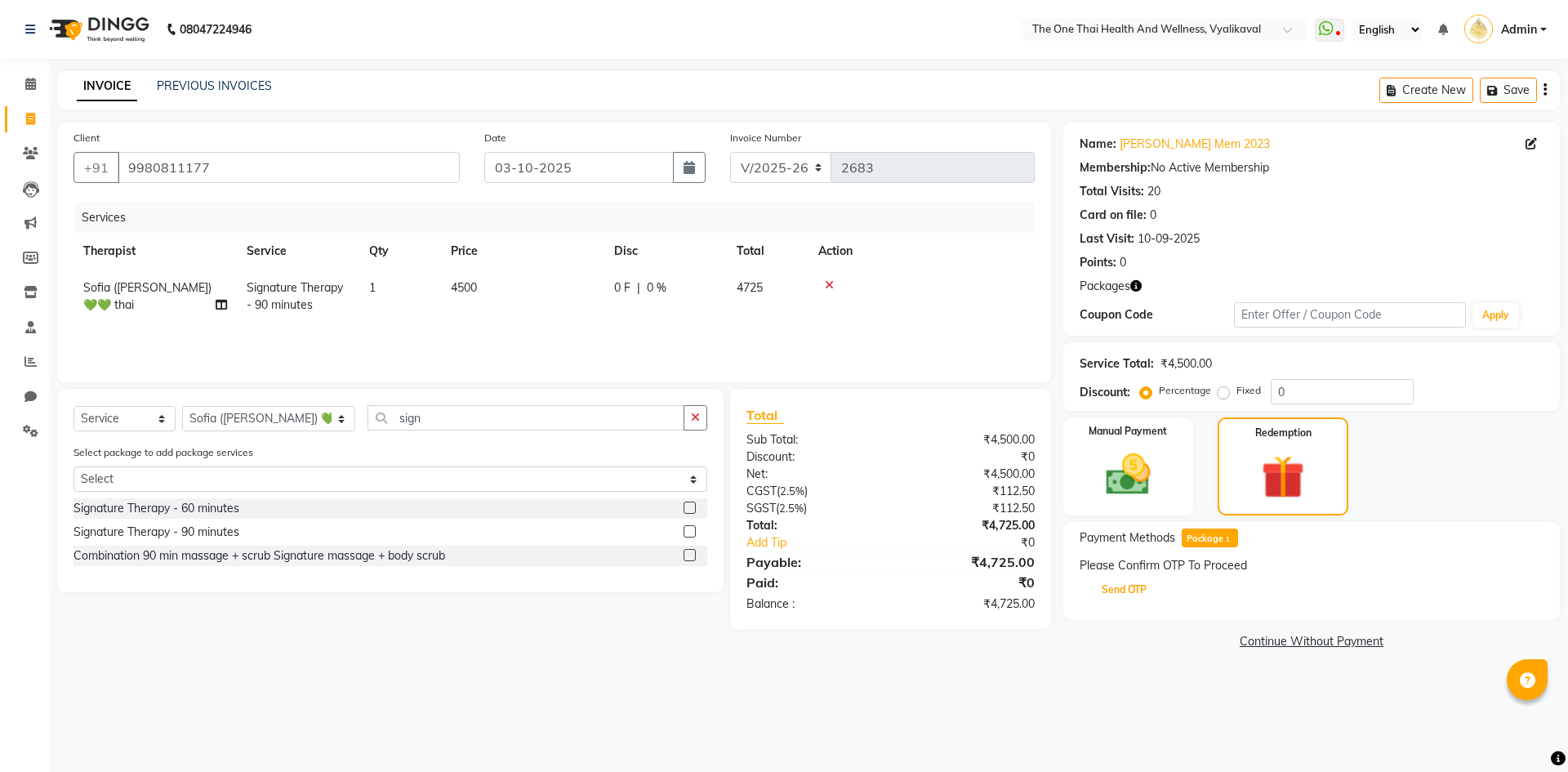
click at [1141, 589] on button "Send OTP" at bounding box center [1124, 590] width 86 height 28
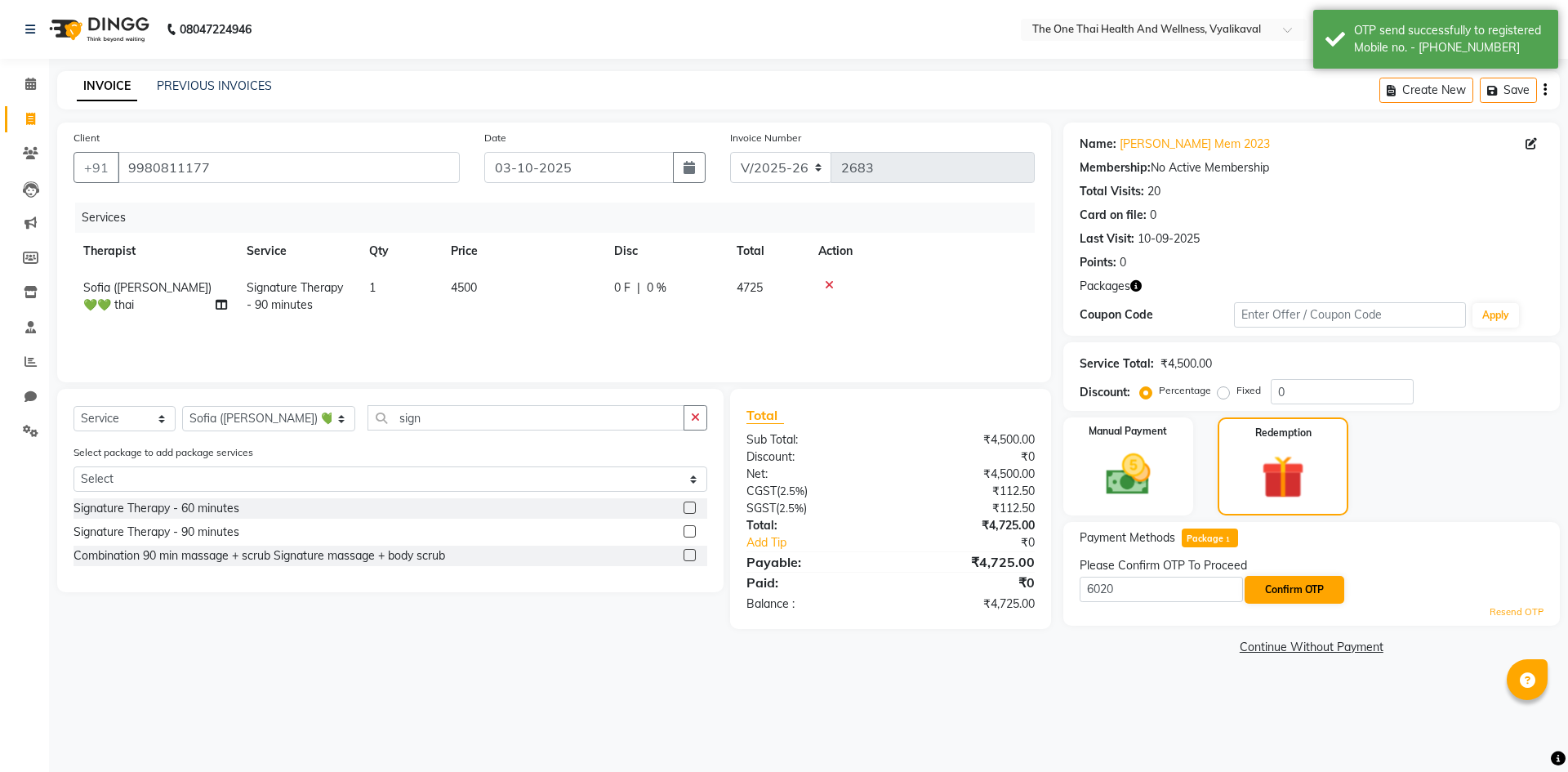
type input "6020"
click at [1267, 591] on button "Confirm OTP" at bounding box center [1294, 590] width 99 height 28
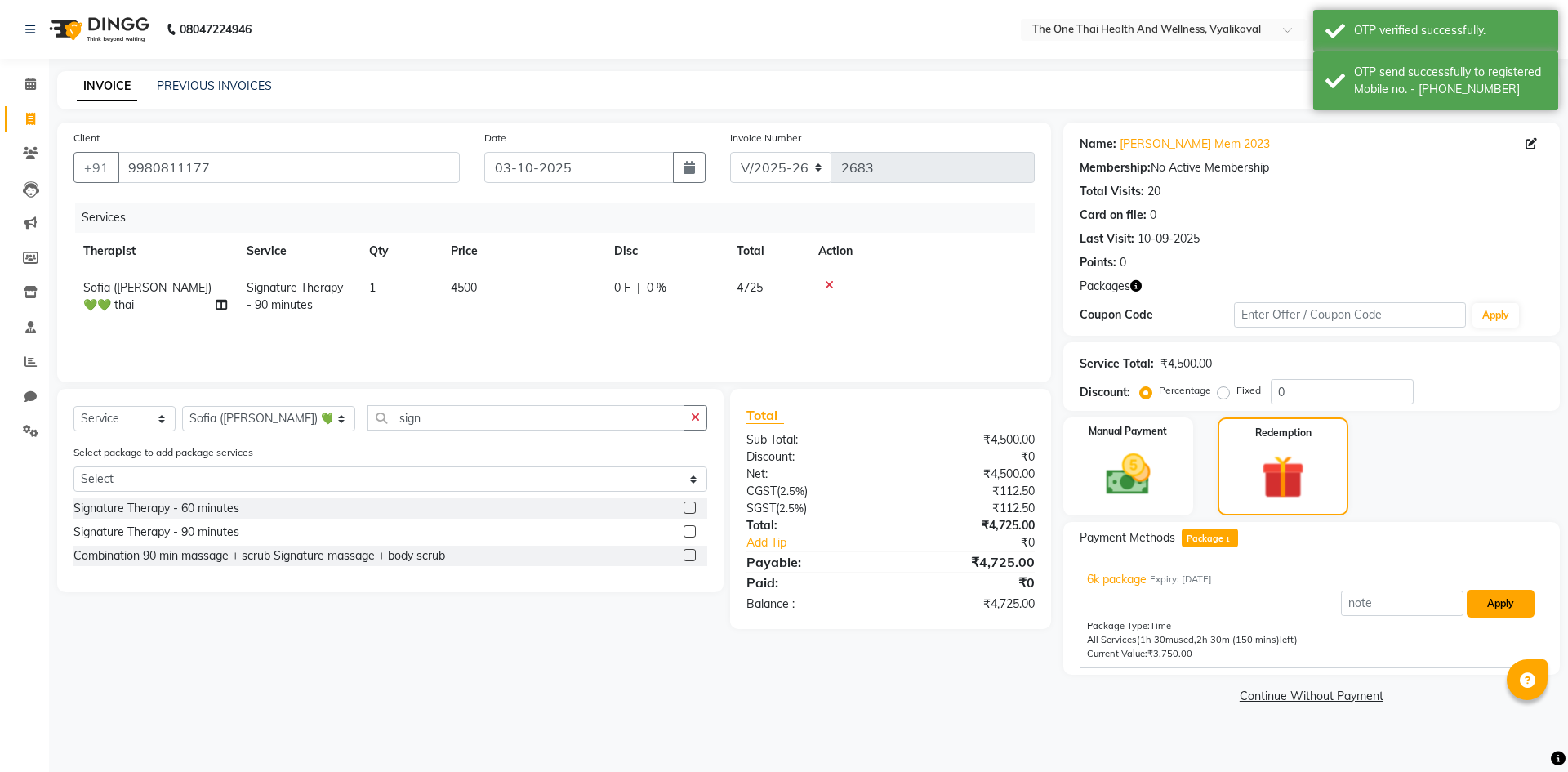
click at [1494, 608] on button "Apply" at bounding box center [1501, 604] width 68 height 28
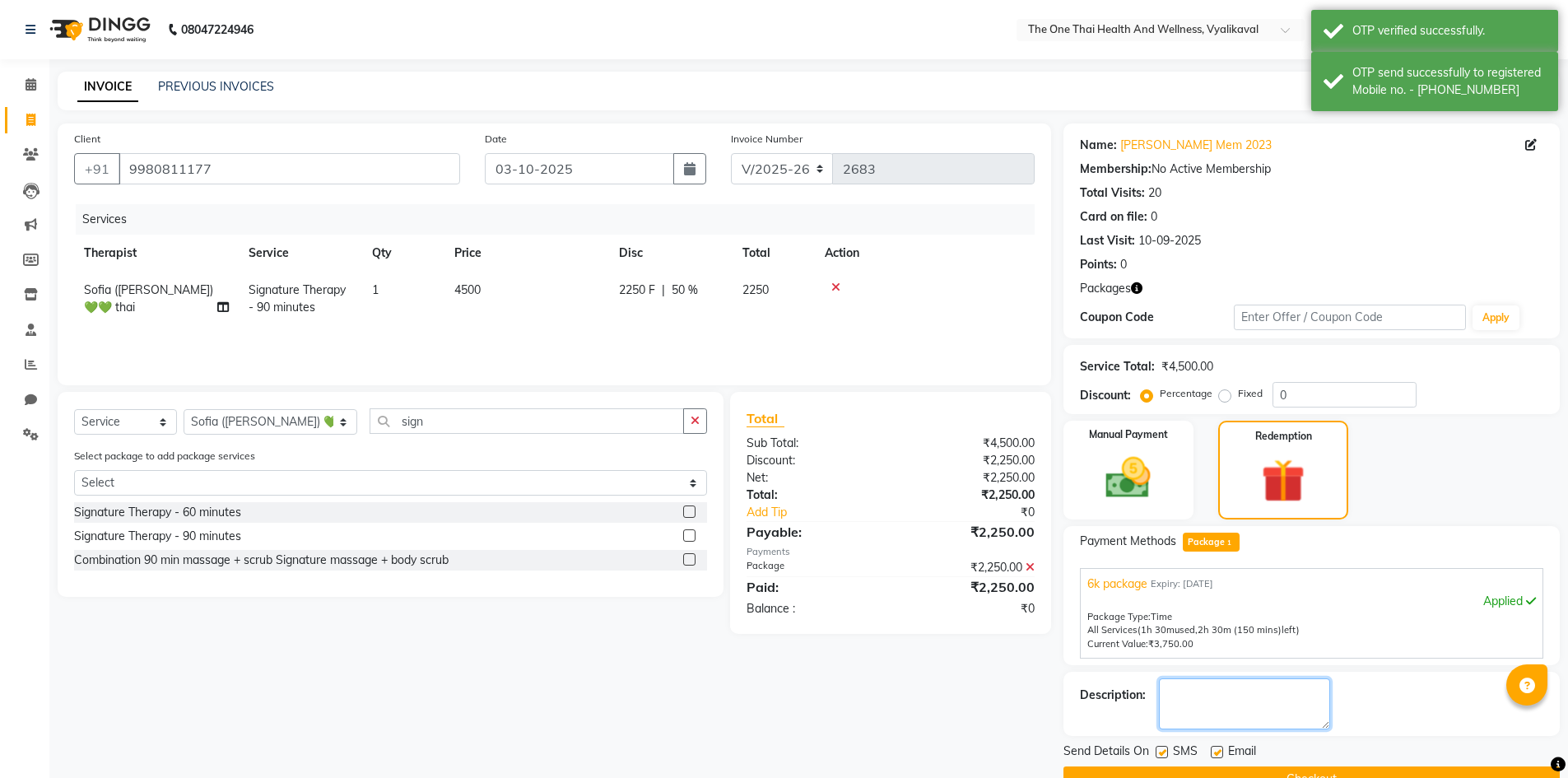
click at [1266, 695] on textarea at bounding box center [1244, 704] width 171 height 51
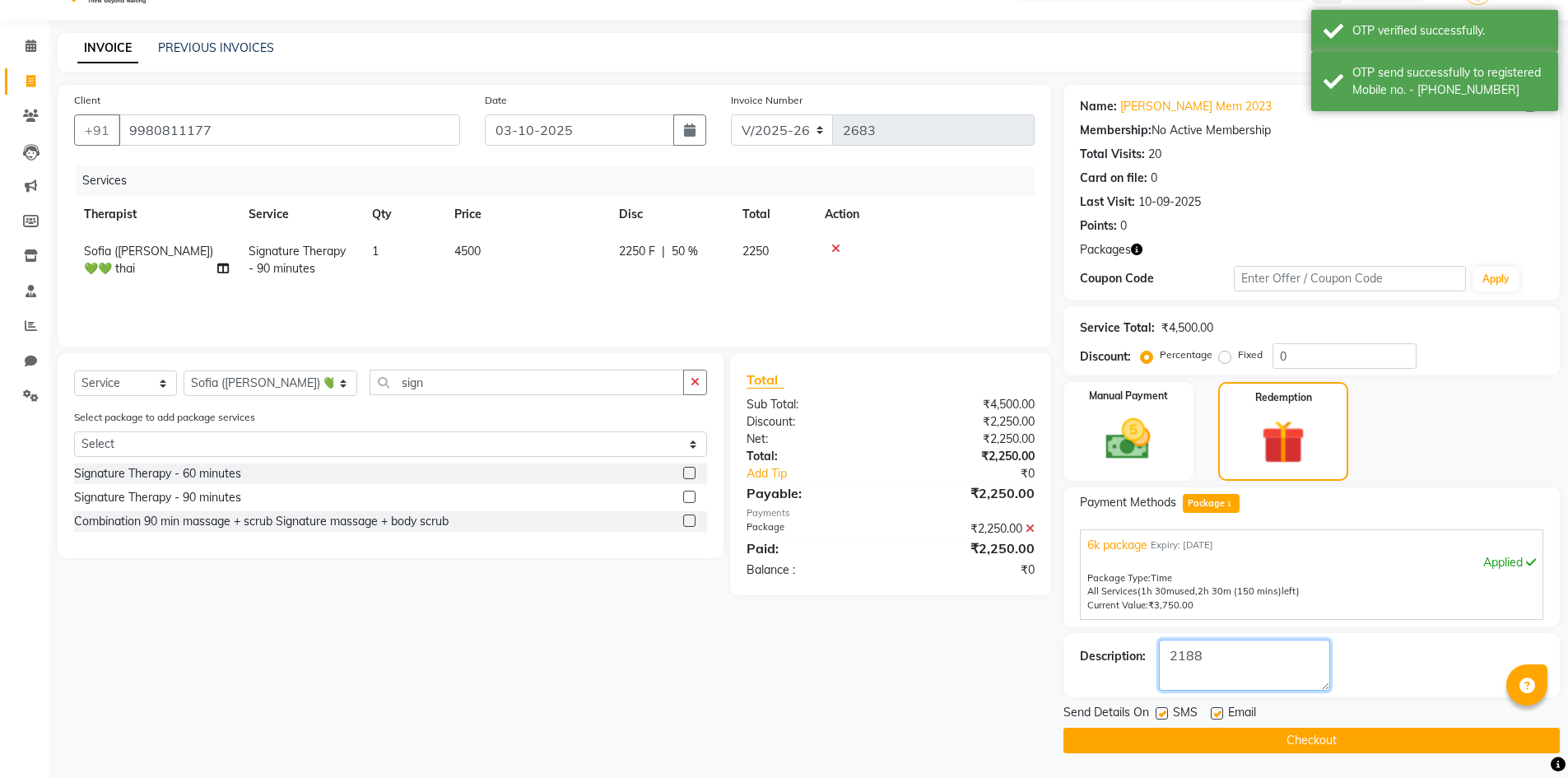
type textarea "2188"
click at [1238, 733] on button "Checkout" at bounding box center [1311, 741] width 497 height 26
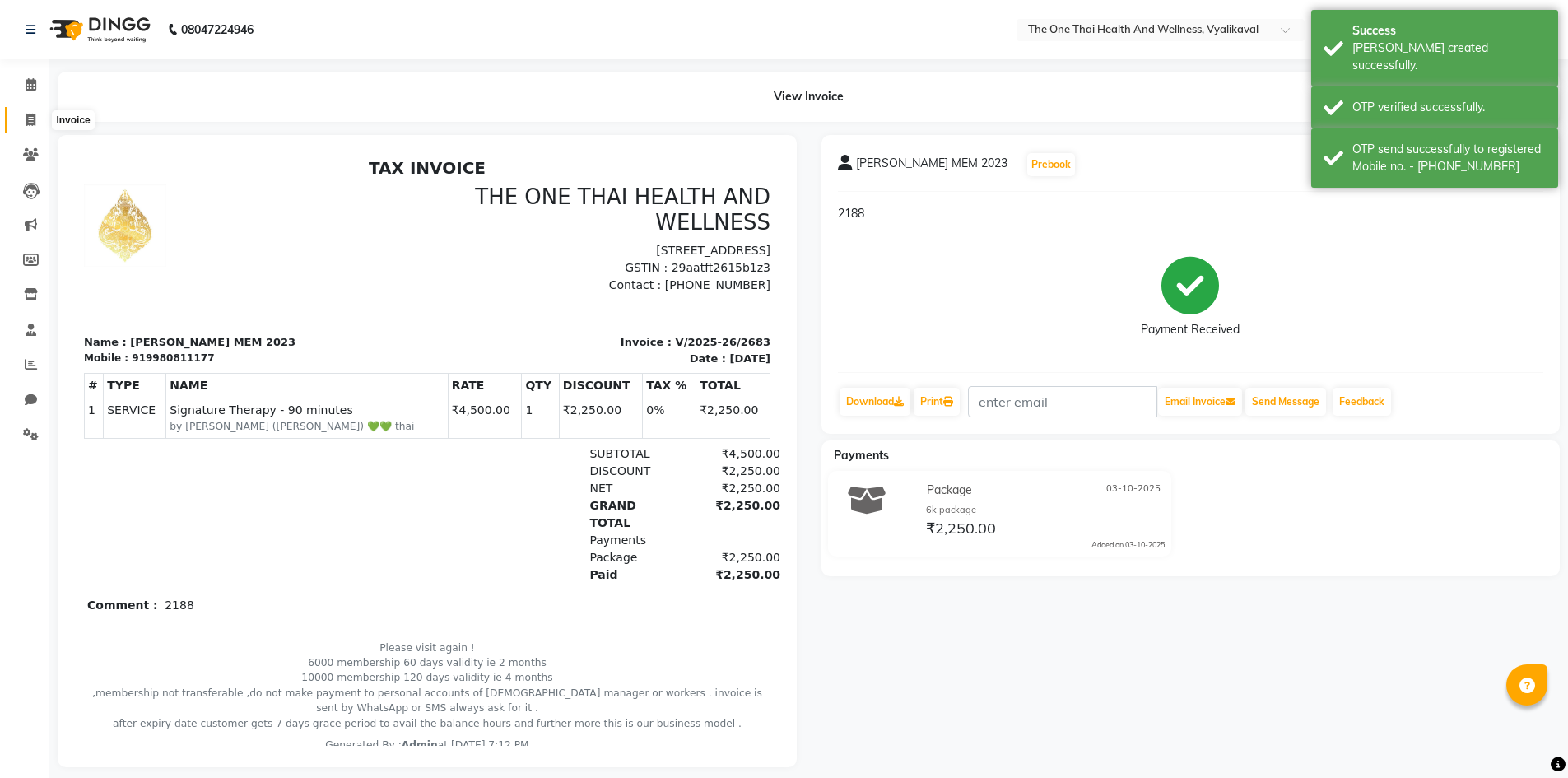
click at [26, 115] on icon at bounding box center [31, 120] width 9 height 12
select select "service"
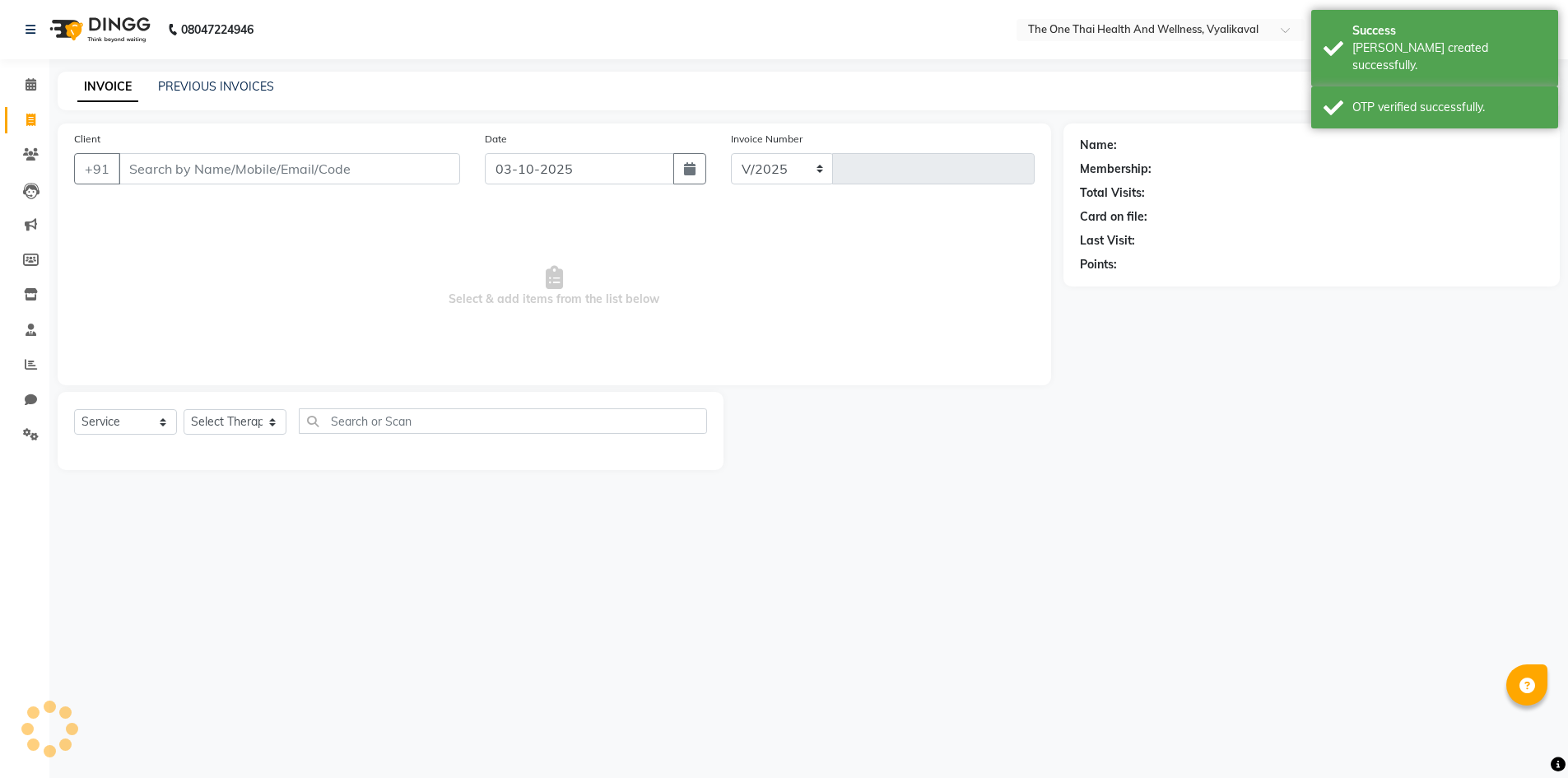
click at [131, 160] on input "Client" at bounding box center [289, 169] width 342 height 32
select select "5972"
type input "2684"
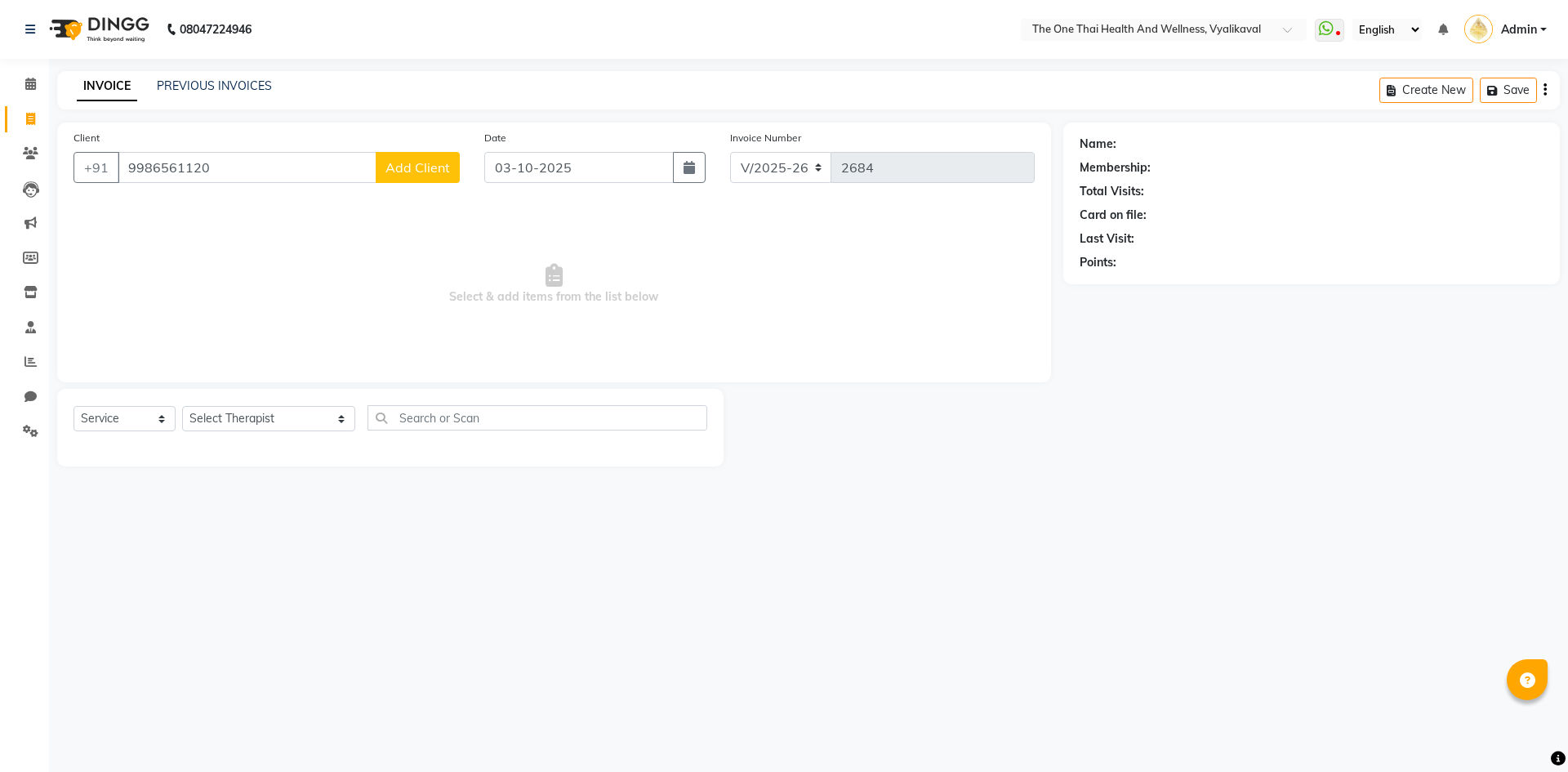
type input "9986561120"
click at [427, 167] on span "Add Client" at bounding box center [418, 167] width 64 height 17
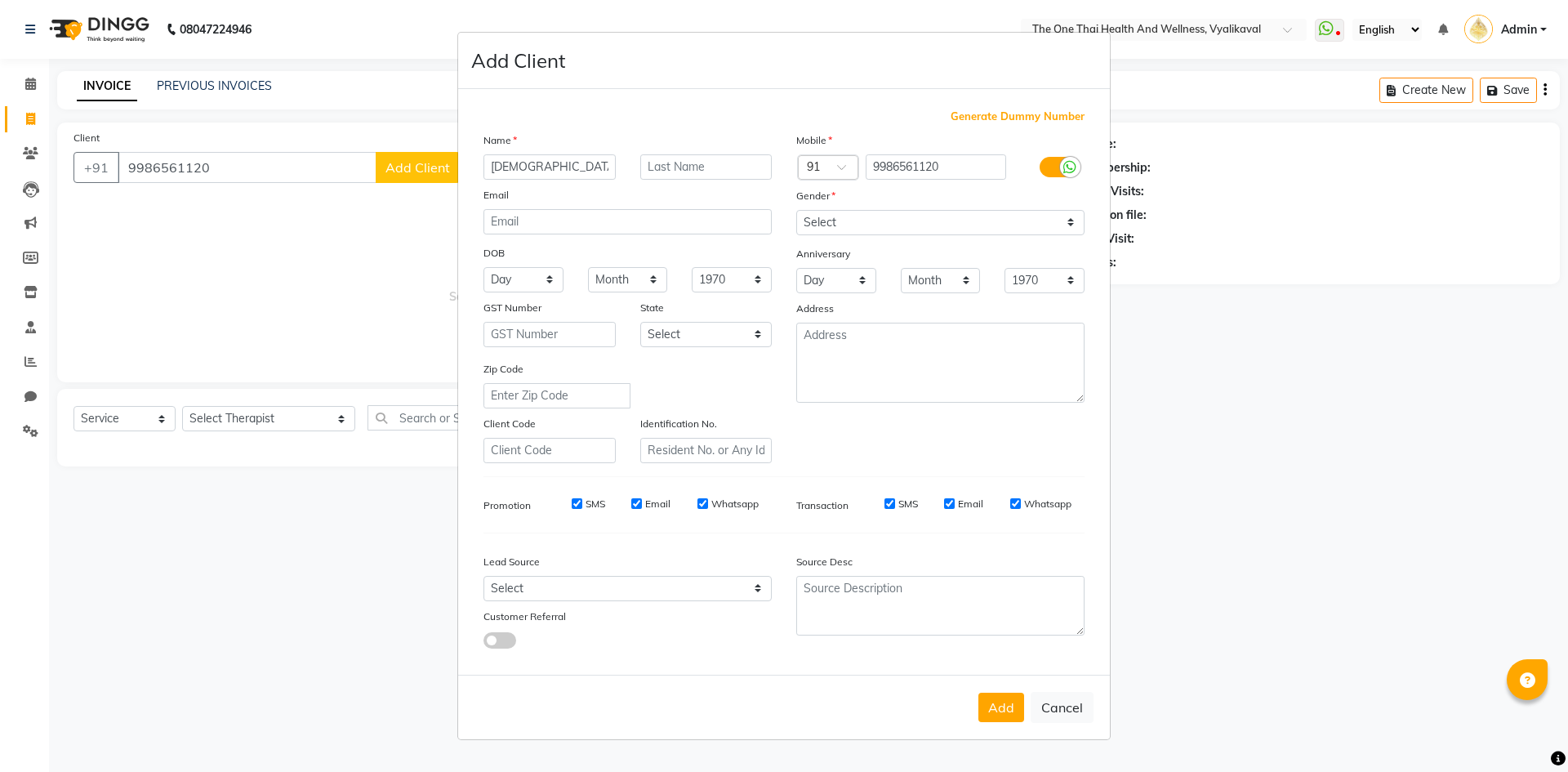
type input "abhi"
type input "3 oct 25"
click at [824, 224] on select "Select Male Female Other Prefer Not To Say" at bounding box center [941, 223] width 289 height 26
select select "male"
click at [796, 210] on select "Select Male Female Other Prefer Not To Say" at bounding box center [941, 223] width 289 height 26
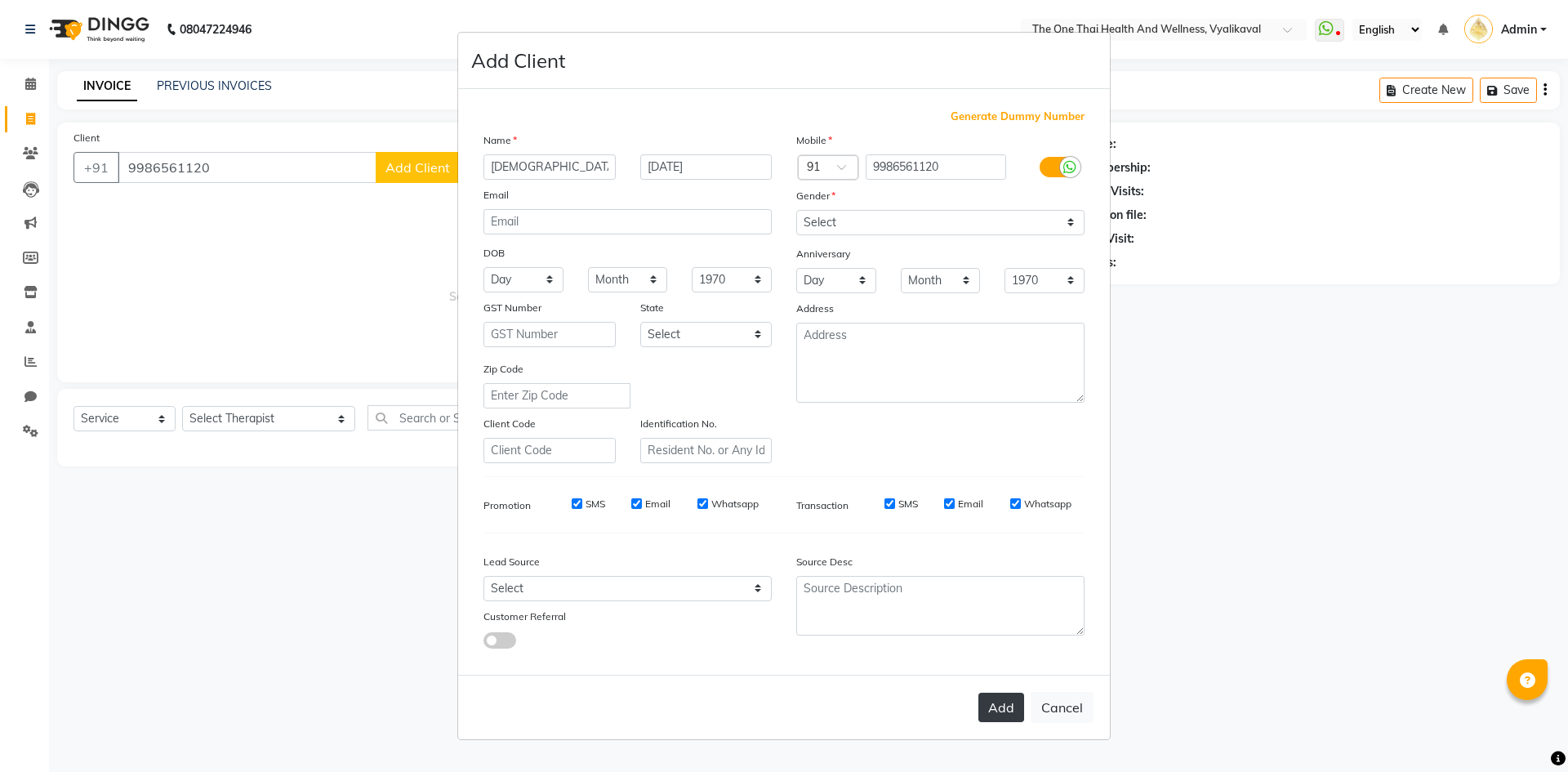
click at [991, 698] on button "Add" at bounding box center [1001, 708] width 46 height 29
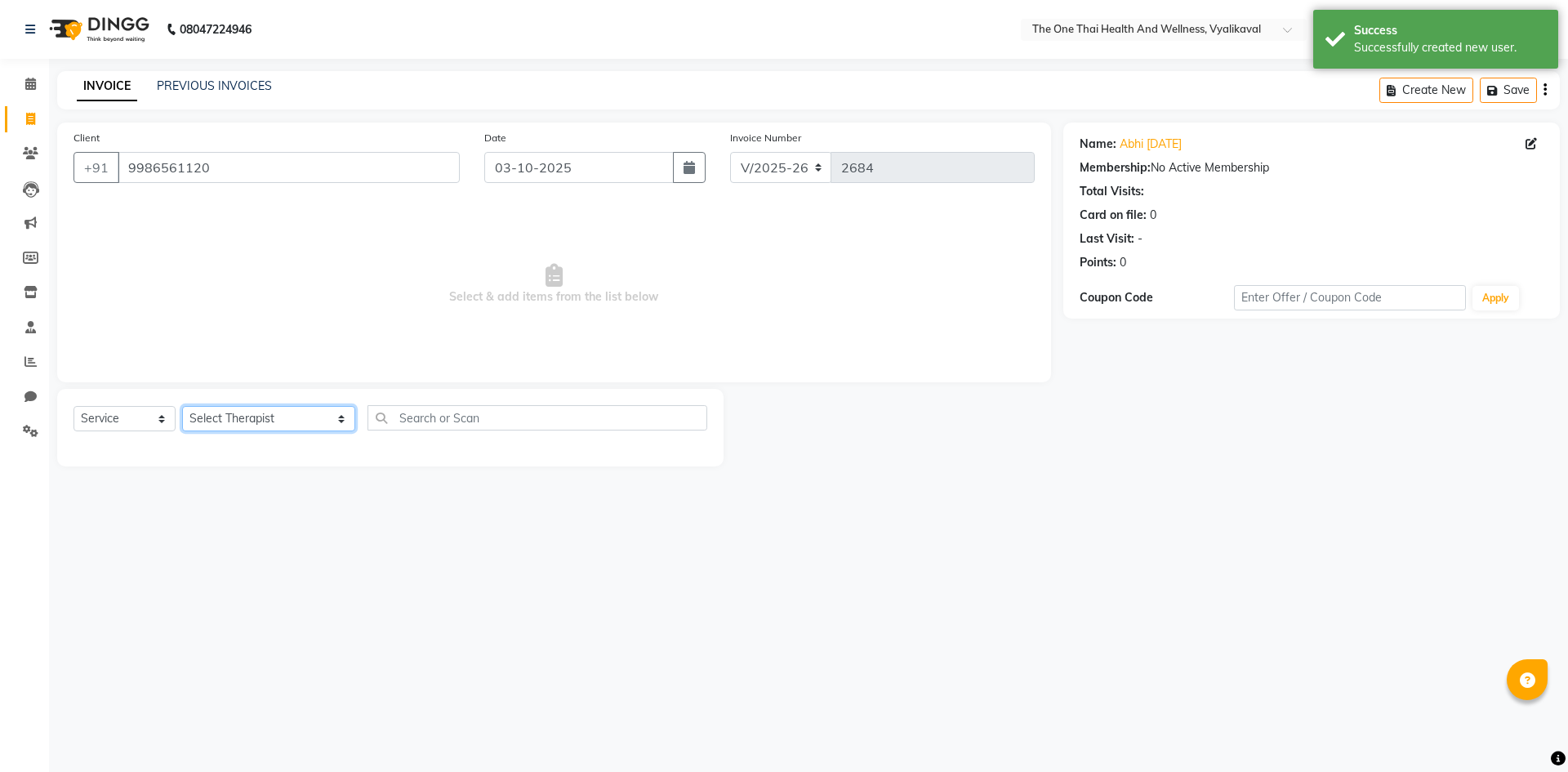
click at [200, 417] on select "Select Therapist Admin Alisha 💚🍏thai therapist Ammy ❤️northeast therapist Beaut…" at bounding box center [269, 419] width 173 height 26
select select "83204"
click at [182, 406] on select "Select Therapist Admin Alisha 💚🍏thai therapist Ammy ❤️northeast therapist Beaut…" at bounding box center [269, 419] width 173 height 26
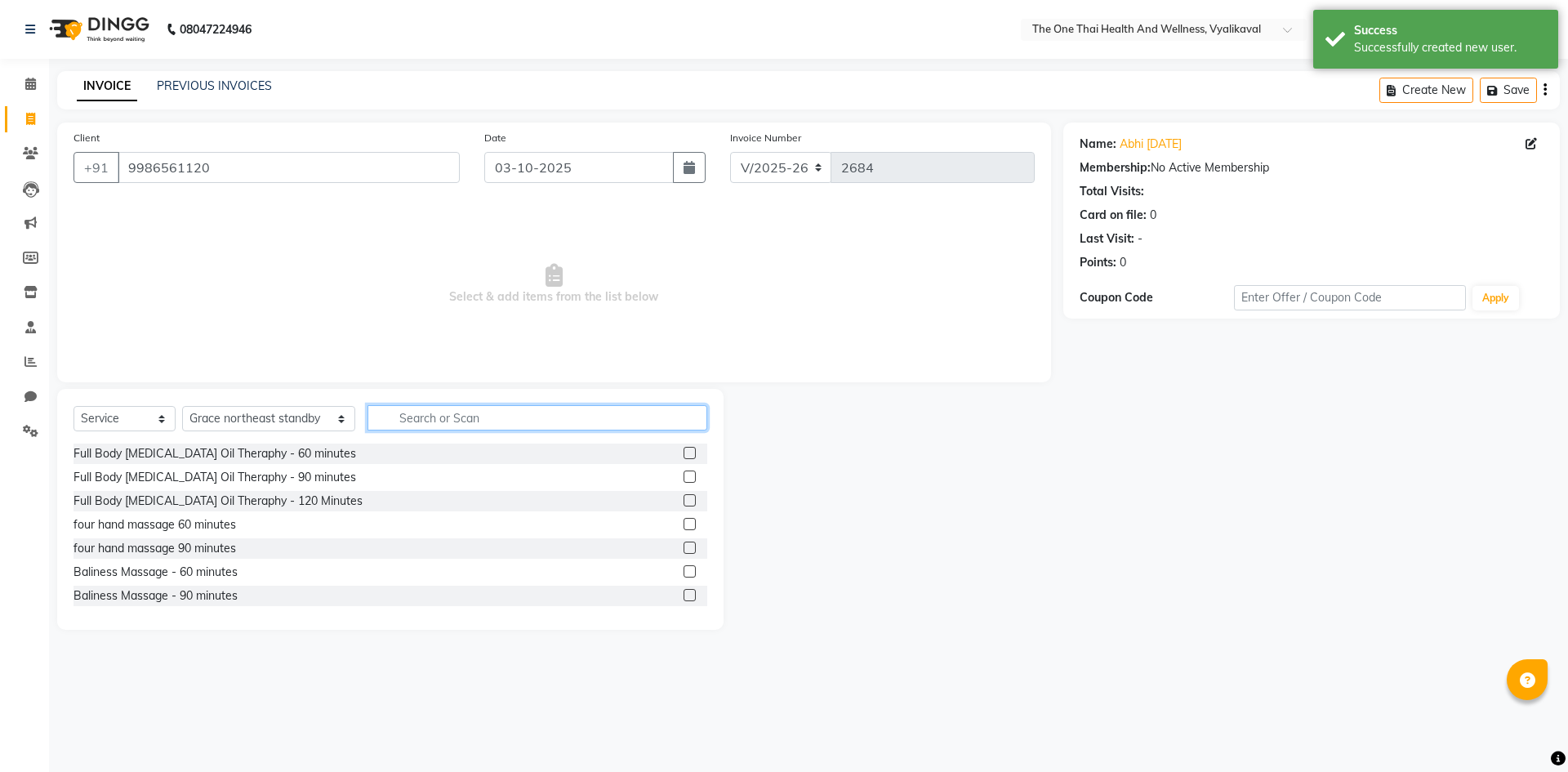
click at [382, 414] on input "text" at bounding box center [537, 419] width 339 height 26
type input "thai"
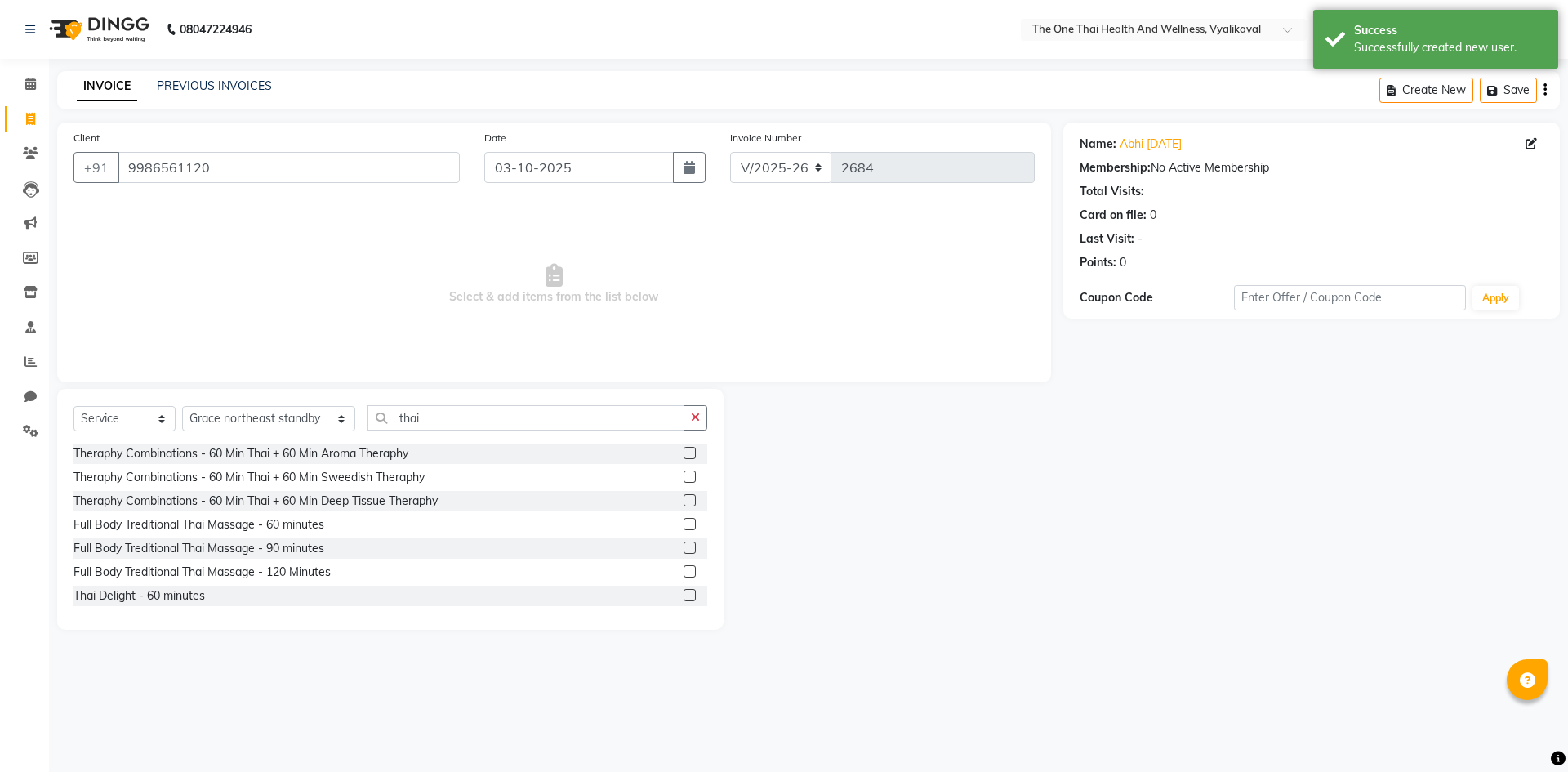
click at [683, 596] on label at bounding box center [689, 594] width 12 height 12
click at [683, 596] on input "checkbox" at bounding box center [689, 596] width 11 height 11
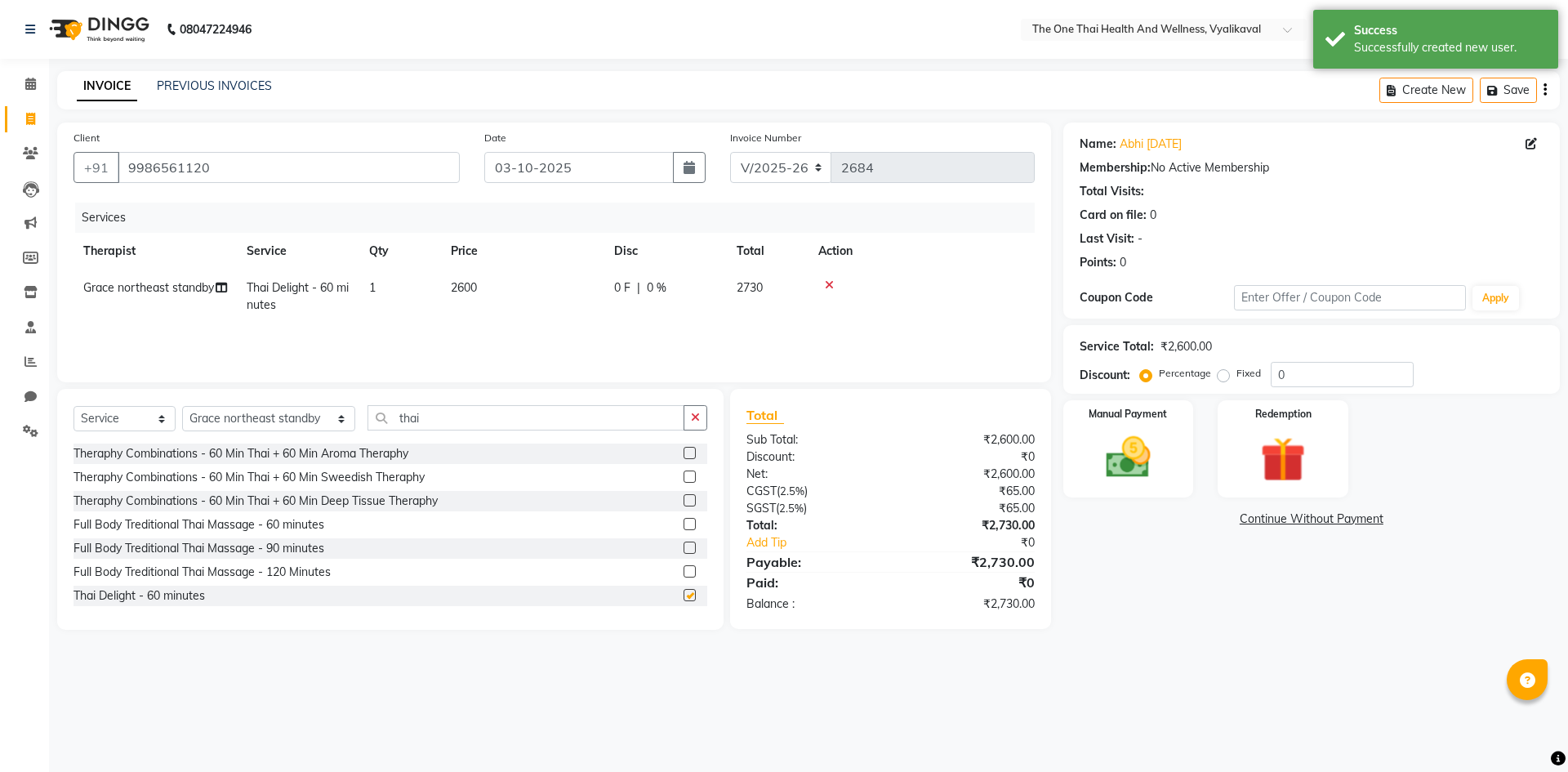
checkbox input "false"
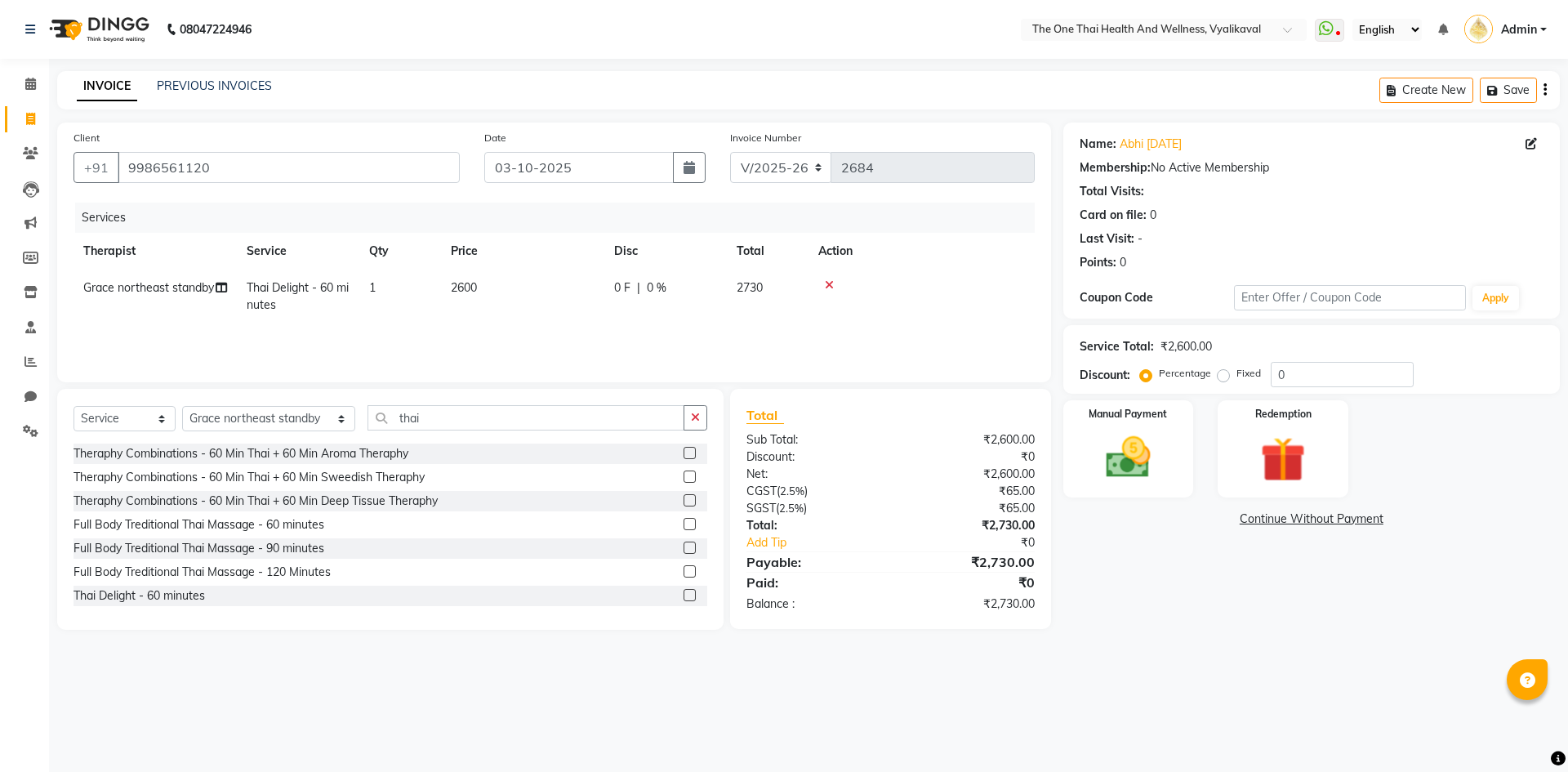
click at [633, 286] on div "0 F | 0 %" at bounding box center [666, 288] width 103 height 17
click at [692, 289] on input "0" at bounding box center [715, 293] width 49 height 26
click at [738, 314] on tr "Admin Alisha 💚🍏thai therapist Ammy ❤️northeast therapist Beauty 💚🍅thai therapis…" at bounding box center [554, 304] width 961 height 69
click at [1043, 450] on div "₹500.00" at bounding box center [968, 457] width 156 height 17
click at [1100, 455] on img at bounding box center [1128, 457] width 76 height 54
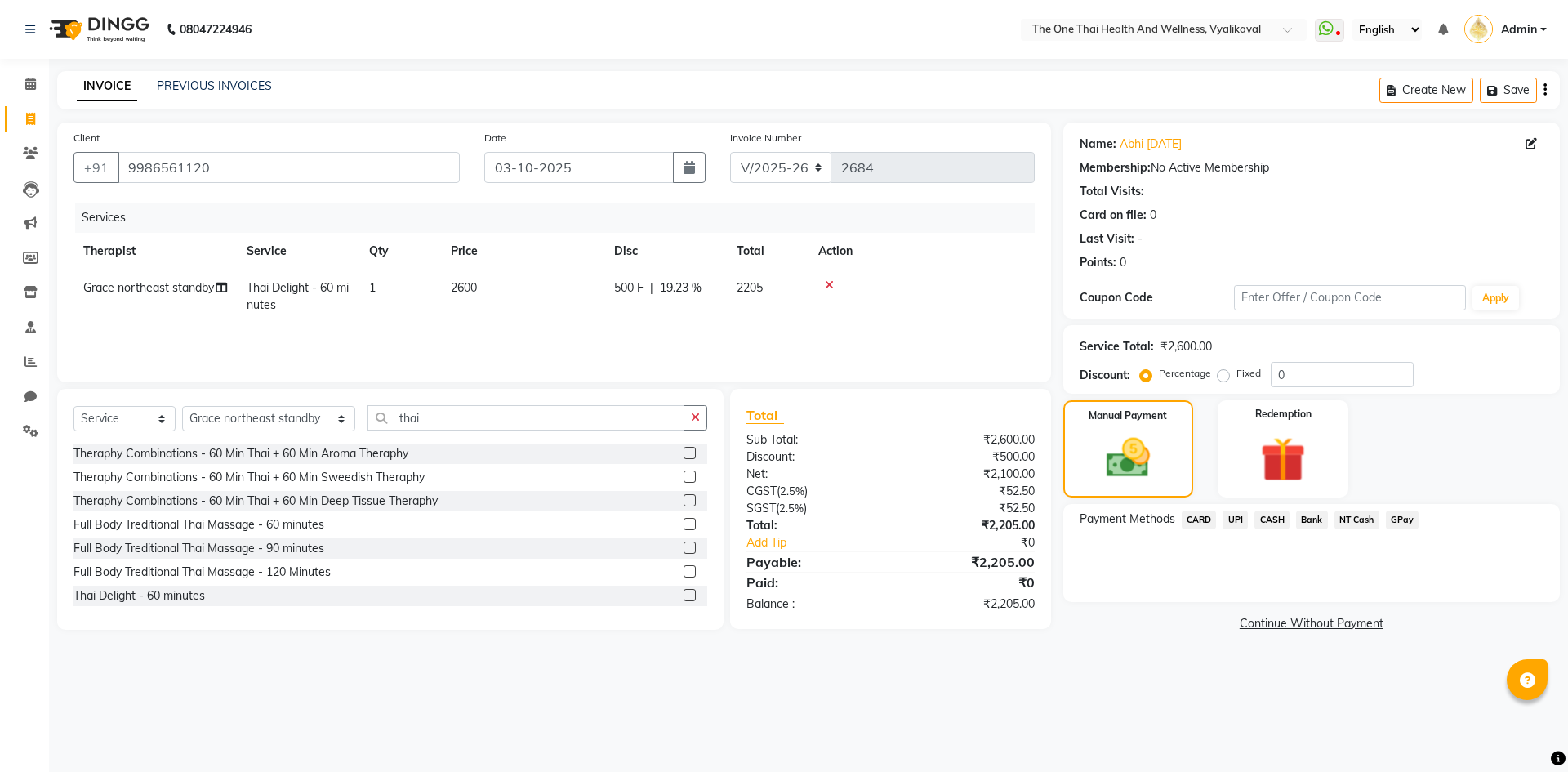
click at [1266, 517] on span "CASH" at bounding box center [1272, 520] width 35 height 18
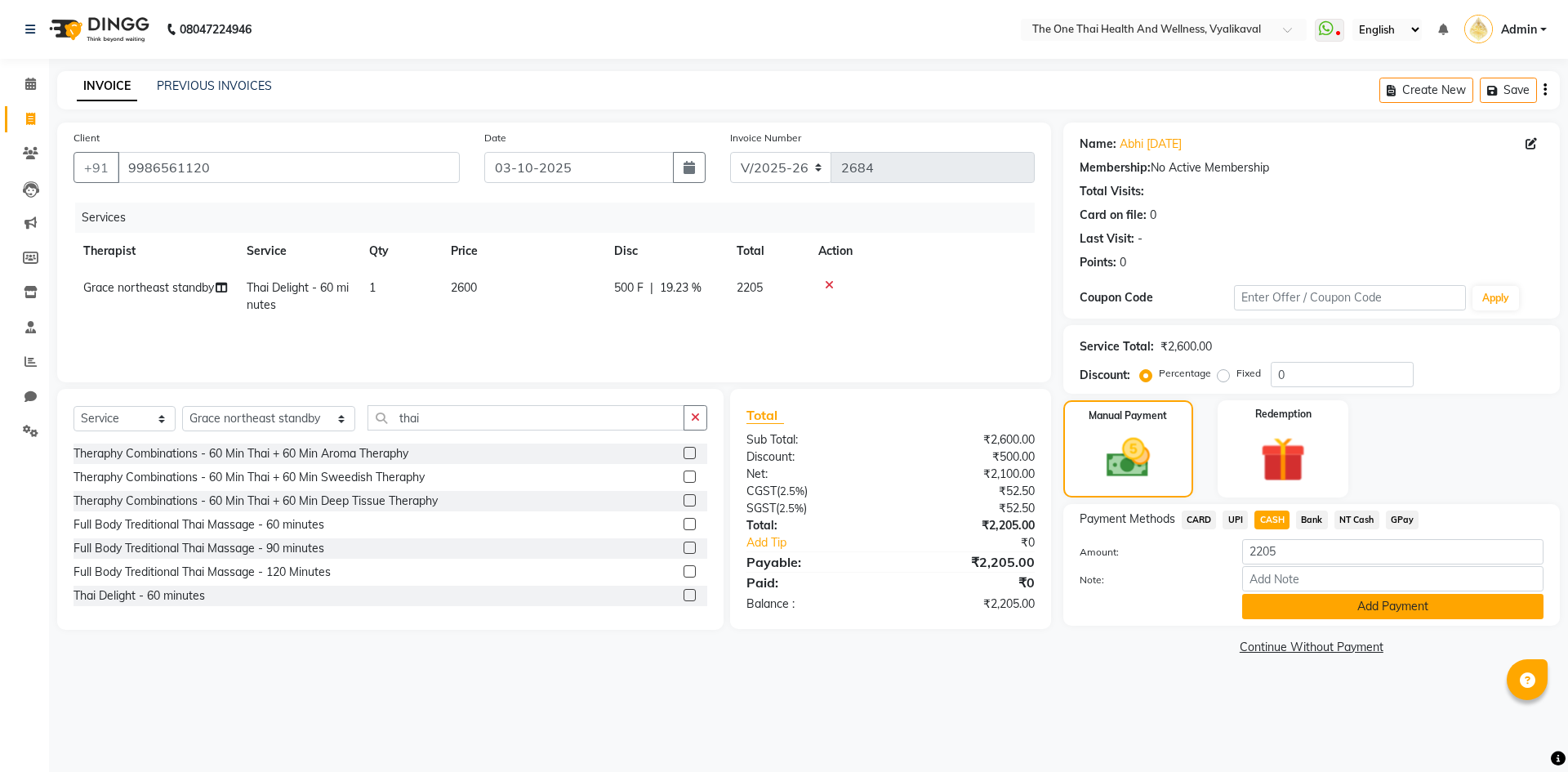
click at [1278, 602] on button "Add Payment" at bounding box center [1393, 607] width 302 height 26
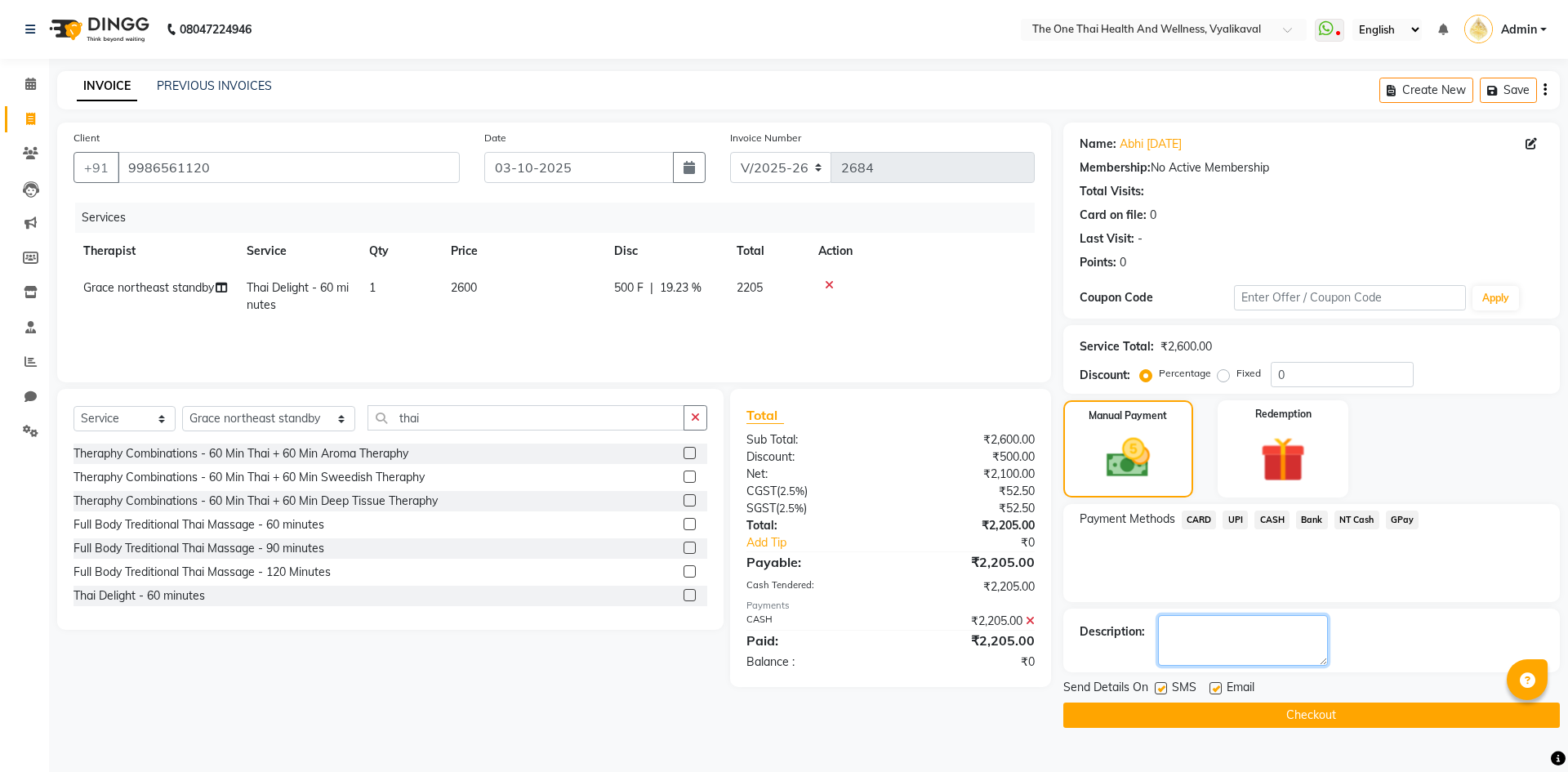
click at [1244, 621] on textarea at bounding box center [1242, 640] width 170 height 51
click at [1226, 740] on main "INVOICE PREVIOUS INVOICES Create New Save Client +91 9986561120 Date 03-10-2025…" at bounding box center [808, 411] width 1519 height 682
click at [1223, 716] on button "Checkout" at bounding box center [1311, 716] width 497 height 26
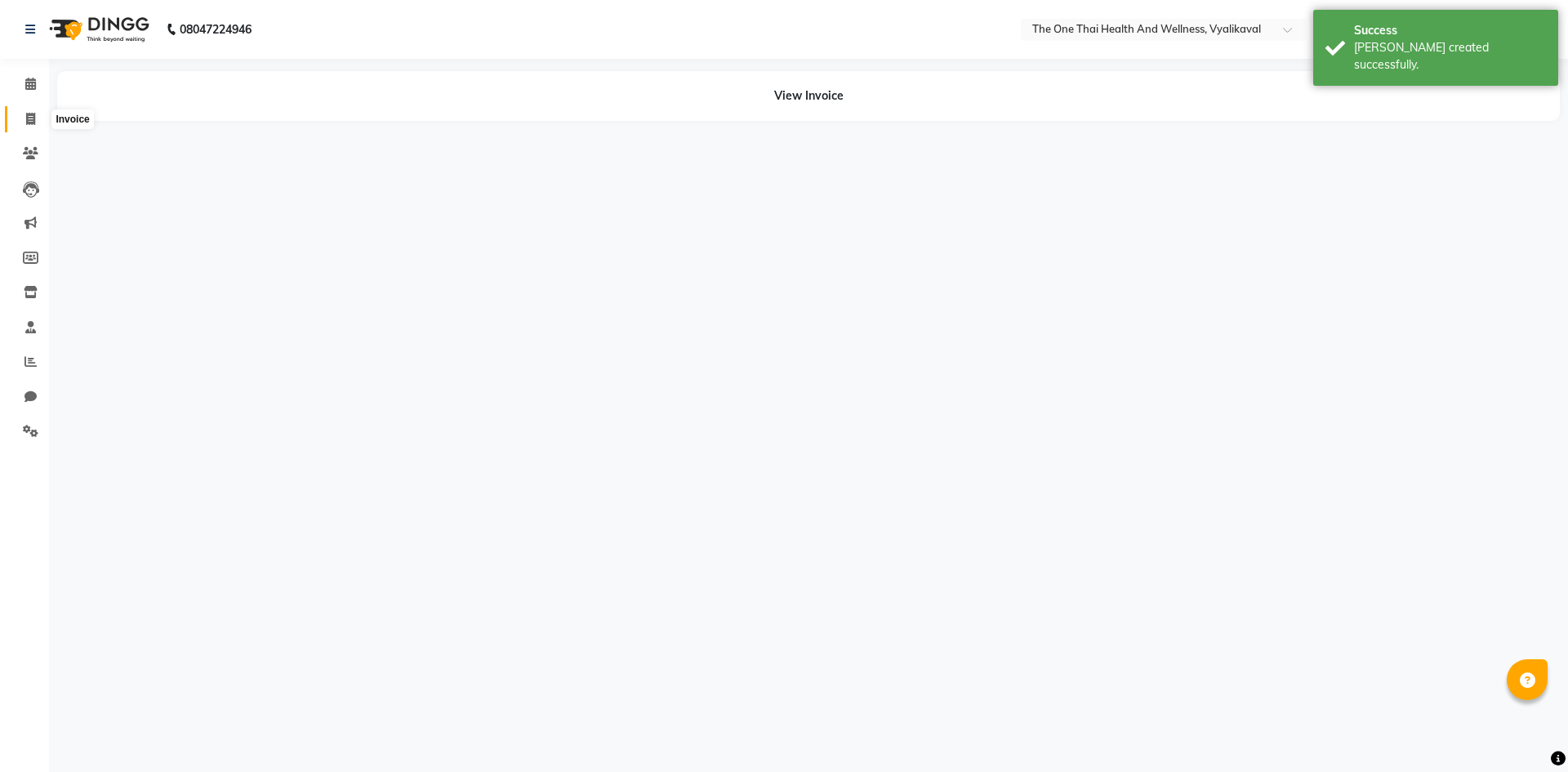
click at [33, 119] on icon at bounding box center [30, 119] width 9 height 12
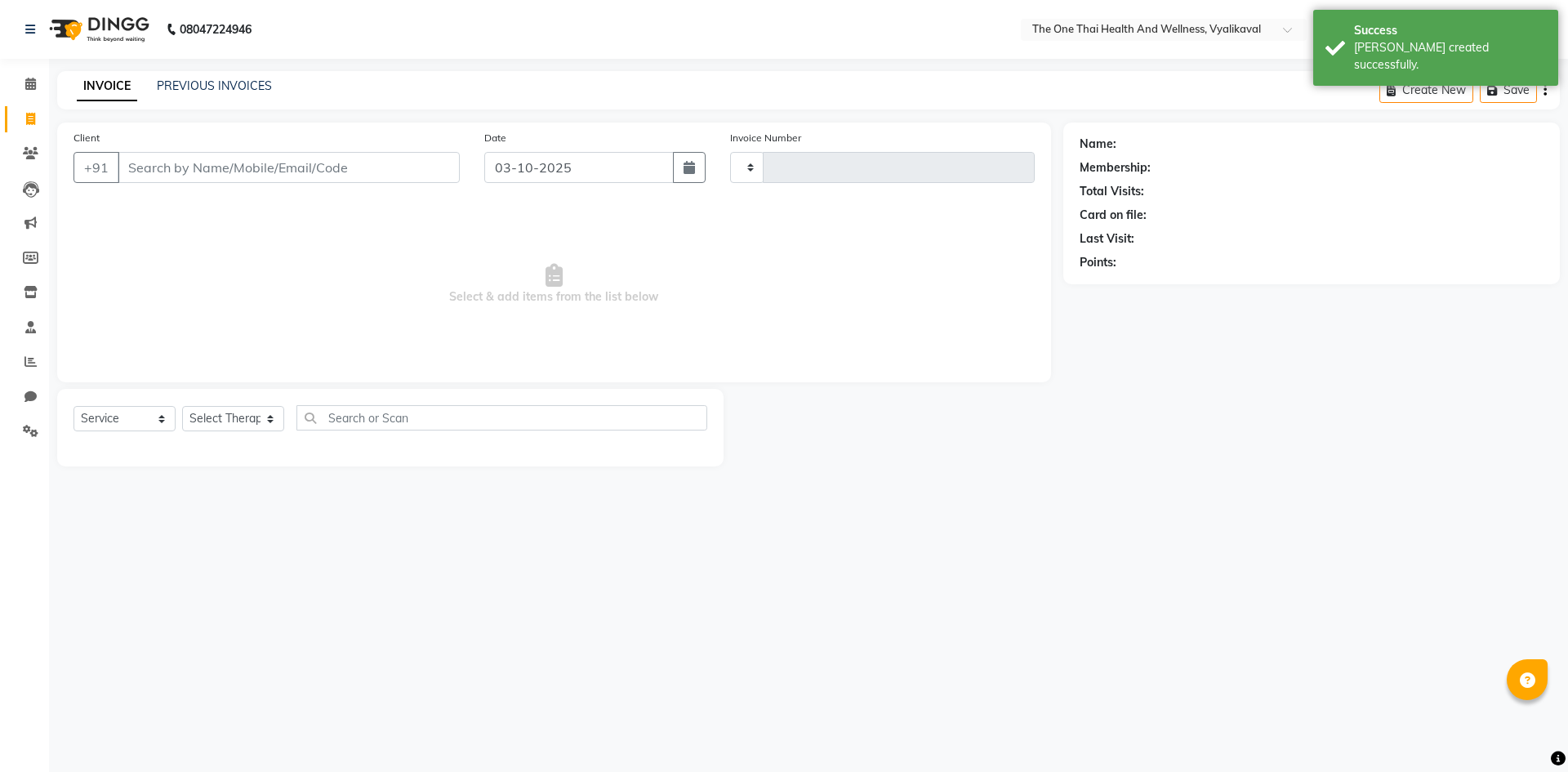
click at [131, 150] on div "Client +91" at bounding box center [267, 162] width 411 height 67
click at [141, 166] on input "Client" at bounding box center [289, 167] width 342 height 31
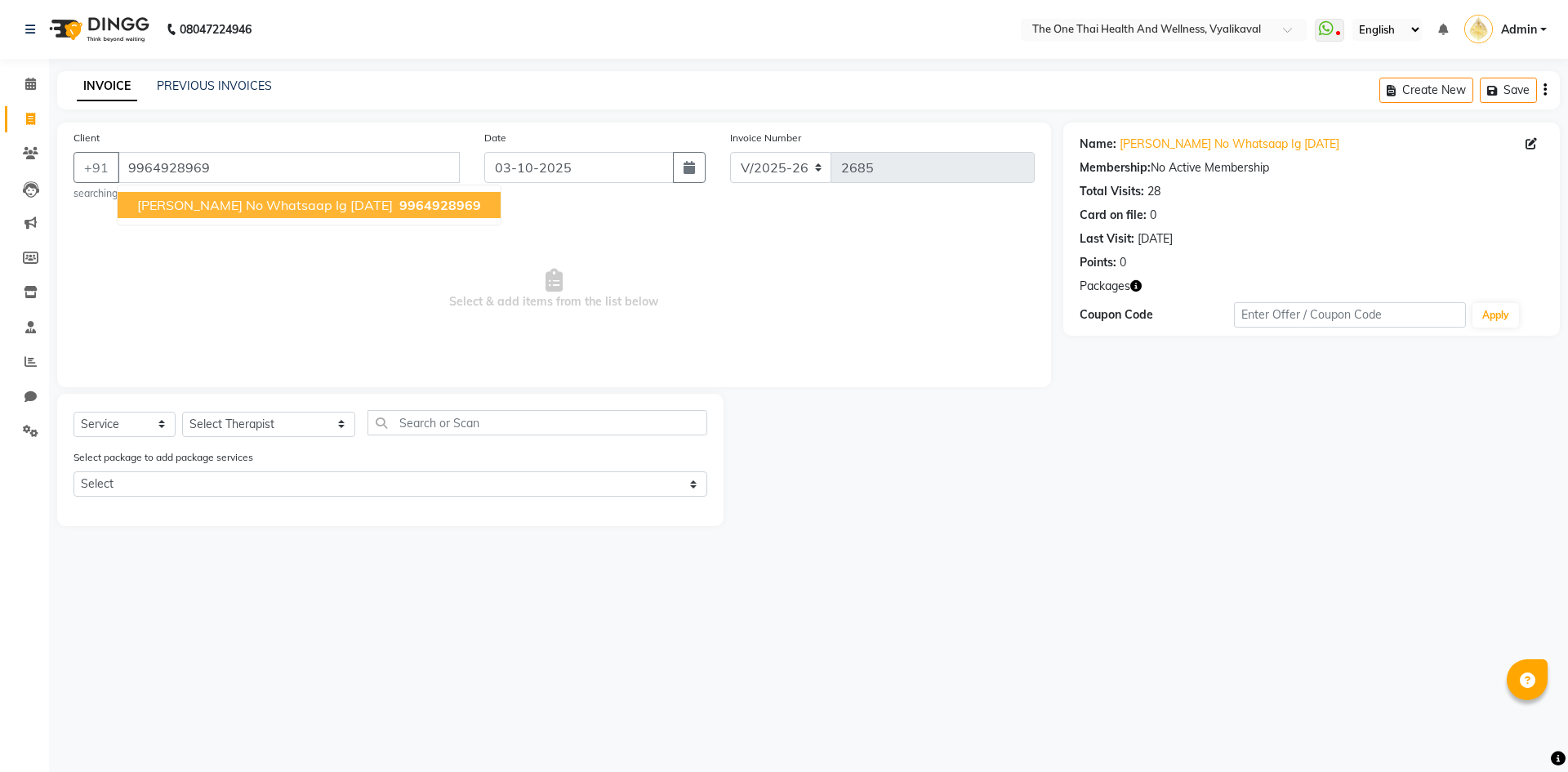
click at [237, 208] on span "govindraj no whatsaap ig 11/07/24" at bounding box center [265, 205] width 256 height 17
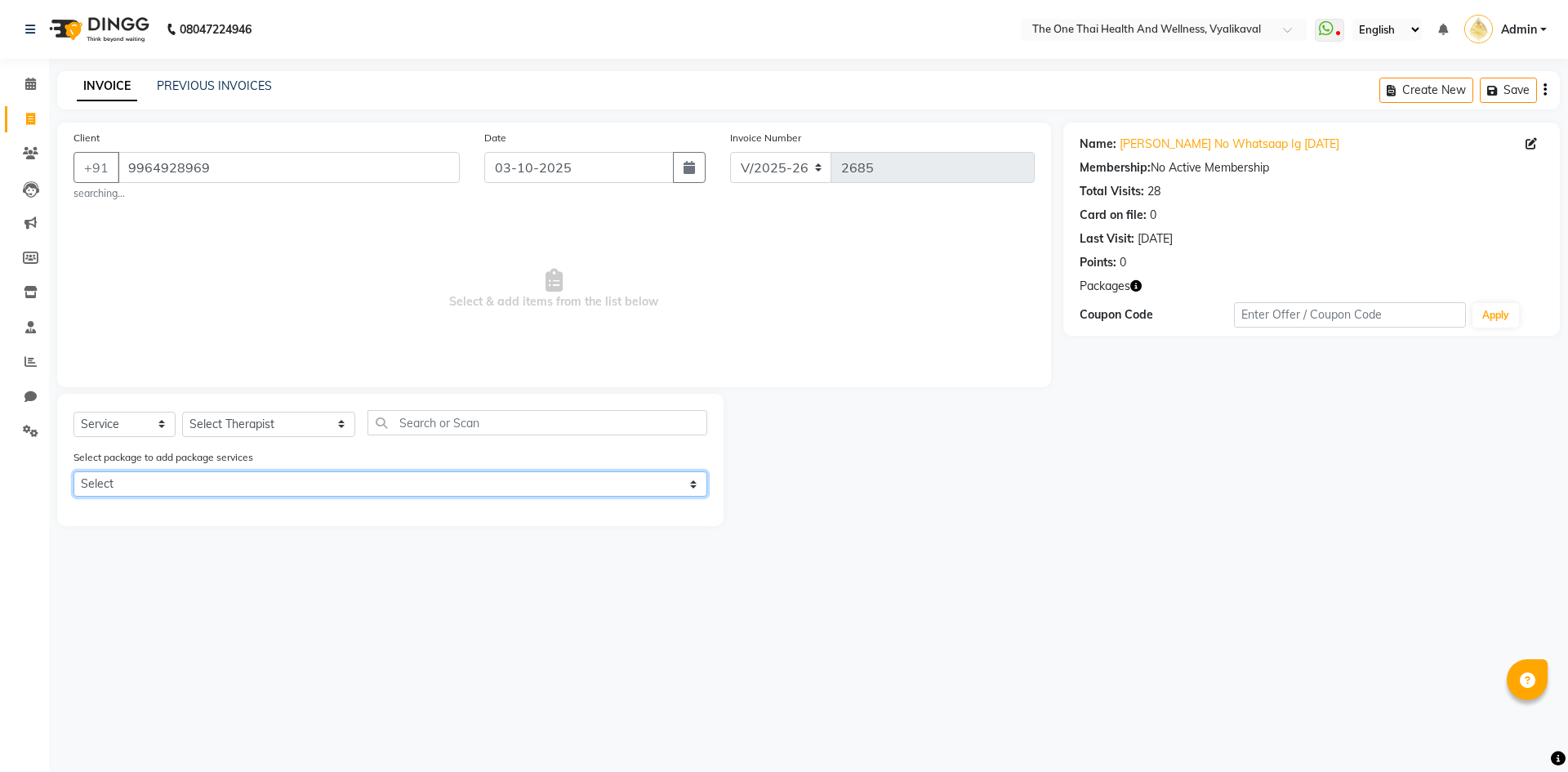
drag, startPoint x: 212, startPoint y: 473, endPoint x: 206, endPoint y: 491, distance: 19.0
click at [212, 473] on select "Select 10k package 8 hours first 15 days only OFFER" at bounding box center [390, 484] width 634 height 26
click at [74, 471] on select "Select 10k package 8 hours first 15 days only OFFER" at bounding box center [390, 484] width 634 height 26
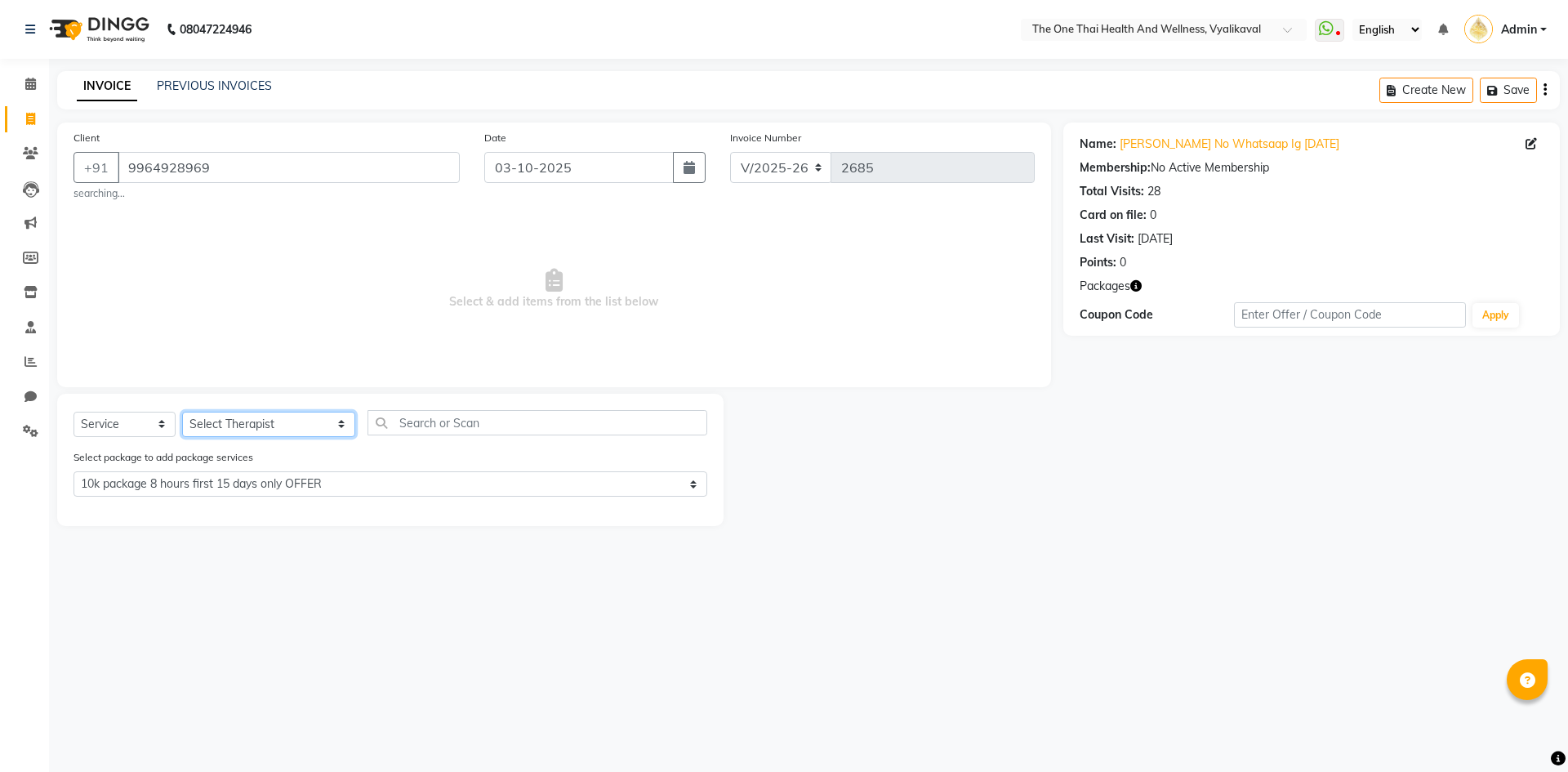
click at [226, 428] on select "Select Therapist Admin Alisha 💚🍏thai therapist Ammy ❤️northeast therapist Beaut…" at bounding box center [269, 425] width 173 height 26
click at [182, 412] on select "Select Therapist Admin Alisha 💚🍏thai therapist Ammy ❤️northeast therapist Beaut…" at bounding box center [269, 425] width 173 height 26
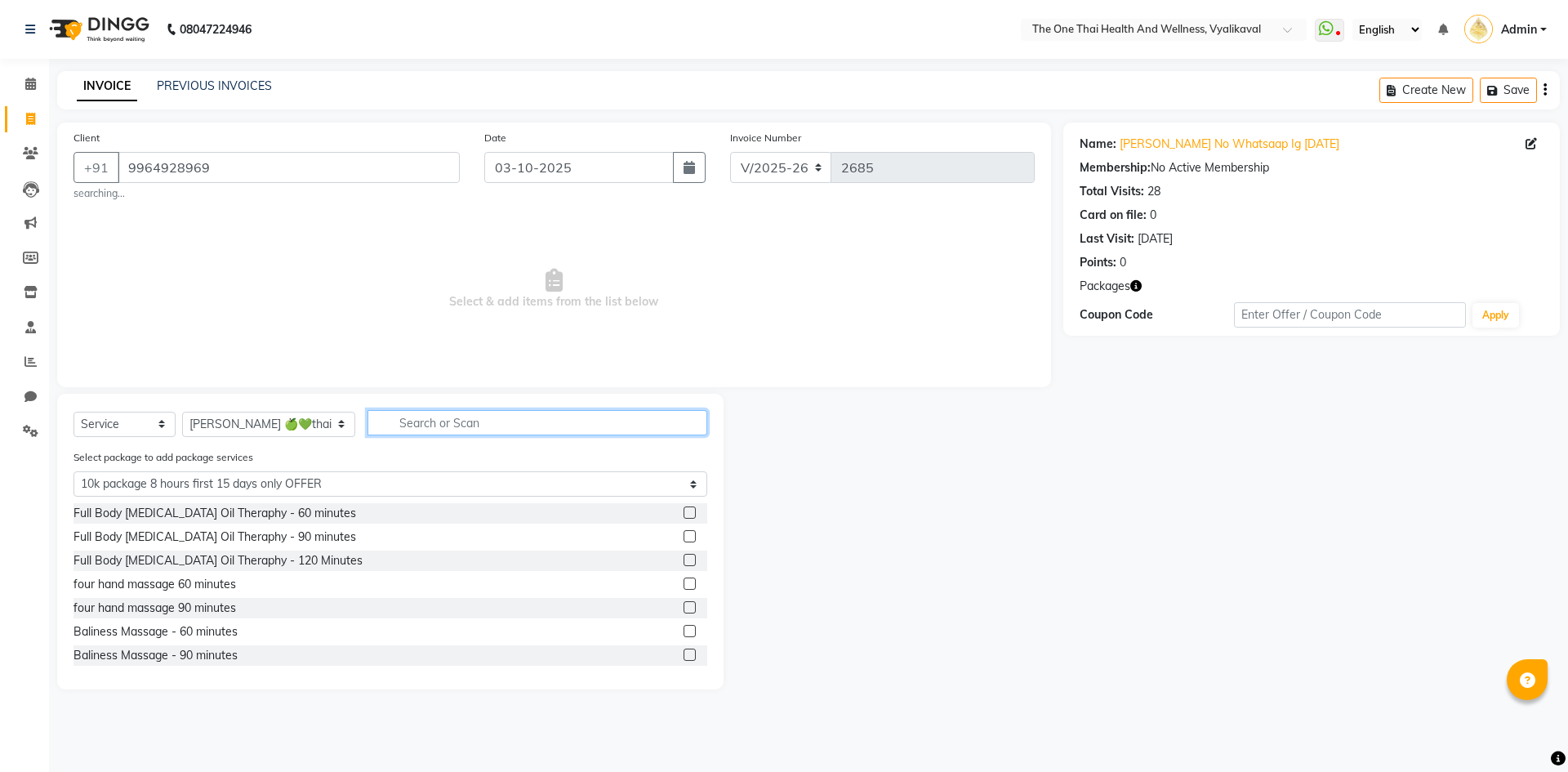
click at [389, 421] on input "text" at bounding box center [537, 423] width 339 height 26
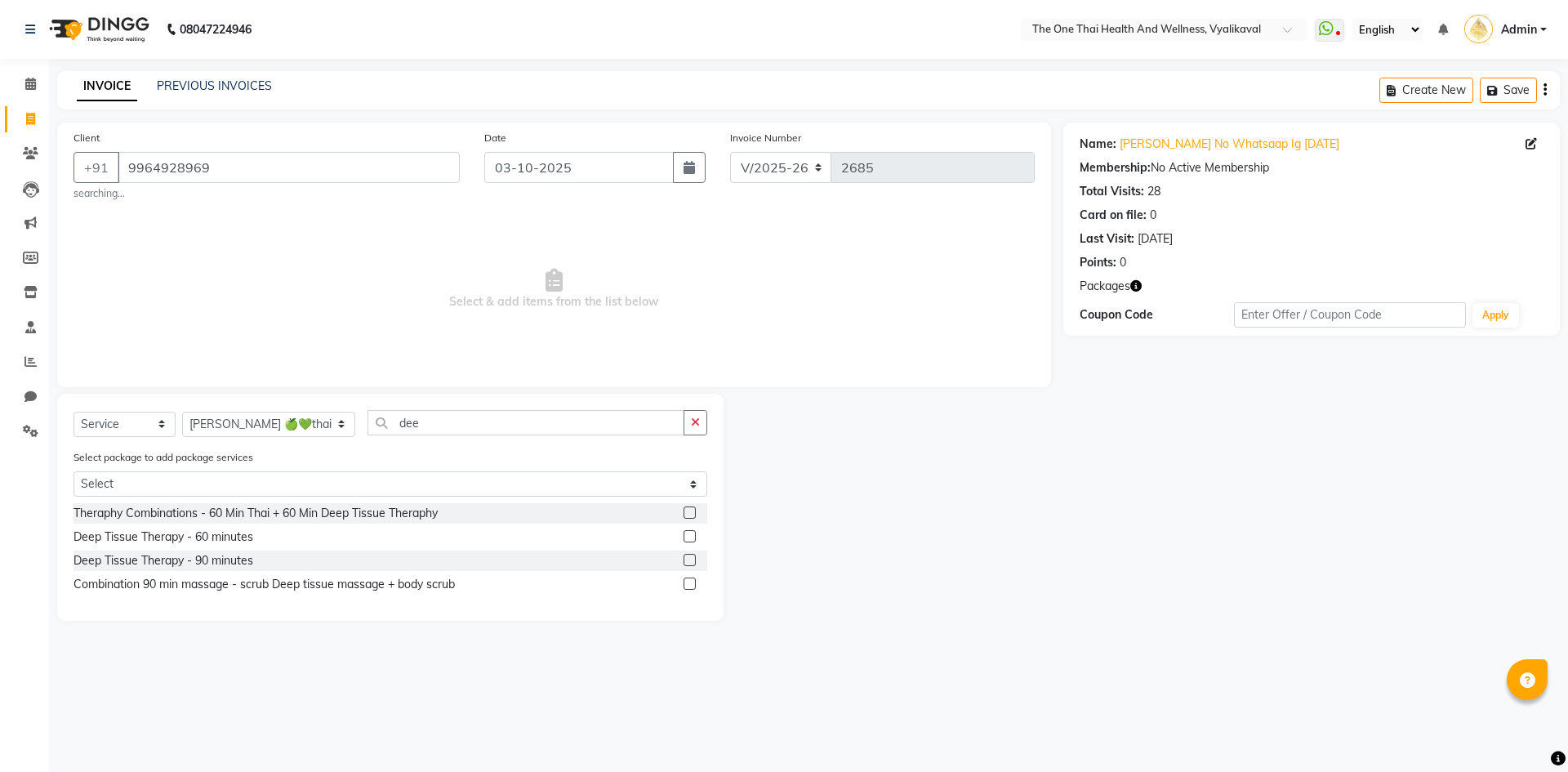
click at [686, 532] on label at bounding box center [689, 536] width 12 height 12
click at [686, 532] on input "checkbox" at bounding box center [689, 537] width 11 height 11
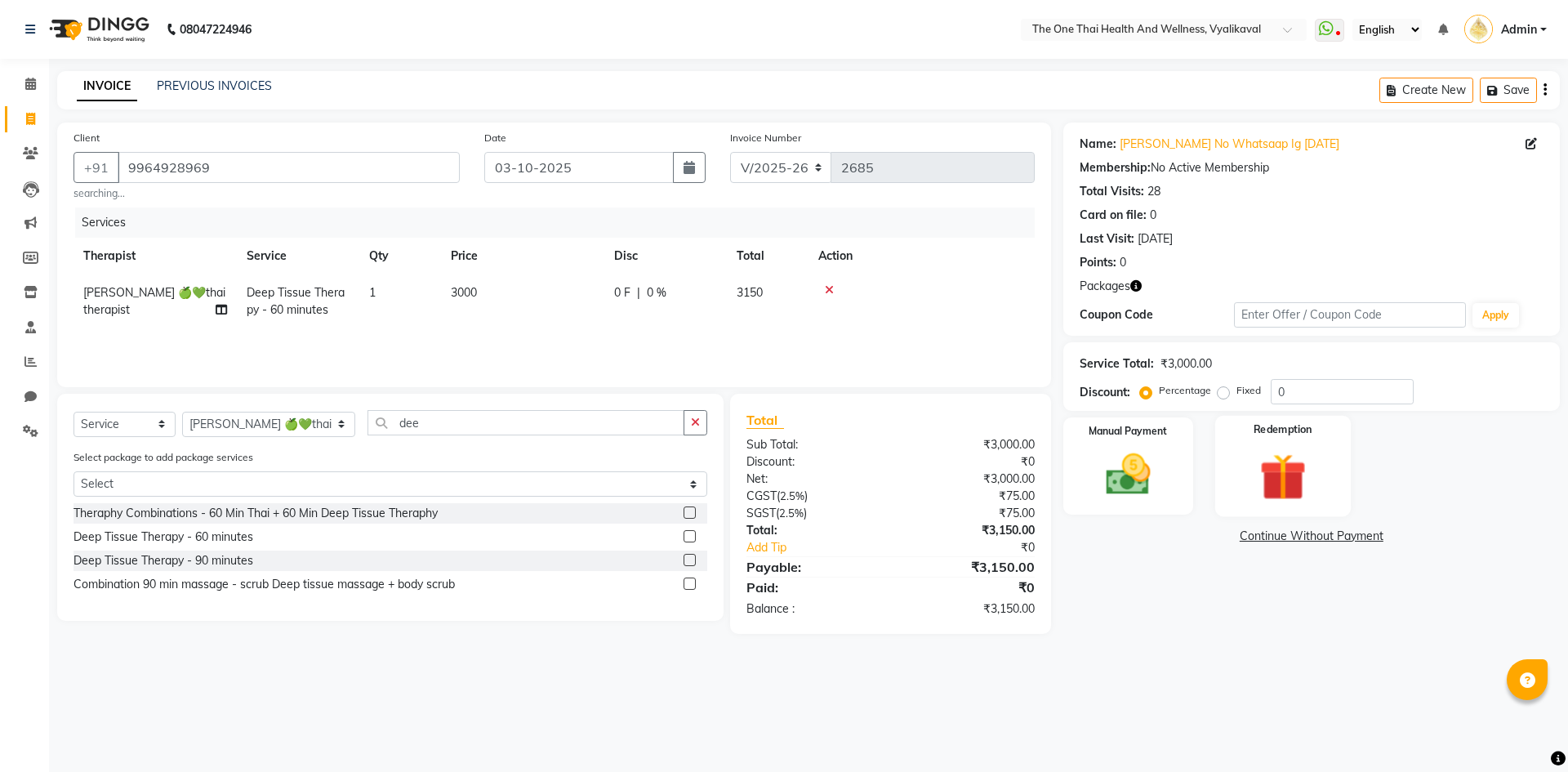
click at [1278, 490] on img at bounding box center [1282, 477] width 76 height 58
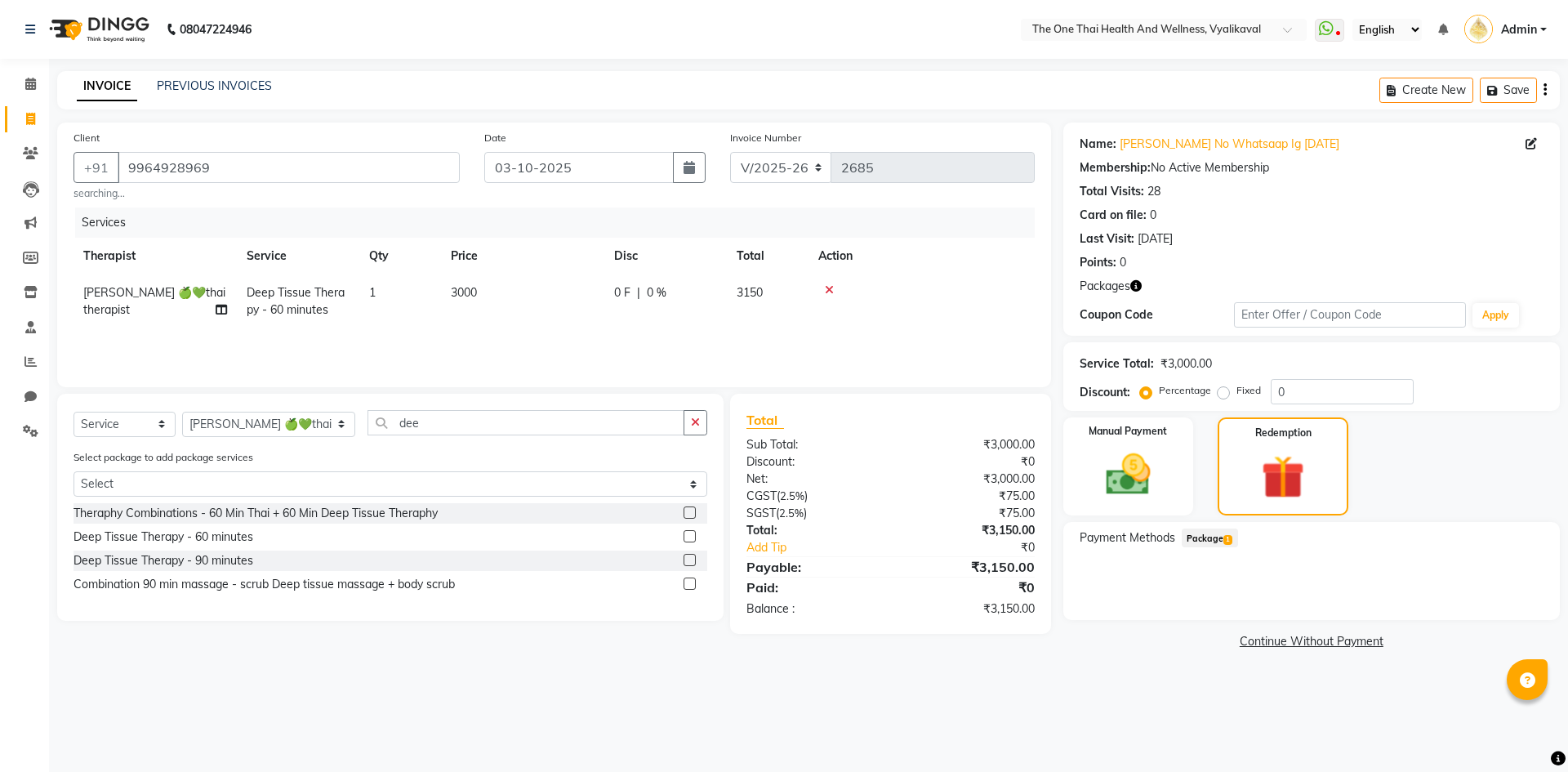
click at [1222, 536] on span "Package 1" at bounding box center [1209, 538] width 56 height 18
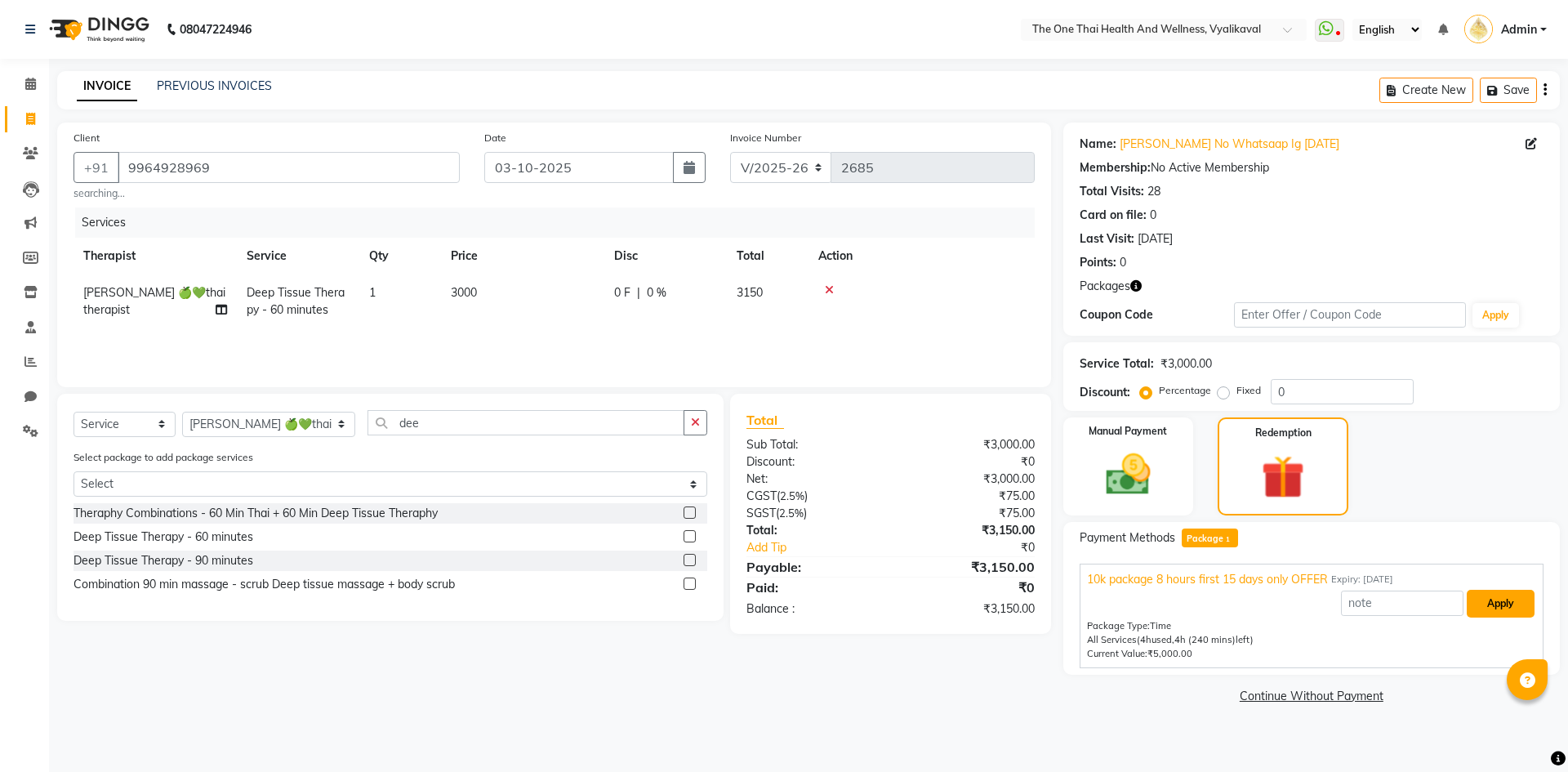
click at [1467, 604] on button "Apply" at bounding box center [1501, 604] width 68 height 28
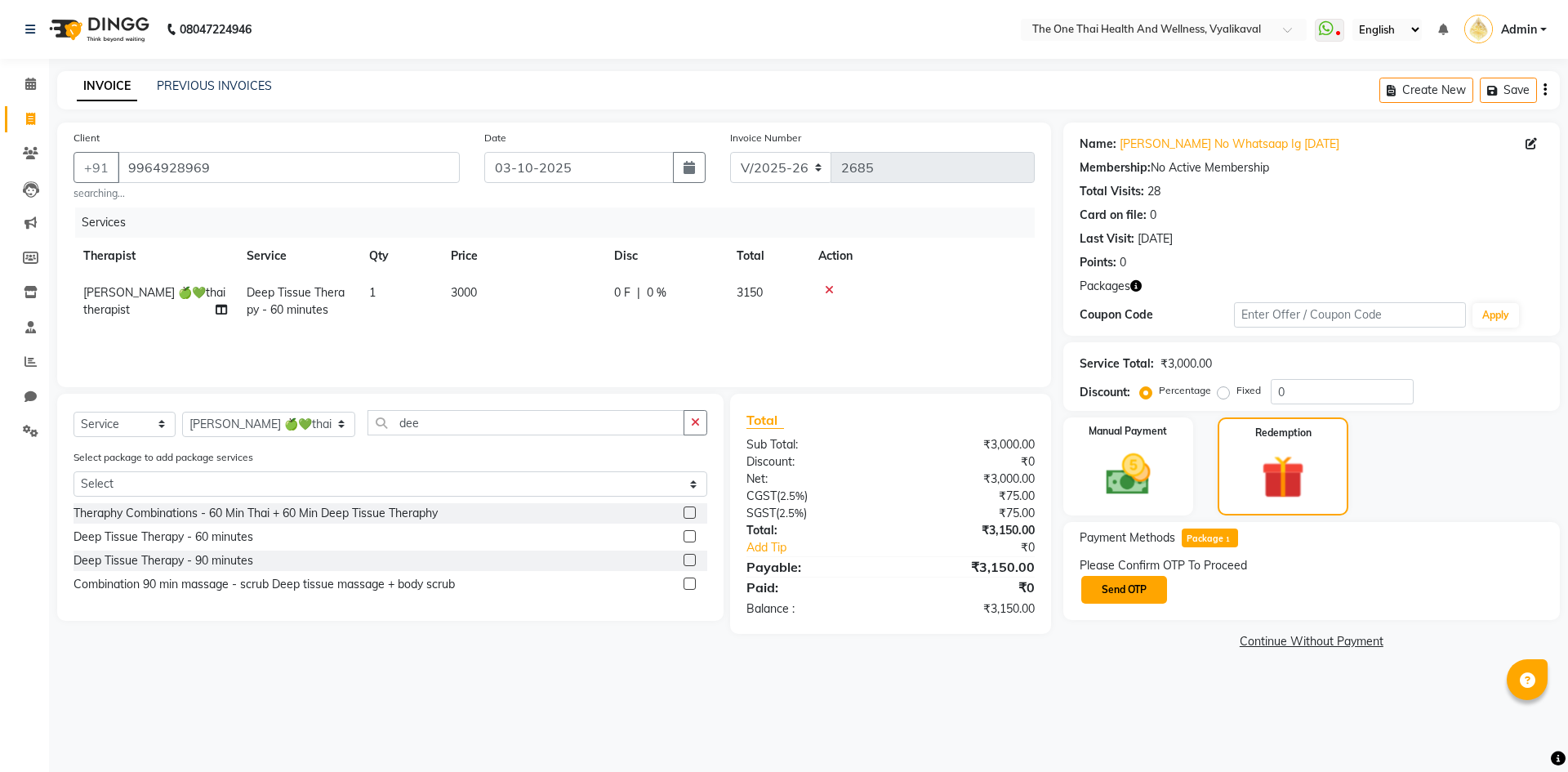
click at [1104, 604] on button "Send OTP" at bounding box center [1124, 590] width 86 height 28
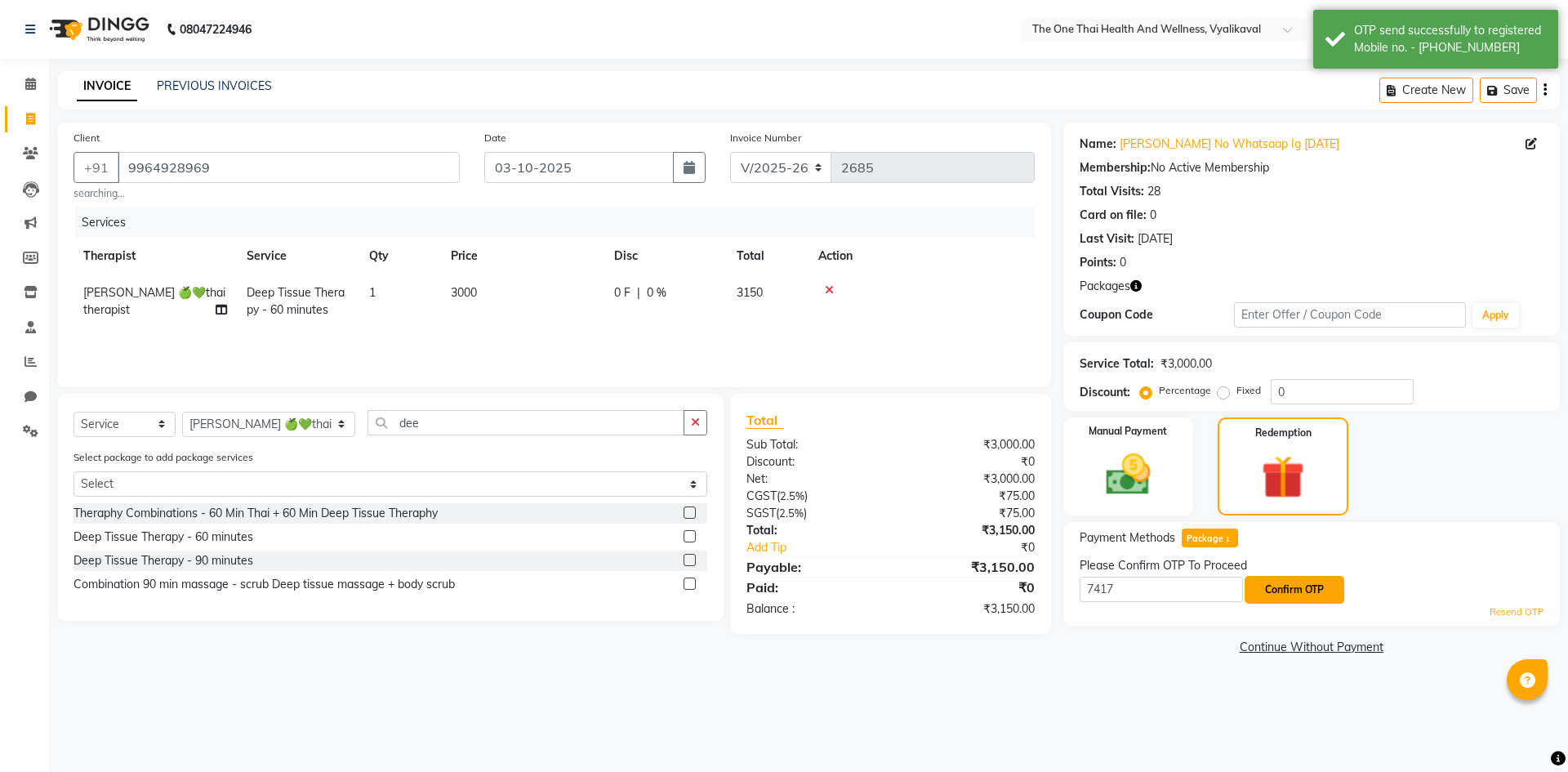
click at [1274, 595] on button "Confirm OTP" at bounding box center [1294, 590] width 99 height 28
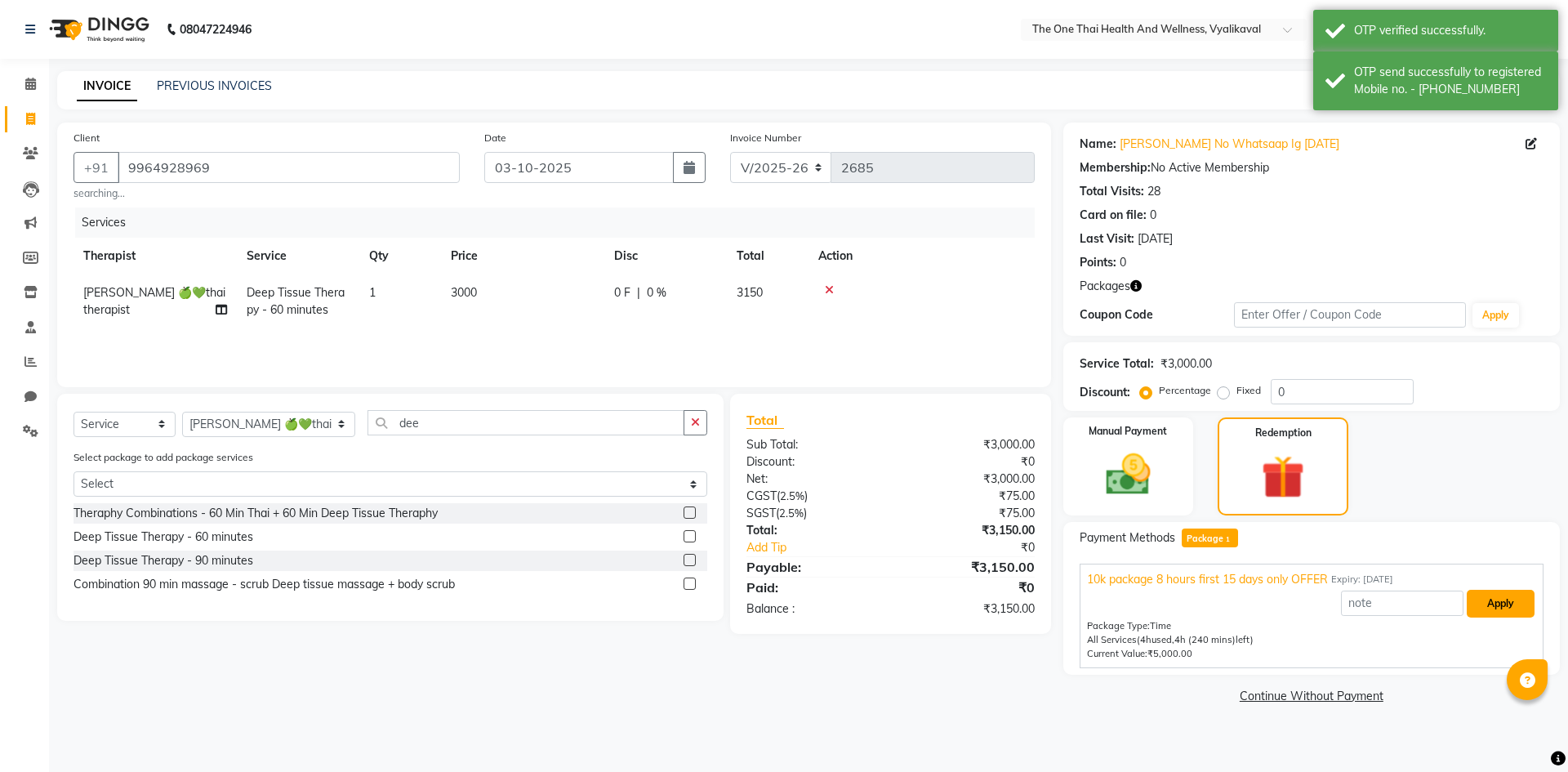
click at [1483, 609] on button "Apply" at bounding box center [1501, 604] width 68 height 28
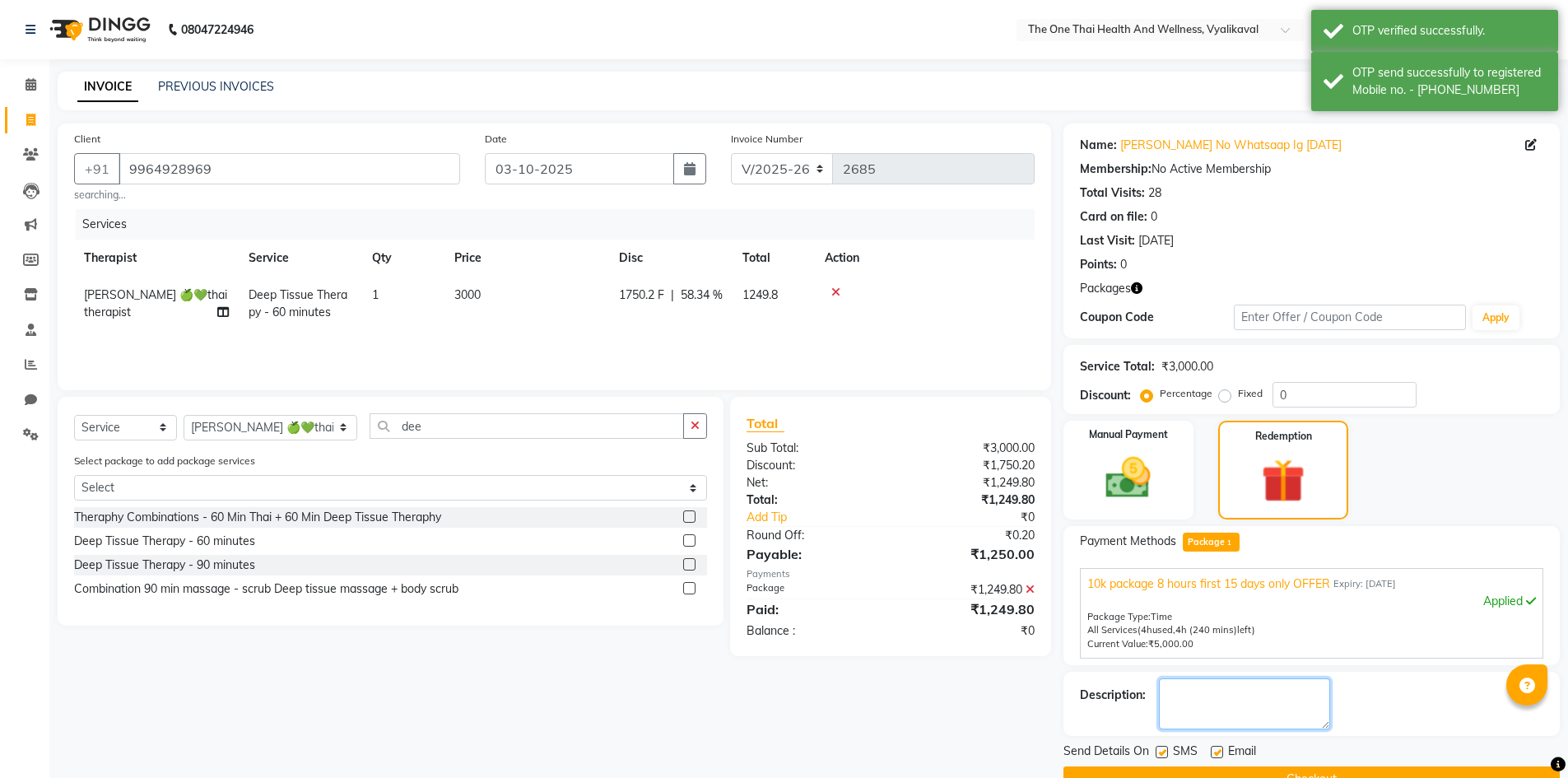
click at [1256, 691] on textarea at bounding box center [1244, 704] width 171 height 51
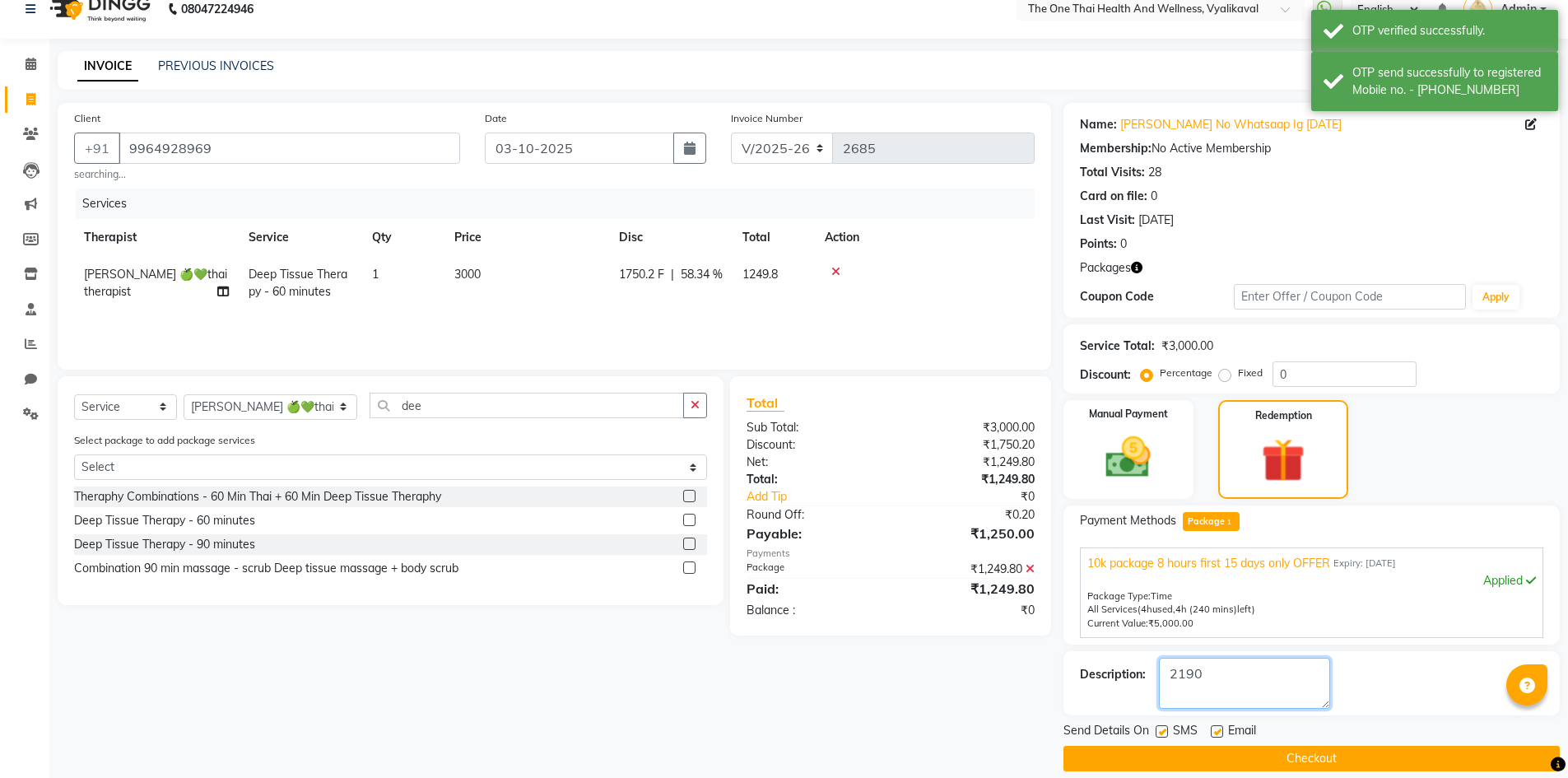
scroll to position [39, 0]
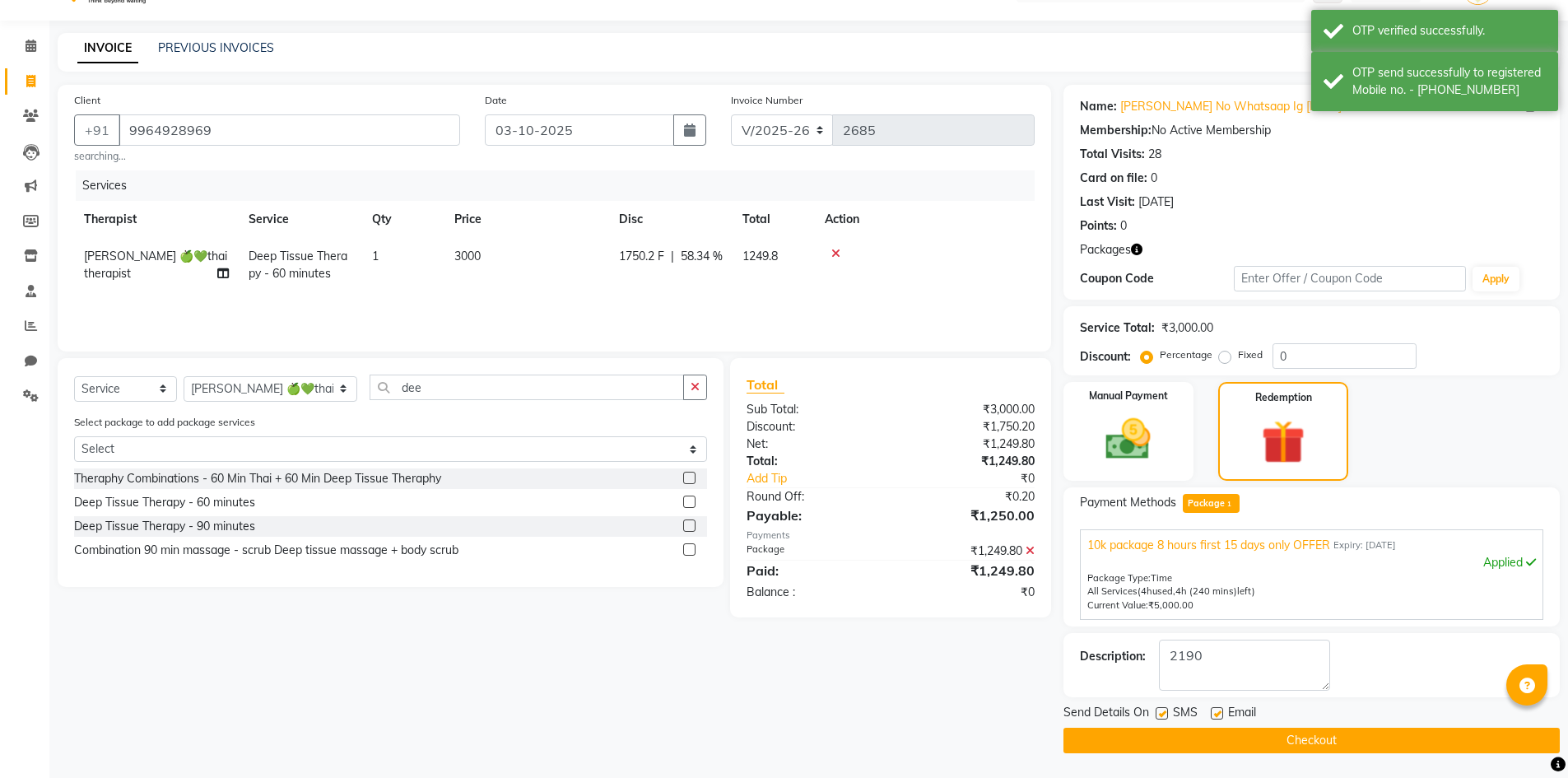
click at [1250, 741] on button "Checkout" at bounding box center [1311, 741] width 497 height 26
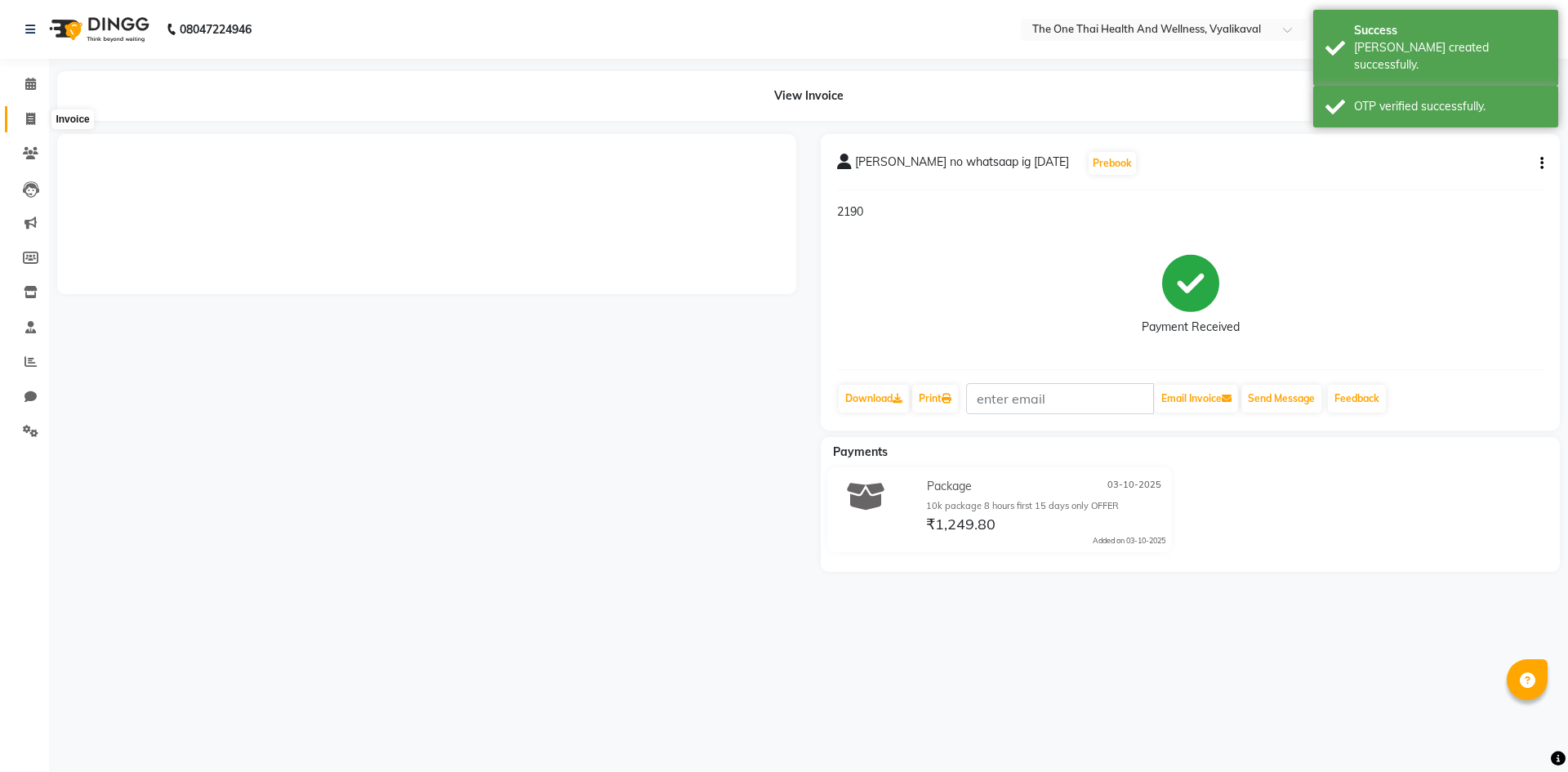
click at [30, 113] on icon at bounding box center [30, 119] width 9 height 12
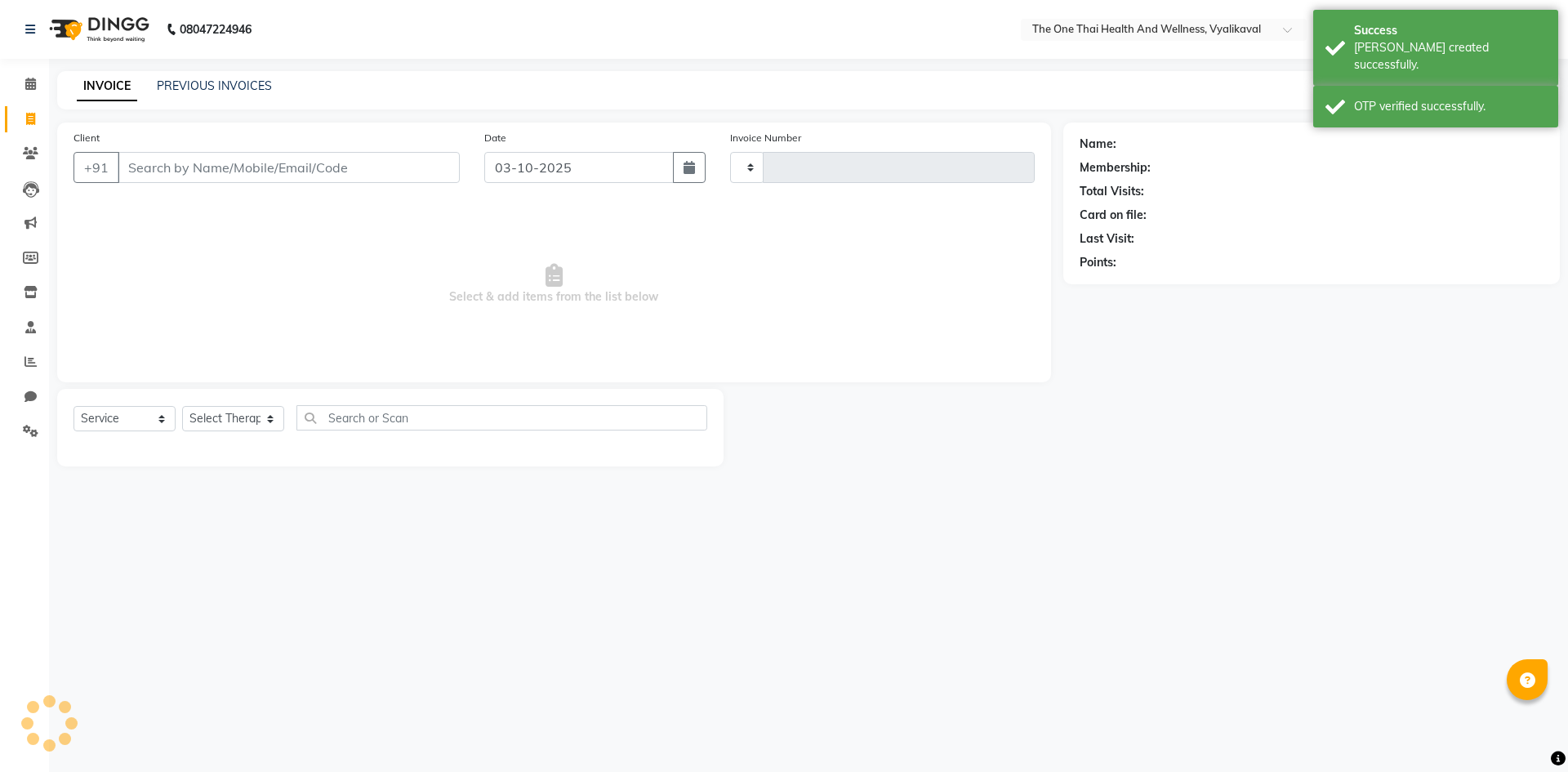
click at [139, 173] on input "Client" at bounding box center [289, 167] width 342 height 31
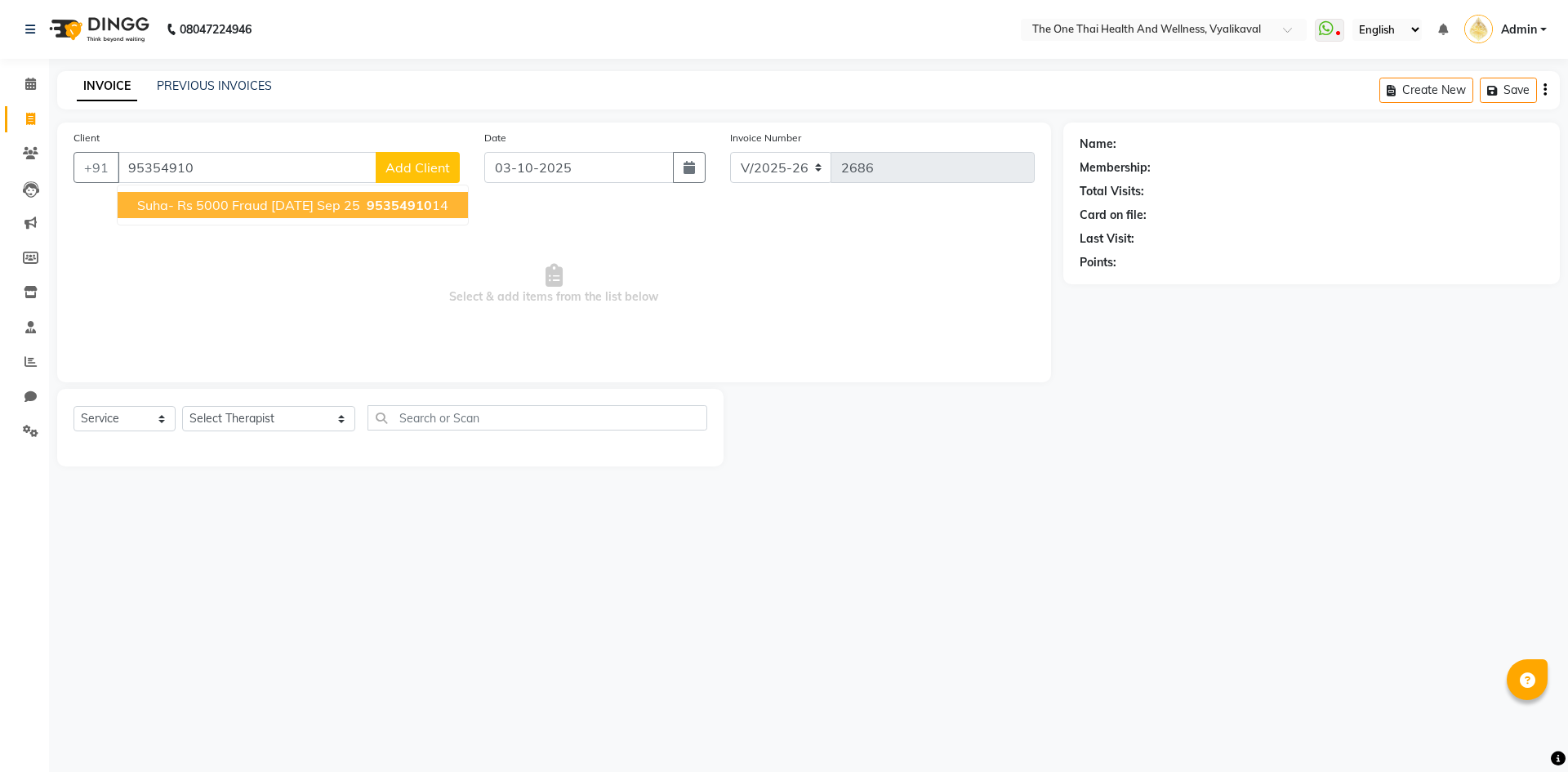
click at [221, 213] on span "suha- Rs 5000 fraud 17th sep 17 sep 25" at bounding box center [248, 205] width 223 height 17
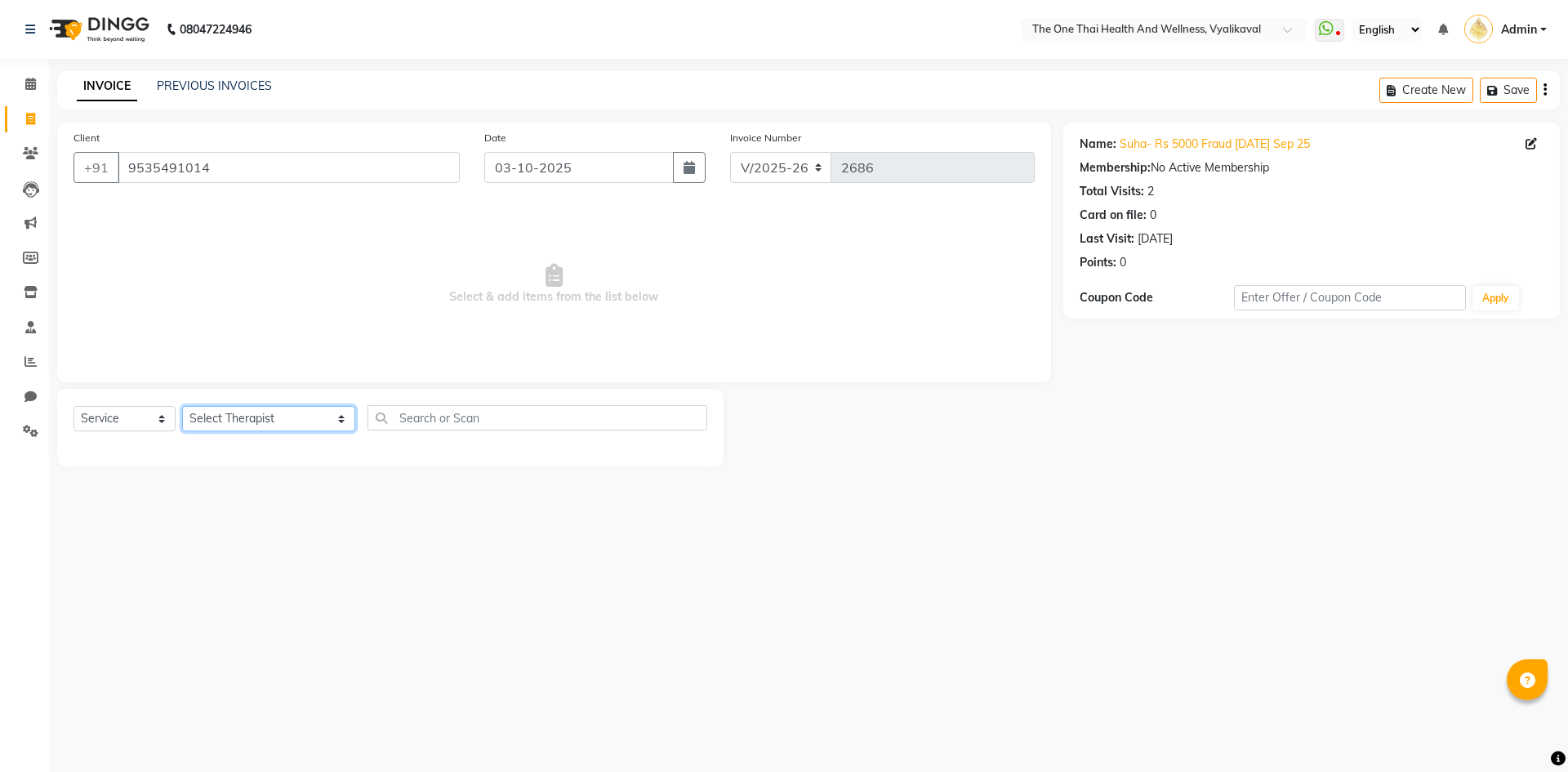
click at [224, 418] on select "Select Therapist Admin Alisha 💚🍏thai therapist Ammy ❤️northeast therapist Beaut…" at bounding box center [269, 419] width 173 height 26
click at [182, 406] on select "Select Therapist Admin Alisha 💚🍏thai therapist Ammy ❤️northeast therapist Beaut…" at bounding box center [269, 419] width 173 height 26
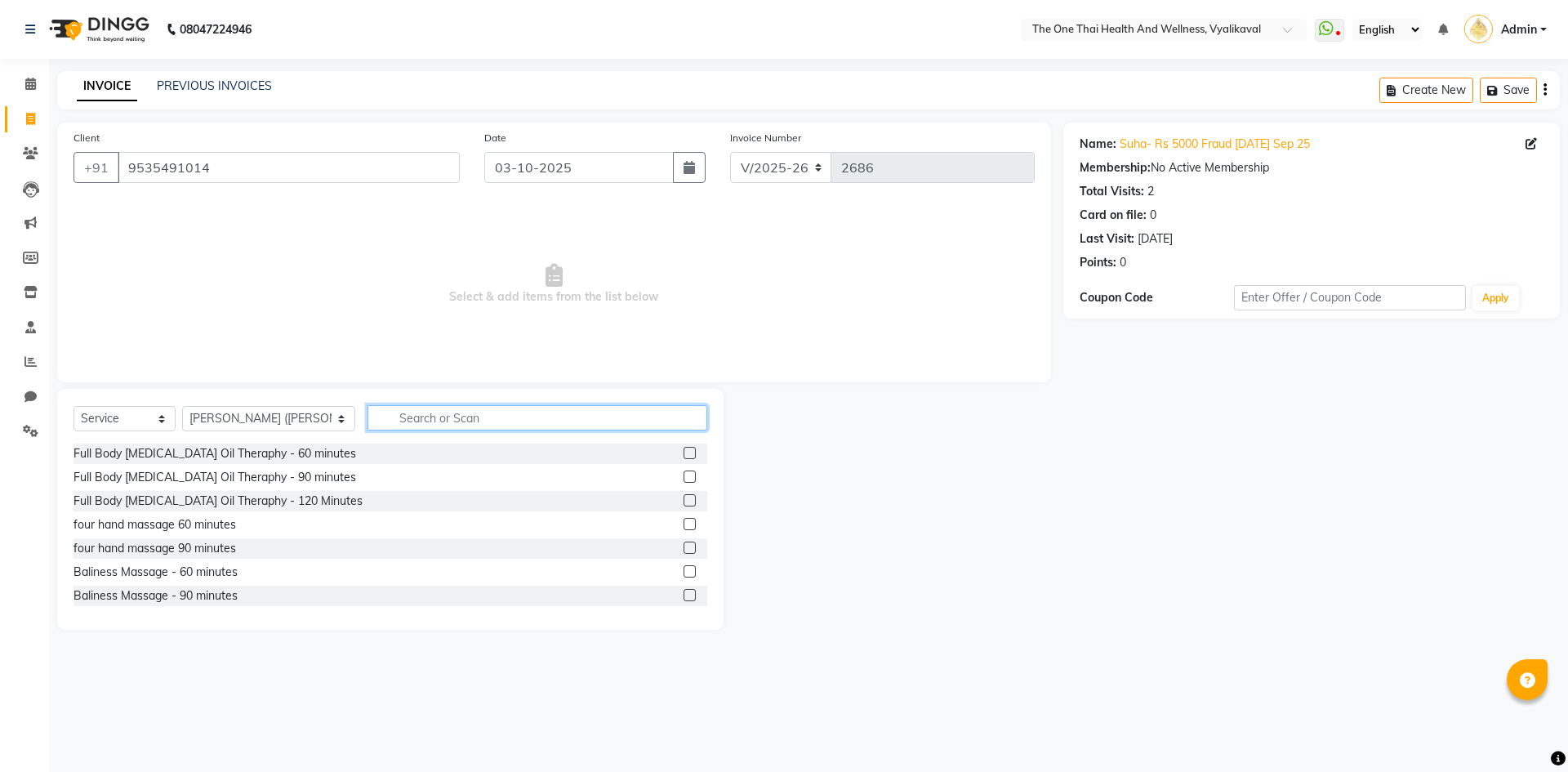
click at [368, 413] on input "text" at bounding box center [537, 419] width 339 height 26
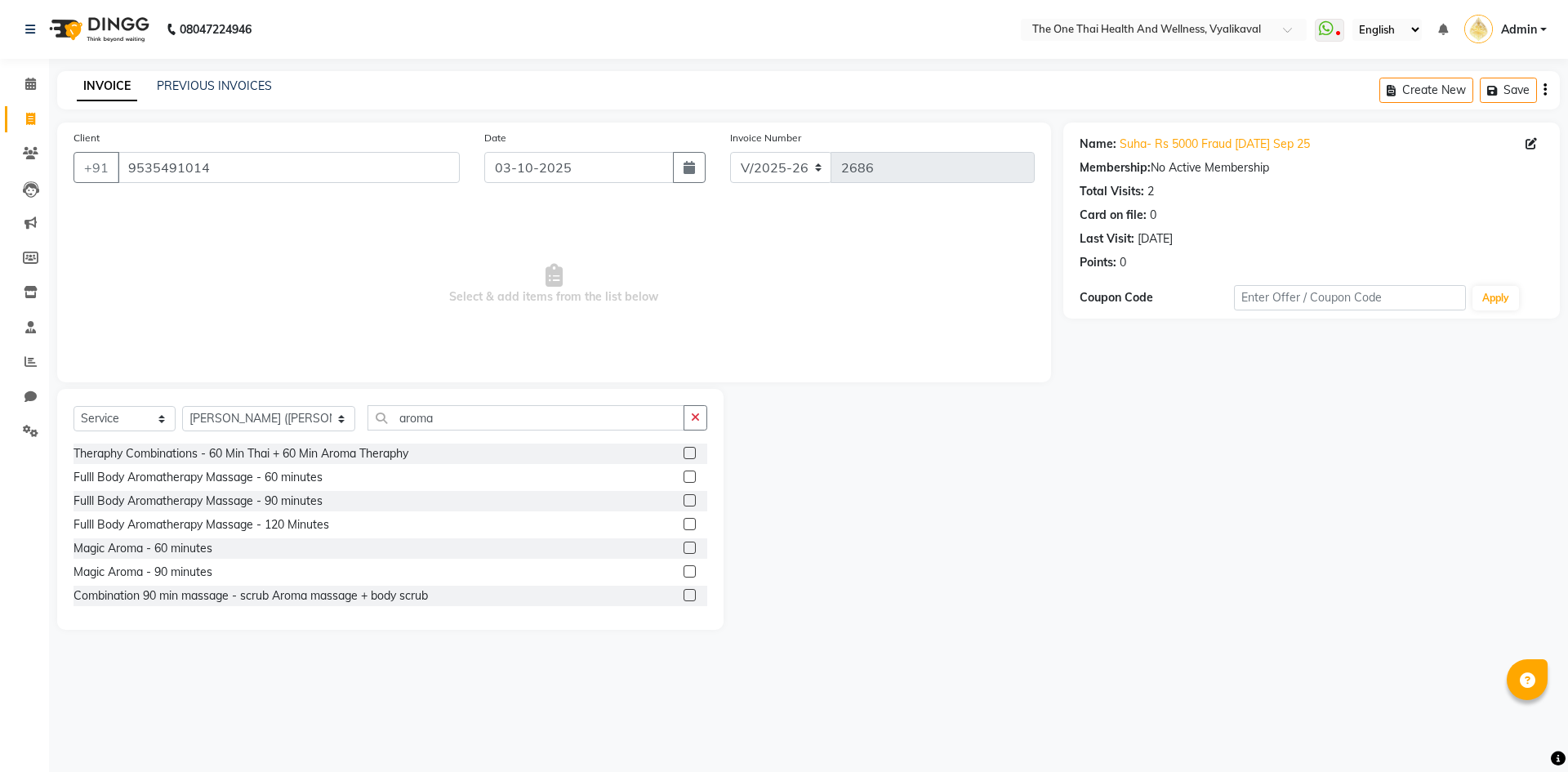
click at [683, 546] on label at bounding box center [689, 547] width 12 height 12
click at [683, 546] on input "checkbox" at bounding box center [689, 549] width 11 height 11
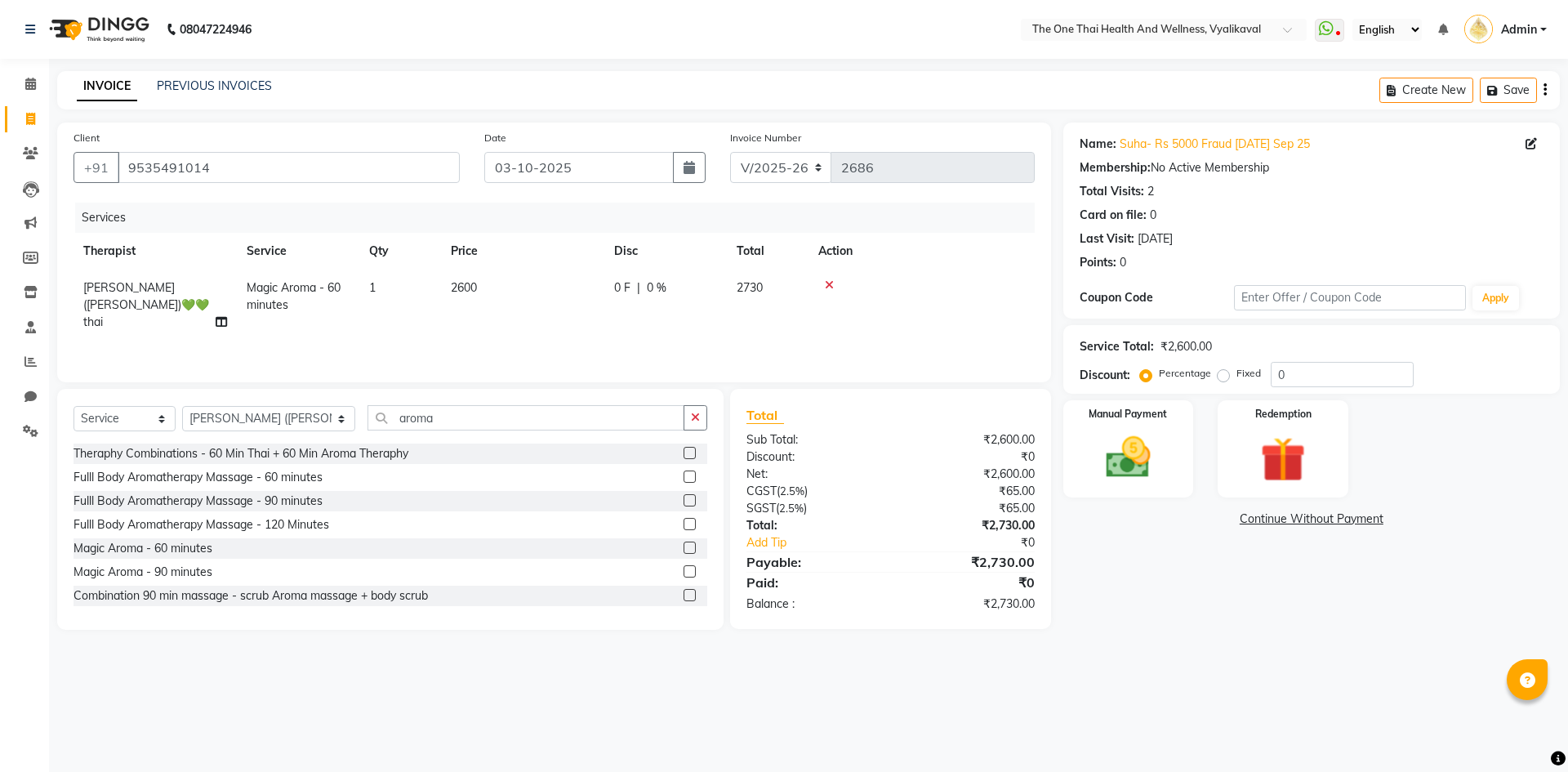
click at [631, 289] on div "0 F | 0 %" at bounding box center [666, 288] width 103 height 17
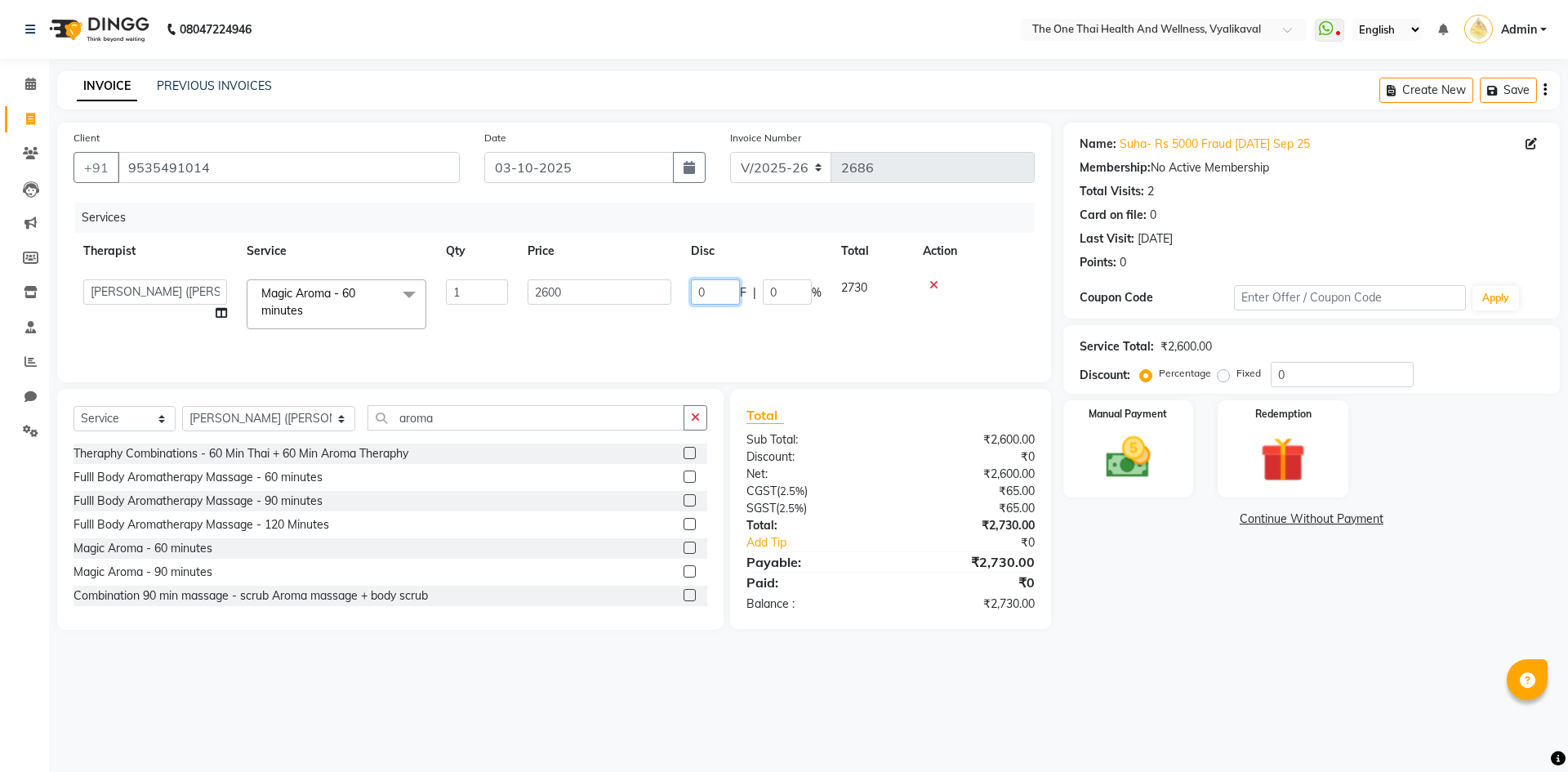
click at [692, 284] on input "0" at bounding box center [715, 293] width 49 height 26
click at [785, 317] on tr "Admin Alisha 💚🍏thai therapist Ammy ❤️northeast therapist Beauty 💚🍅thai therapis…" at bounding box center [554, 304] width 961 height 69
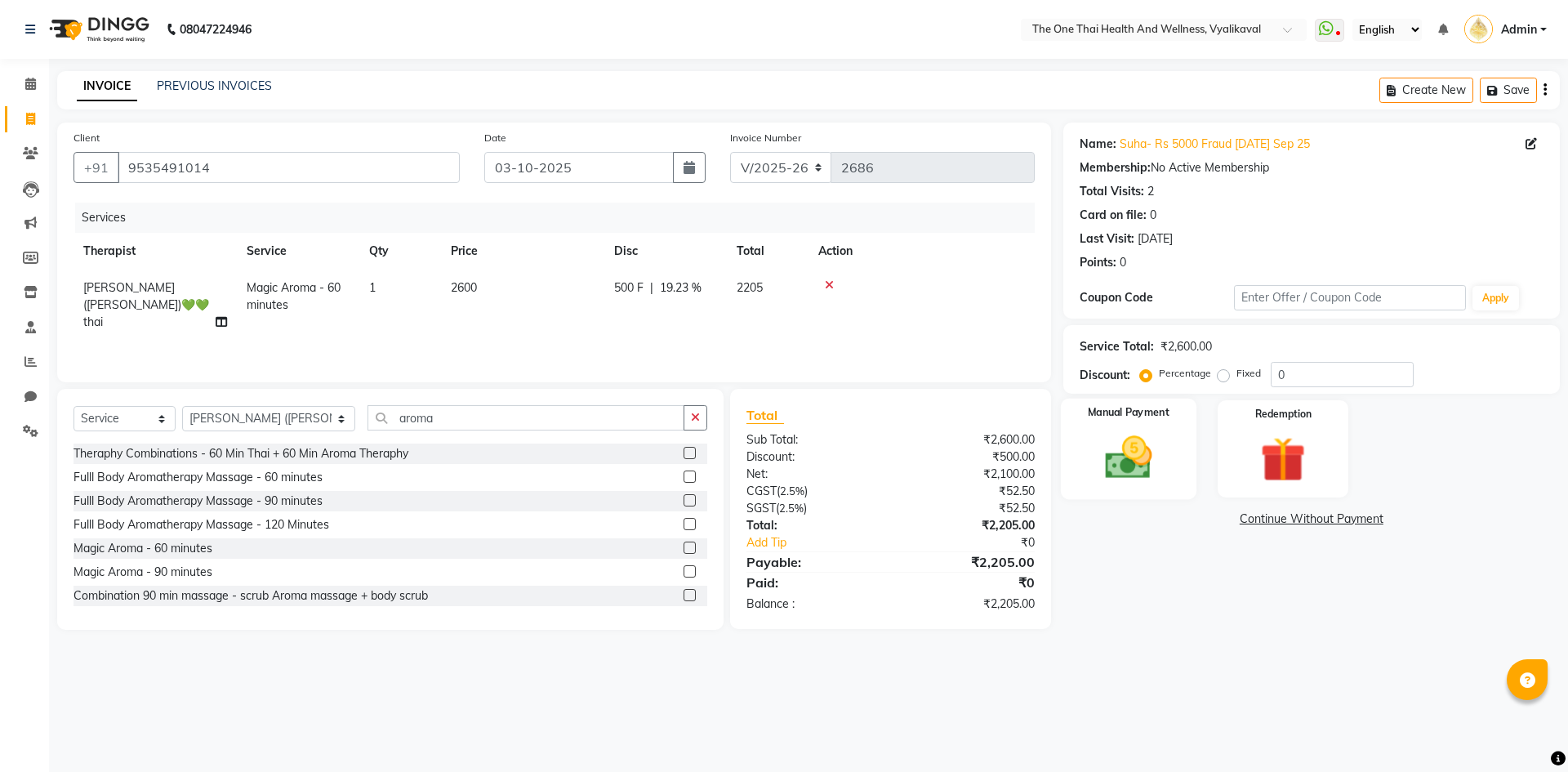
click at [1096, 444] on img at bounding box center [1128, 457] width 76 height 54
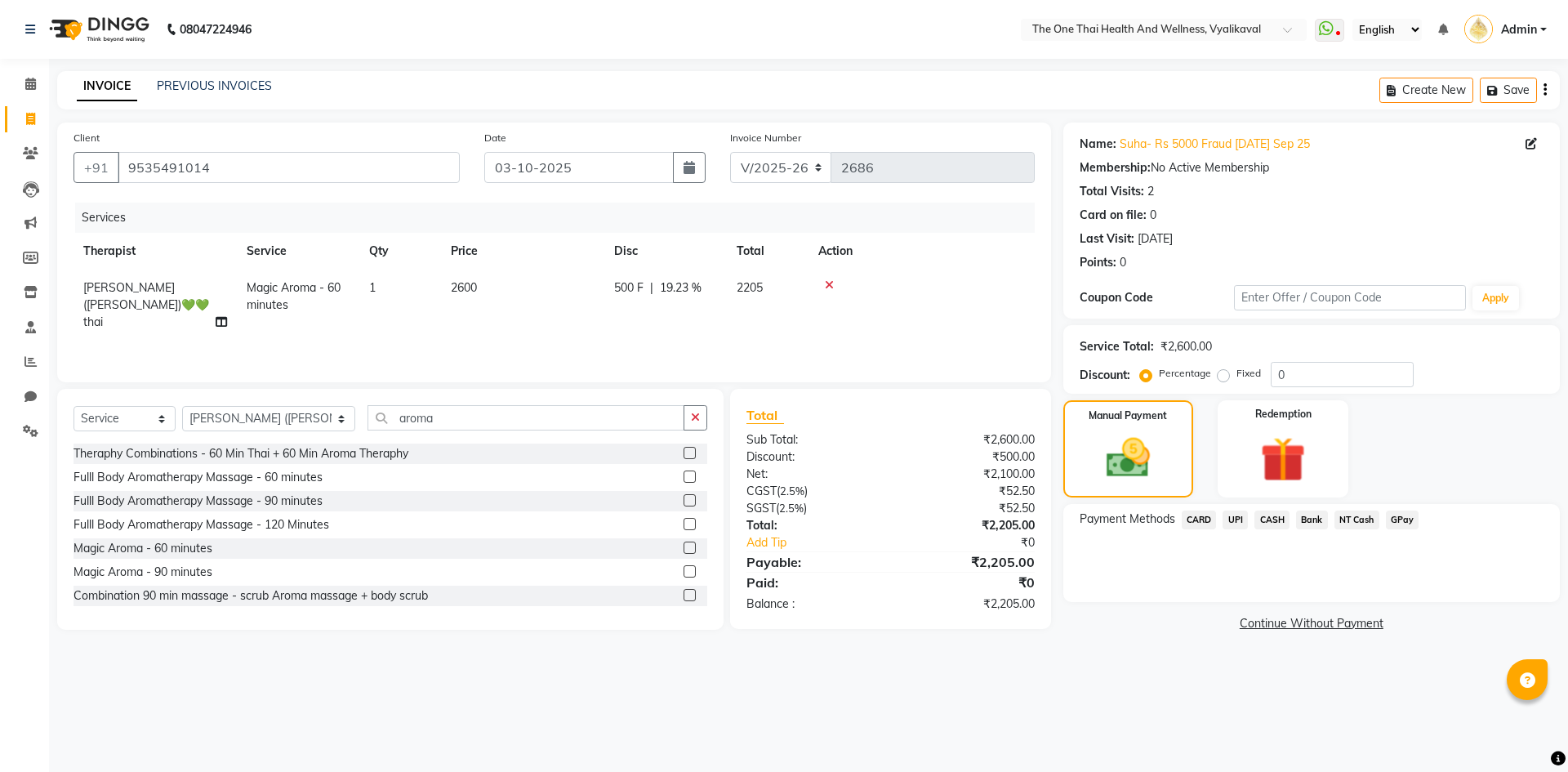
drag, startPoint x: 1259, startPoint y: 516, endPoint x: 1264, endPoint y: 536, distance: 20.6
click at [1259, 518] on span "CASH" at bounding box center [1272, 520] width 35 height 18
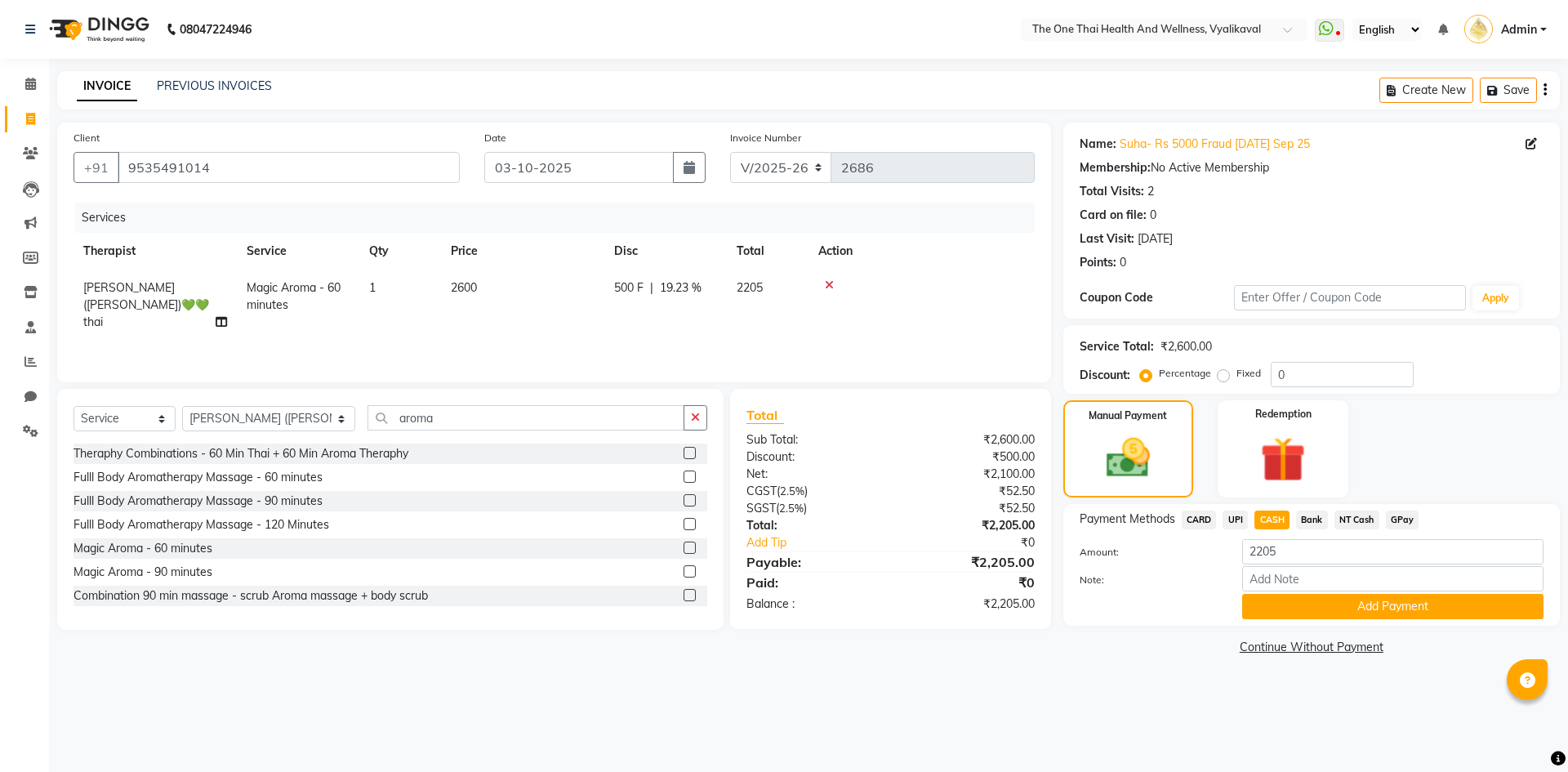
drag, startPoint x: 1260, startPoint y: 601, endPoint x: 1250, endPoint y: 607, distance: 11.7
click at [1259, 601] on button "Add Payment" at bounding box center [1393, 607] width 302 height 26
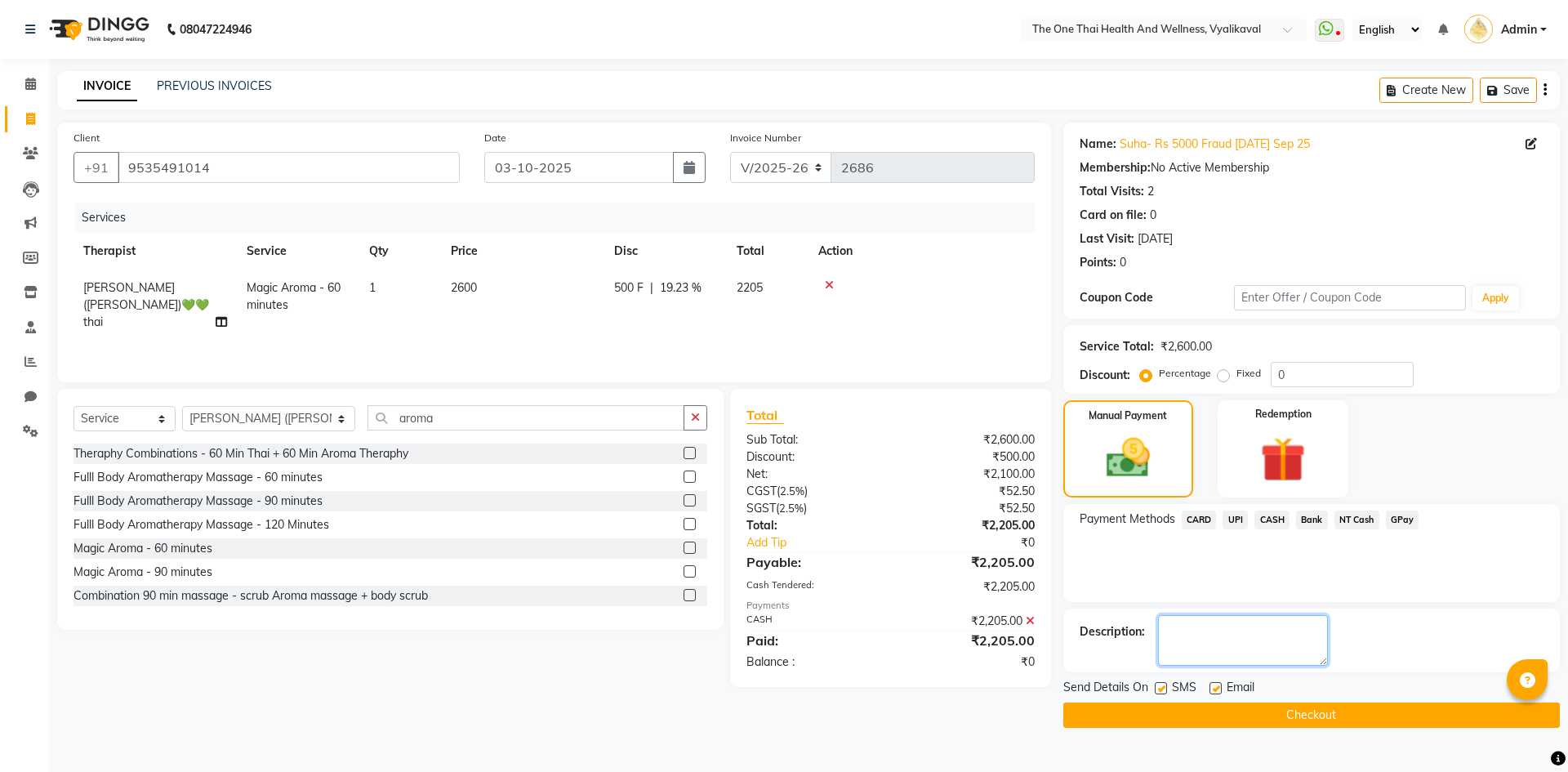
click at [1217, 619] on textarea at bounding box center [1242, 640] width 170 height 51
click at [1192, 709] on button "Checkout" at bounding box center [1311, 716] width 497 height 26
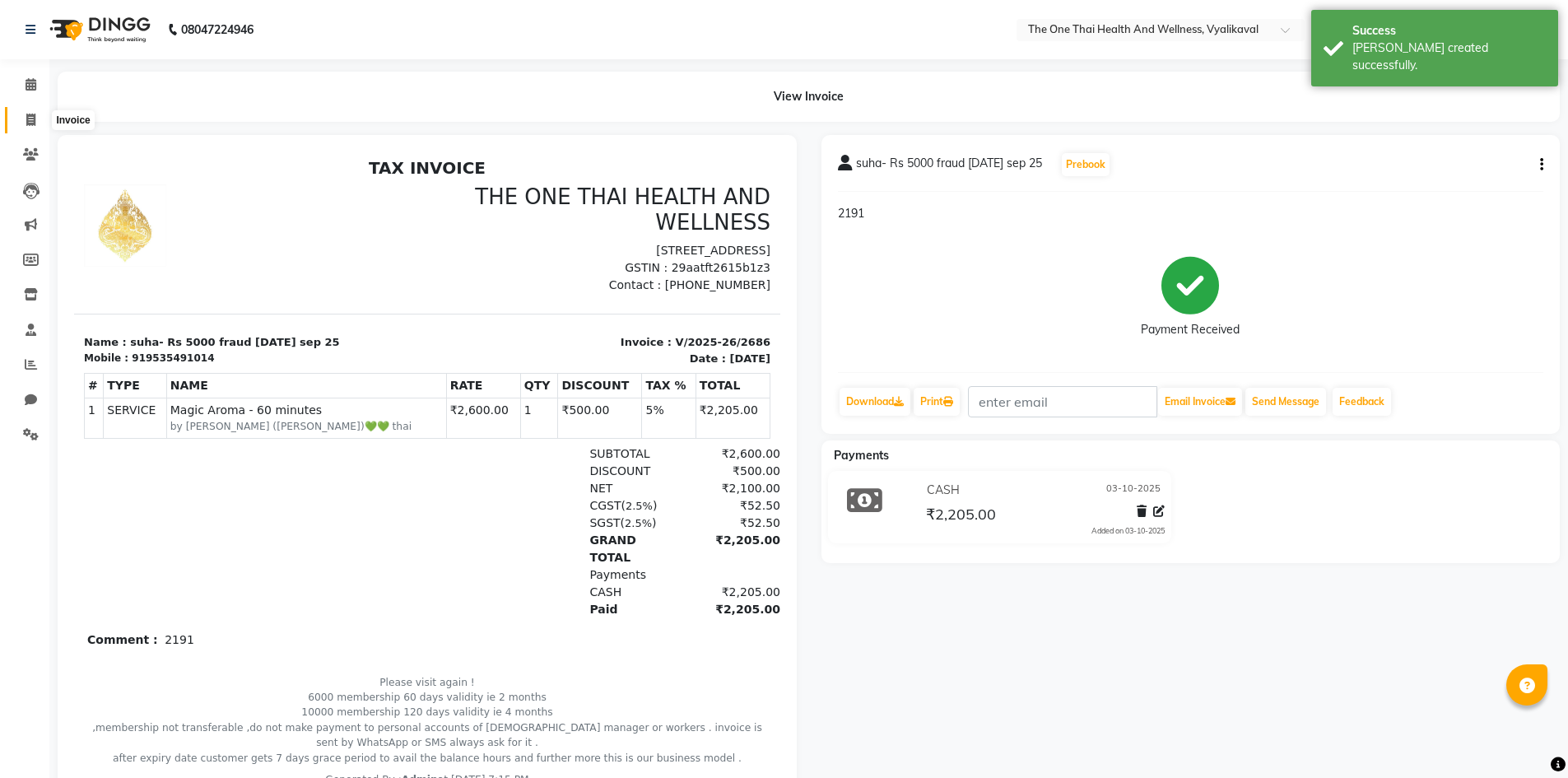
click at [33, 120] on icon at bounding box center [31, 120] width 9 height 12
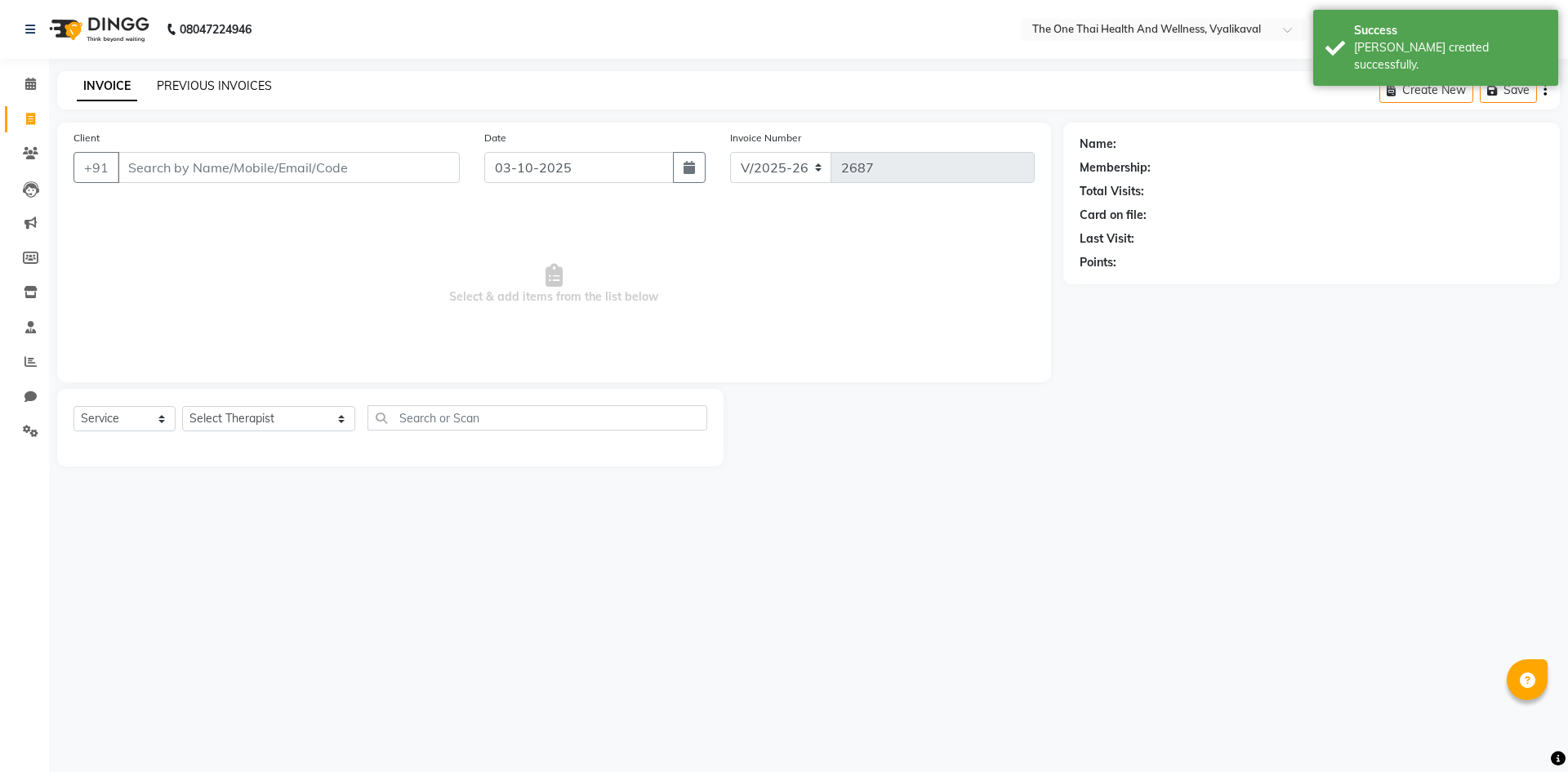
click at [185, 88] on link "PREVIOUS INVOICES" at bounding box center [214, 86] width 115 height 15
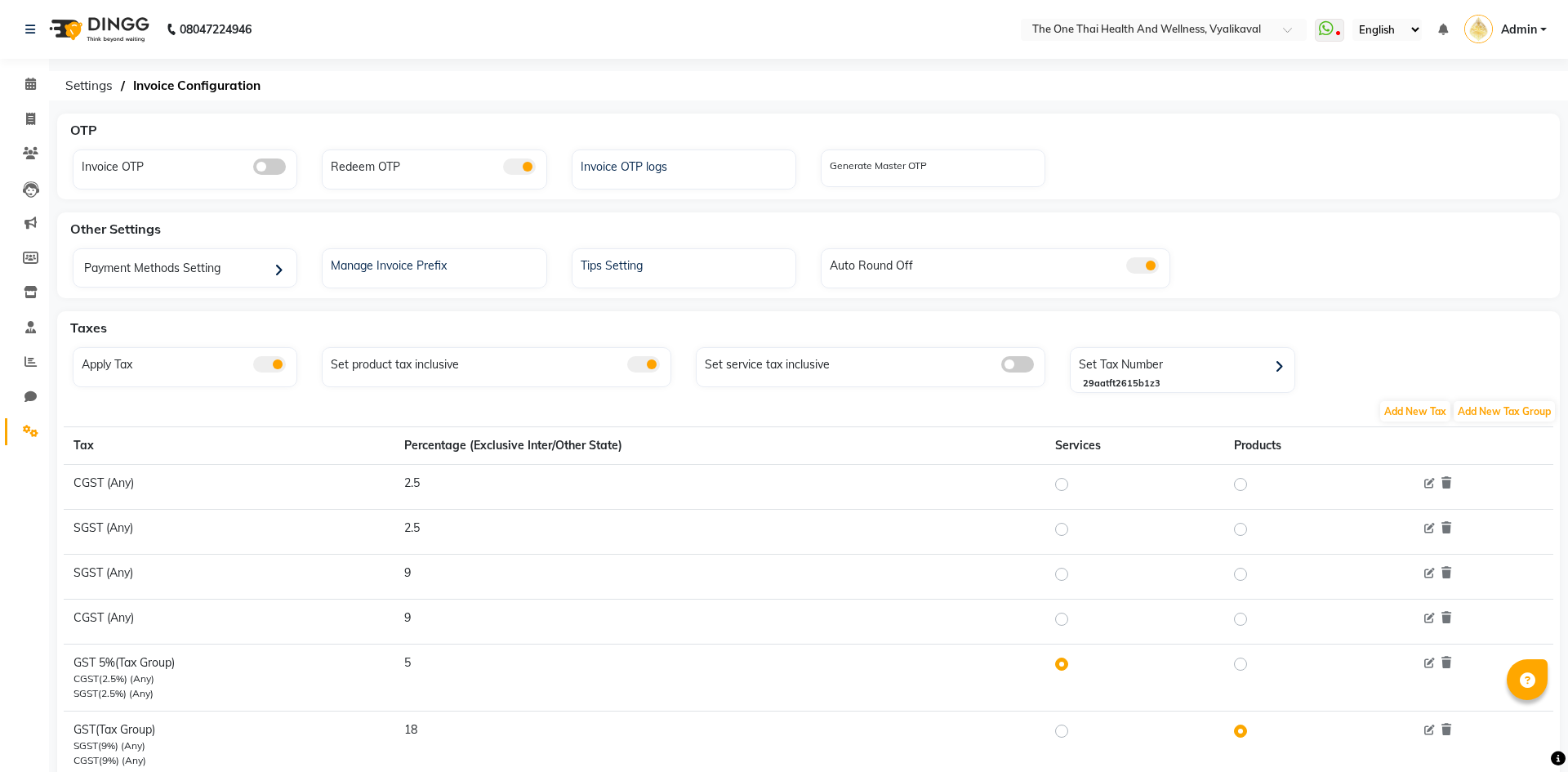
select select "en"
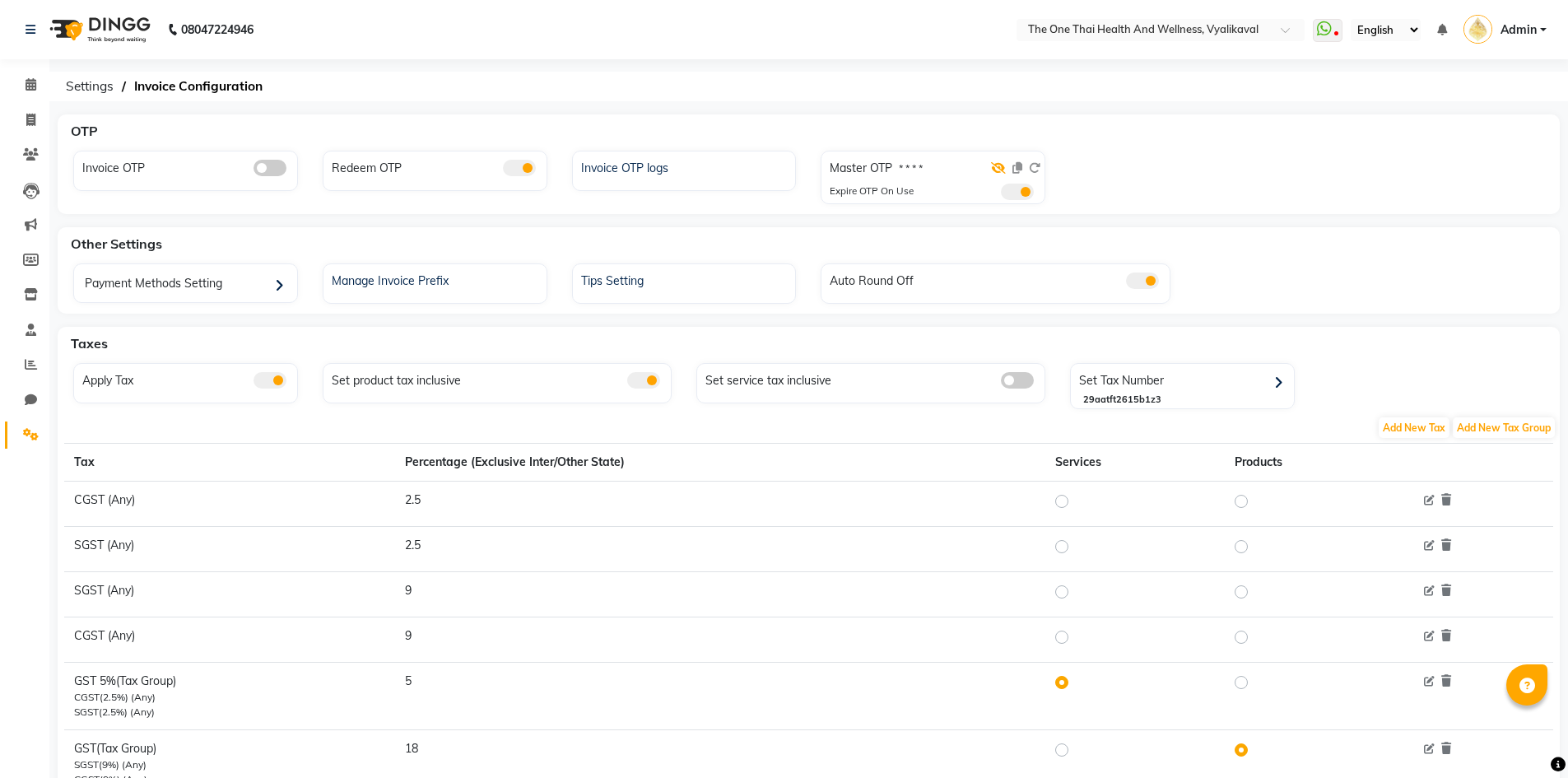
click at [999, 170] on icon at bounding box center [998, 168] width 15 height 11
click at [1037, 170] on icon at bounding box center [1034, 168] width 11 height 11
click at [1039, 167] on icon at bounding box center [1034, 168] width 11 height 11
click at [1033, 167] on icon at bounding box center [1034, 168] width 11 height 11
click at [1027, 168] on div at bounding box center [1017, 172] width 48 height 24
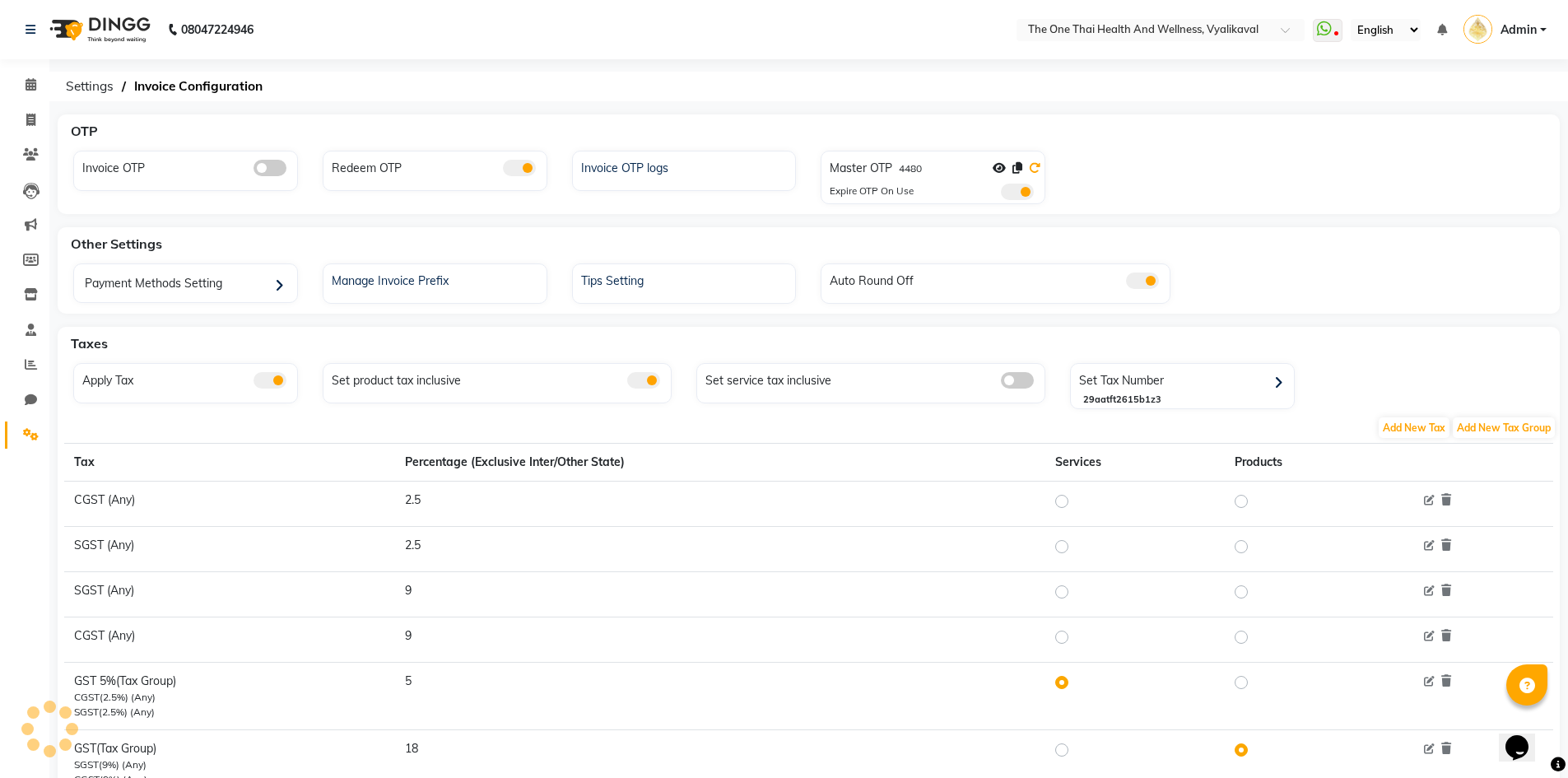
click at [1033, 168] on icon at bounding box center [1034, 168] width 11 height 11
click at [1036, 167] on icon at bounding box center [1034, 168] width 11 height 11
click at [1033, 164] on icon at bounding box center [1034, 168] width 11 height 11
click at [1041, 168] on icon at bounding box center [1034, 168] width 11 height 11
click at [1032, 165] on icon at bounding box center [1034, 168] width 11 height 11
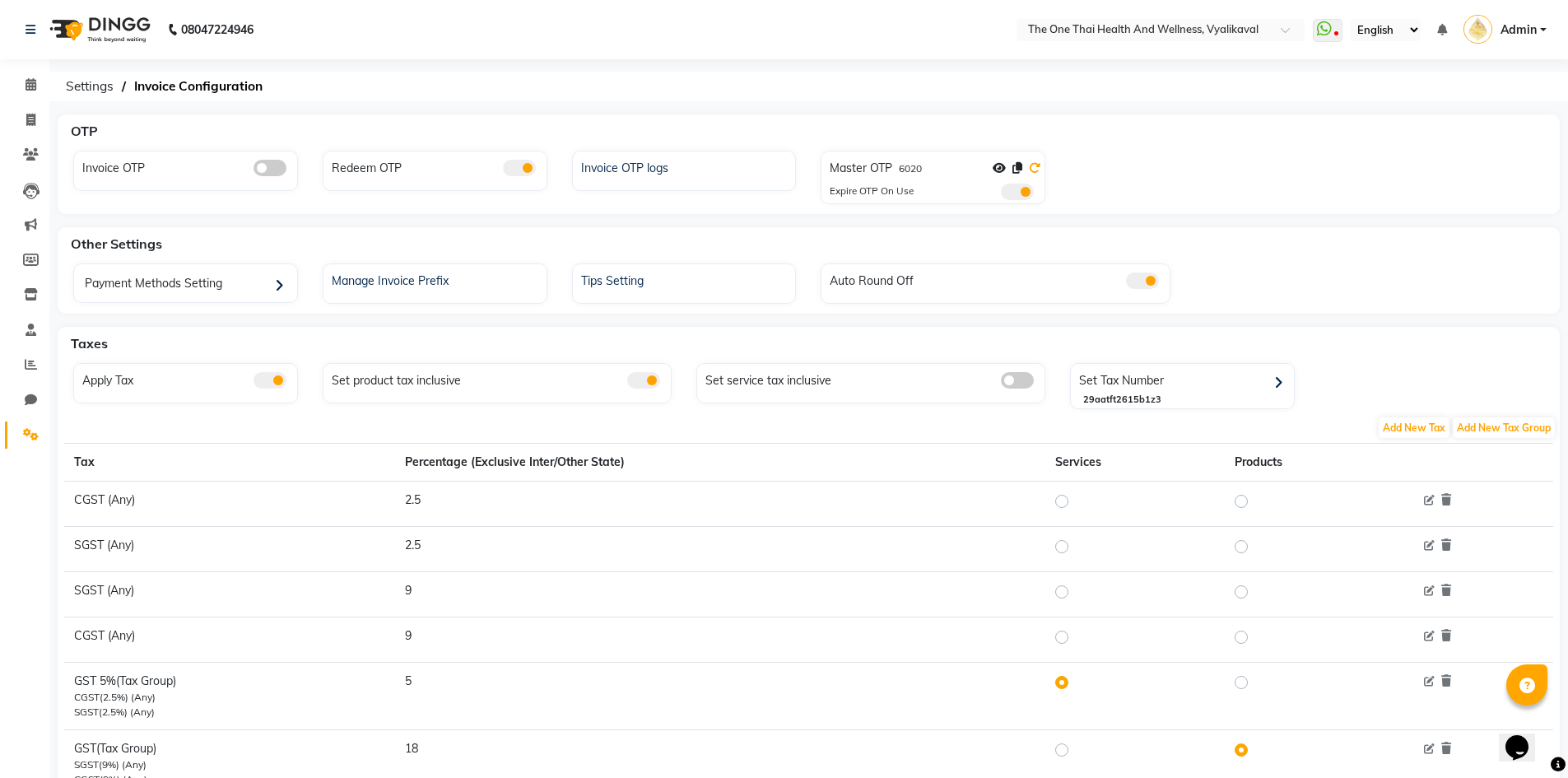
click at [1035, 165] on icon at bounding box center [1034, 168] width 11 height 11
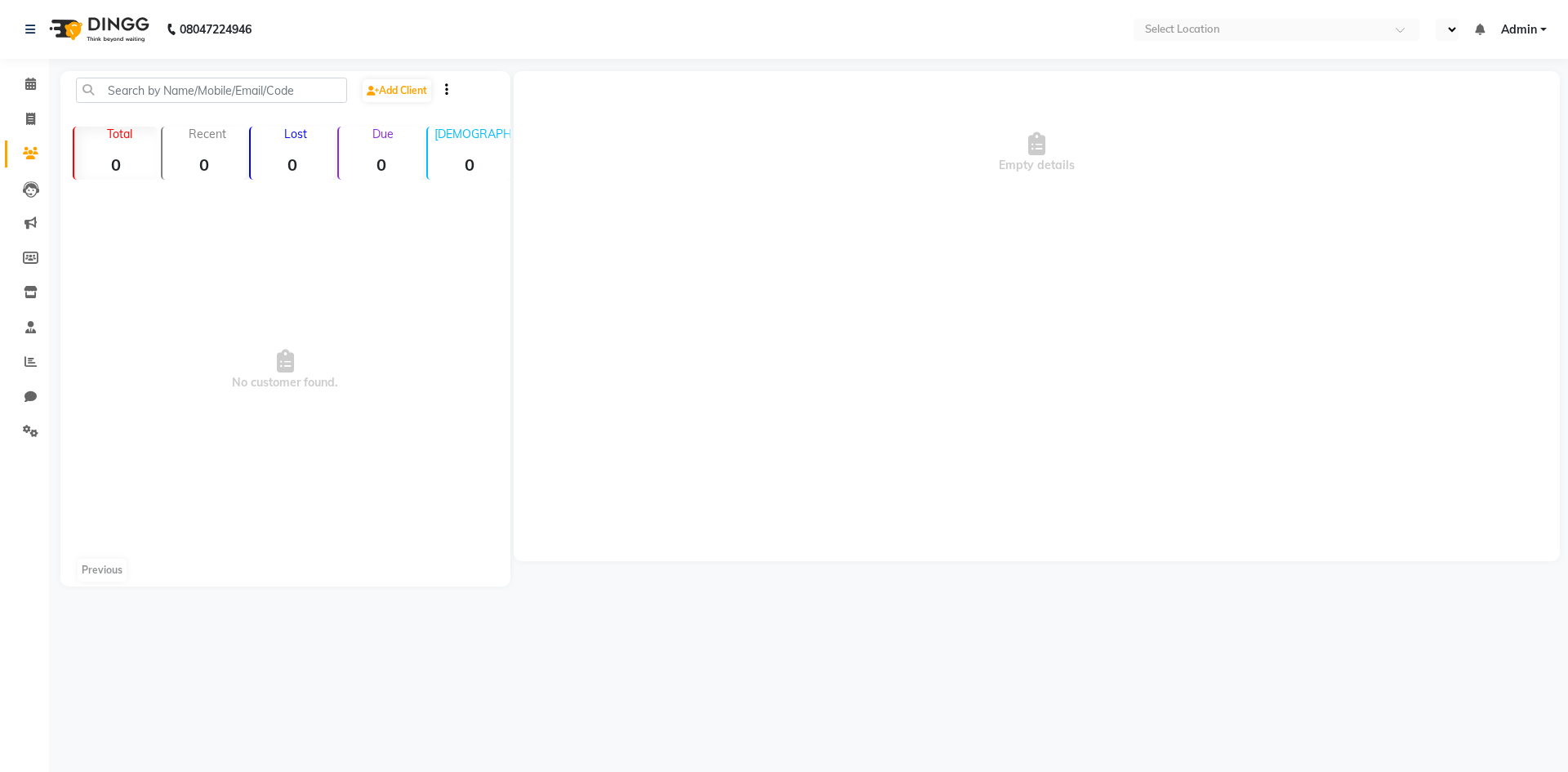
select select "en"
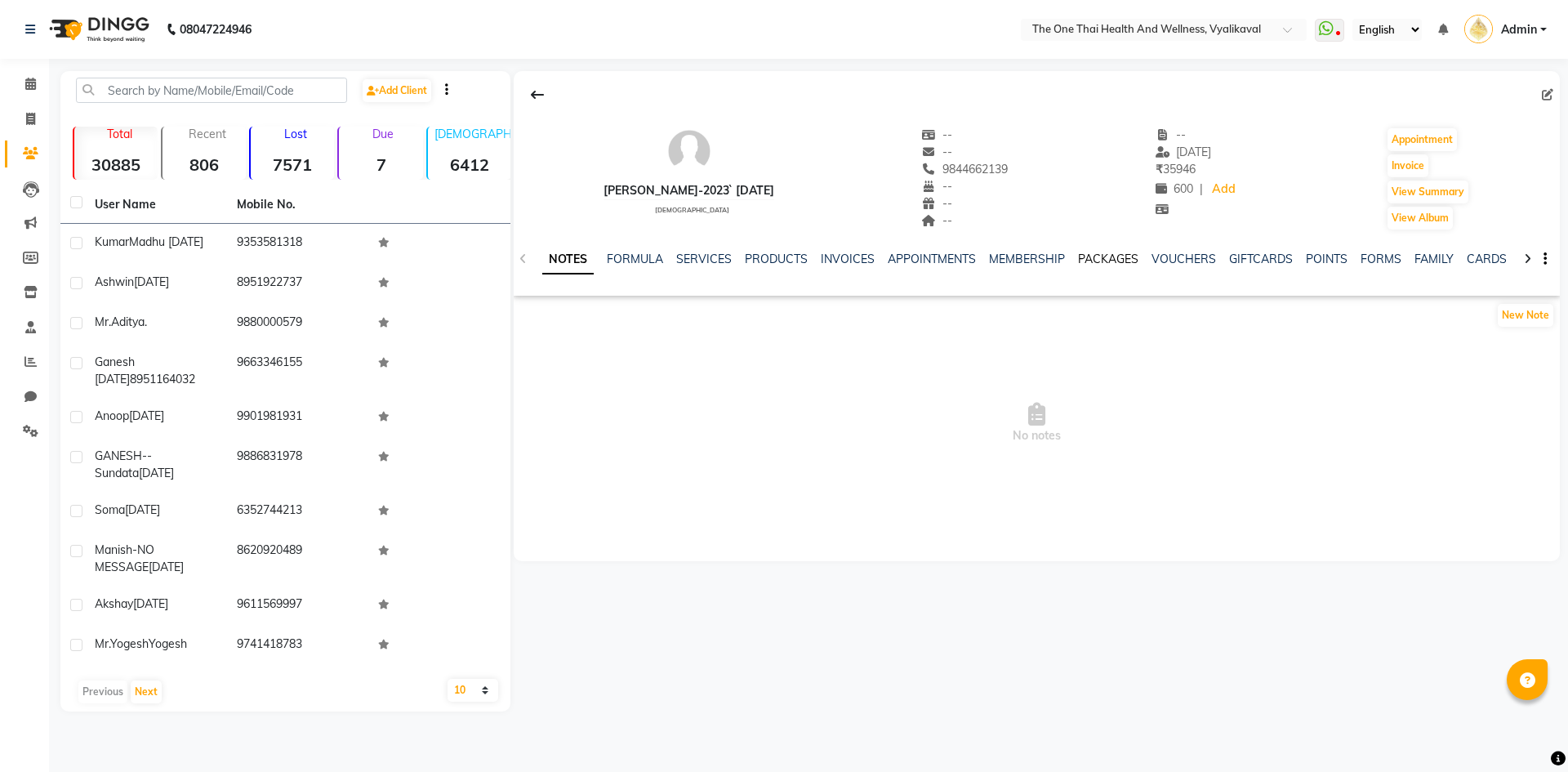
click at [1106, 256] on link "PACKAGES" at bounding box center [1108, 259] width 61 height 15
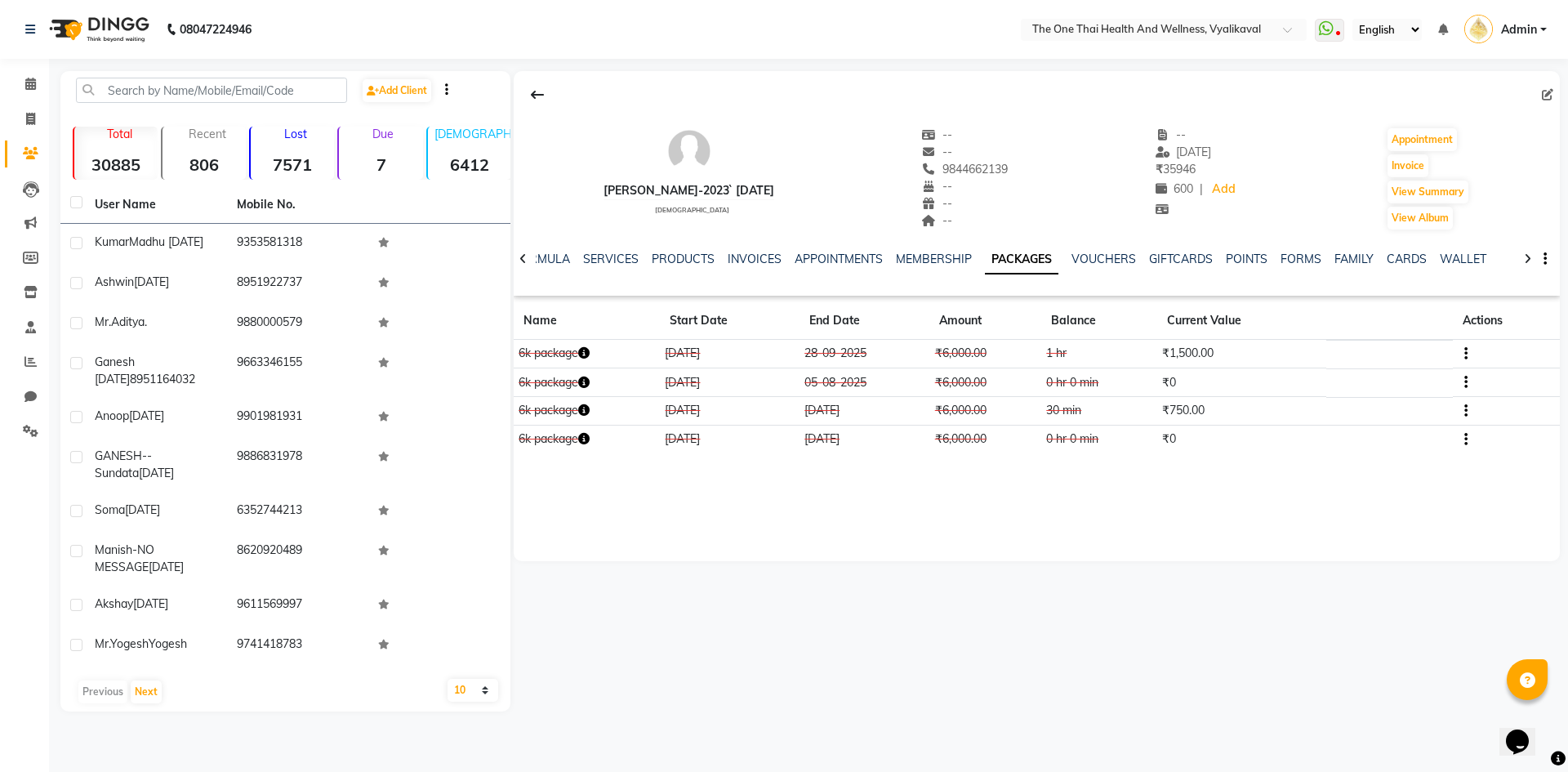
click at [1466, 354] on icon "button" at bounding box center [1466, 354] width 4 height 1
click at [1359, 351] on div "Edit" at bounding box center [1387, 353] width 107 height 20
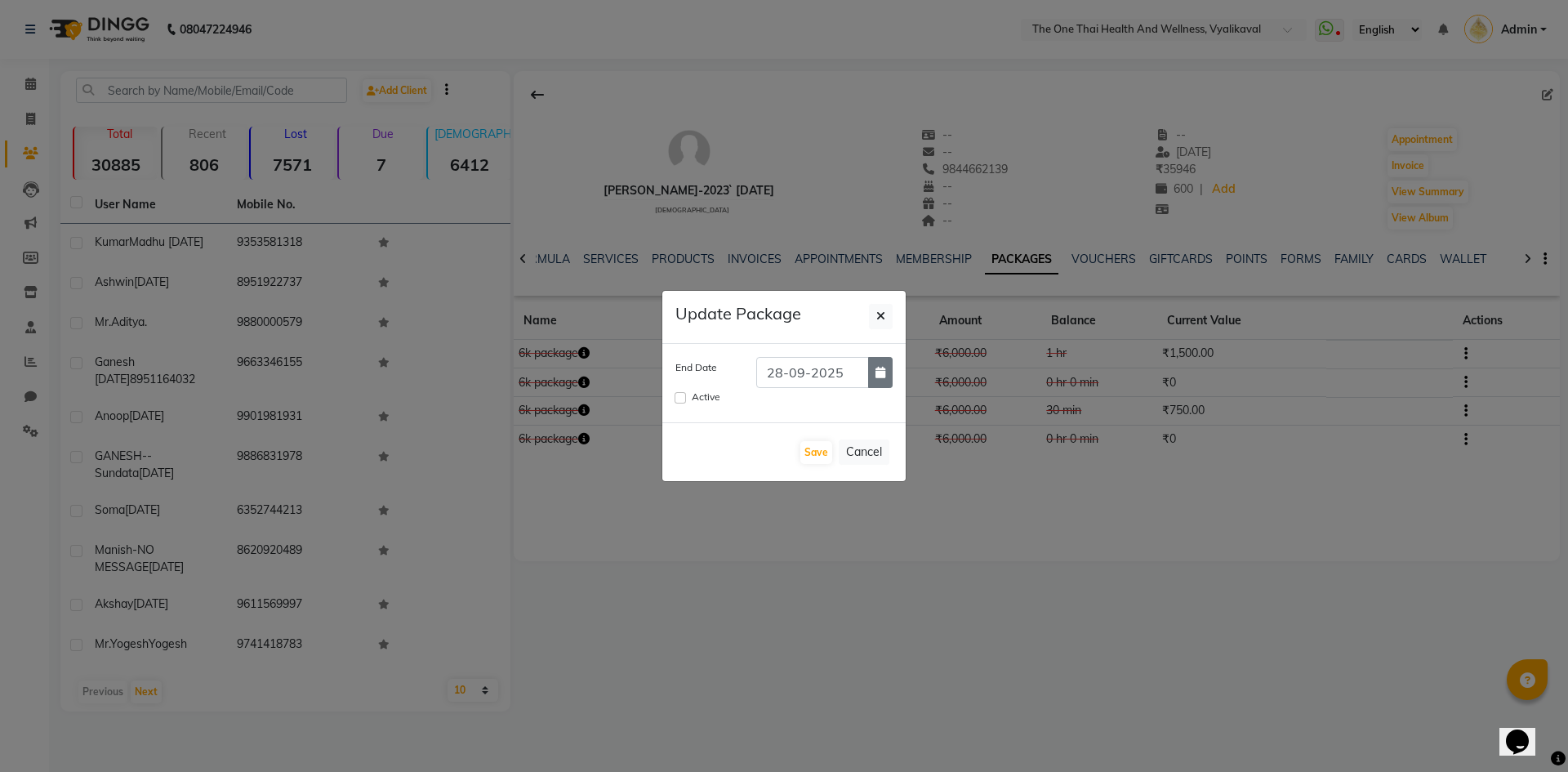
click at [879, 375] on icon "button" at bounding box center [880, 373] width 10 height 11
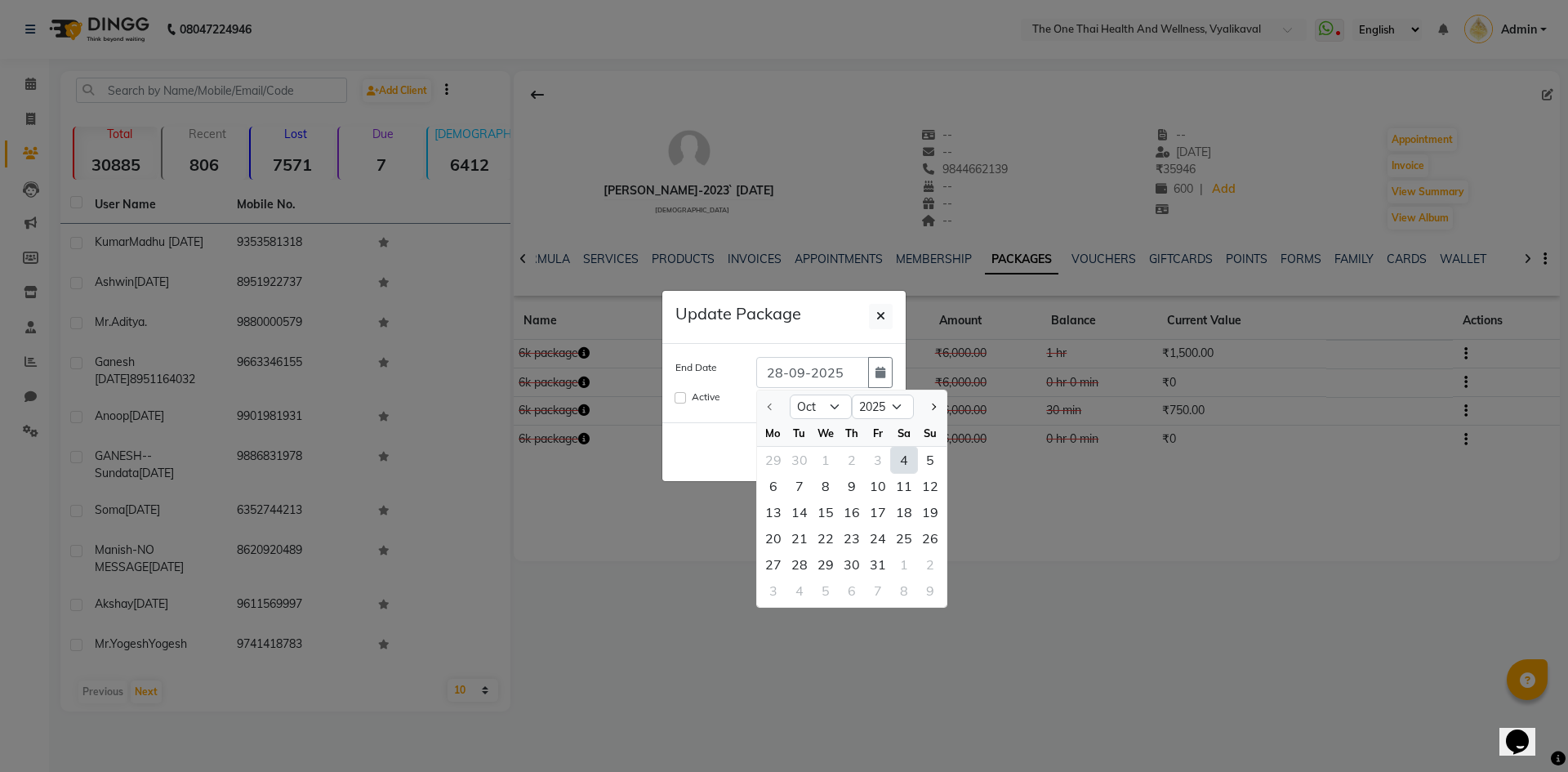
click at [901, 460] on div "4" at bounding box center [904, 460] width 26 height 26
type input "04-10-2025"
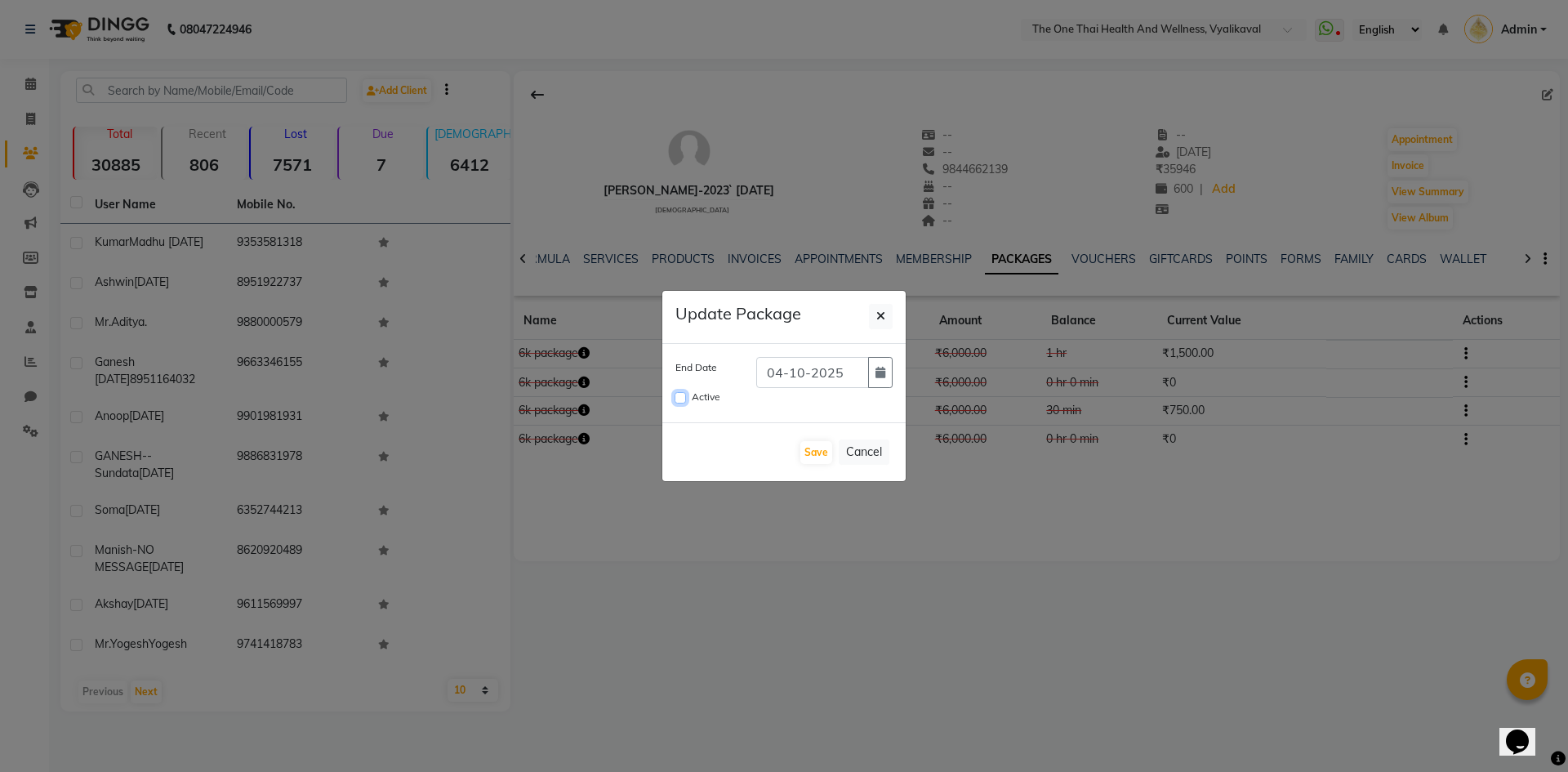
drag, startPoint x: 675, startPoint y: 396, endPoint x: 694, endPoint y: 408, distance: 22.5
click at [675, 396] on input "Active" at bounding box center [681, 398] width 11 height 11
checkbox input "true"
click at [807, 449] on button "Save" at bounding box center [816, 453] width 32 height 23
checkbox input "false"
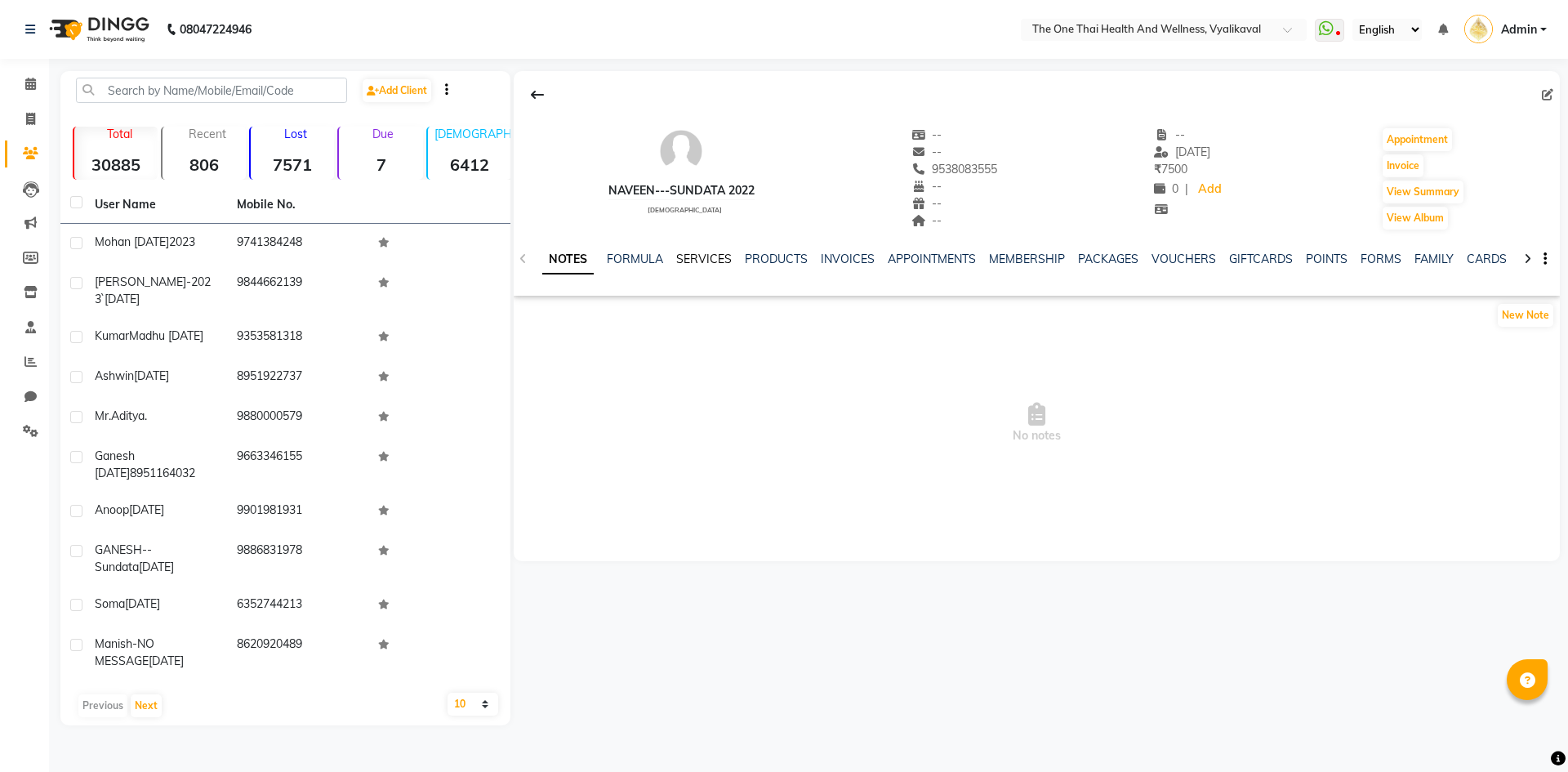
click at [710, 254] on link "SERVICES" at bounding box center [704, 259] width 55 height 15
